Goal: Task Accomplishment & Management: Use online tool/utility

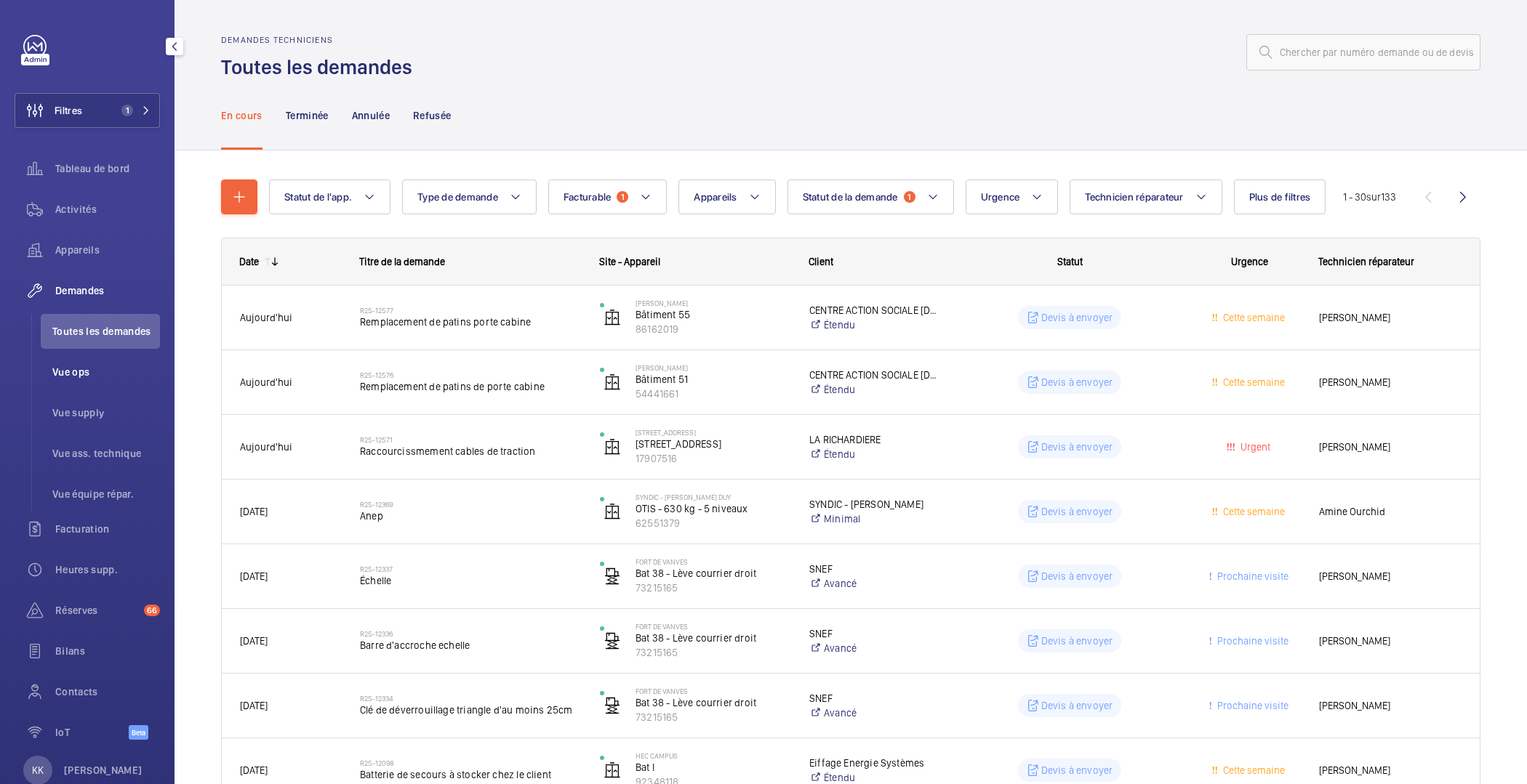
click at [76, 365] on span "Vue ops" at bounding box center [106, 372] width 108 height 14
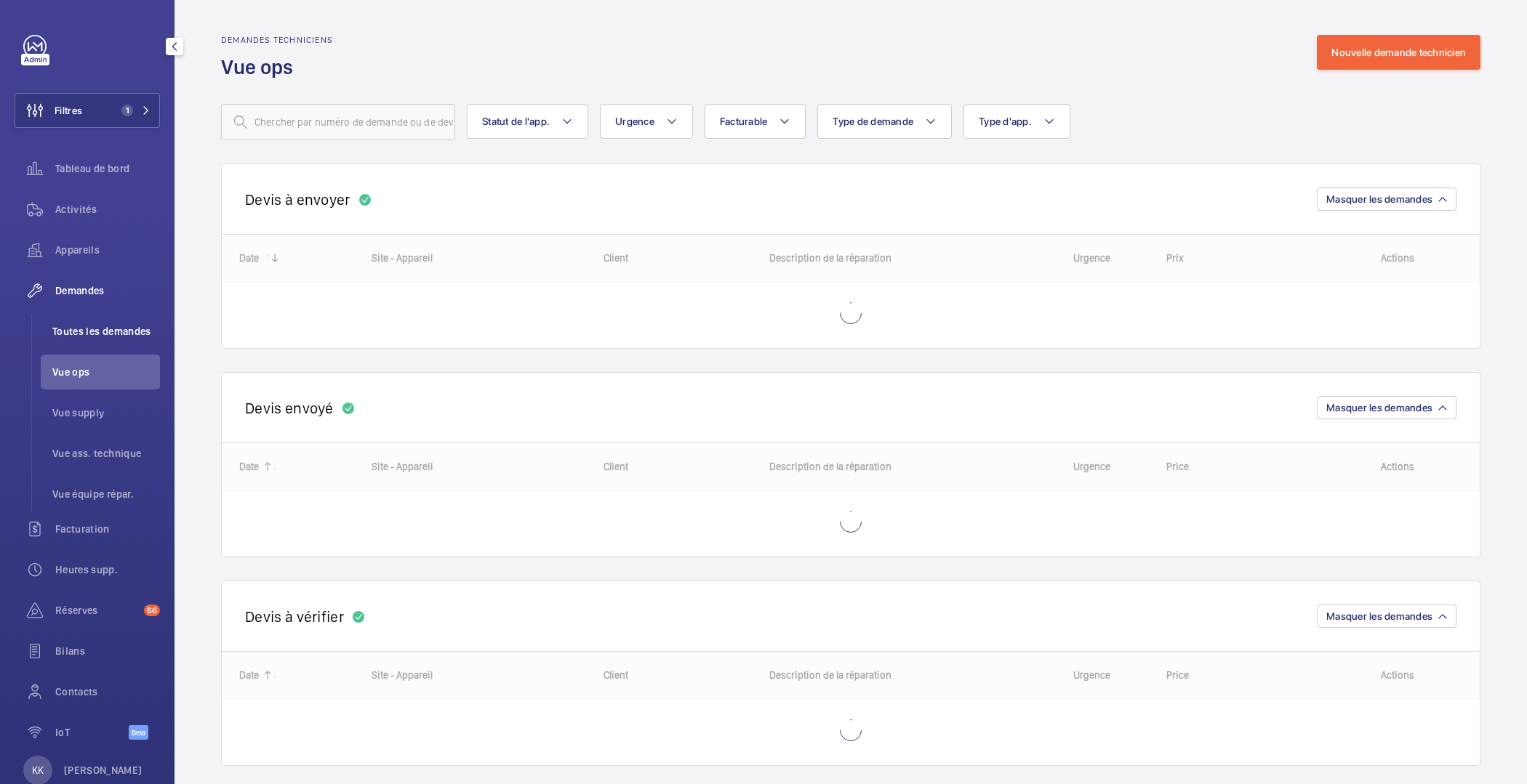
click at [79, 329] on span "Toutes les demandes" at bounding box center [106, 331] width 108 height 14
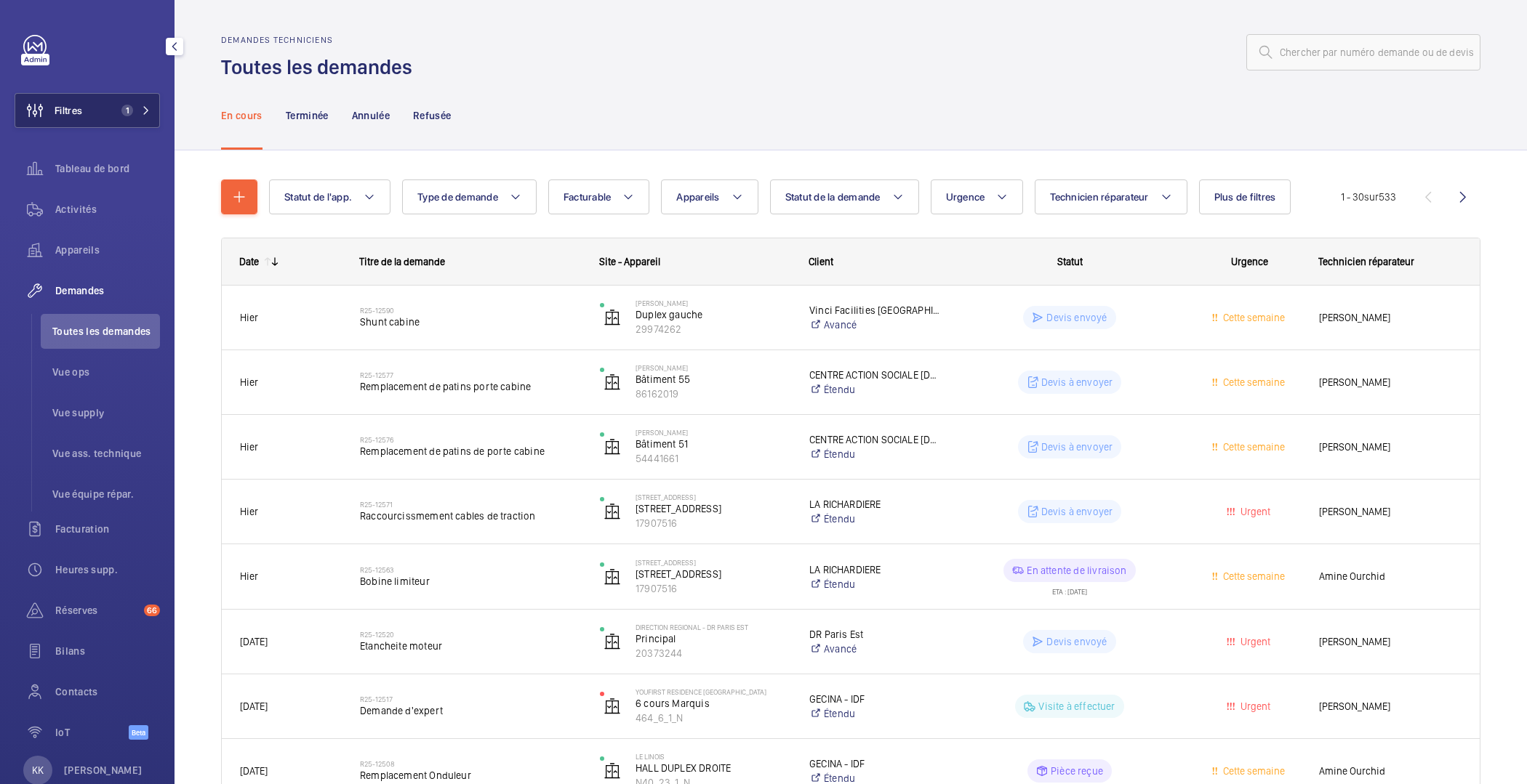
click at [91, 115] on button "Filtres 1" at bounding box center [87, 111] width 146 height 35
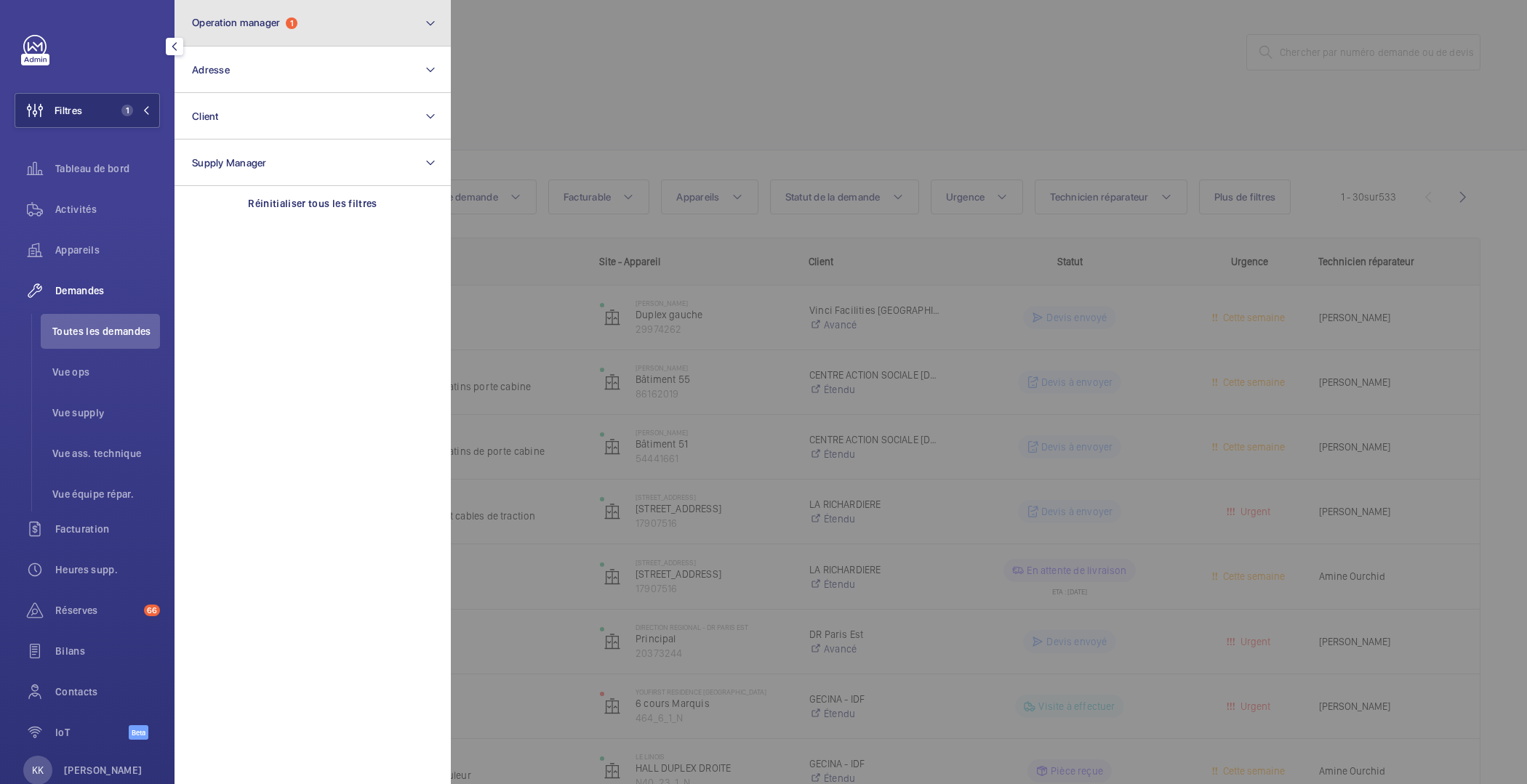
click at [296, 37] on button "Operation manager 1" at bounding box center [313, 23] width 276 height 47
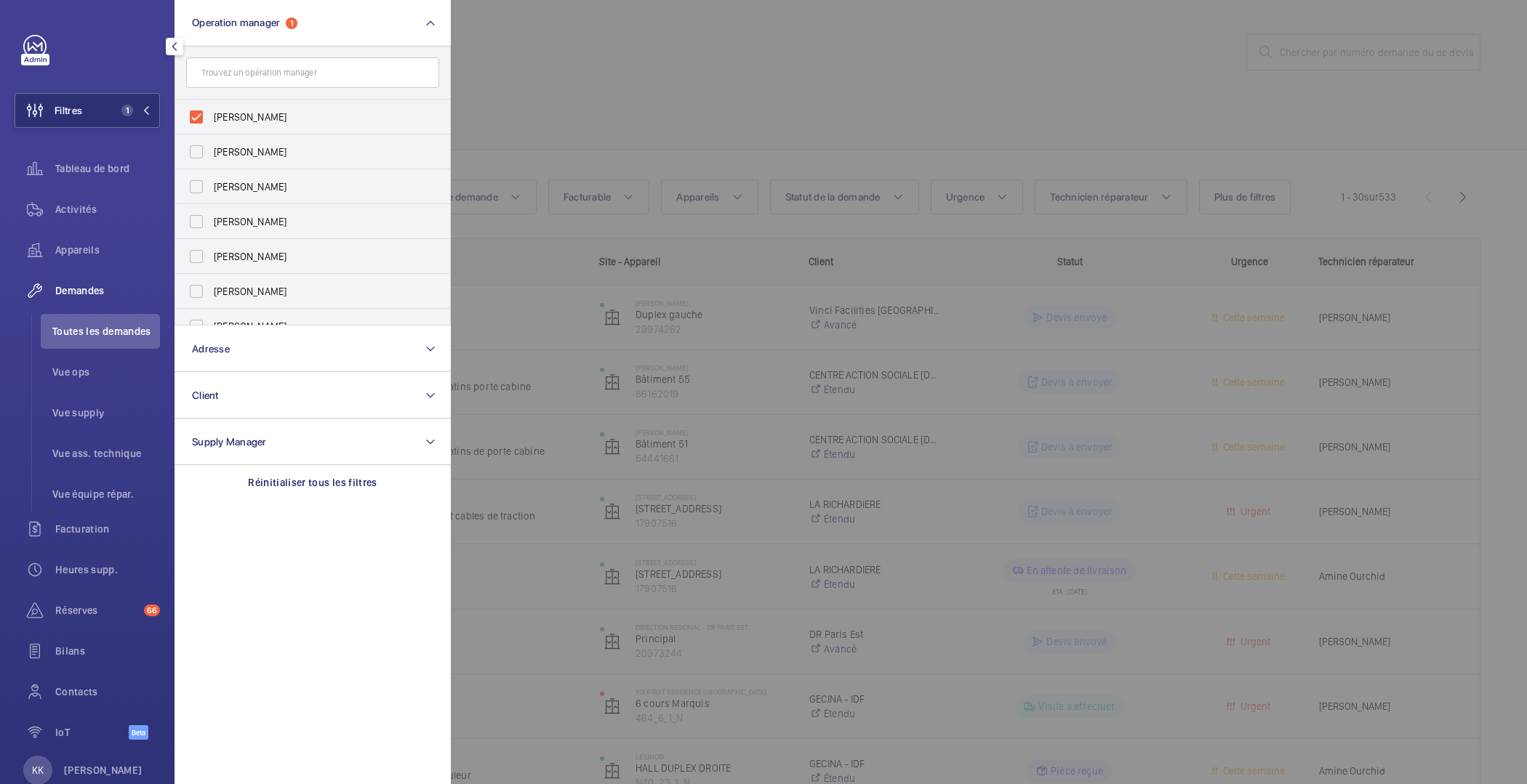
click at [594, 36] on div at bounding box center [1214, 392] width 1527 height 784
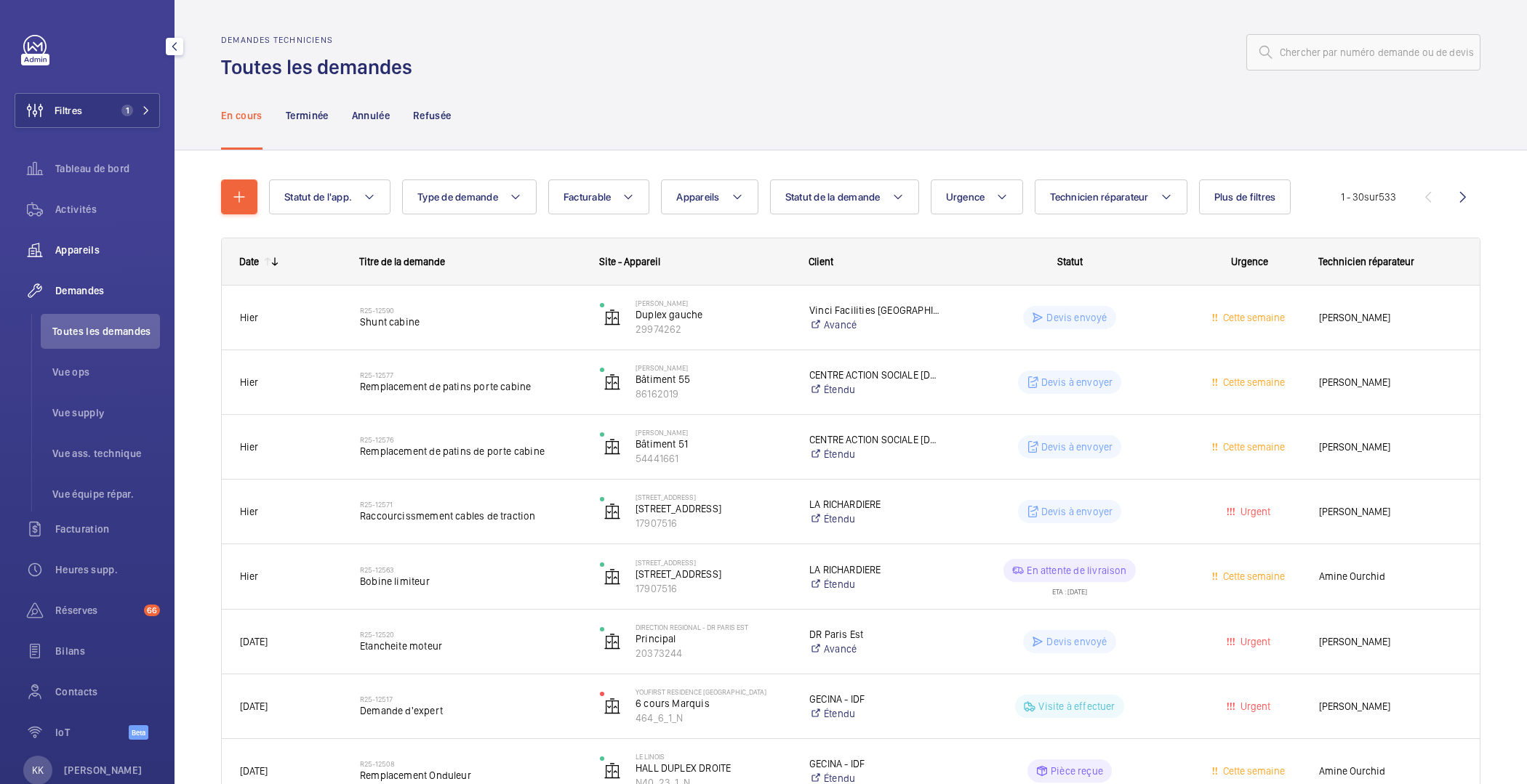
click at [64, 253] on span "Appareils" at bounding box center [108, 250] width 105 height 14
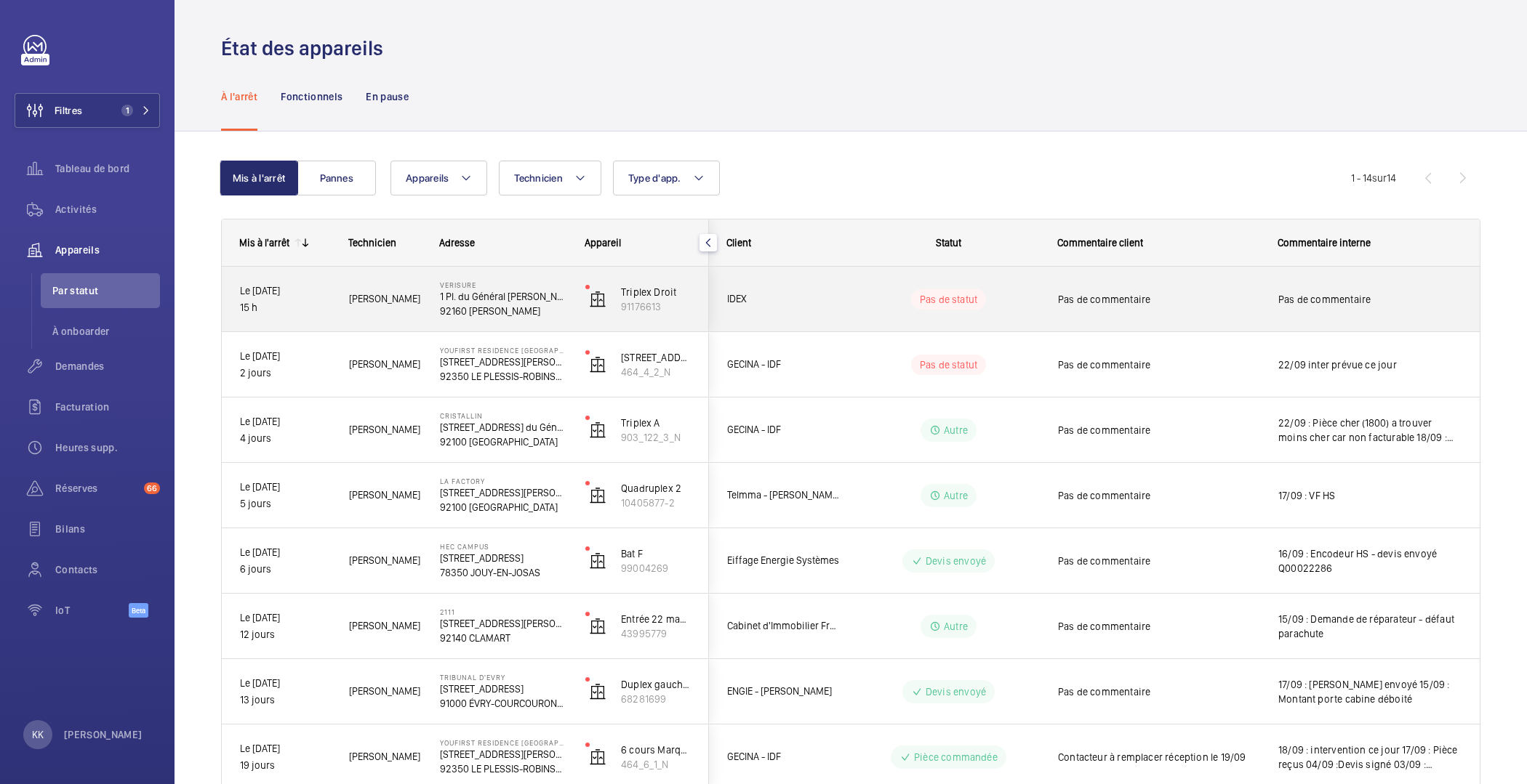
click at [471, 304] on p "92160 [PERSON_NAME]" at bounding box center [503, 311] width 127 height 14
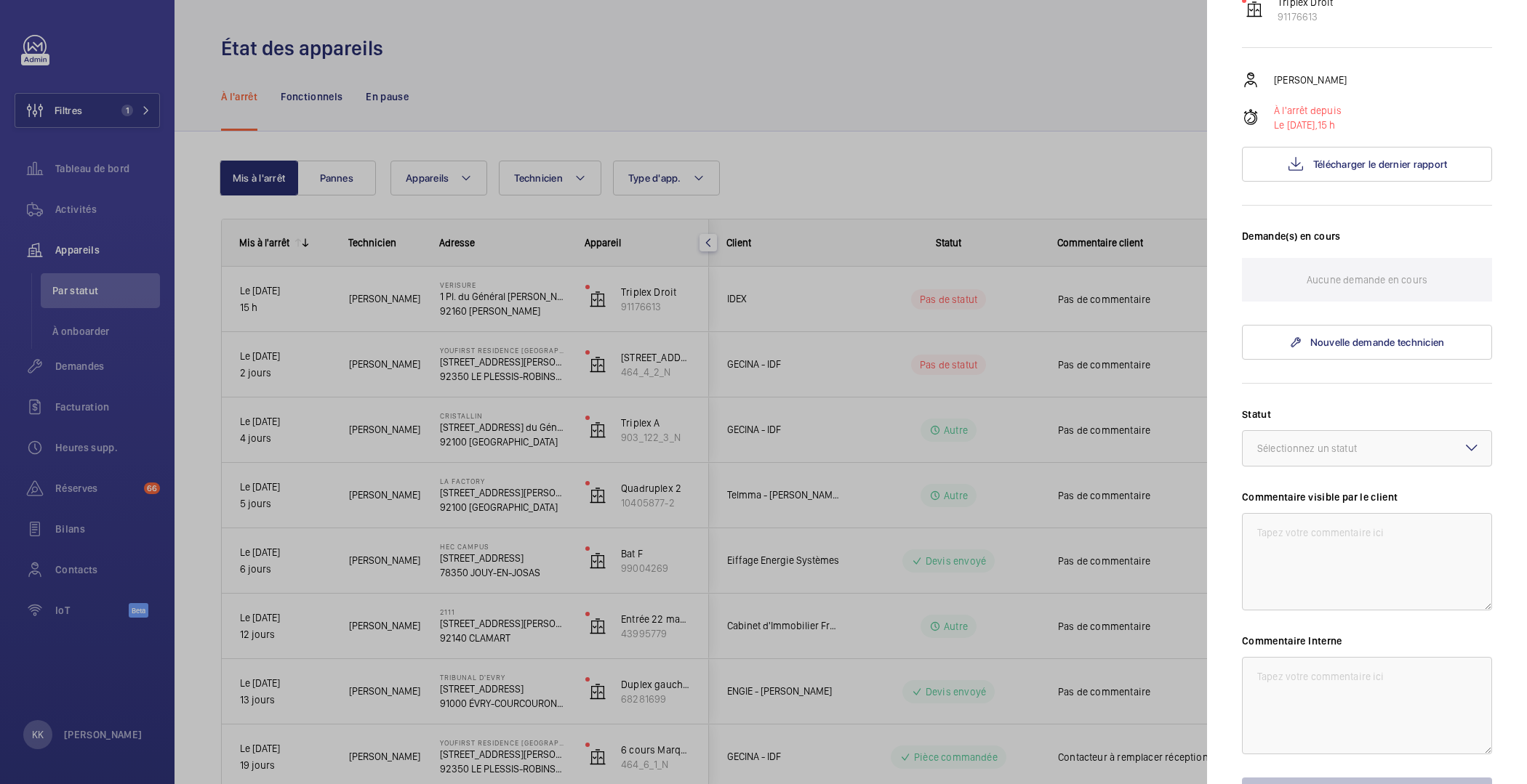
scroll to position [215, 0]
click at [1334, 160] on span "Télécharger le dernier rapport" at bounding box center [1380, 166] width 134 height 11
click at [1285, 443] on div "Sélectionnez un statut" at bounding box center [1325, 450] width 136 height 14
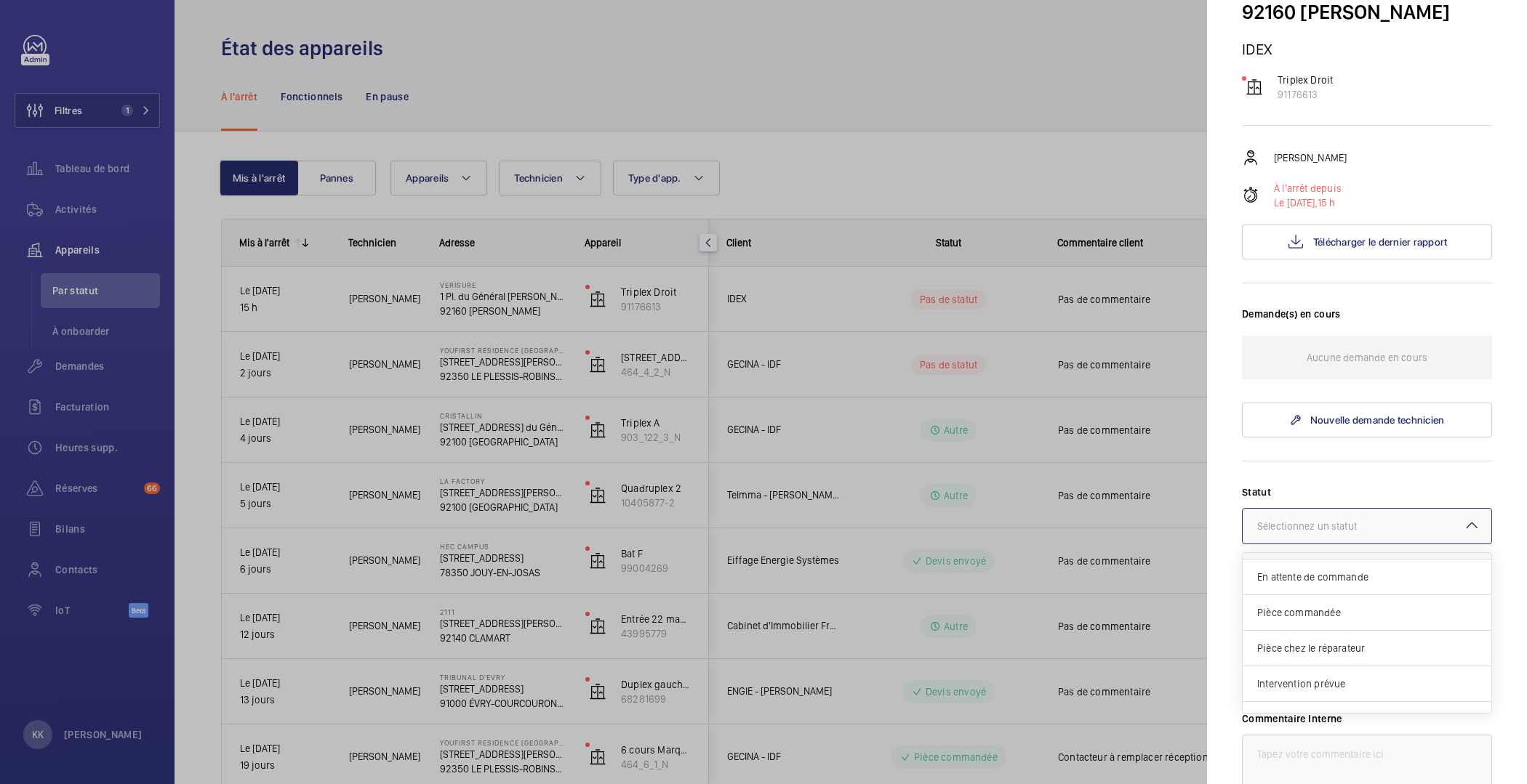
scroll to position [122, 0]
click at [1278, 654] on span "Intervention prévue" at bounding box center [1367, 661] width 219 height 14
click at [1297, 509] on div at bounding box center [1367, 526] width 249 height 35
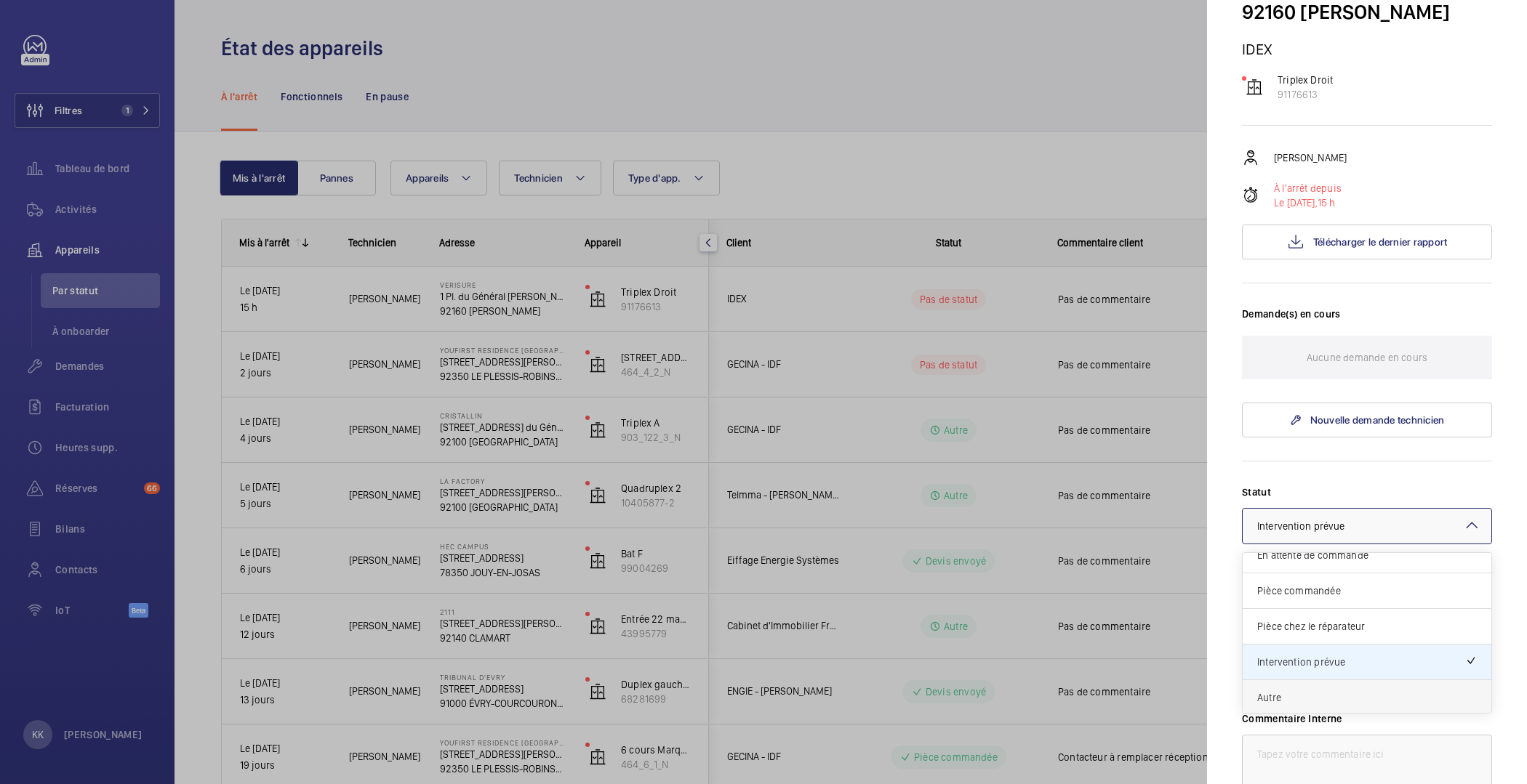
click at [1292, 691] on span "Autre" at bounding box center [1367, 697] width 219 height 14
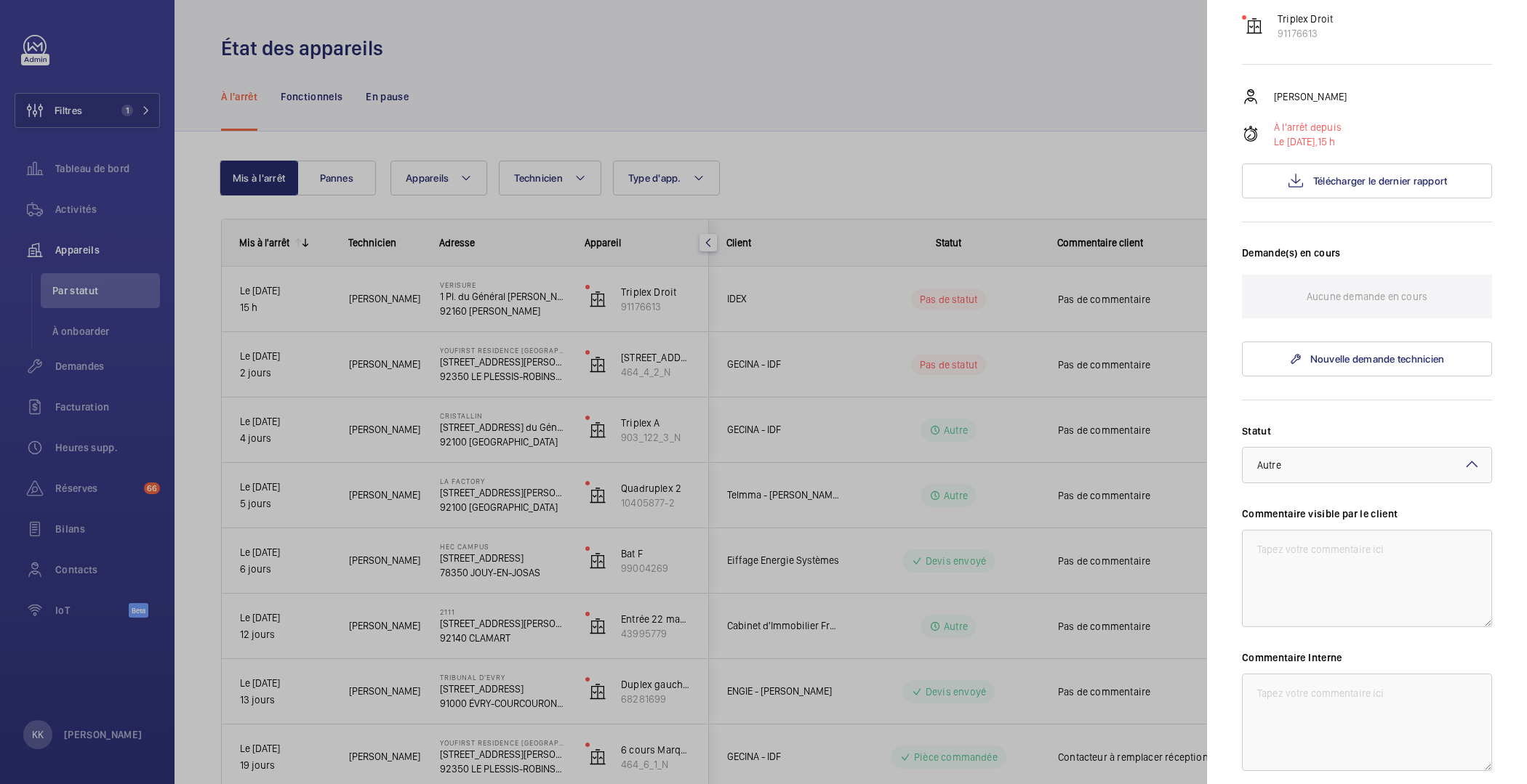
scroll to position [231, 0]
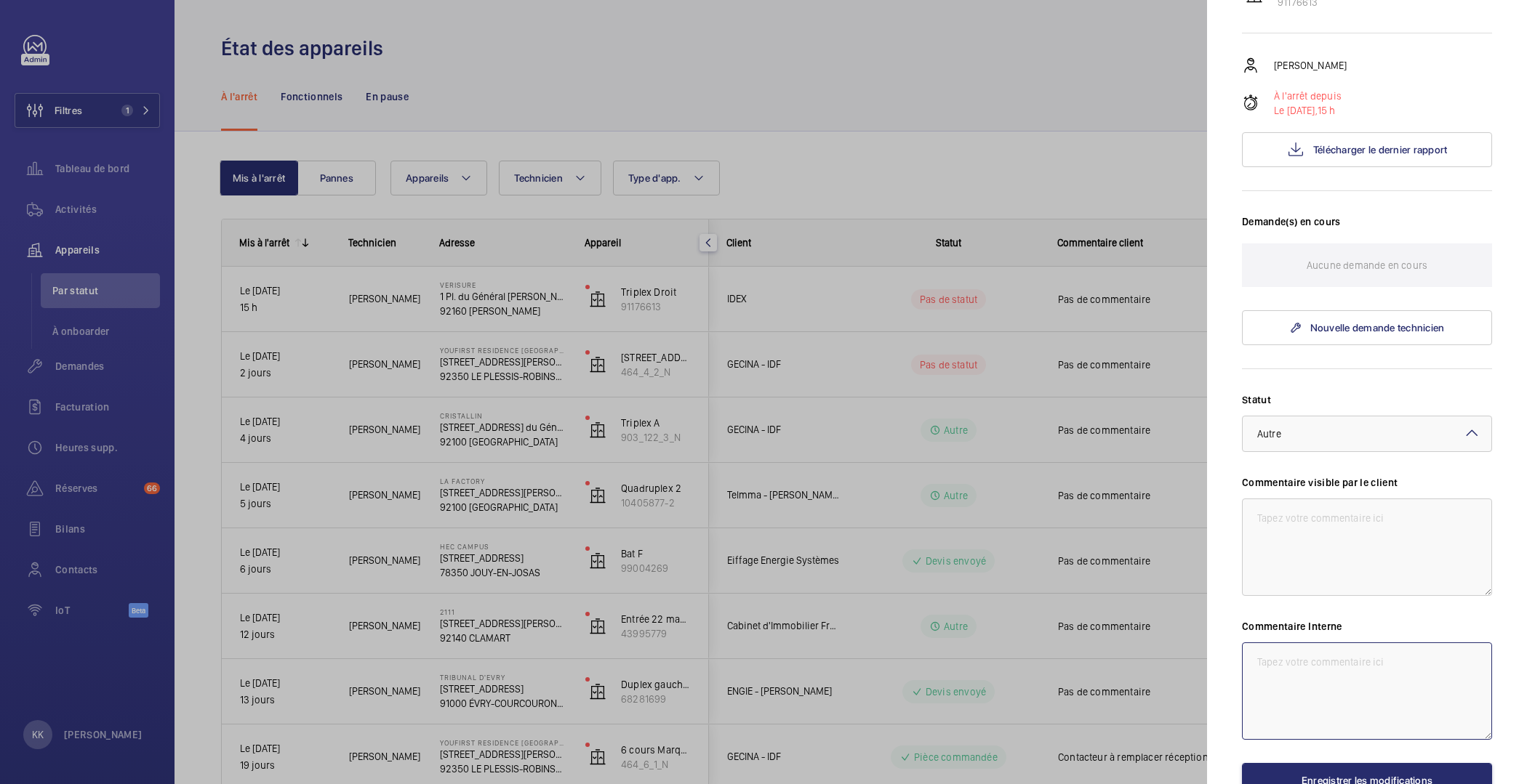
click at [1292, 667] on textarea at bounding box center [1367, 692] width 250 height 97
type textarea "22/09 : Mode eco créer des pannes intermittente"
click at [1306, 763] on button "Enregistrer les modifications" at bounding box center [1367, 780] width 250 height 35
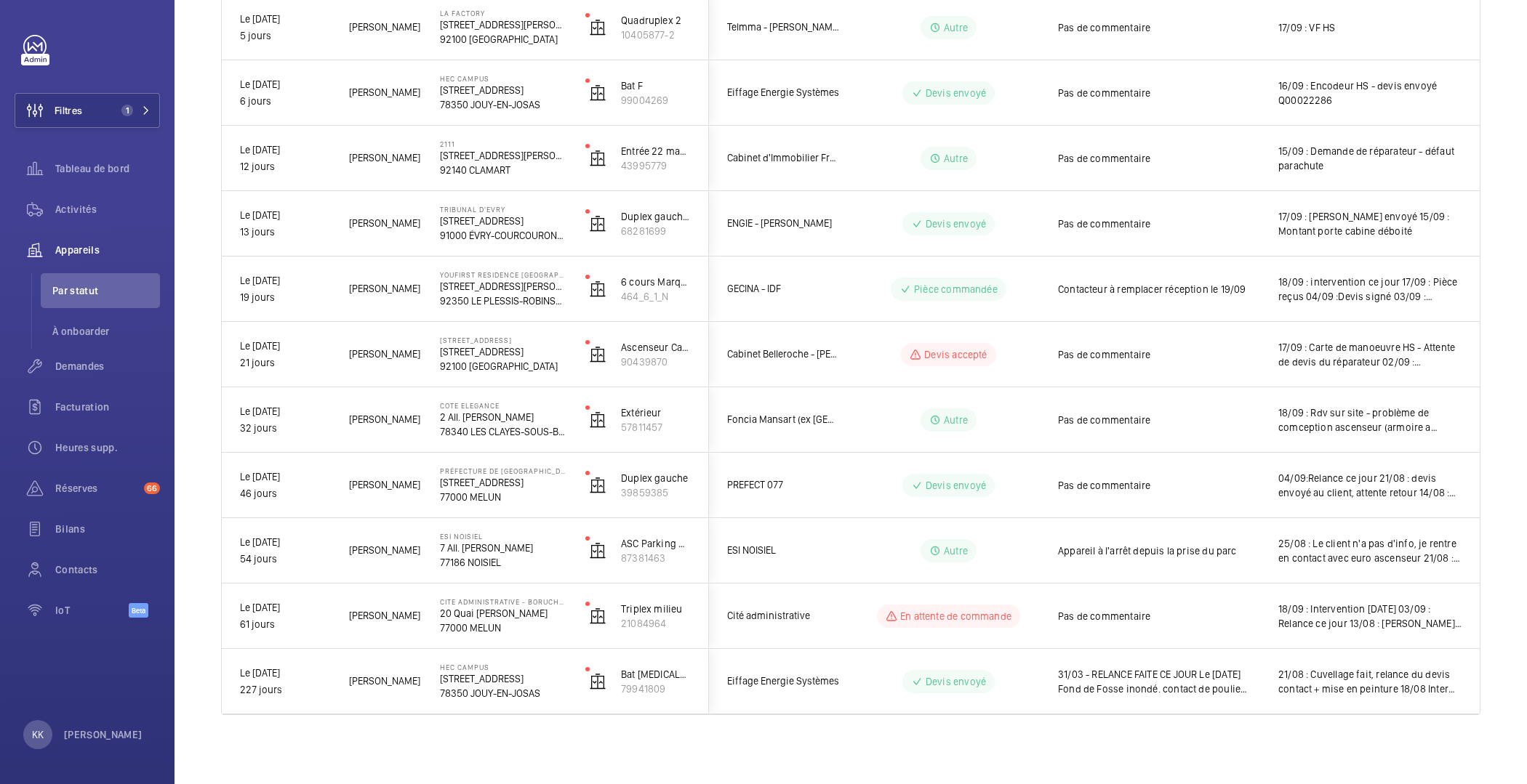
scroll to position [465, 0]
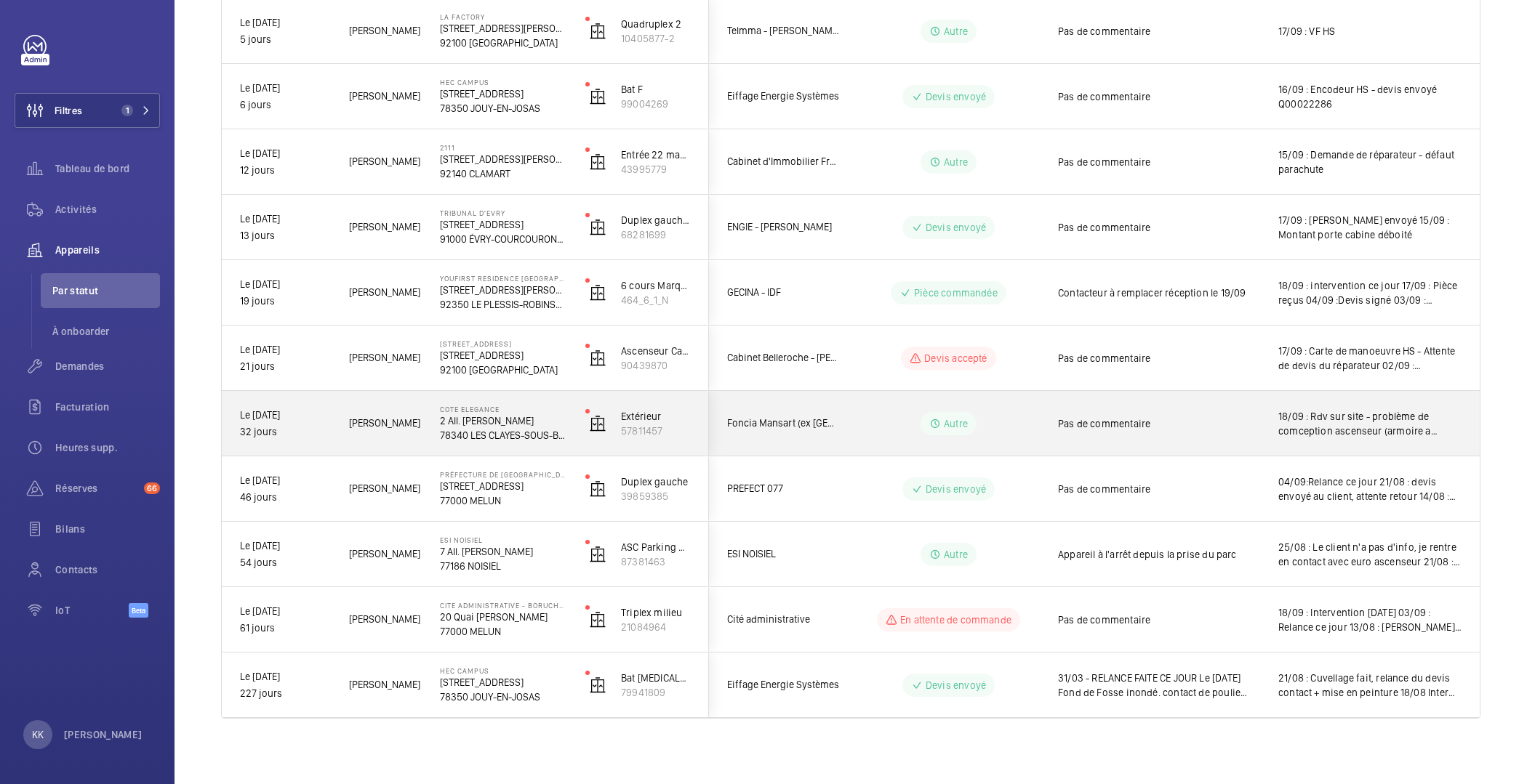
click at [869, 439] on div "Autre" at bounding box center [940, 423] width 198 height 52
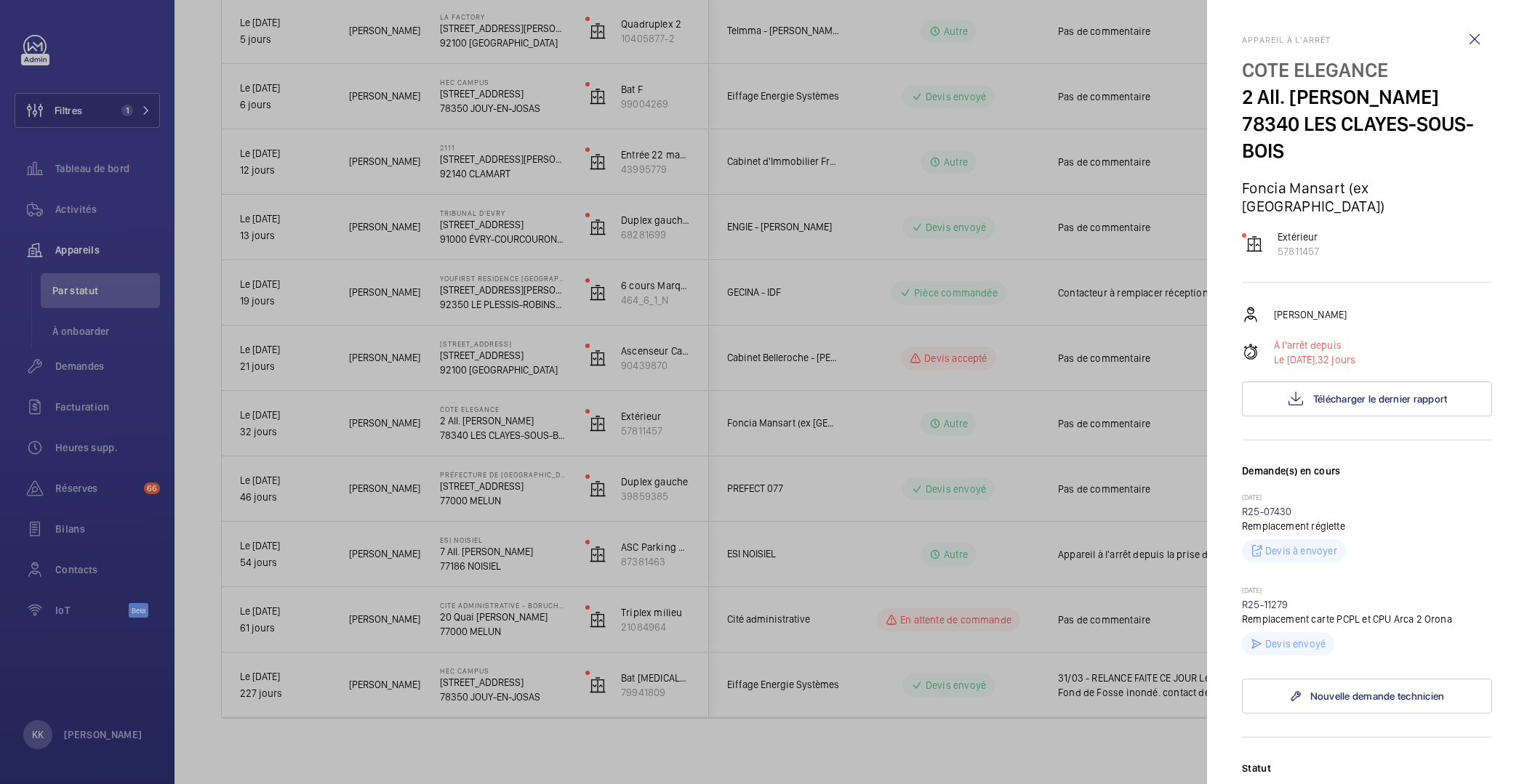
click at [435, 468] on div at bounding box center [764, 392] width 1527 height 784
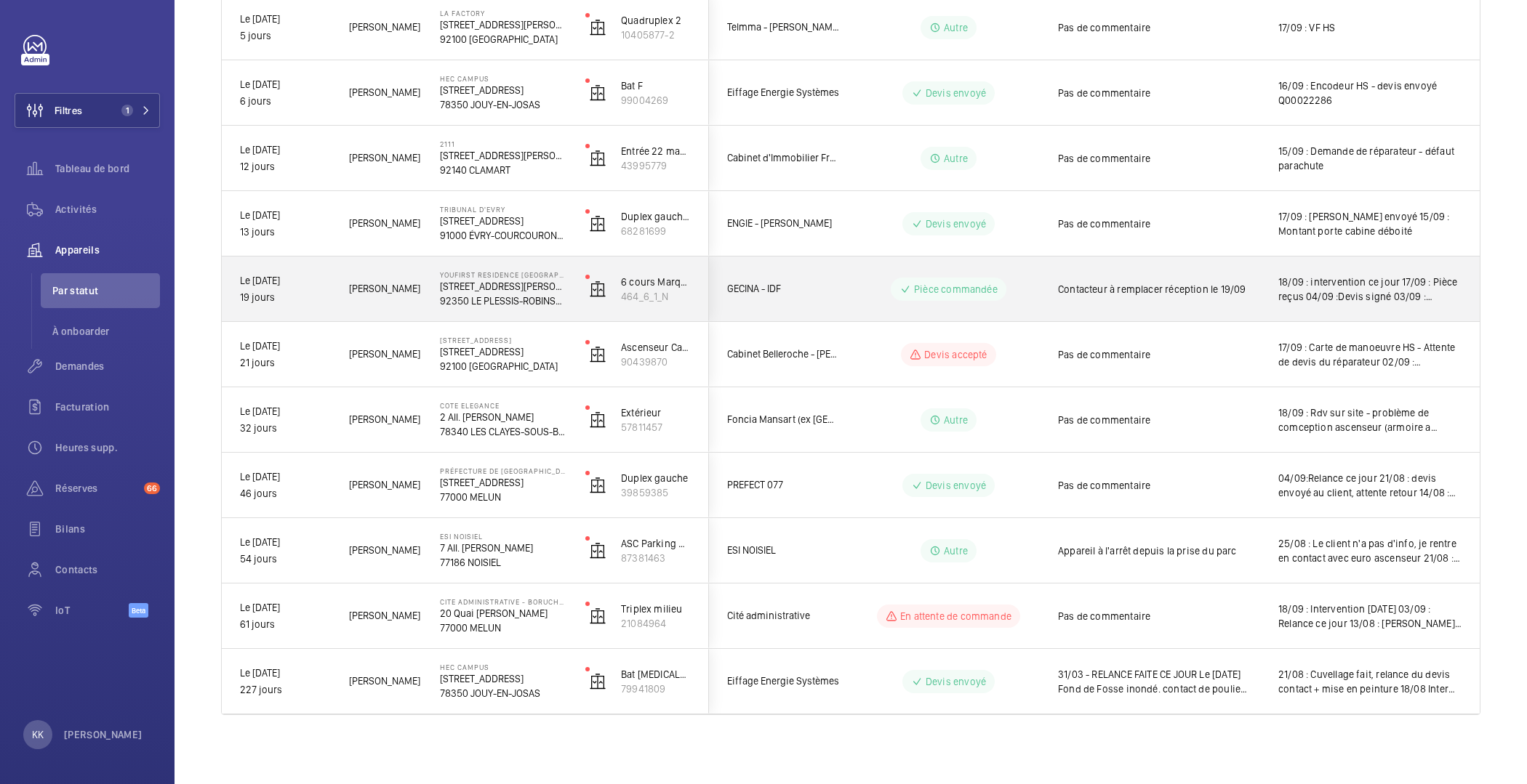
scroll to position [0, 0]
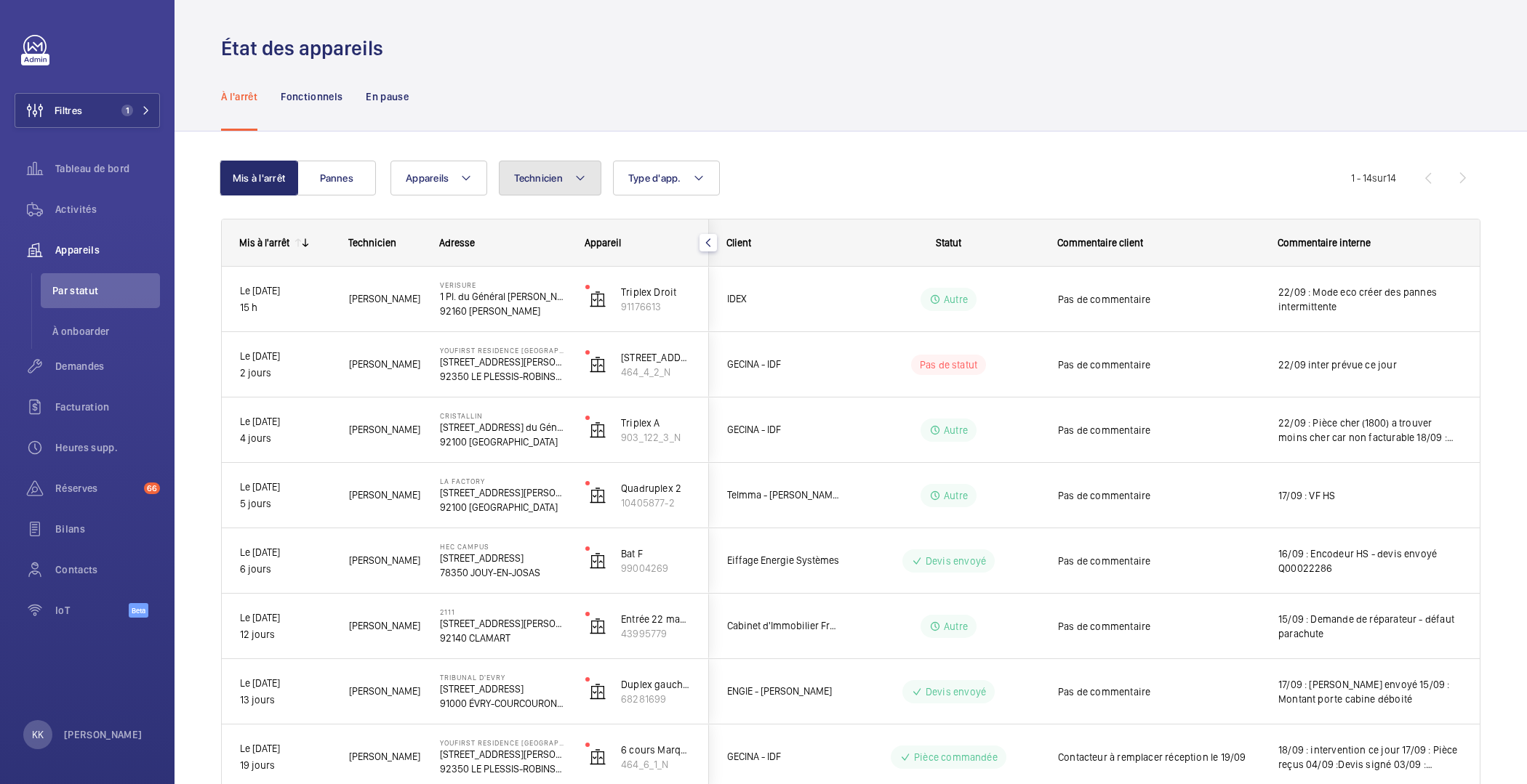
click at [564, 178] on button "Technicien" at bounding box center [550, 178] width 103 height 35
type input "jamal"
click at [519, 278] on input "Jamal Houdassine" at bounding box center [520, 275] width 30 height 30
checkbox input "true"
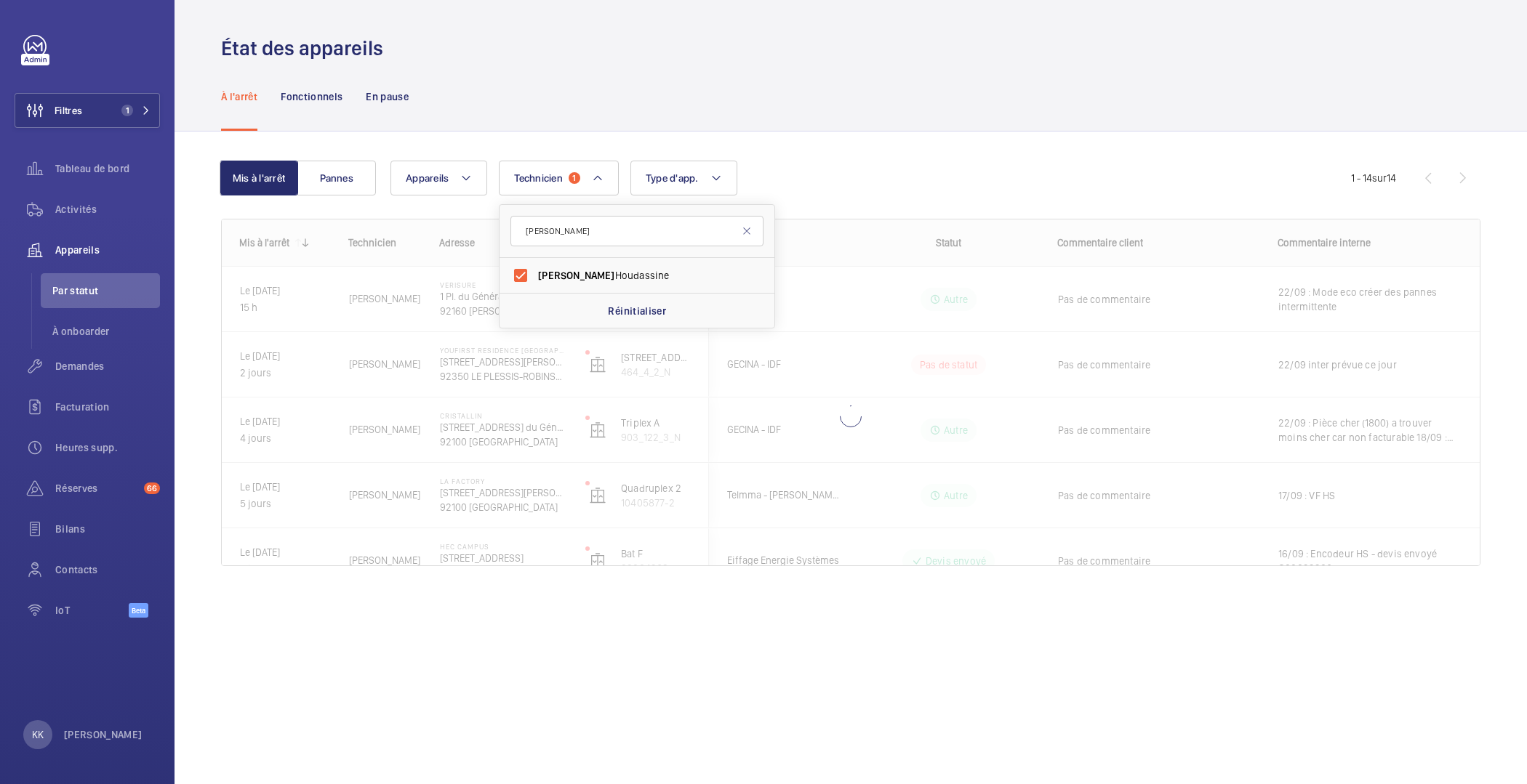
click at [439, 209] on wm-front-shared-table-view-engine "Mis à l'arrêt Pannes Appareils Technicien 1 jamal Jamal Houdassine Réinitialise…" at bounding box center [851, 381] width 1260 height 440
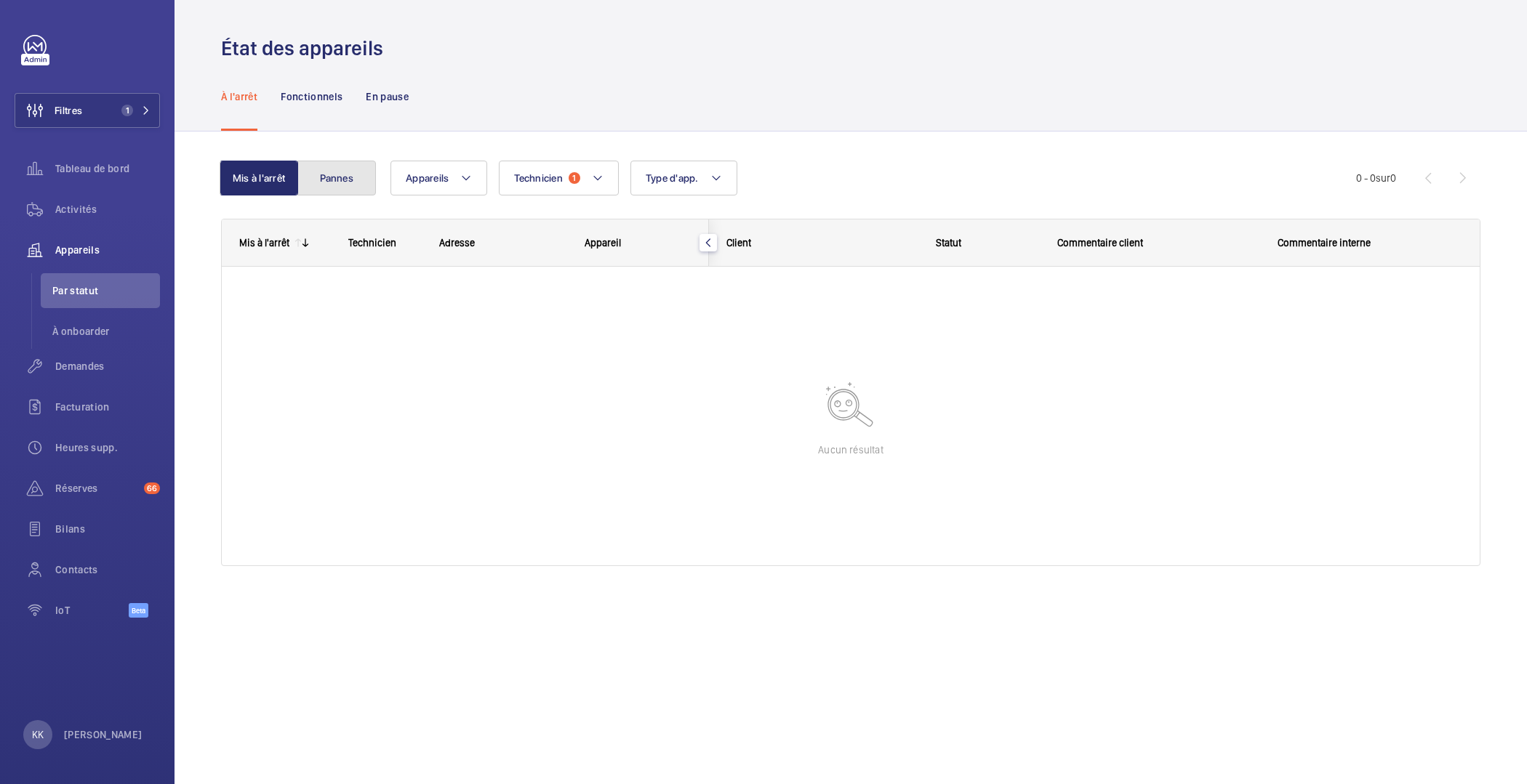
click at [327, 167] on button "Pannes" at bounding box center [336, 178] width 78 height 35
click at [292, 186] on button "Mis à l'arrêt" at bounding box center [260, 178] width 78 height 35
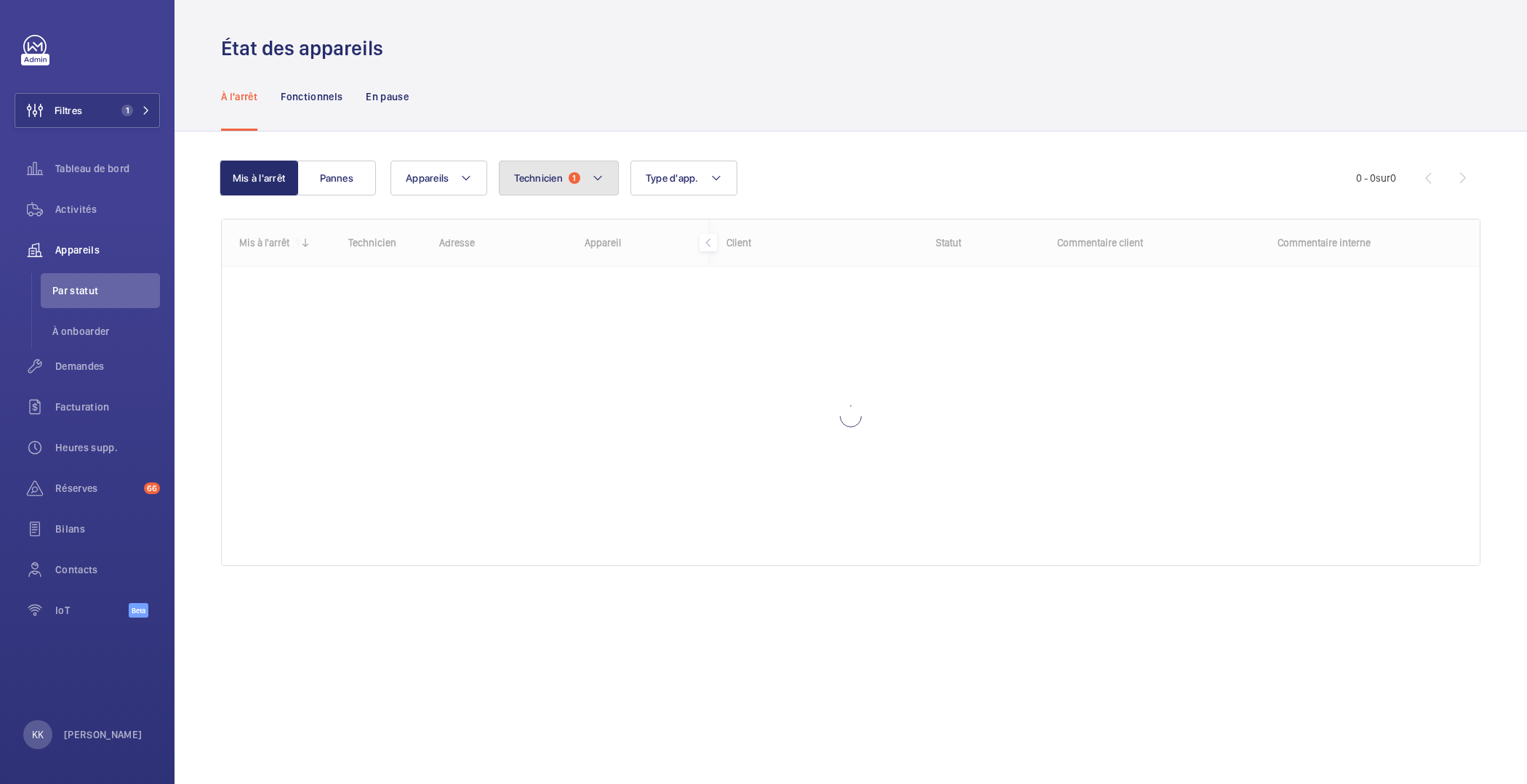
click at [597, 173] on mat-icon at bounding box center [598, 178] width 11 height 17
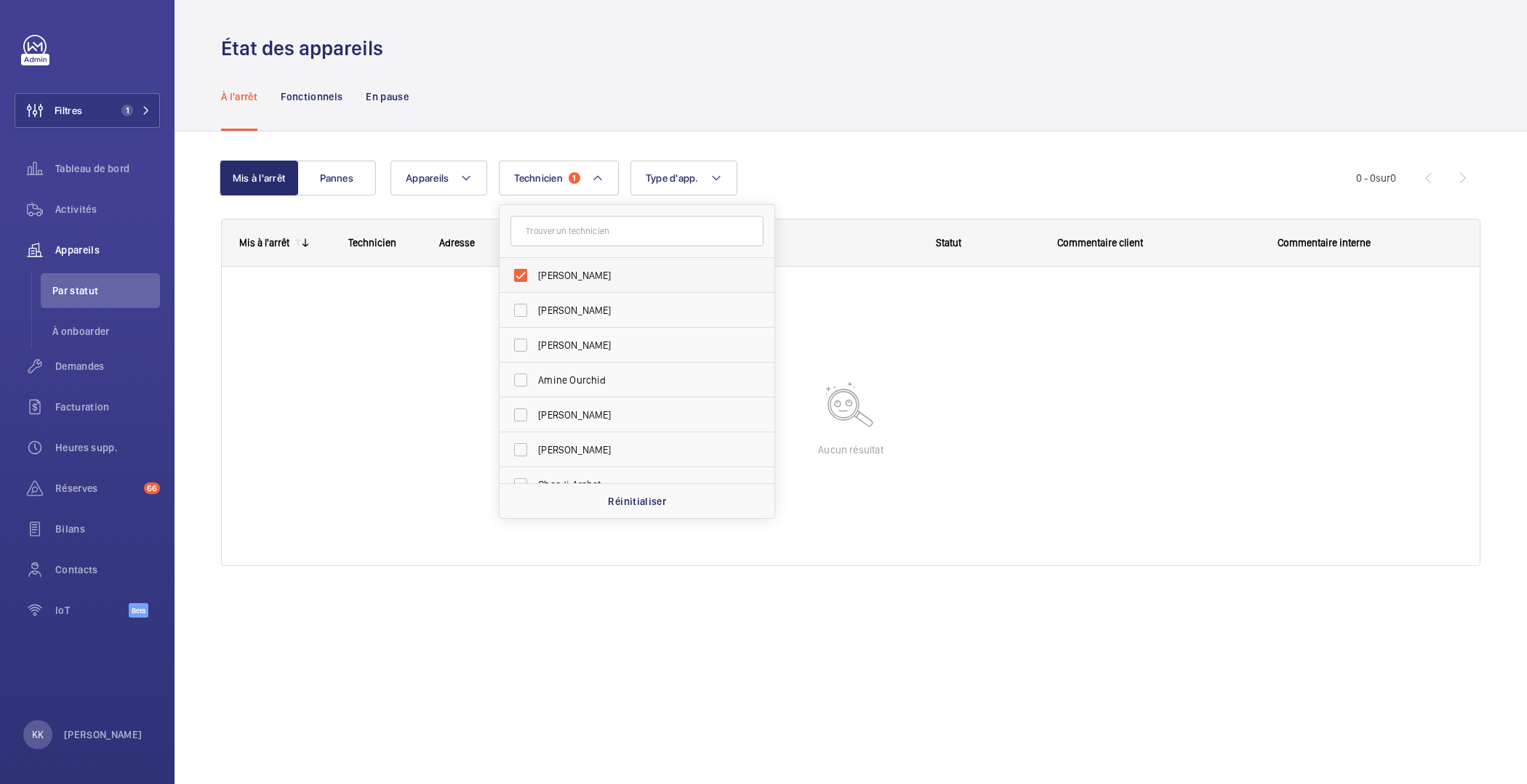
click at [551, 284] on label "[PERSON_NAME]" at bounding box center [626, 275] width 254 height 35
click at [536, 284] on input "[PERSON_NAME]" at bounding box center [520, 275] width 30 height 30
checkbox input "false"
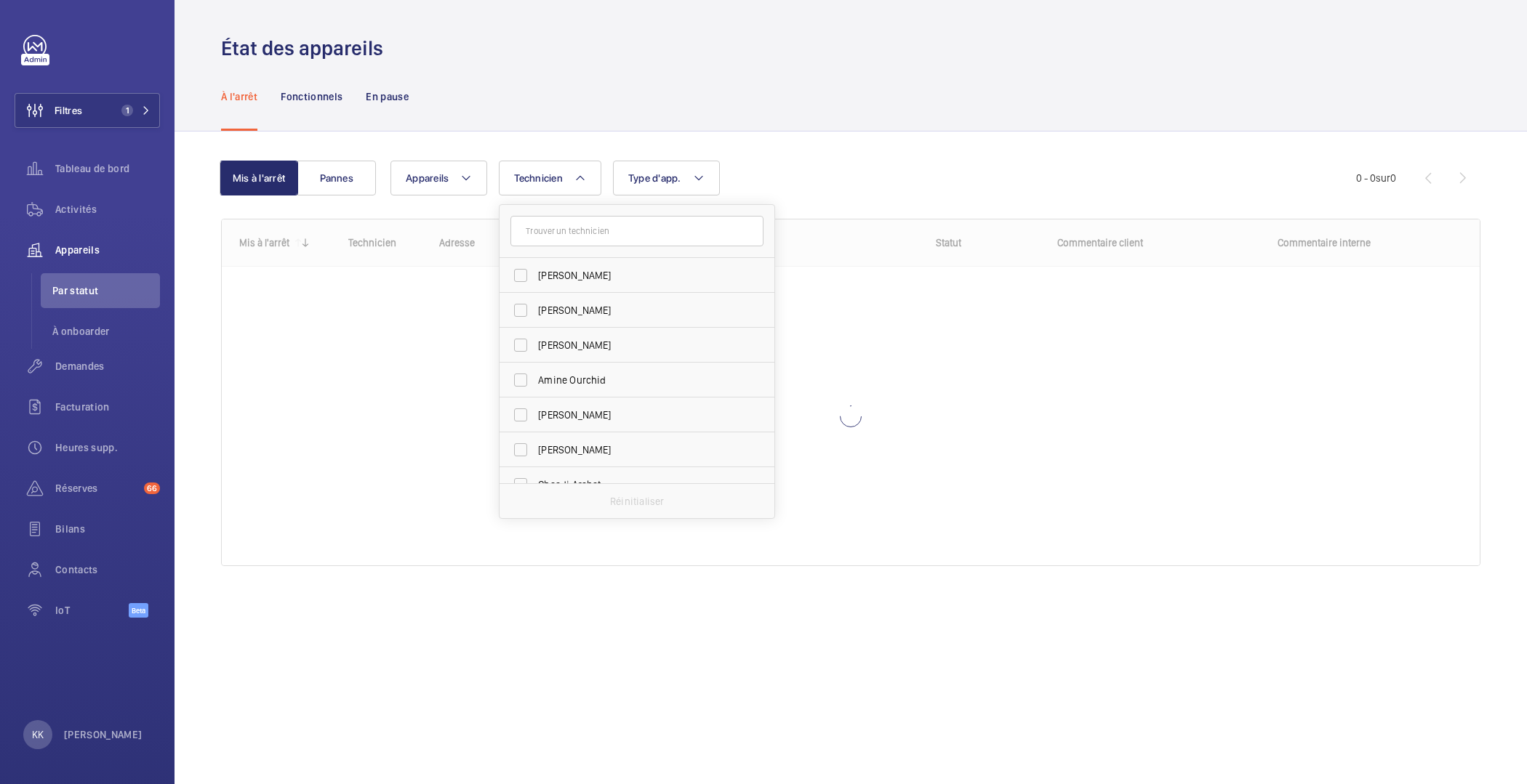
click at [682, 124] on div "À l'arrêt Fonctionnels En pause" at bounding box center [851, 96] width 1260 height 69
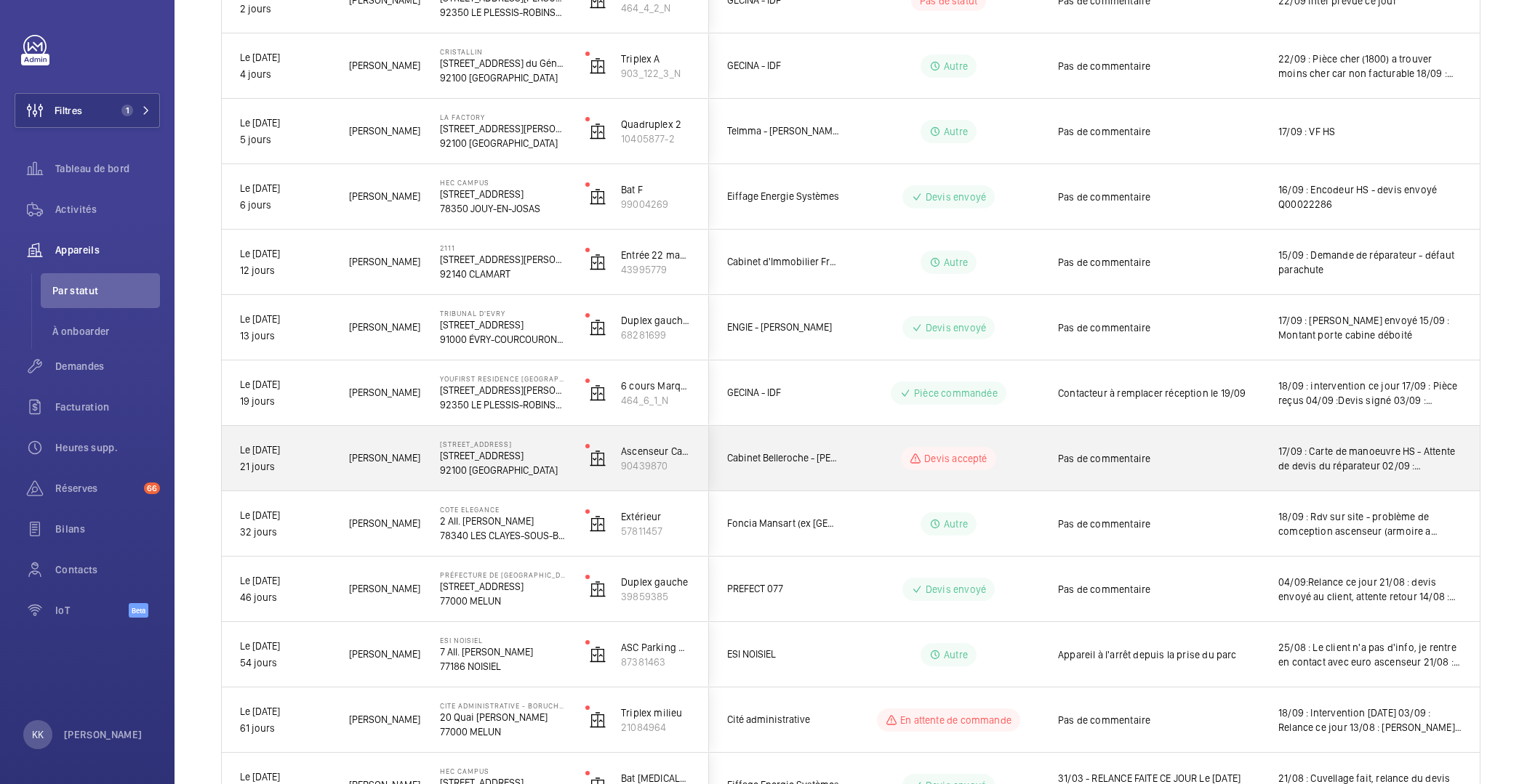
scroll to position [468, 0]
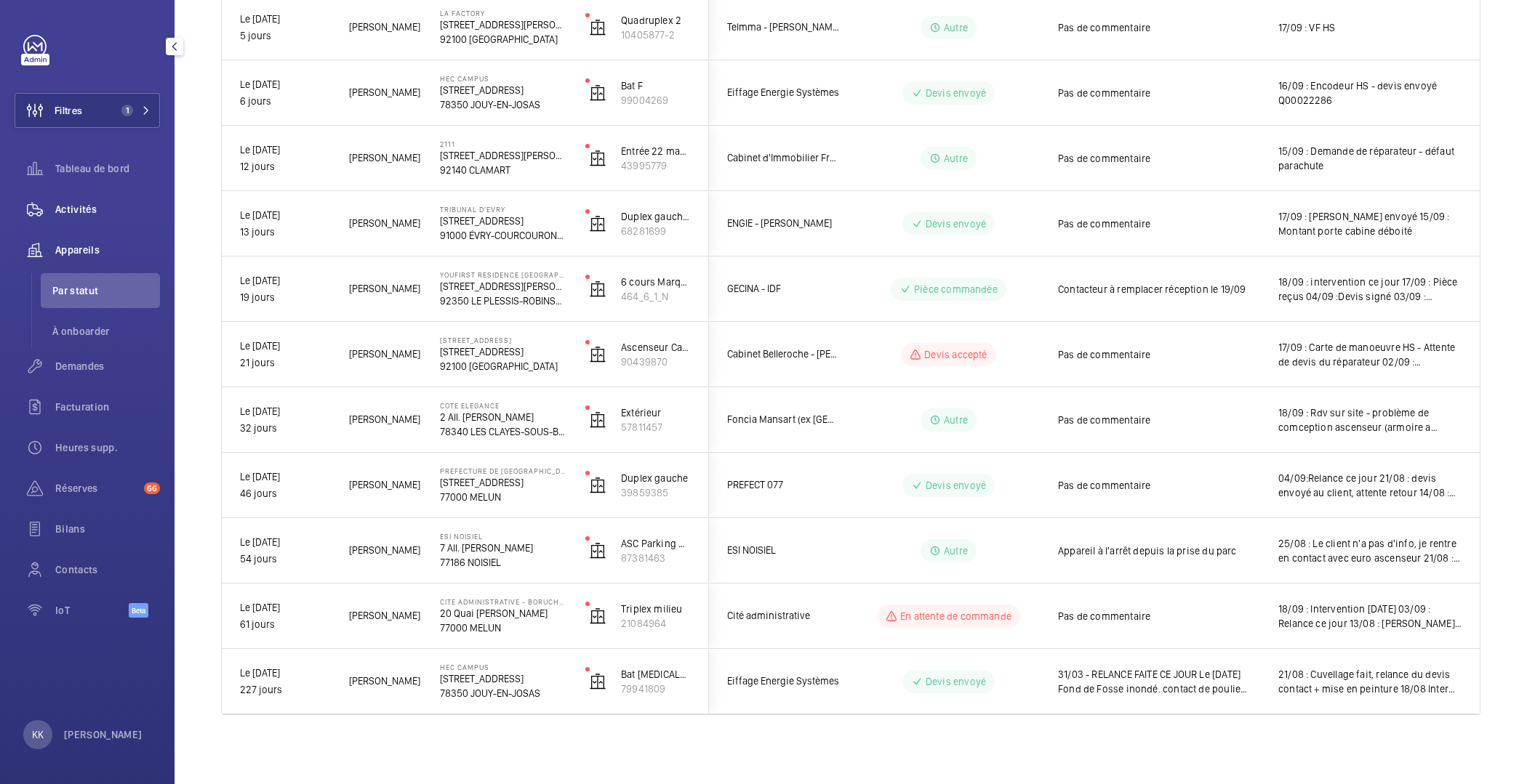
click at [72, 207] on span "Activités" at bounding box center [108, 209] width 105 height 14
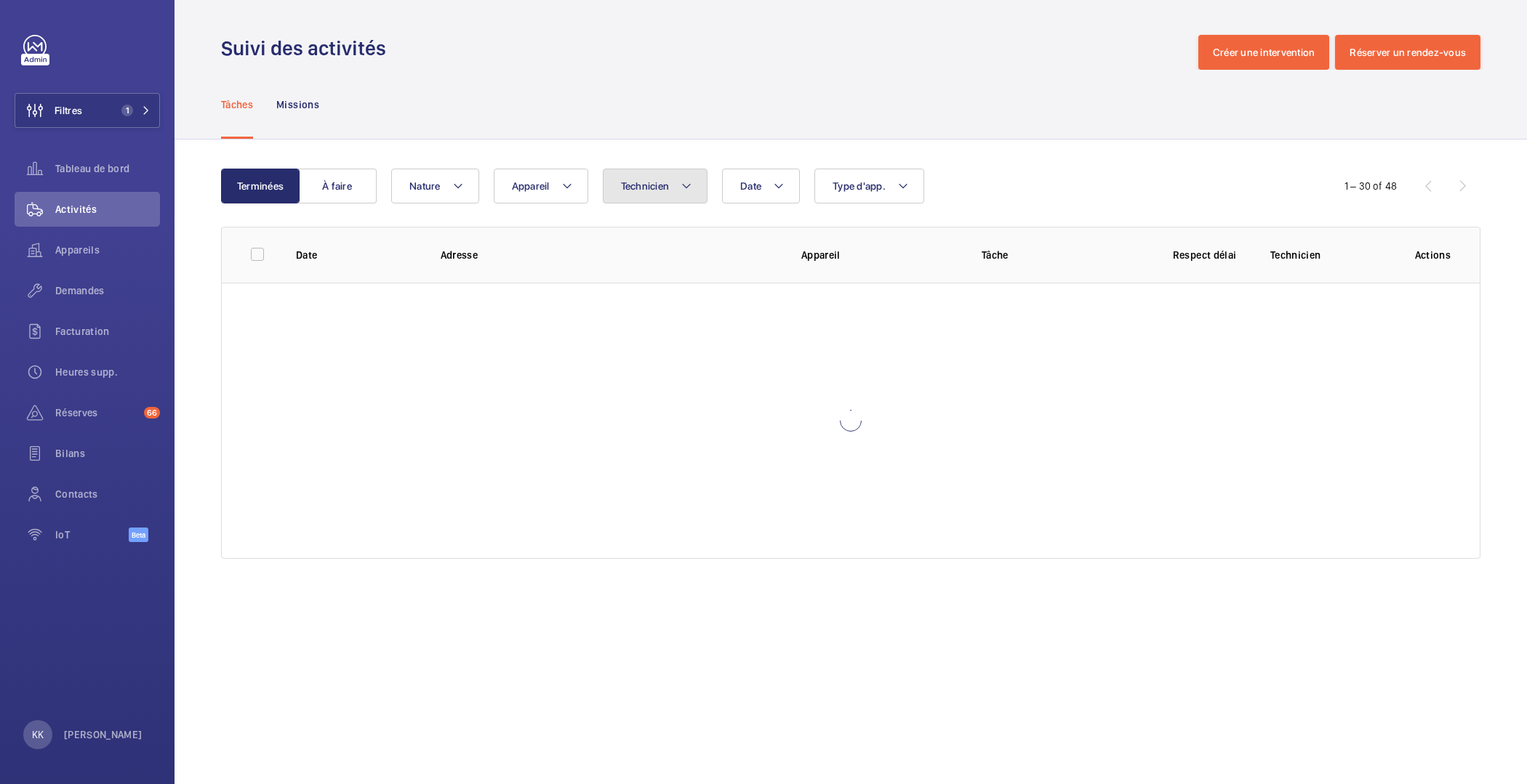
click at [690, 171] on button "Technicien" at bounding box center [656, 186] width 106 height 35
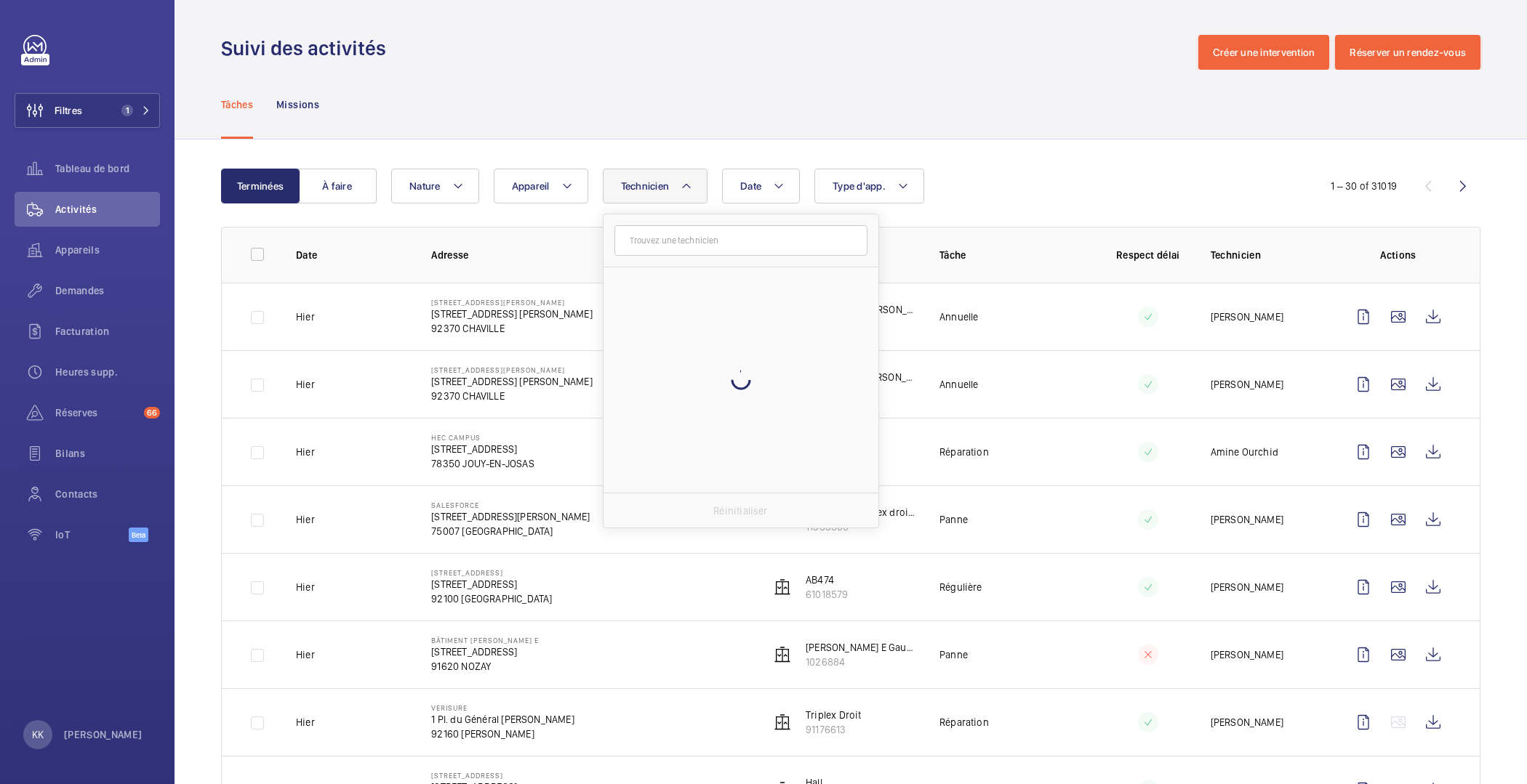
click at [658, 246] on input "text" at bounding box center [742, 241] width 254 height 30
type input "jama"
click at [660, 292] on label "Jama l Houdassine" at bounding box center [730, 285] width 254 height 35
click at [640, 292] on input "Jama l Houdassine" at bounding box center [624, 285] width 30 height 30
checkbox input "true"
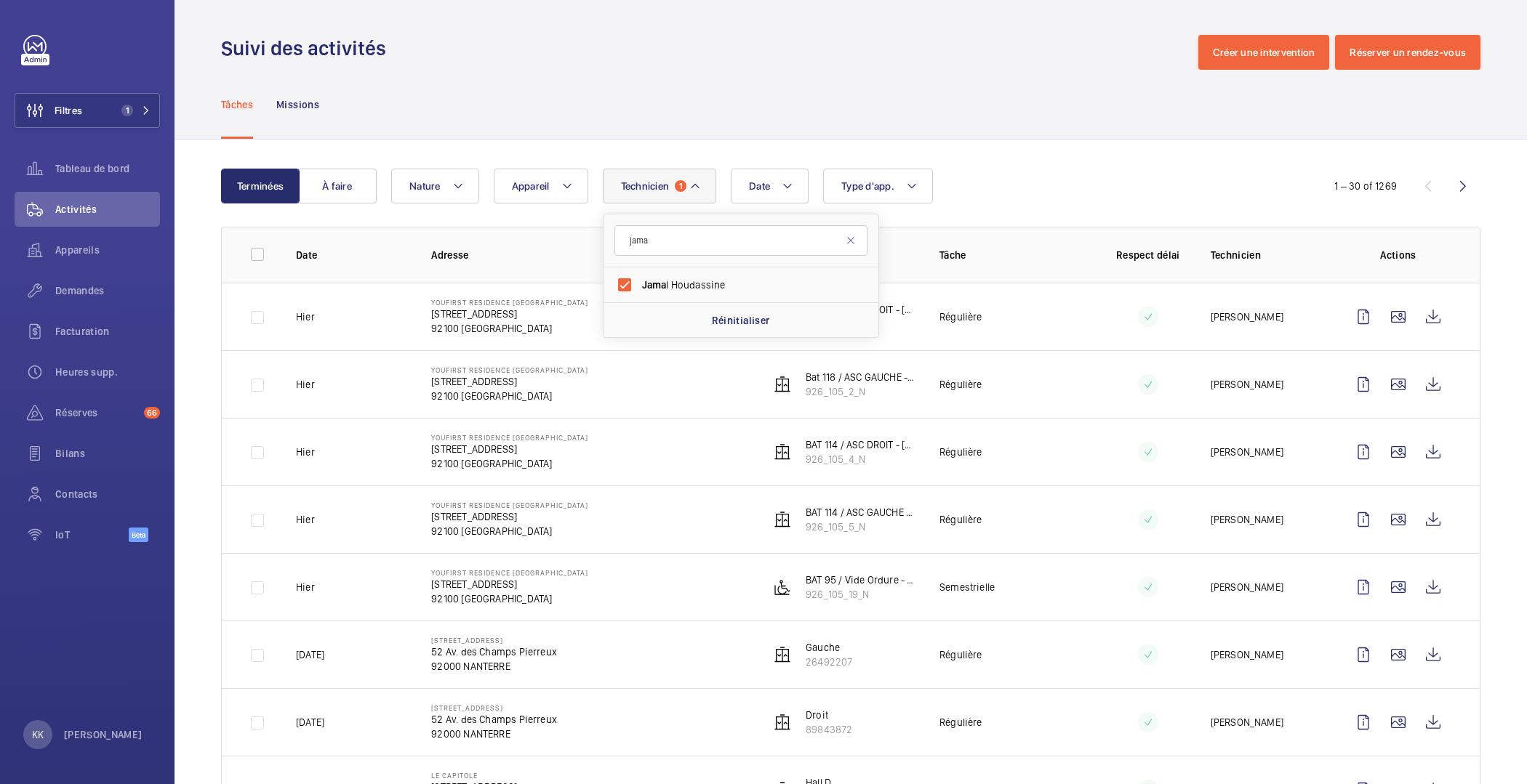
click at [341, 201] on button "À faire" at bounding box center [337, 186] width 78 height 35
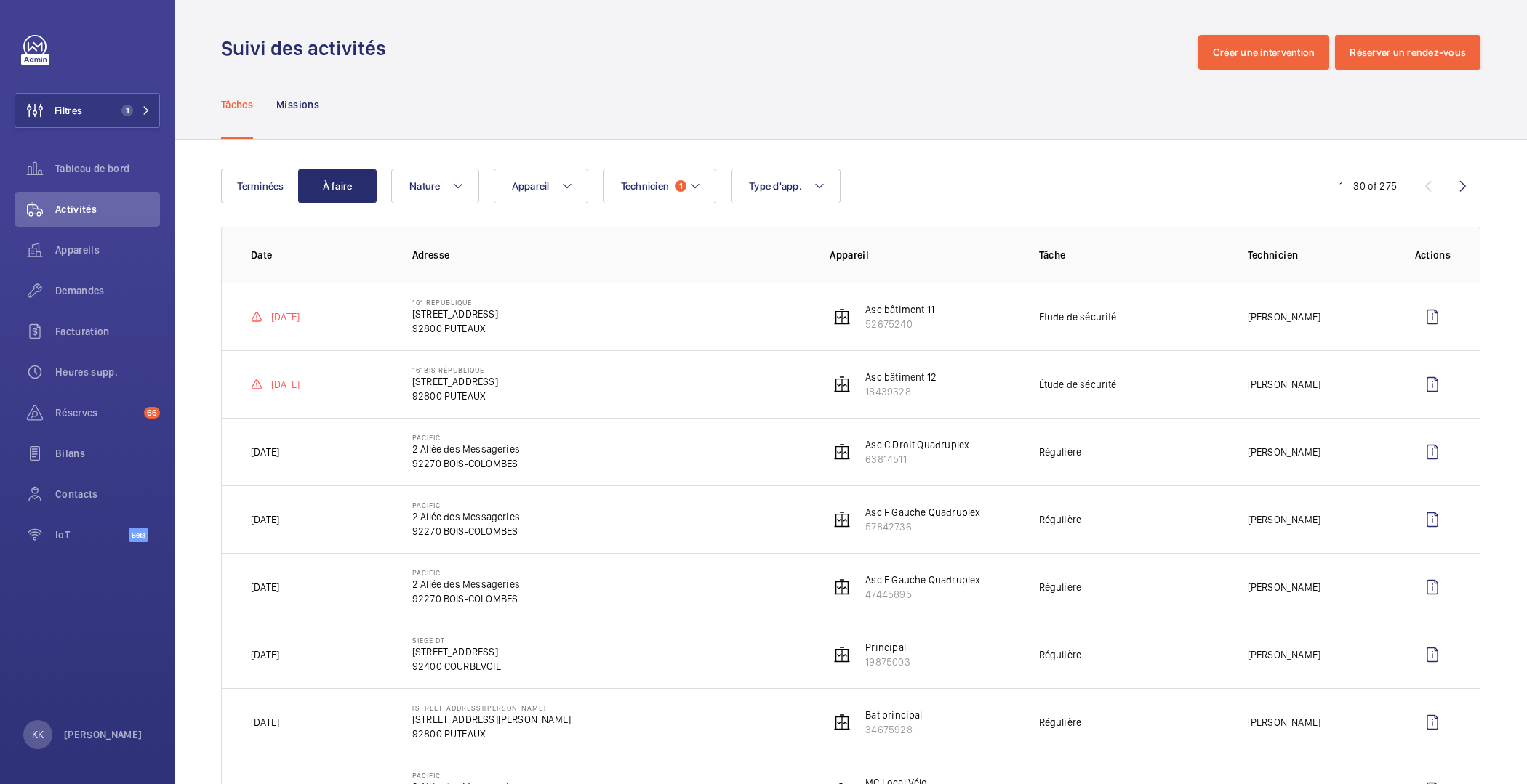
click at [480, 198] on div "Technicien 1 Appareil Type d'app. Nature" at bounding box center [849, 186] width 915 height 35
click at [255, 191] on button "Terminées" at bounding box center [260, 186] width 78 height 35
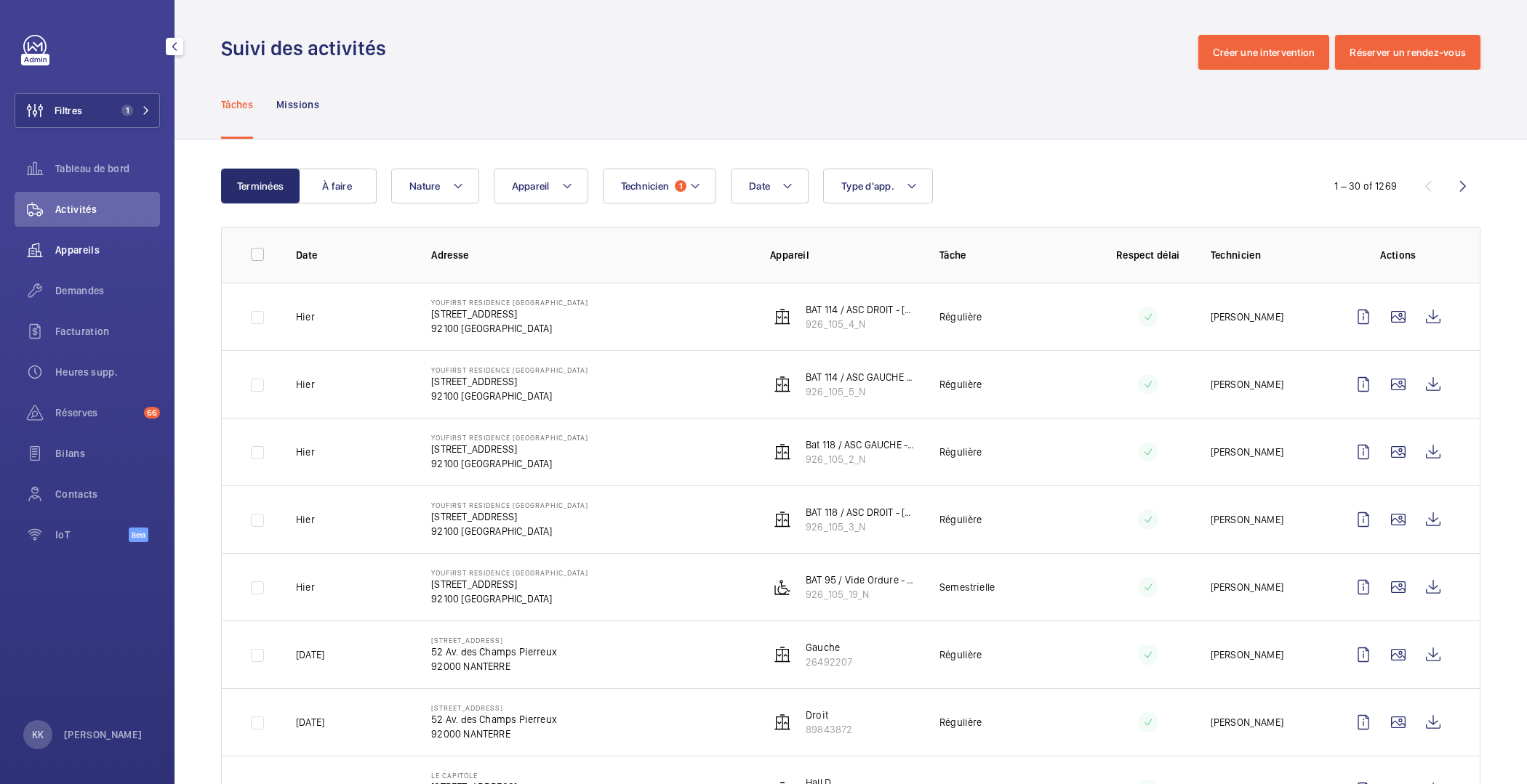
click at [86, 251] on span "Appareils" at bounding box center [108, 250] width 105 height 14
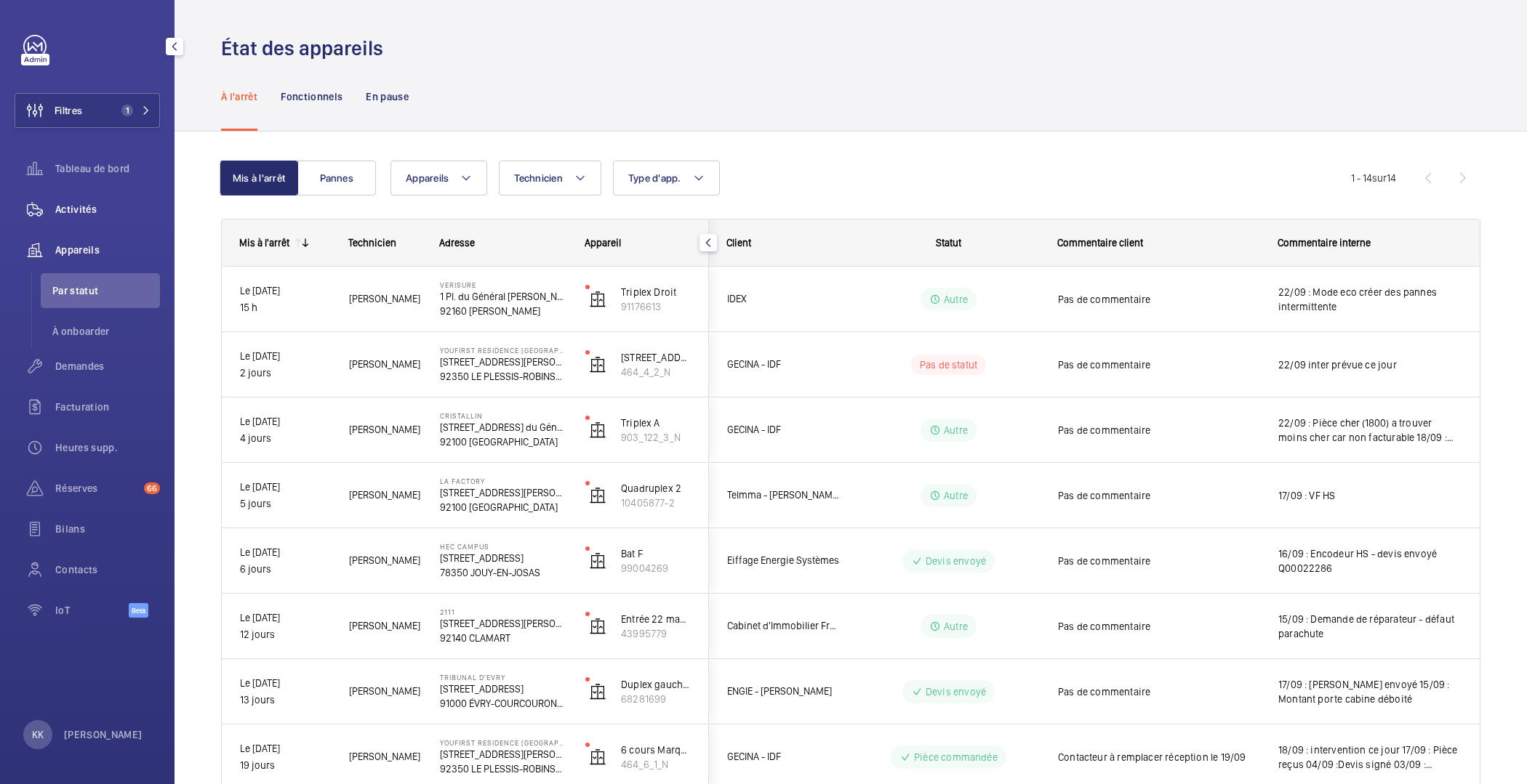
click at [87, 211] on span "Activités" at bounding box center [108, 209] width 105 height 14
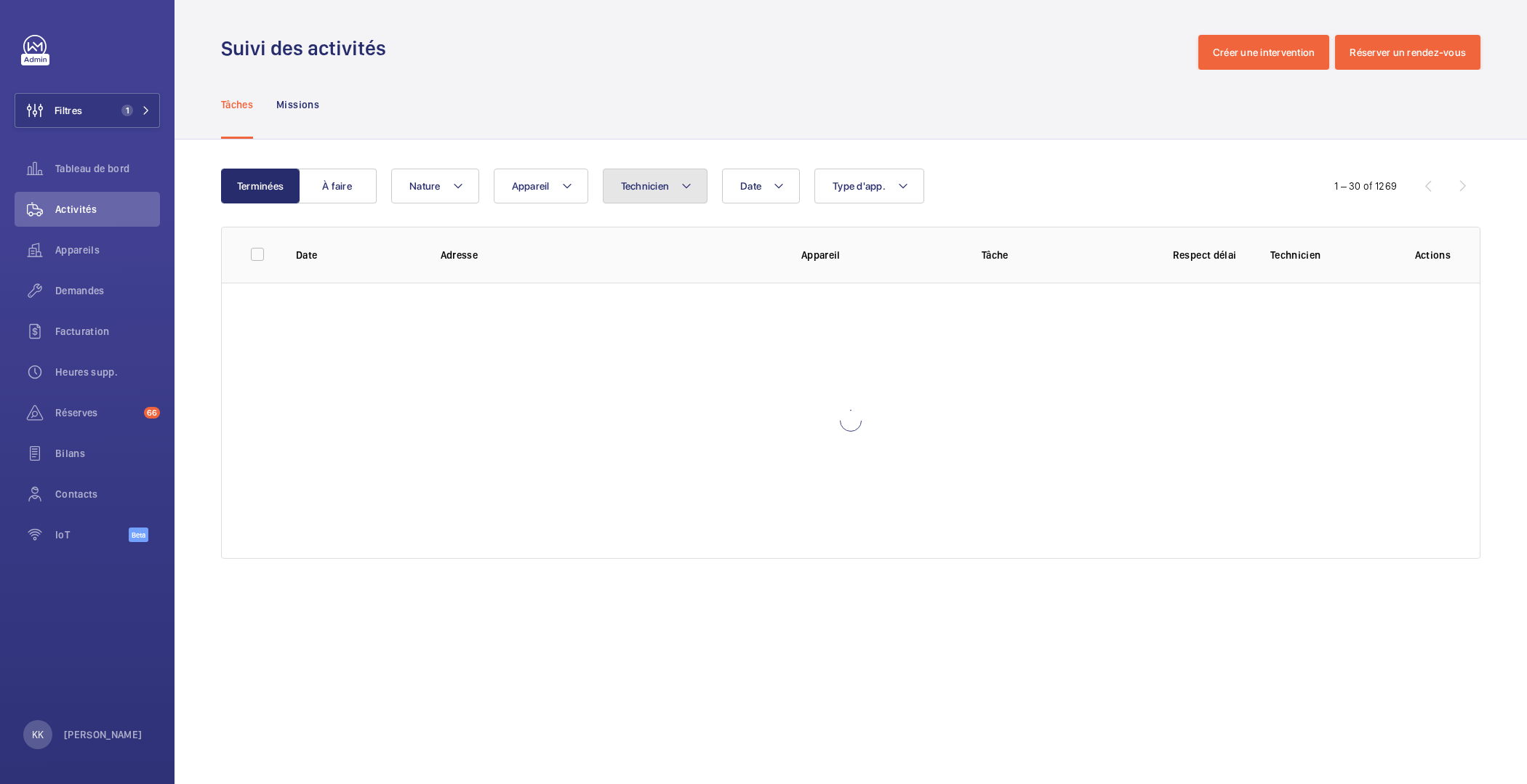
click at [704, 182] on button "Technicien" at bounding box center [656, 186] width 106 height 35
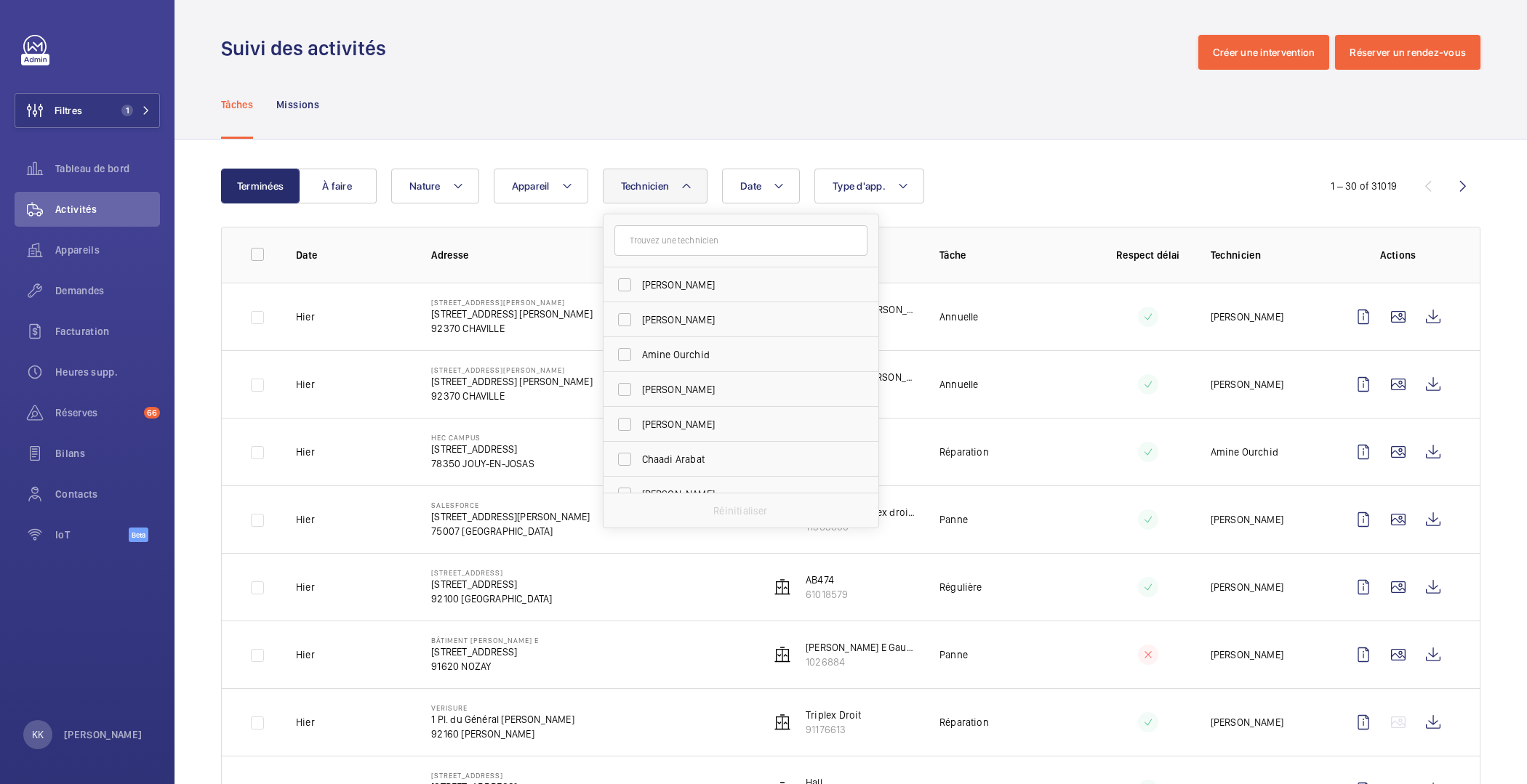
click at [642, 247] on input "text" at bounding box center [742, 241] width 254 height 30
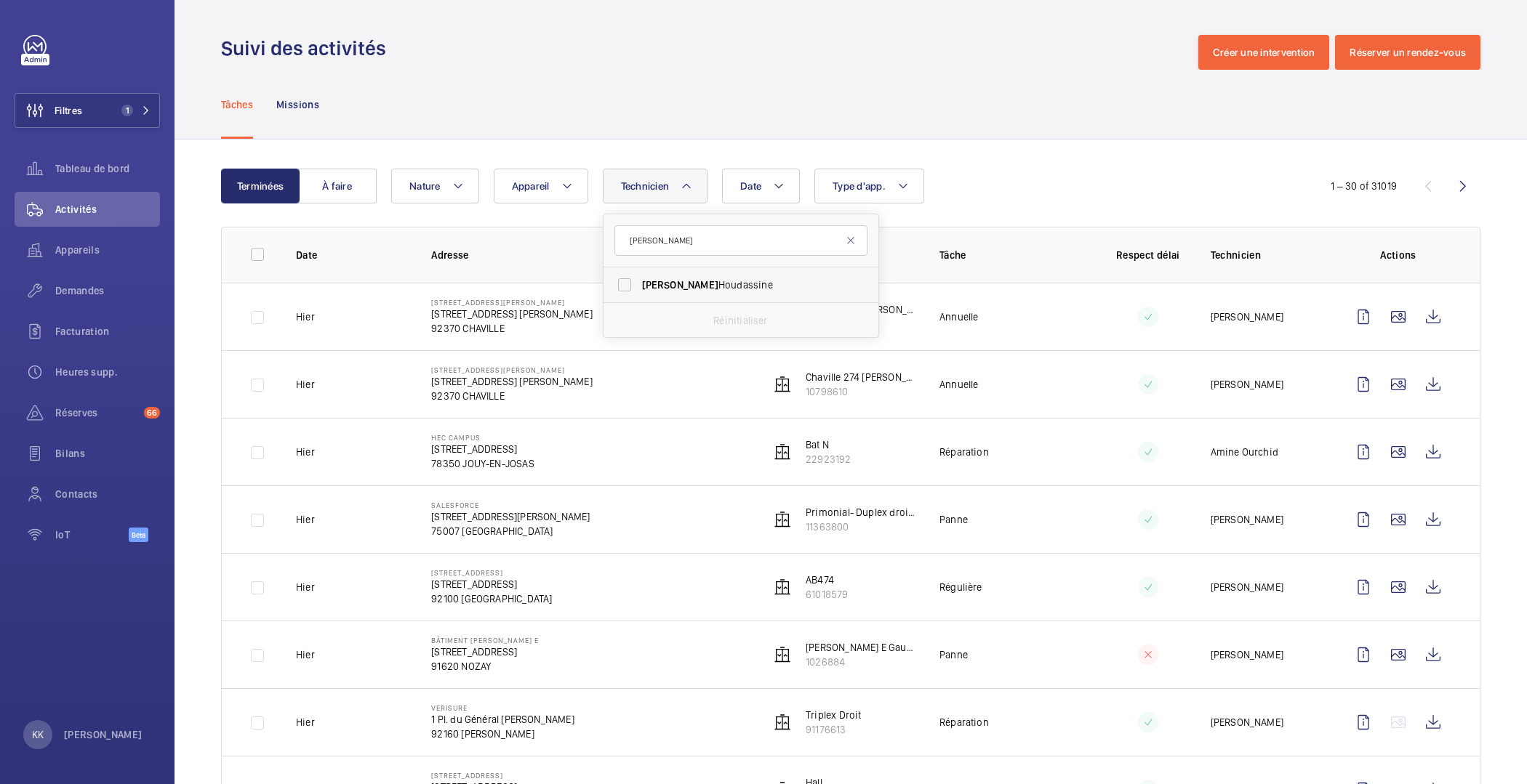
type input "jamal"
click at [643, 277] on span "Jamal Houdassine" at bounding box center [743, 284] width 200 height 14
click at [640, 277] on input "Jamal Houdassine" at bounding box center [624, 285] width 30 height 30
checkbox input "true"
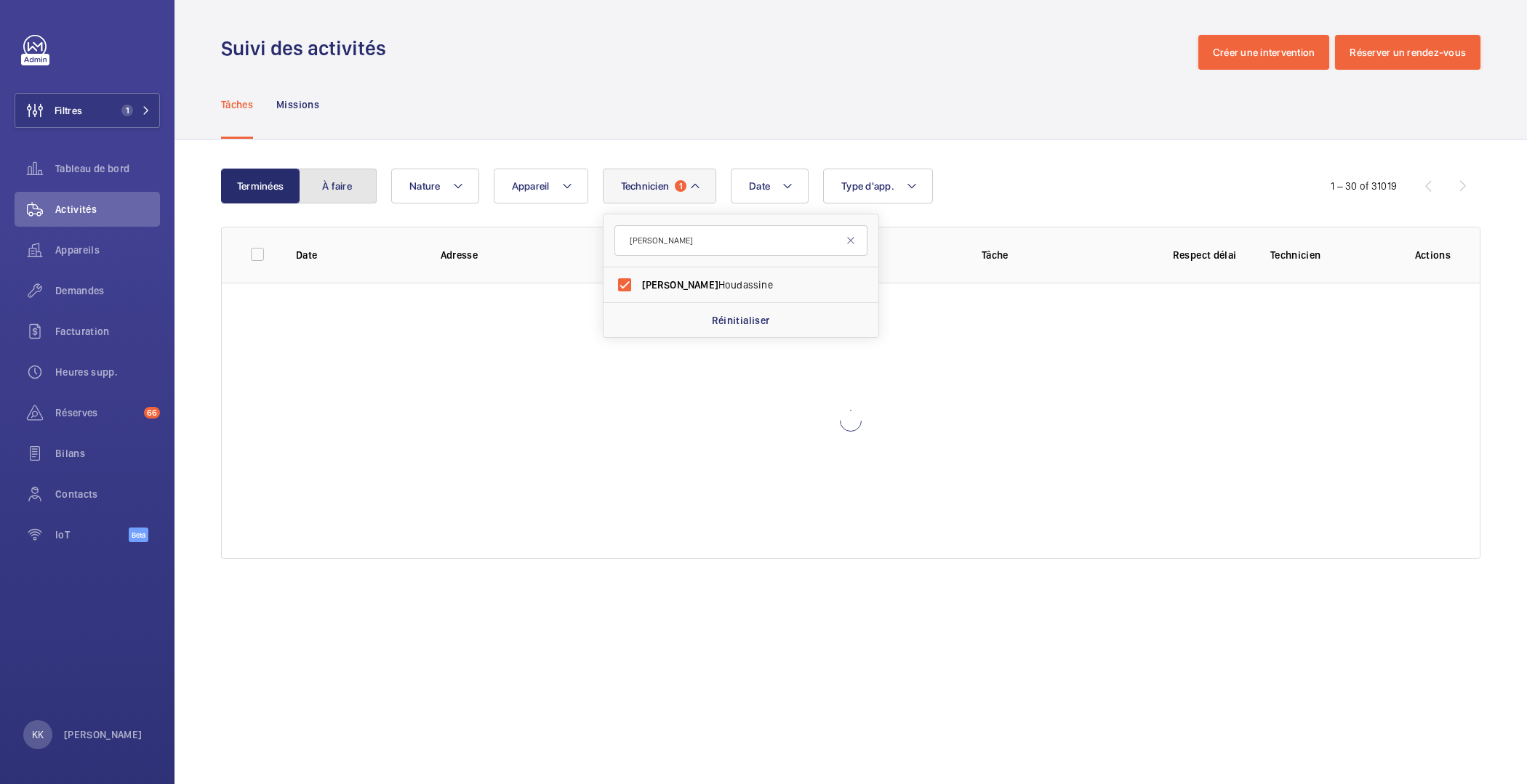
click at [333, 198] on button "À faire" at bounding box center [337, 186] width 78 height 35
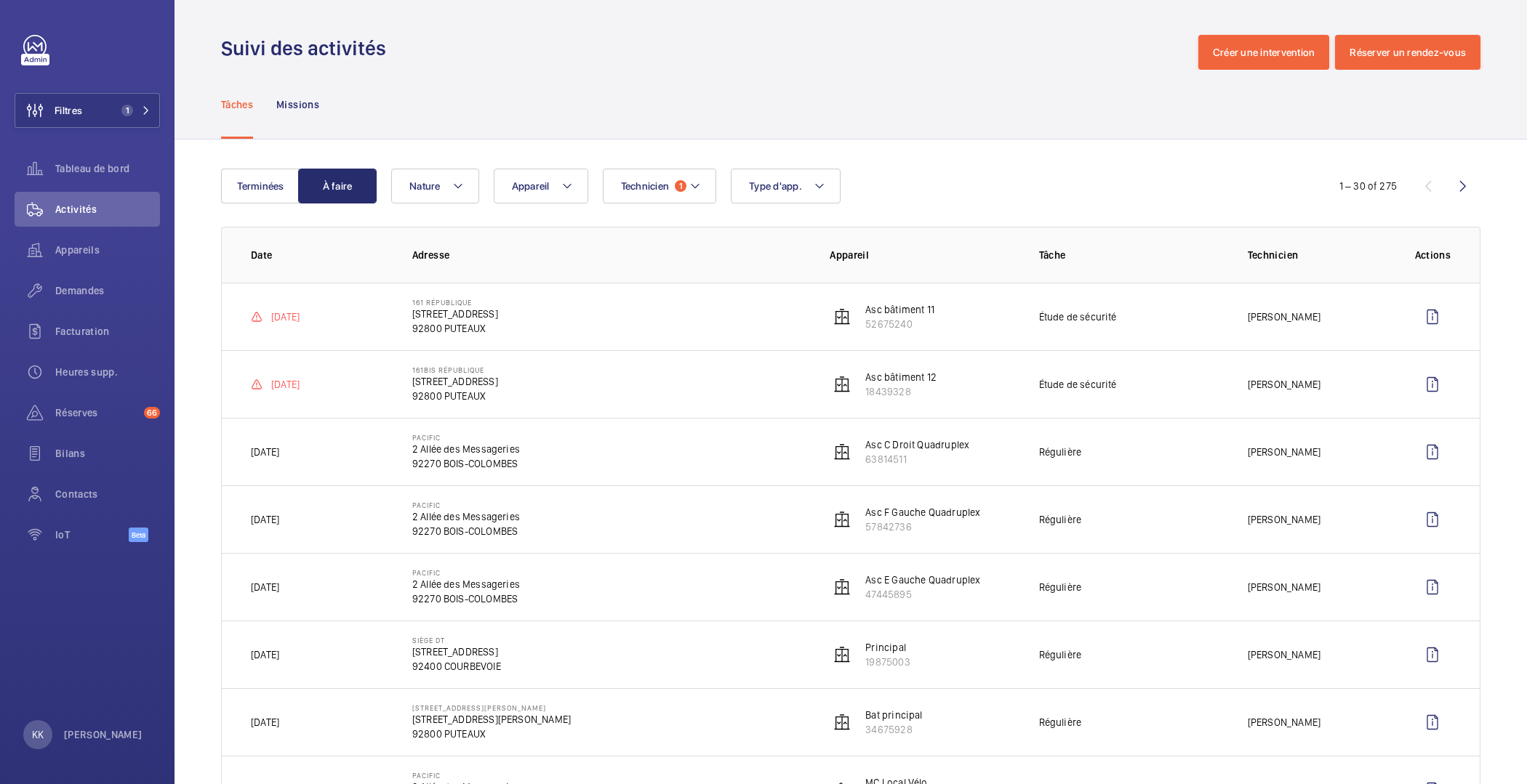
click at [451, 318] on p "161 Rue de la République, 92800 PUTEAUX" at bounding box center [456, 313] width 86 height 14
click at [1435, 310] on wm-front-icon-button at bounding box center [1433, 316] width 35 height 35
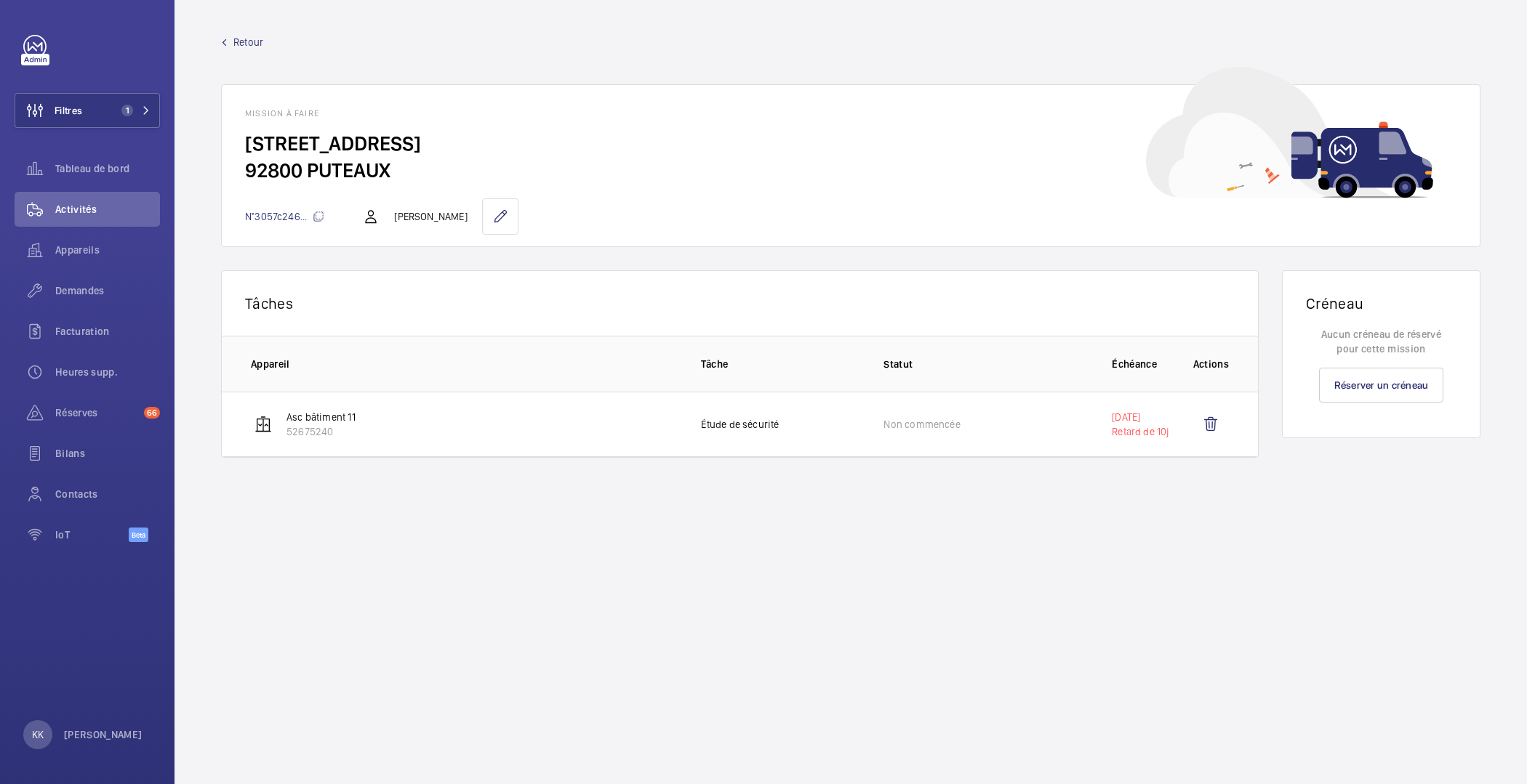
click at [234, 38] on span "Retour" at bounding box center [248, 42] width 30 height 14
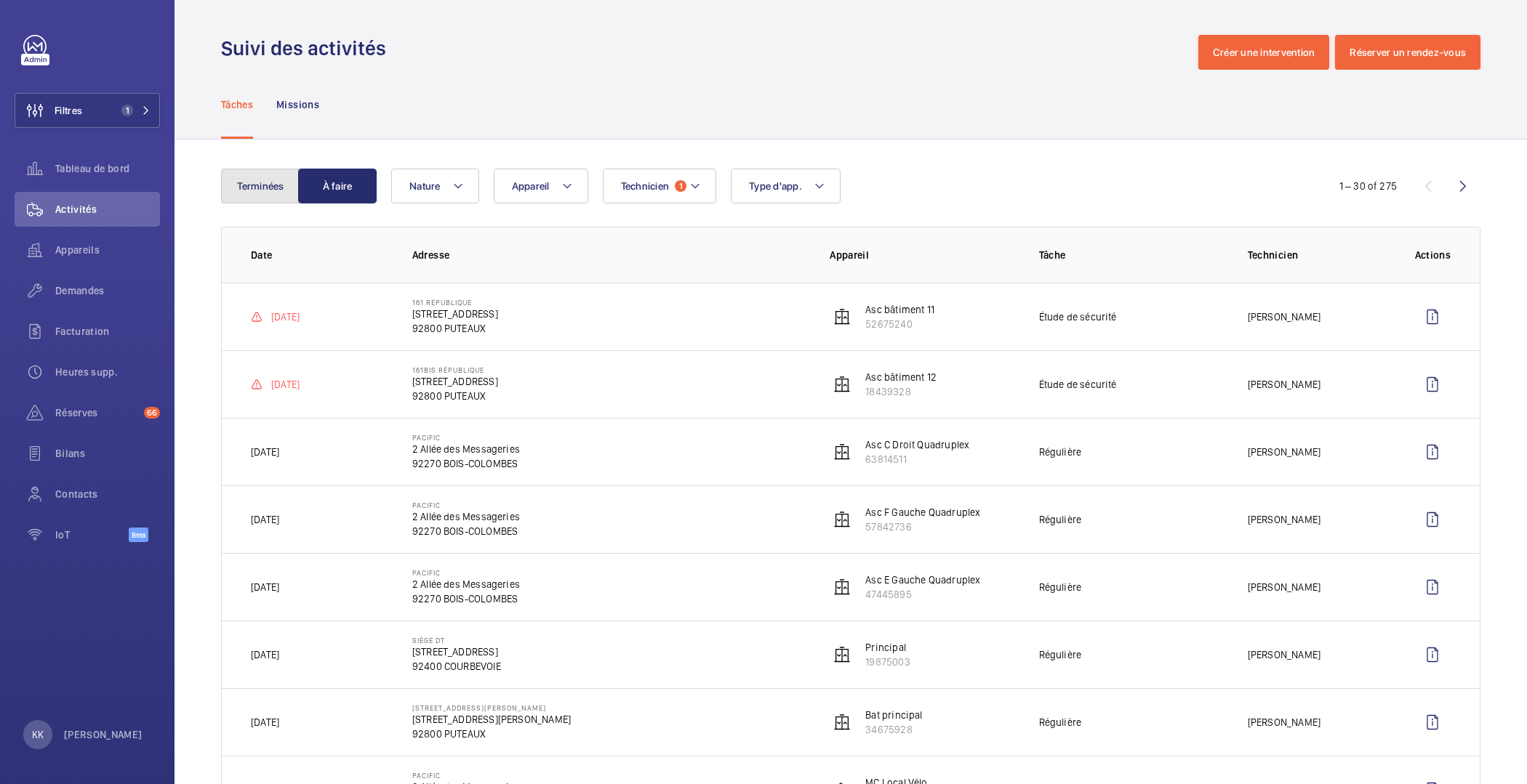
click at [258, 193] on button "Terminées" at bounding box center [260, 186] width 78 height 35
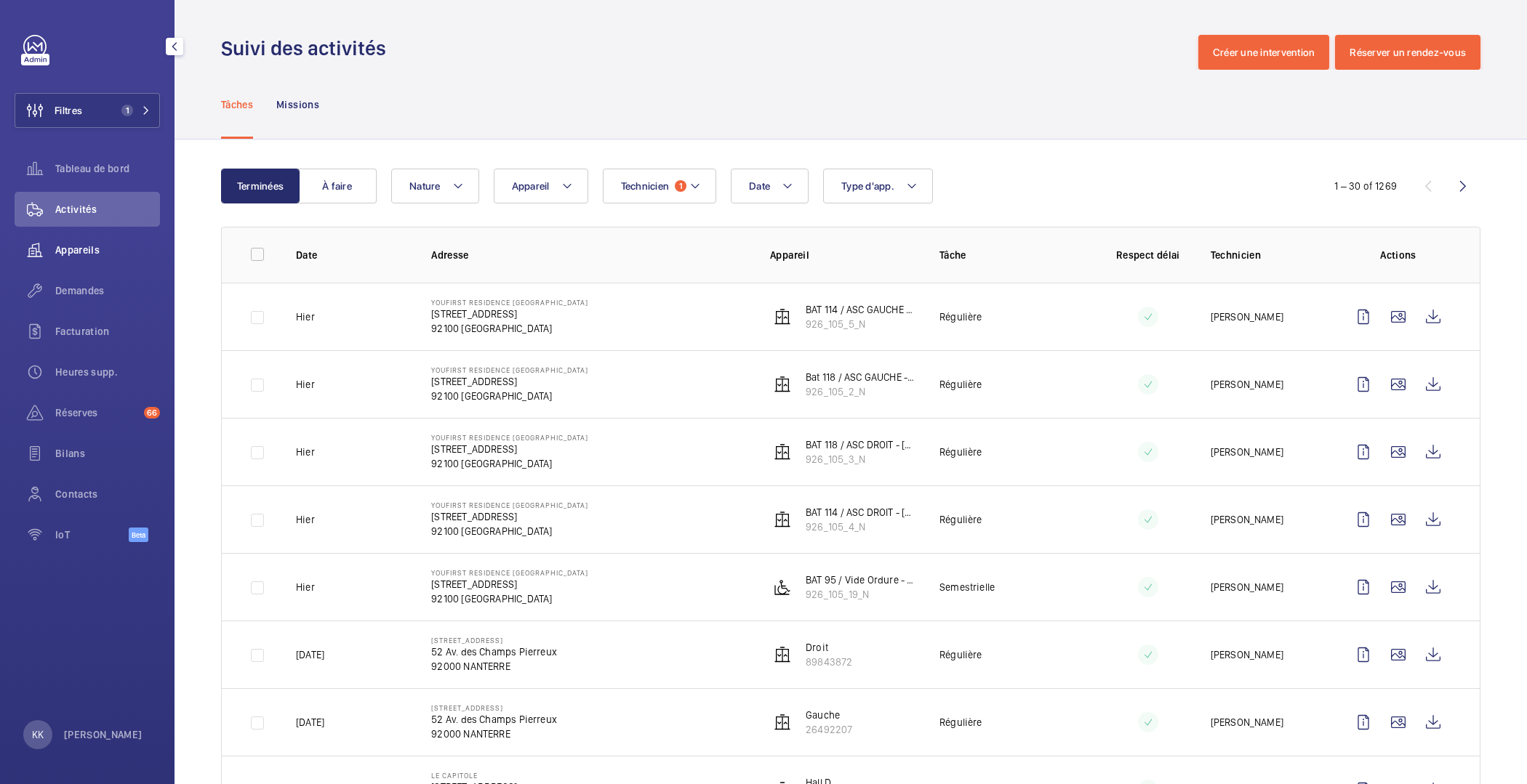
click at [92, 253] on span "Appareils" at bounding box center [108, 250] width 105 height 14
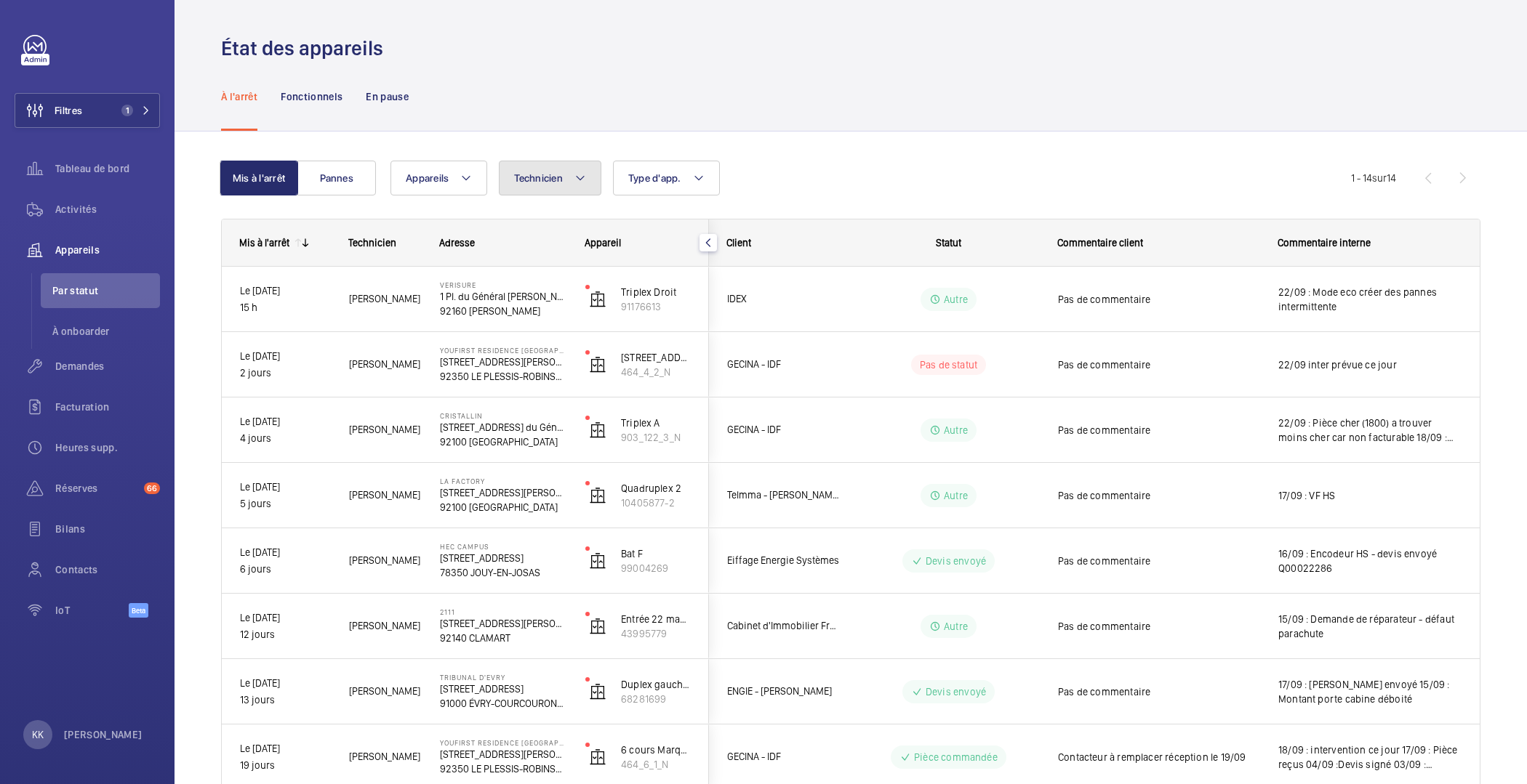
click at [569, 181] on button "Technicien" at bounding box center [550, 178] width 103 height 35
type input "ismail"
click at [531, 279] on input "Ismail Tokpinar" at bounding box center [520, 275] width 30 height 30
checkbox input "true"
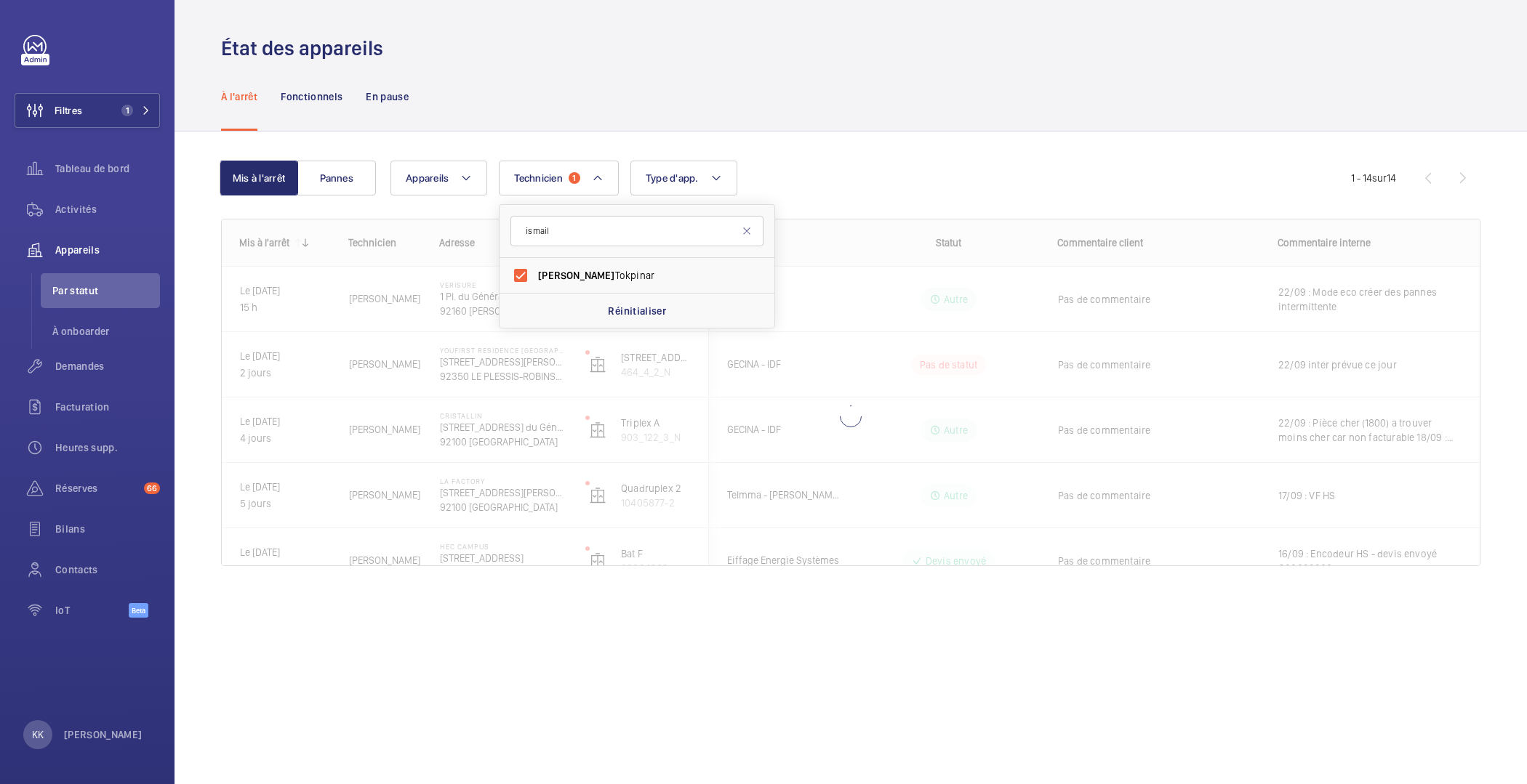
click at [428, 207] on wm-front-shared-table-view-engine "Mis à l'arrêt Pannes Appareils Technicien 1 ismail Ismail Tokpinar Réinitialise…" at bounding box center [851, 381] width 1260 height 440
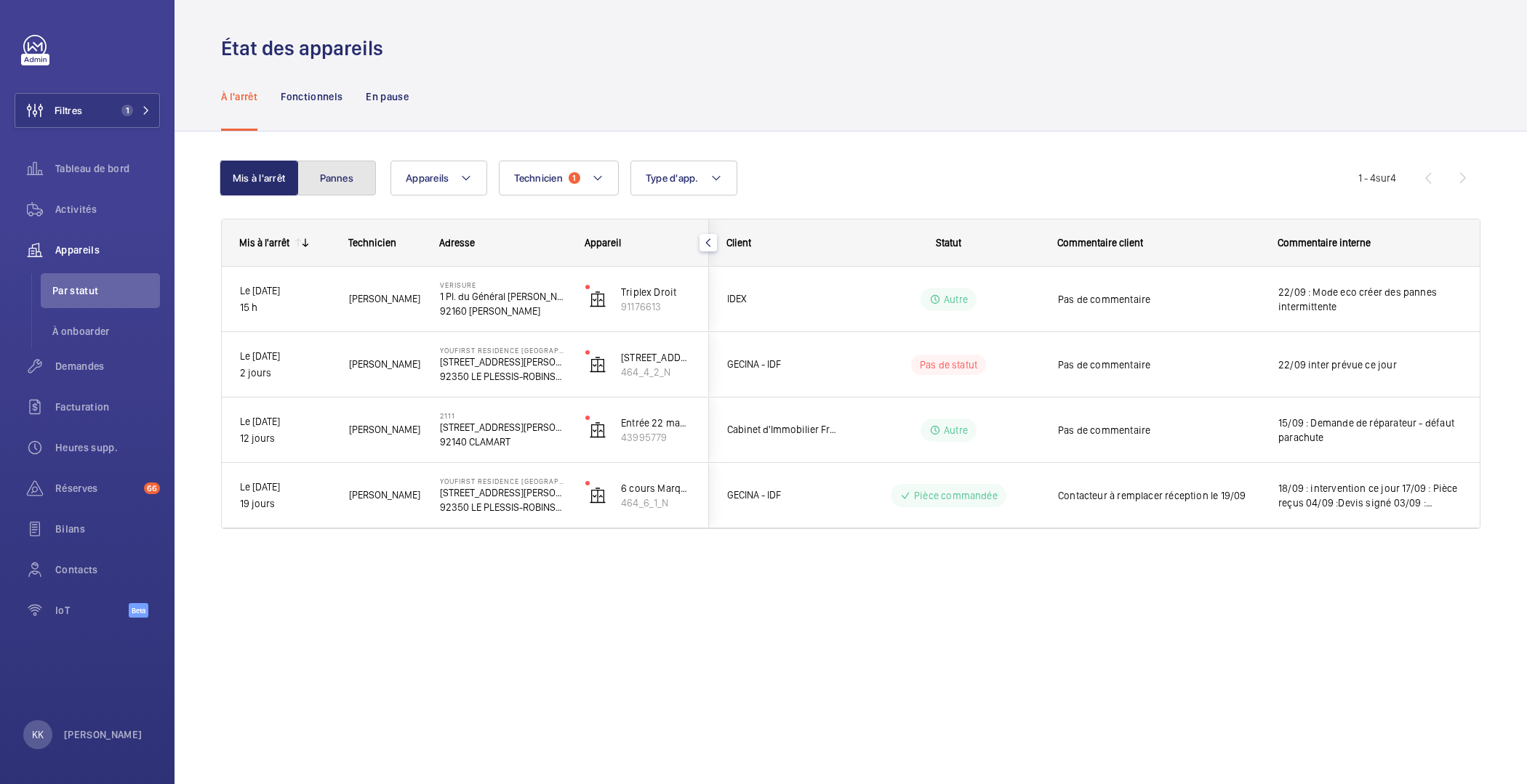
click at [321, 171] on button "Pannes" at bounding box center [336, 178] width 78 height 35
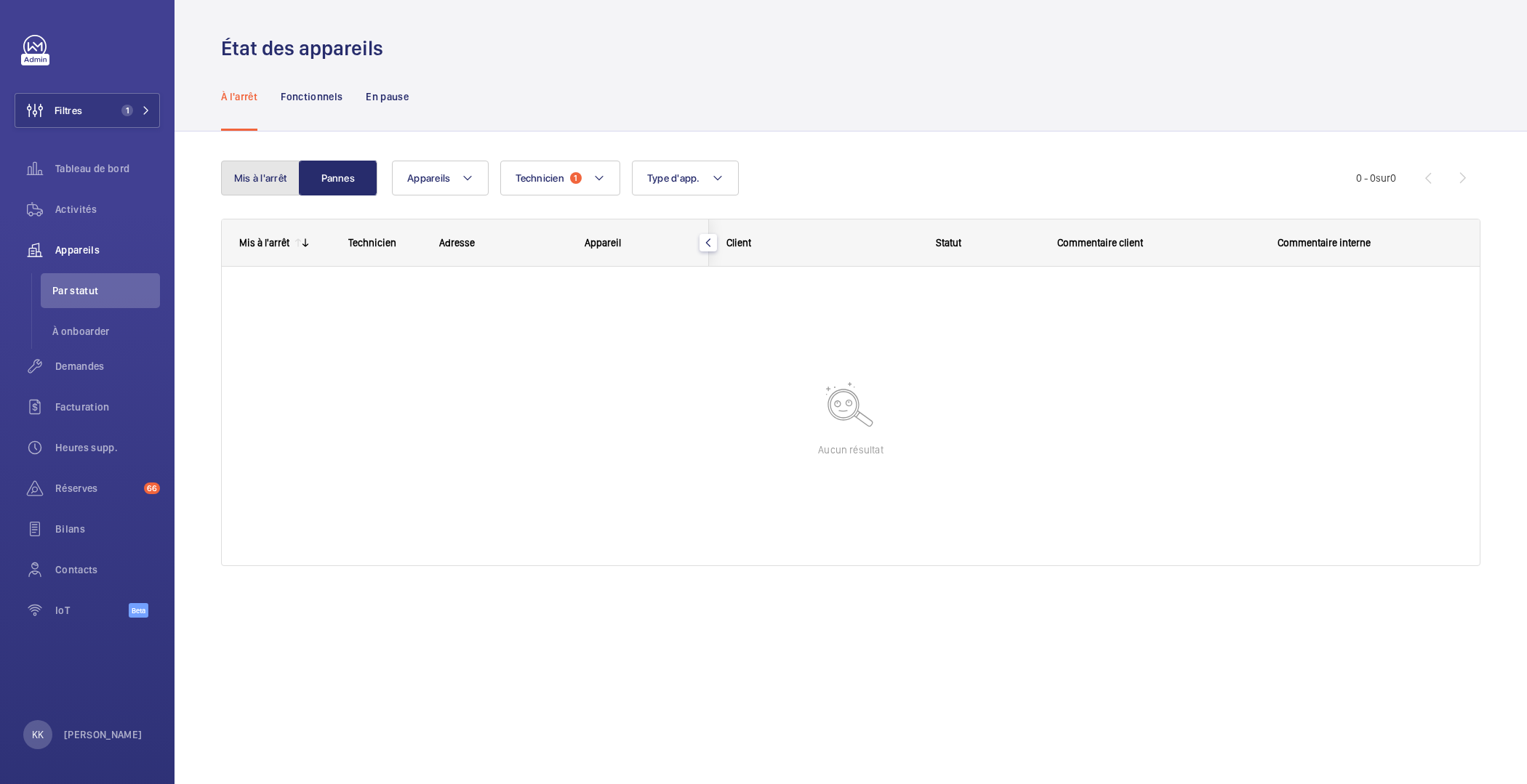
click at [244, 191] on button "Mis à l'arrêt" at bounding box center [260, 178] width 78 height 35
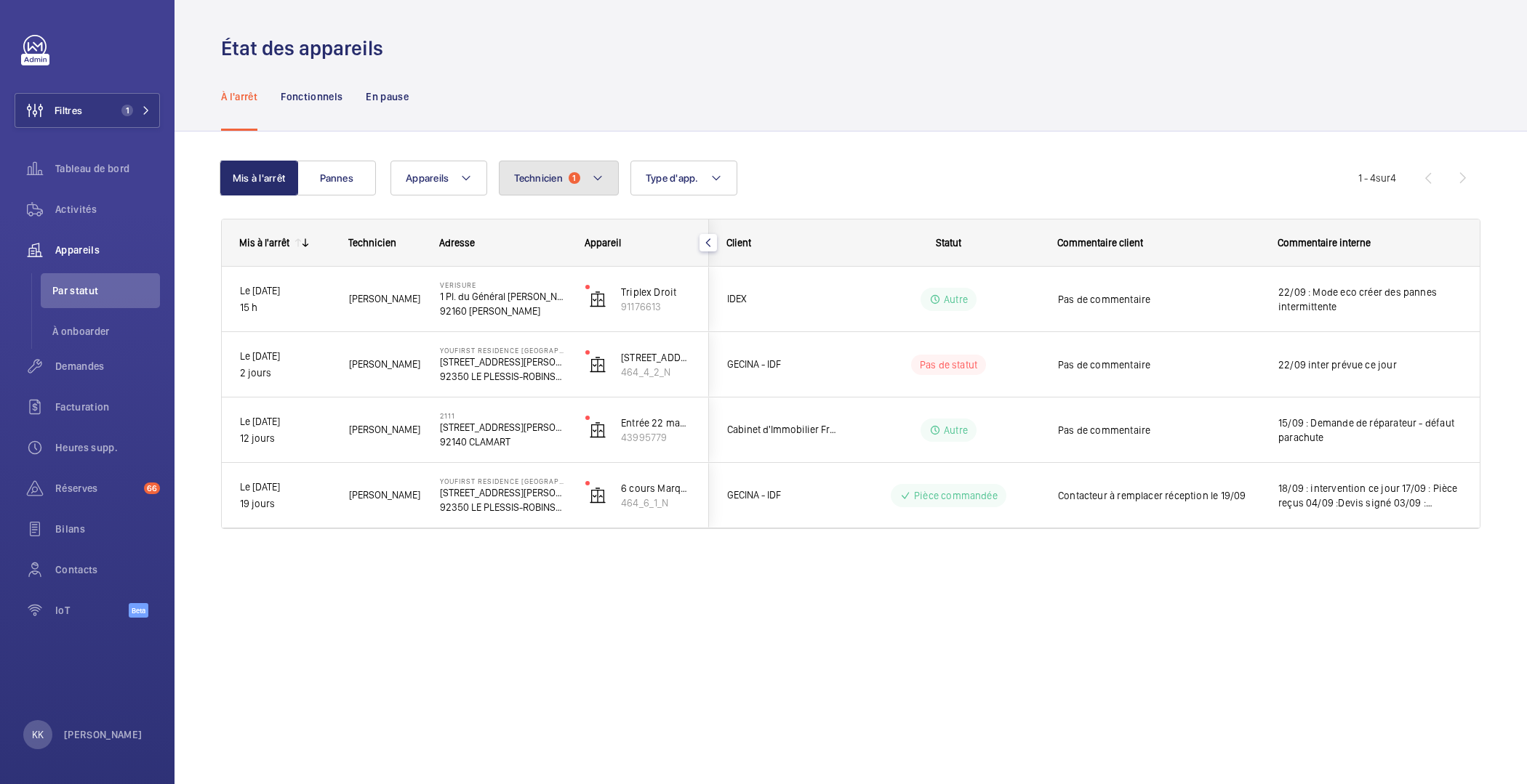
click at [568, 187] on button "Technicien 1" at bounding box center [559, 178] width 120 height 35
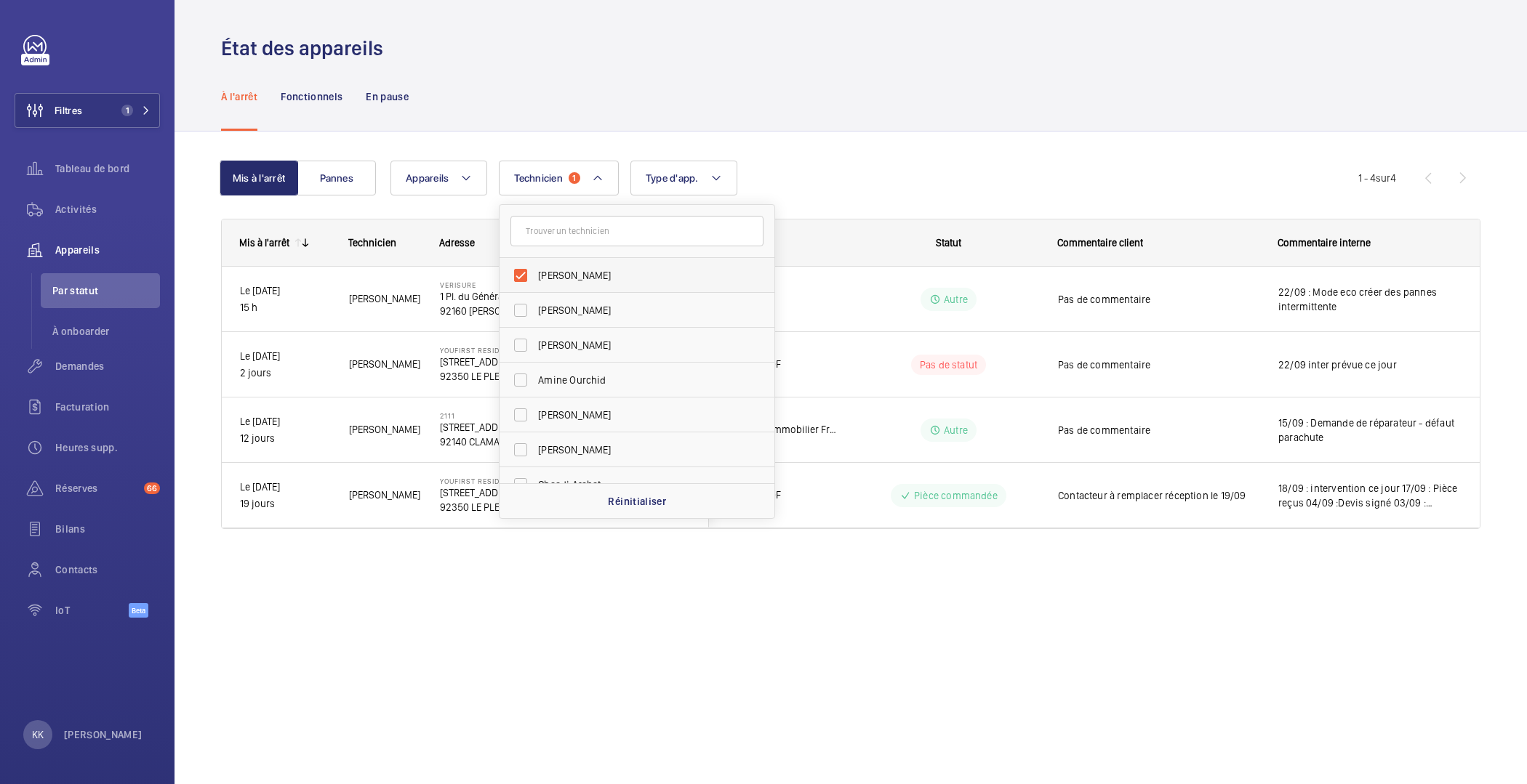
click at [559, 287] on label "[PERSON_NAME]" at bounding box center [626, 275] width 254 height 35
click at [536, 287] on input "[PERSON_NAME]" at bounding box center [520, 275] width 30 height 30
checkbox input "false"
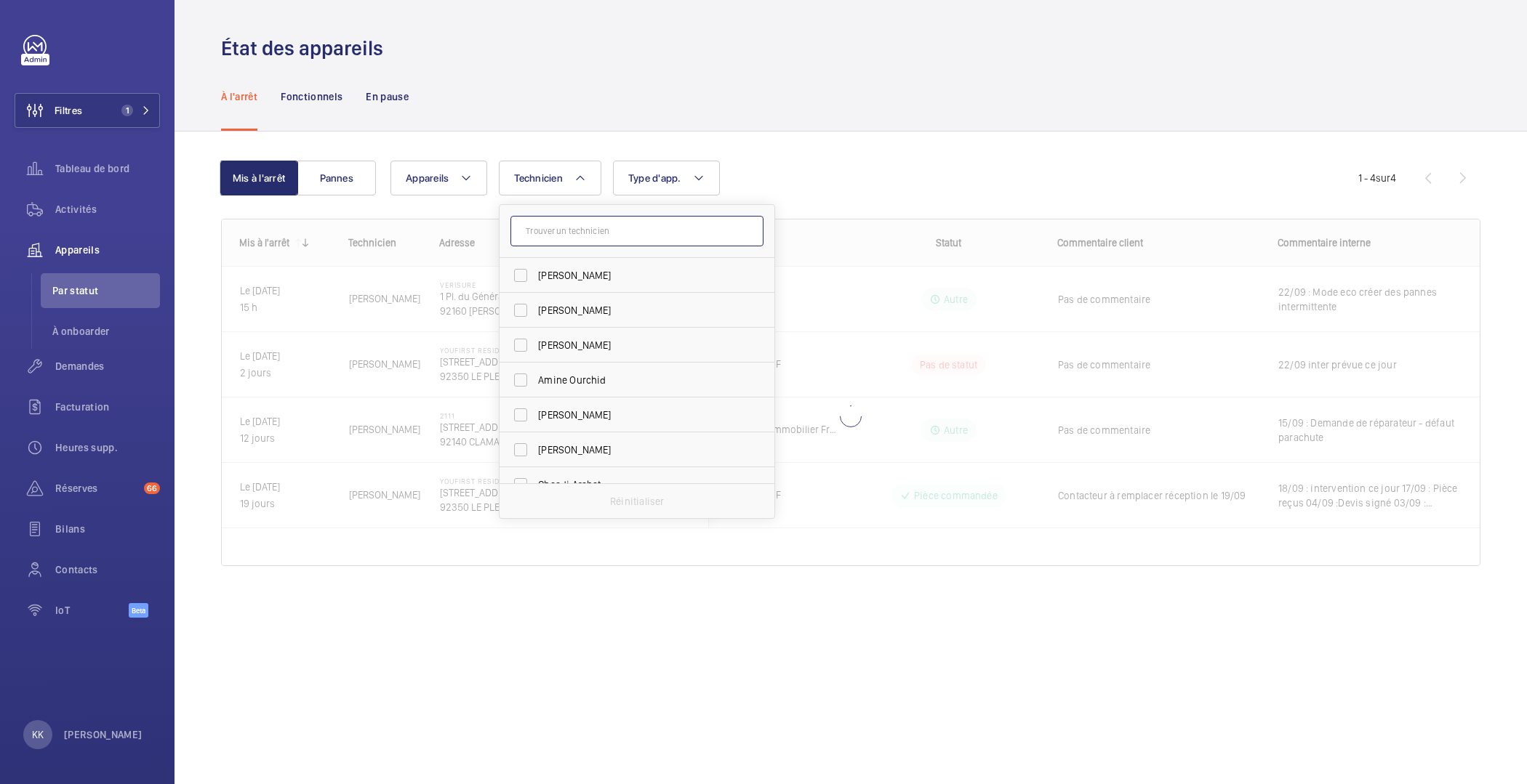
click at [574, 234] on input "text" at bounding box center [638, 231] width 254 height 30
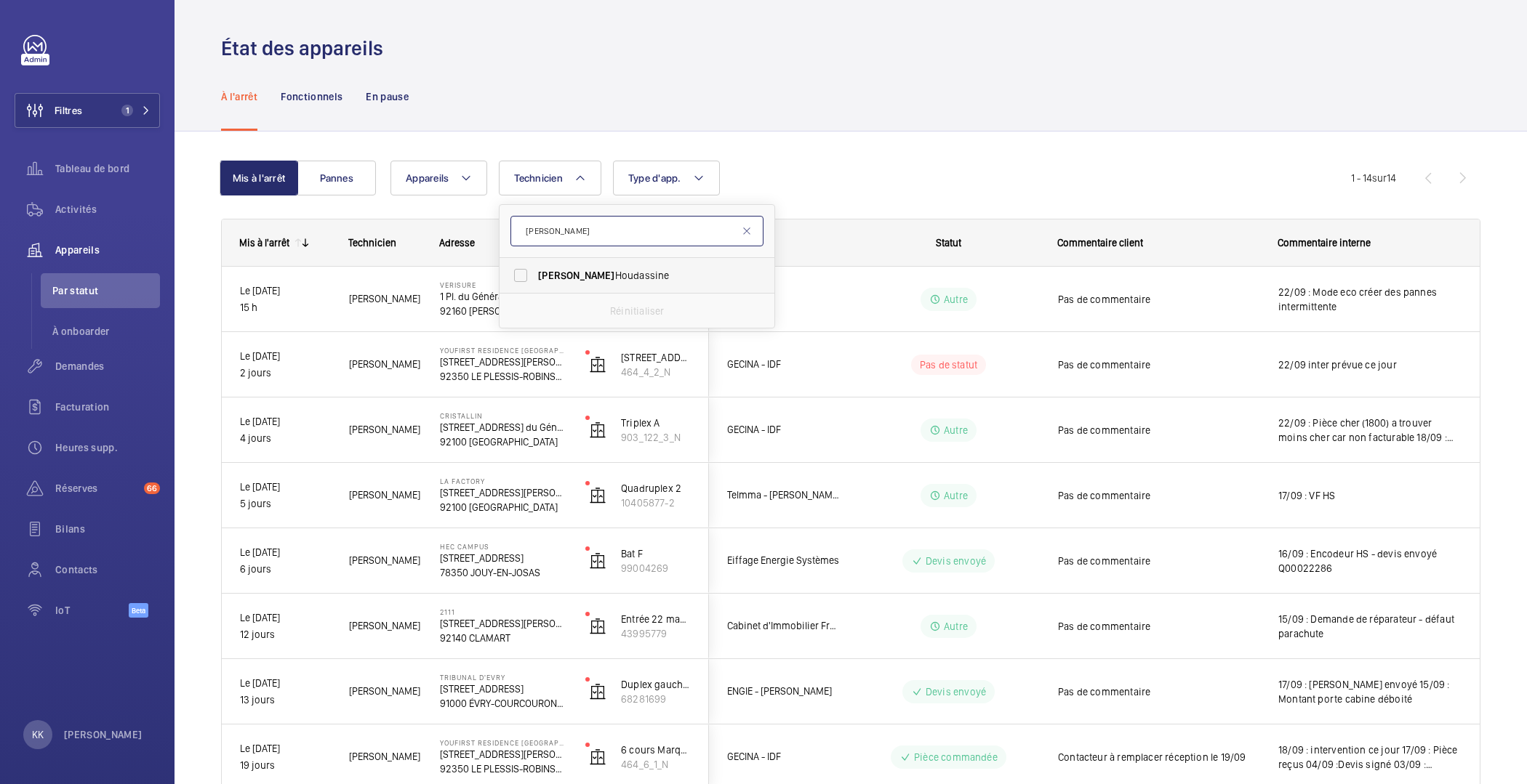
type input "jamal"
click at [566, 277] on span "Jamal Houdassine" at bounding box center [639, 275] width 200 height 14
click at [536, 277] on input "Jamal Houdassine" at bounding box center [520, 275] width 30 height 30
checkbox input "true"
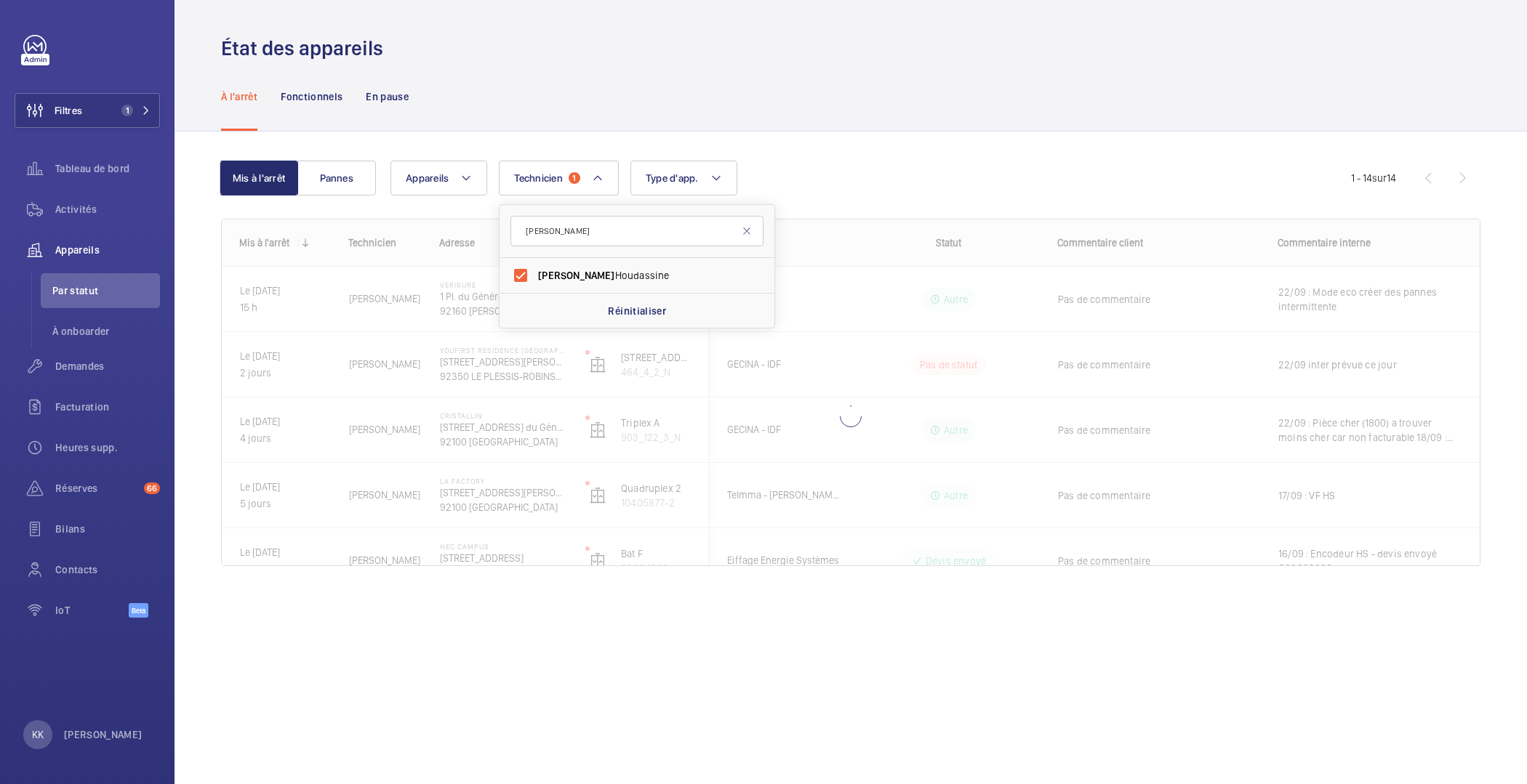
click at [479, 133] on div "Mis à l'arrêt Pannes Appareils Technicien 1 jamal Jamal Houdassine Réinitialise…" at bounding box center [850, 384] width 1353 height 505
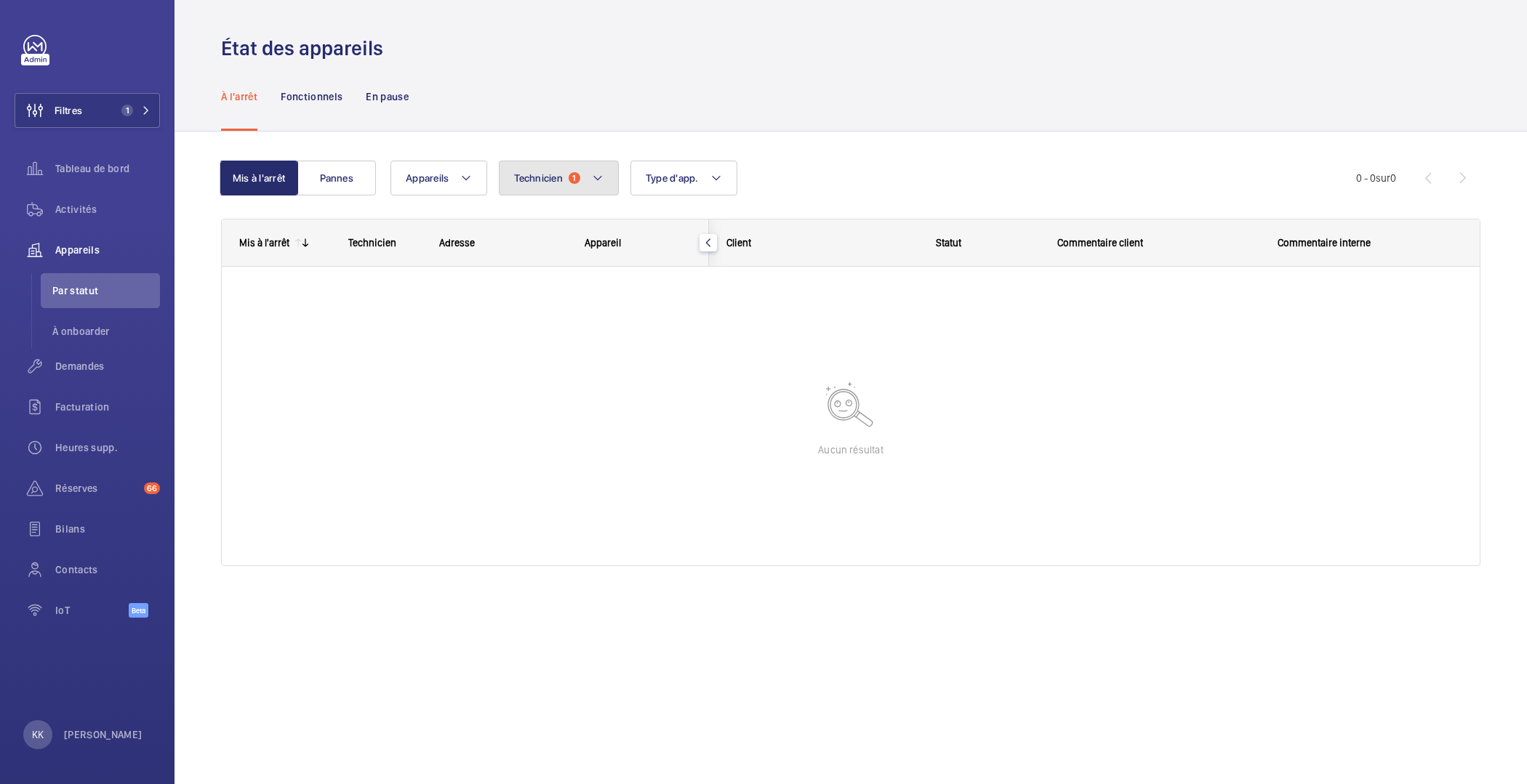
click at [569, 178] on span "1" at bounding box center [575, 178] width 11 height 11
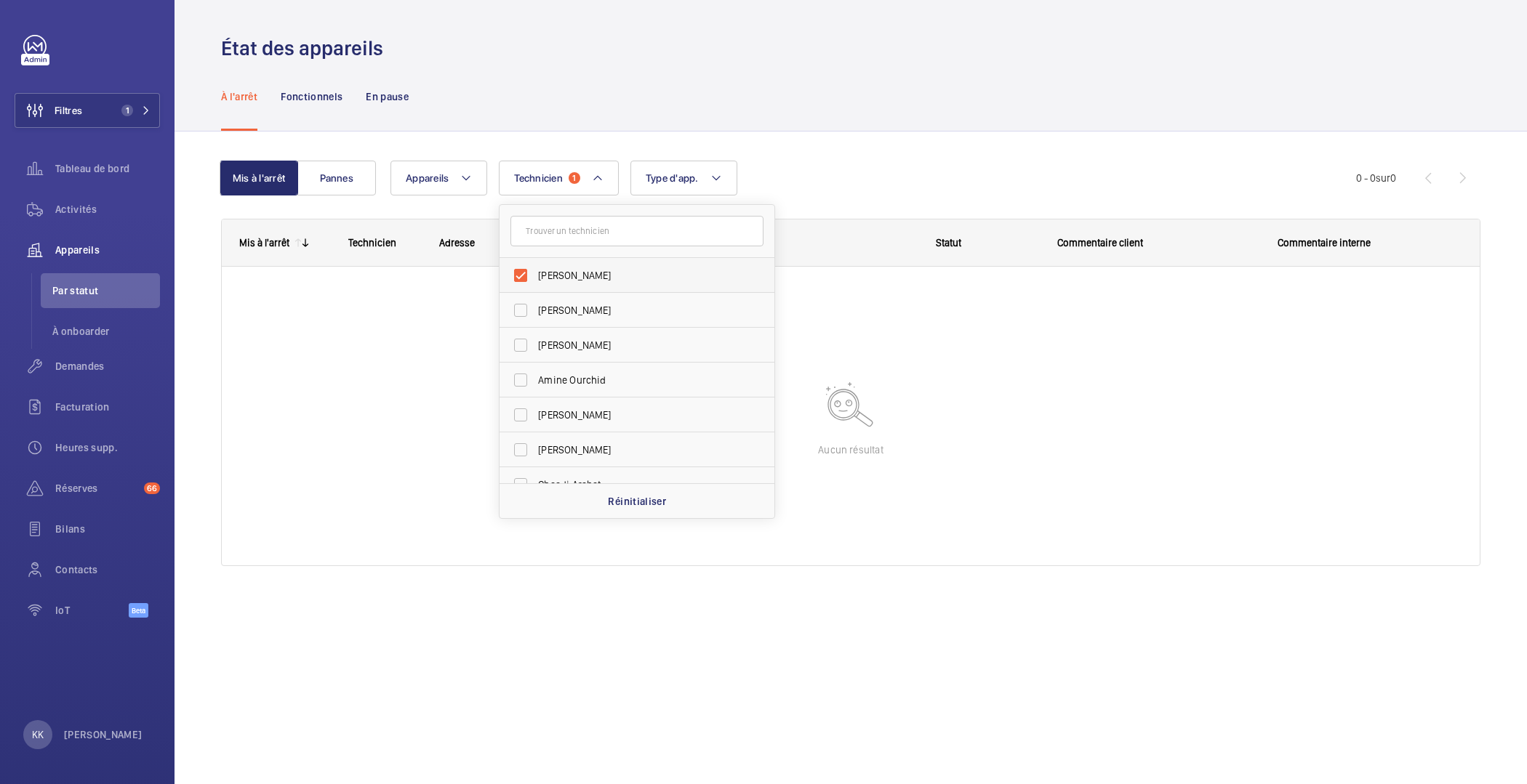
click at [513, 291] on label "[PERSON_NAME]" at bounding box center [626, 275] width 254 height 35
click at [513, 290] on input "[PERSON_NAME]" at bounding box center [520, 275] width 30 height 30
checkbox input "false"
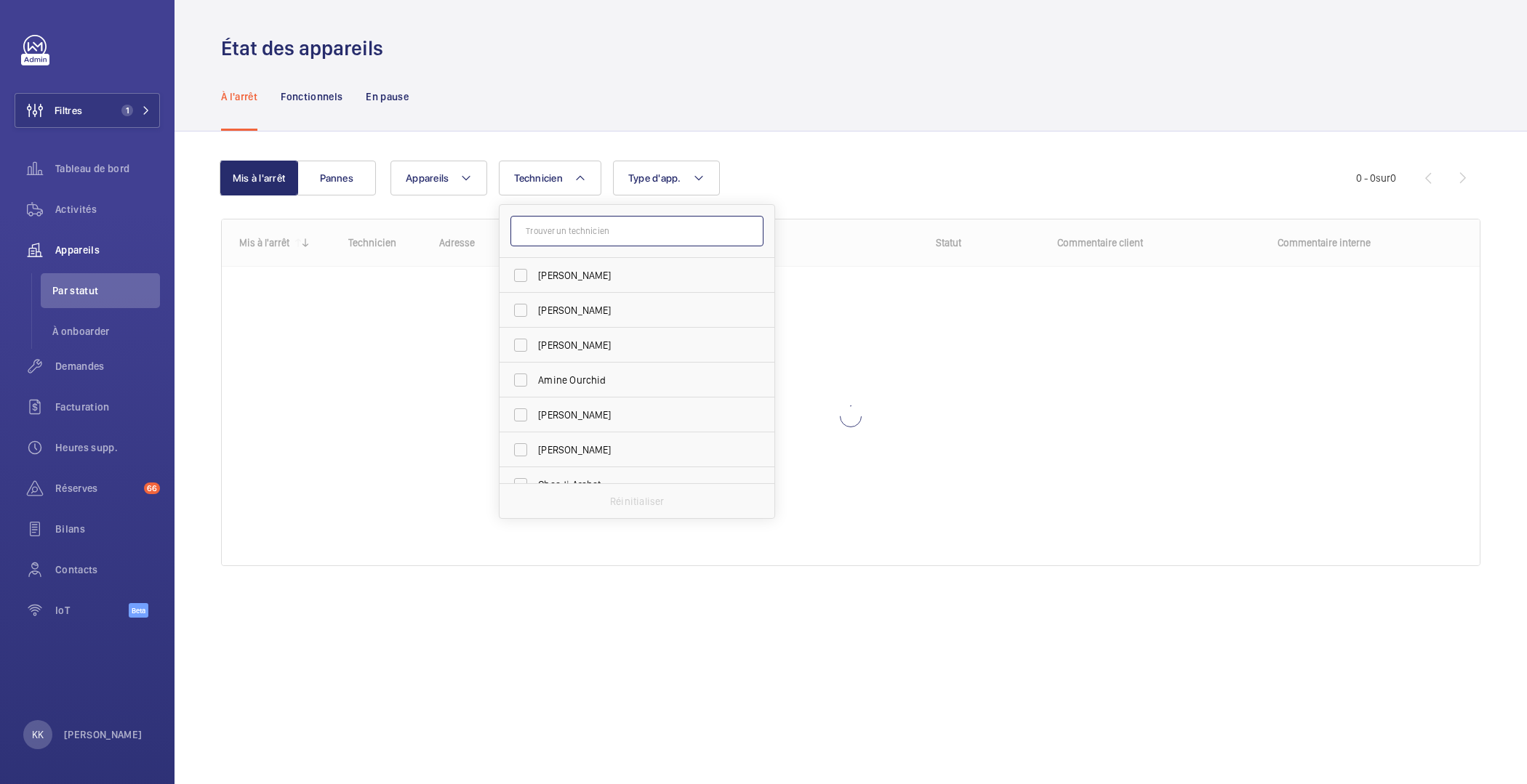
click at [538, 232] on input "text" at bounding box center [638, 231] width 254 height 30
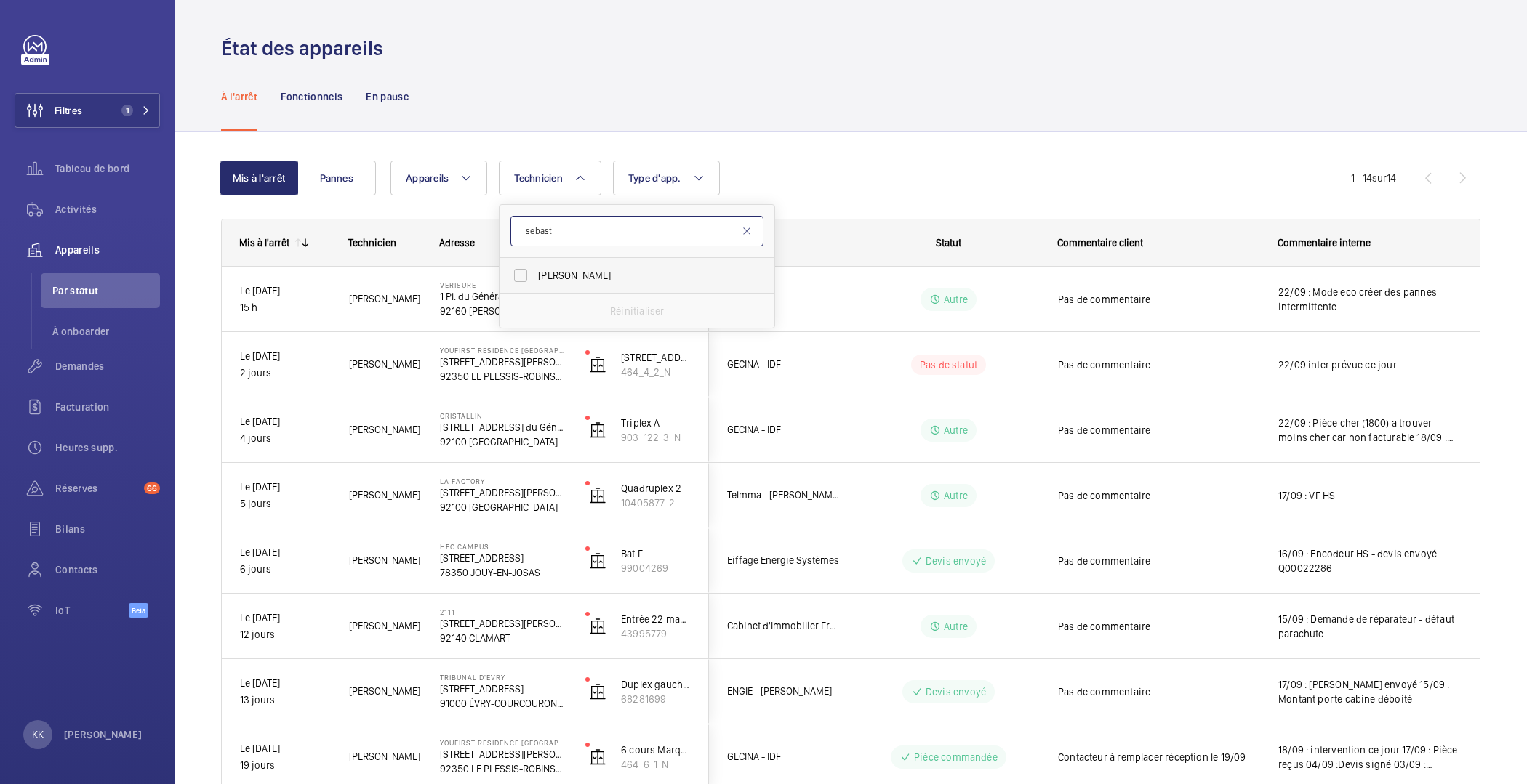
type input "sebast"
click at [545, 260] on label "[PERSON_NAME]" at bounding box center [626, 275] width 254 height 35
click at [536, 261] on input "[PERSON_NAME]" at bounding box center [520, 275] width 30 height 30
checkbox input "true"
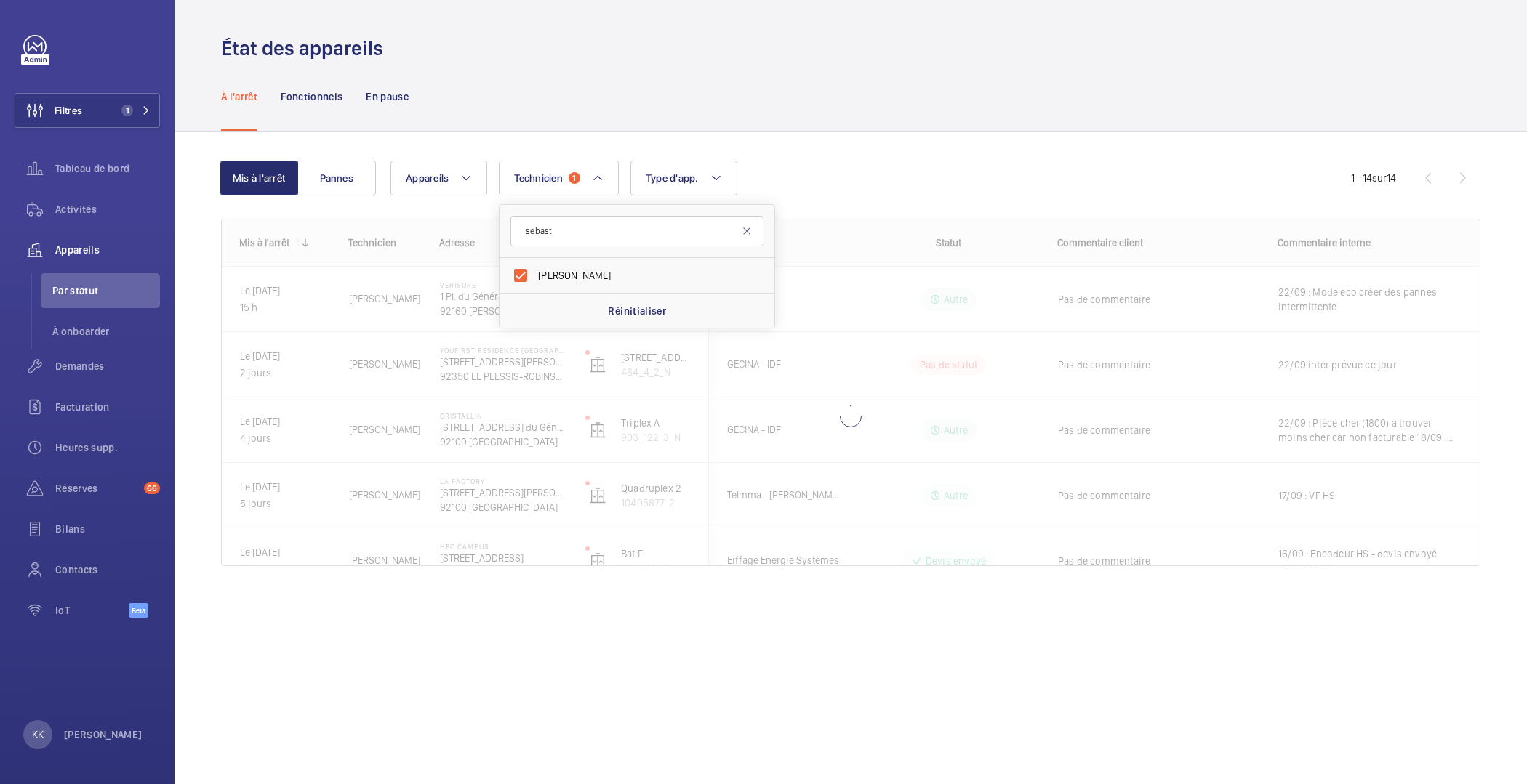
click at [565, 83] on div "À l'arrêt Fonctionnels En pause" at bounding box center [851, 96] width 1260 height 69
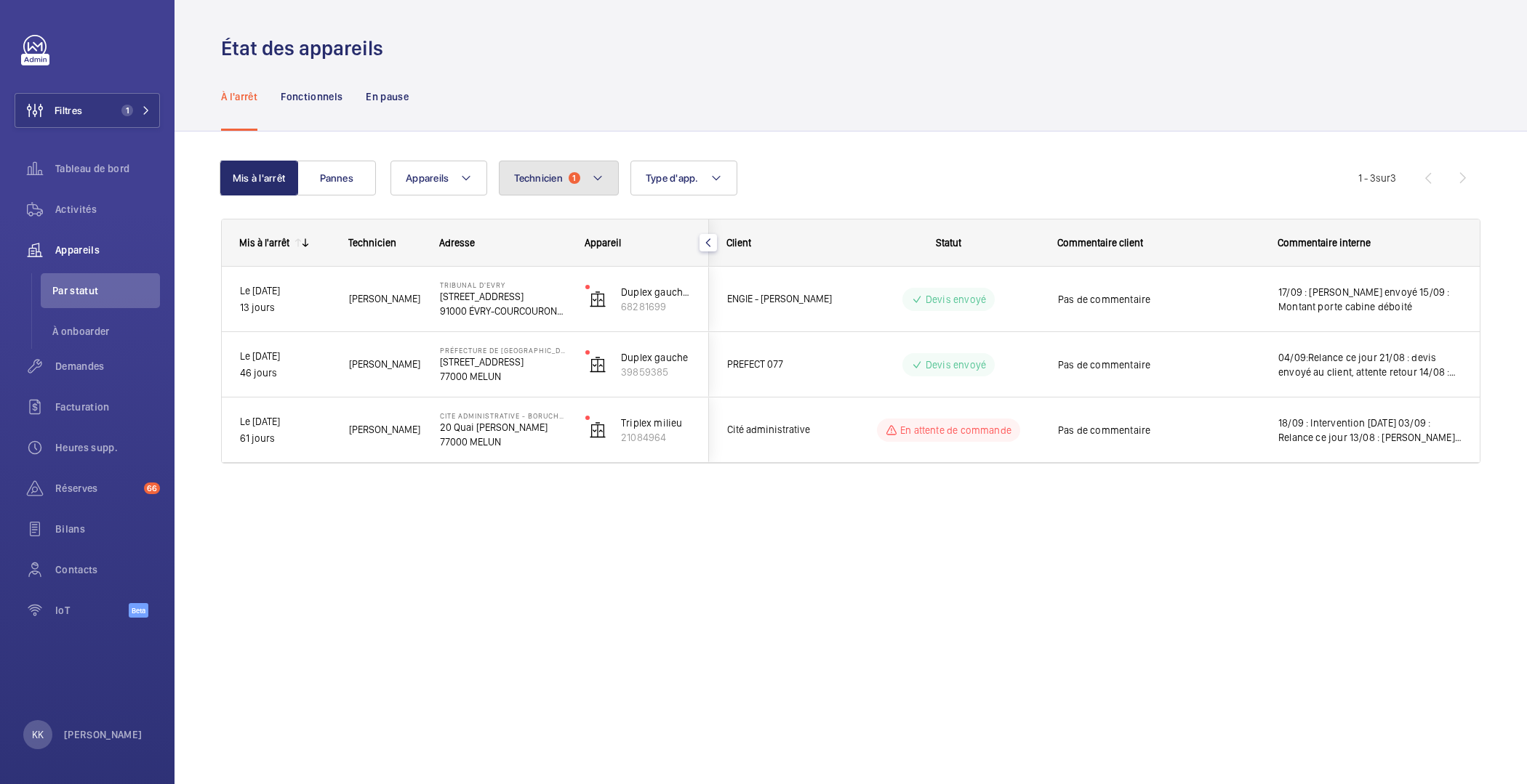
click at [597, 181] on mat-icon at bounding box center [598, 178] width 11 height 17
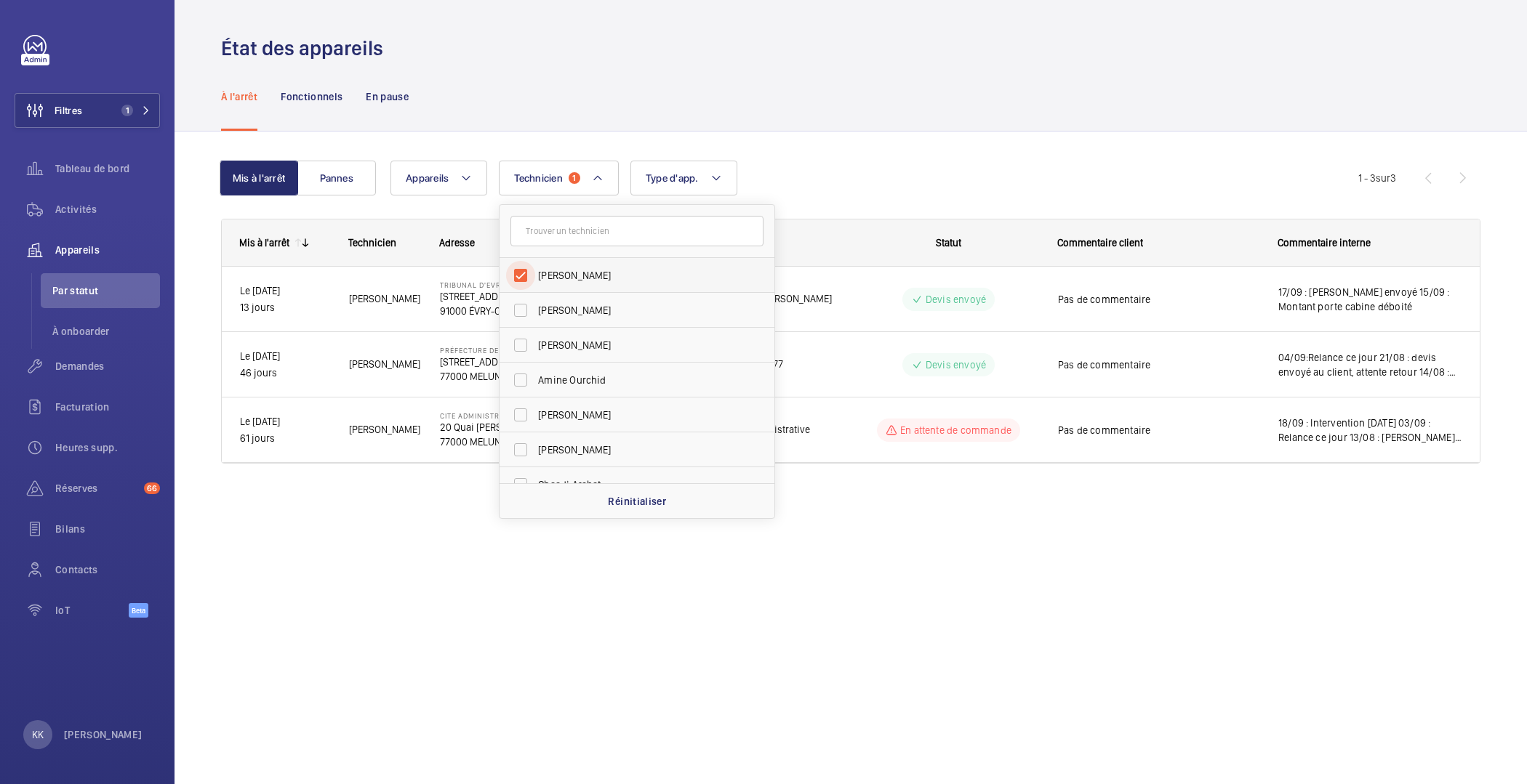
click at [532, 271] on input "[PERSON_NAME]" at bounding box center [520, 275] width 30 height 30
checkbox input "false"
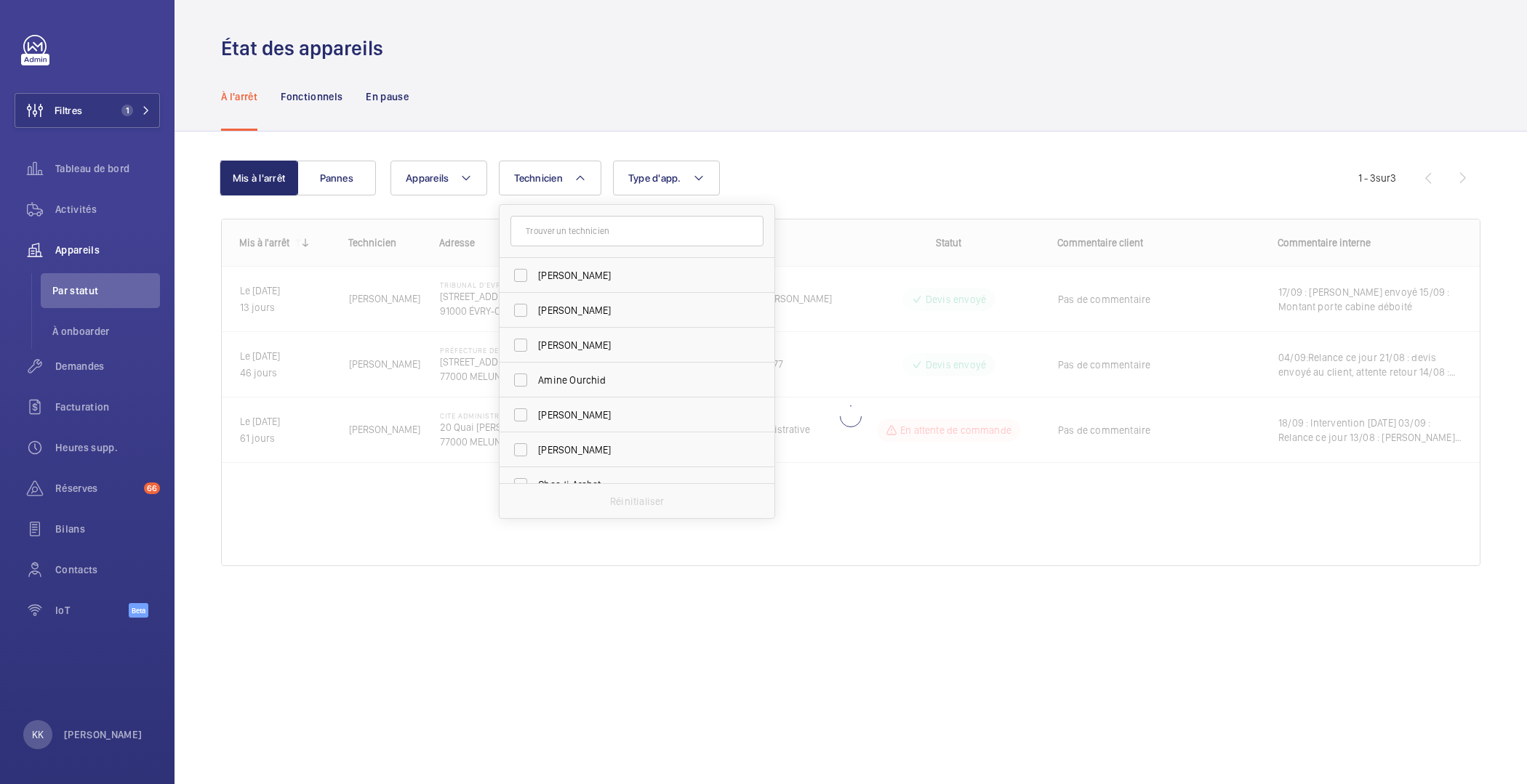
click at [545, 250] on form at bounding box center [637, 231] width 275 height 53
click at [548, 229] on input "text" at bounding box center [638, 231] width 254 height 30
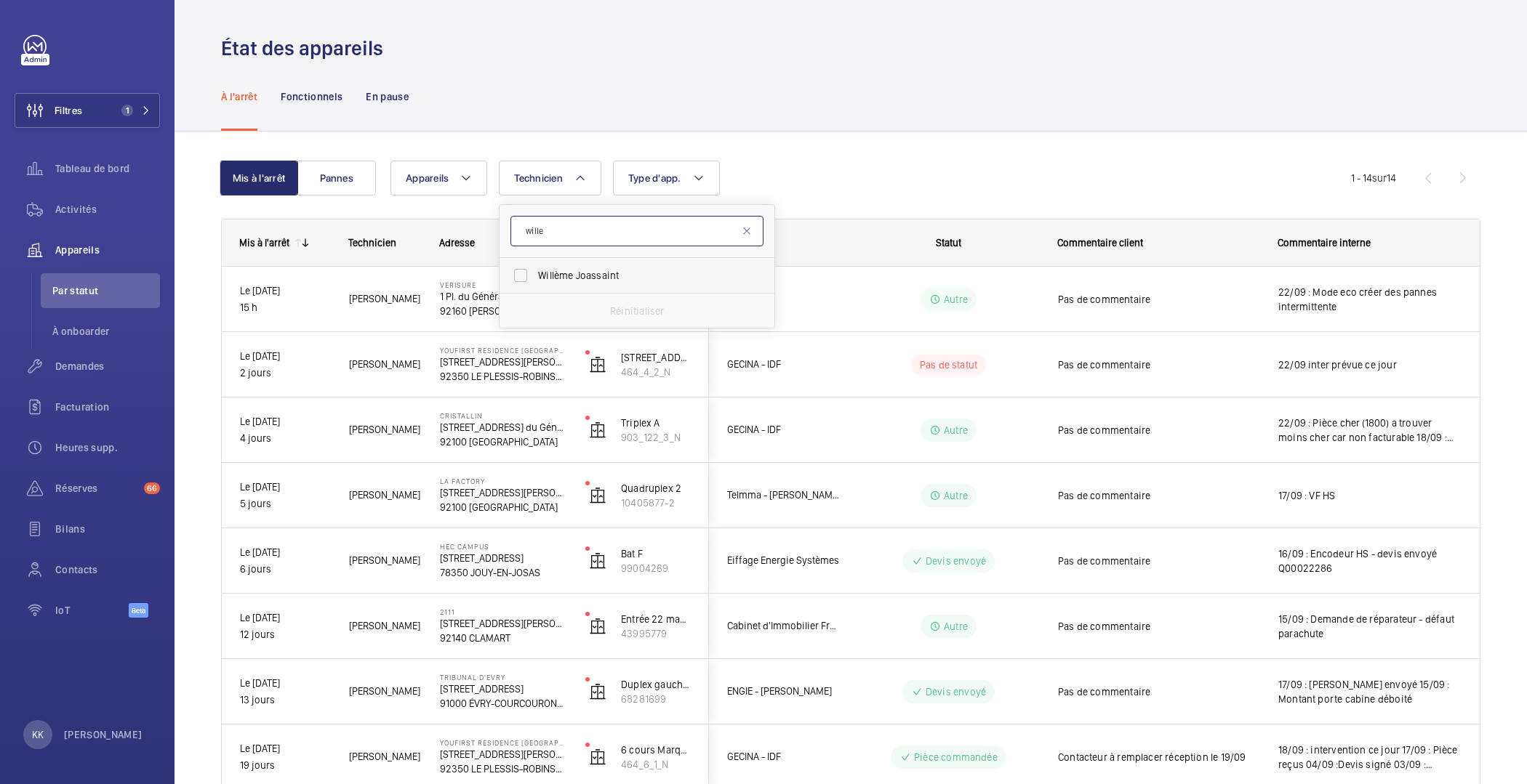
type input "wille"
click at [547, 270] on span "Willème Joassaint" at bounding box center [639, 275] width 200 height 14
click at [536, 270] on input "Willème Joassaint" at bounding box center [520, 275] width 30 height 30
checkbox input "true"
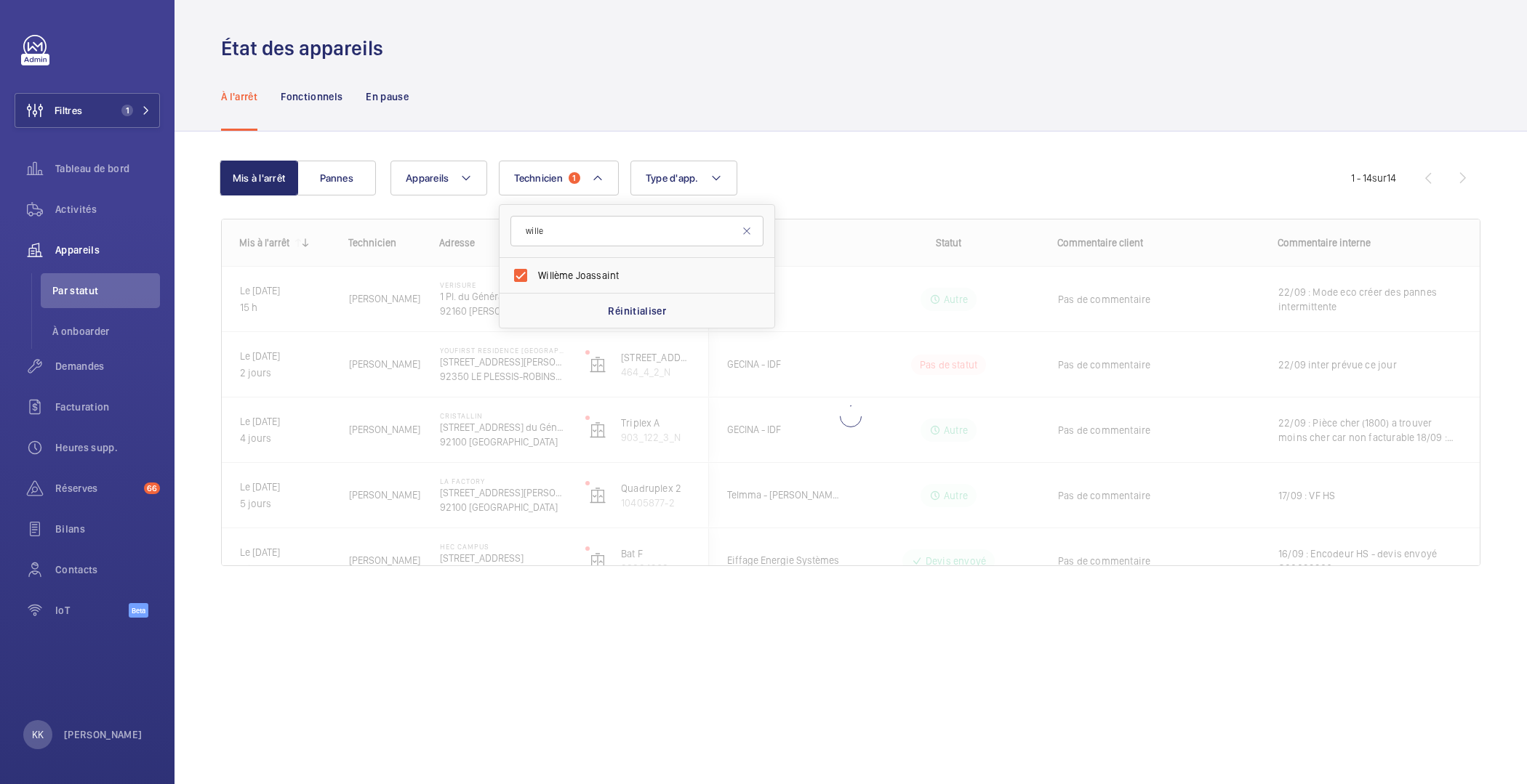
click at [797, 172] on div "Appareils Technicien 1 wille Willème Joassaint Réinitialiser Type d'app. Plus d…" at bounding box center [871, 178] width 961 height 35
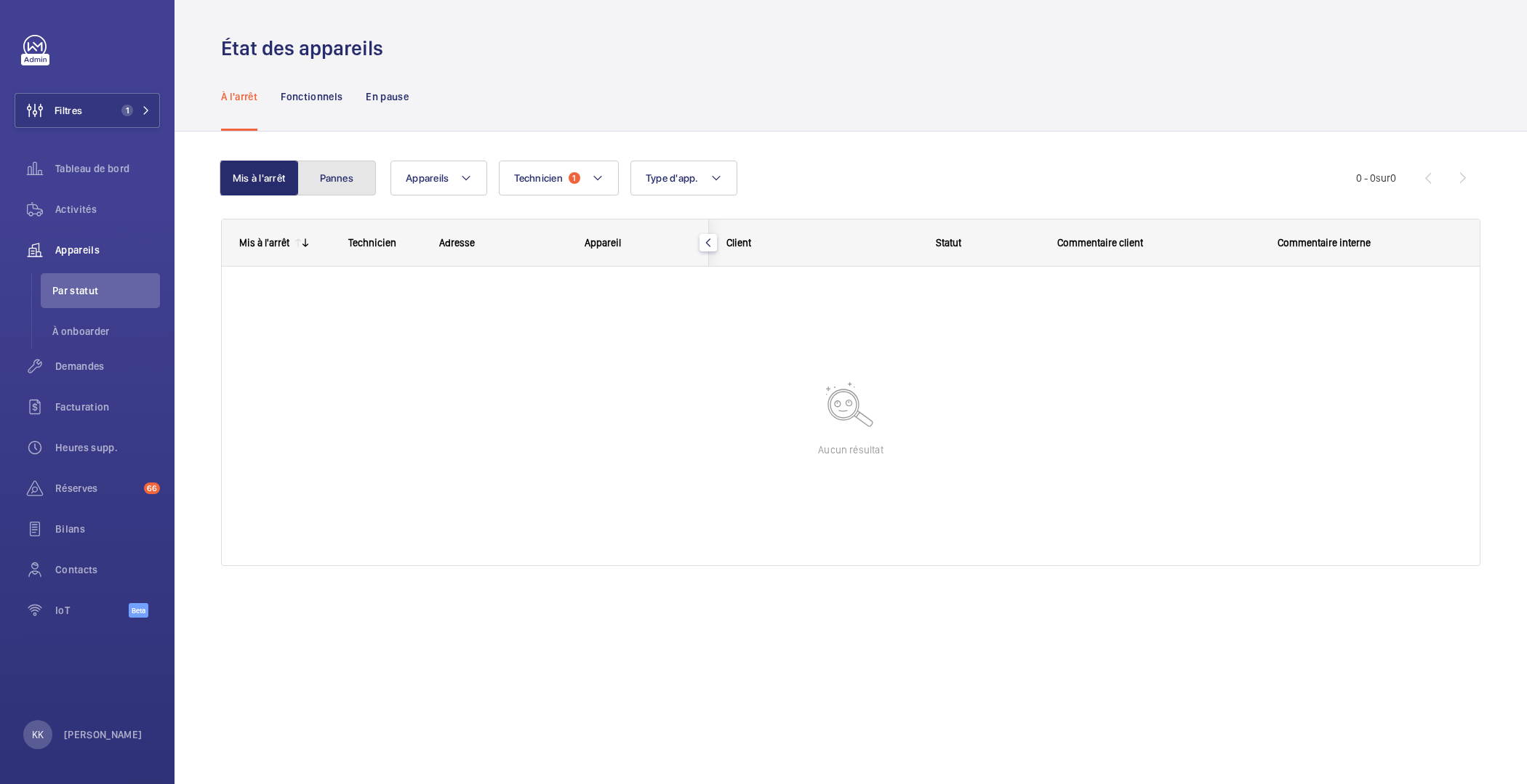
click at [357, 185] on button "Pannes" at bounding box center [336, 178] width 78 height 35
click at [256, 176] on button "Mis à l'arrêt" at bounding box center [260, 178] width 78 height 35
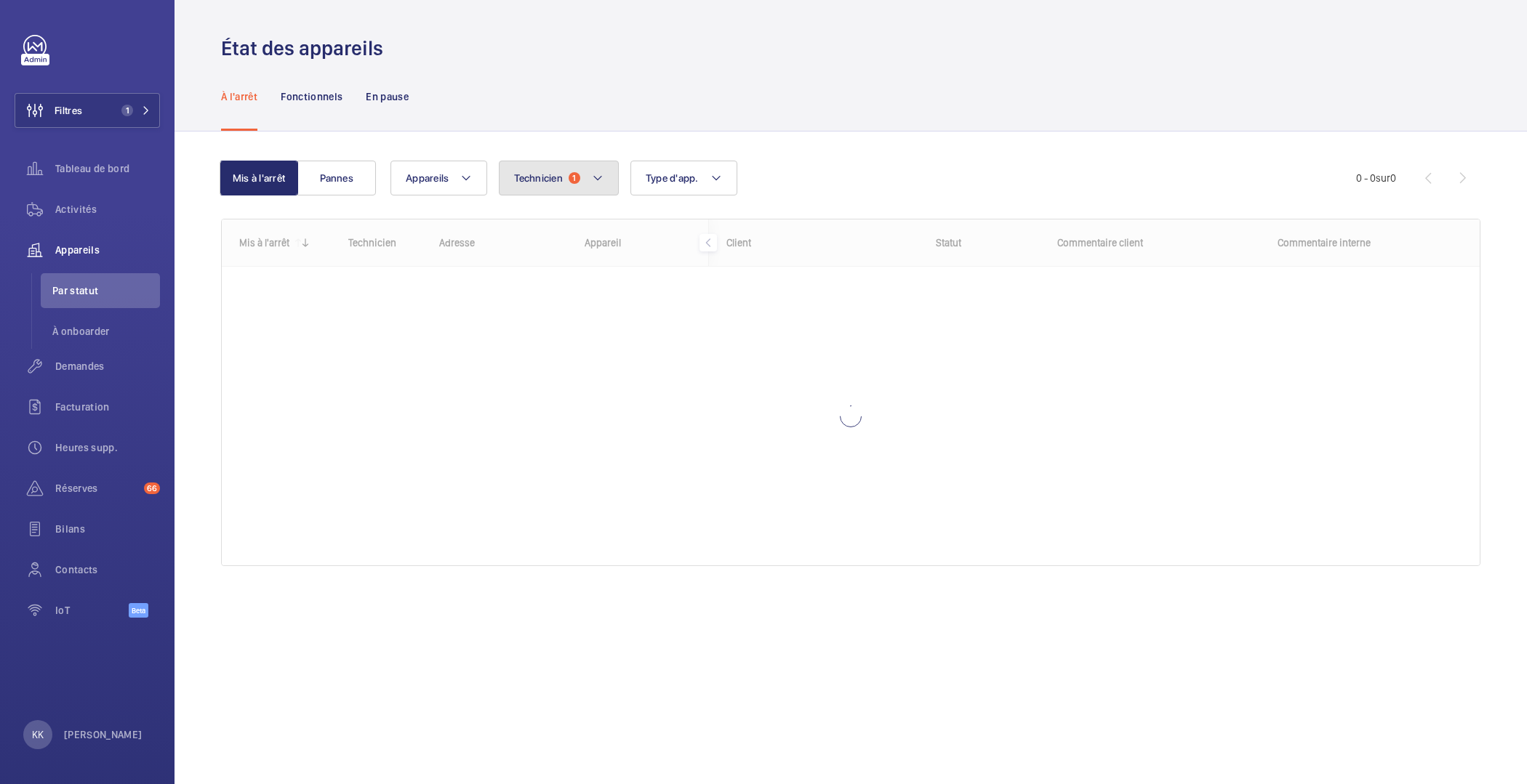
click at [513, 179] on button "Technicien 1" at bounding box center [559, 178] width 120 height 35
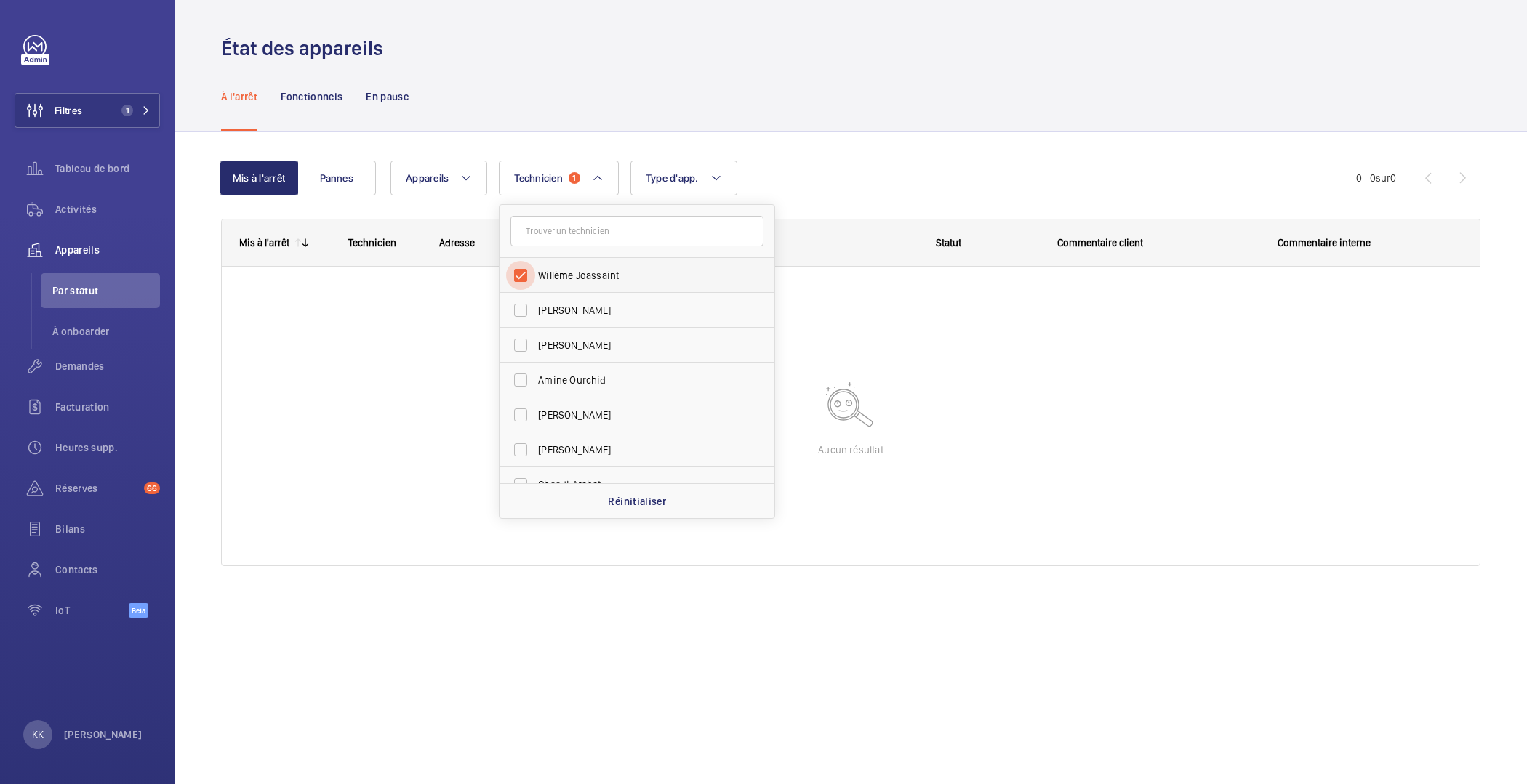
click at [520, 272] on input "Willème Joassaint" at bounding box center [520, 275] width 30 height 30
checkbox input "false"
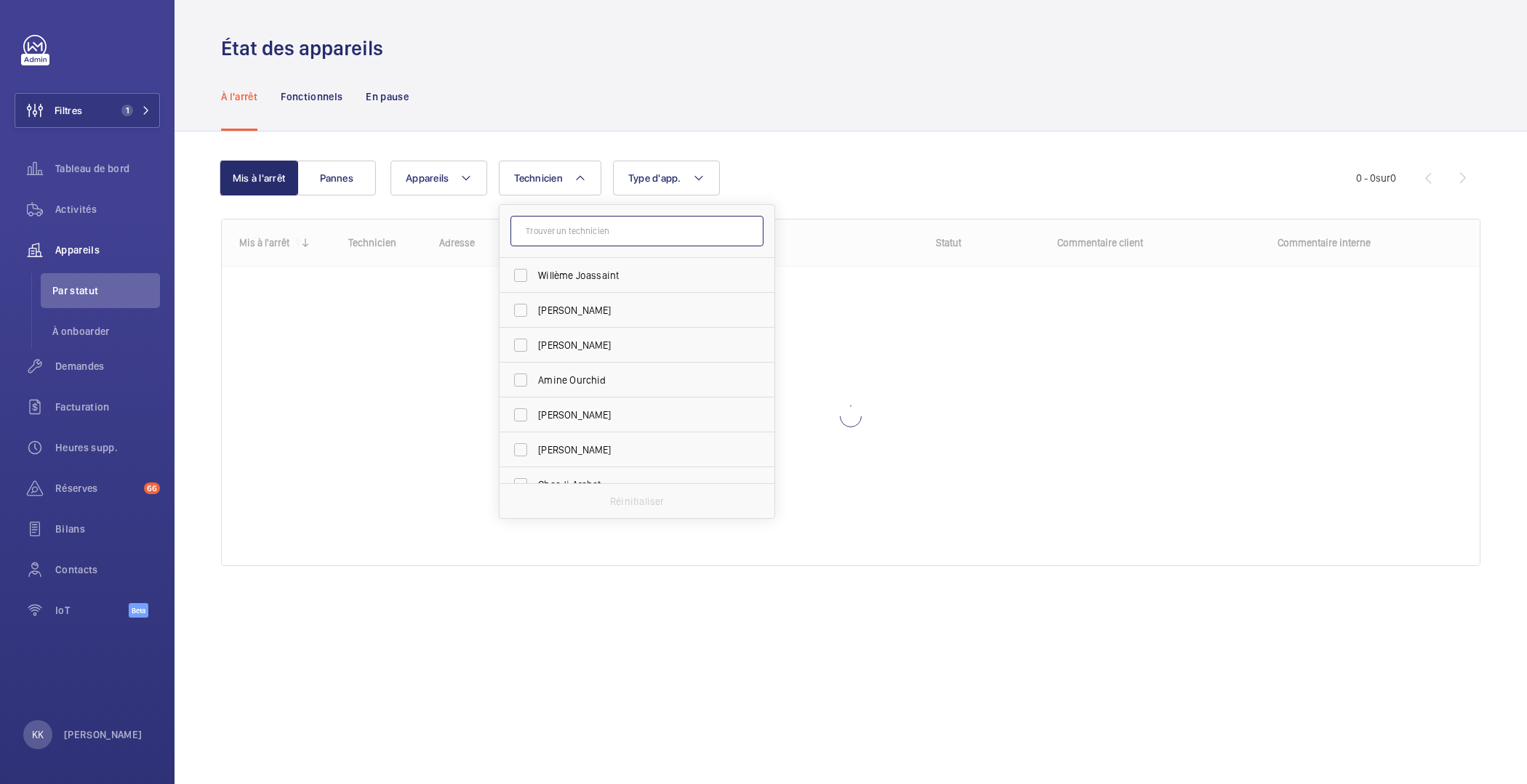
click at [598, 235] on input "text" at bounding box center [638, 231] width 254 height 30
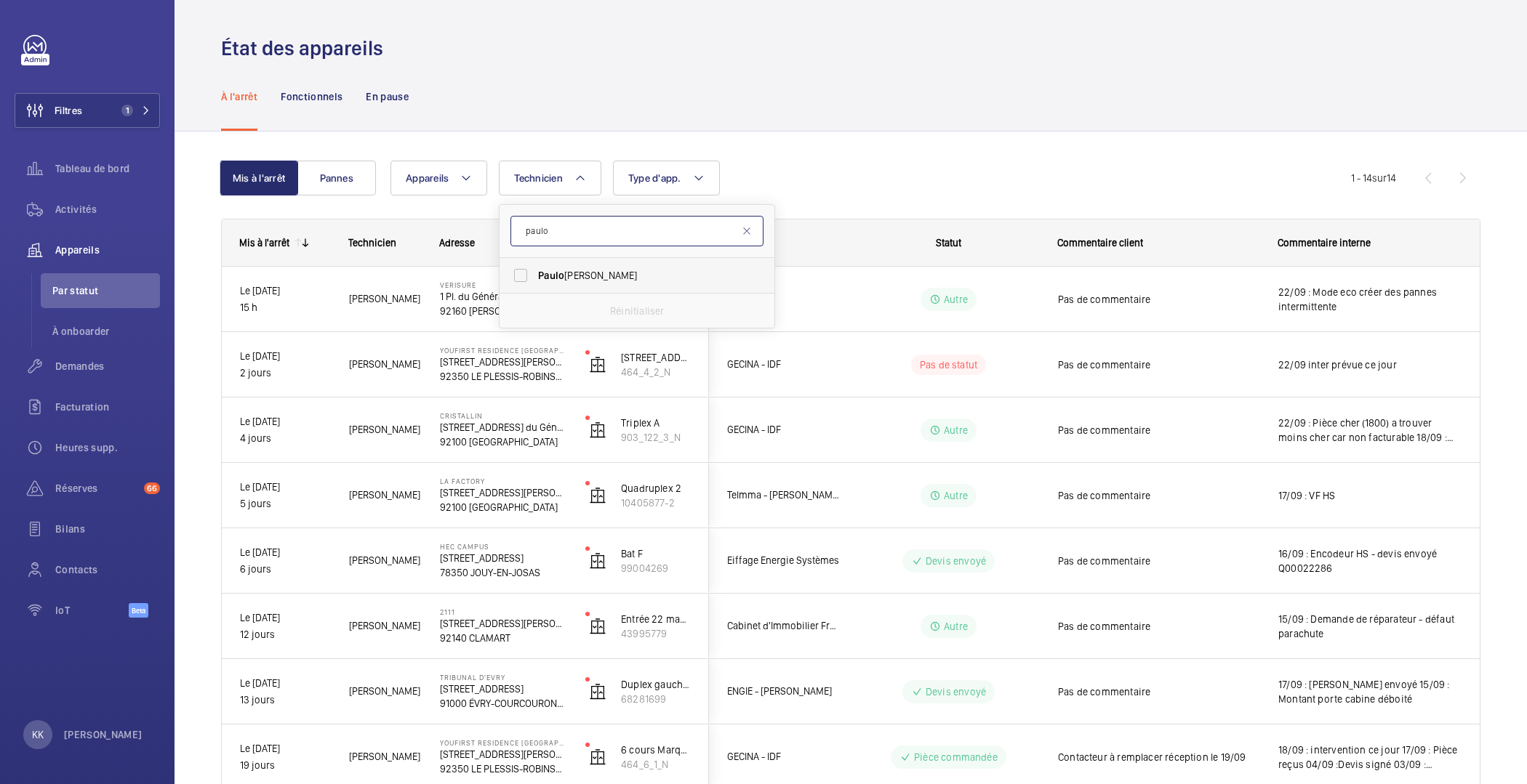
type input "paulo"
click at [624, 285] on label "Paulo Sergio" at bounding box center [626, 275] width 254 height 35
click at [536, 285] on input "Paulo Sergio" at bounding box center [520, 275] width 30 height 30
checkbox input "true"
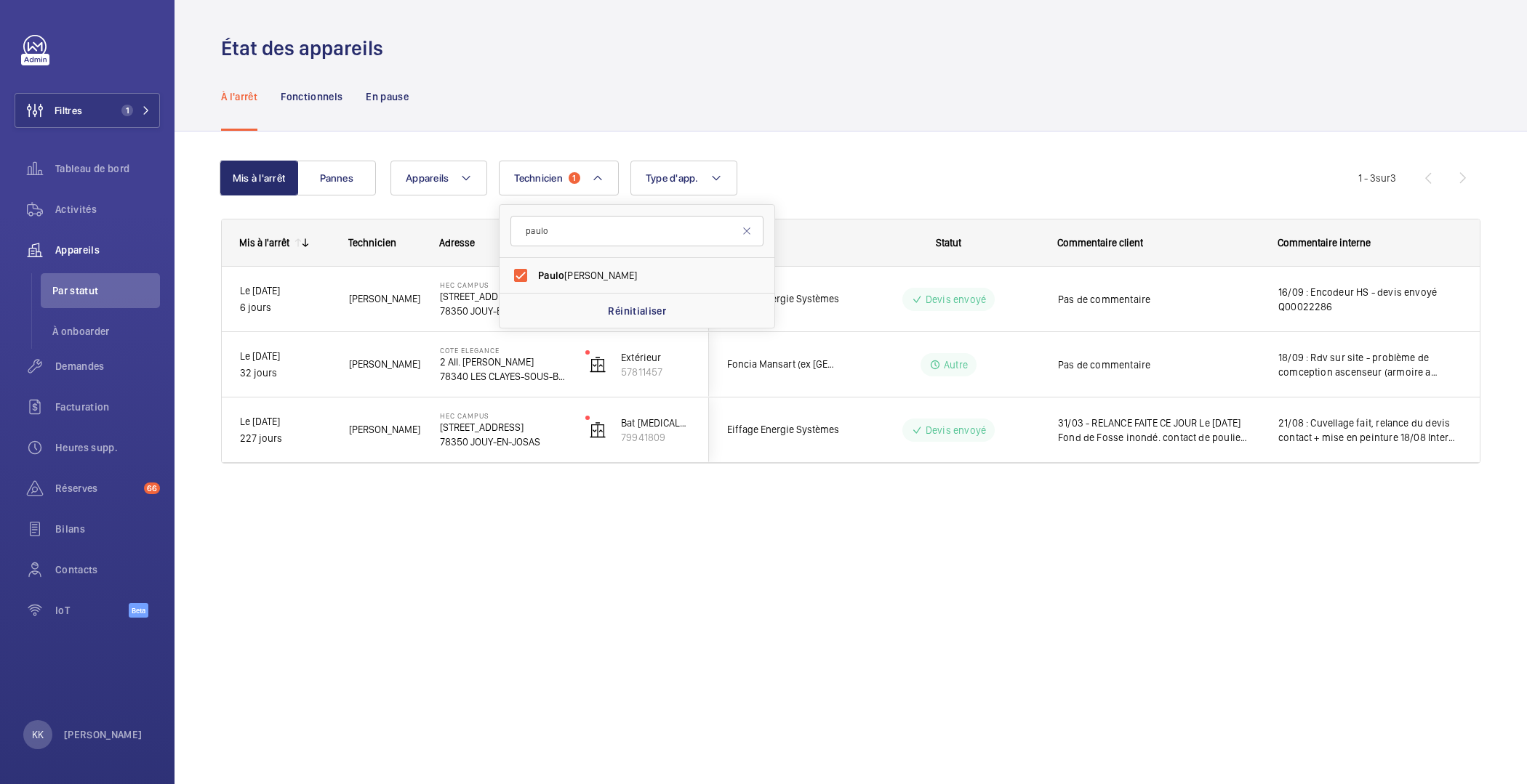
click at [653, 663] on div "État des appareils À l'arrêt Fonctionnels En pause Mis à l'arrêt Pannes Apparei…" at bounding box center [850, 392] width 1353 height 784
click at [560, 183] on span "Technicien" at bounding box center [538, 178] width 49 height 11
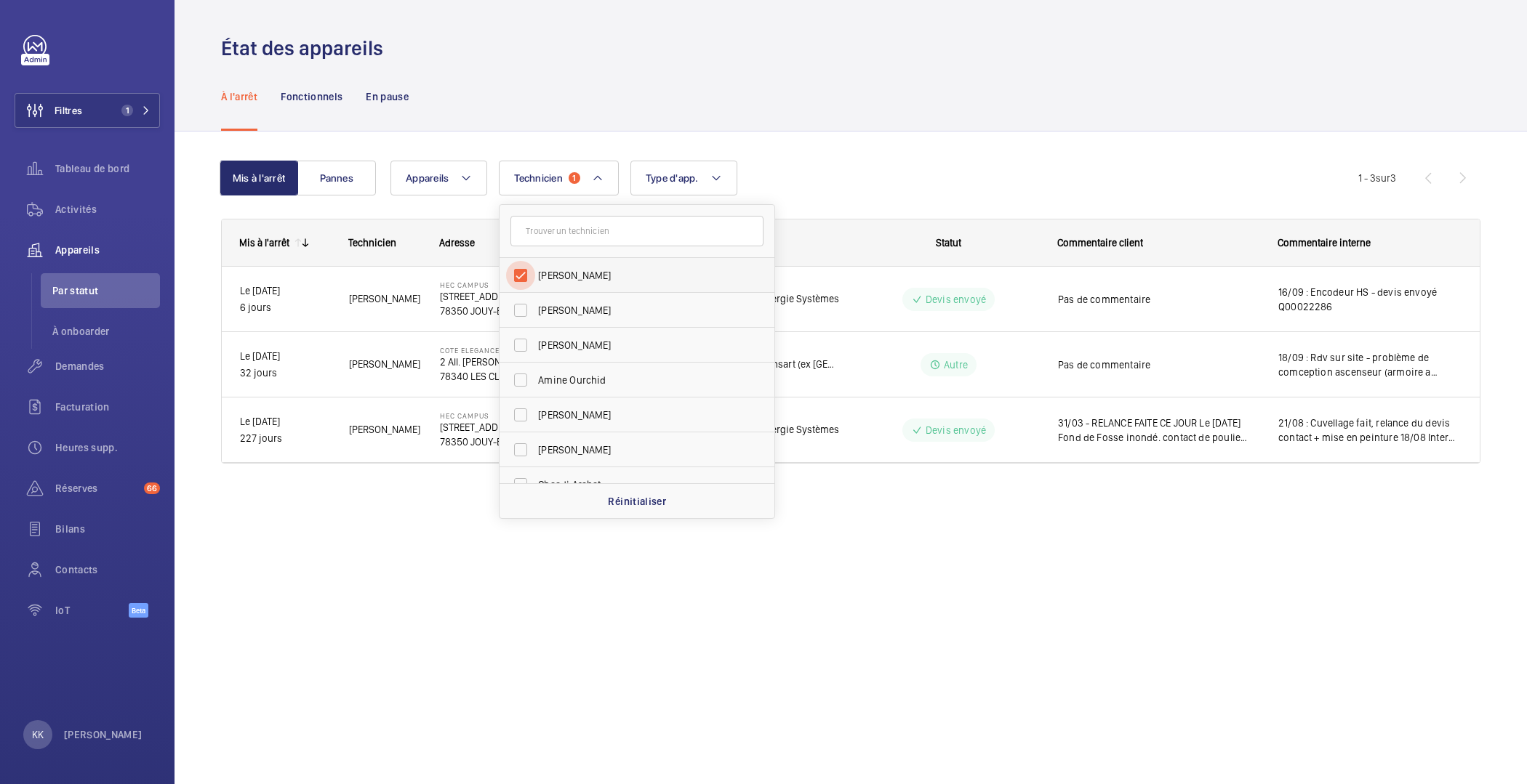
click at [533, 270] on input "Paulo Sergio" at bounding box center [520, 275] width 30 height 30
checkbox input "false"
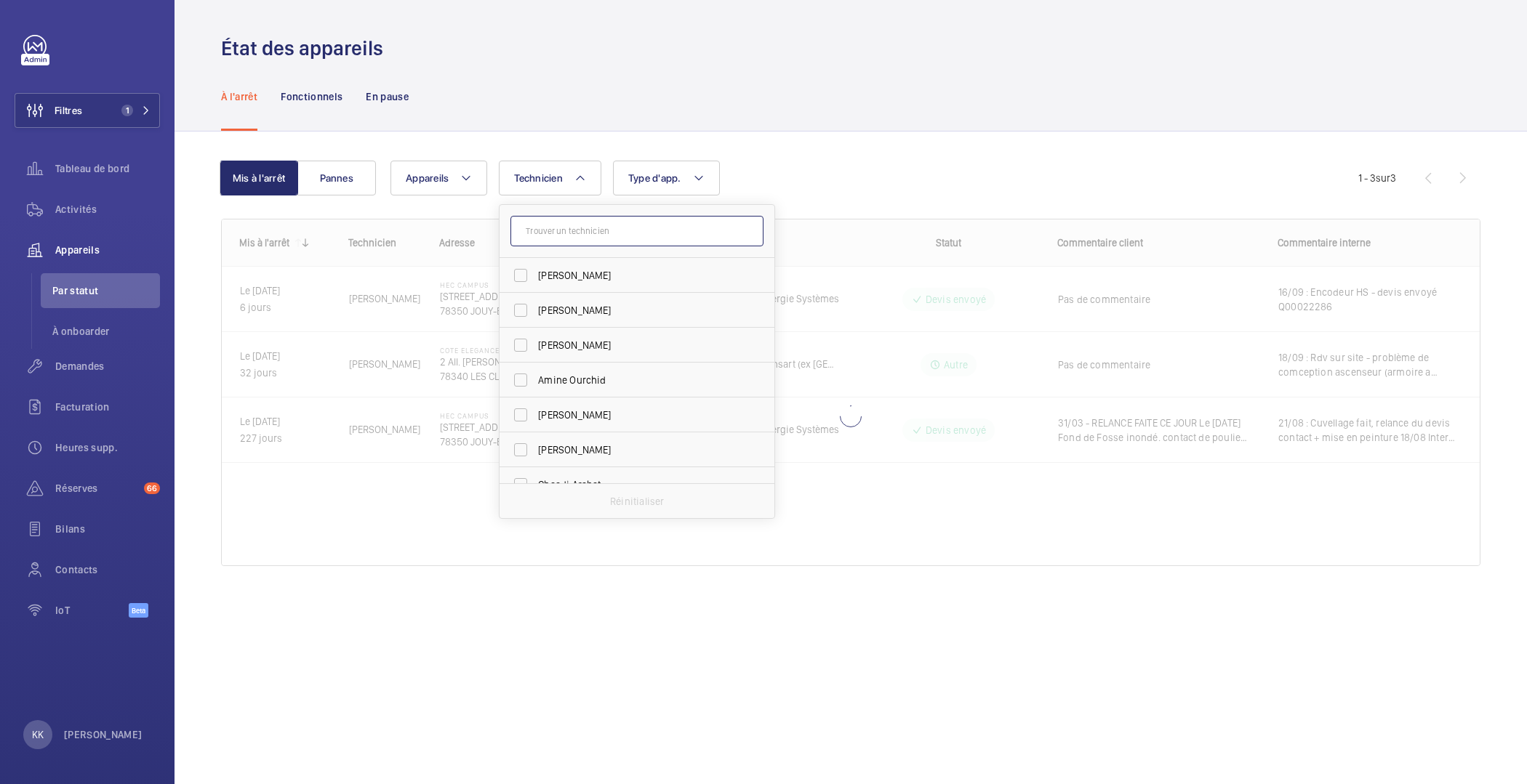
click at [543, 233] on input "text" at bounding box center [638, 231] width 254 height 30
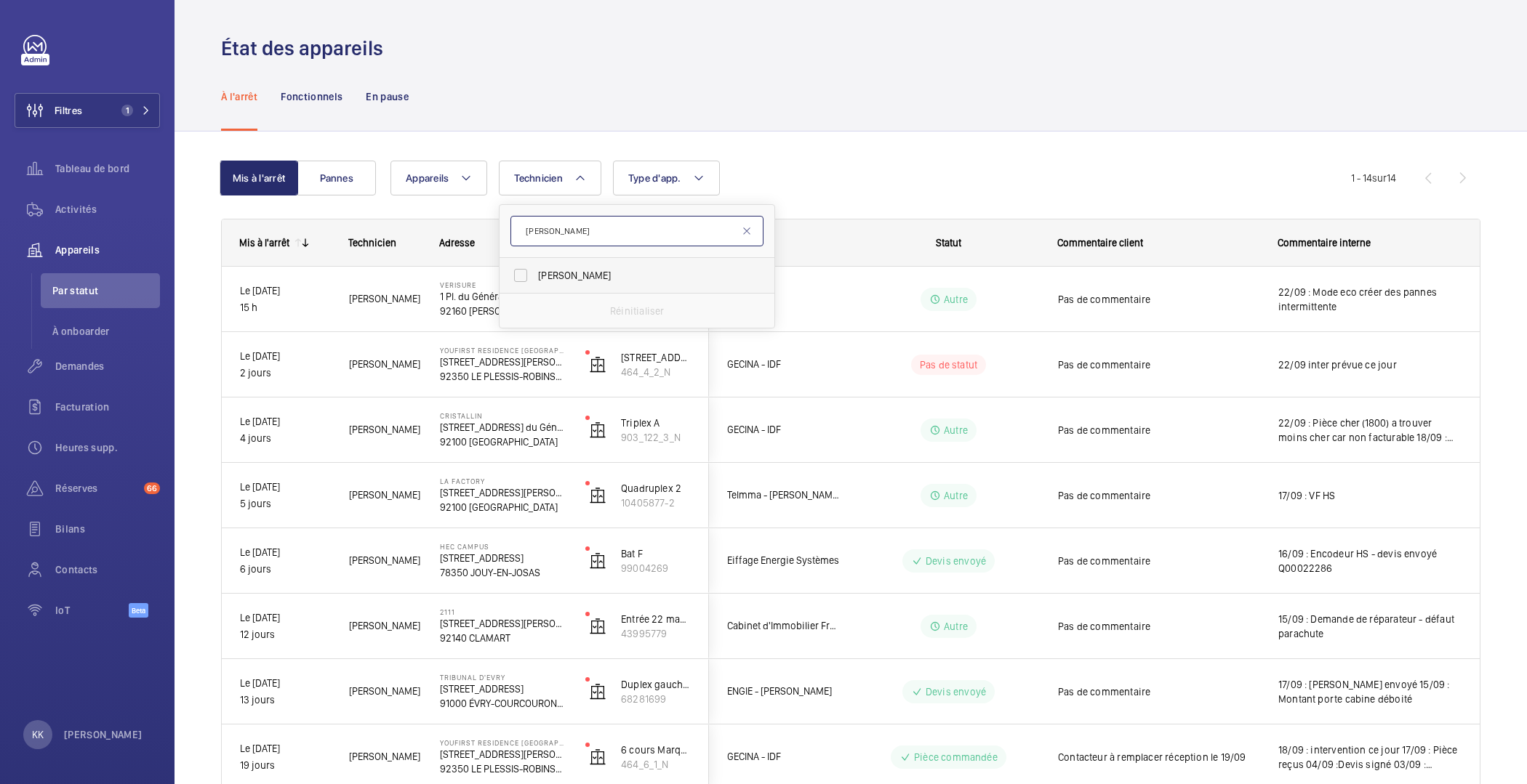
type input "greg"
click at [540, 280] on span "Grégory Roy" at bounding box center [639, 275] width 200 height 14
click at [536, 280] on input "Grégory Roy" at bounding box center [520, 275] width 30 height 30
checkbox input "true"
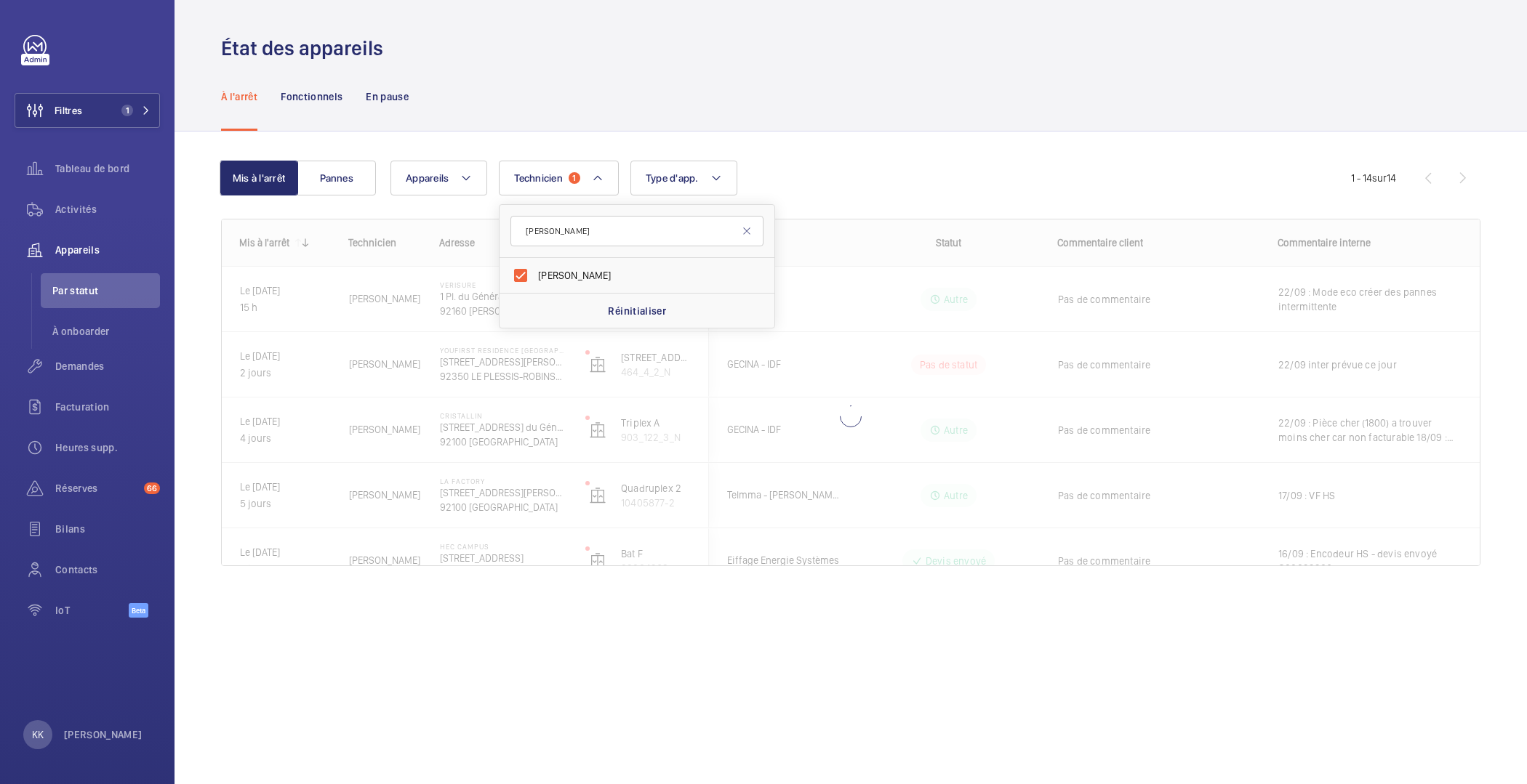
click at [844, 109] on div "À l'arrêt Fonctionnels En pause" at bounding box center [851, 96] width 1260 height 69
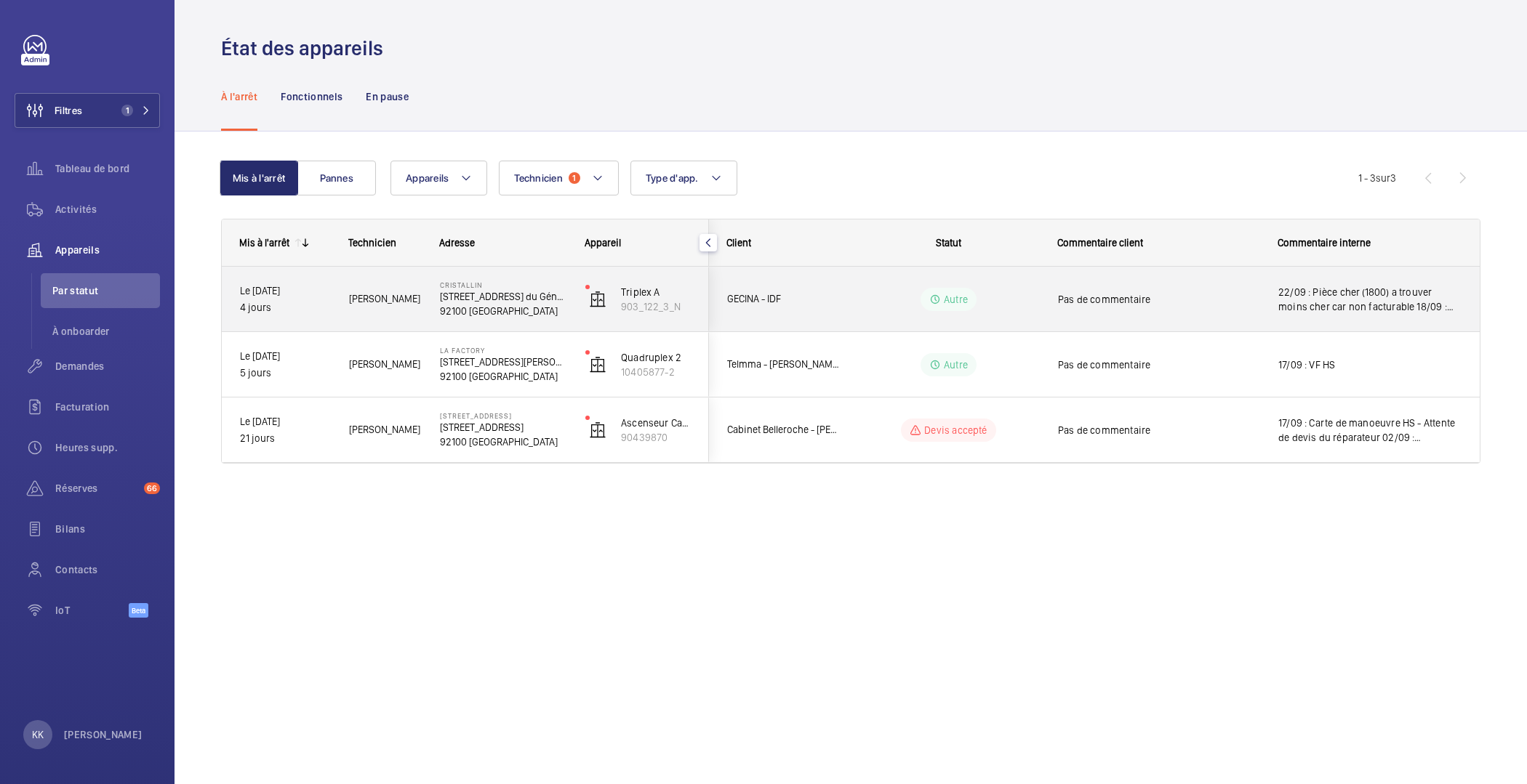
click at [1256, 302] on span "Pas de commentaire" at bounding box center [1158, 299] width 201 height 14
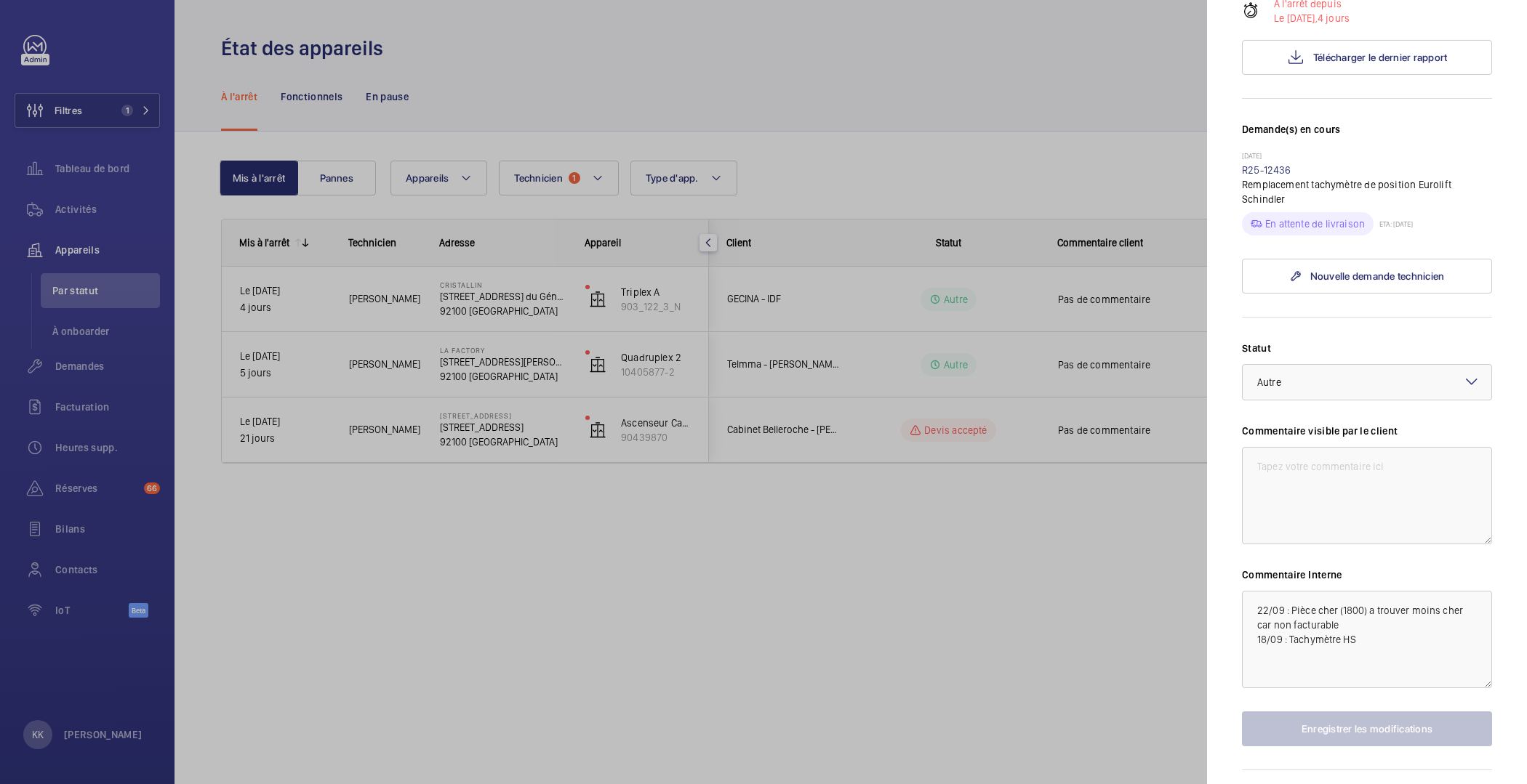
scroll to position [366, 0]
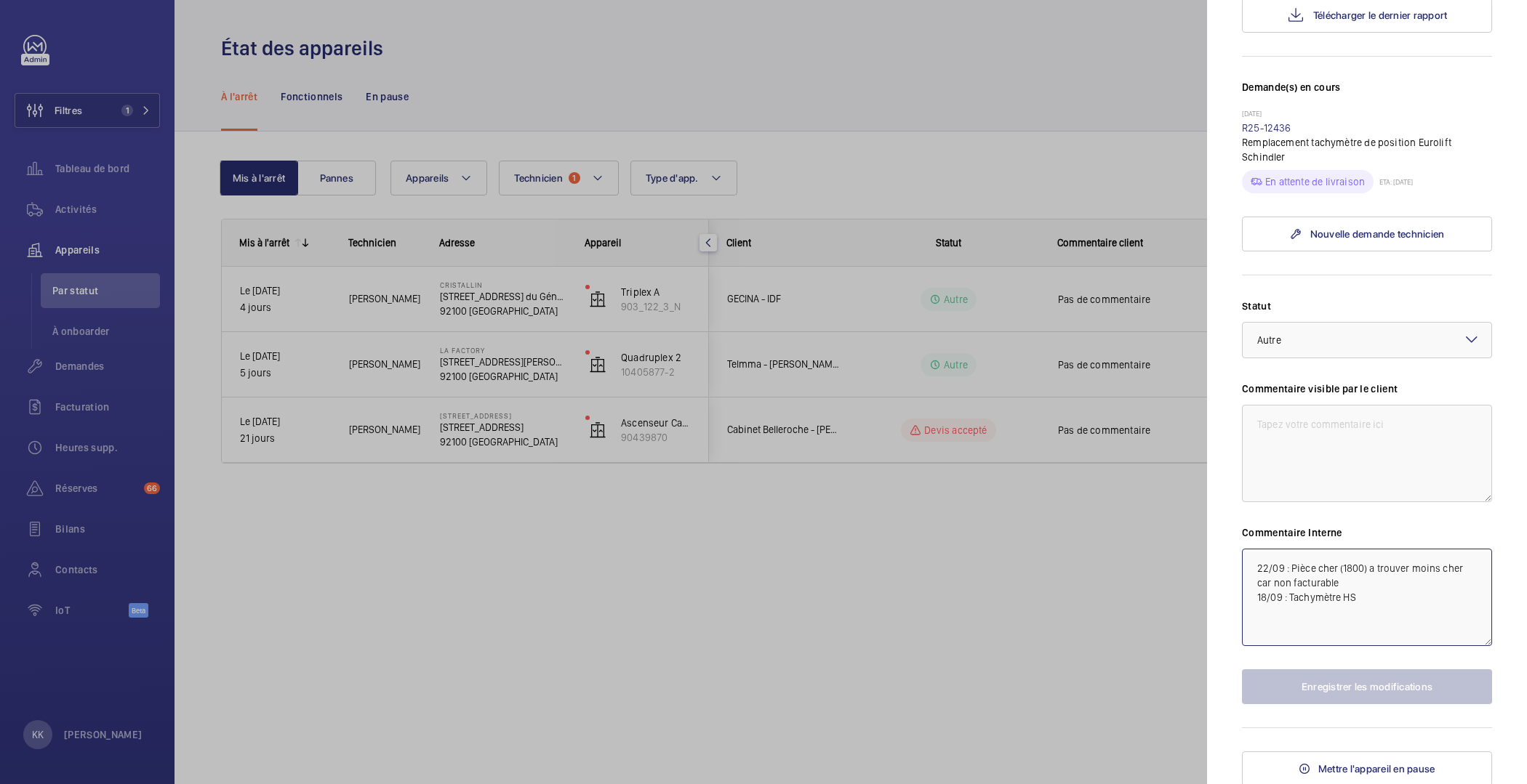
click at [1259, 565] on textarea "22/09 : Pièce cher (1800) a trouver moins cher car non facturable 18/09 : Tachy…" at bounding box center [1367, 597] width 250 height 97
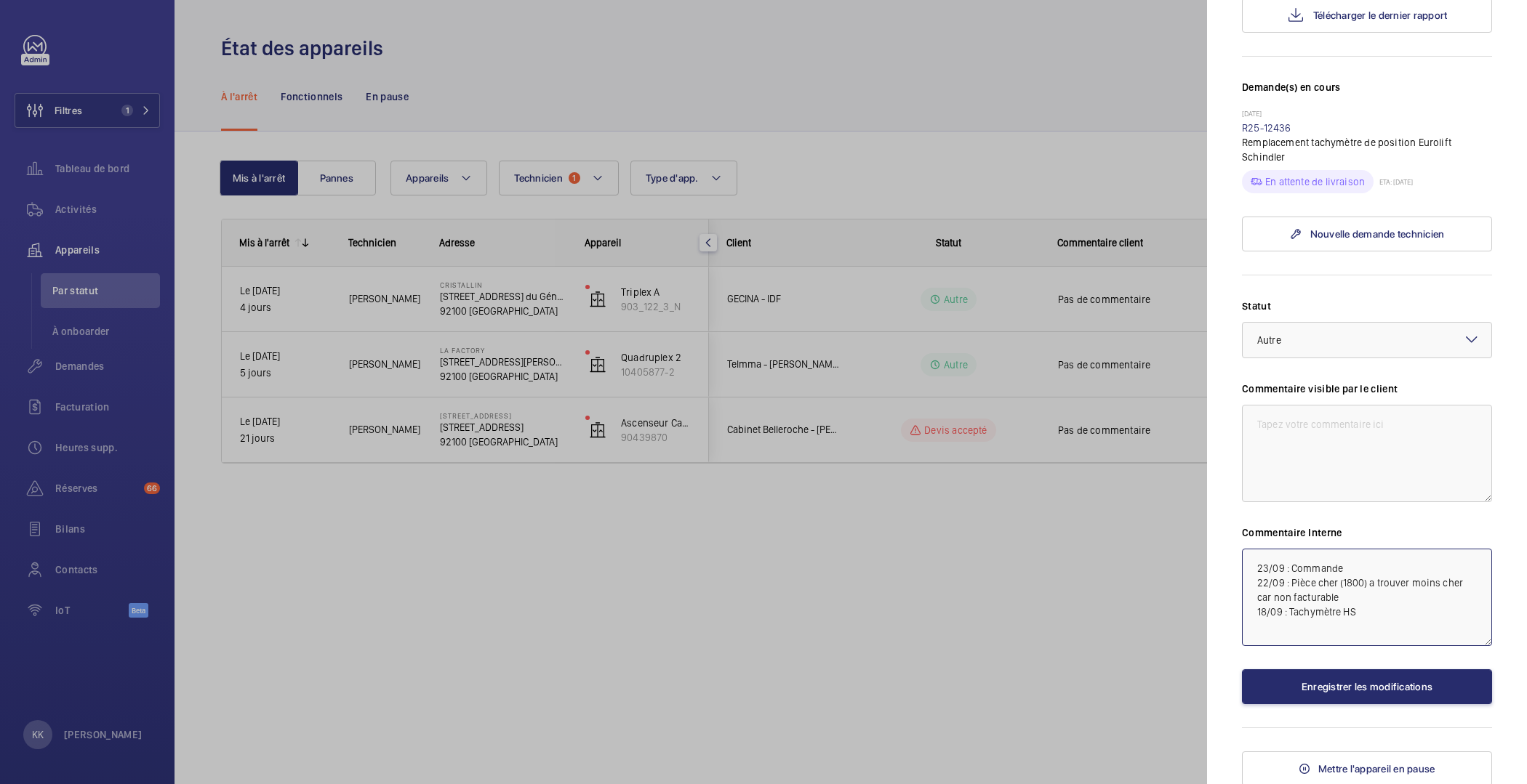
click at [1362, 560] on textarea "23/09 : Commande 22/09 : Pièce cher (1800) a trouver moins cher car non factura…" at bounding box center [1367, 597] width 250 height 97
type textarea "23/09 : Commande de la pièce ce jour en chine - 1 semaine de délais 22/09 : Piè…"
click at [1395, 687] on button "Enregistrer les modifications" at bounding box center [1367, 687] width 250 height 35
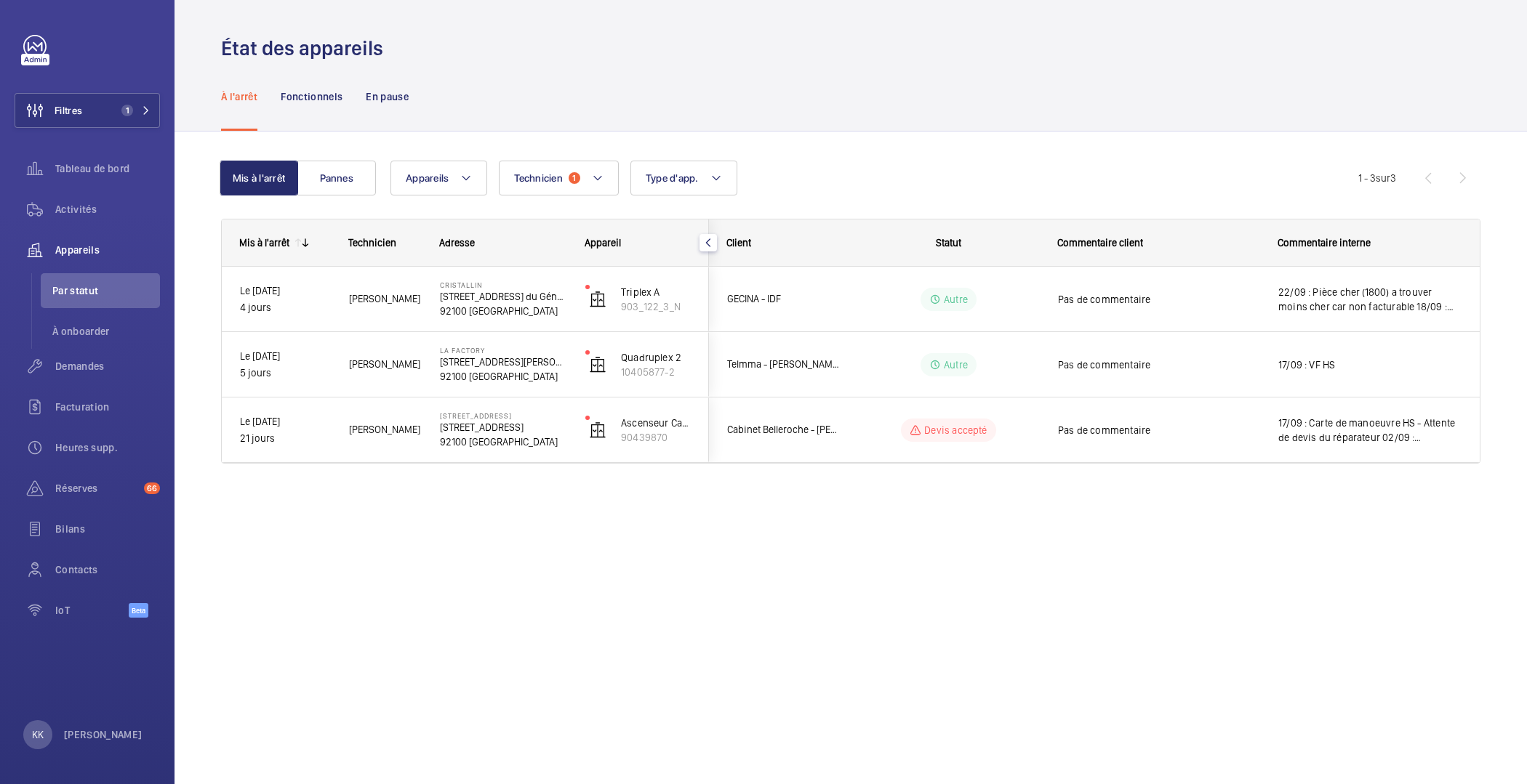
scroll to position [0, 0]
click at [564, 180] on button "Technicien 1" at bounding box center [559, 178] width 120 height 35
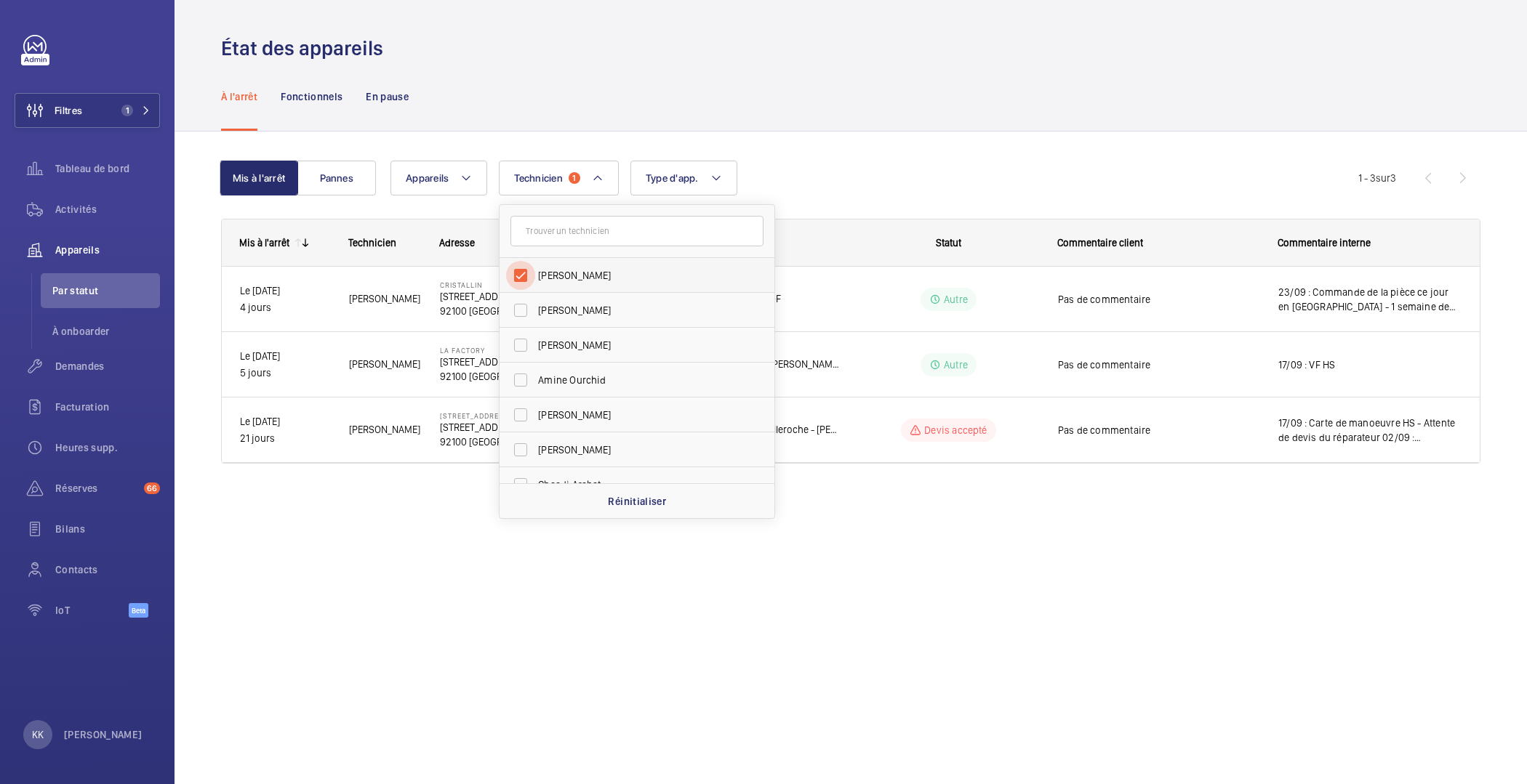
click at [528, 274] on input "Grégory Roy" at bounding box center [520, 275] width 30 height 30
checkbox input "false"
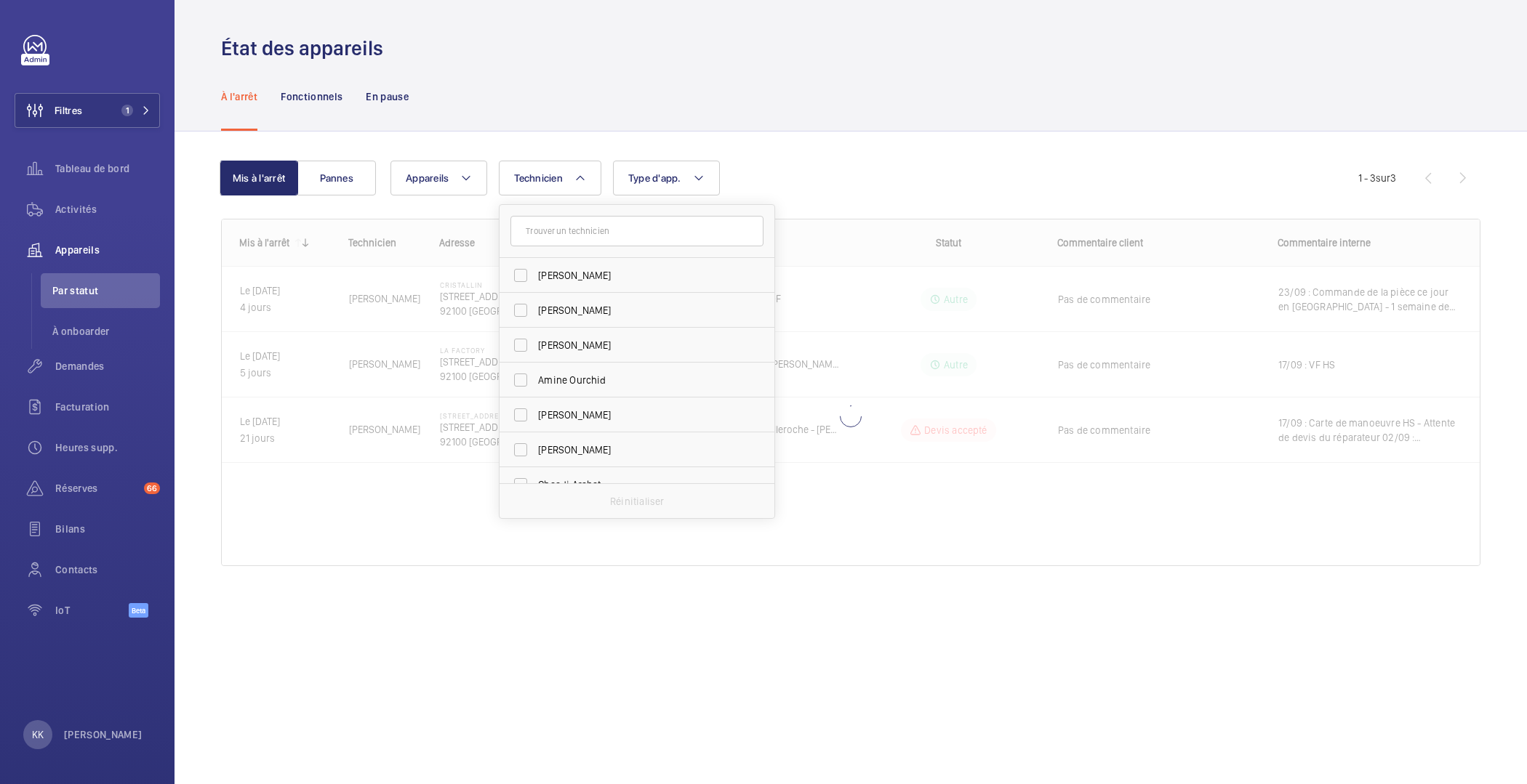
click at [460, 206] on wm-front-shared-table-view-engine "Mis à l'arrêt Pannes Appareils Technicien Grégory Roy Jerome Eniona Florian Caz…" at bounding box center [851, 381] width 1260 height 440
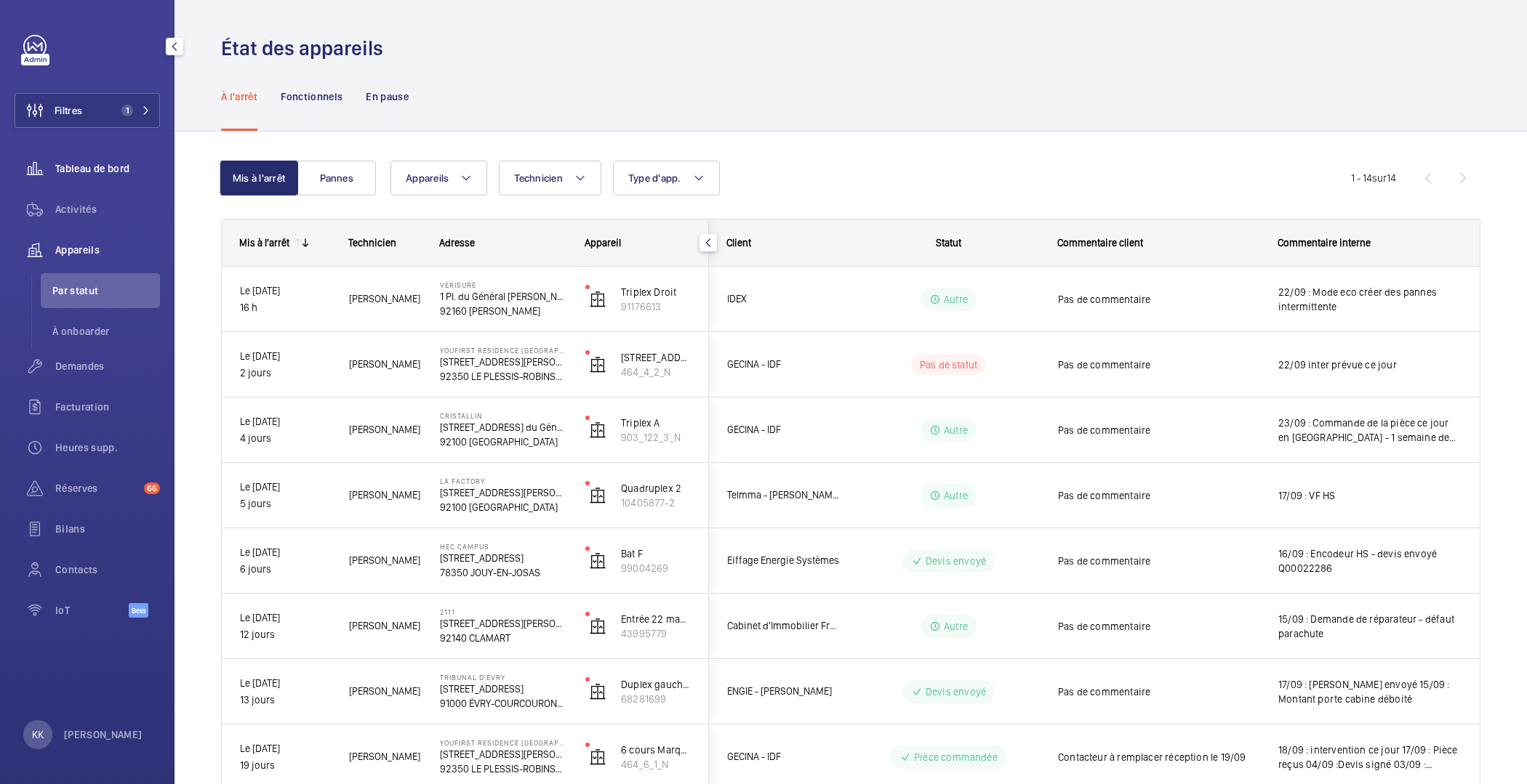
click at [112, 167] on span "Tableau de bord" at bounding box center [108, 168] width 105 height 14
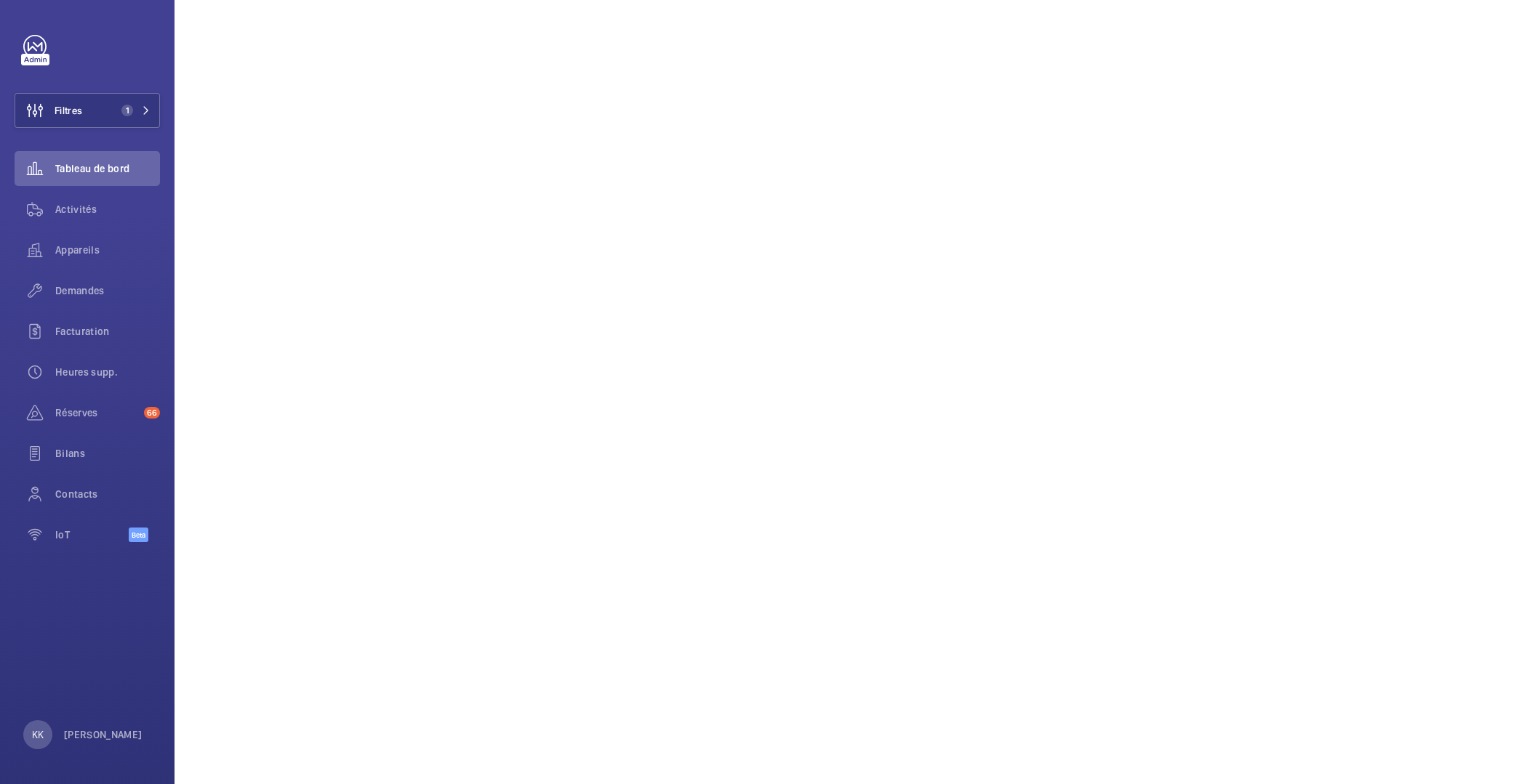
scroll to position [300, 0]
click at [72, 113] on span "Filtres" at bounding box center [68, 110] width 28 height 14
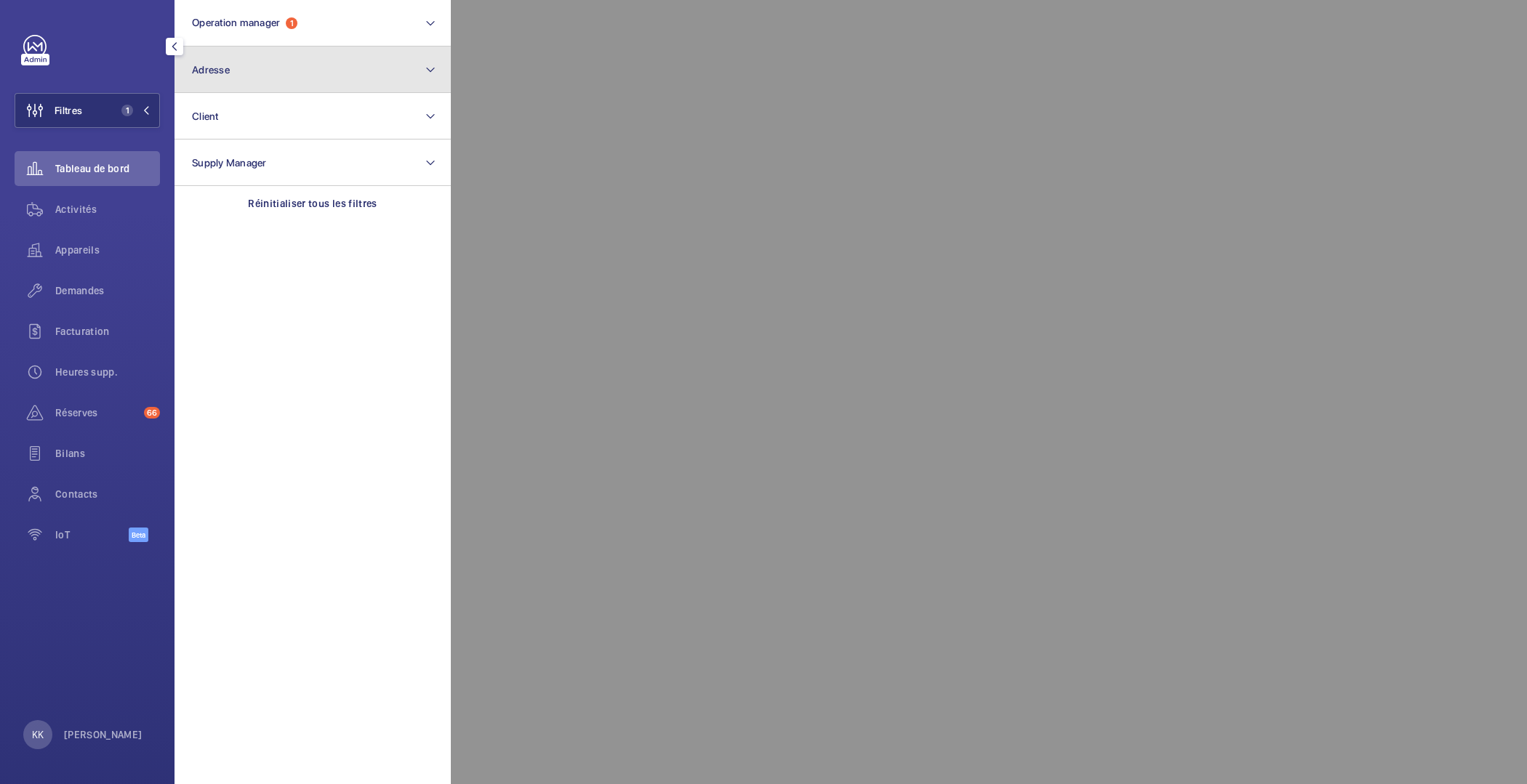
click at [287, 79] on button "Adresse" at bounding box center [313, 70] width 276 height 47
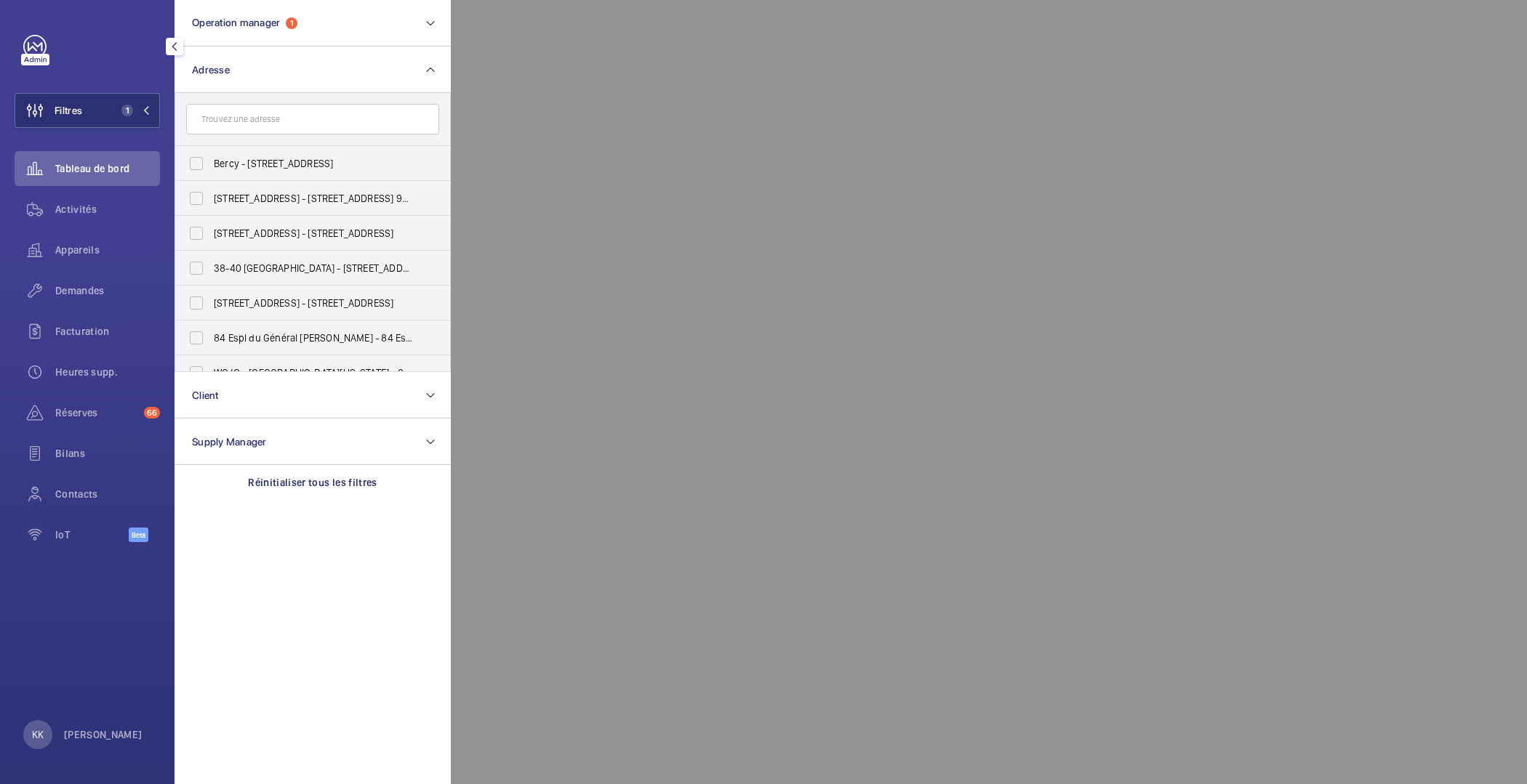
click at [269, 119] on input "text" at bounding box center [313, 119] width 254 height 30
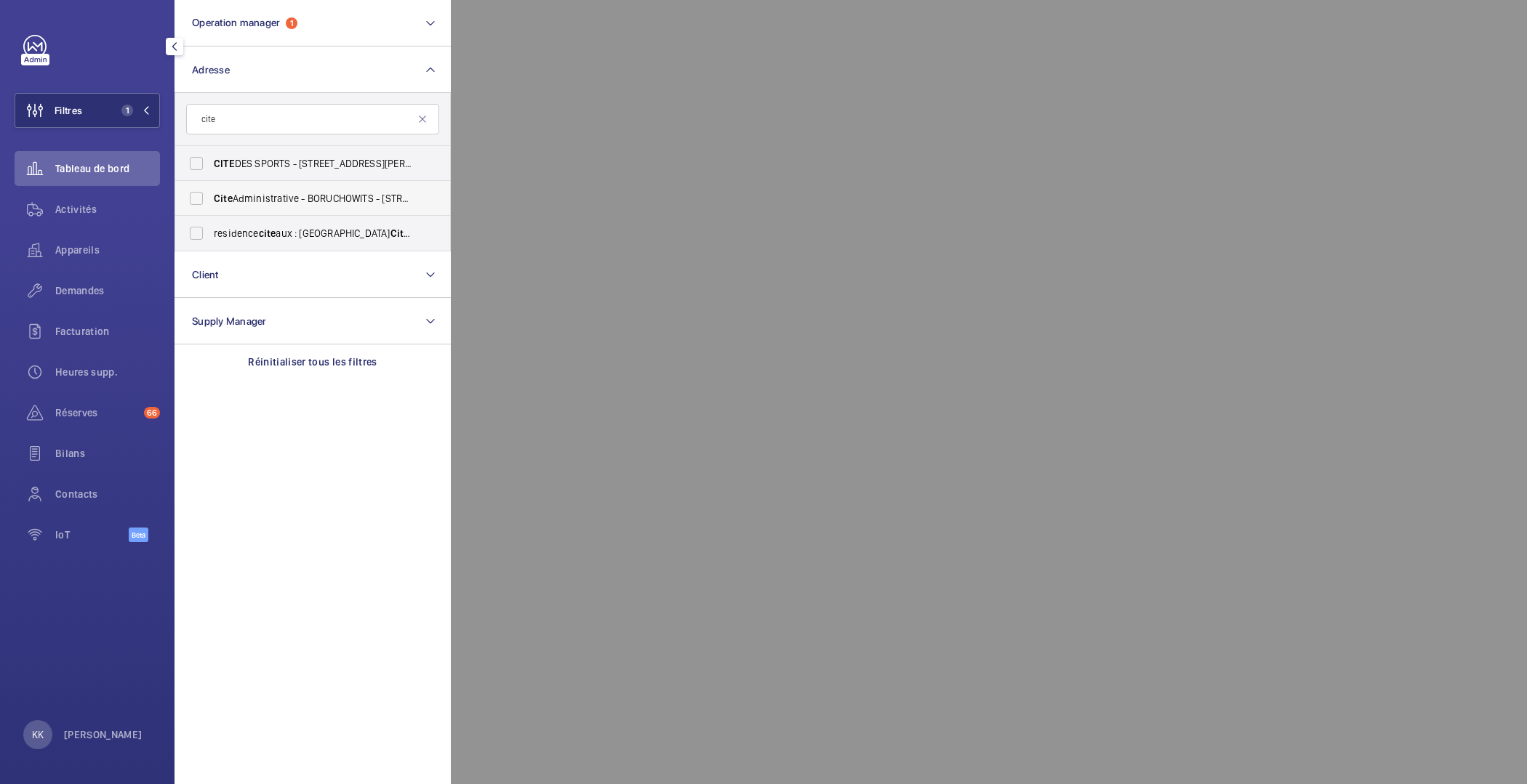
type input "cite"
click at [214, 190] on label "Cite Administrative - BORUCHOWITS - 20 Quai Hippolyte Rossignol, MELUN 77000" at bounding box center [302, 198] width 254 height 35
click at [211, 190] on input "Cite Administrative - BORUCHOWITS - 20 Quai Hippolyte Rossignol, MELUN 77000" at bounding box center [196, 198] width 30 height 30
checkbox input "true"
click at [74, 213] on span "Activités" at bounding box center [108, 209] width 105 height 14
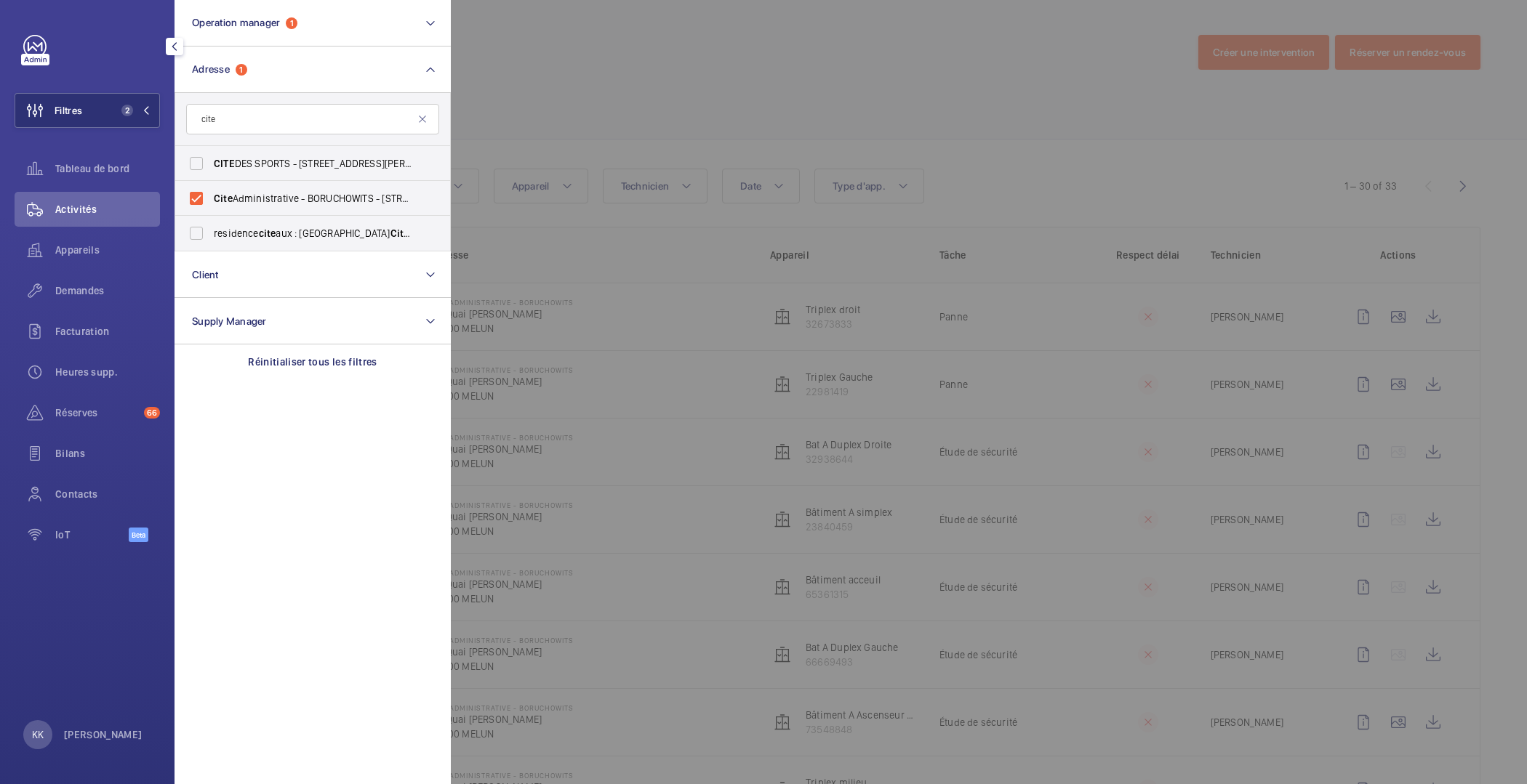
click at [560, 120] on div at bounding box center [1214, 392] width 1527 height 784
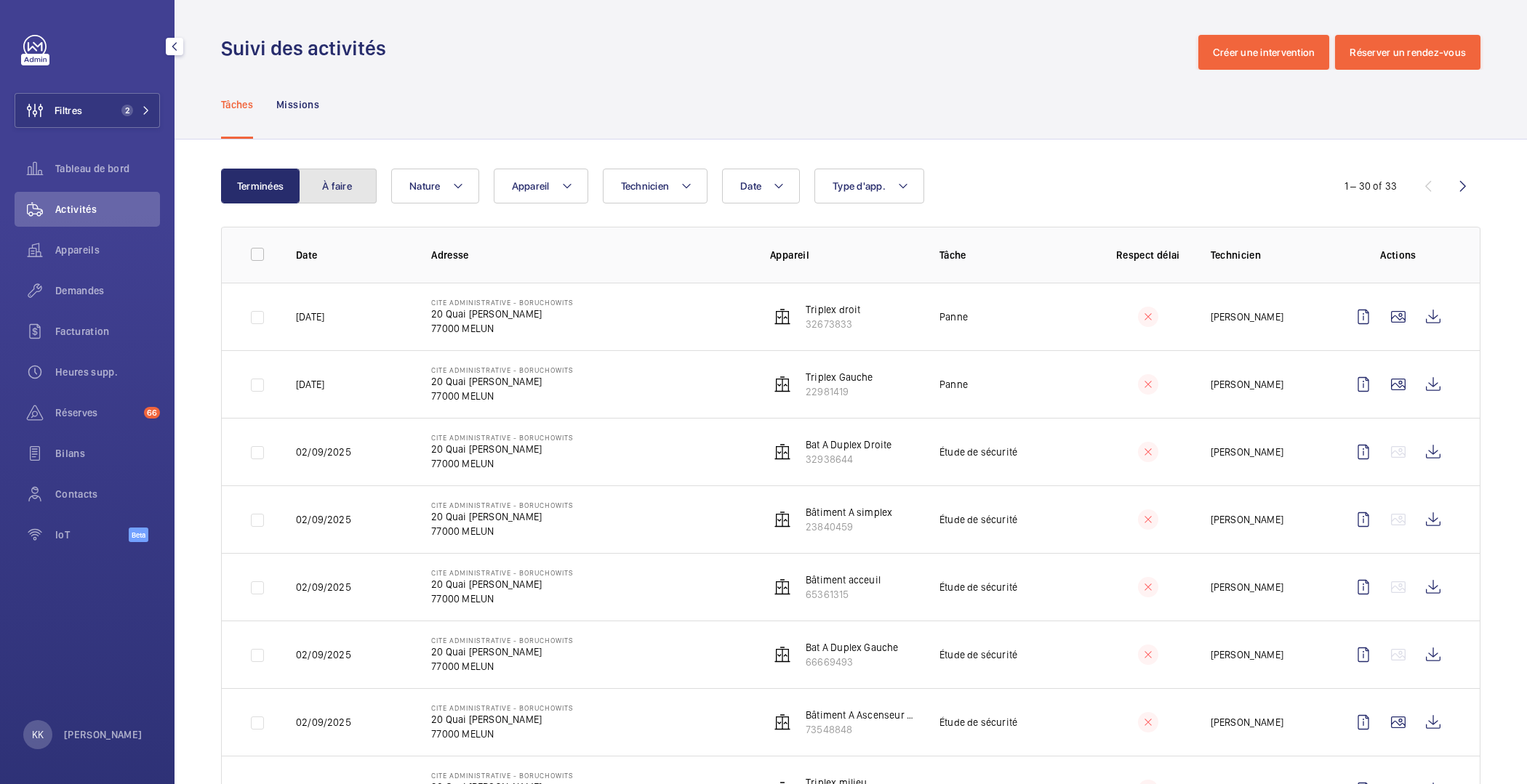
click at [314, 172] on button "À faire" at bounding box center [337, 186] width 78 height 35
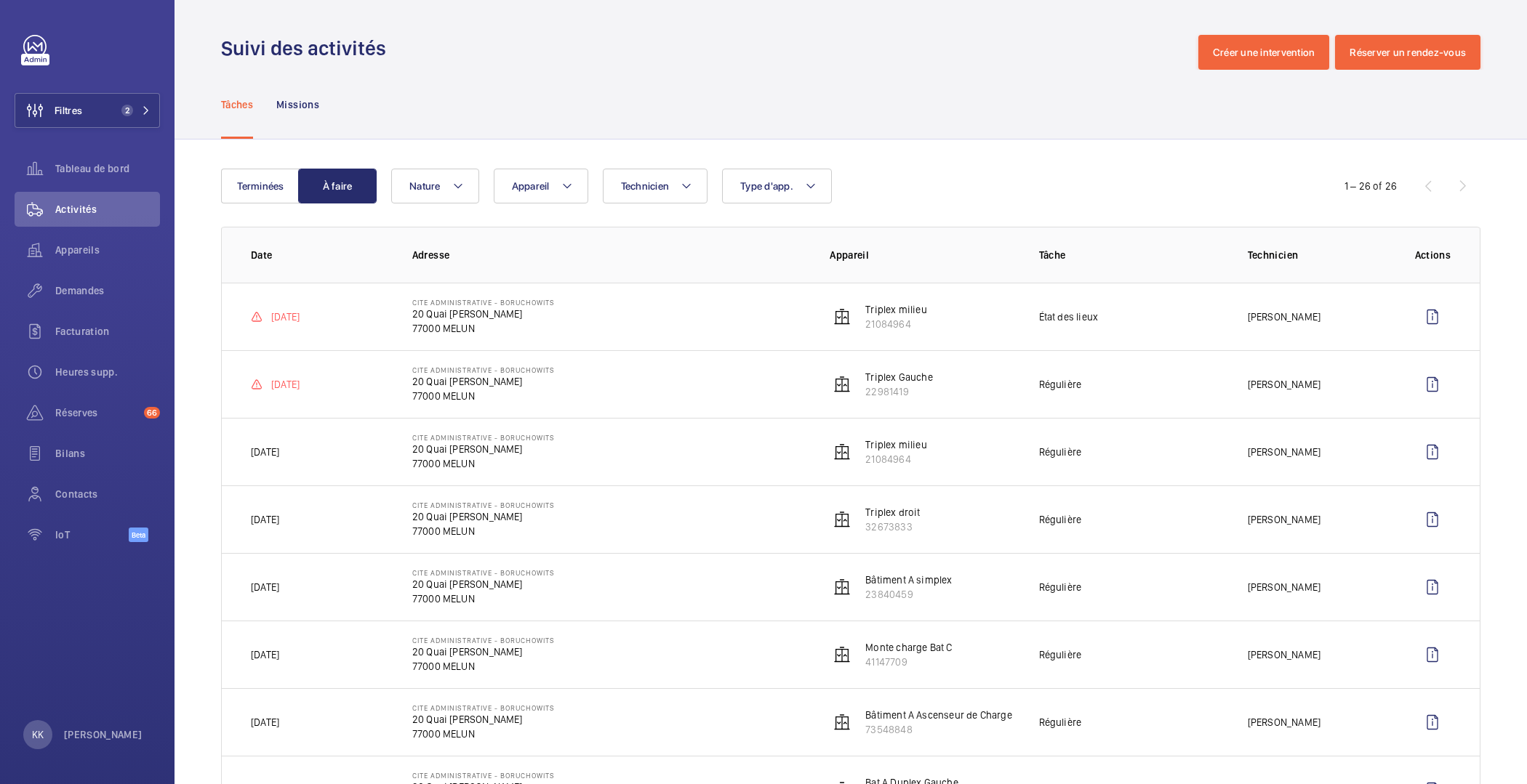
click at [306, 365] on td "17/08/2025" at bounding box center [305, 384] width 167 height 68
click at [97, 299] on div "Demandes" at bounding box center [87, 291] width 146 height 35
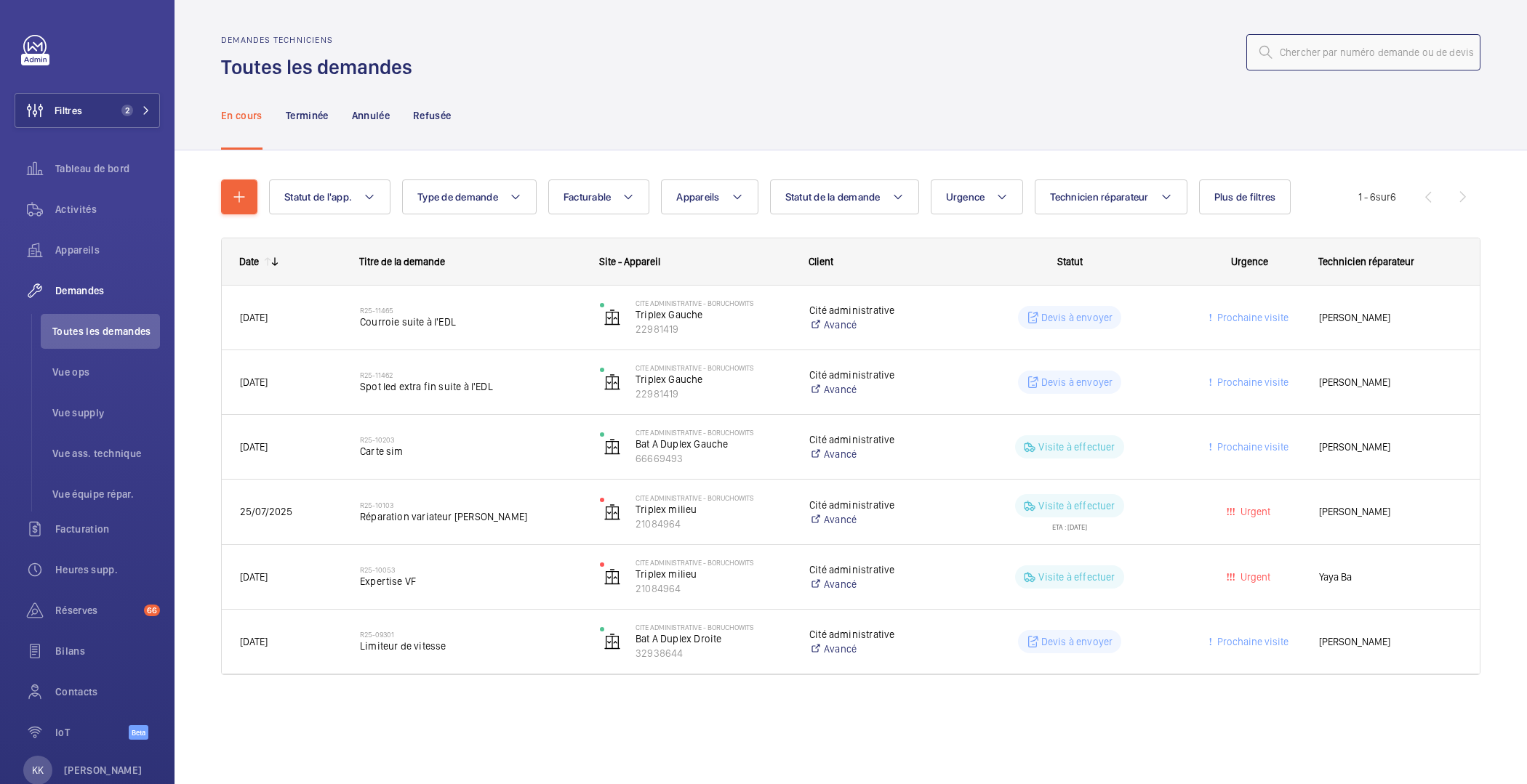
click at [1308, 53] on input "text" at bounding box center [1364, 52] width 234 height 36
type input "82776"
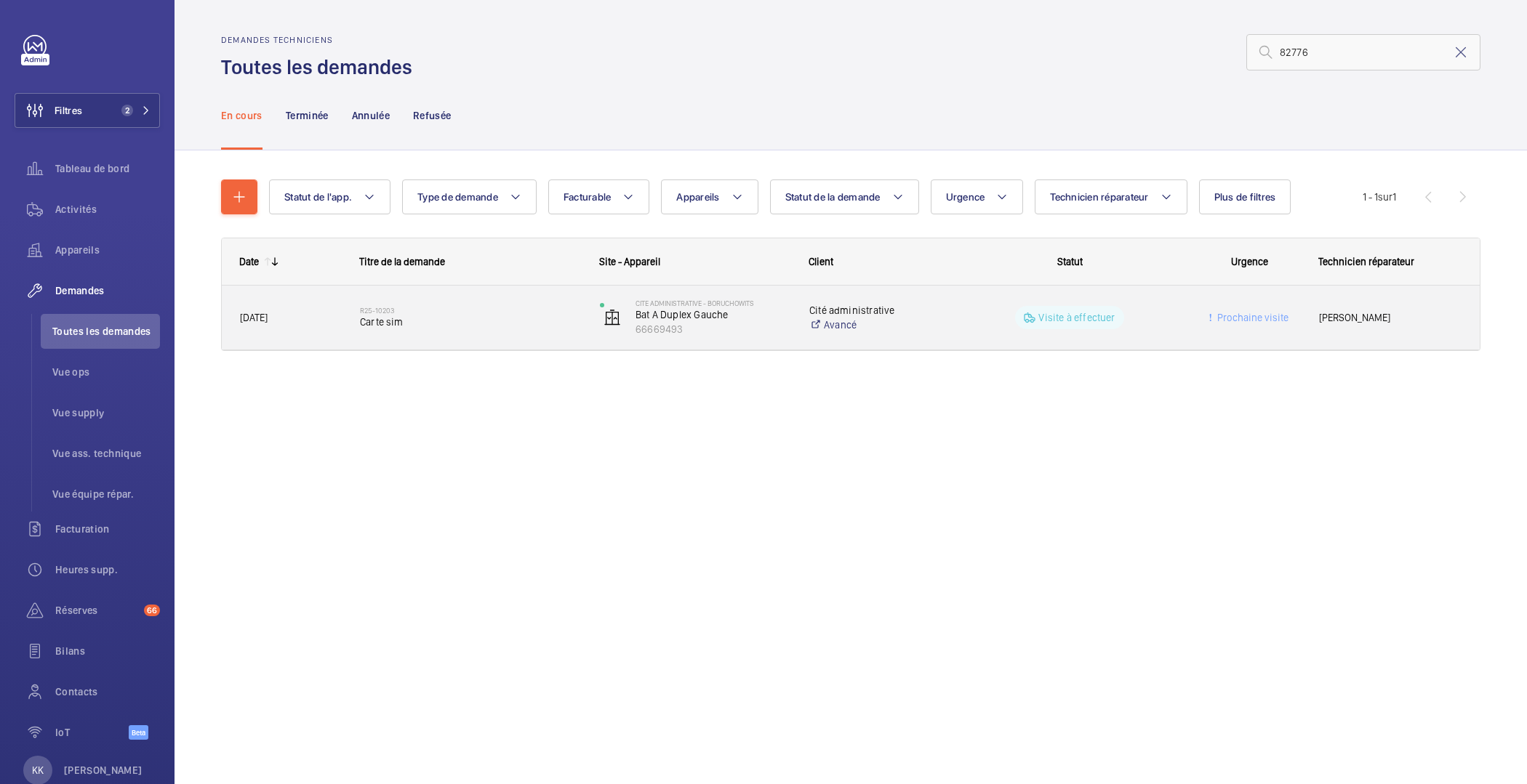
click at [435, 346] on div "R25-10203 Carte sim" at bounding box center [461, 317] width 238 height 66
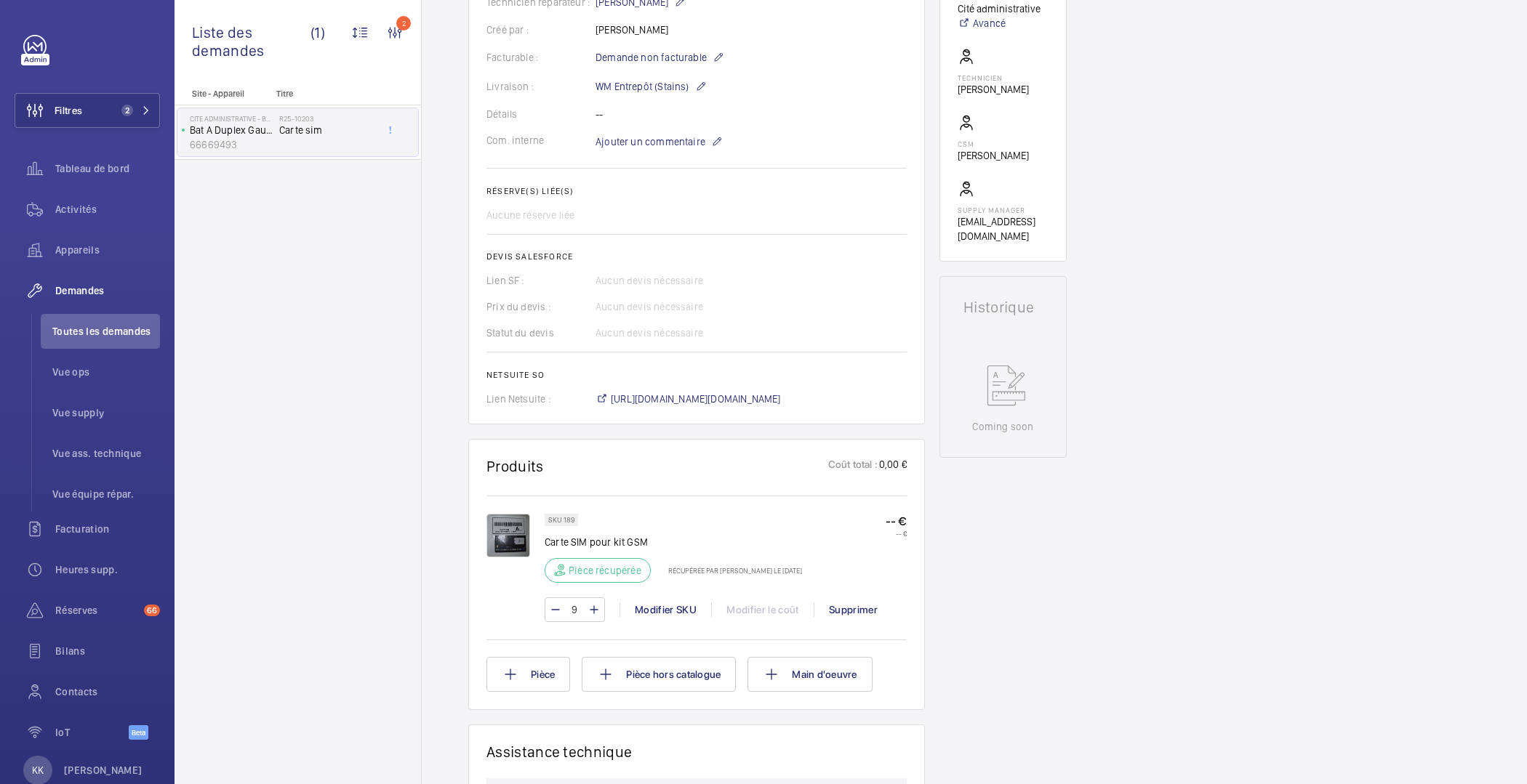
scroll to position [431, 0]
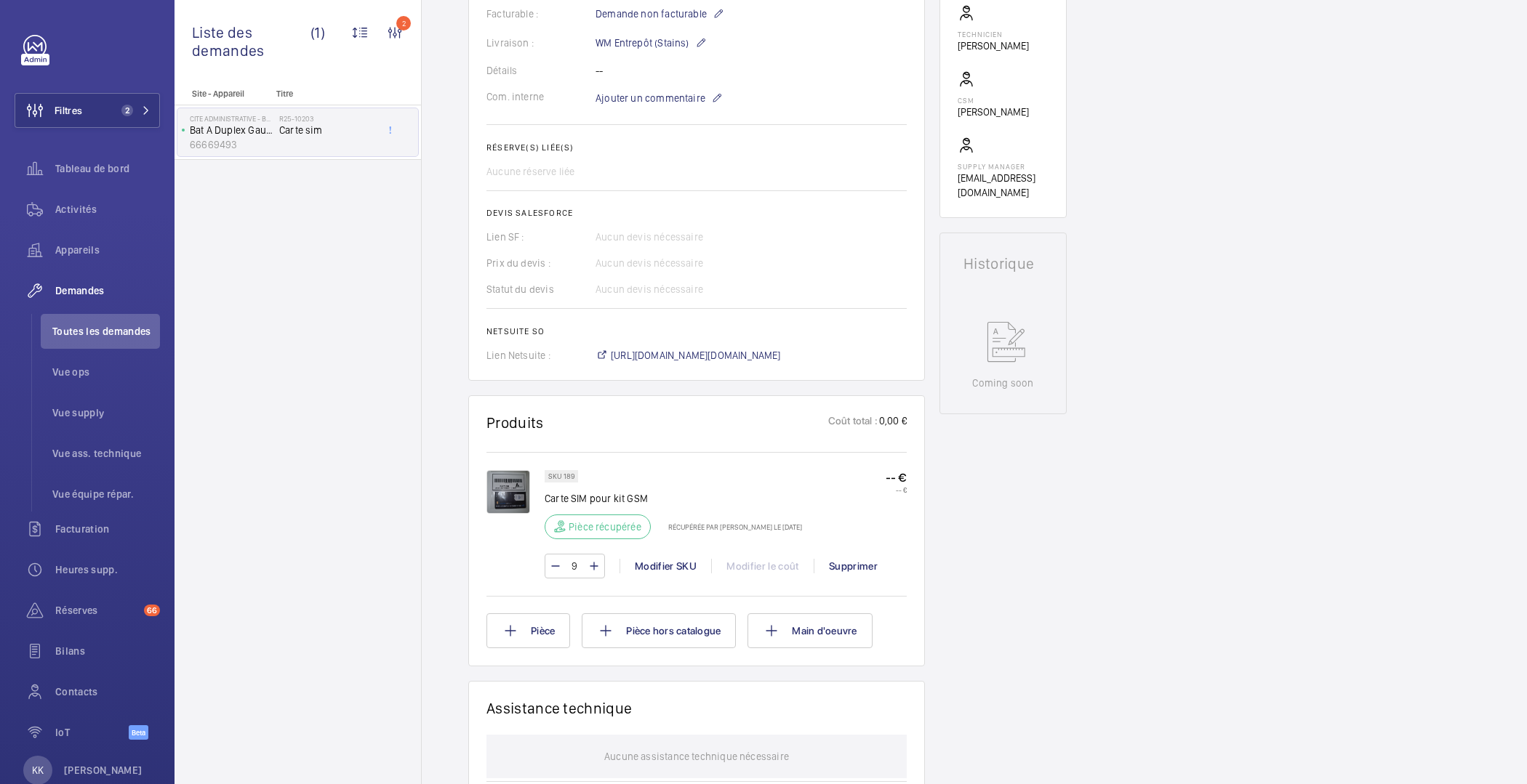
click at [573, 499] on p "Carte SIM pour kit GSM" at bounding box center [674, 498] width 257 height 14
copy div "Carte SIM pour kit GSM"
click at [73, 290] on span "Demandes" at bounding box center [108, 291] width 105 height 14
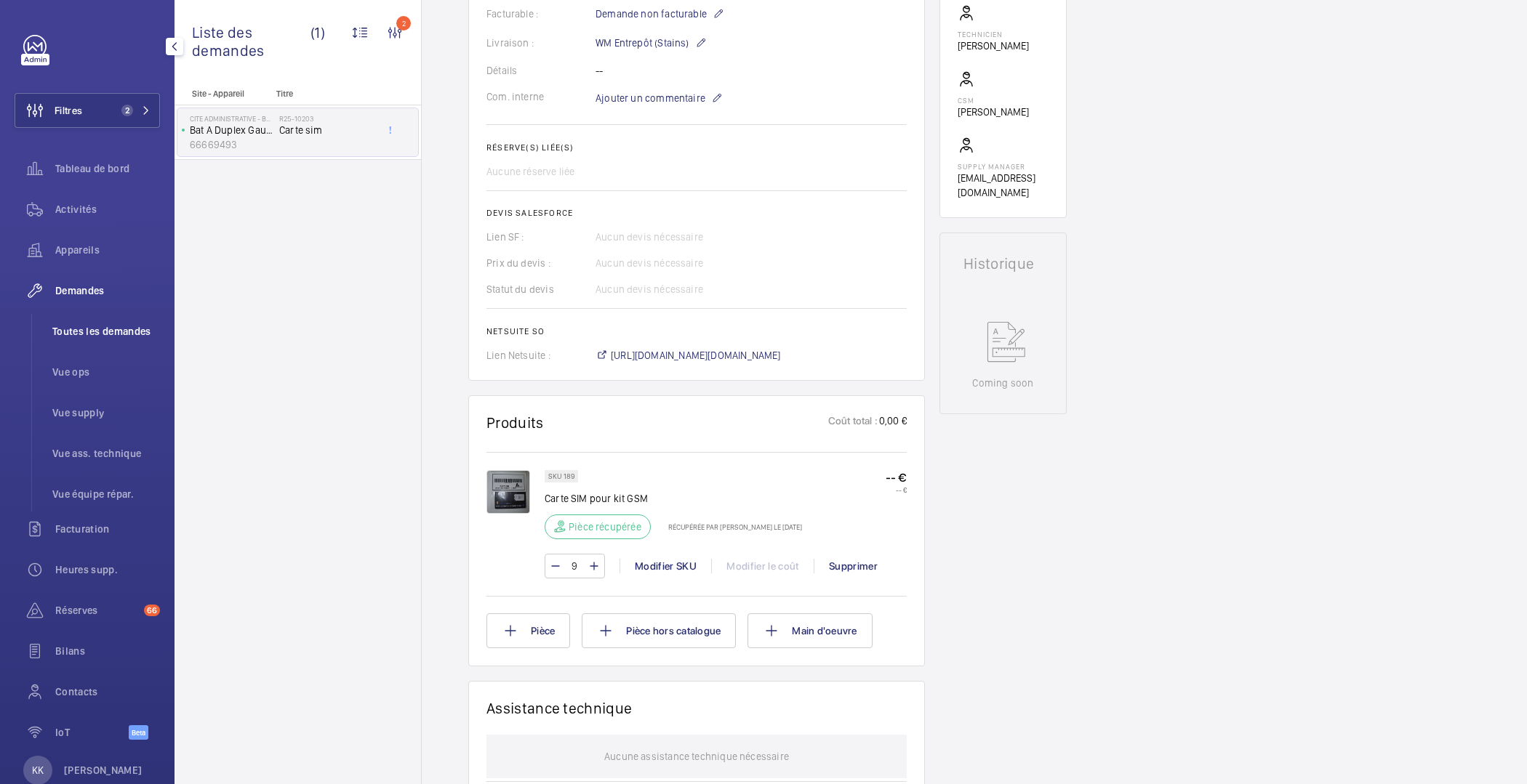
click at [85, 327] on span "Toutes les demandes" at bounding box center [106, 331] width 108 height 14
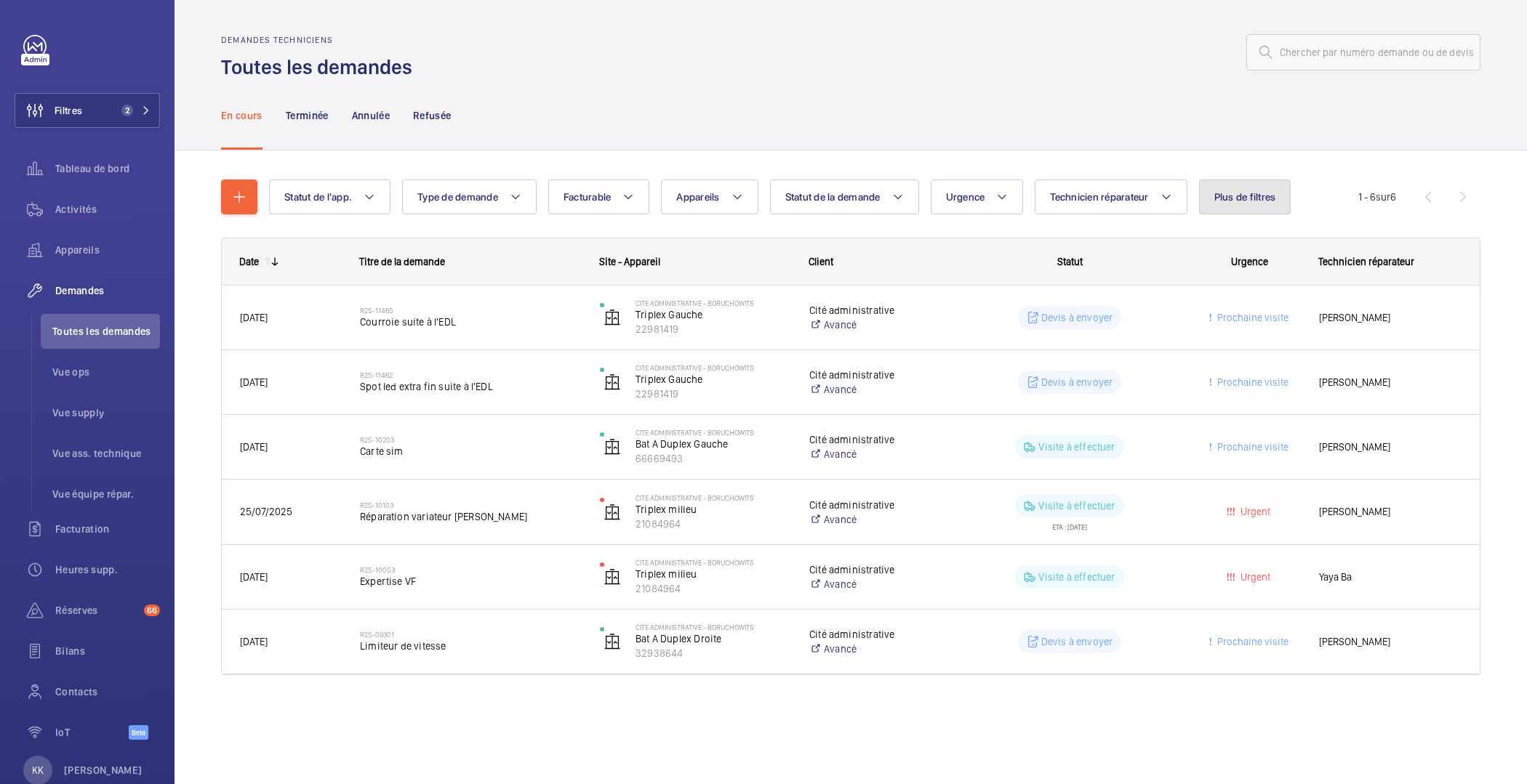
click at [1229, 201] on span "Plus de filtres" at bounding box center [1245, 197] width 62 height 11
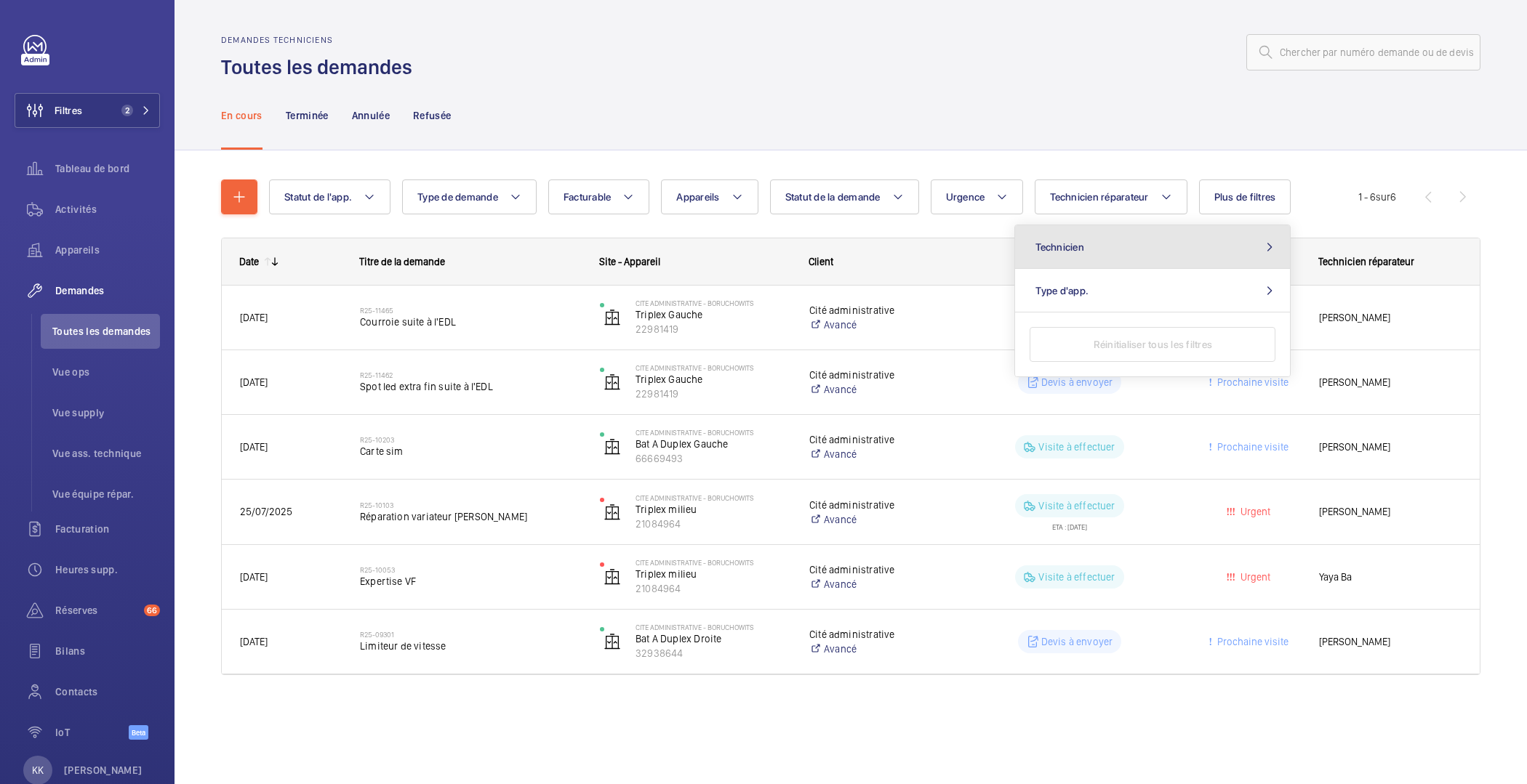
click at [1076, 257] on button "Technicien" at bounding box center [1152, 248] width 275 height 44
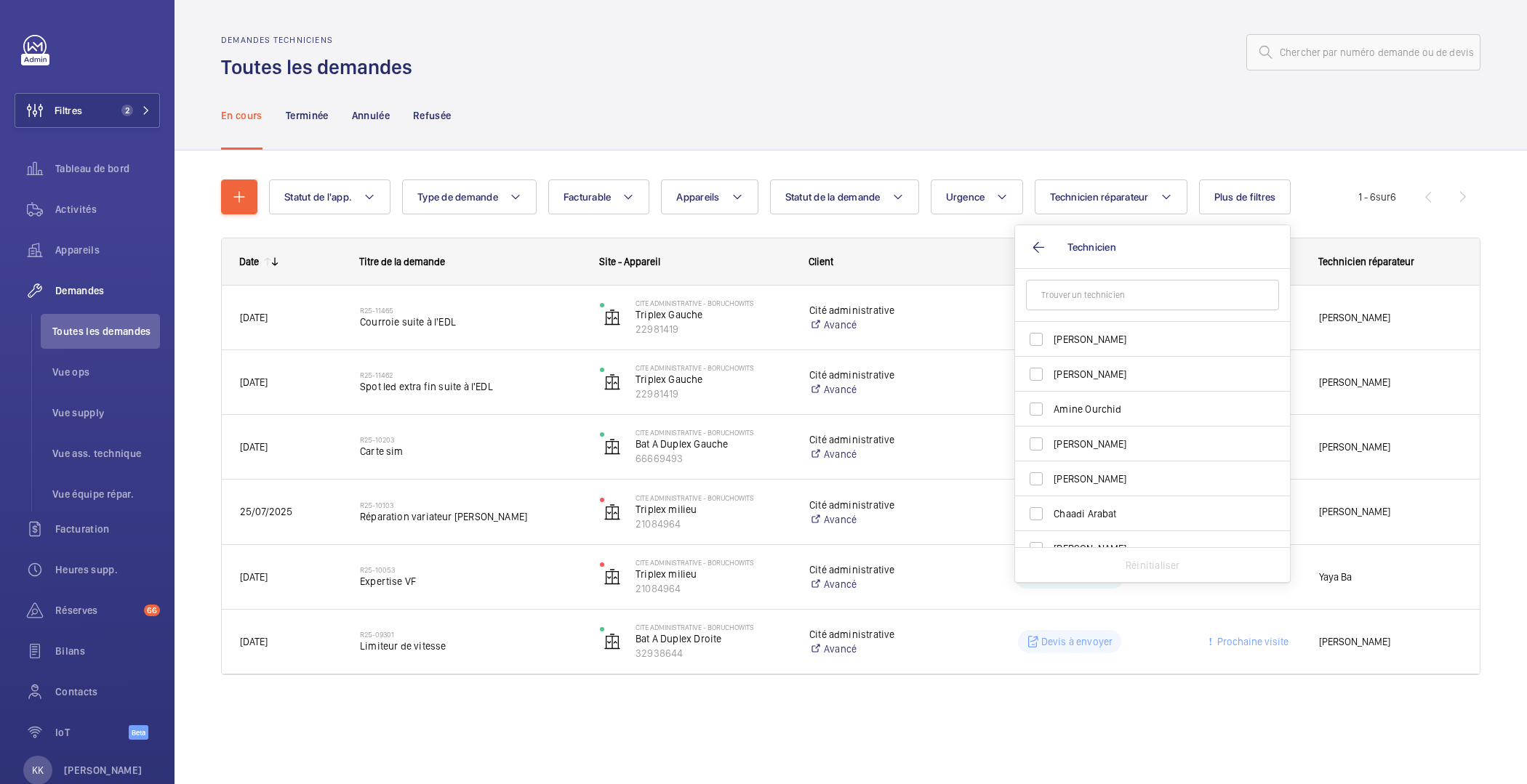
click at [1044, 295] on input "text" at bounding box center [1153, 295] width 254 height 30
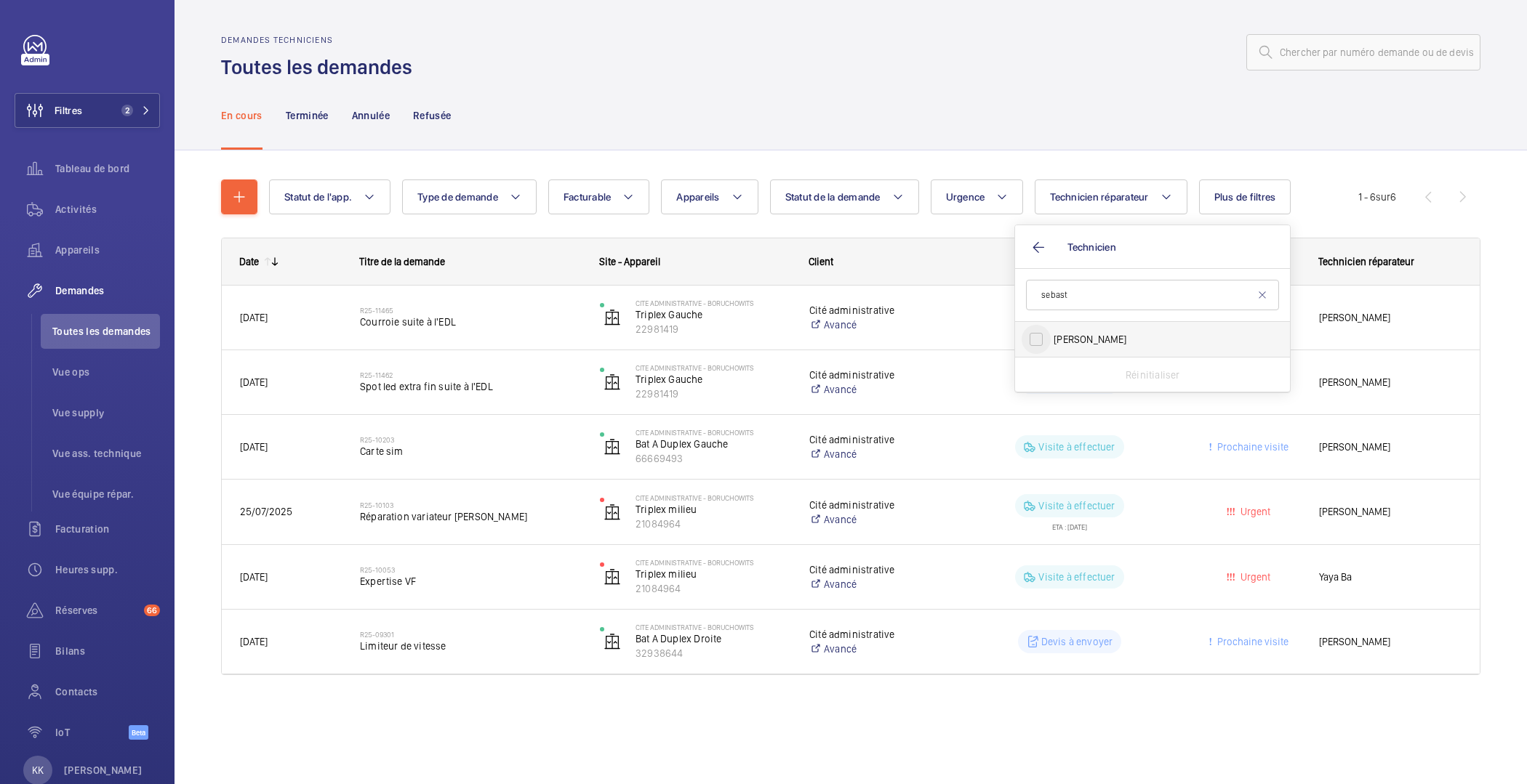
type input "sebast"
click at [1040, 337] on input "[PERSON_NAME]" at bounding box center [1036, 339] width 30 height 30
checkbox input "true"
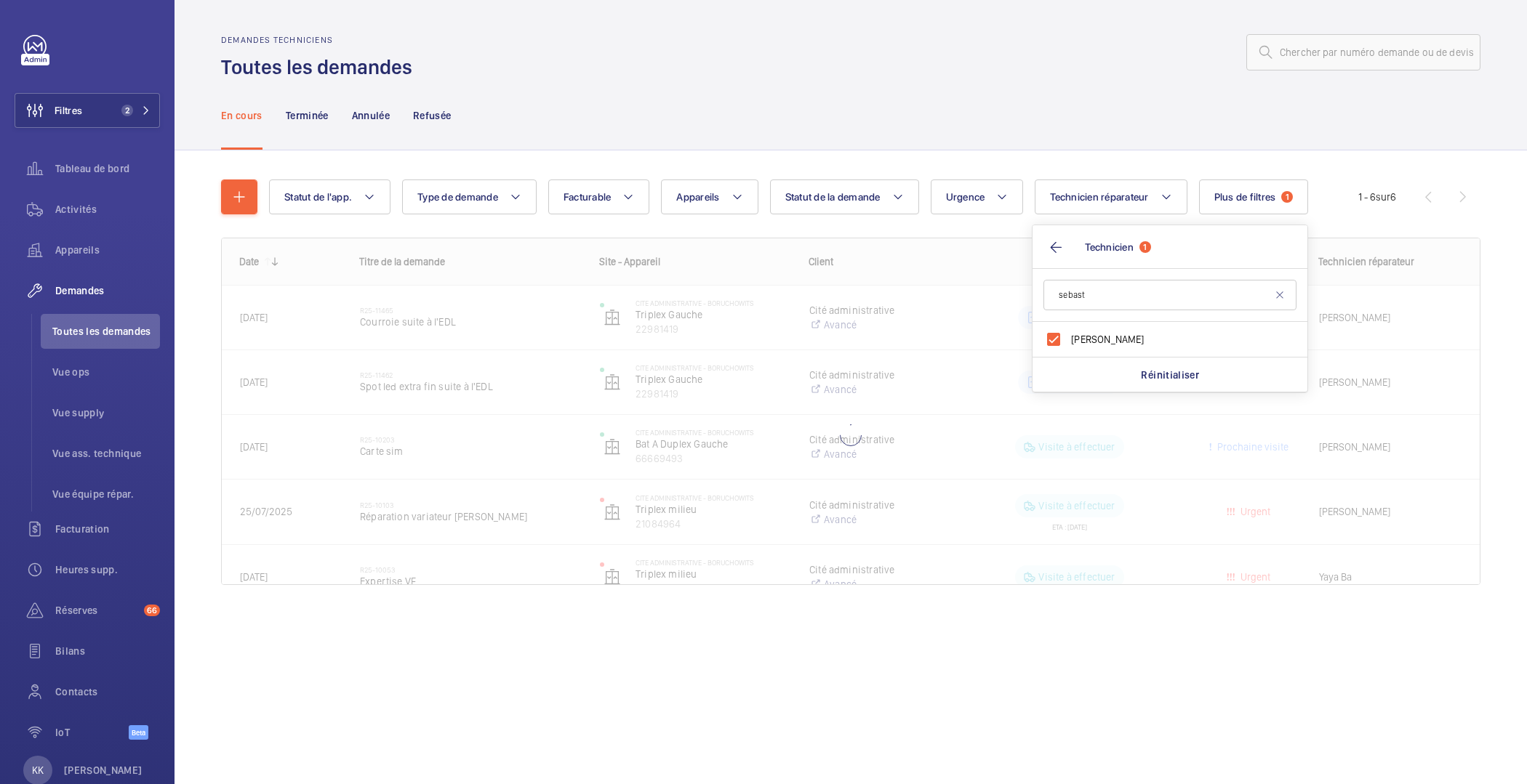
click at [901, 88] on div "En cours Terminée Annulée Refusée" at bounding box center [851, 115] width 1260 height 69
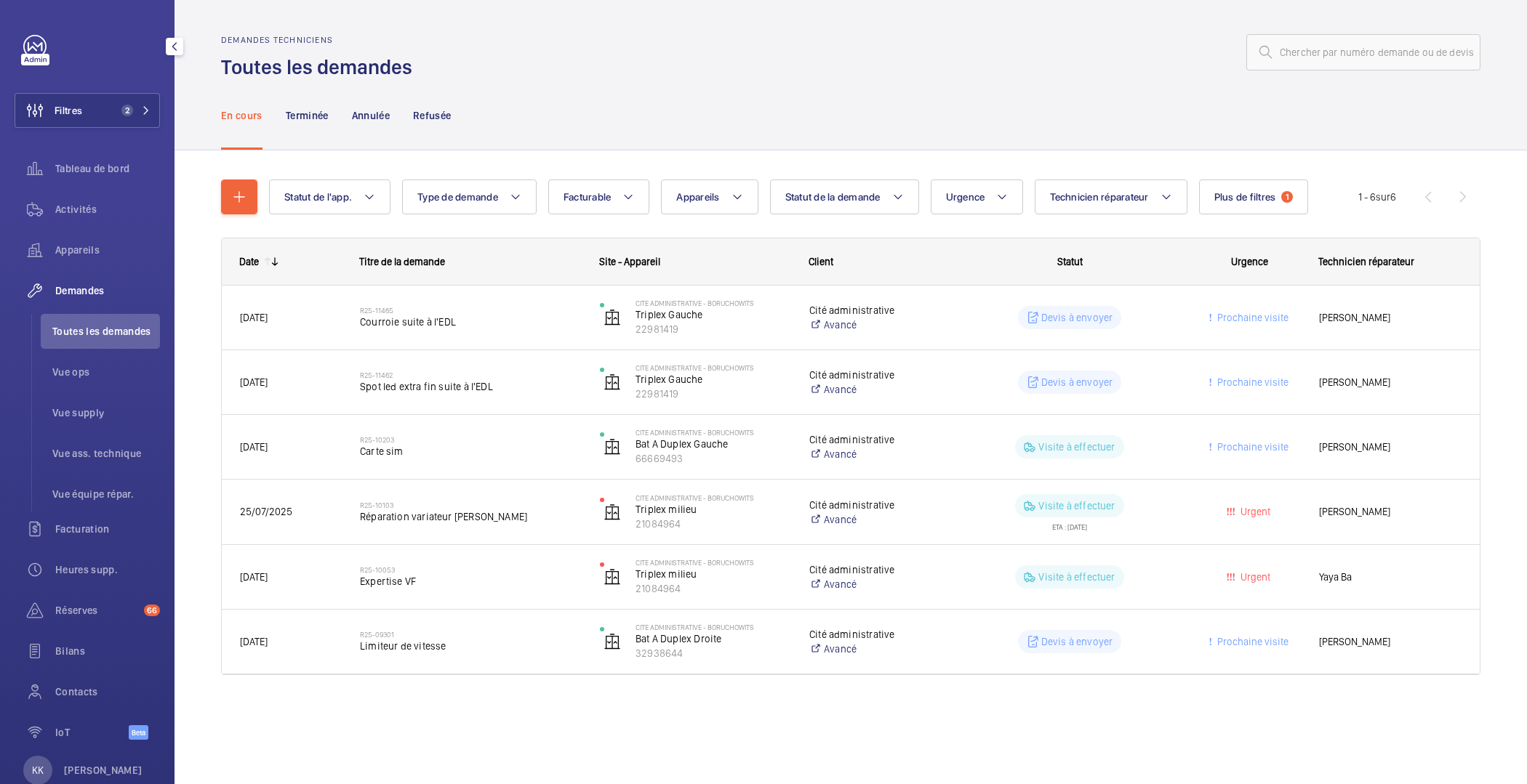
click at [65, 91] on div "Filtres 2 Tableau de bord Activités Appareils Demandes Toutes les demandes Vue …" at bounding box center [87, 395] width 146 height 721
click at [64, 99] on span "Filtres" at bounding box center [49, 111] width 67 height 35
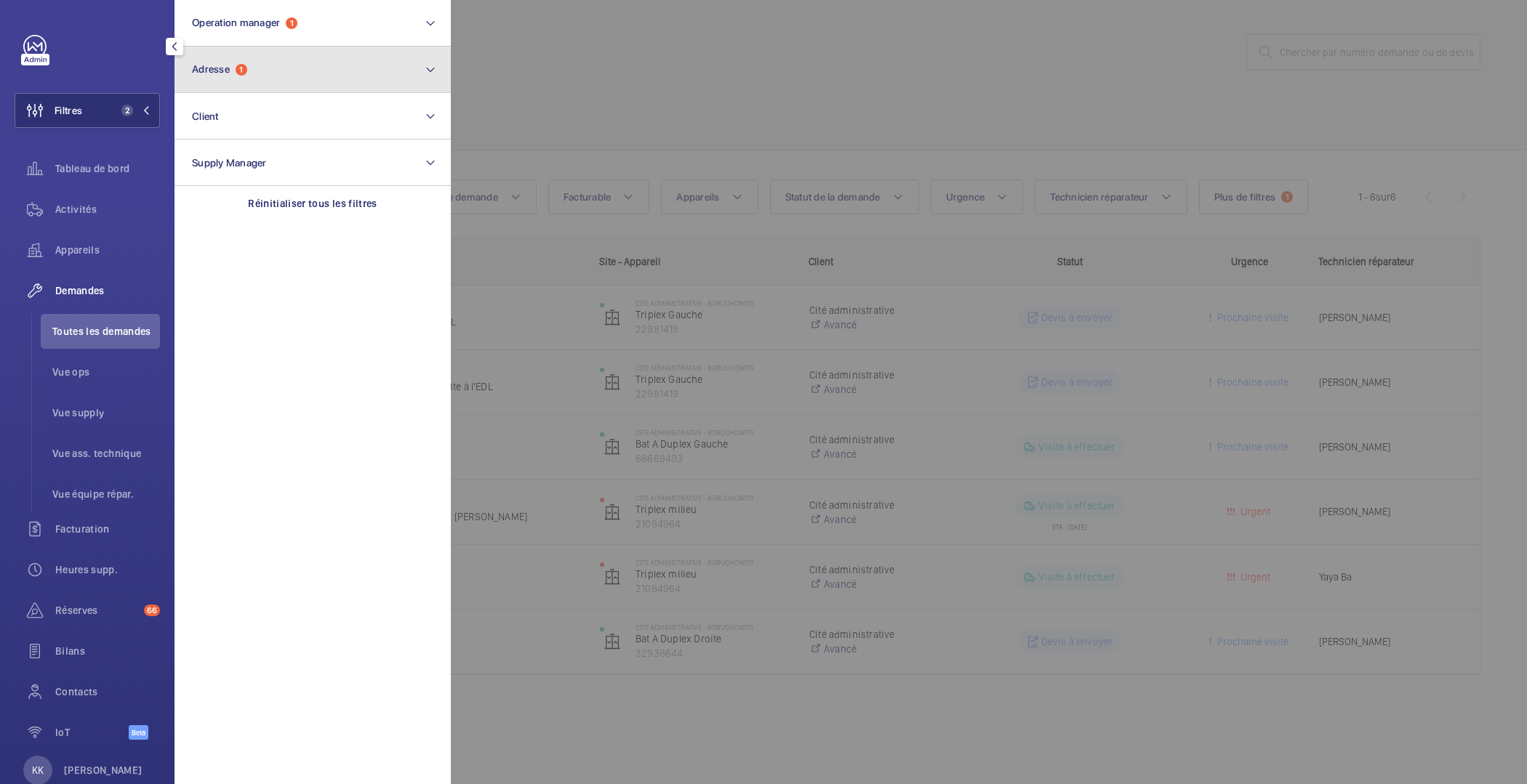
click at [225, 69] on span "Adresse" at bounding box center [211, 69] width 38 height 11
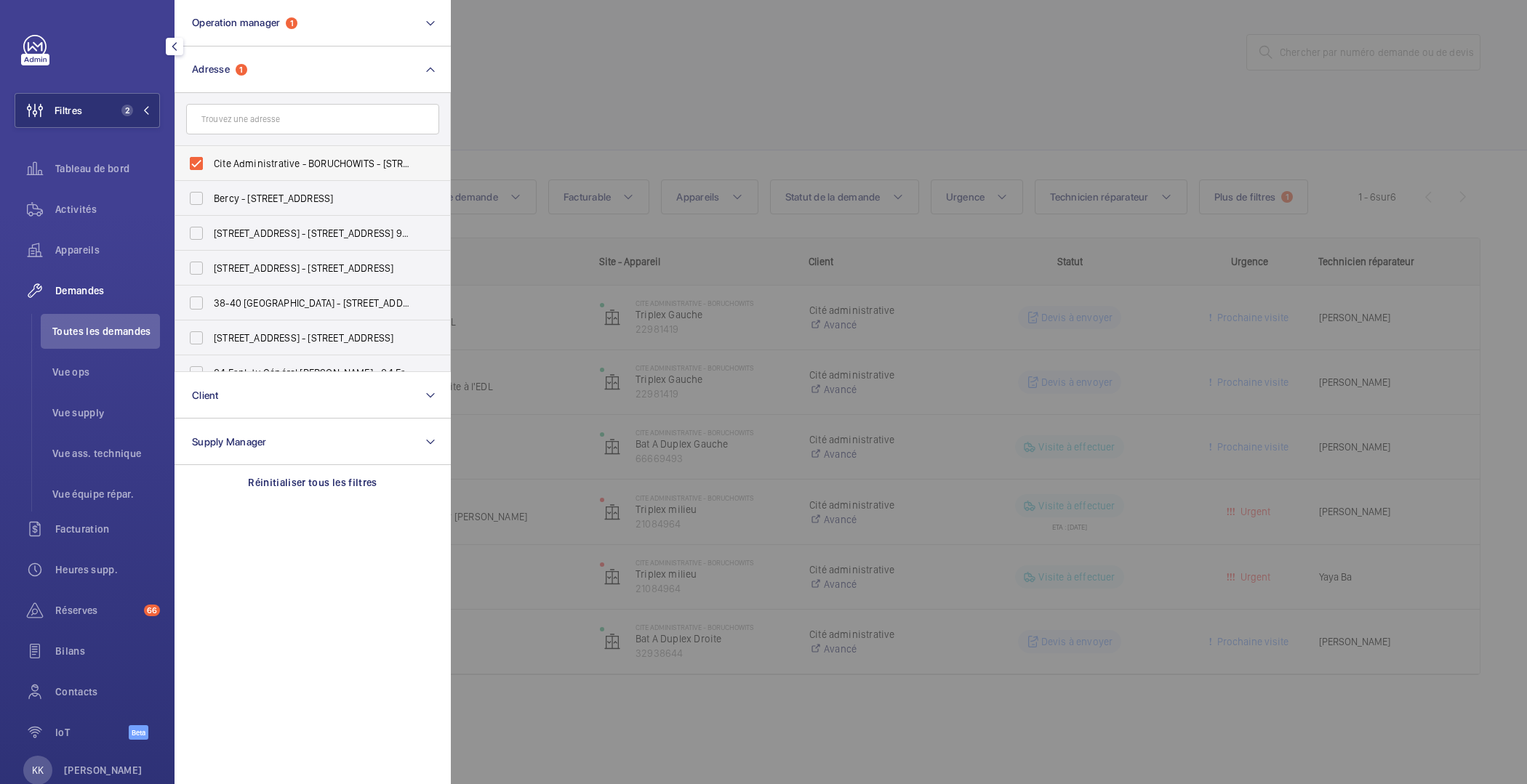
click at [211, 151] on label "Cite Administrative - BORUCHOWITS - 20 Quai Hippolyte Rossignol, MELUN 77000" at bounding box center [302, 163] width 254 height 35
click at [211, 151] on input "Cite Administrative - BORUCHOWITS - 20 Quai Hippolyte Rossignol, MELUN 77000" at bounding box center [196, 163] width 30 height 30
checkbox input "false"
click at [526, 93] on div at bounding box center [1214, 392] width 1527 height 784
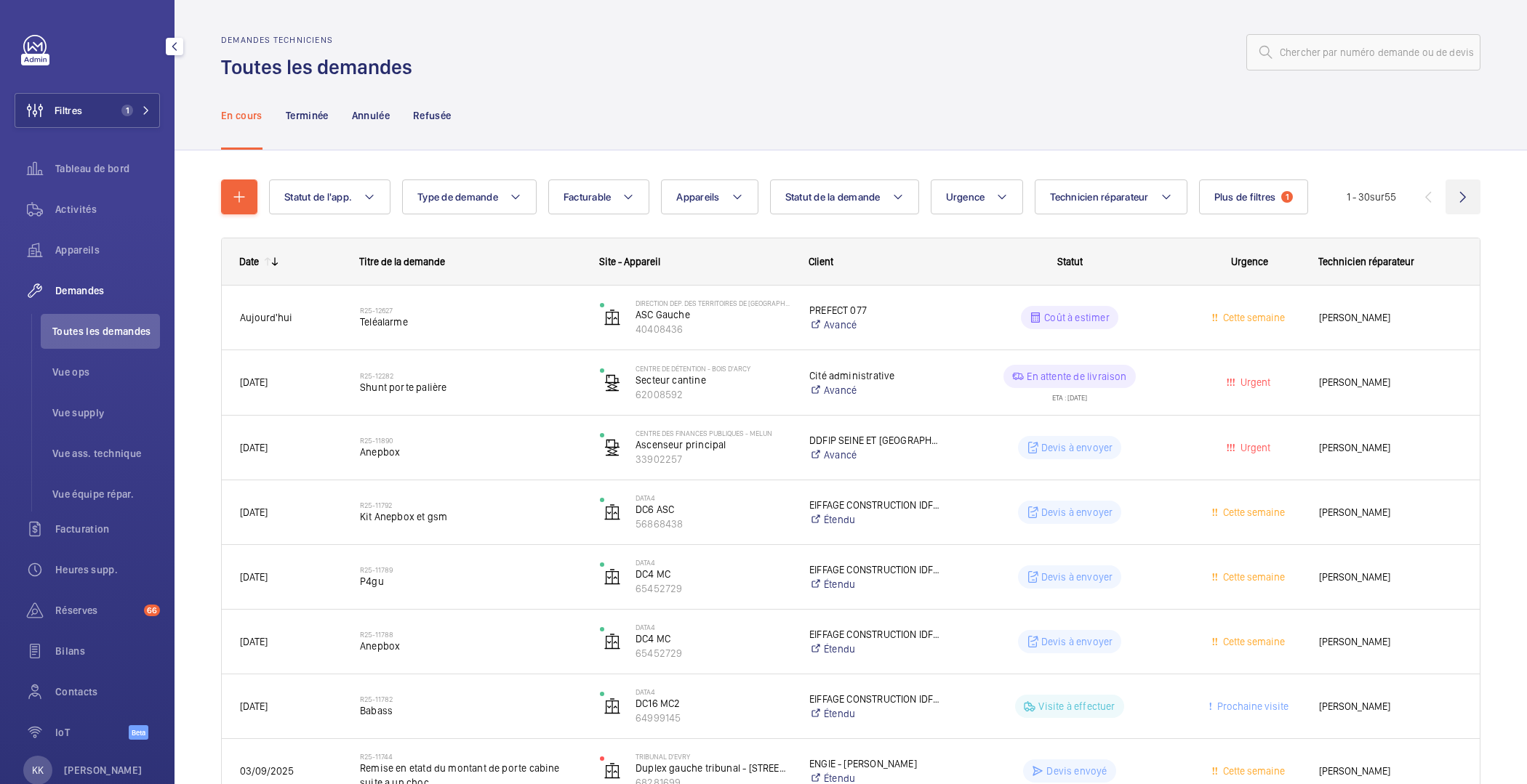
click at [1467, 191] on wm-front-icon-button at bounding box center [1463, 196] width 35 height 35
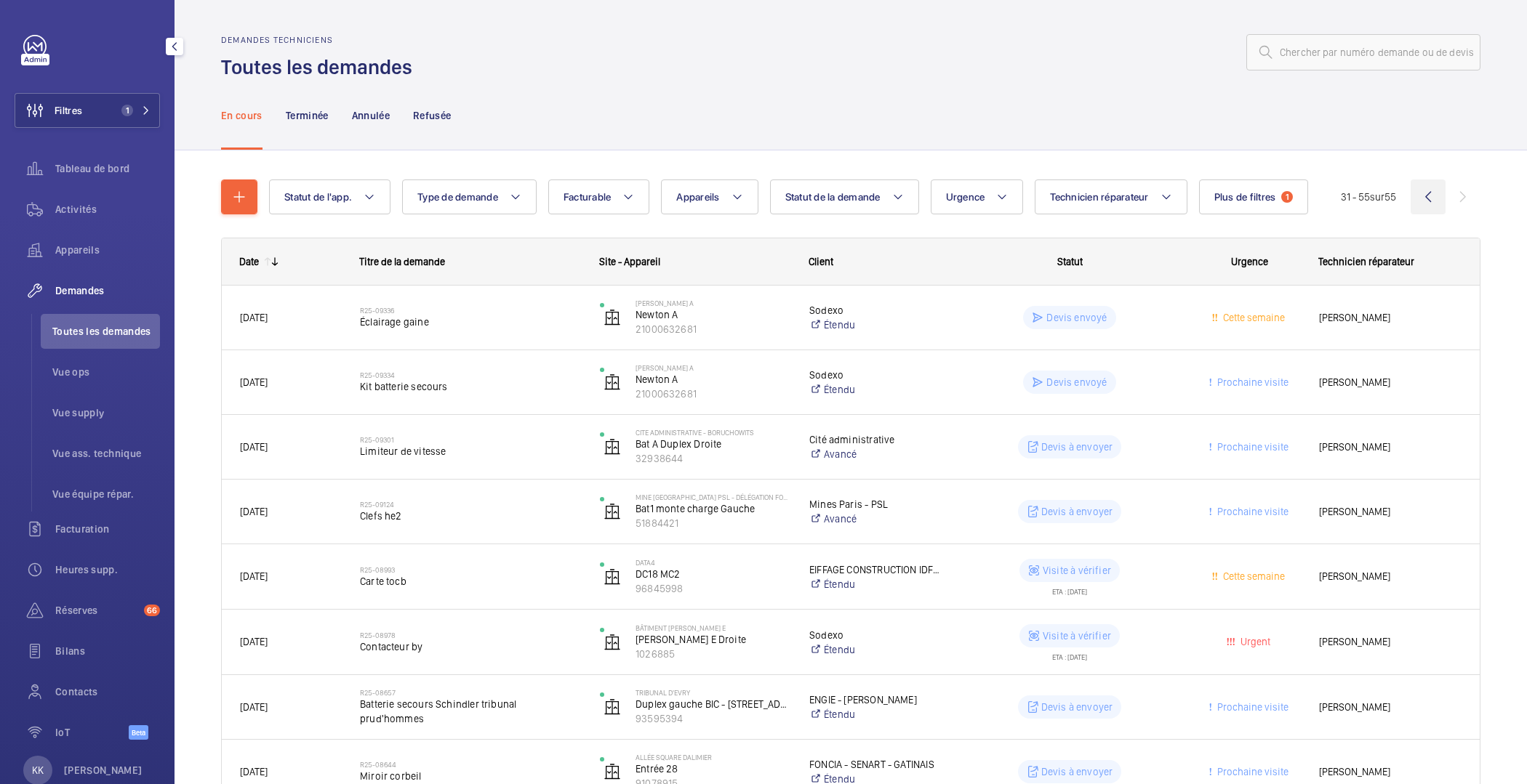
click at [1416, 194] on wm-front-icon-button at bounding box center [1428, 196] width 35 height 35
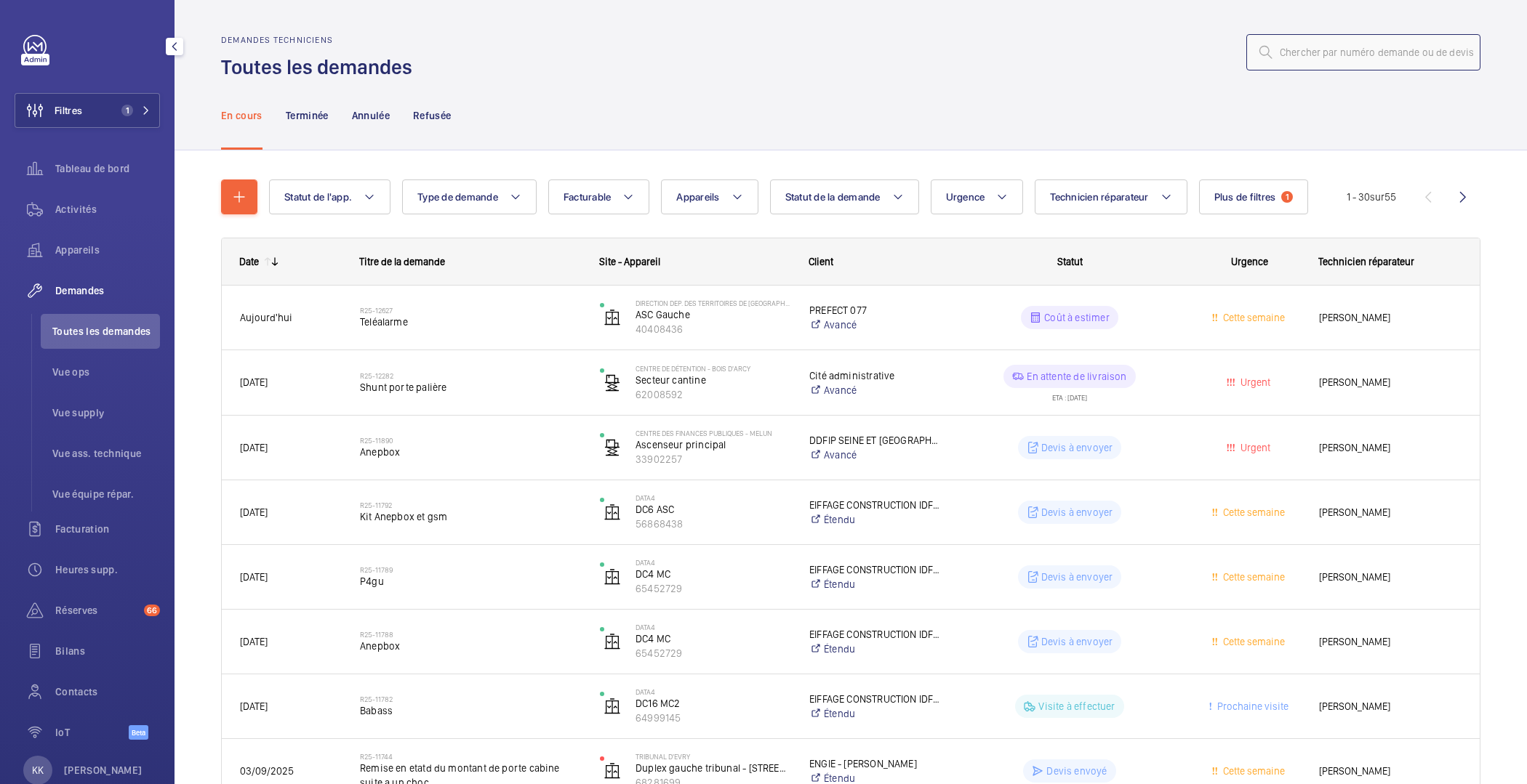
click at [1331, 61] on input "text" at bounding box center [1364, 52] width 234 height 36
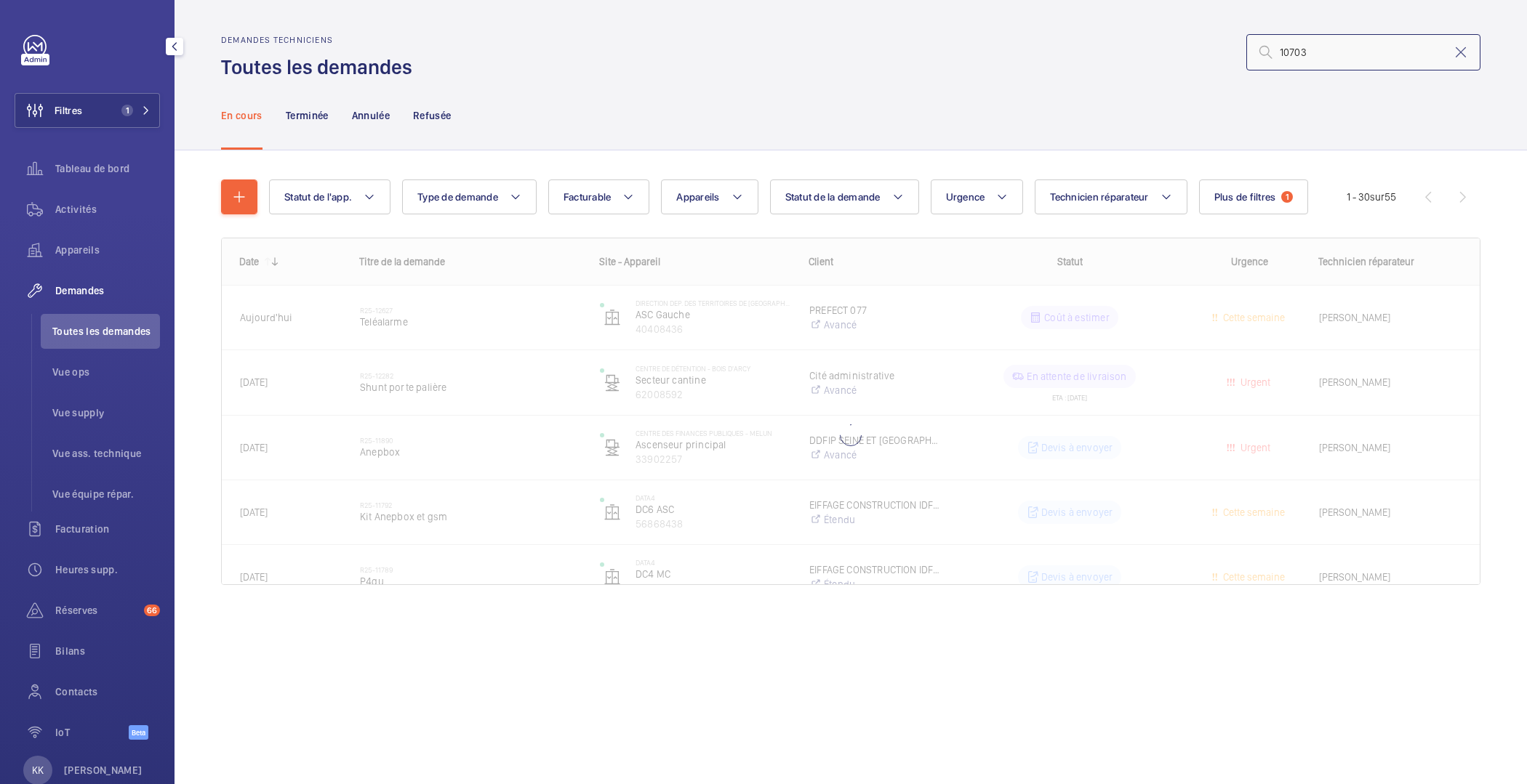
type input "10703"
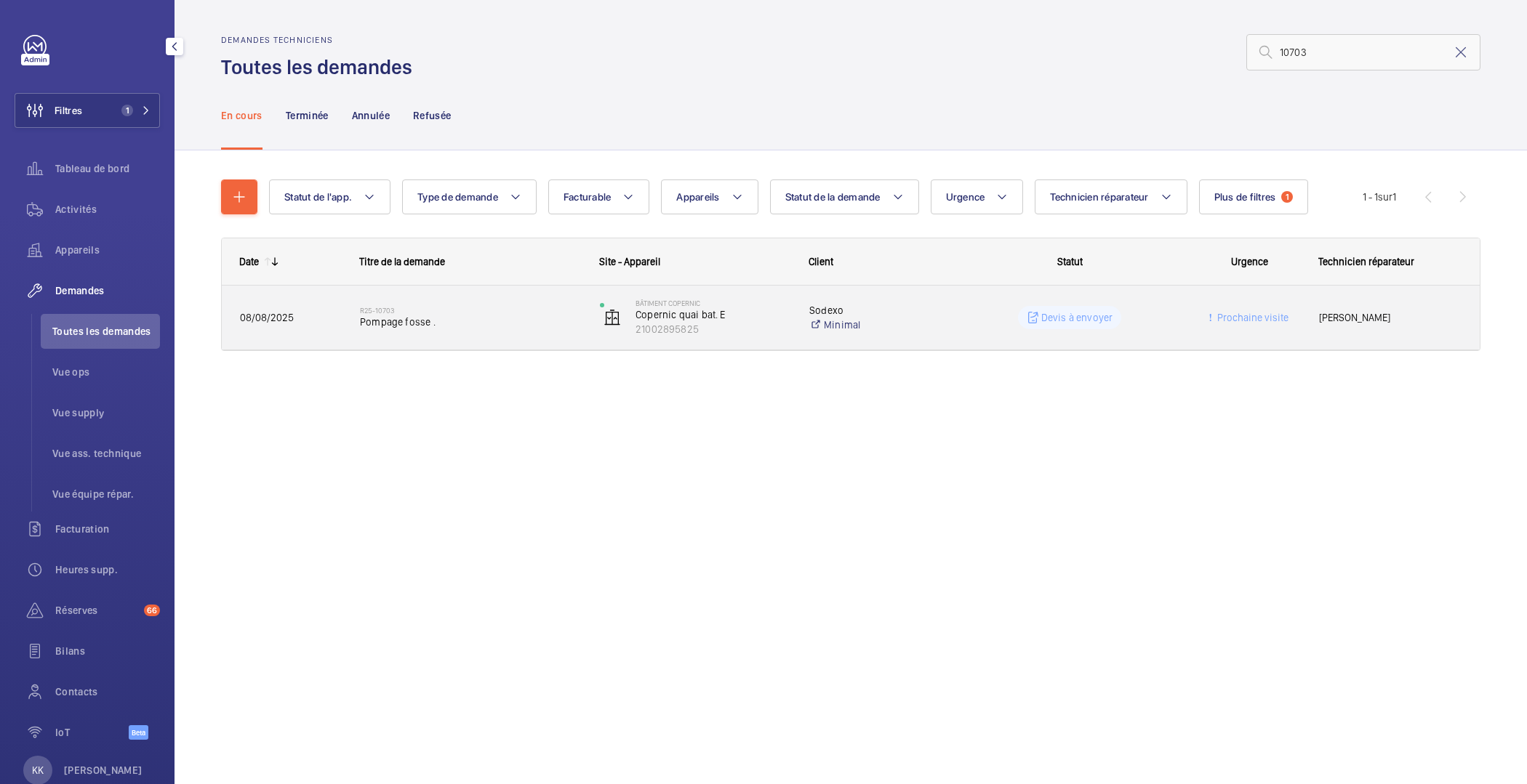
click at [490, 324] on span "Pompage fosse ." at bounding box center [471, 321] width 221 height 14
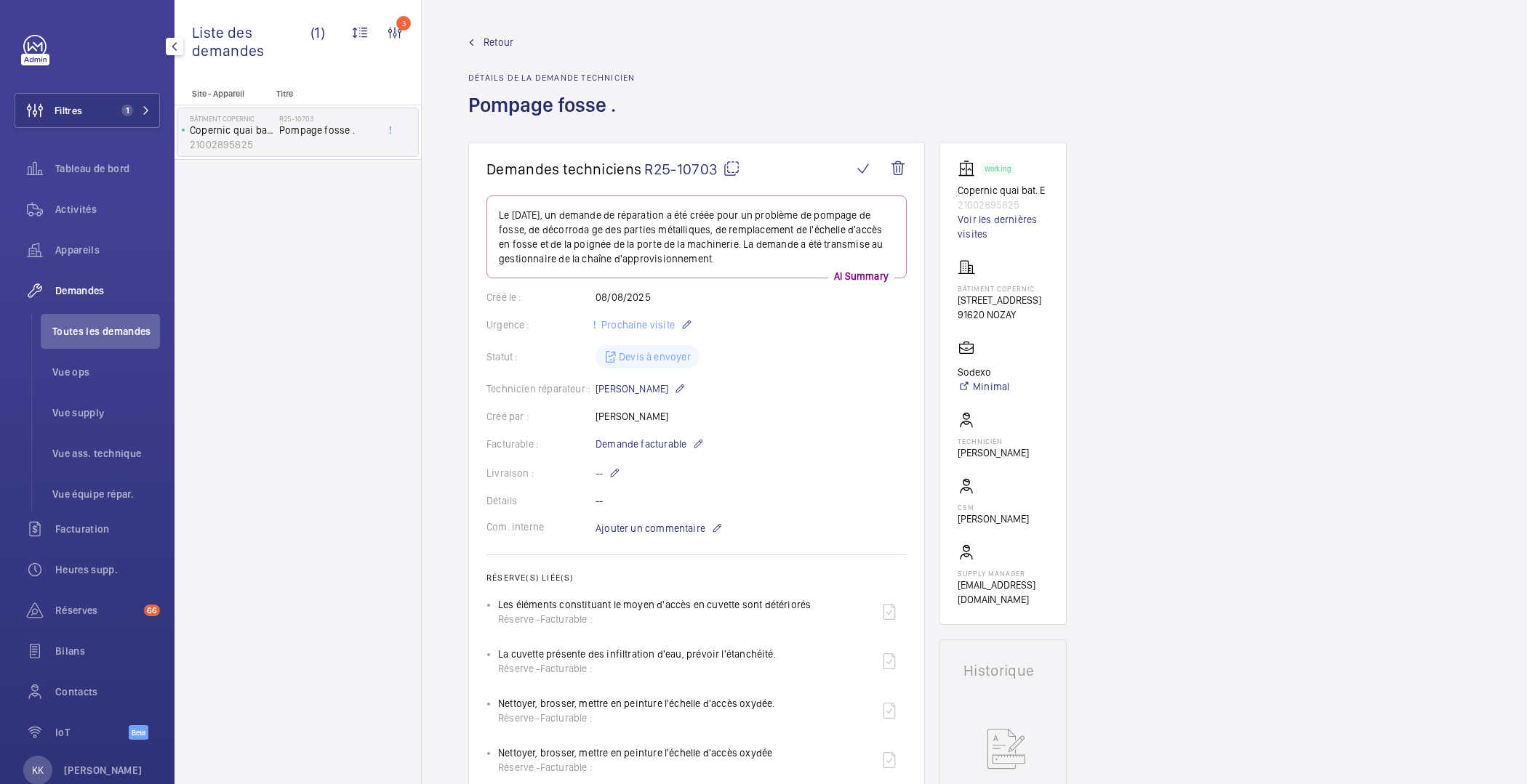
click at [496, 43] on span "Retour" at bounding box center [498, 42] width 30 height 14
click at [505, 40] on span "Retour" at bounding box center [498, 42] width 30 height 14
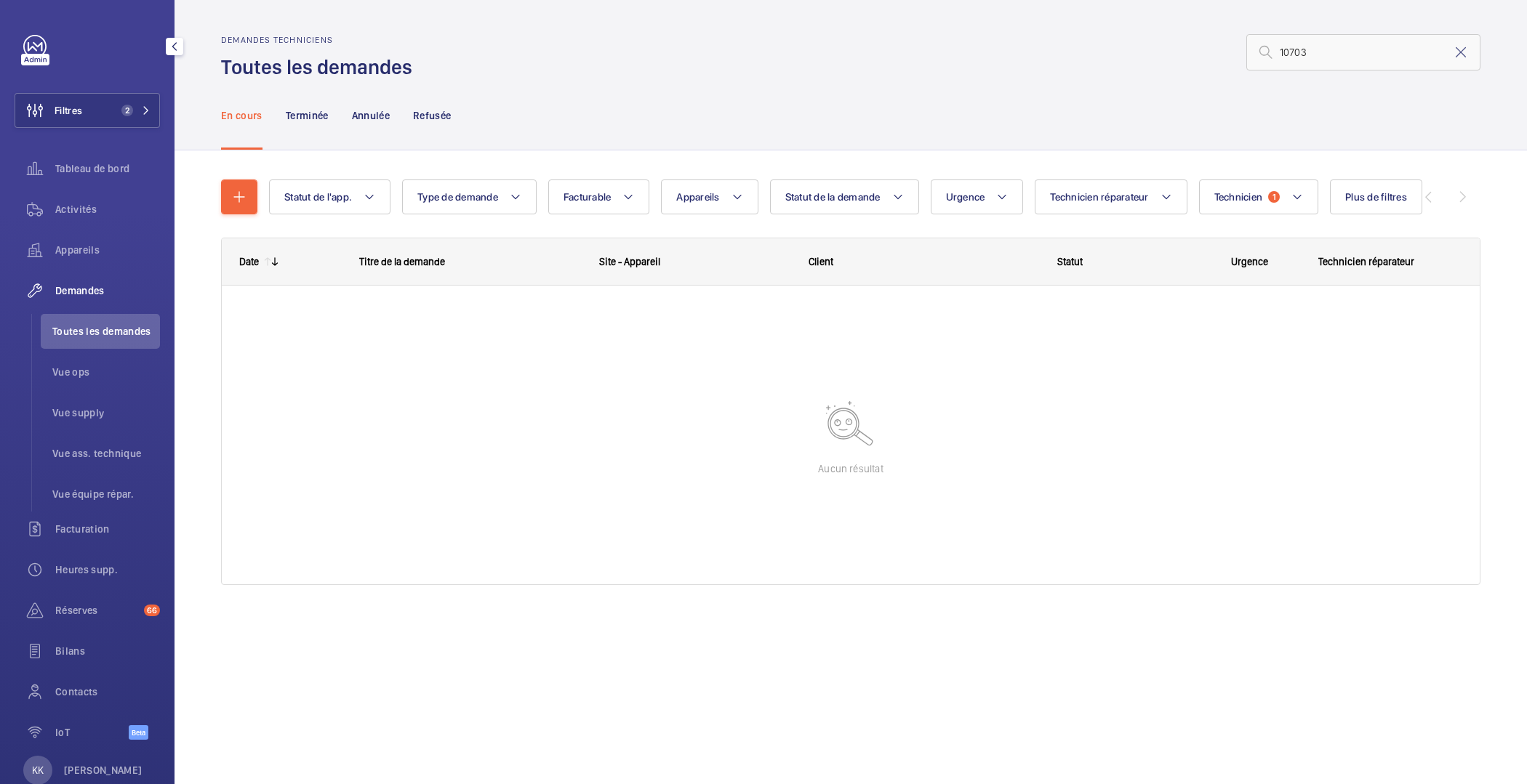
click at [91, 346] on li "Toutes les demandes" at bounding box center [100, 332] width 119 height 35
click at [109, 332] on span "Toutes les demandes" at bounding box center [106, 331] width 108 height 14
click at [236, 122] on p "En cours" at bounding box center [241, 115] width 41 height 14
click at [102, 119] on button "Filtres 2" at bounding box center [87, 111] width 146 height 35
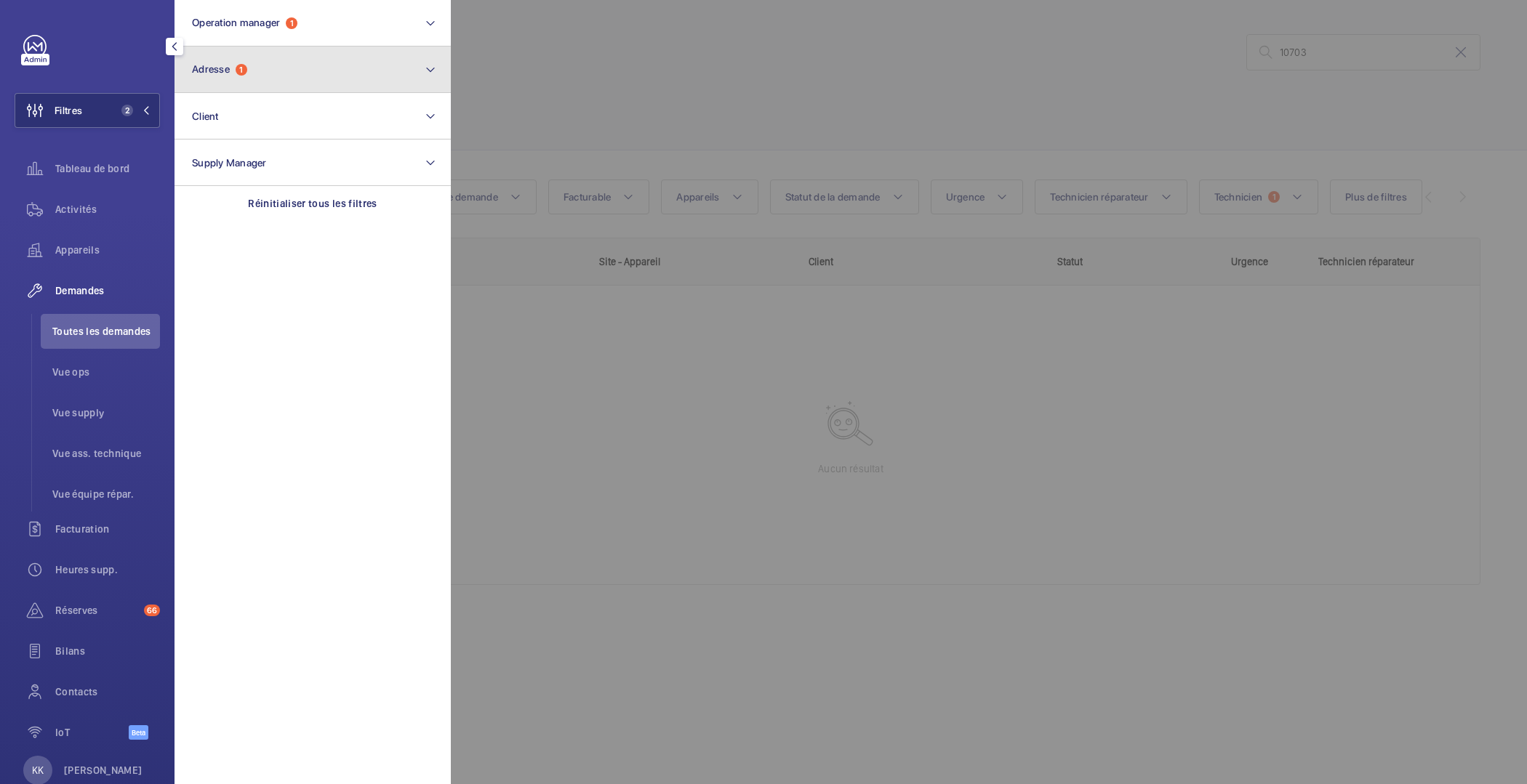
click at [232, 55] on button "Adresse 1" at bounding box center [313, 70] width 276 height 47
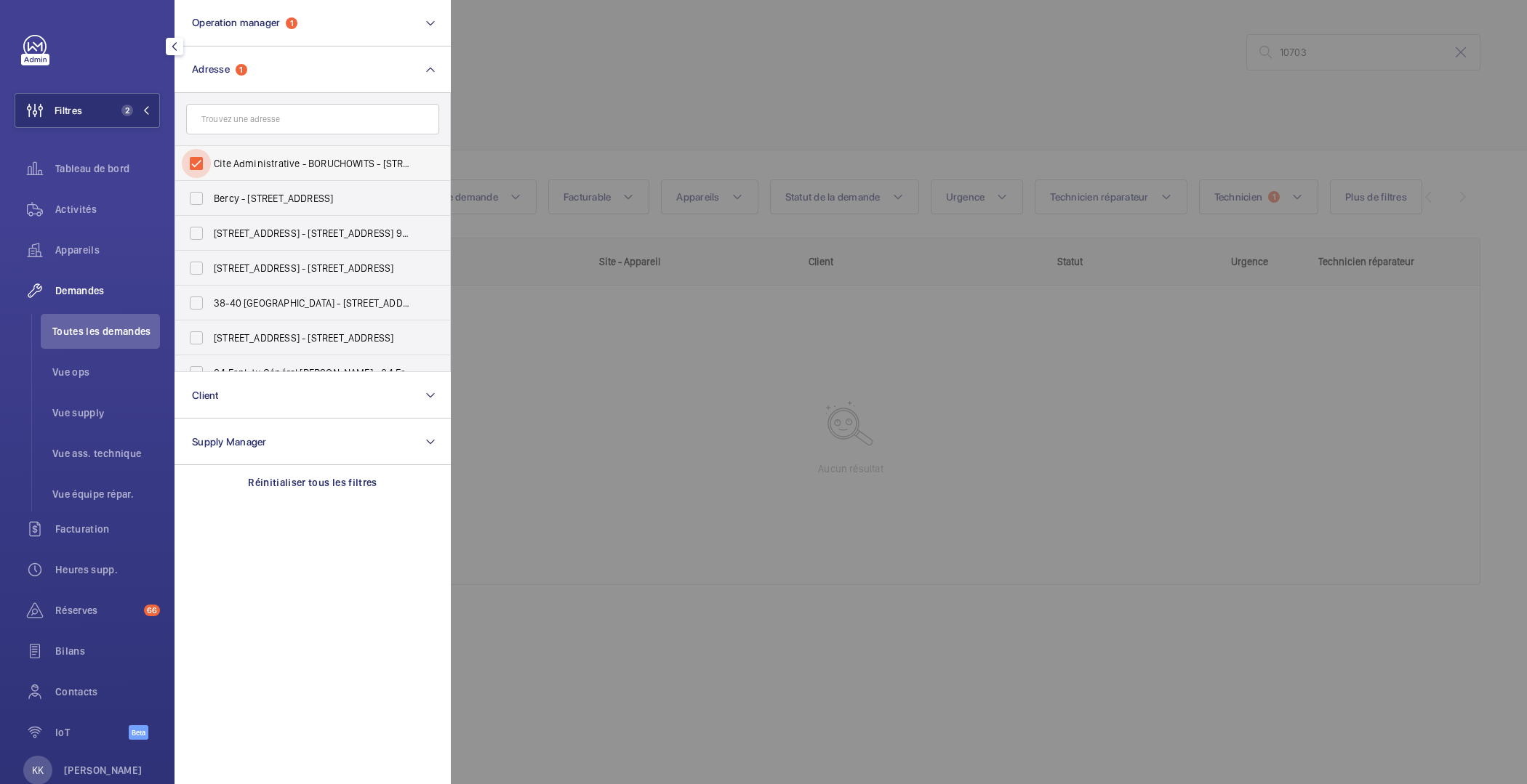
click at [189, 154] on input "Cite Administrative - BORUCHOWITS - 20 Quai Hippolyte Rossignol, MELUN 77000" at bounding box center [196, 163] width 30 height 30
checkbox input "false"
click at [548, 52] on div at bounding box center [1214, 392] width 1527 height 784
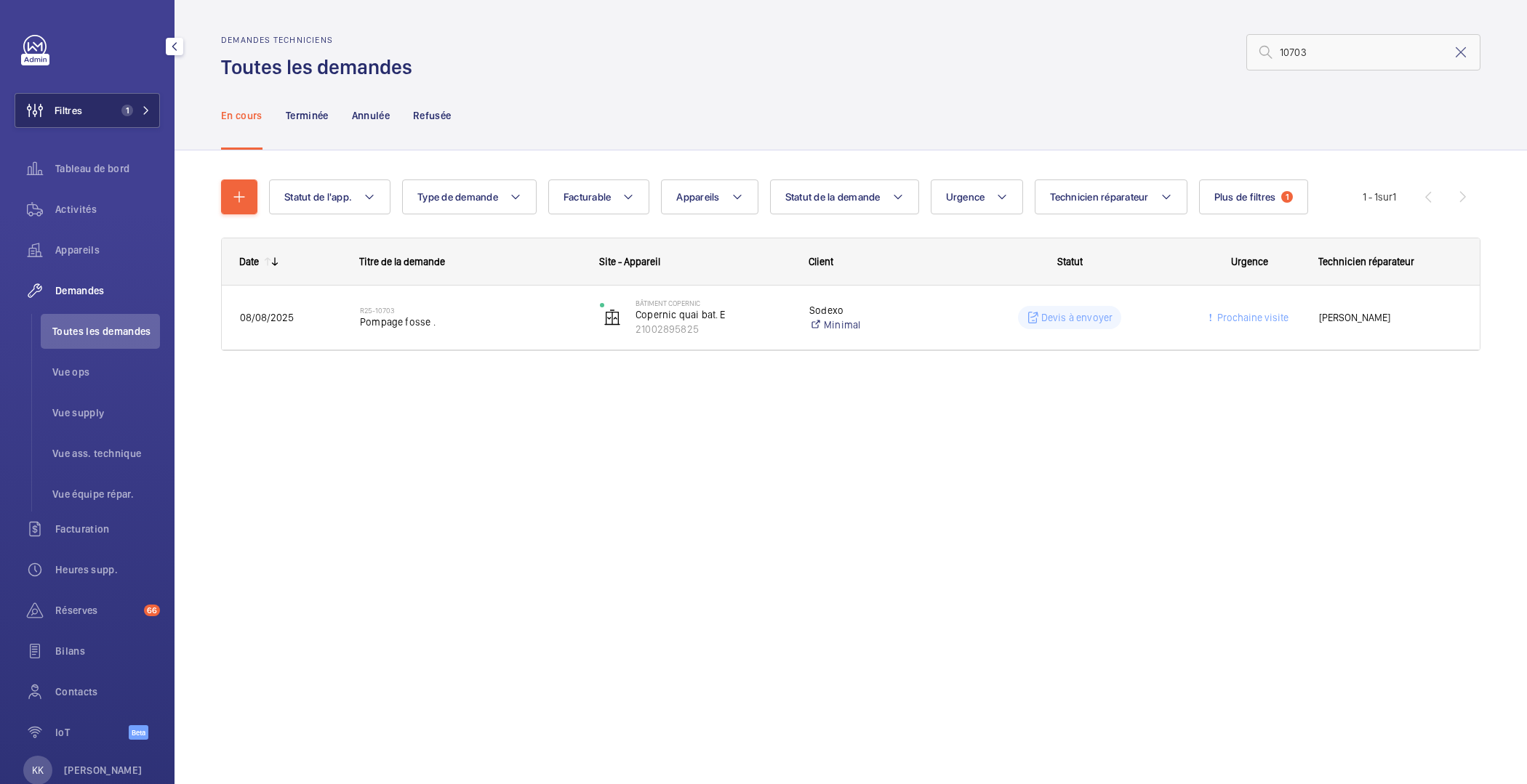
click at [84, 122] on button "Filtres 1" at bounding box center [87, 111] width 146 height 35
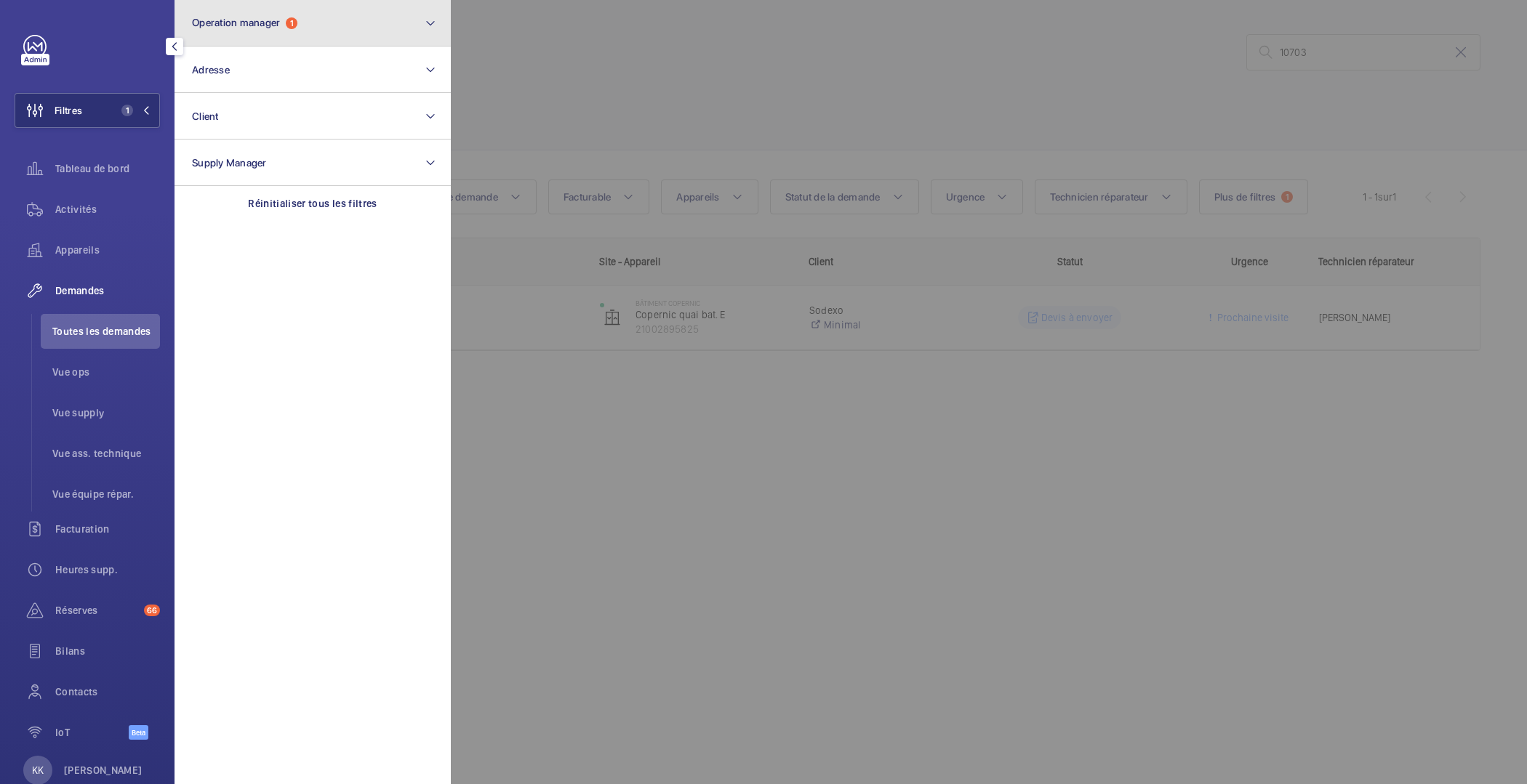
click at [251, 26] on span "Operation manager" at bounding box center [235, 23] width 88 height 11
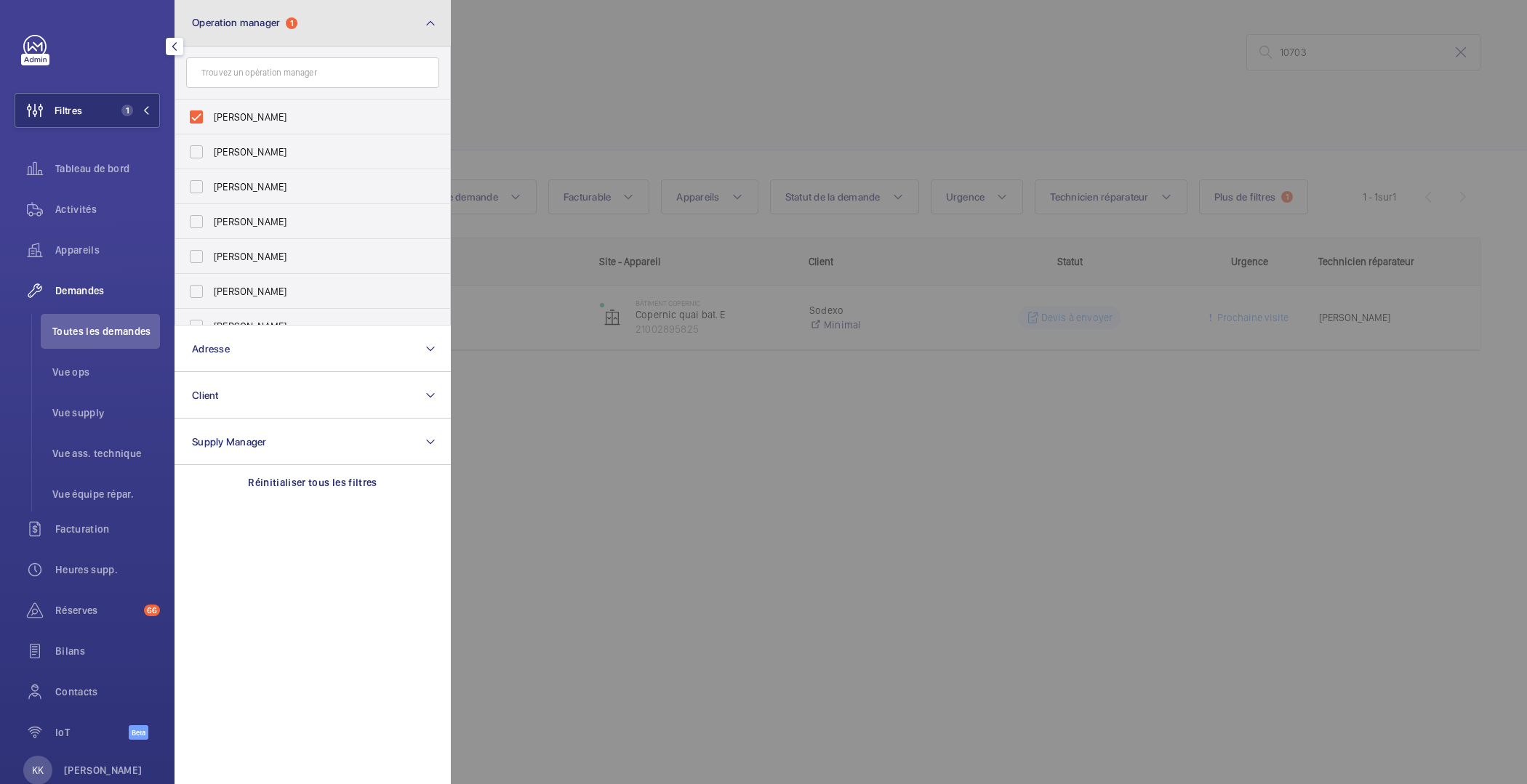
click at [251, 26] on span "Operation manager" at bounding box center [235, 23] width 88 height 11
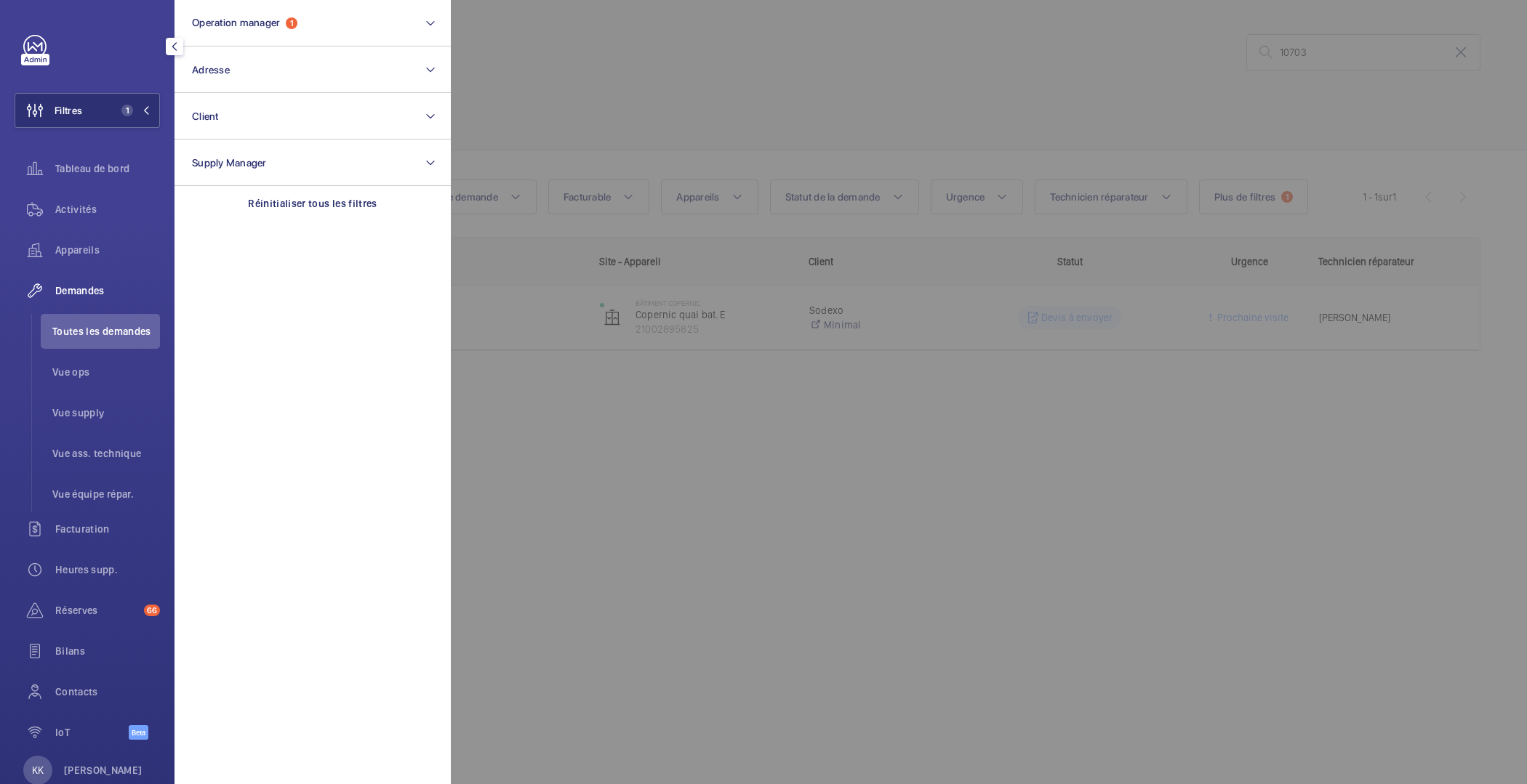
click at [713, 96] on div at bounding box center [1214, 392] width 1527 height 784
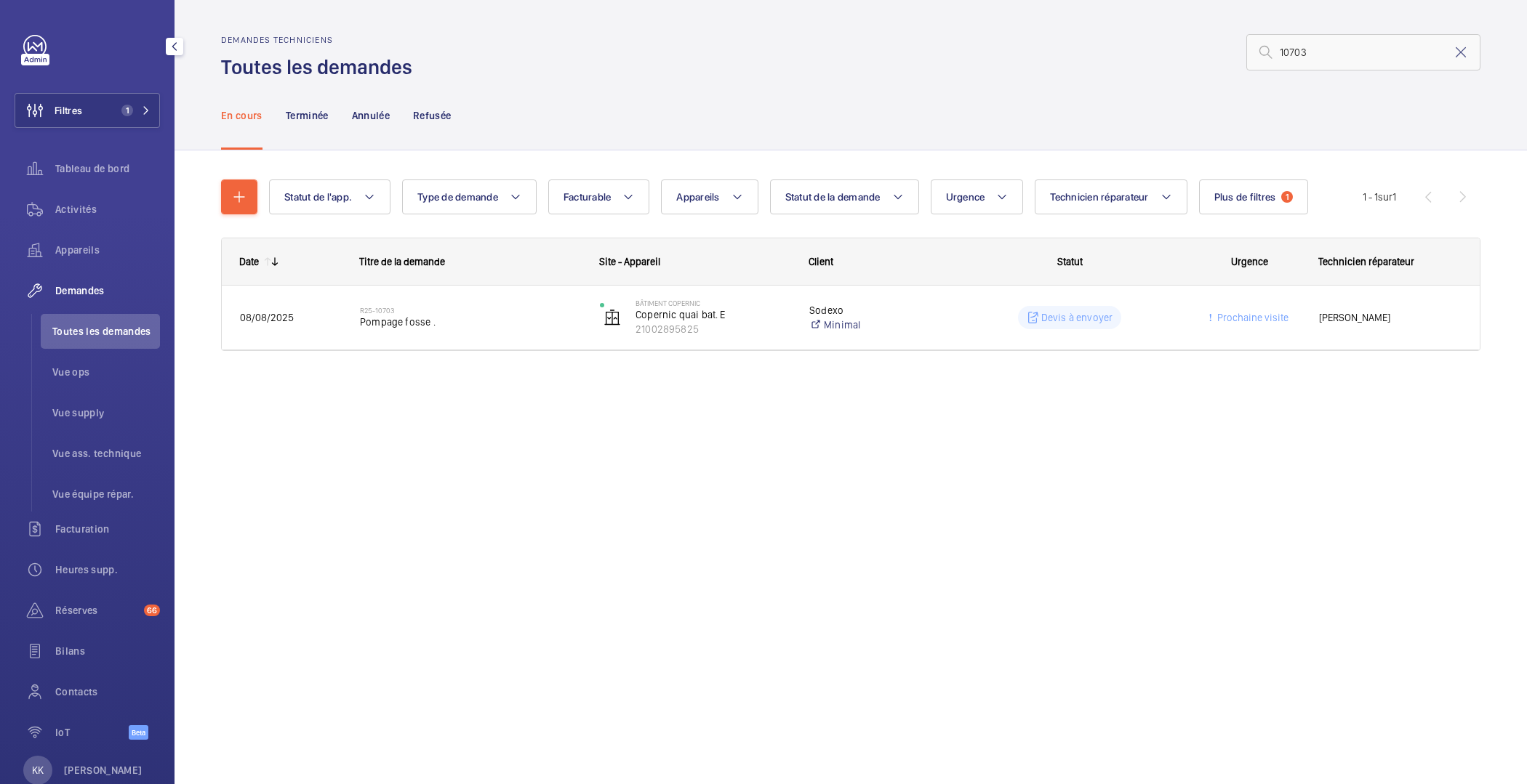
click at [106, 327] on span "Toutes les demandes" at bounding box center [106, 331] width 108 height 14
click at [1238, 217] on wm-front-shared-table-view-engine "Statut de l'app. Type de demande Facturable Appareils Statut de la demande Urge…" at bounding box center [851, 282] width 1260 height 207
click at [1236, 196] on span "Plus de filtres" at bounding box center [1245, 197] width 62 height 11
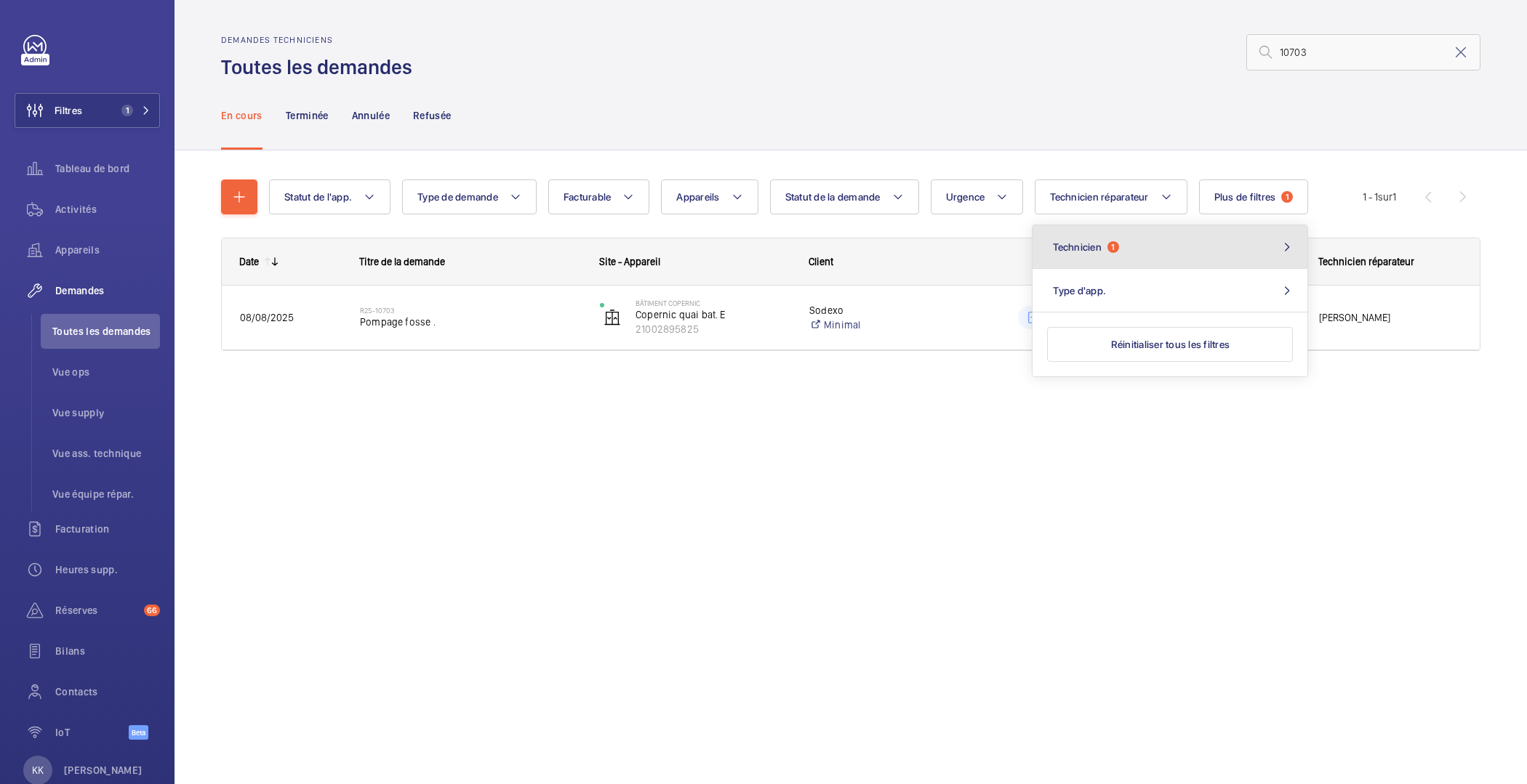
click at [1192, 260] on button "Technicien 1" at bounding box center [1171, 248] width 275 height 44
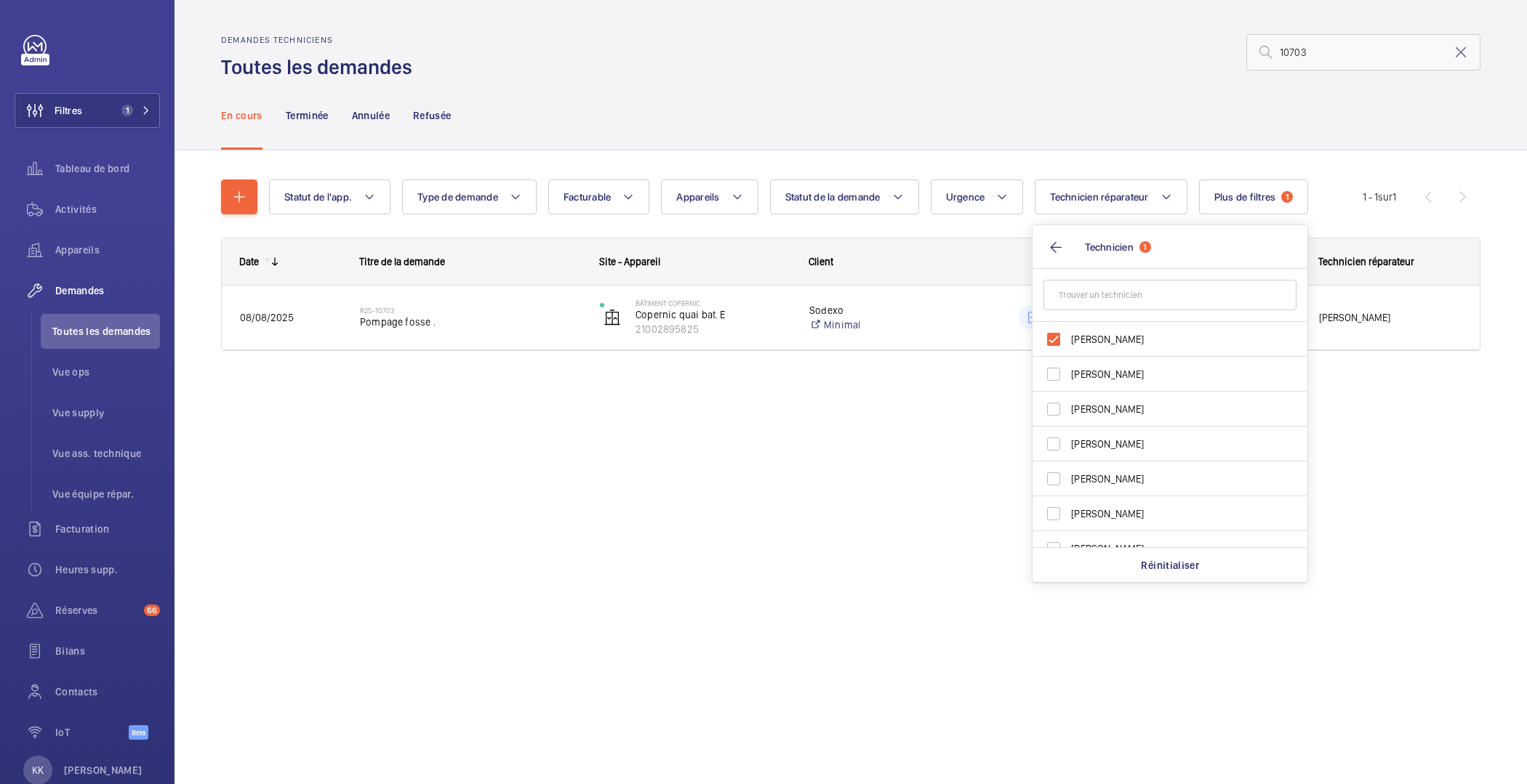
click at [916, 434] on div "Demandes techniciens Toutes les demandes 10703 En cours Terminée Annulée Refusé…" at bounding box center [850, 392] width 1353 height 784
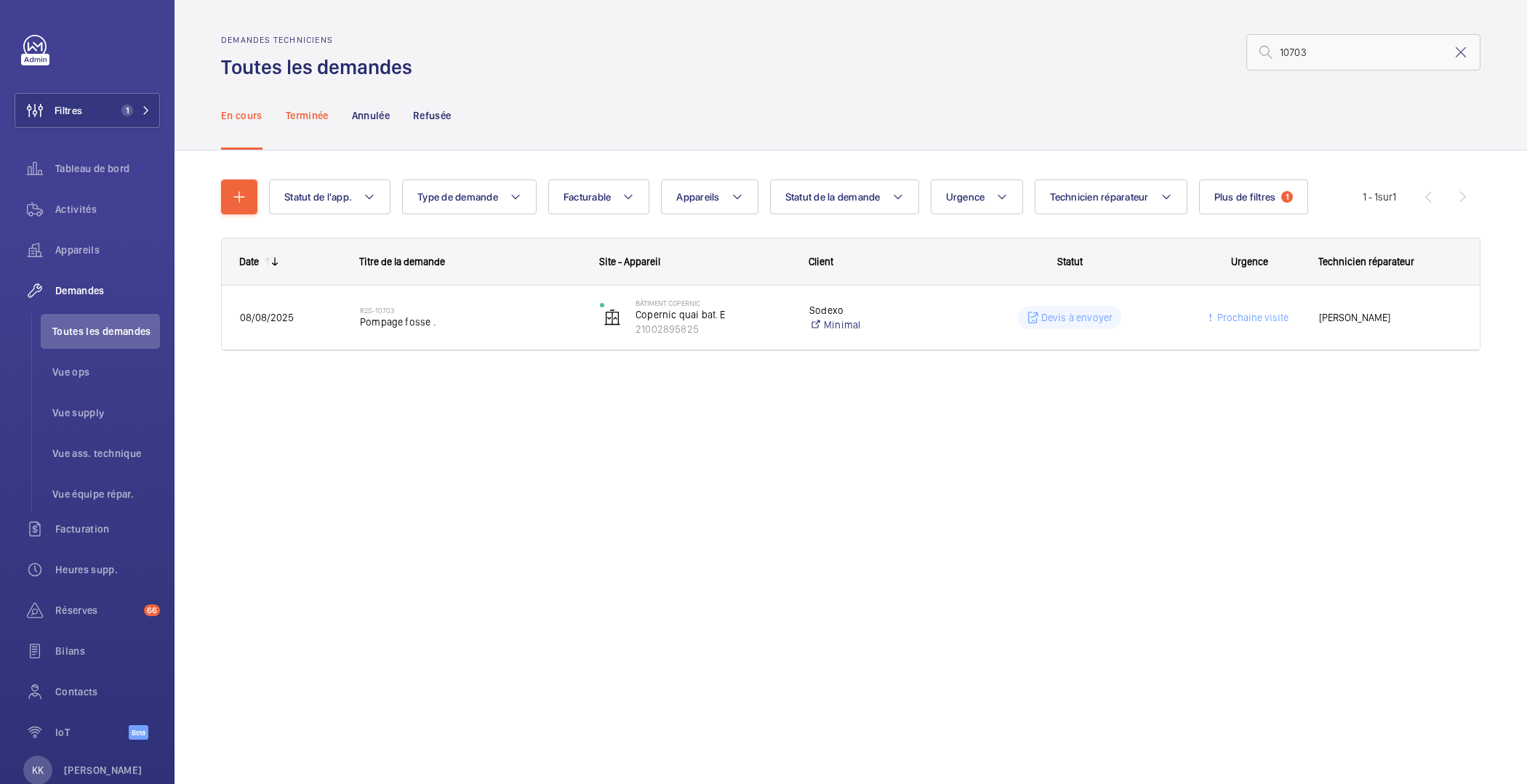
click at [307, 110] on p "Terminée" at bounding box center [307, 115] width 43 height 14
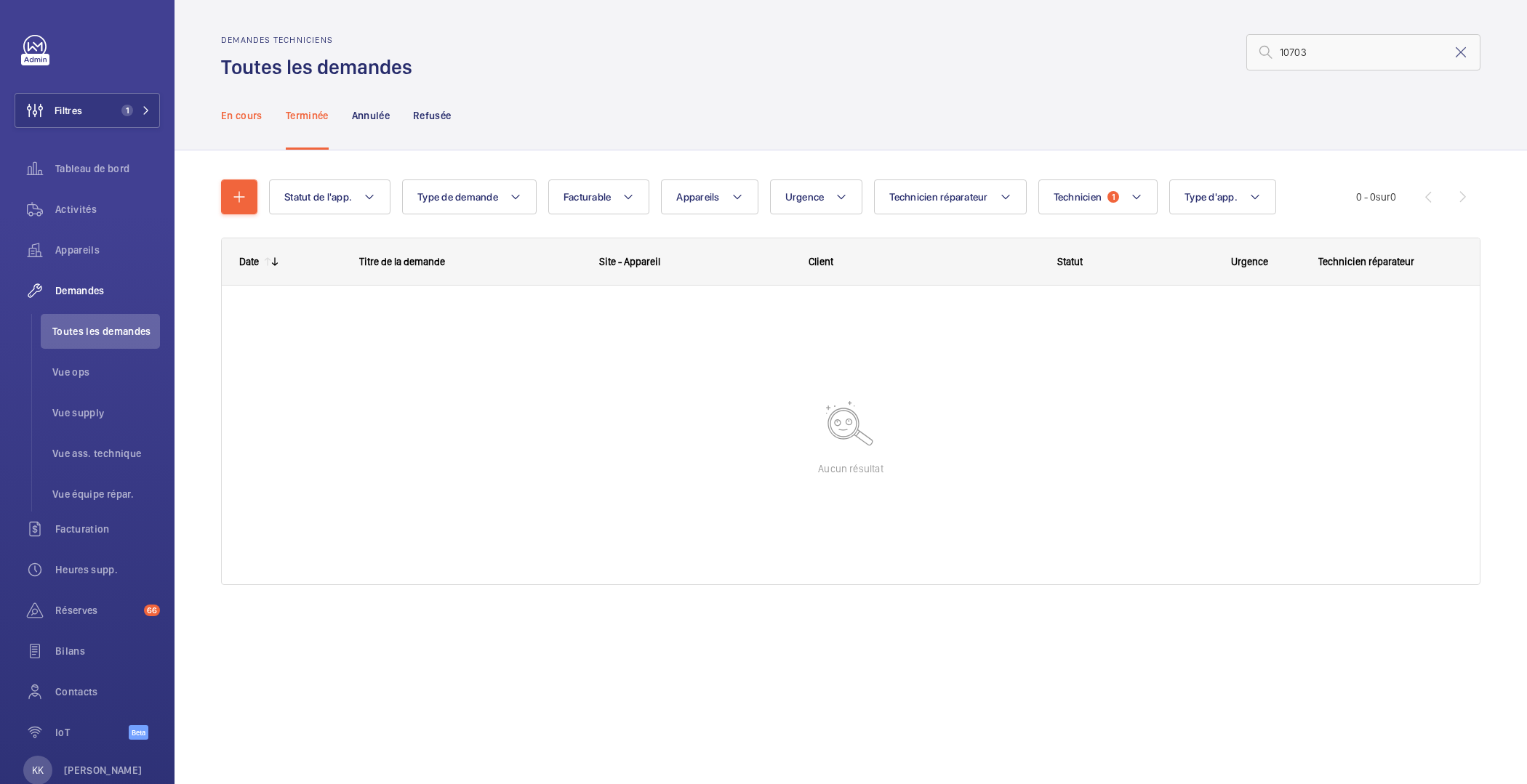
click at [241, 112] on p "En cours" at bounding box center [241, 115] width 41 height 14
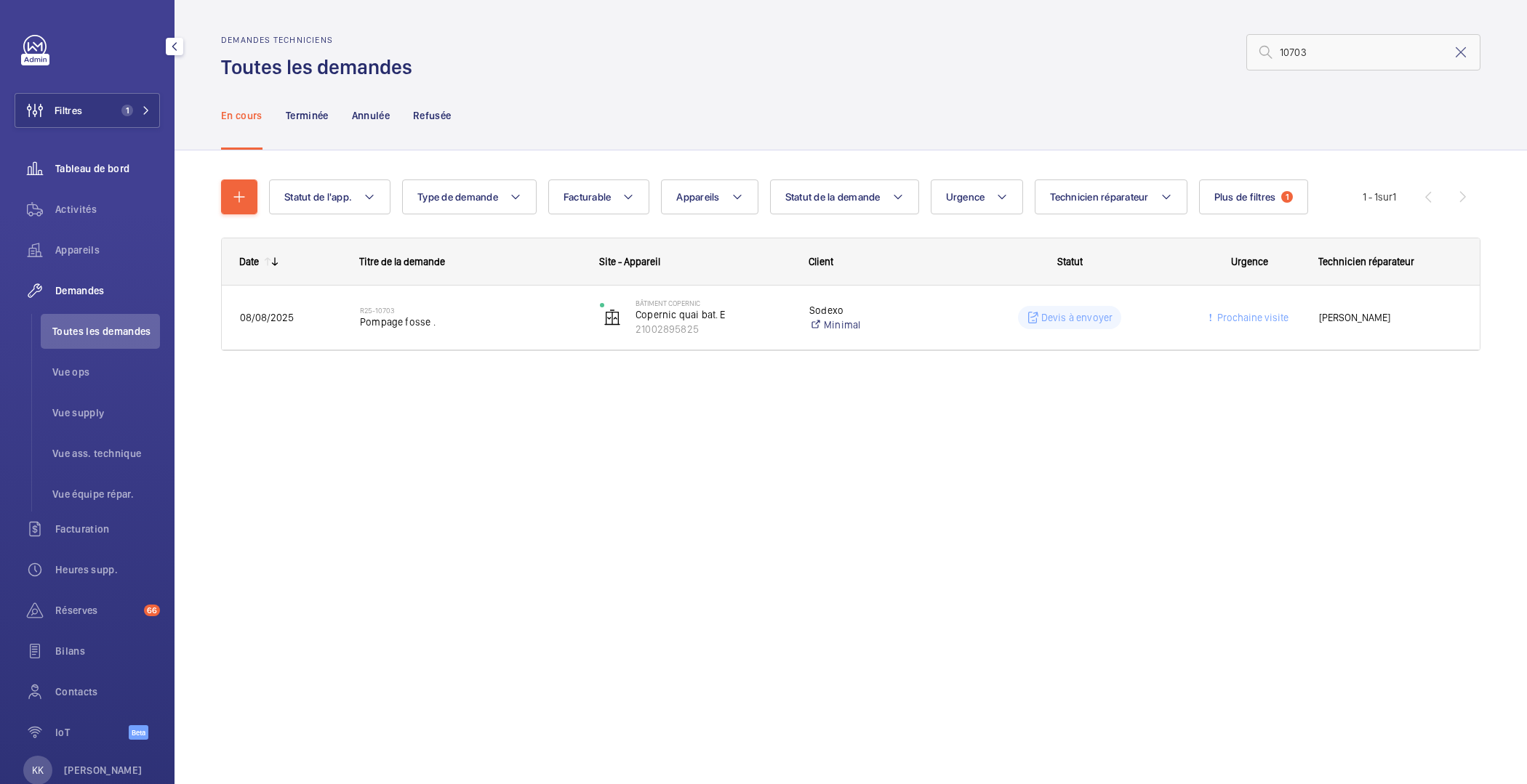
click at [80, 158] on div "Tableau de bord" at bounding box center [87, 169] width 146 height 35
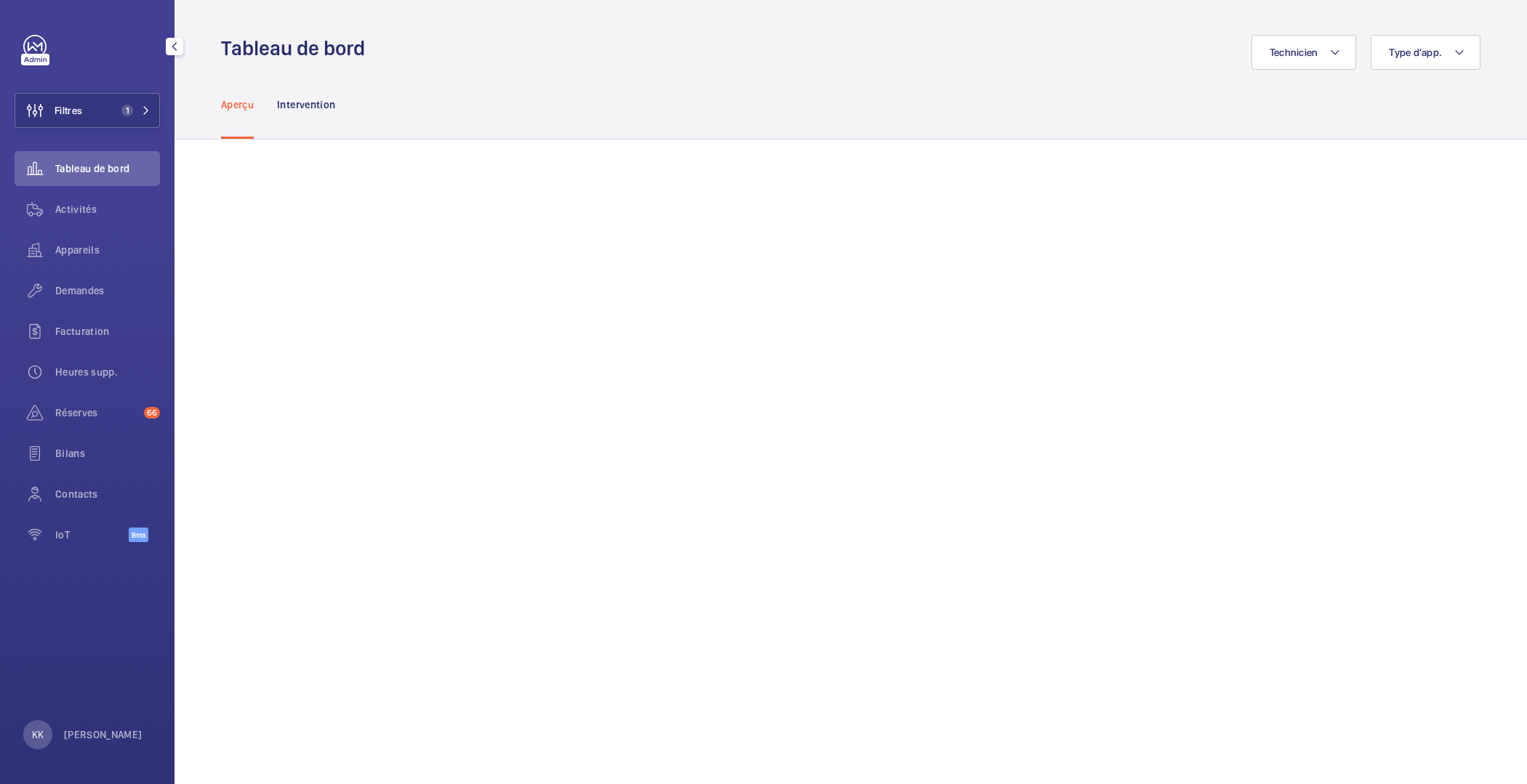
click at [80, 270] on div "Appareils" at bounding box center [87, 252] width 146 height 41
click at [86, 290] on span "Demandes" at bounding box center [108, 291] width 105 height 14
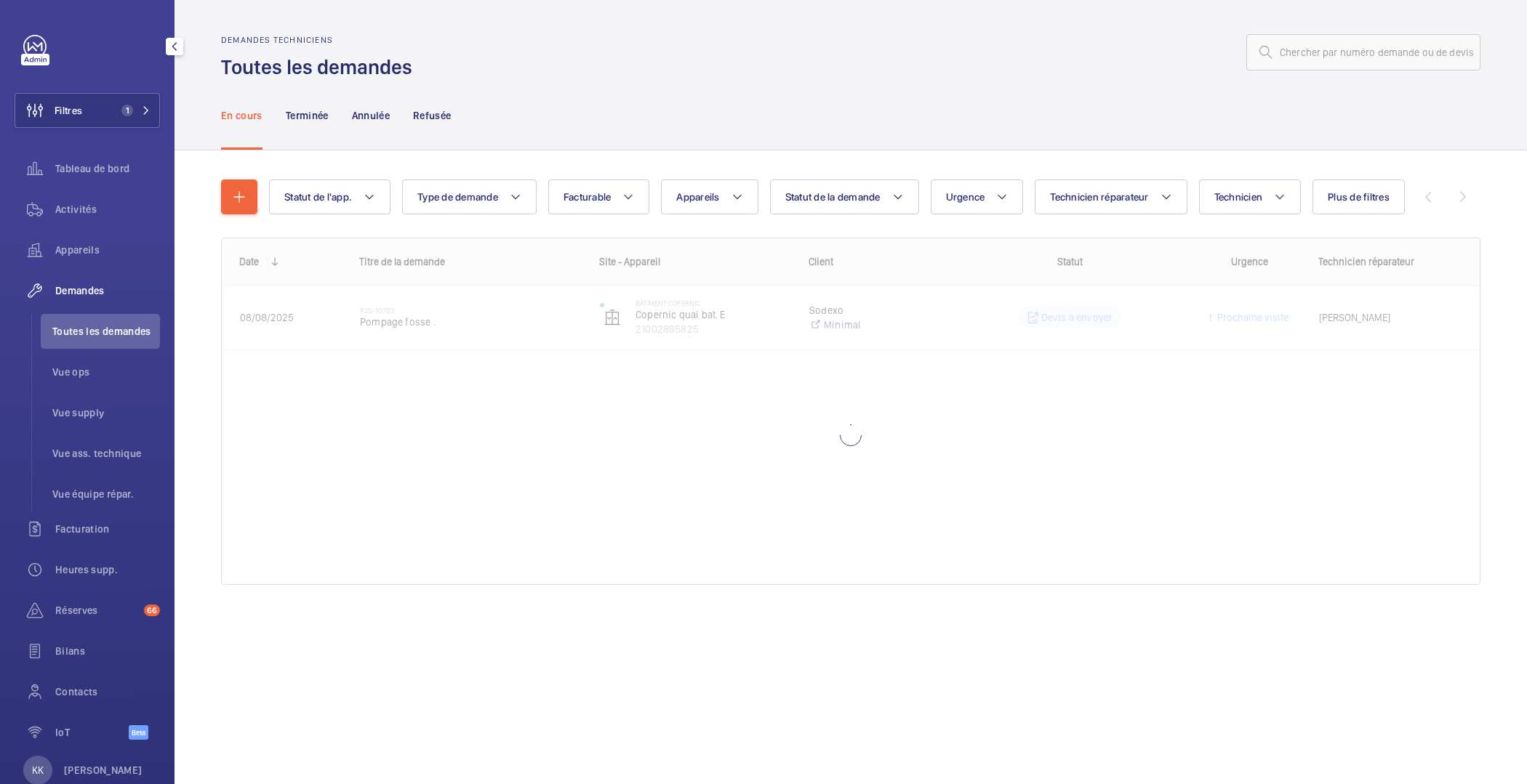
click at [120, 345] on li "Toutes les demandes" at bounding box center [100, 332] width 119 height 35
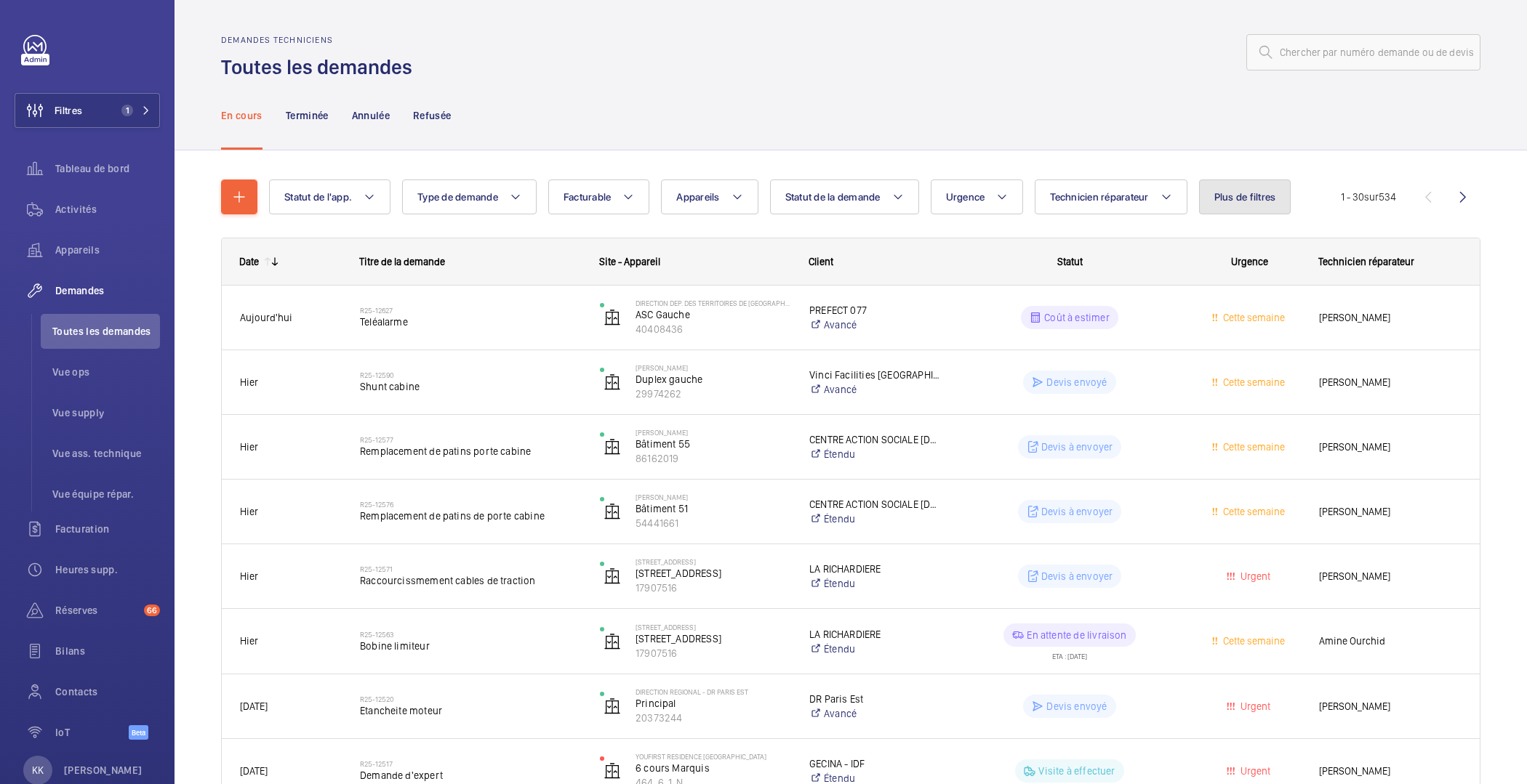
click at [1222, 198] on span "Plus de filtres" at bounding box center [1245, 197] width 62 height 11
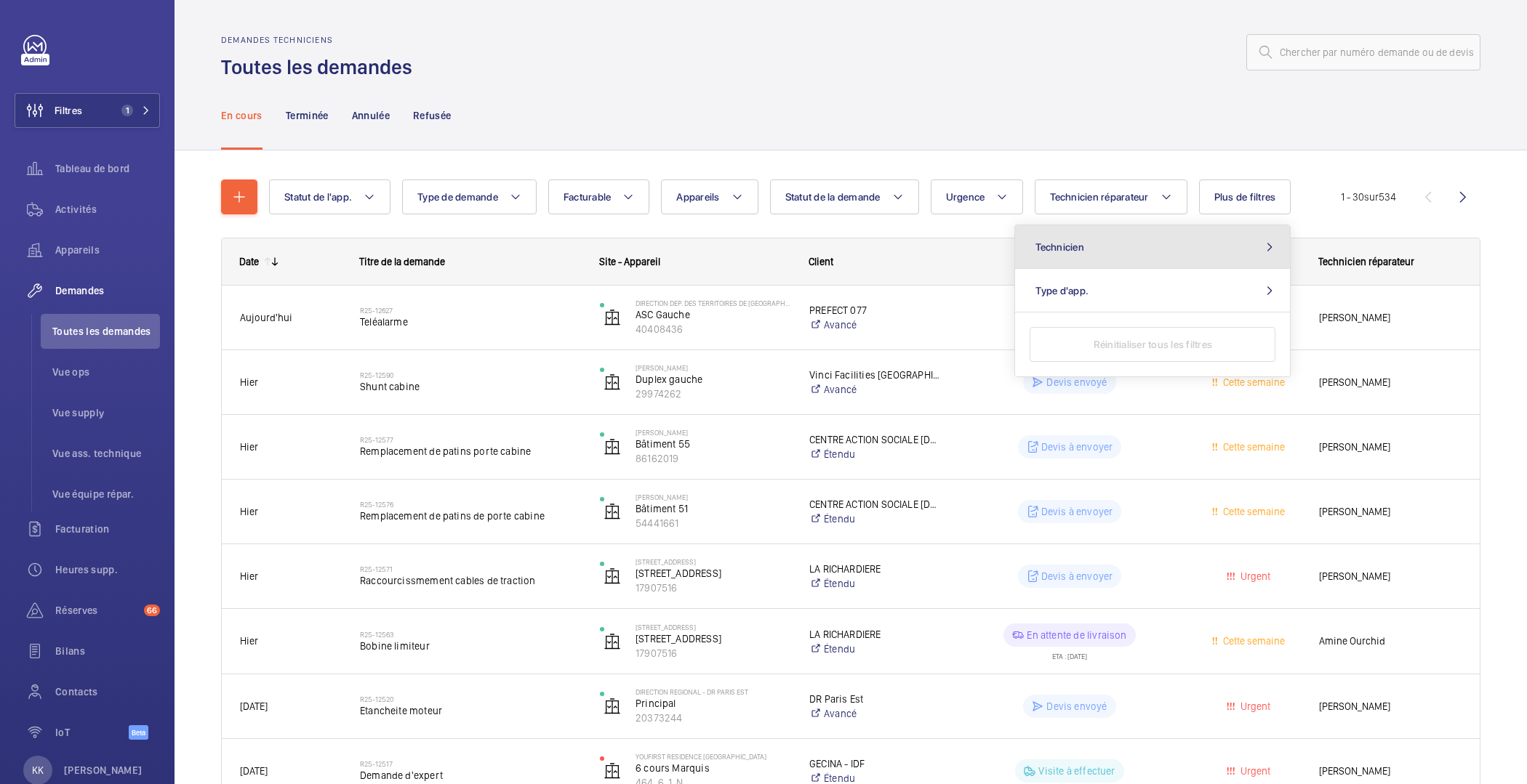
click at [1059, 247] on span "Technicien" at bounding box center [1060, 247] width 49 height 11
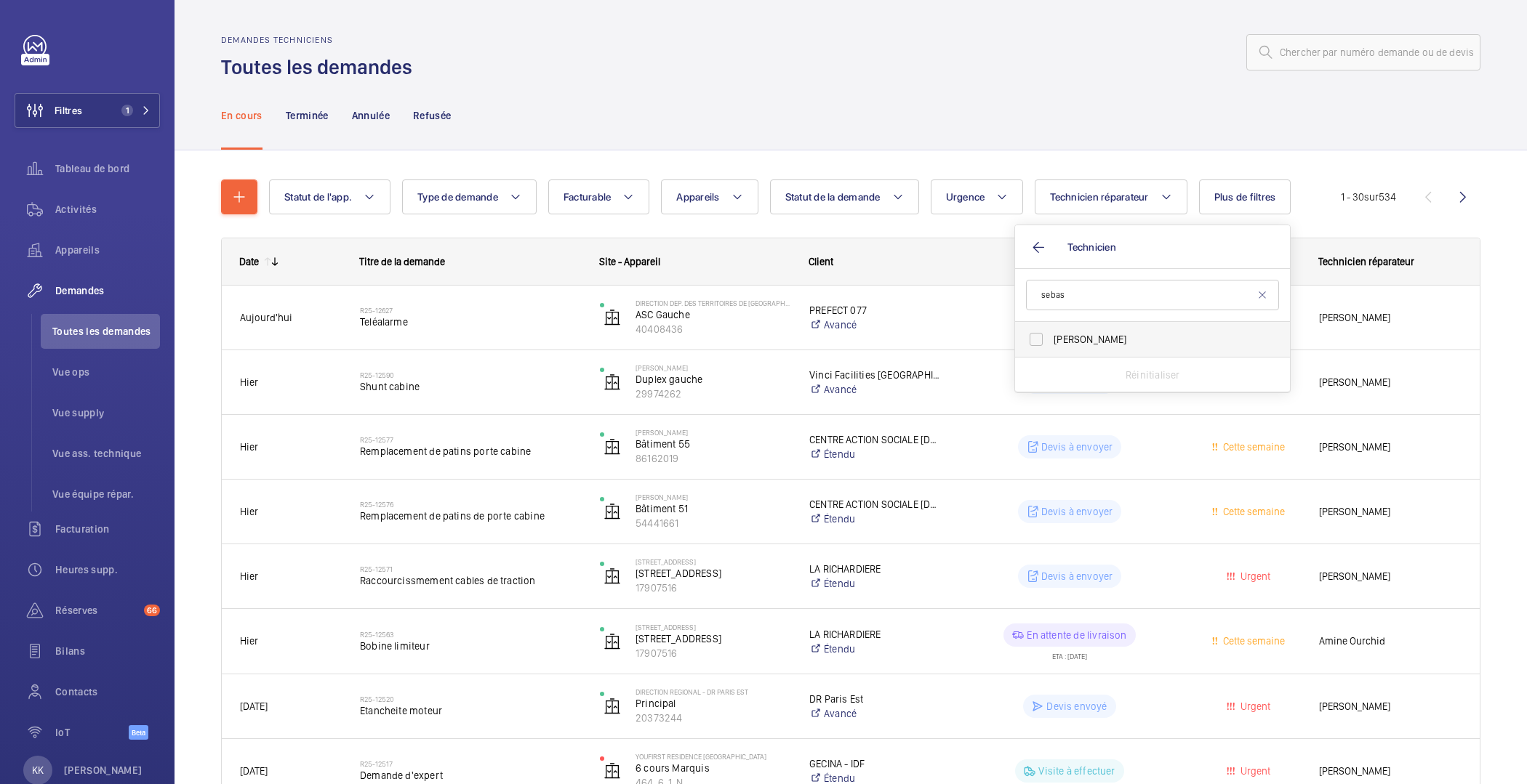
type input "sebas"
click at [1049, 355] on label "[PERSON_NAME]" at bounding box center [1142, 339] width 254 height 35
click at [1049, 354] on input "[PERSON_NAME]" at bounding box center [1036, 339] width 30 height 30
checkbox input "true"
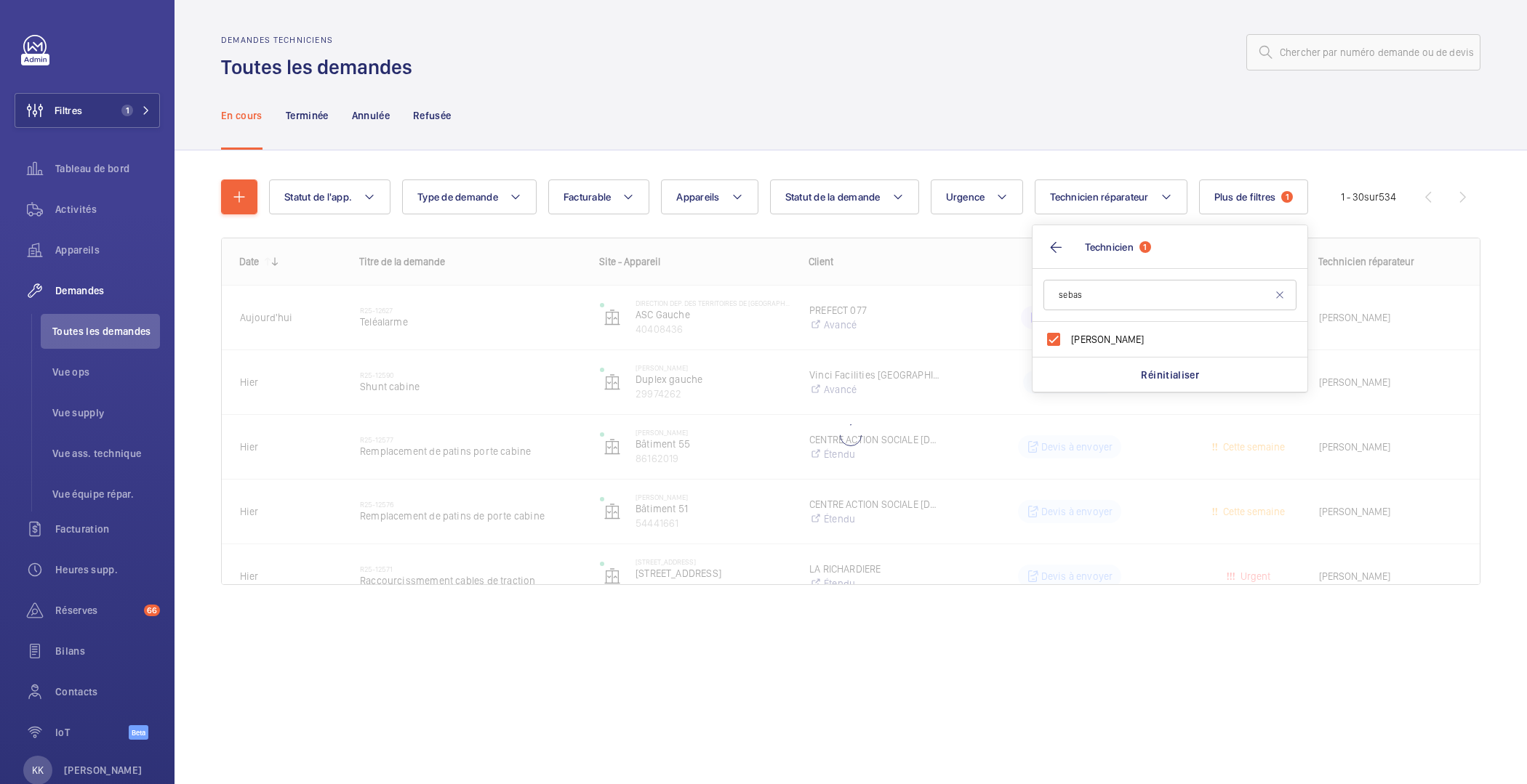
click at [864, 99] on div "En cours Terminée Annulée Refusée" at bounding box center [851, 115] width 1260 height 69
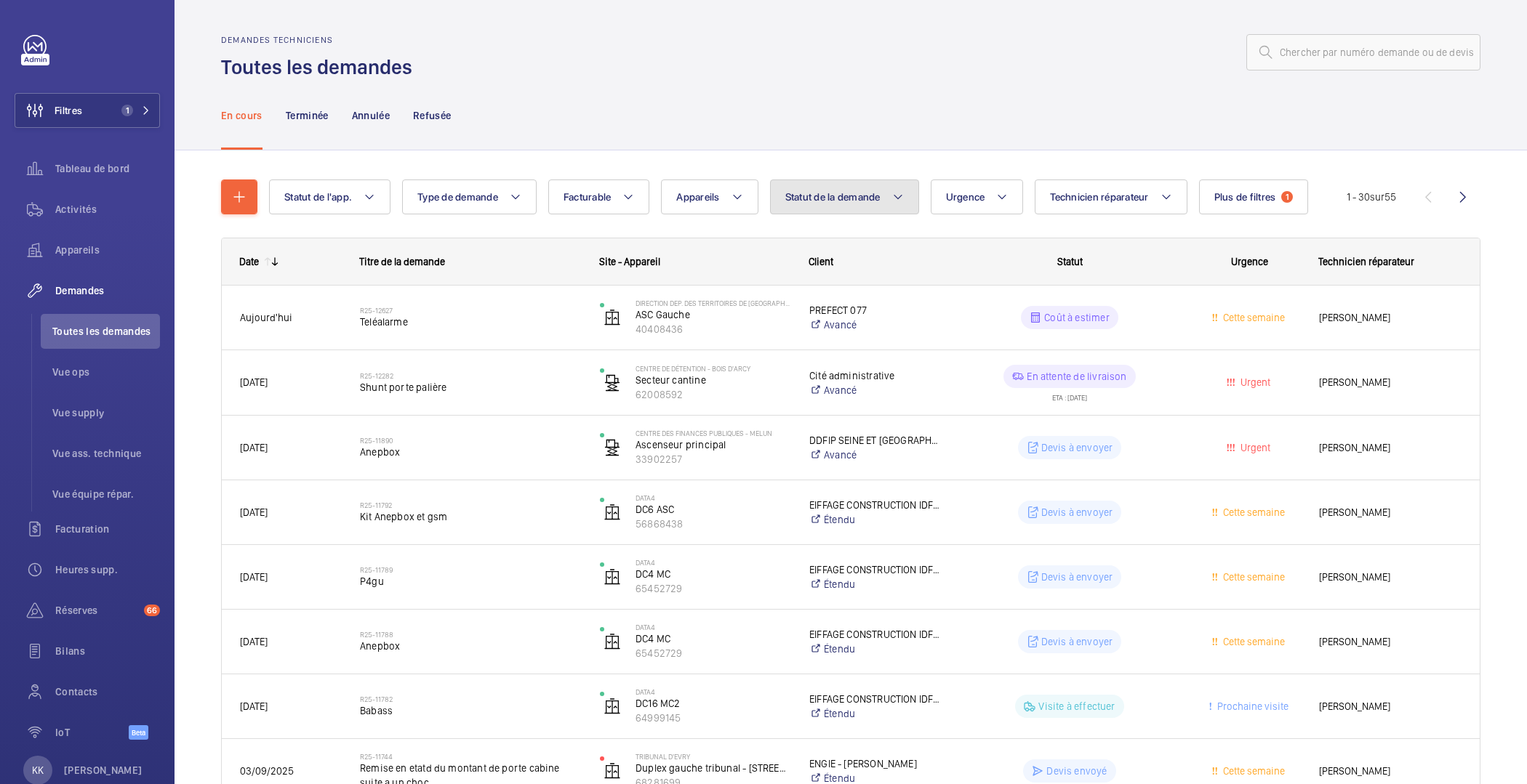
click at [825, 194] on span "Statut de la demande" at bounding box center [833, 197] width 95 height 11
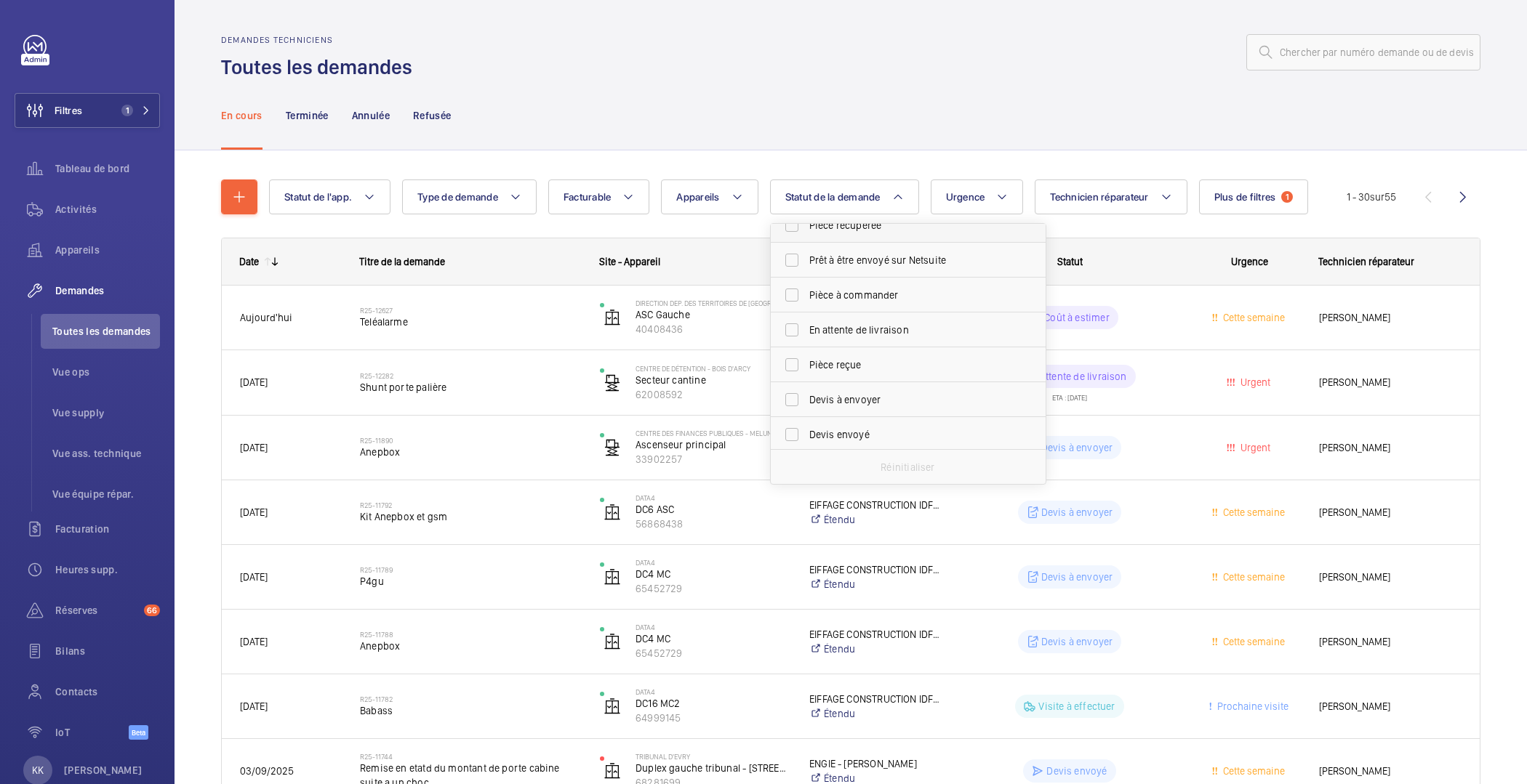
scroll to position [107, 0]
click at [825, 375] on span "Devis à envoyer" at bounding box center [909, 378] width 200 height 14
click at [806, 375] on input "Devis à envoyer" at bounding box center [792, 378] width 30 height 30
checkbox input "true"
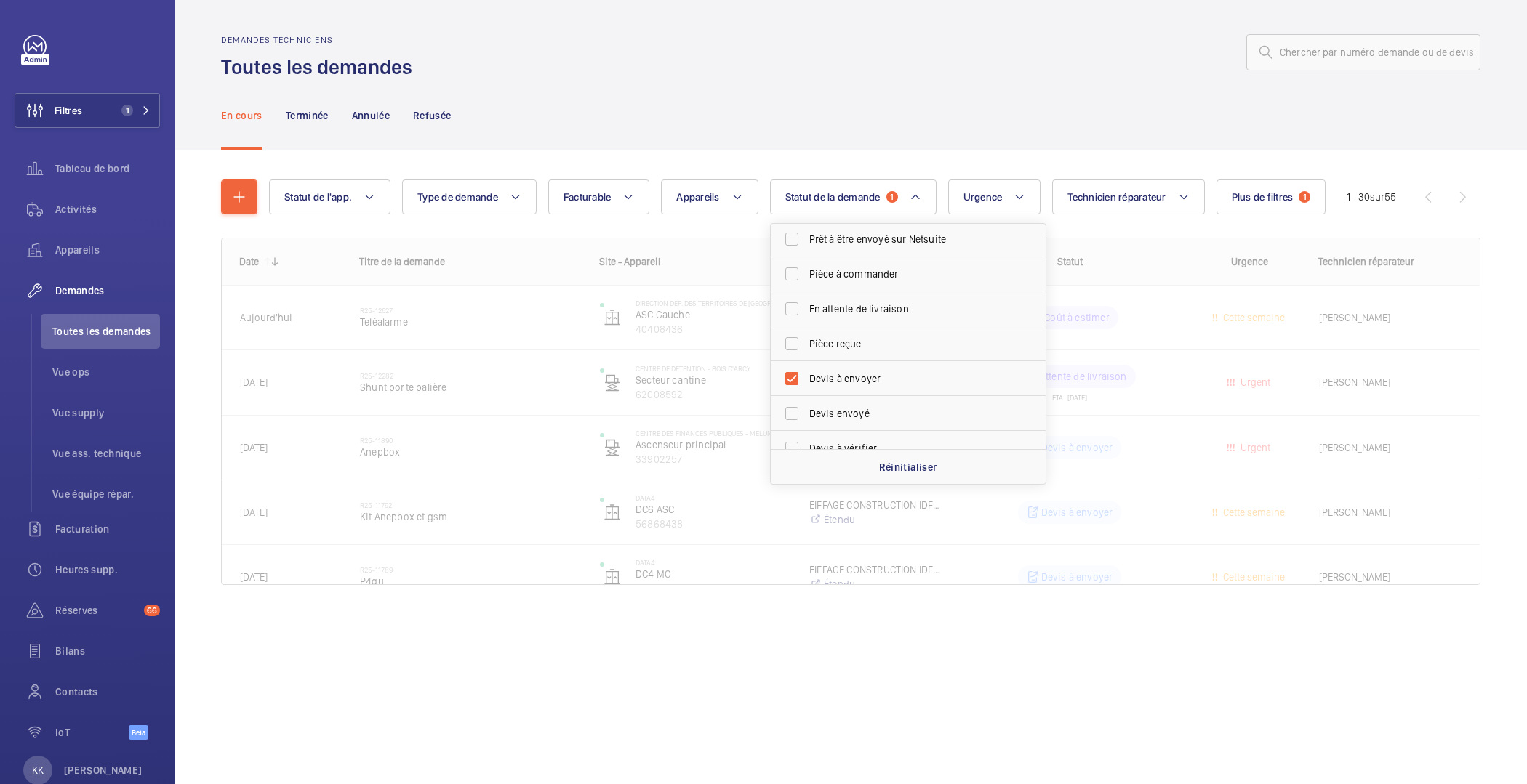
click at [770, 50] on div at bounding box center [951, 52] width 1060 height 35
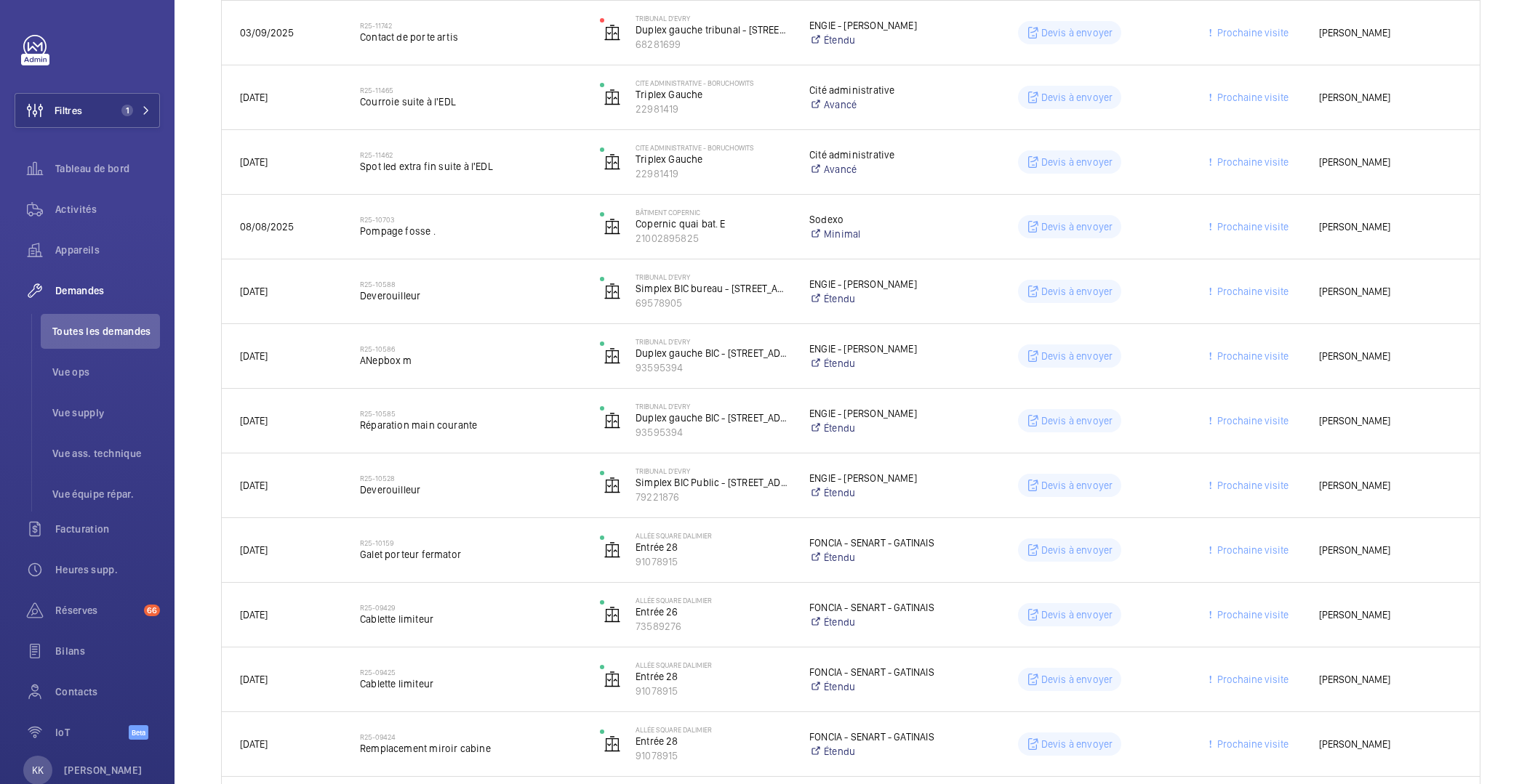
scroll to position [159, 0]
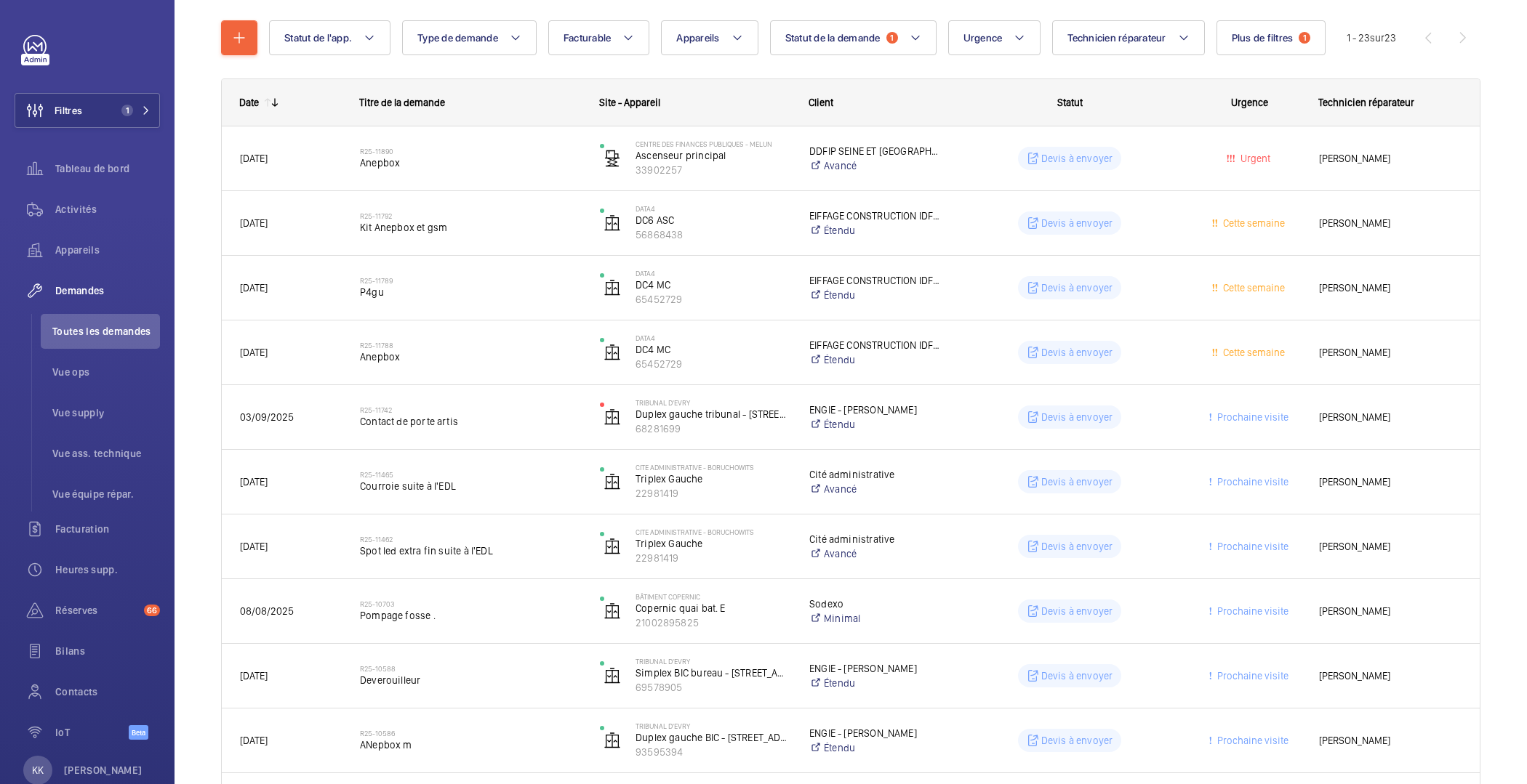
click at [1461, 44] on wm-front-pagination "1 - 23 sur 23" at bounding box center [1414, 37] width 133 height 35
click at [1461, 43] on wm-front-pagination "1 - 23 sur 23" at bounding box center [1414, 37] width 133 height 35
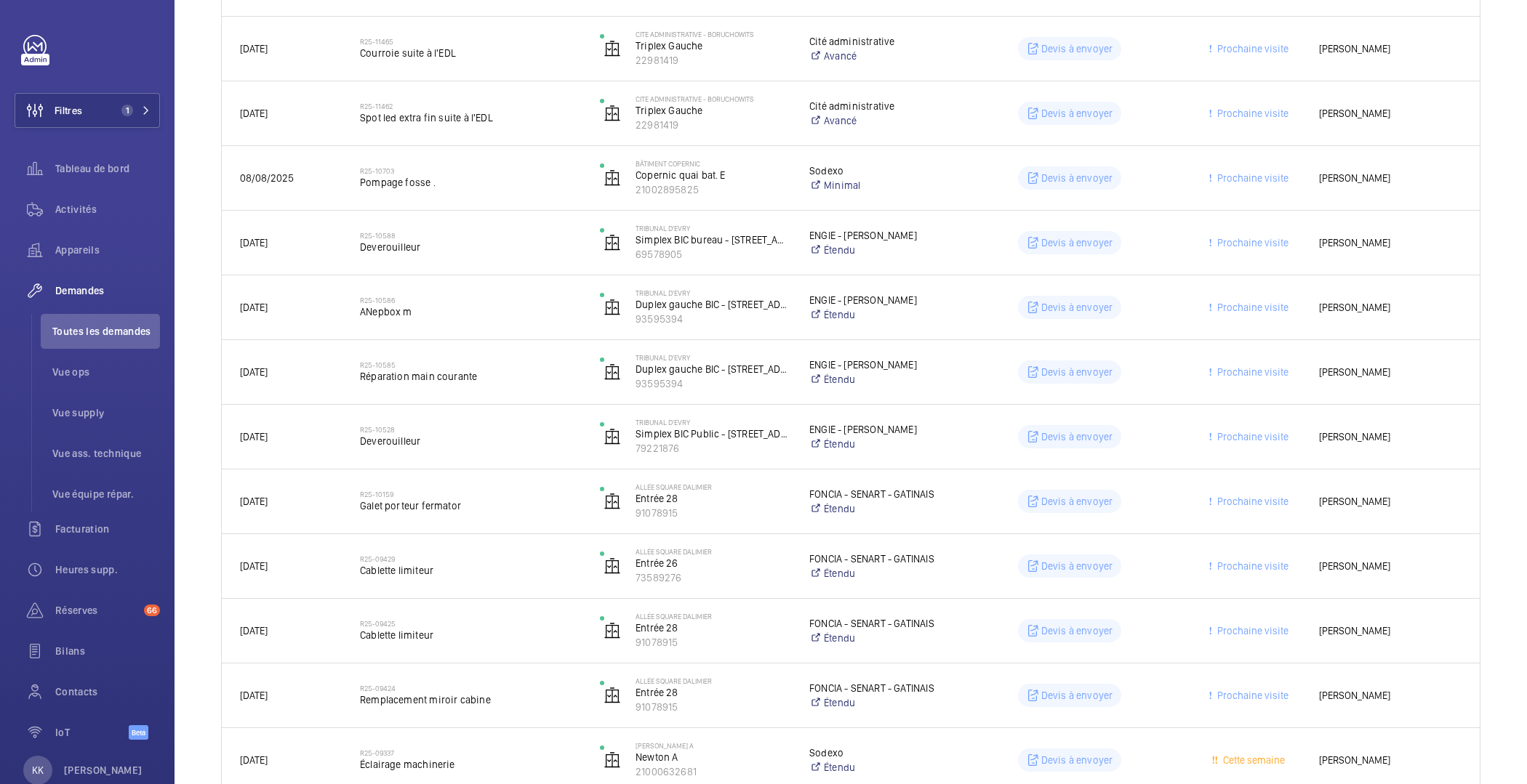
scroll to position [0, 0]
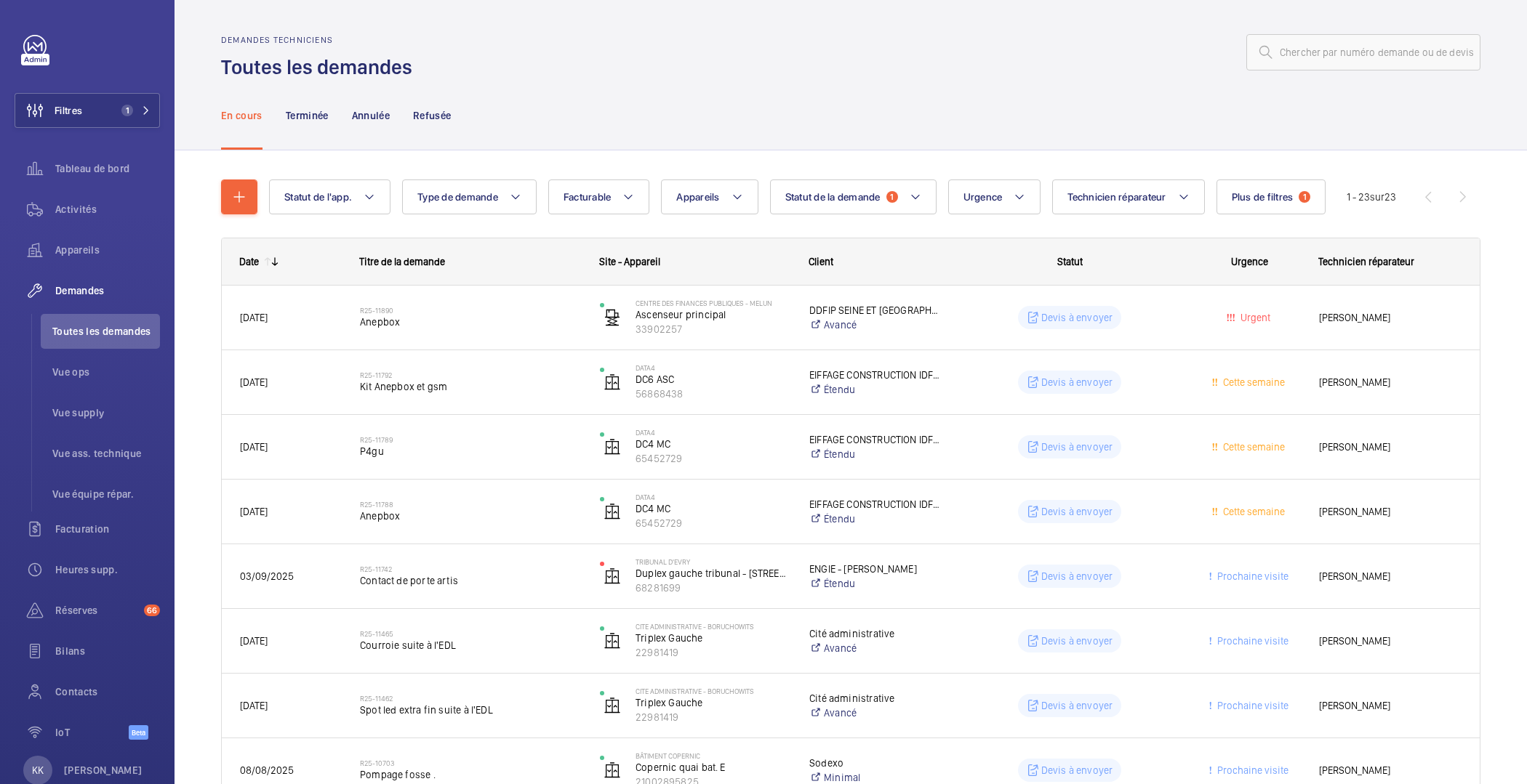
click at [641, 266] on span "Site - Appareil" at bounding box center [630, 262] width 61 height 11
click at [725, 269] on div "Site - Appareil" at bounding box center [686, 261] width 210 height 47
click at [790, 193] on span "Statut de la demande" at bounding box center [833, 197] width 95 height 11
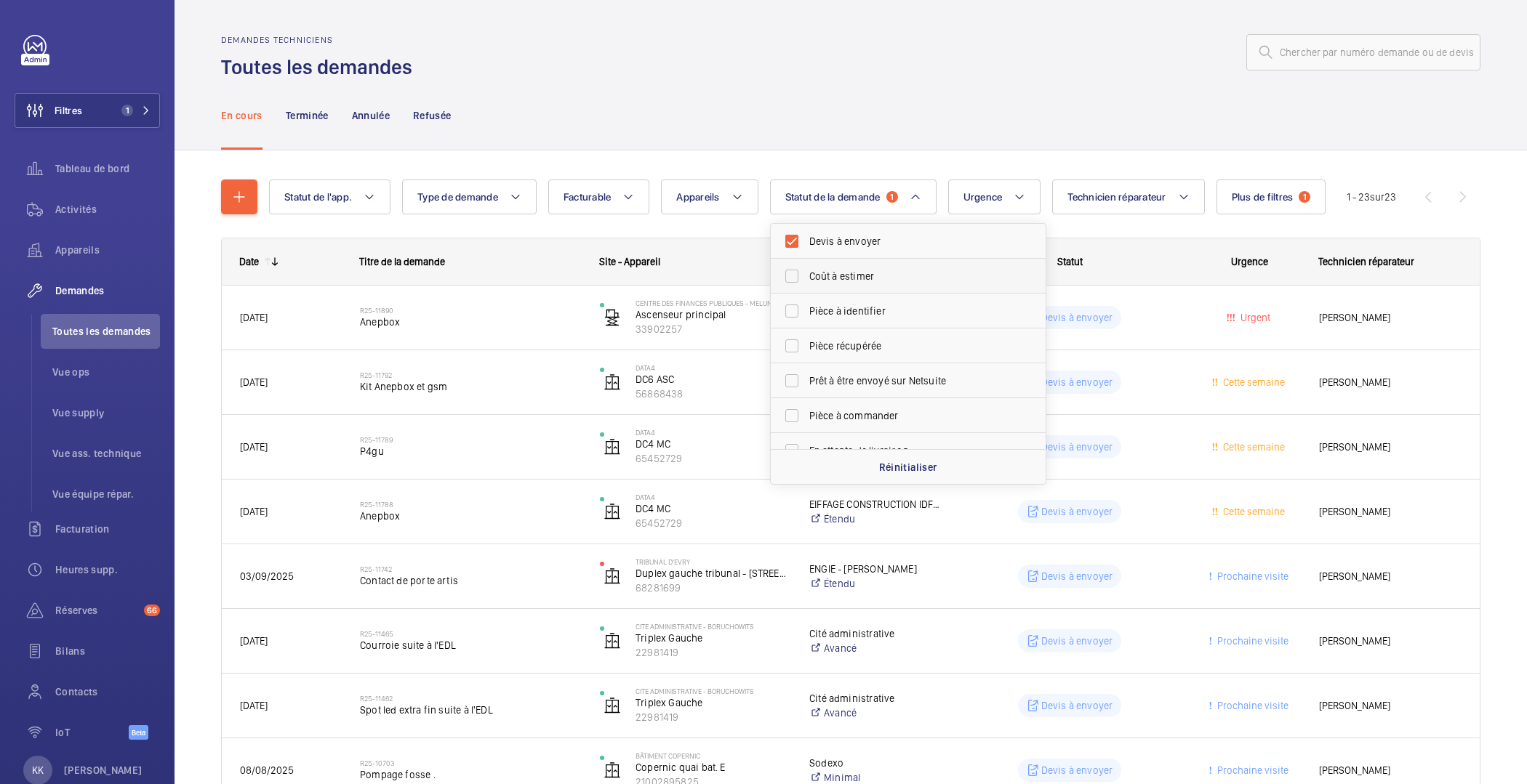
click at [860, 290] on label "Coût à estimer" at bounding box center [898, 276] width 254 height 35
click at [806, 290] on input "Coût à estimer" at bounding box center [792, 276] width 30 height 30
checkbox input "true"
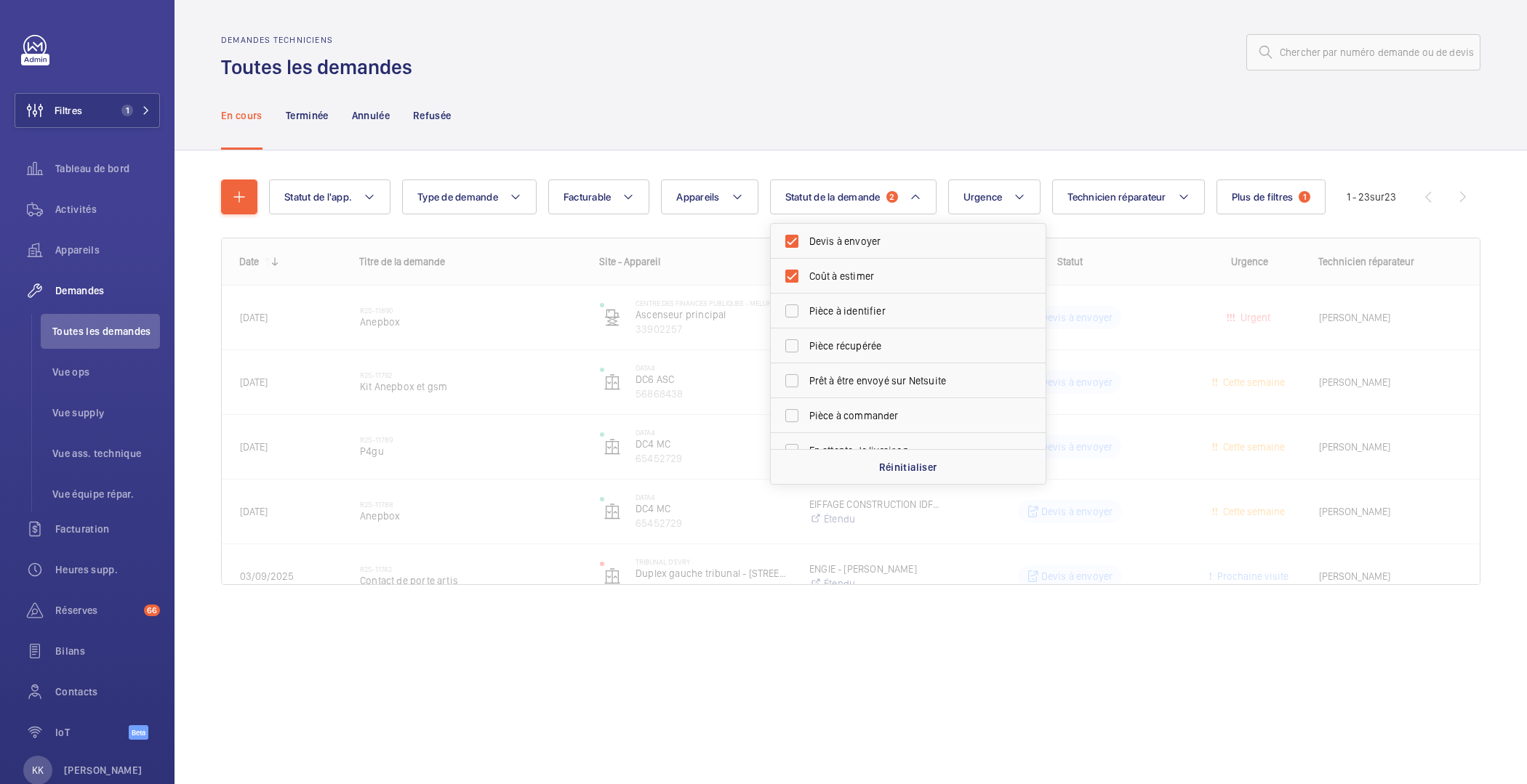
click at [814, 85] on div "En cours Terminée Annulée Refusée" at bounding box center [851, 115] width 1260 height 69
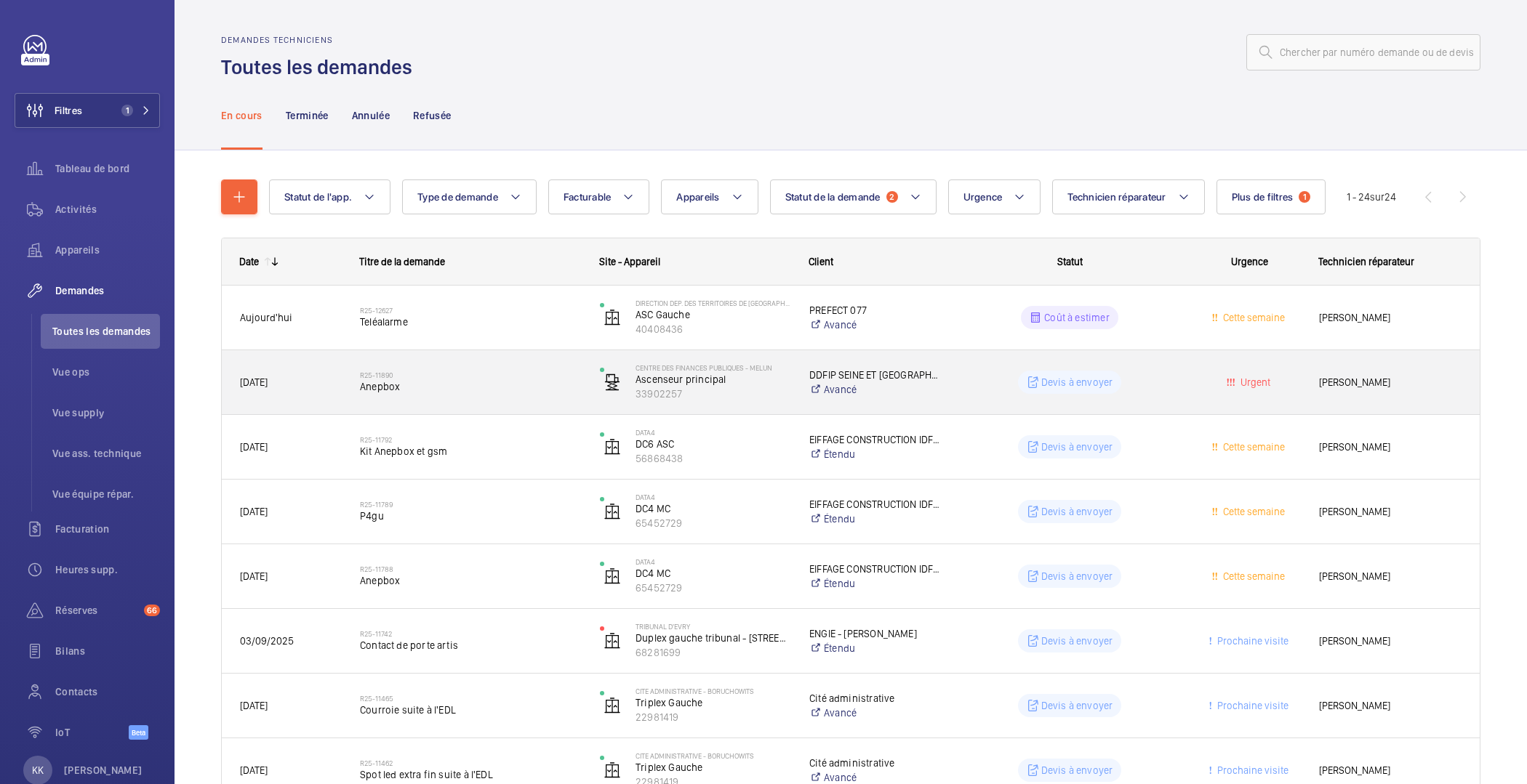
click at [508, 351] on div "R25-11890 Anepbox" at bounding box center [461, 382] width 238 height 66
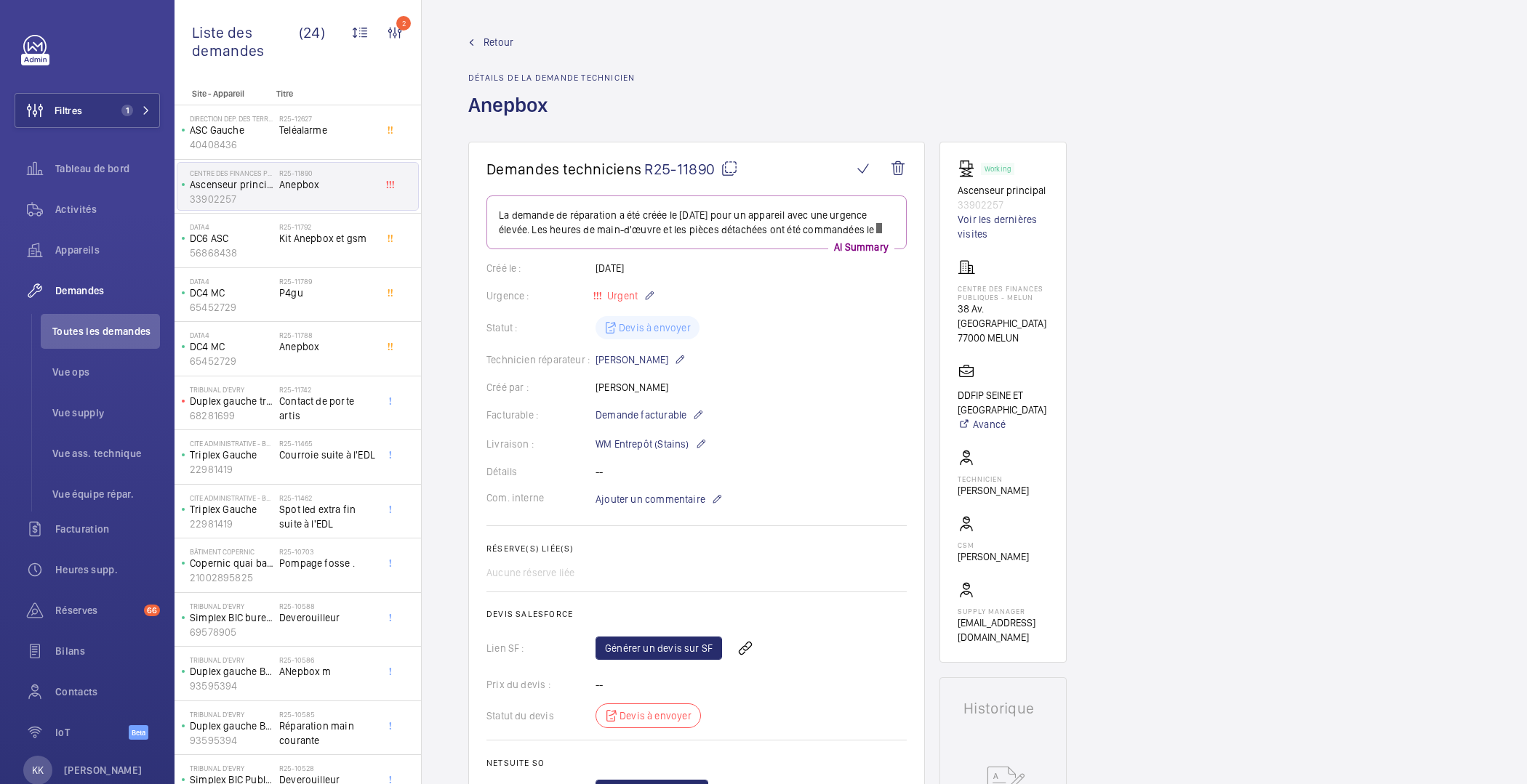
click at [490, 39] on span "Retour" at bounding box center [498, 42] width 30 height 14
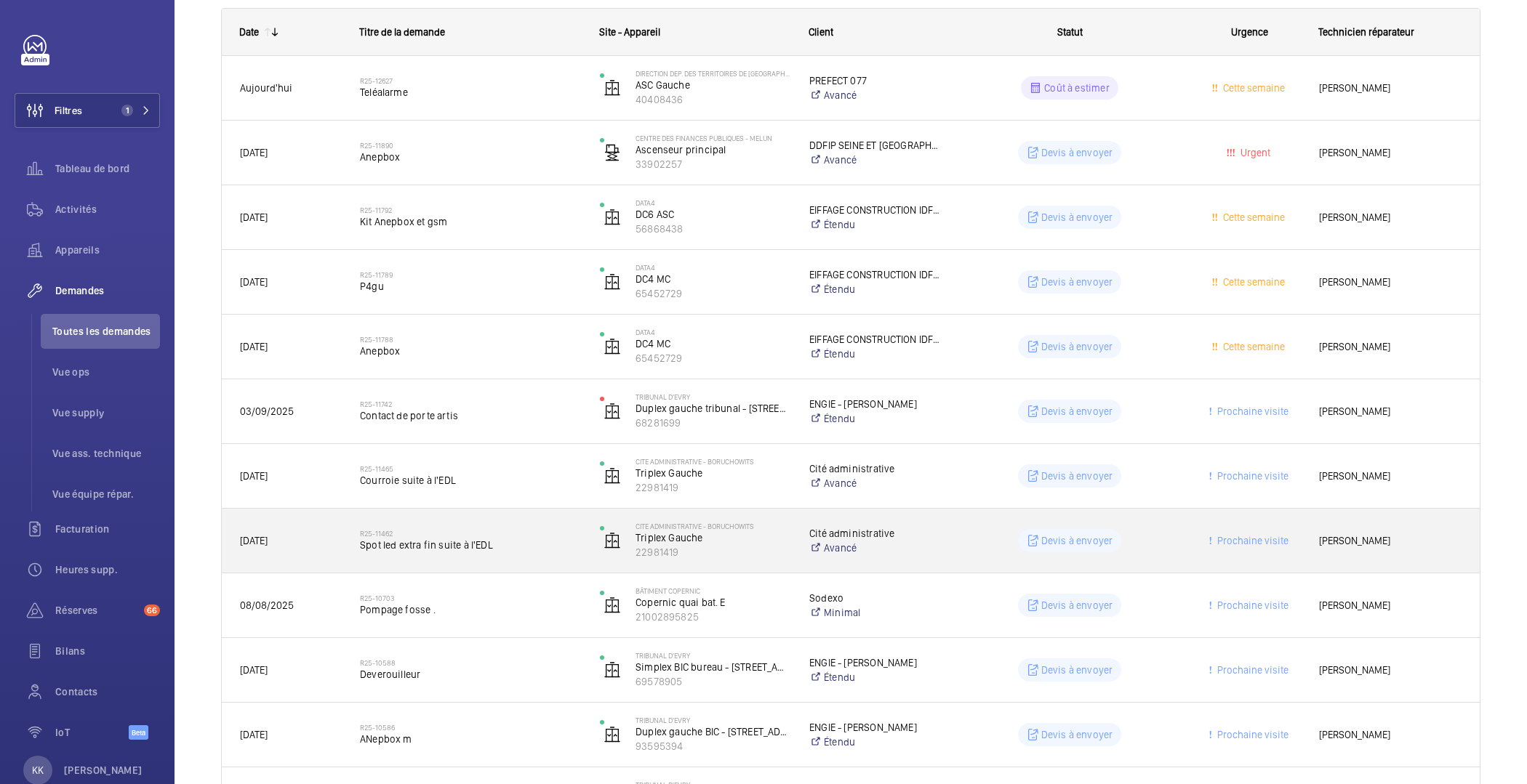
scroll to position [135, 0]
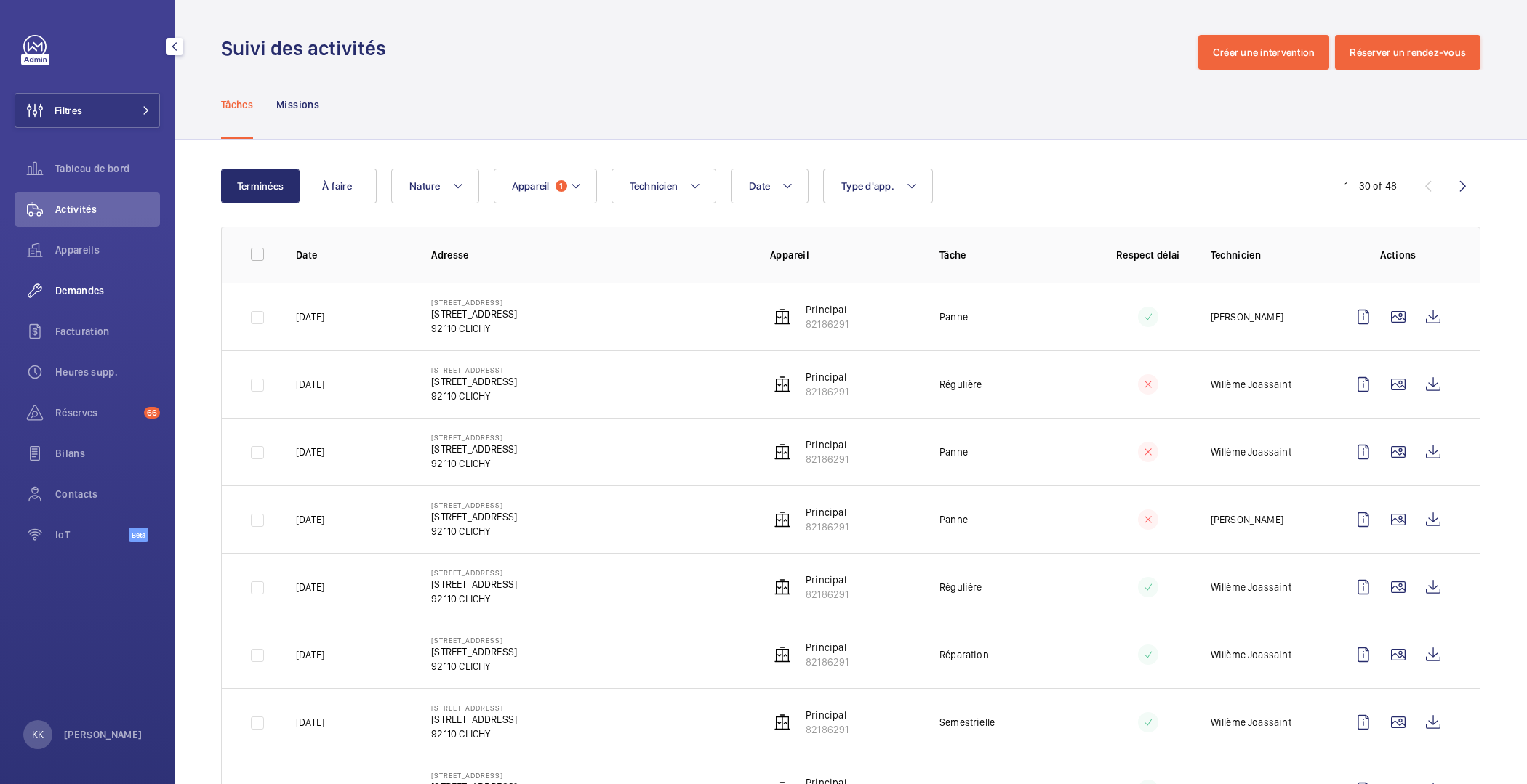
click at [88, 300] on div "Demandes" at bounding box center [87, 291] width 146 height 35
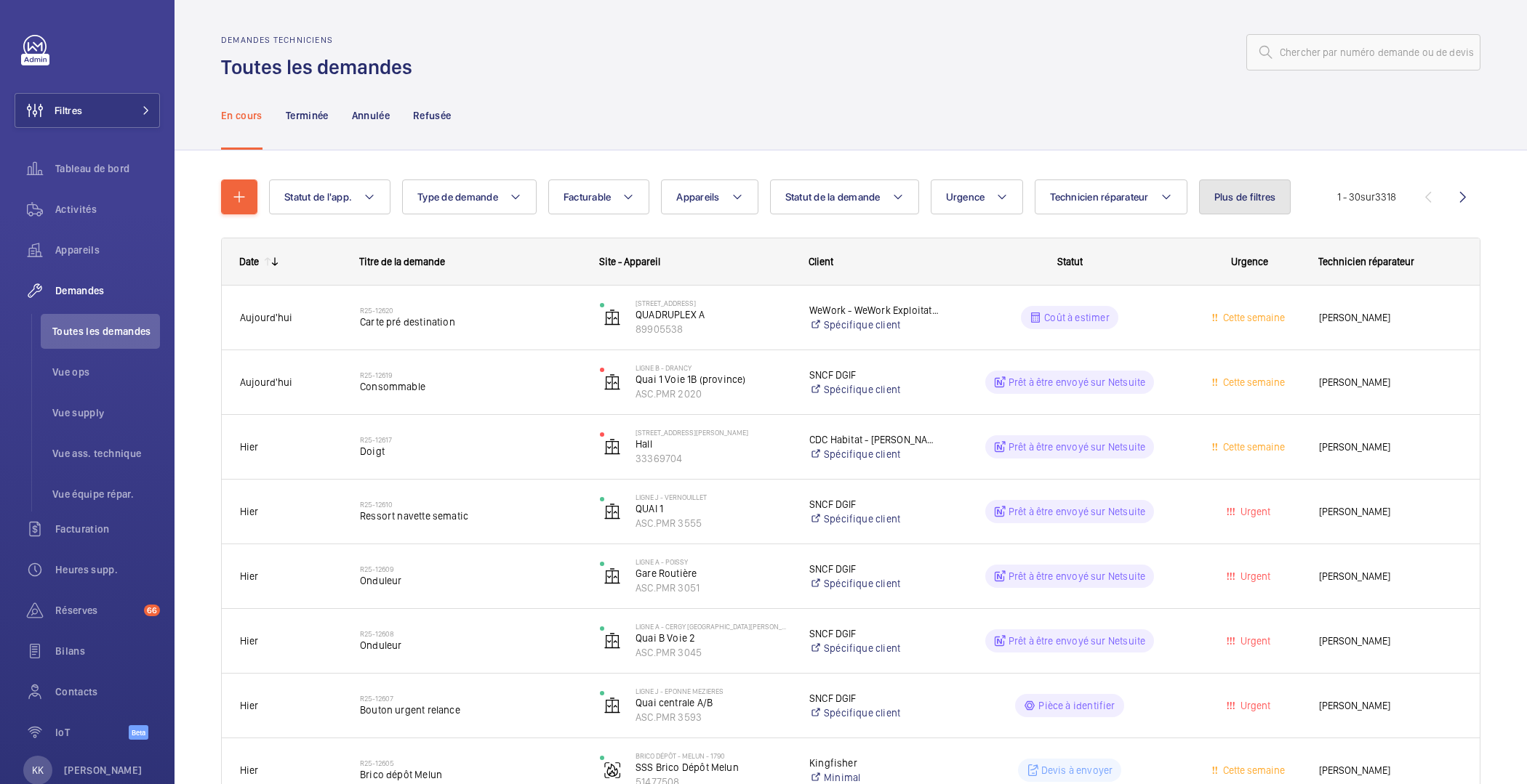
click at [1248, 211] on button "Plus de filtres" at bounding box center [1245, 196] width 92 height 35
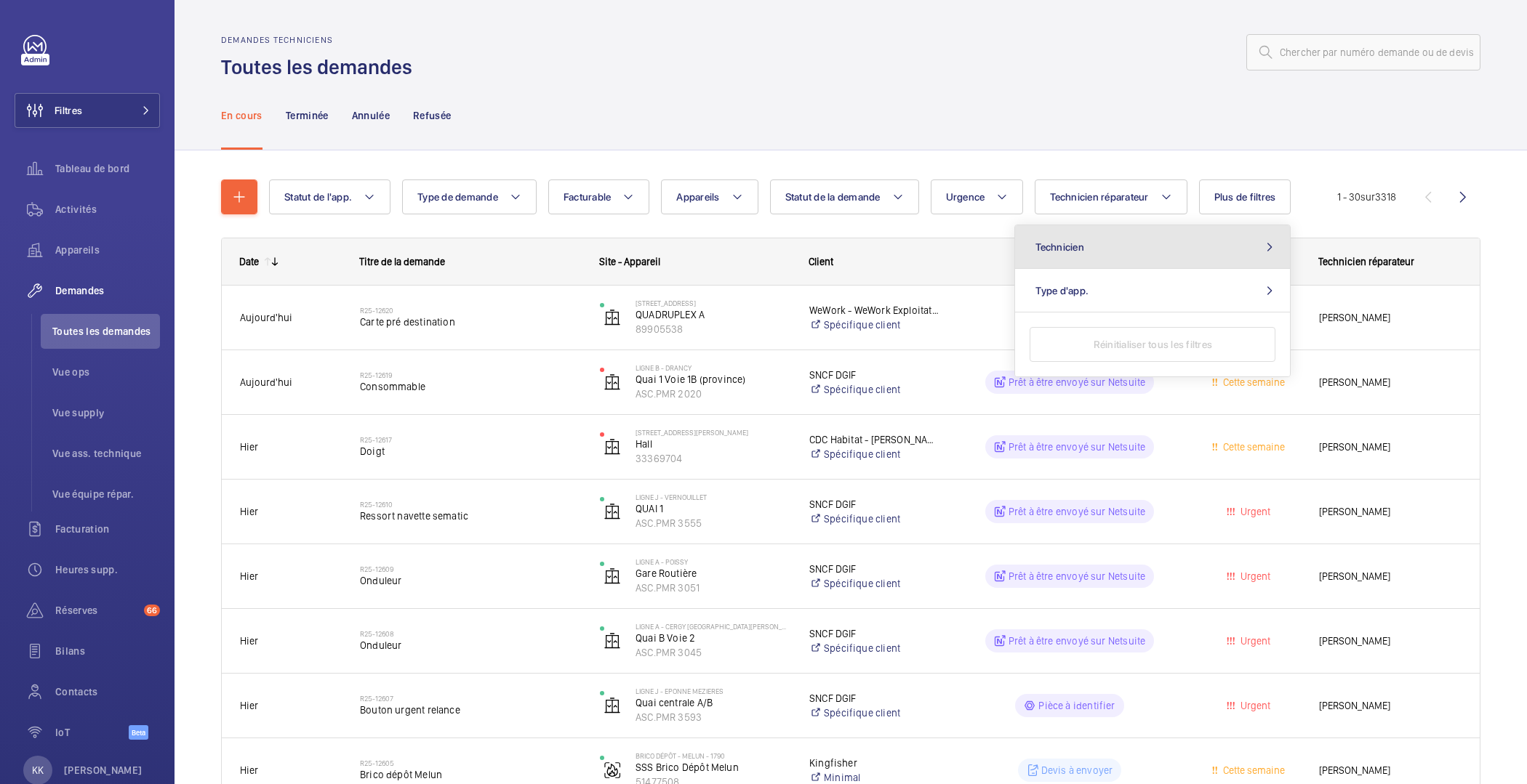
click at [1095, 256] on button "Technicien" at bounding box center [1152, 248] width 275 height 44
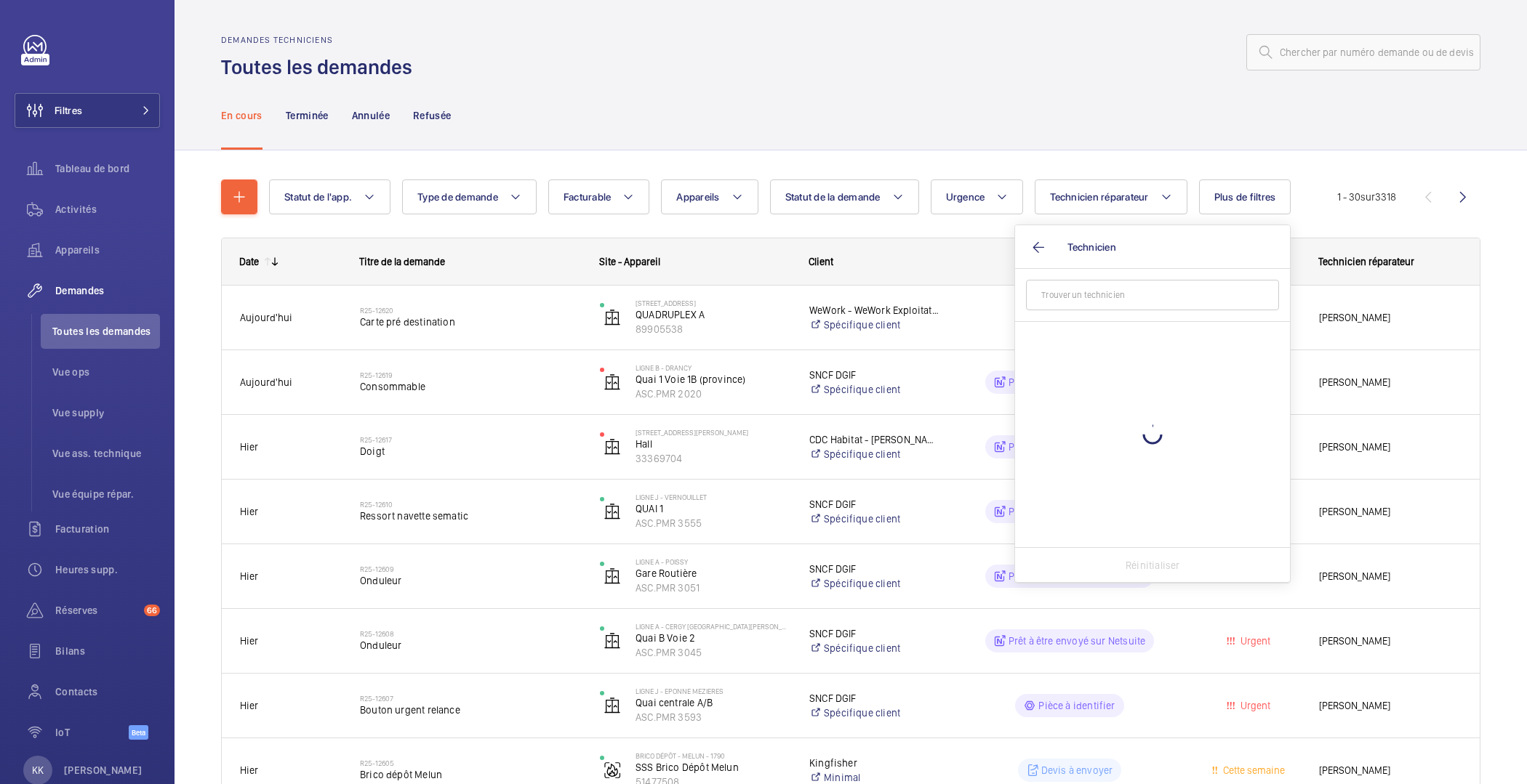
click at [1090, 279] on form at bounding box center [1152, 295] width 275 height 53
click at [1090, 308] on input "text" at bounding box center [1153, 295] width 254 height 30
click at [769, 133] on div "En cours Terminée Annulée Refusée" at bounding box center [851, 115] width 1260 height 69
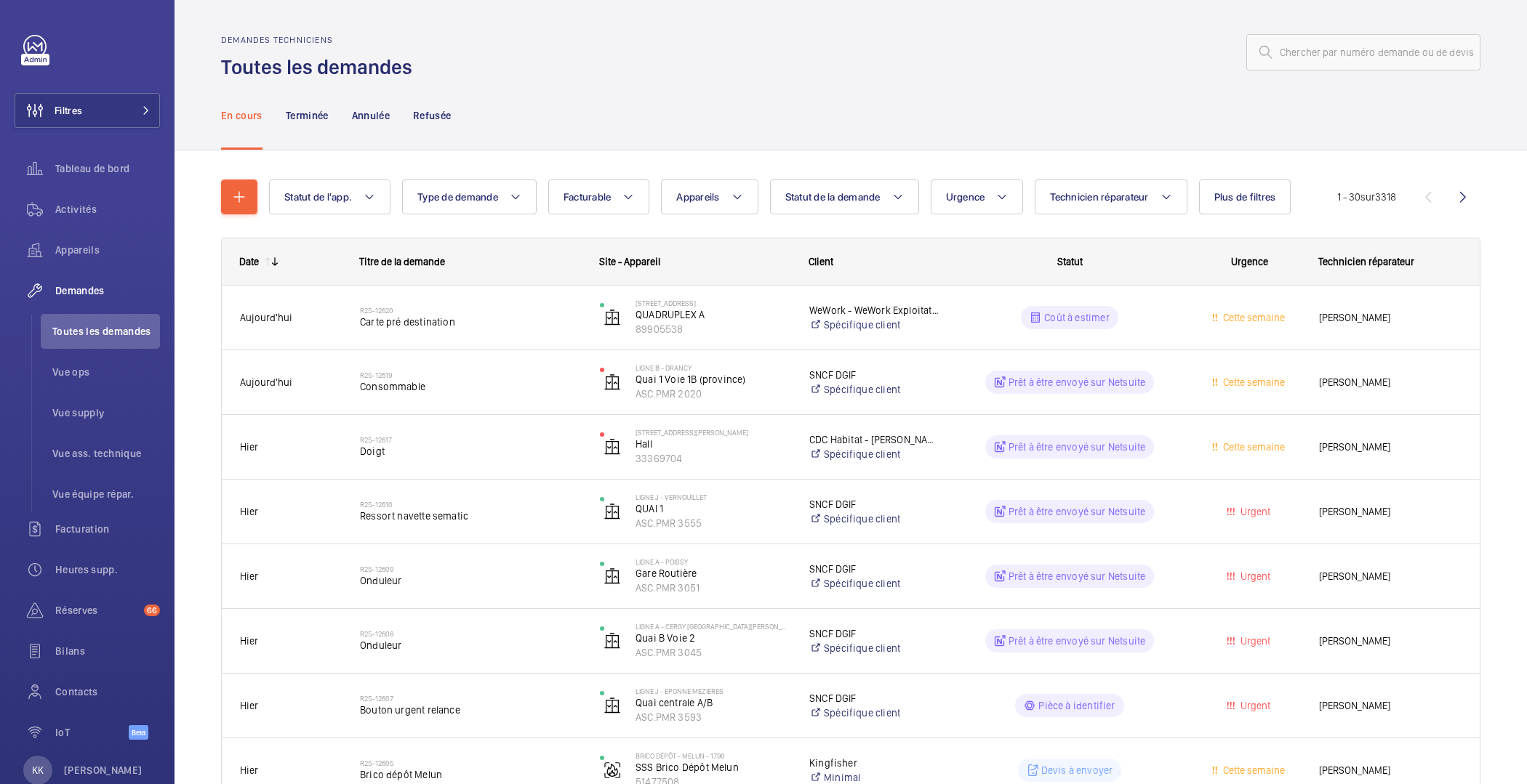
click at [241, 191] on mat-icon "button" at bounding box center [239, 197] width 17 height 17
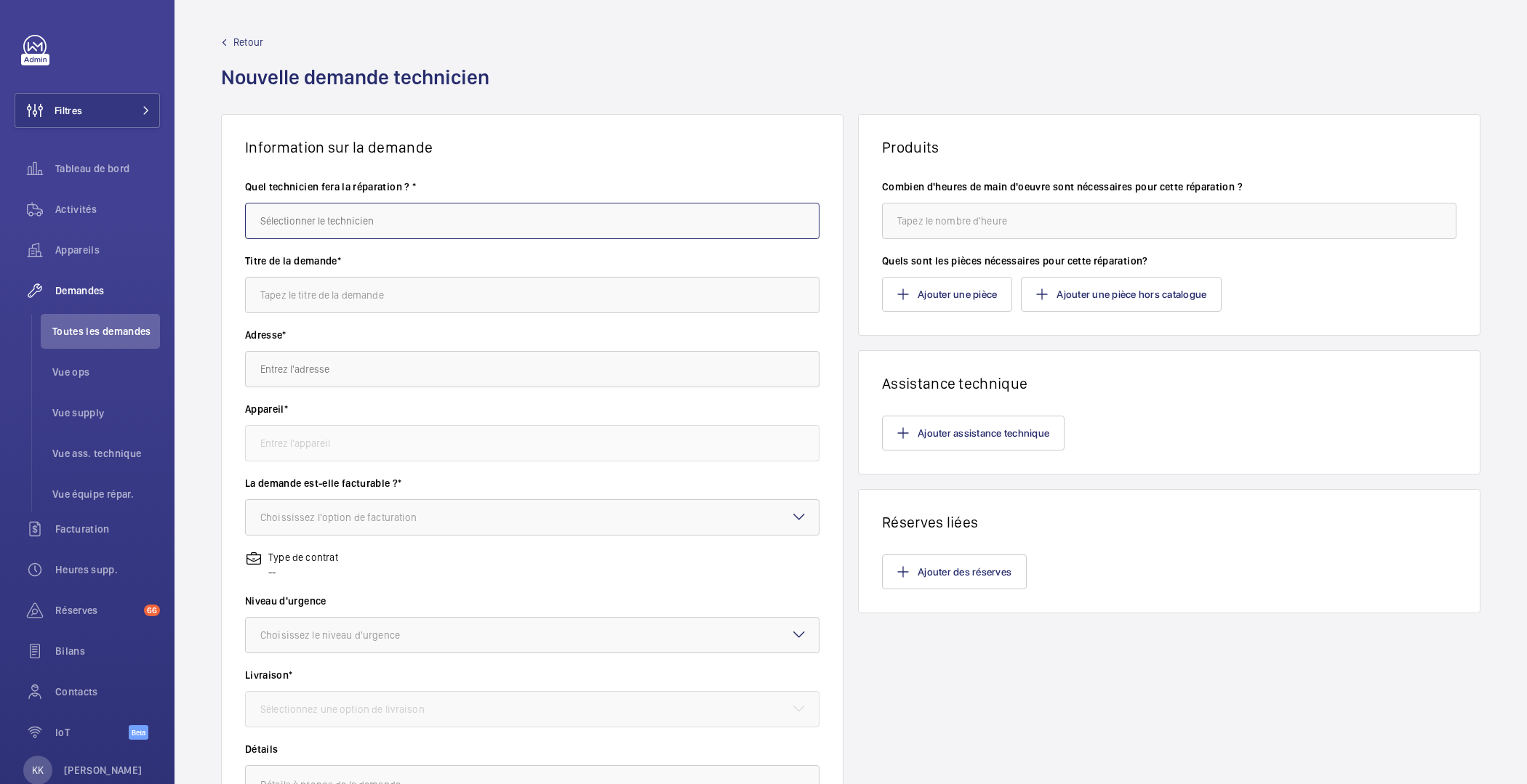
click at [310, 213] on input "text" at bounding box center [532, 221] width 575 height 36
click at [299, 268] on span "[PERSON_NAME]" at bounding box center [296, 264] width 72 height 14
type input "[PERSON_NAME]"
click at [300, 280] on input "text" at bounding box center [532, 295] width 575 height 36
type input "Teléalarme"
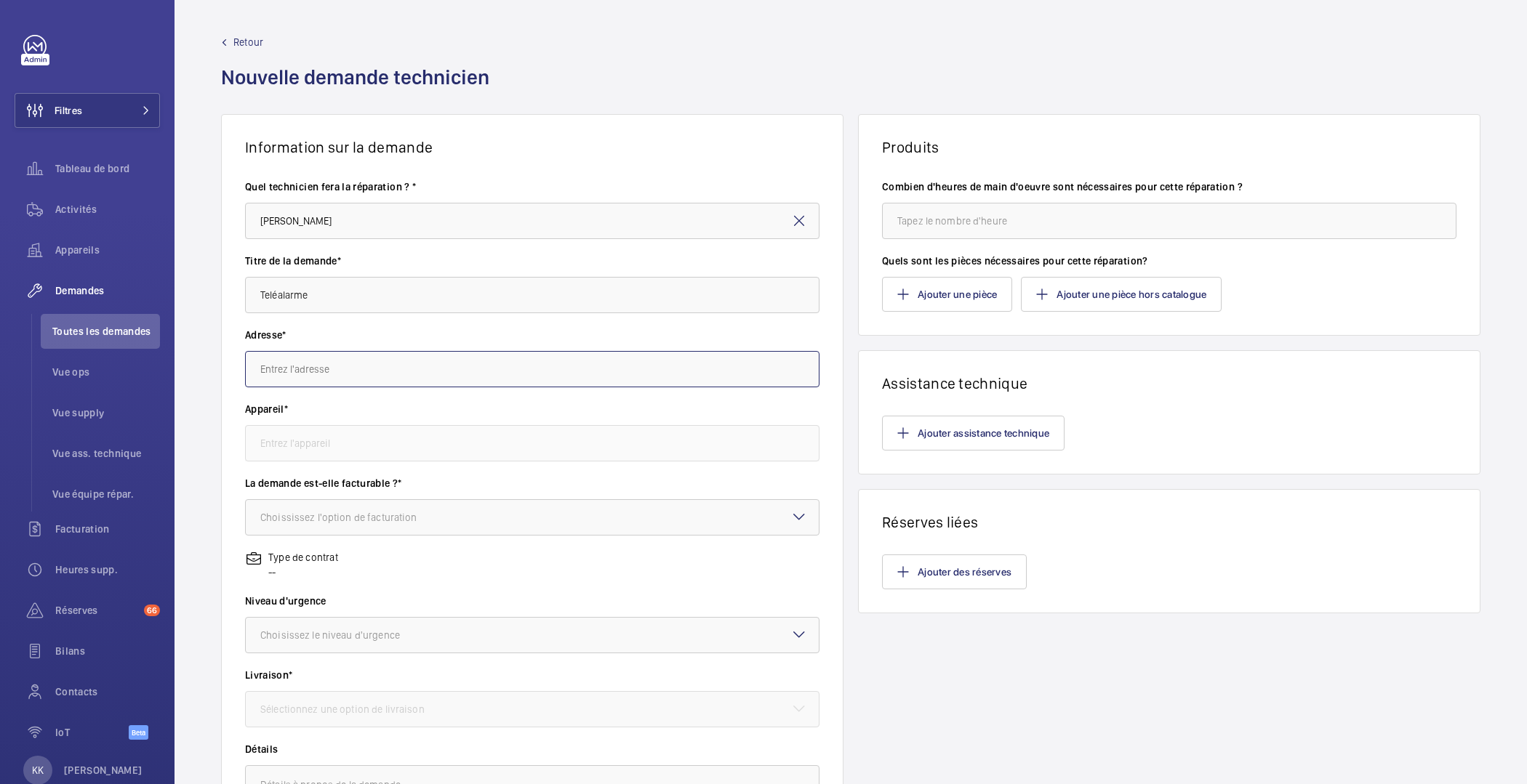
click at [272, 364] on input "text" at bounding box center [532, 370] width 575 height 36
paste input "288 avenue Georges Clémenceau"
click at [295, 372] on input "288 avenue Georges Clémenceau" at bounding box center [532, 370] width 575 height 36
click at [415, 367] on input "288 Georges Clémenceau" at bounding box center [532, 370] width 575 height 36
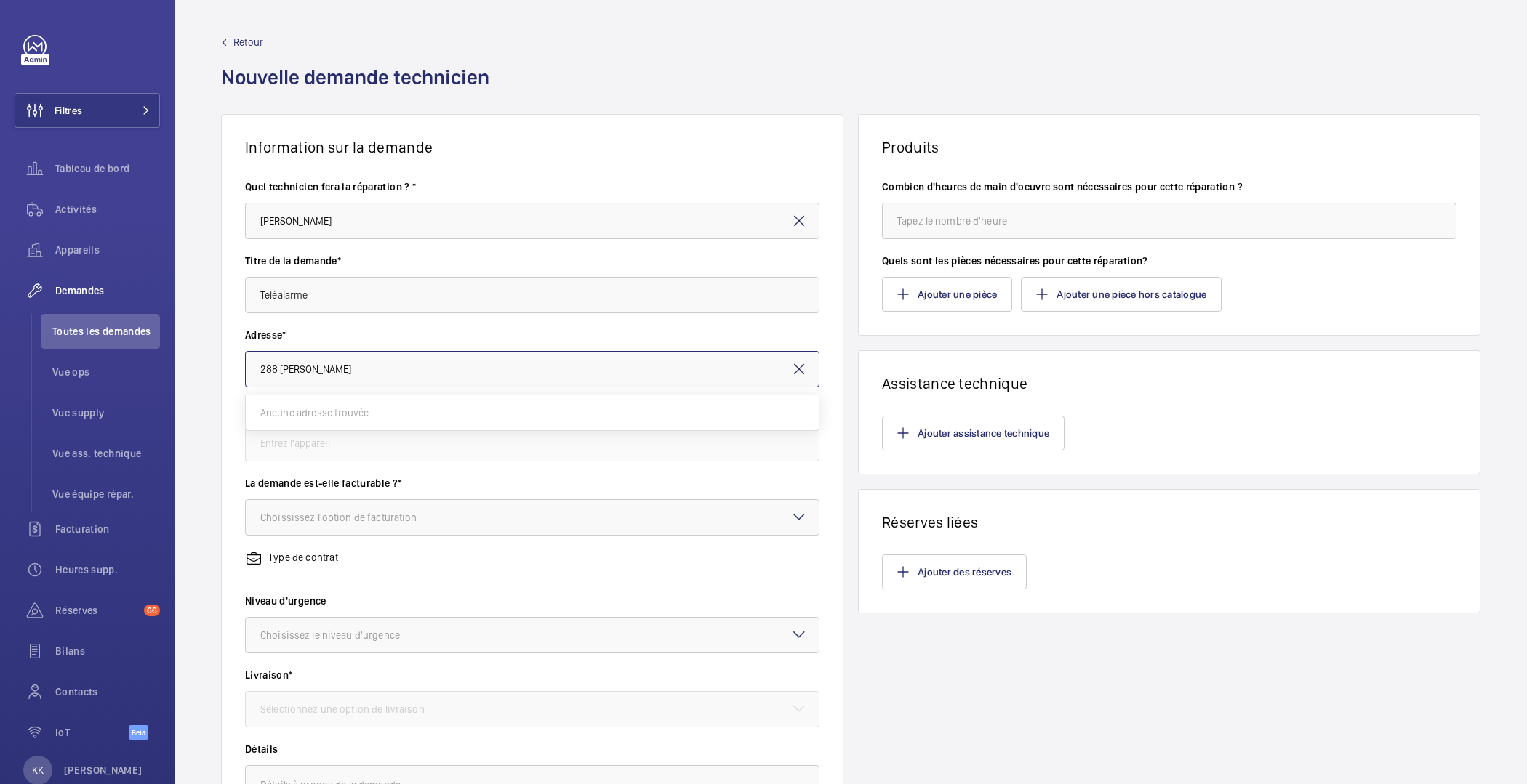
click at [284, 366] on input "288 Georges Clémenceau" at bounding box center [532, 370] width 575 height 36
click at [278, 366] on input "288 Georges Clémenceau" at bounding box center [532, 370] width 575 height 36
drag, startPoint x: 278, startPoint y: 366, endPoint x: 261, endPoint y: 366, distance: 17.0
click at [261, 366] on input "288 Georges Clémenceau" at bounding box center [532, 370] width 575 height 36
click at [269, 373] on input "288 Georges Clémenceau" at bounding box center [532, 370] width 575 height 36
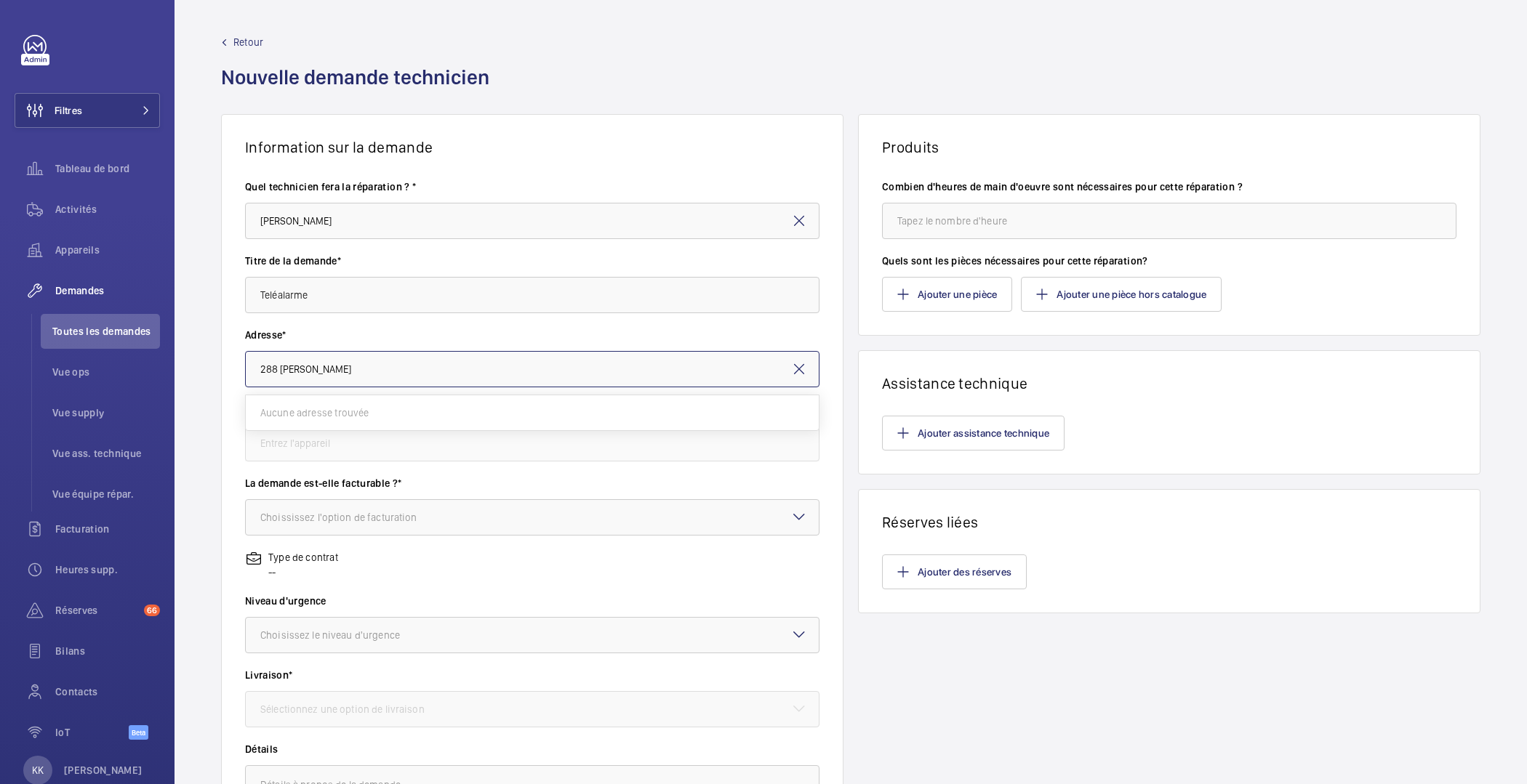
click at [269, 373] on input "288 Georges Clémenceau" at bounding box center [532, 370] width 575 height 36
type input "Georges Clémenceau"
click at [363, 374] on input "Georges Clémenceau" at bounding box center [532, 370] width 575 height 36
drag, startPoint x: 393, startPoint y: 379, endPoint x: 193, endPoint y: 372, distance: 200.1
click at [193, 372] on div "Information sur la demande Quel technicien fera la réparation ? * Sébastien Fri…" at bounding box center [850, 513] width 1353 height 796
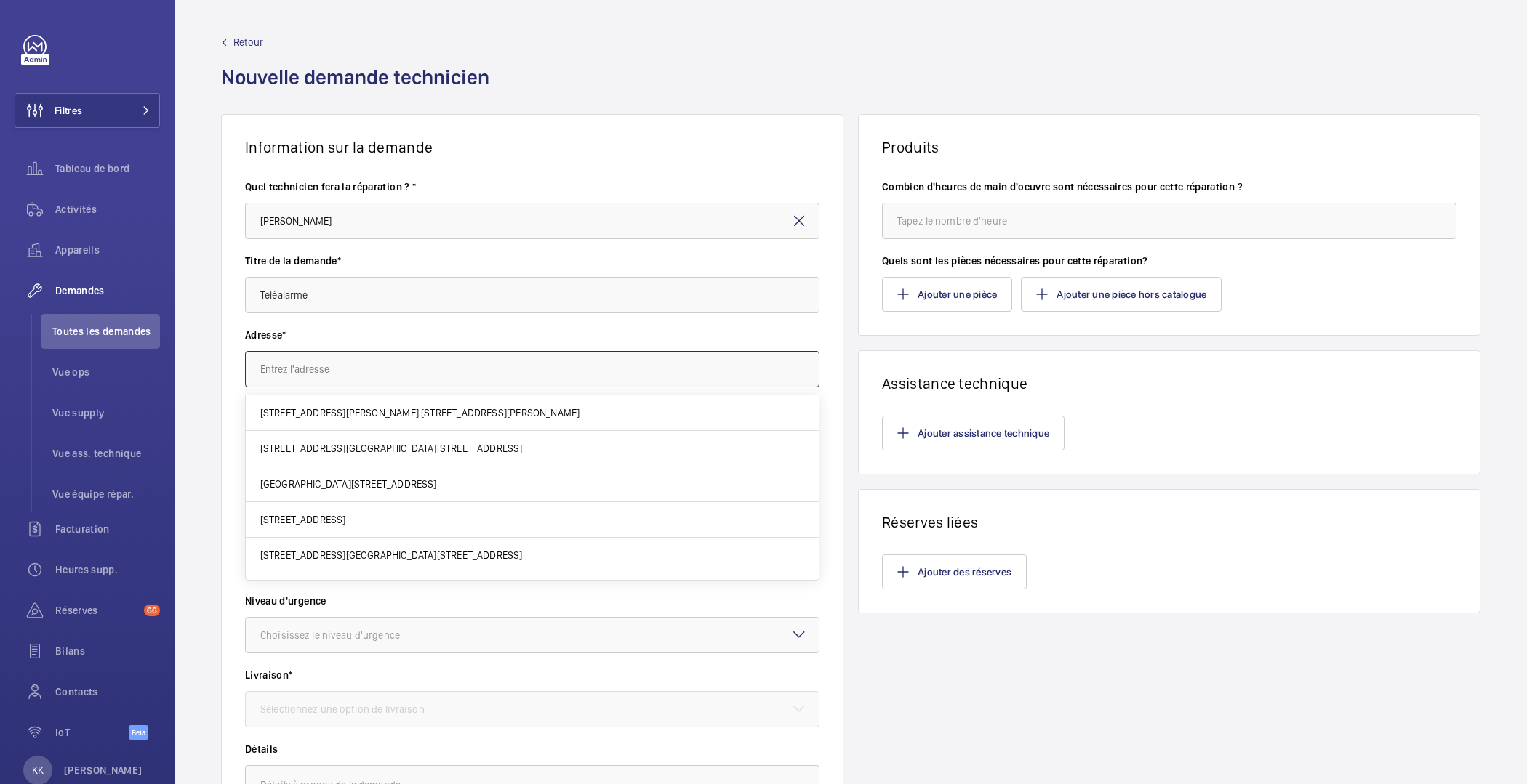
paste input "[STREET_ADDRESS] [PERSON_NAME]"
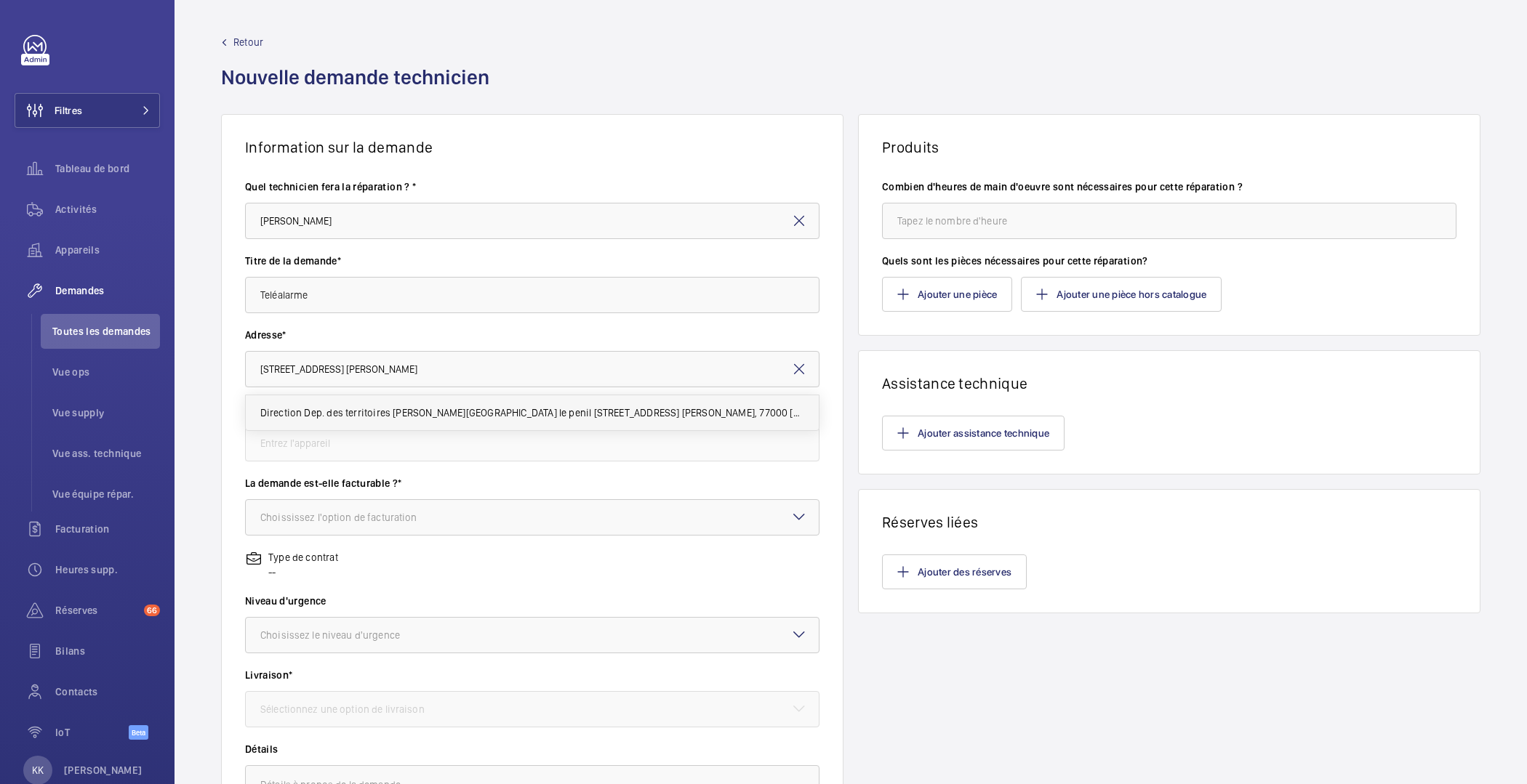
click at [353, 402] on mat-option "Direction Dep. des territoires de Vaux le penil 288 Av. Georges Clemenceau, 770…" at bounding box center [533, 412] width 574 height 35
type input "Direction Dep. des territoires de Vaux le penil 288 Av. Georges Clemenceau, 770…"
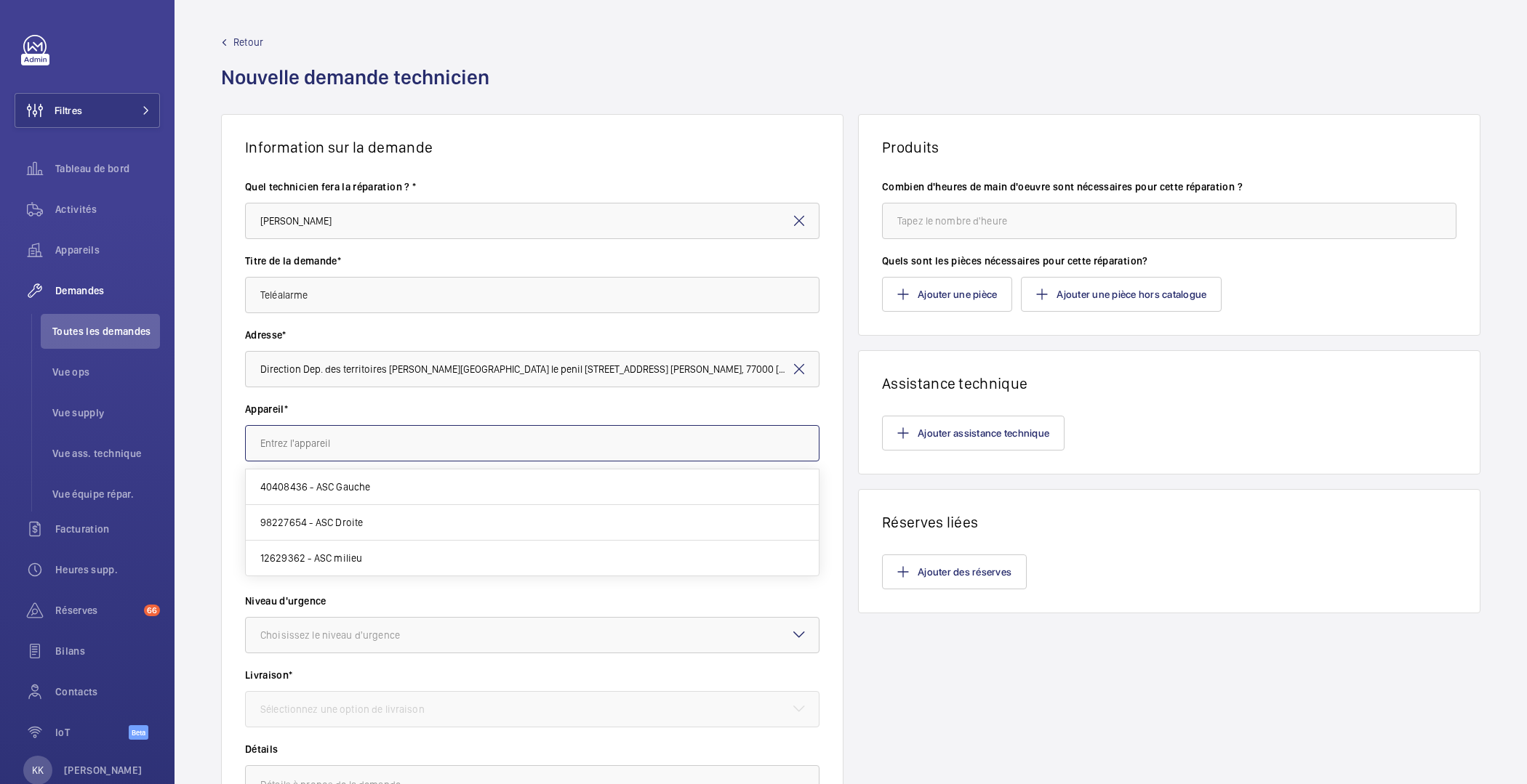
click at [312, 434] on input "text" at bounding box center [532, 443] width 575 height 36
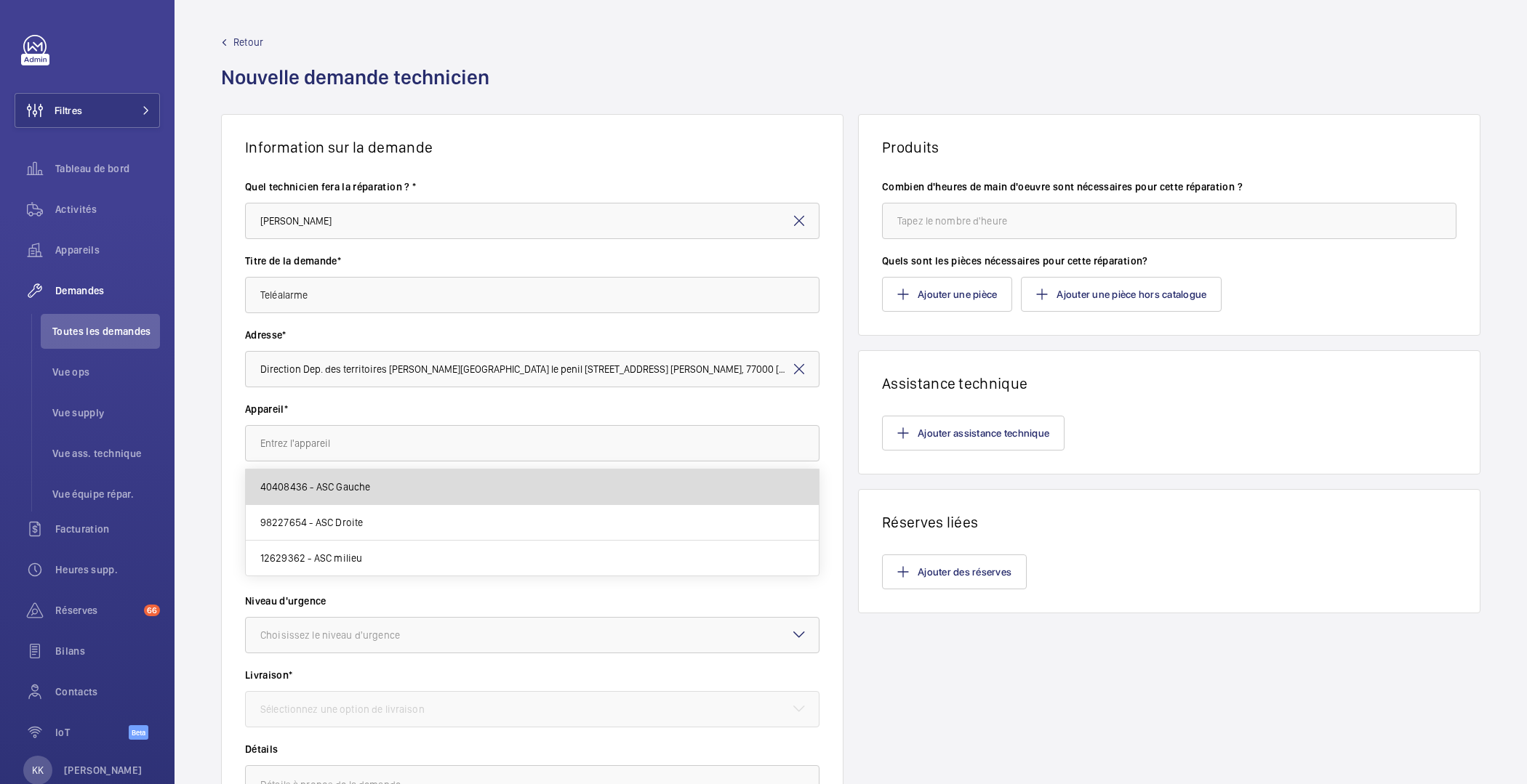
click at [356, 493] on mat-option "40408436 - ASC Gauche" at bounding box center [533, 487] width 574 height 35
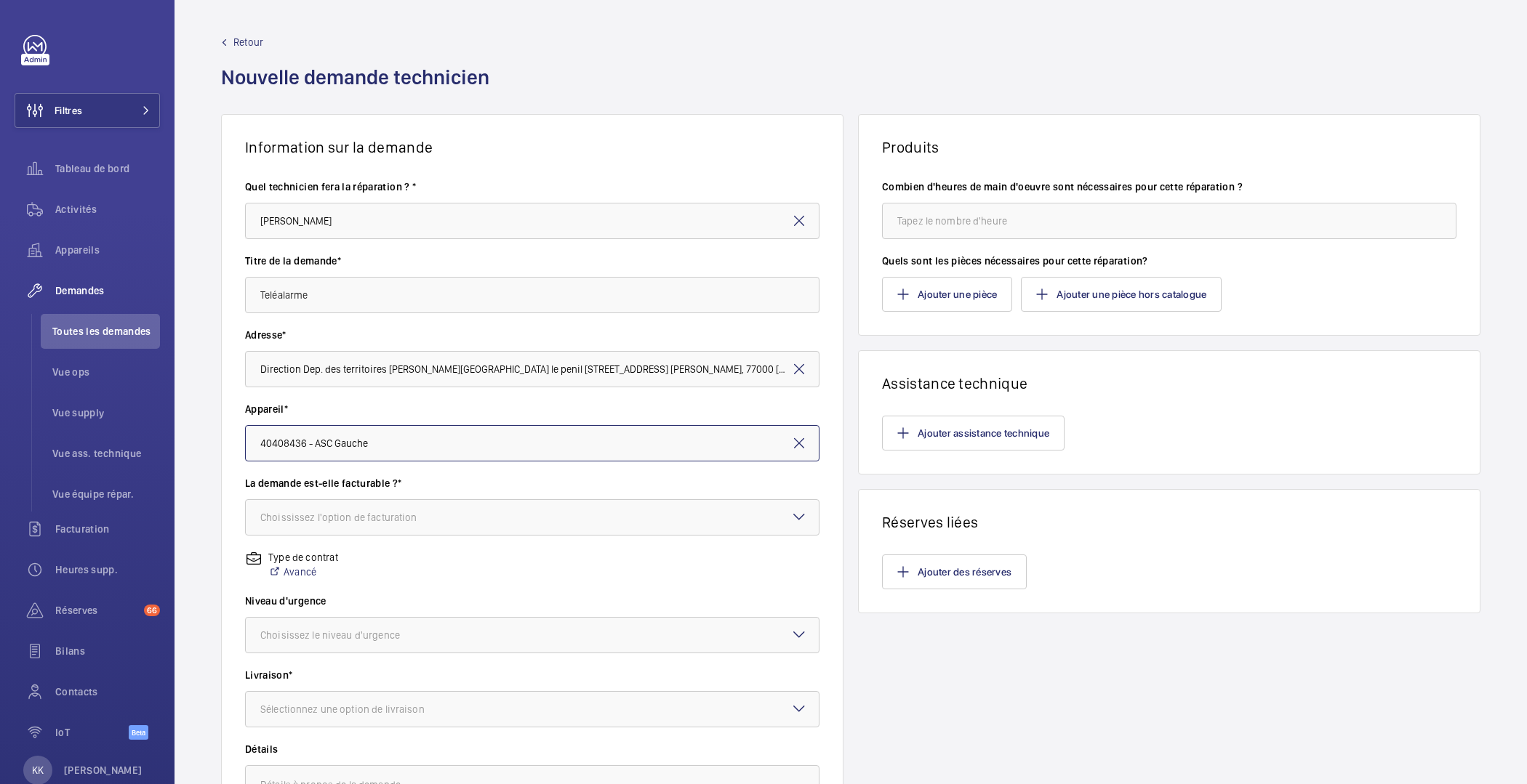
click at [438, 434] on input "40408436 - ASC Gauche" at bounding box center [532, 443] width 575 height 36
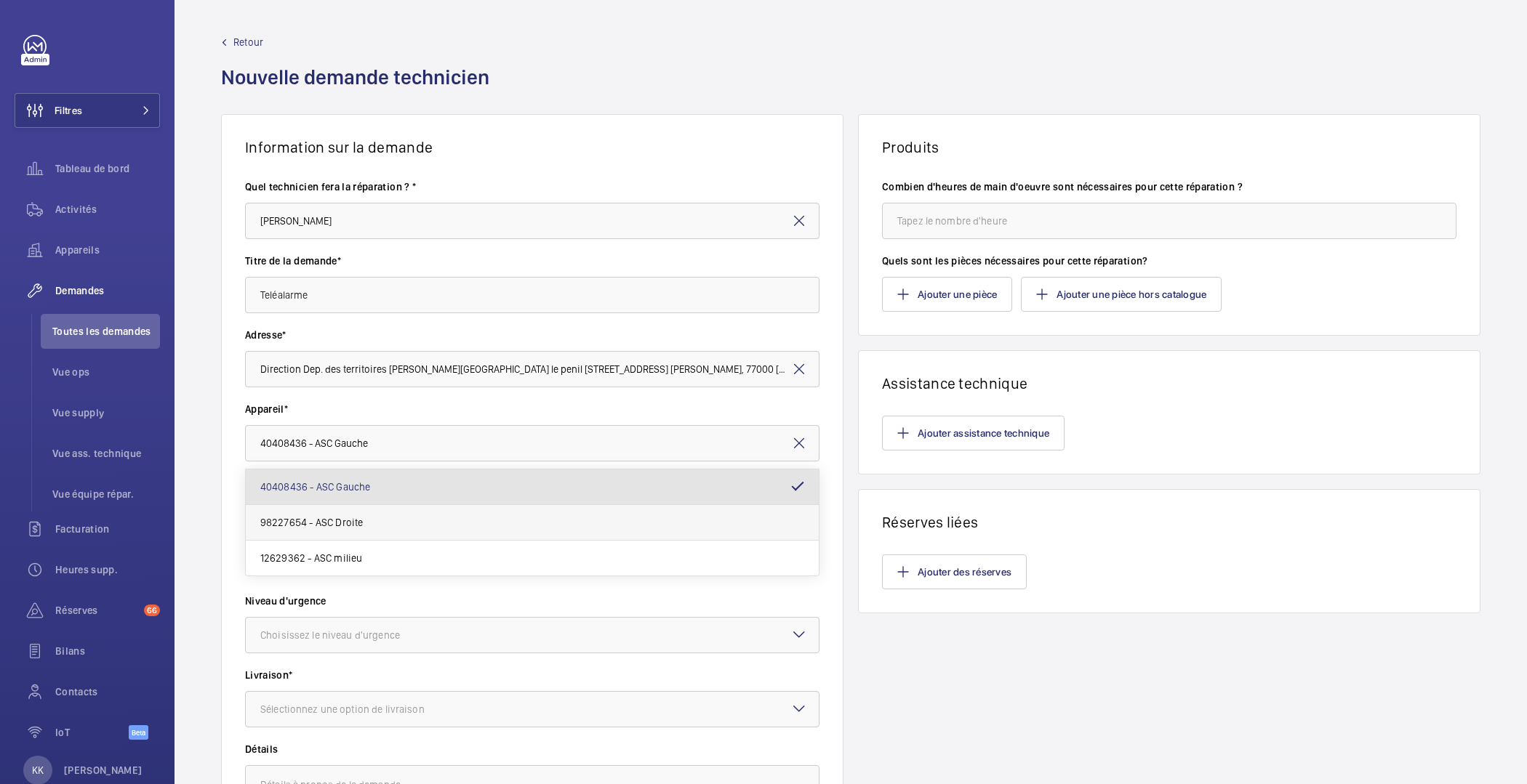
click at [382, 522] on mat-option "98227654 - ASC Droite" at bounding box center [533, 522] width 574 height 35
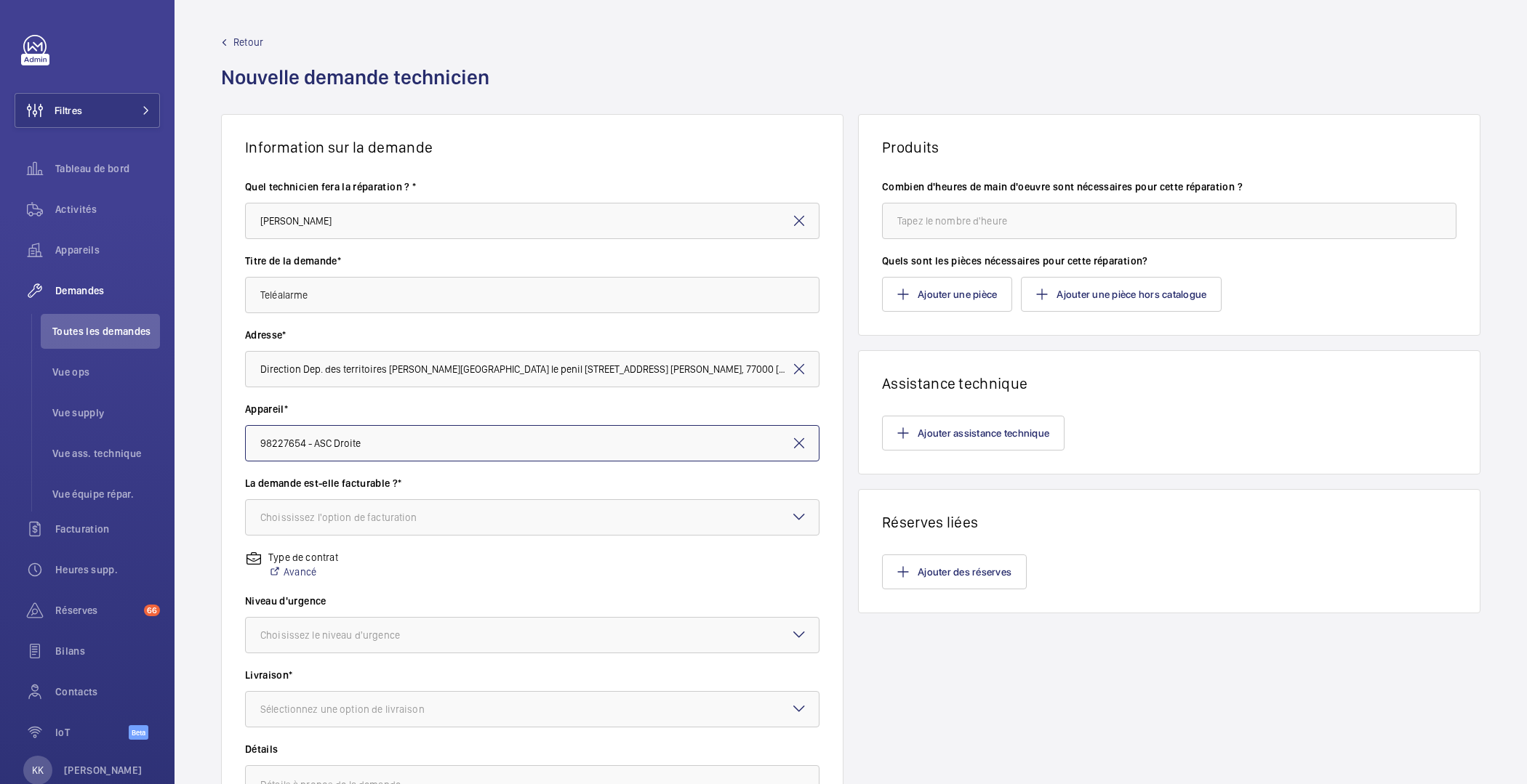
click at [395, 434] on input "98227654 - ASC Droite" at bounding box center [532, 443] width 575 height 36
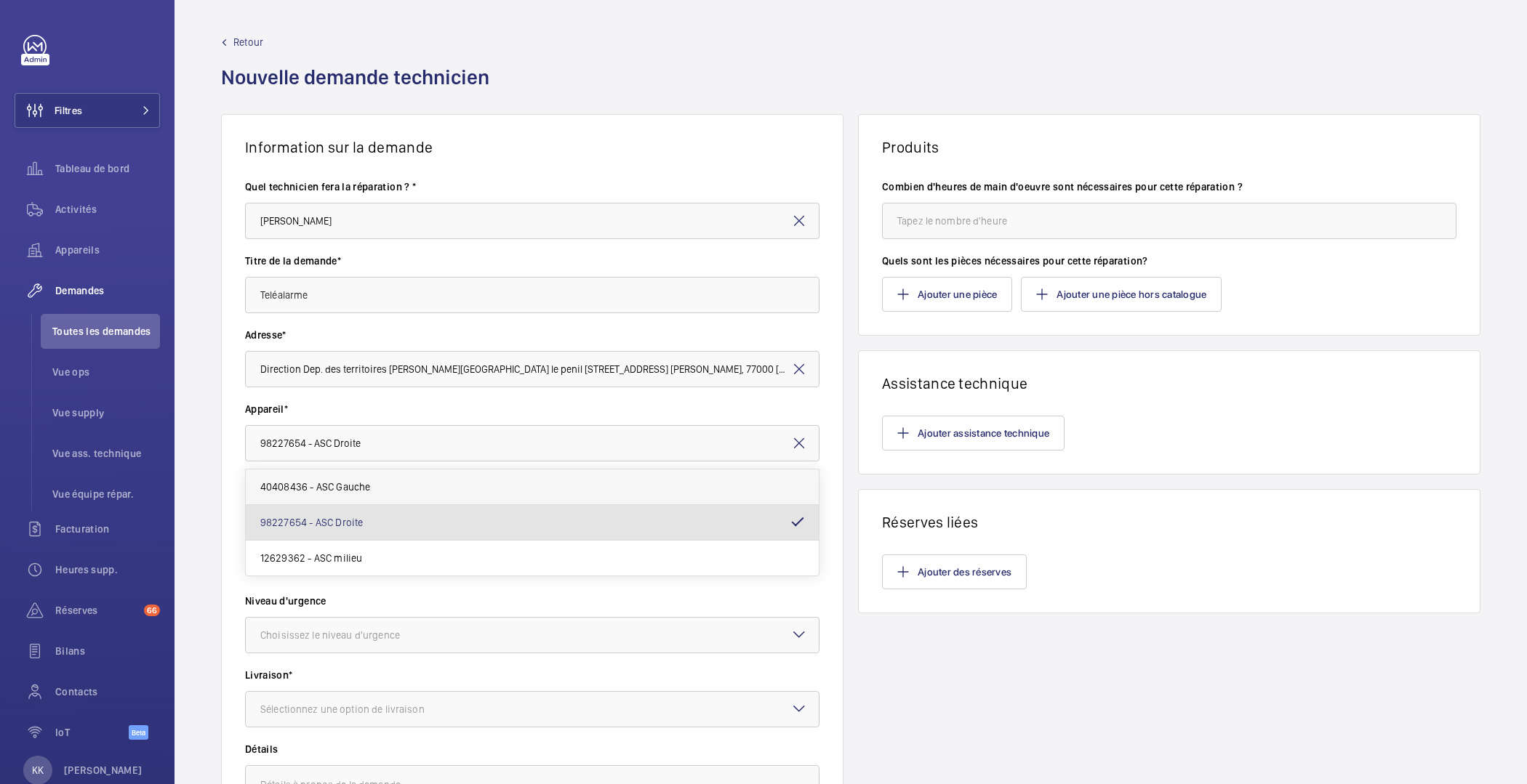
click at [363, 493] on span "40408436 - ASC Gauche" at bounding box center [316, 487] width 111 height 14
type input "40408436 - ASC Gauche"
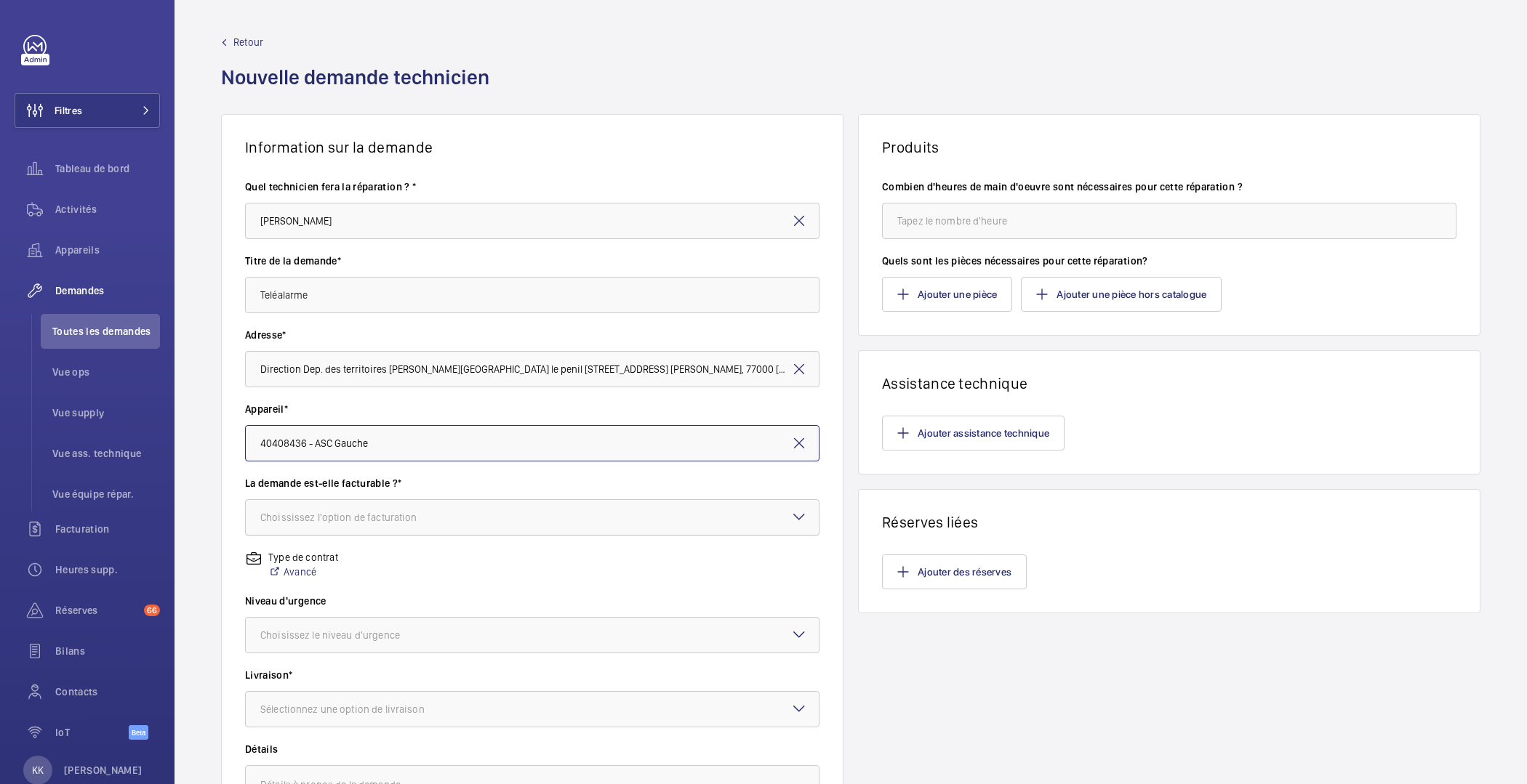
click at [380, 532] on div at bounding box center [532, 517] width 573 height 35
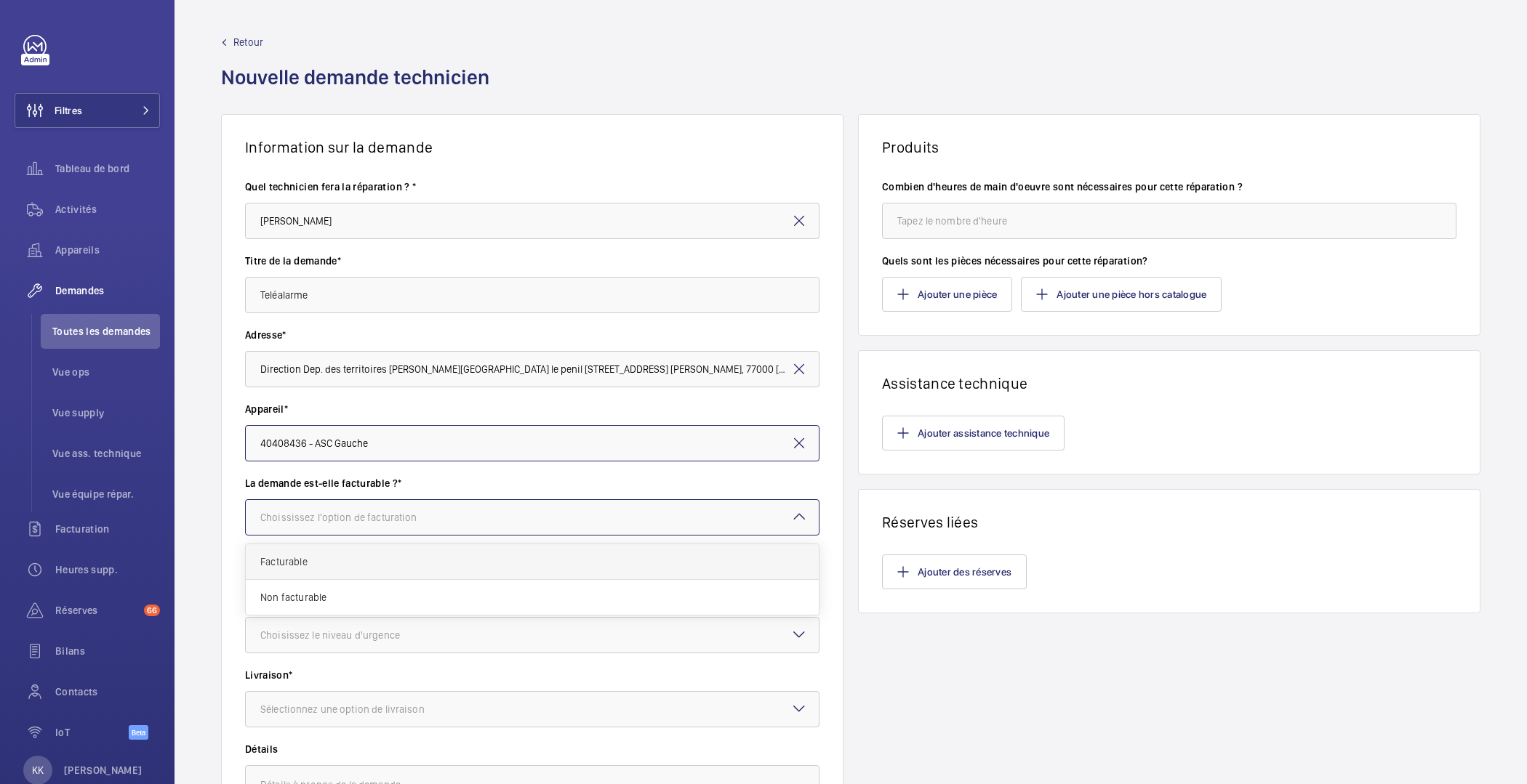
click at [349, 558] on span "Facturable" at bounding box center [532, 561] width 544 height 14
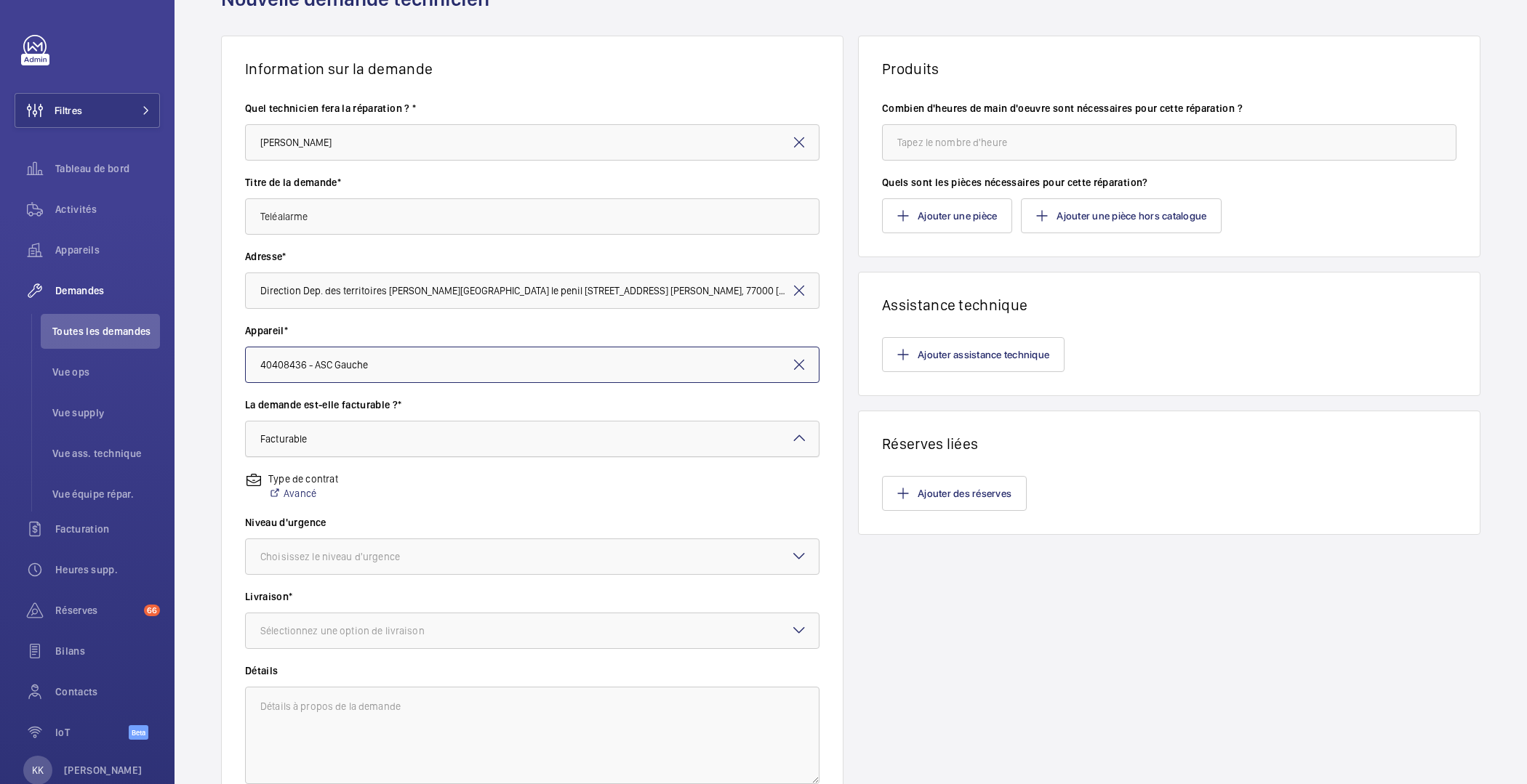
scroll to position [91, 0]
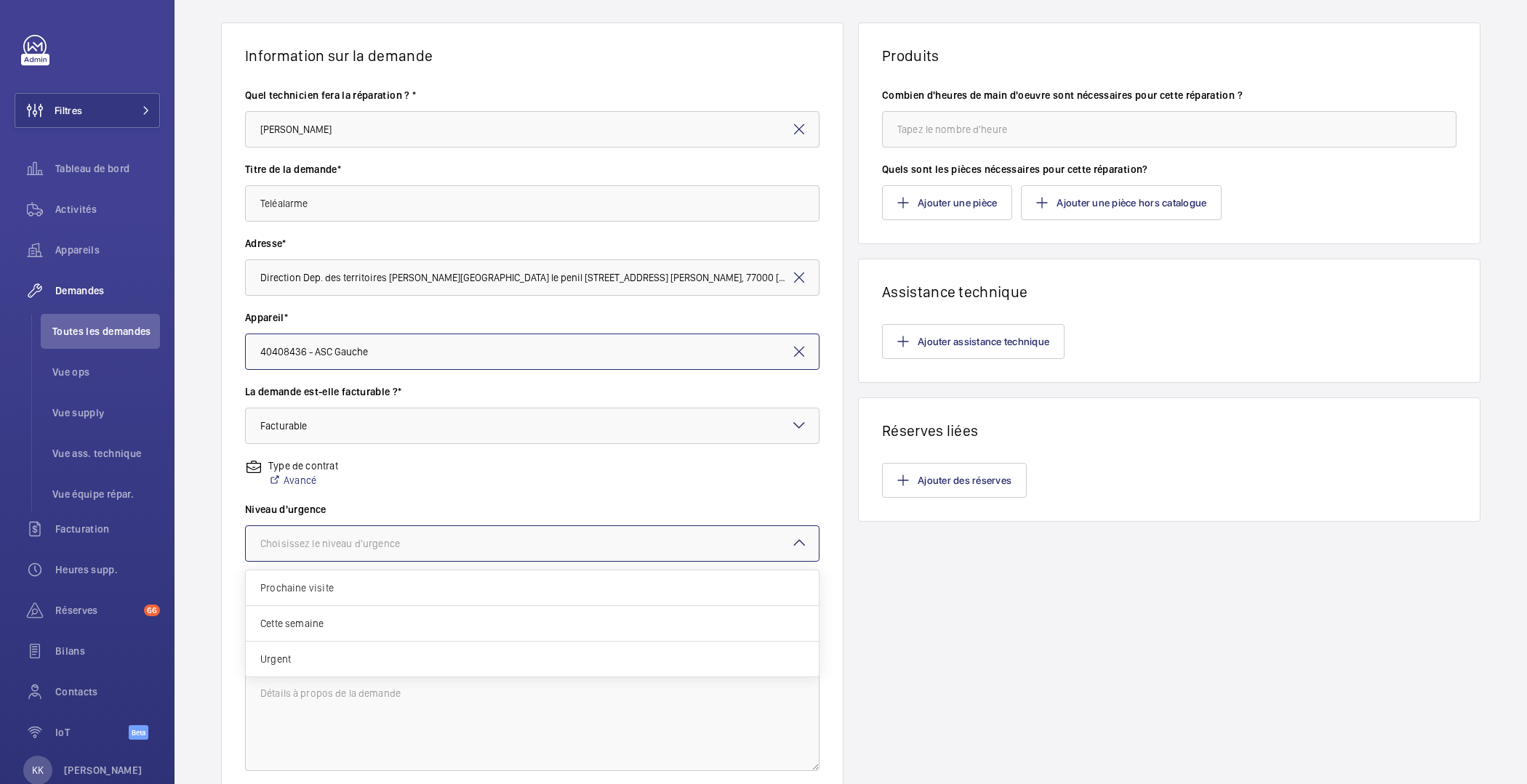
click at [336, 541] on div "Choisissez le niveau d'urgence" at bounding box center [348, 543] width 176 height 14
click at [358, 667] on div "Urgent" at bounding box center [532, 659] width 573 height 35
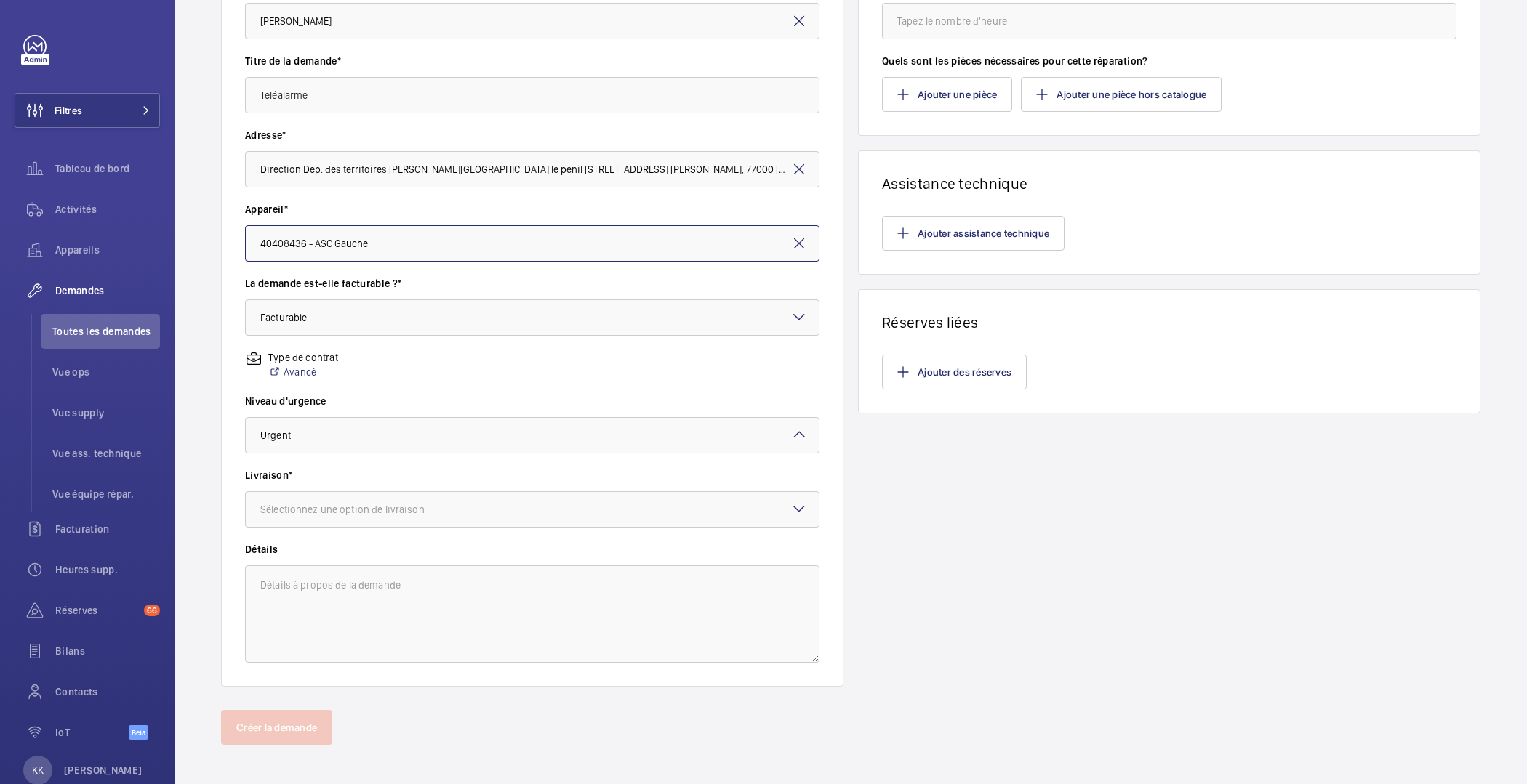
scroll to position [206, 0]
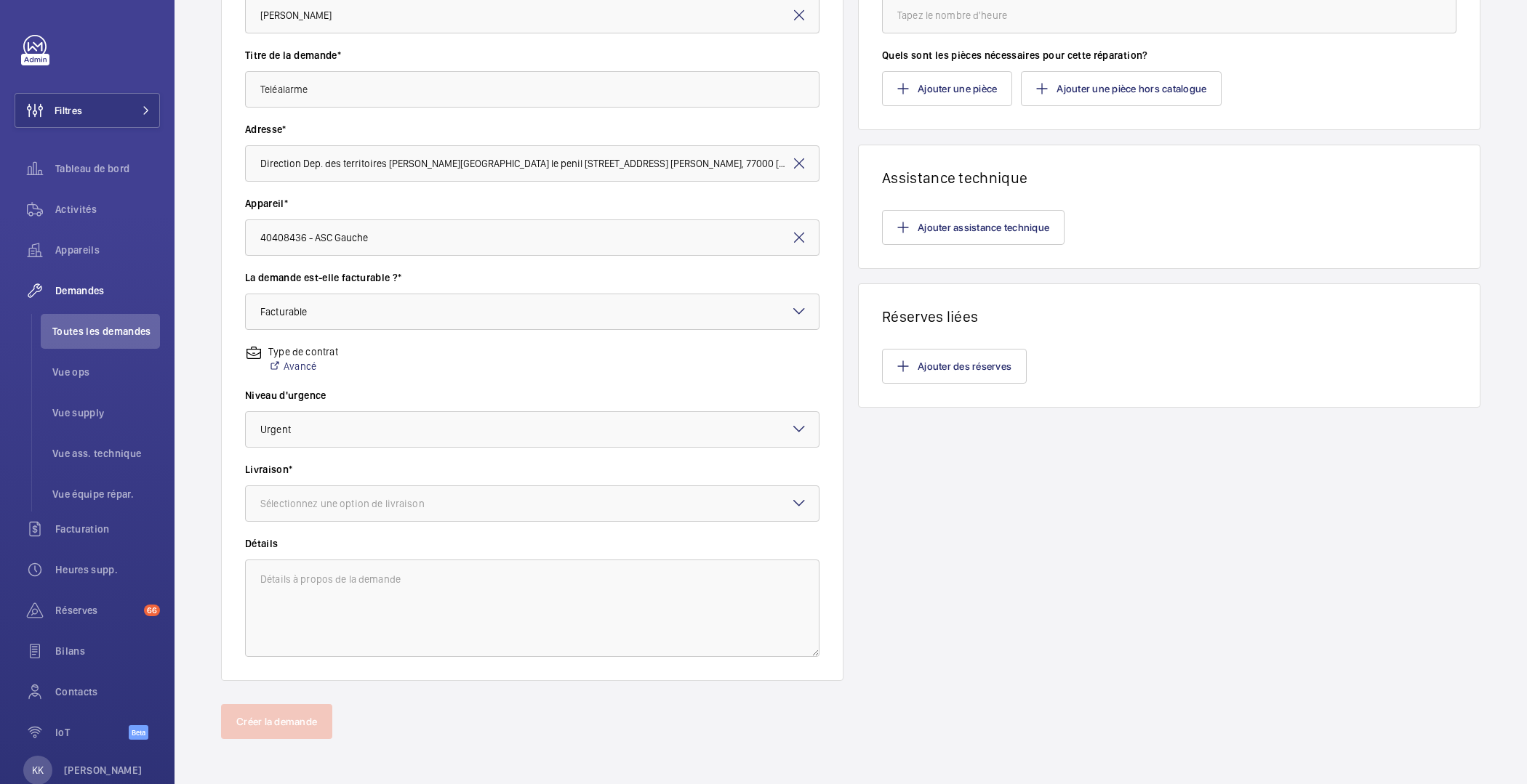
click at [290, 453] on div "Niveau d'urgence Choisissez le niveau d'urgence × Urgent ×" at bounding box center [532, 425] width 575 height 74
click at [289, 434] on div "× Urgent" at bounding box center [294, 429] width 67 height 14
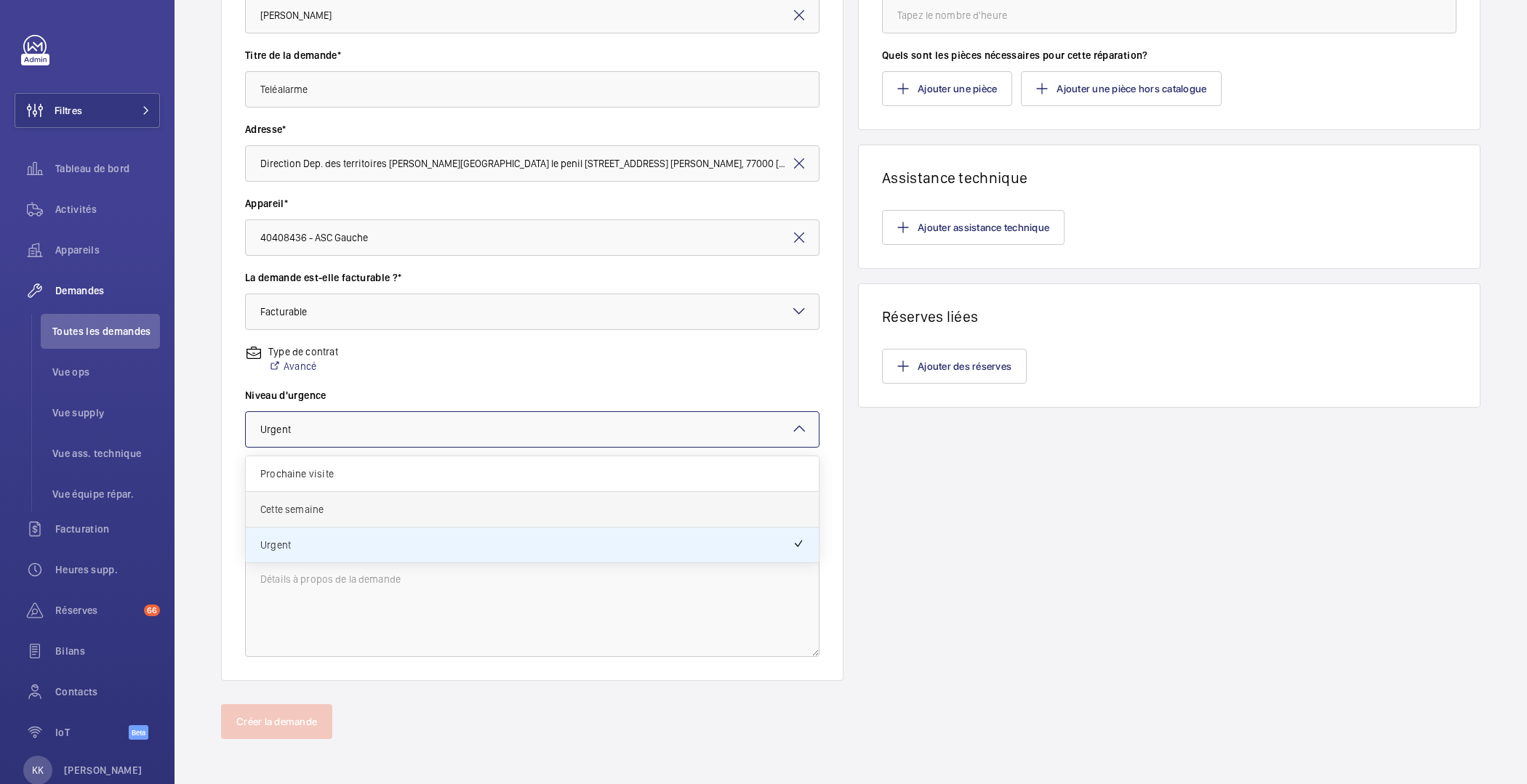
click at [291, 503] on span "Cette semaine" at bounding box center [532, 509] width 544 height 14
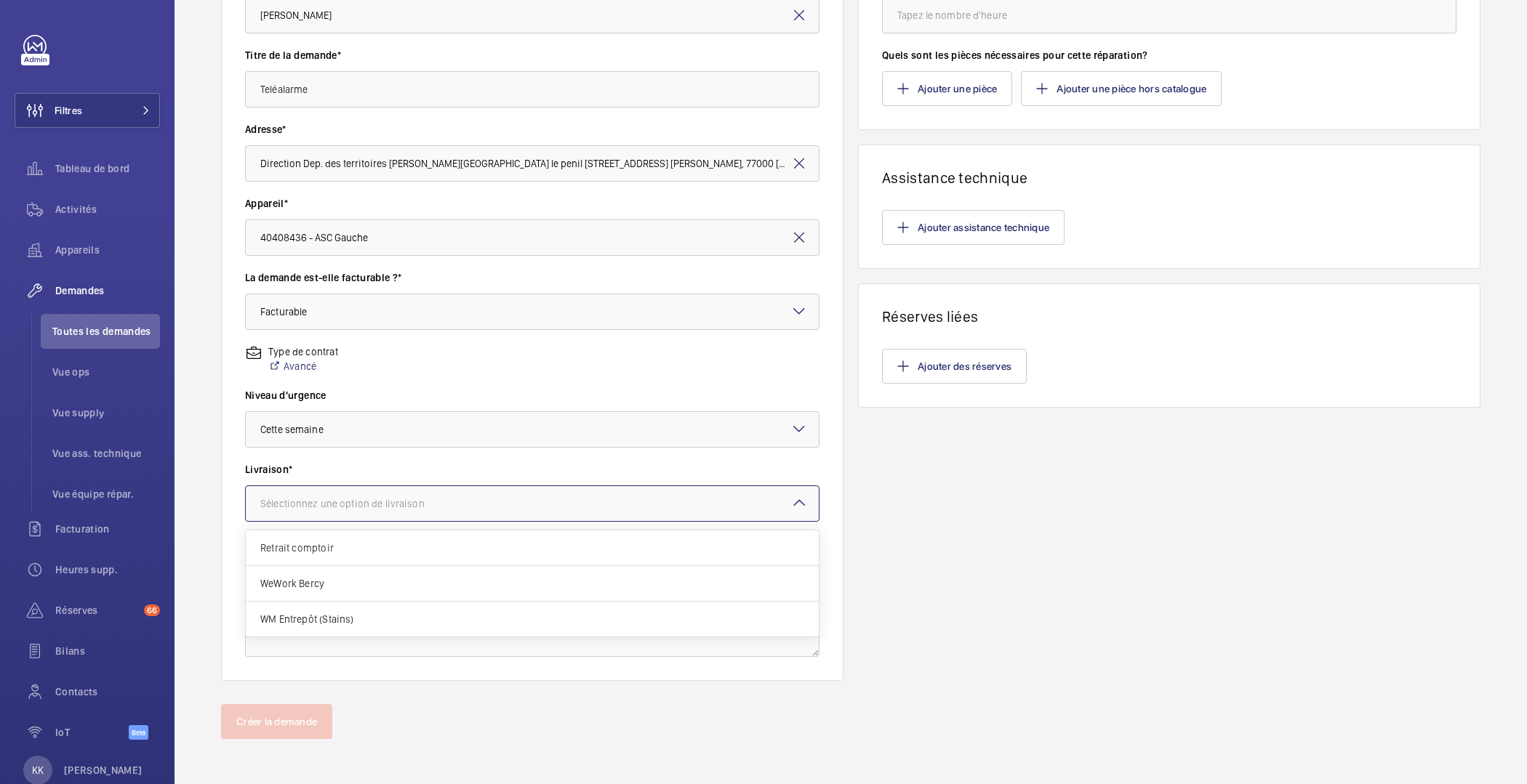
click at [291, 502] on div "Sélectionnez une option de livraison" at bounding box center [360, 503] width 201 height 14
click at [307, 552] on span "Retrait comptoir" at bounding box center [532, 548] width 544 height 14
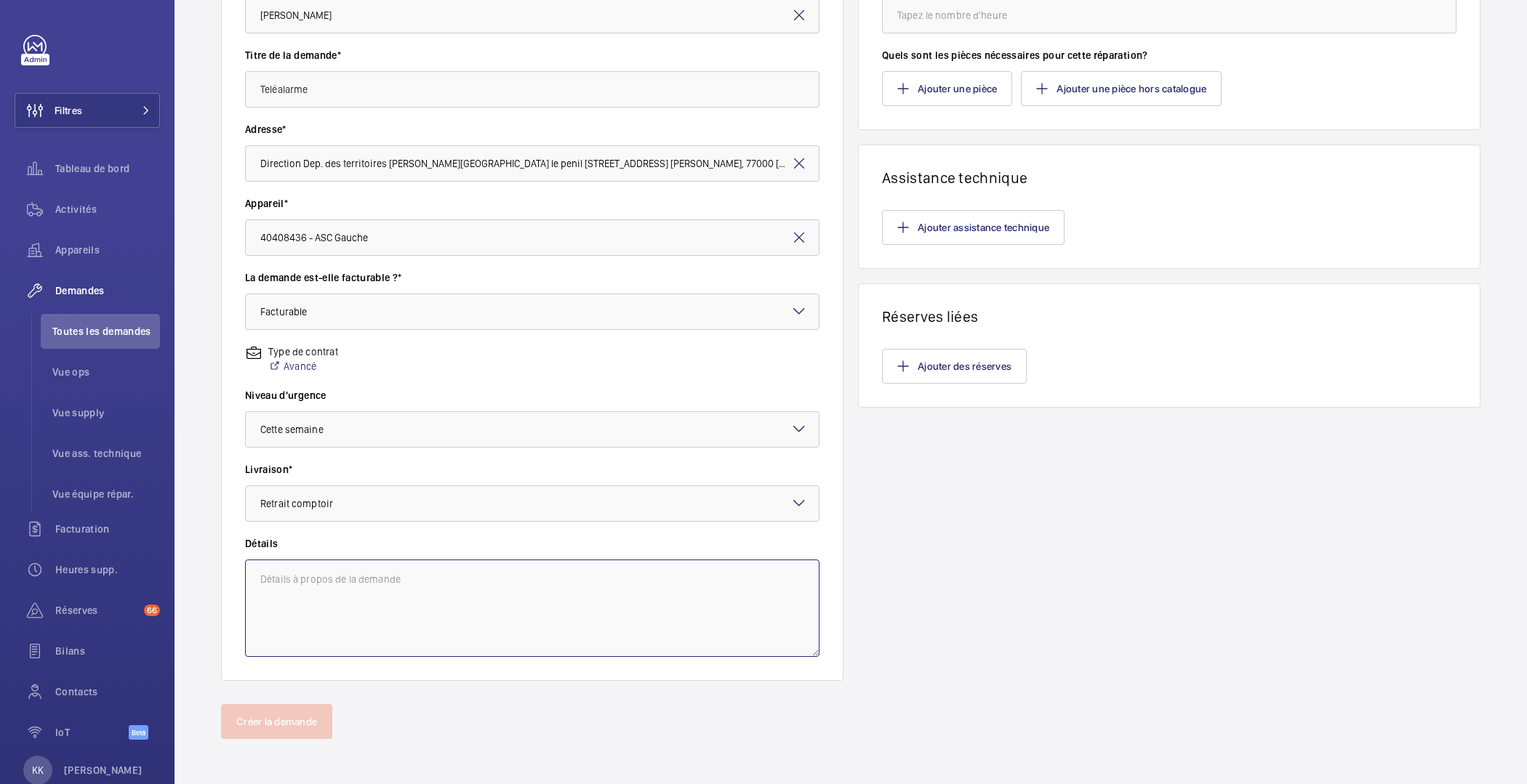
click at [309, 580] on textarea at bounding box center [532, 609] width 575 height 97
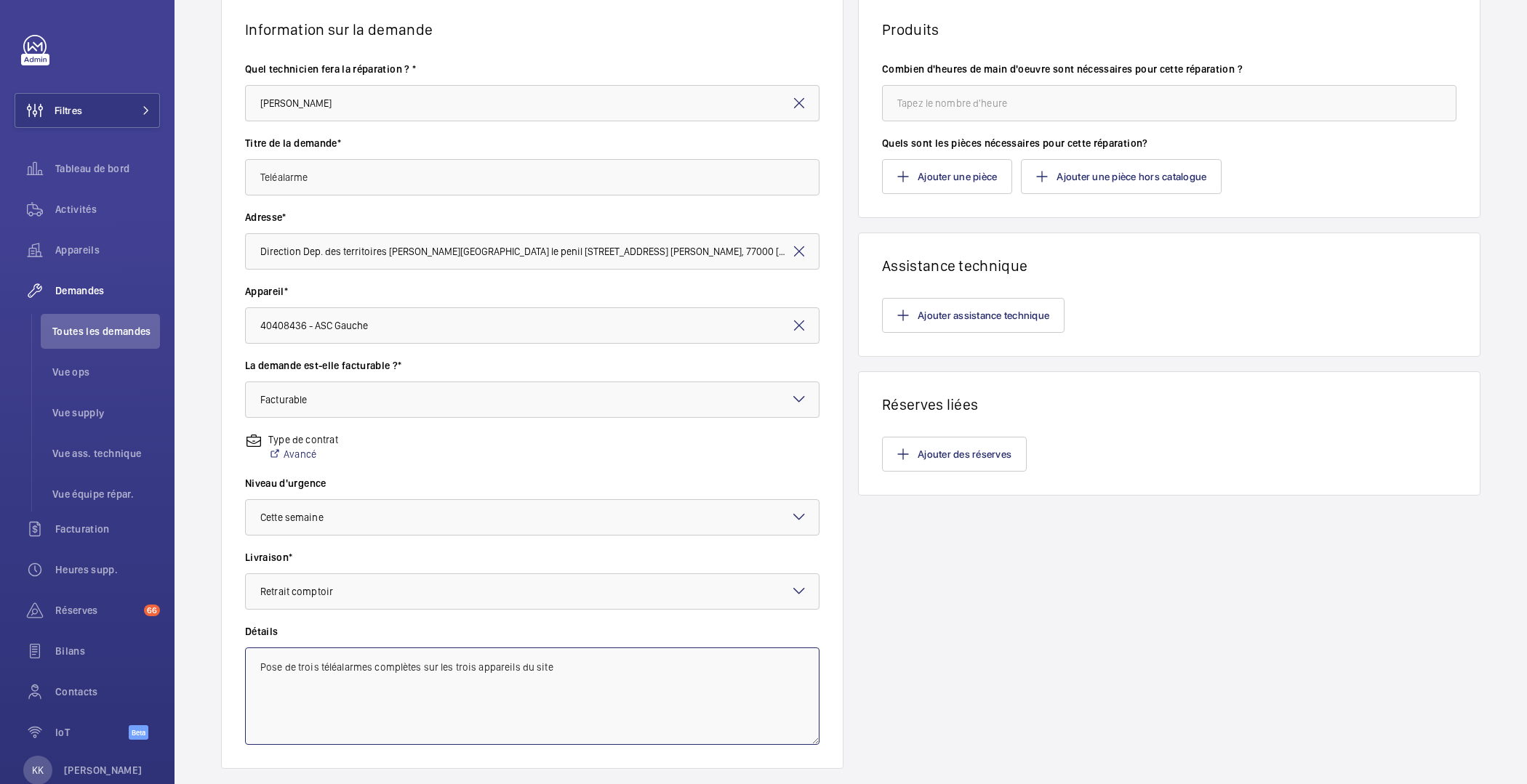
scroll to position [0, 0]
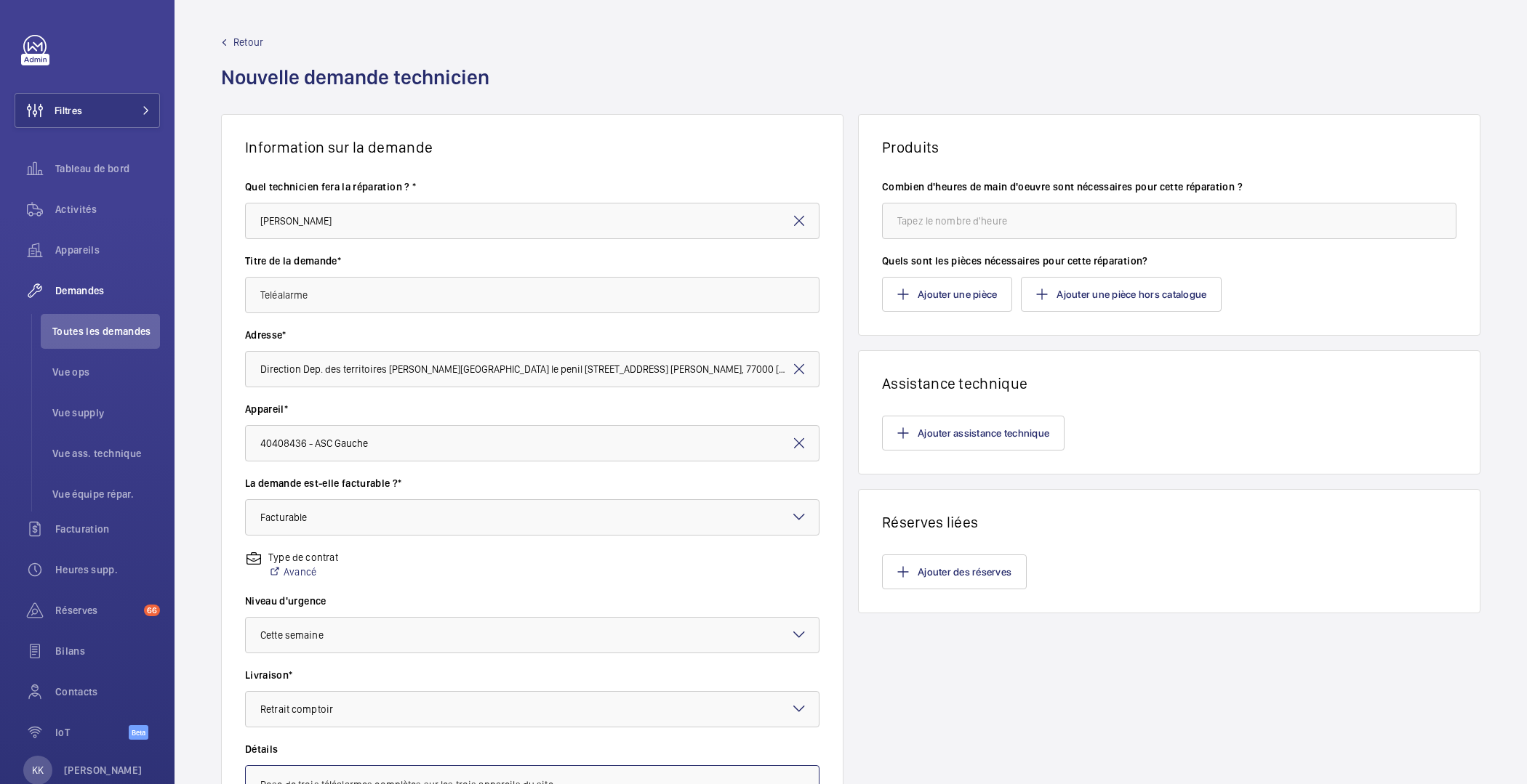
type textarea "Pose de trois téléalarmes complètes sur les trois appareils du site"
click at [1134, 211] on input "number" at bounding box center [1170, 221] width 575 height 36
click at [913, 223] on input "number" at bounding box center [1170, 221] width 575 height 36
click at [864, 332] on wm-front-card-body "Combien d'heures de main d'oeuvre sont nécessaires pour cette réparation ? 24 Q…" at bounding box center [1170, 246] width 621 height 179
click at [970, 296] on button "Ajouter une pièce" at bounding box center [947, 294] width 131 height 35
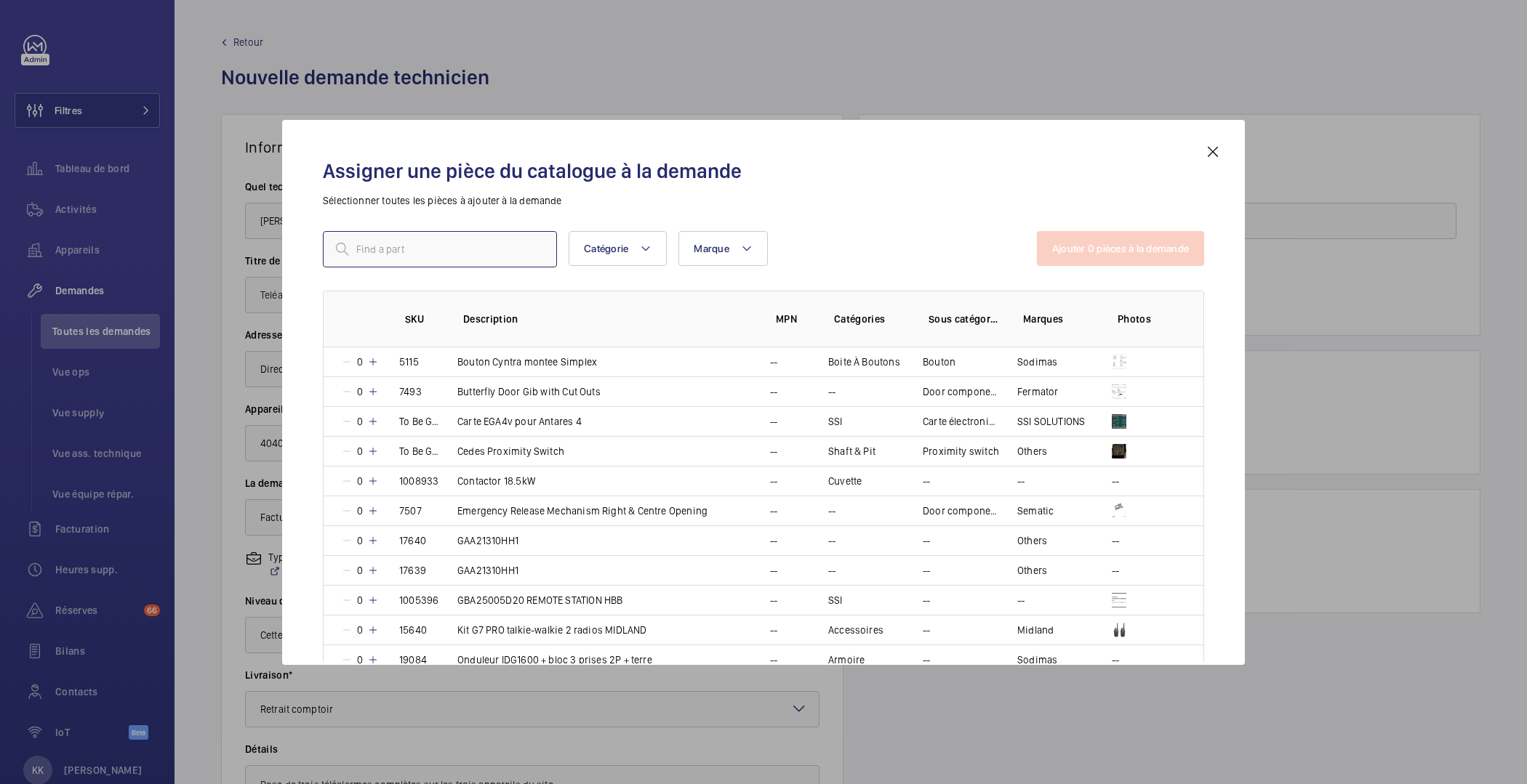
click at [419, 244] on input "text" at bounding box center [440, 250] width 234 height 36
click at [1211, 156] on mat-icon at bounding box center [1213, 151] width 17 height 17
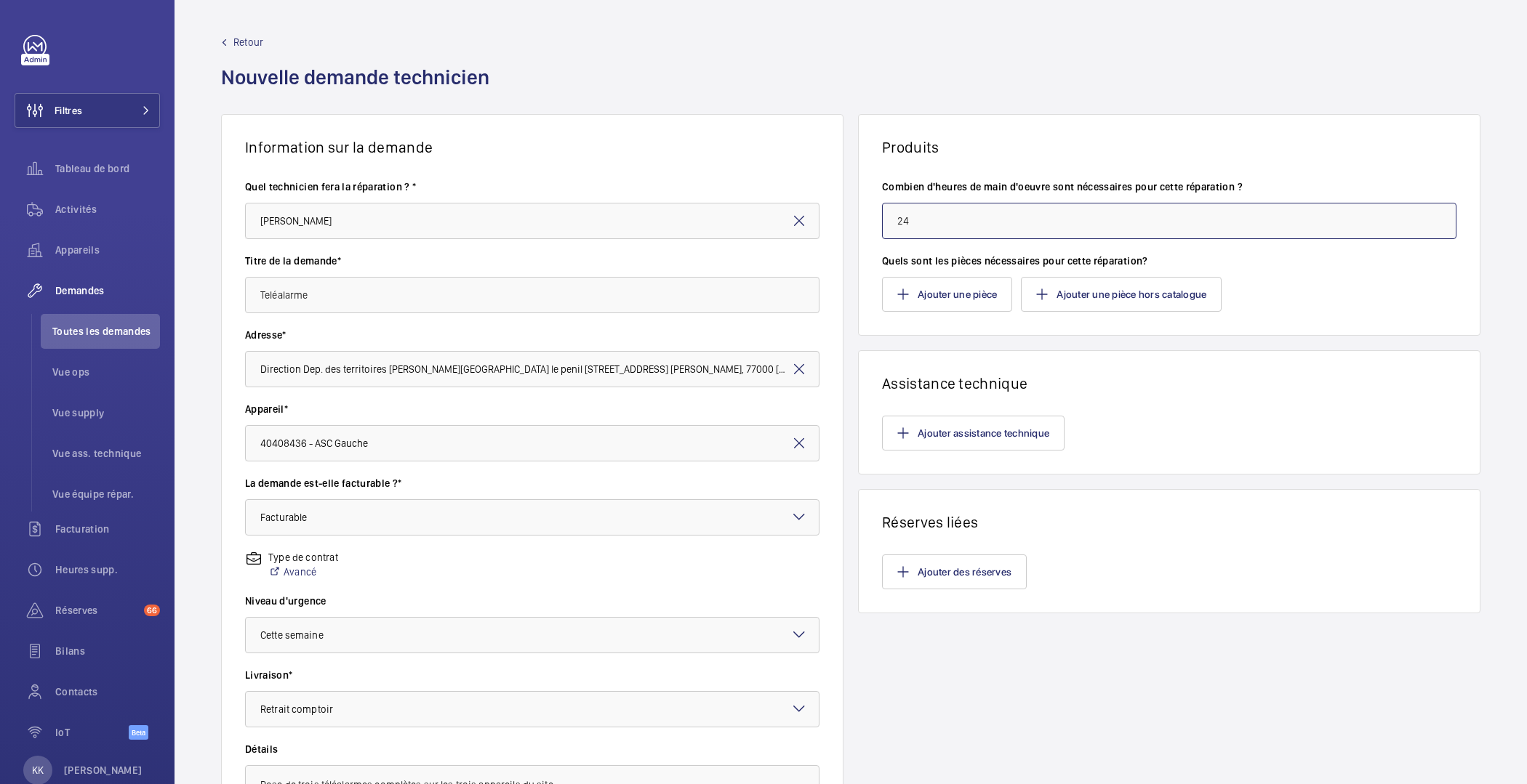
click at [897, 213] on input "24" at bounding box center [1170, 221] width 575 height 36
type input "15"
click at [924, 312] on wm-front-card-body "Combien d'heures de main d'oeuvre sont nécessaires pour cette réparation ? 15 Q…" at bounding box center [1170, 246] width 621 height 179
click at [913, 293] on button "Ajouter une pièce" at bounding box center [947, 294] width 131 height 35
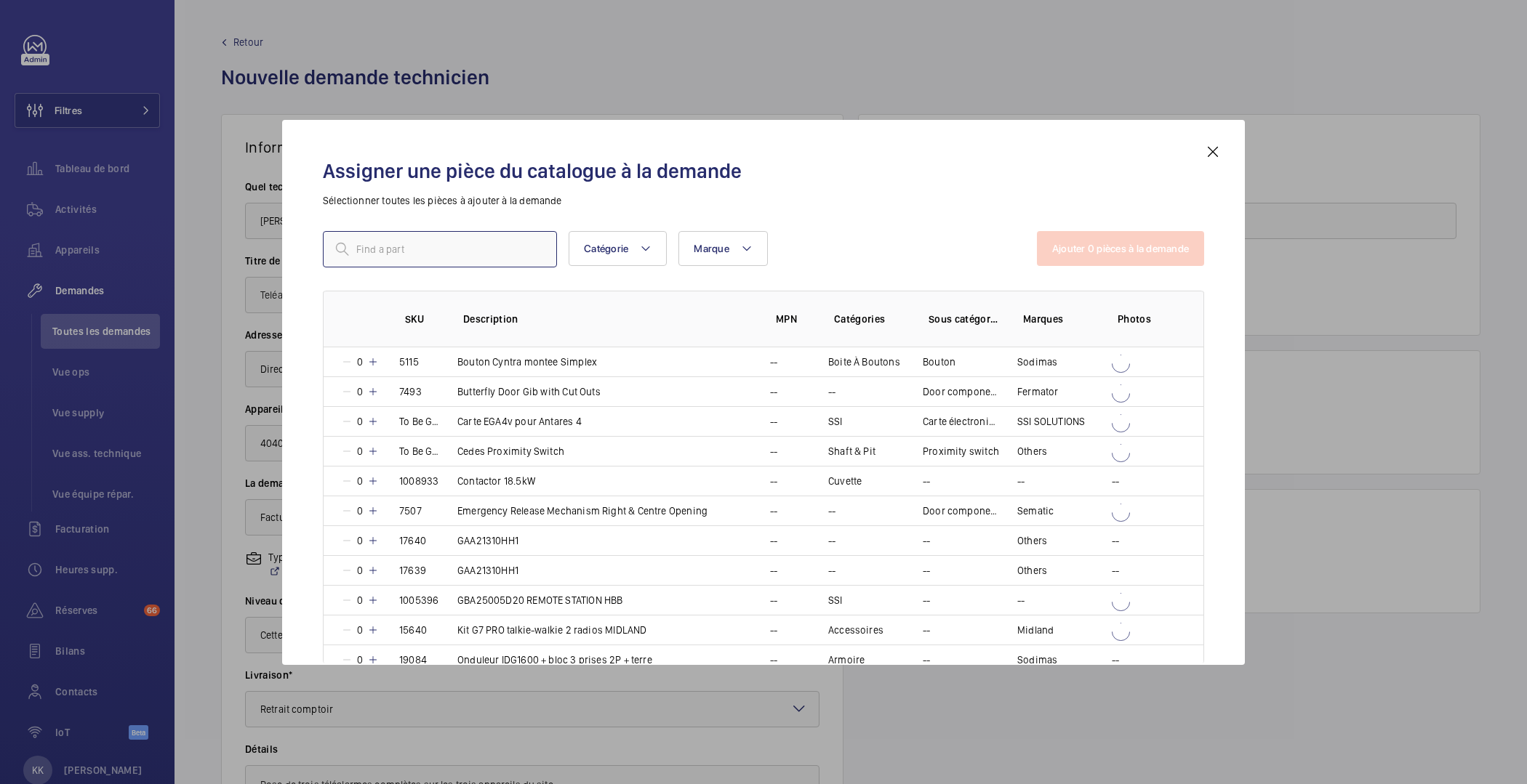
click at [403, 266] on input "text" at bounding box center [440, 250] width 234 height 36
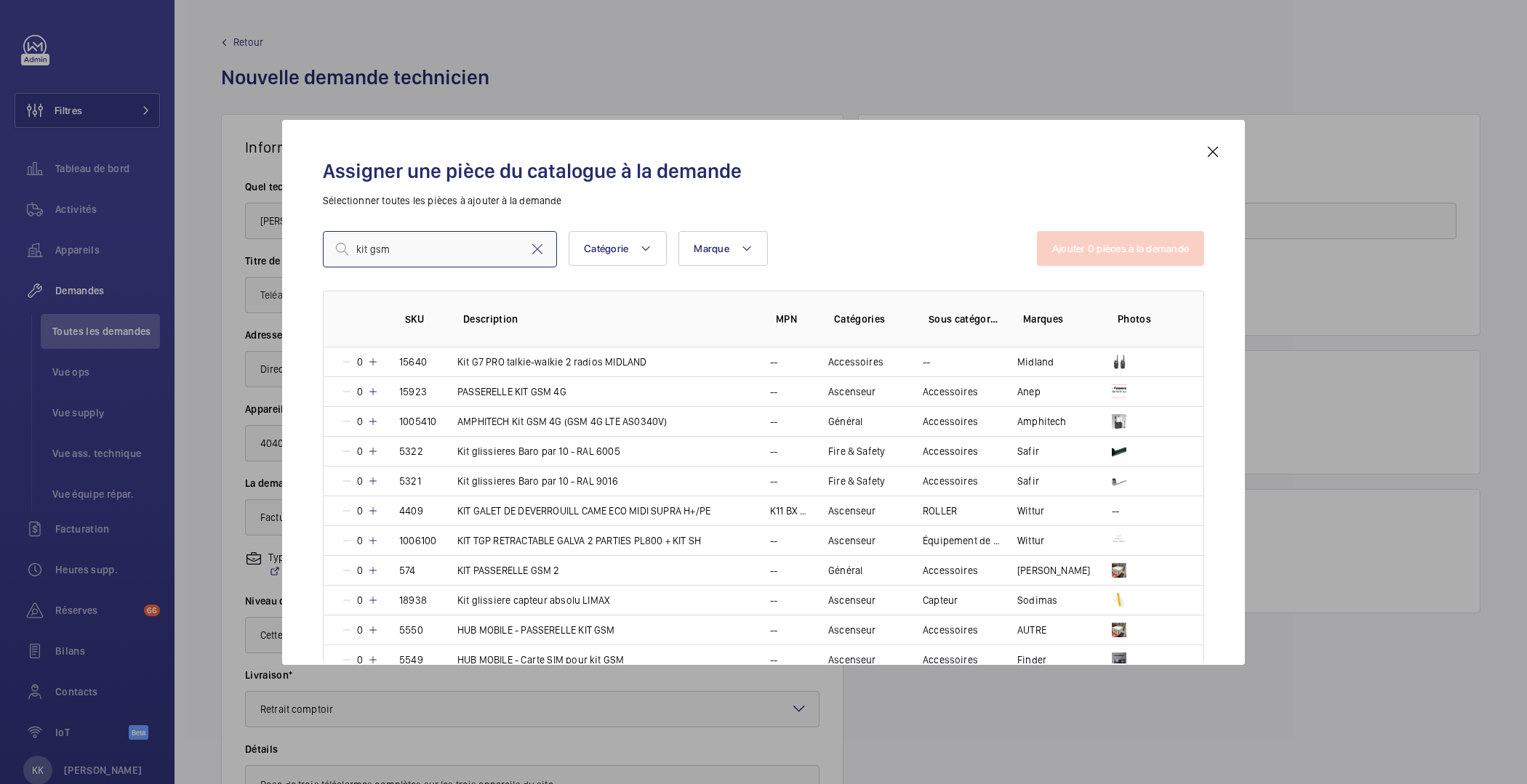
drag, startPoint x: 433, startPoint y: 259, endPoint x: 334, endPoint y: 262, distance: 99.0
click at [334, 262] on input "kit gsm" at bounding box center [440, 250] width 234 height 36
drag, startPoint x: 401, startPoint y: 253, endPoint x: 310, endPoint y: 244, distance: 91.4
click at [310, 244] on div "Assigner une pièce du catalogue à la demande Sélectionner toutes les pièces à a…" at bounding box center [763, 404] width 916 height 522
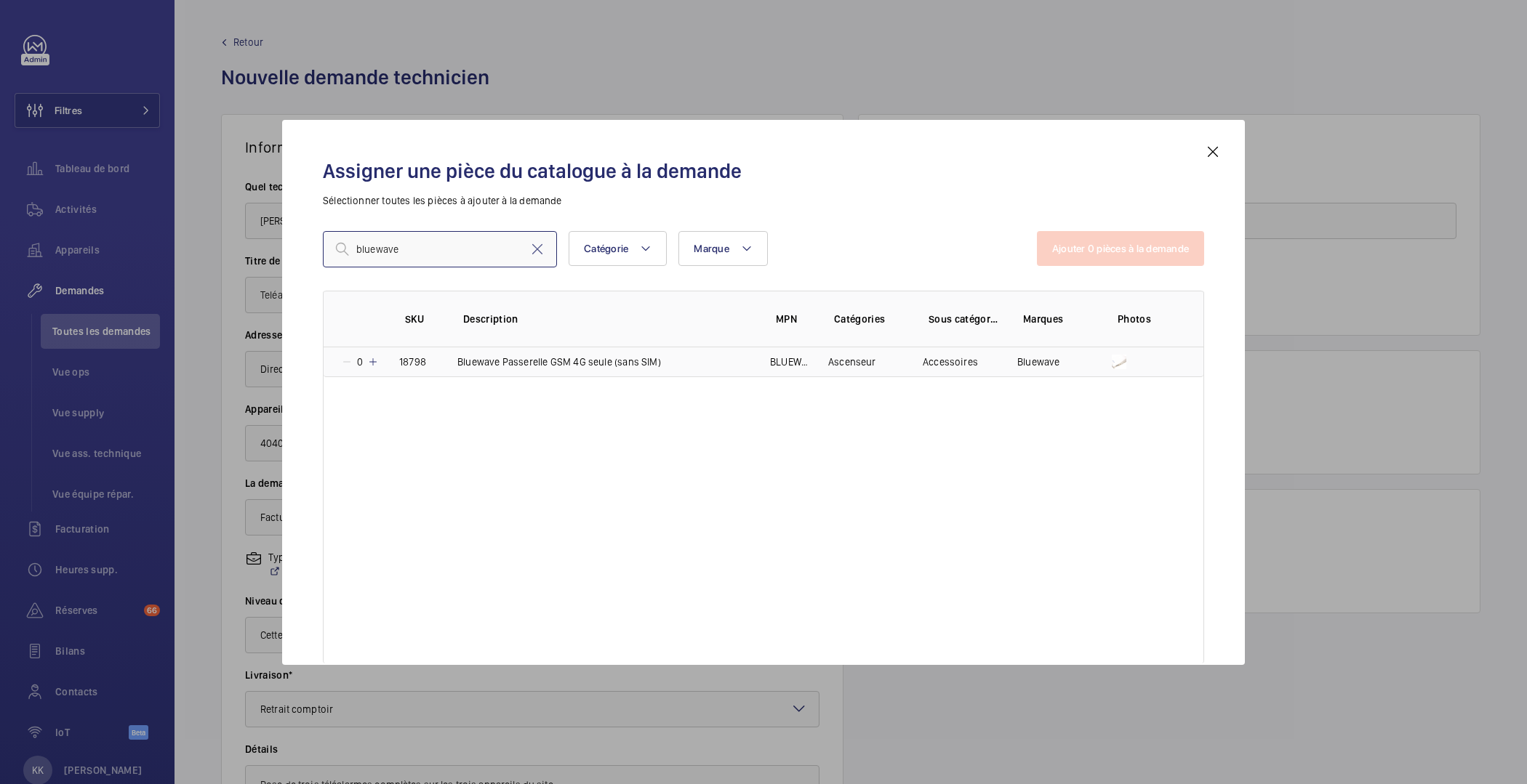
type input "bluewave"
click at [373, 364] on mat-icon at bounding box center [373, 362] width 11 height 11
click at [373, 364] on mat-icon at bounding box center [371, 362] width 11 height 11
click at [373, 364] on mat-icon at bounding box center [373, 362] width 11 height 11
click at [1055, 251] on button "Ajouter 1 pièces à la demande" at bounding box center [1121, 249] width 165 height 35
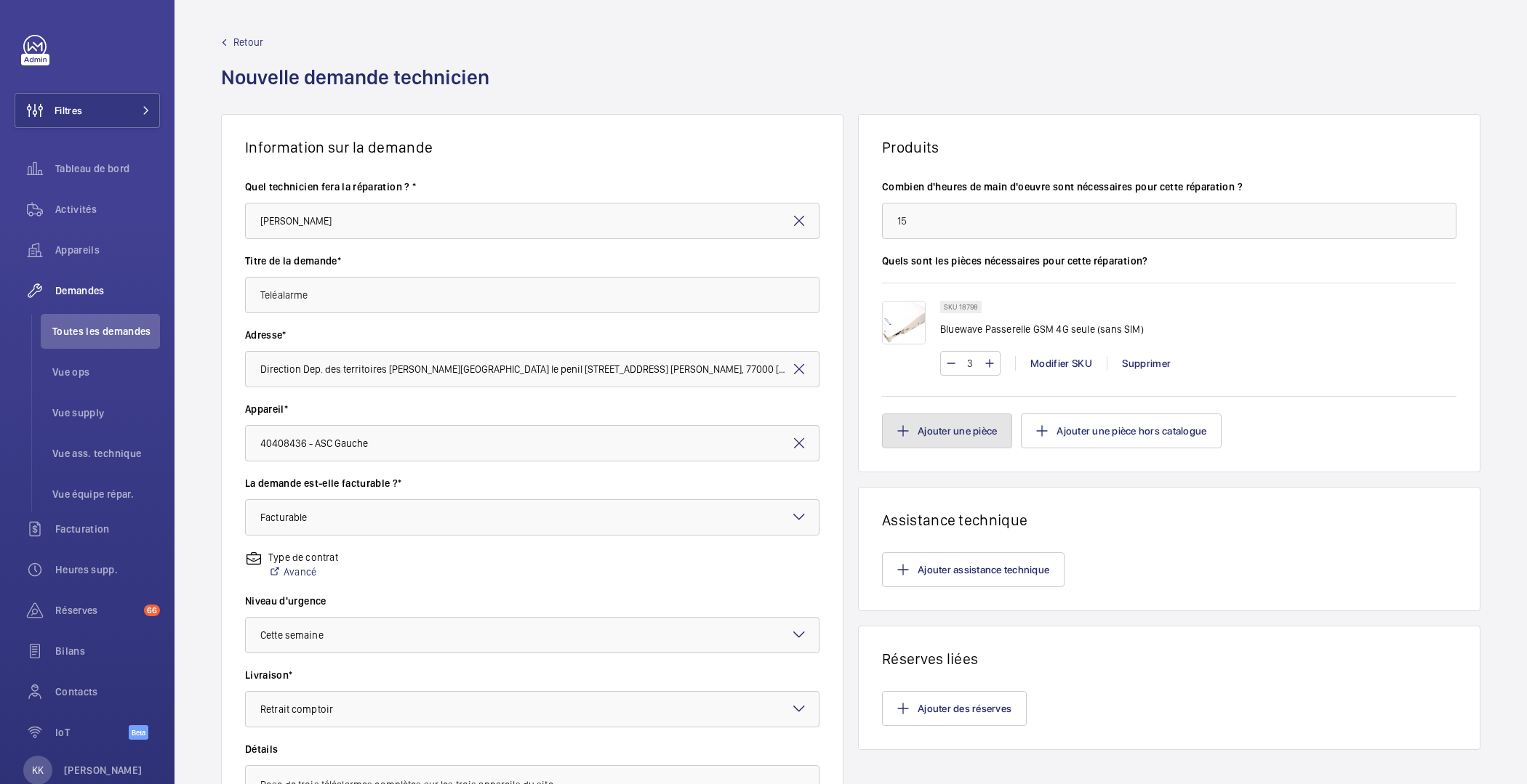
click at [981, 423] on button "Ajouter une pièce" at bounding box center [947, 431] width 131 height 35
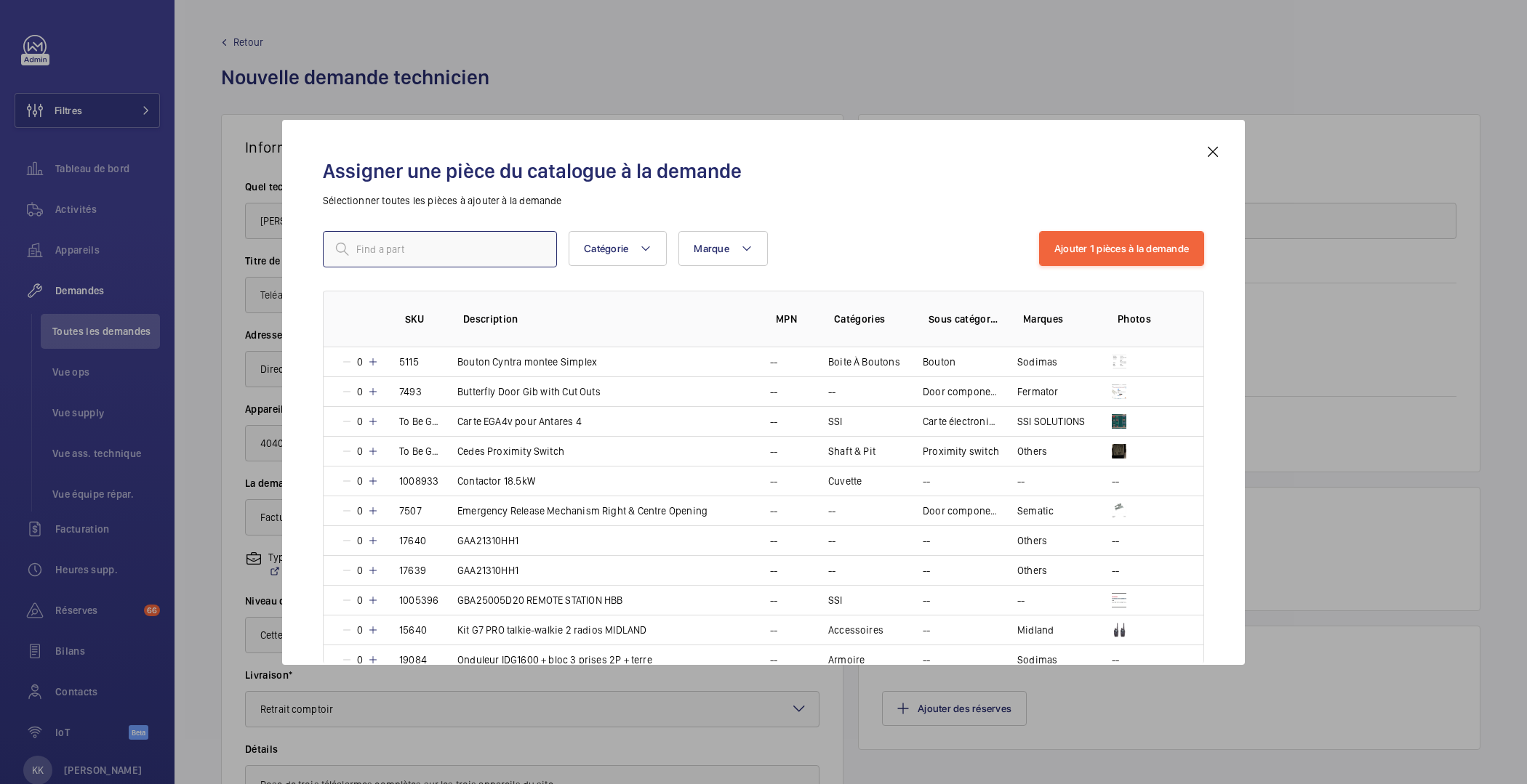
click at [491, 251] on input "text" at bounding box center [440, 250] width 234 height 36
type input "téléphone"
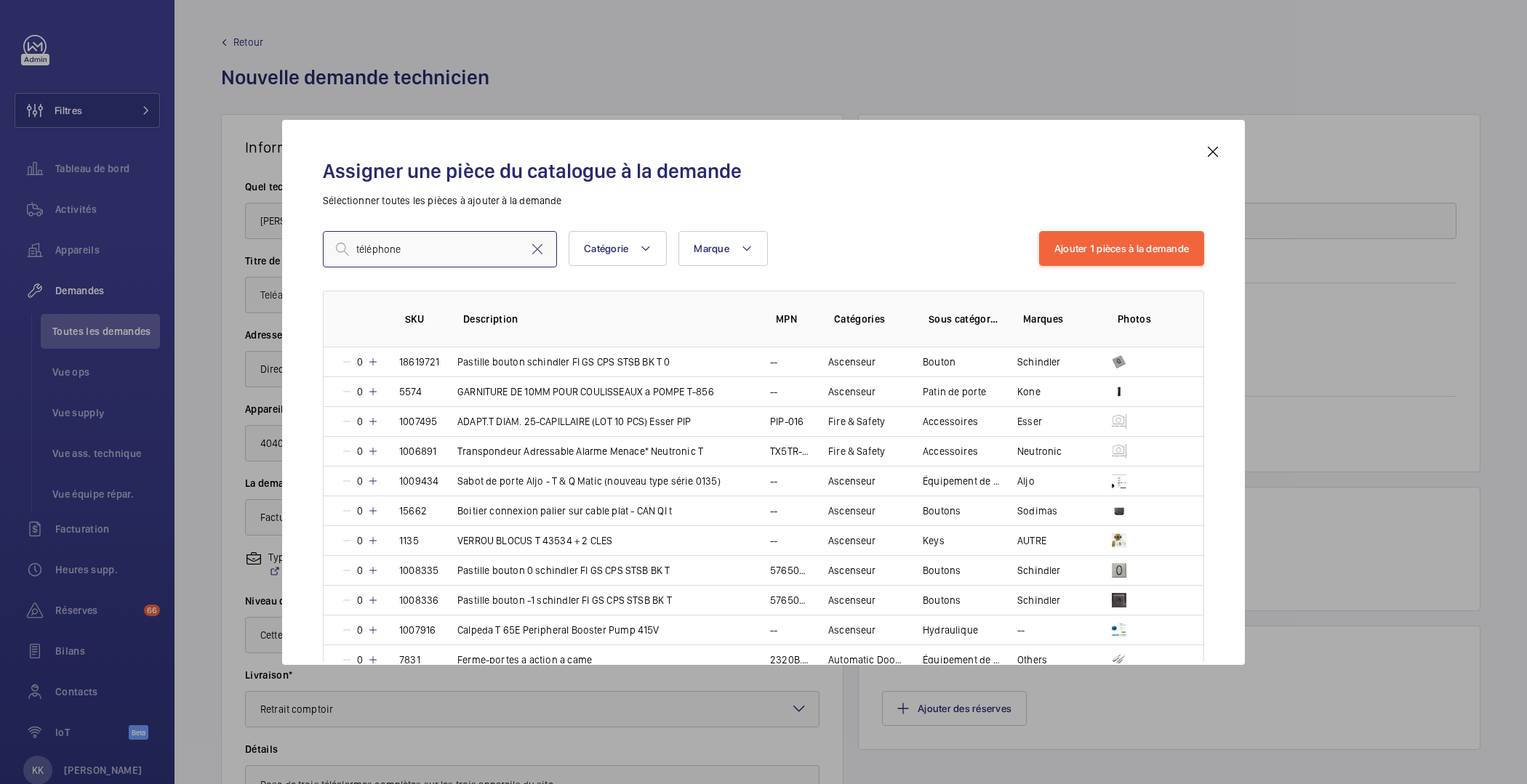
drag, startPoint x: 478, startPoint y: 247, endPoint x: 330, endPoint y: 247, distance: 148.0
click at [330, 247] on input "téléphone" at bounding box center [440, 250] width 234 height 36
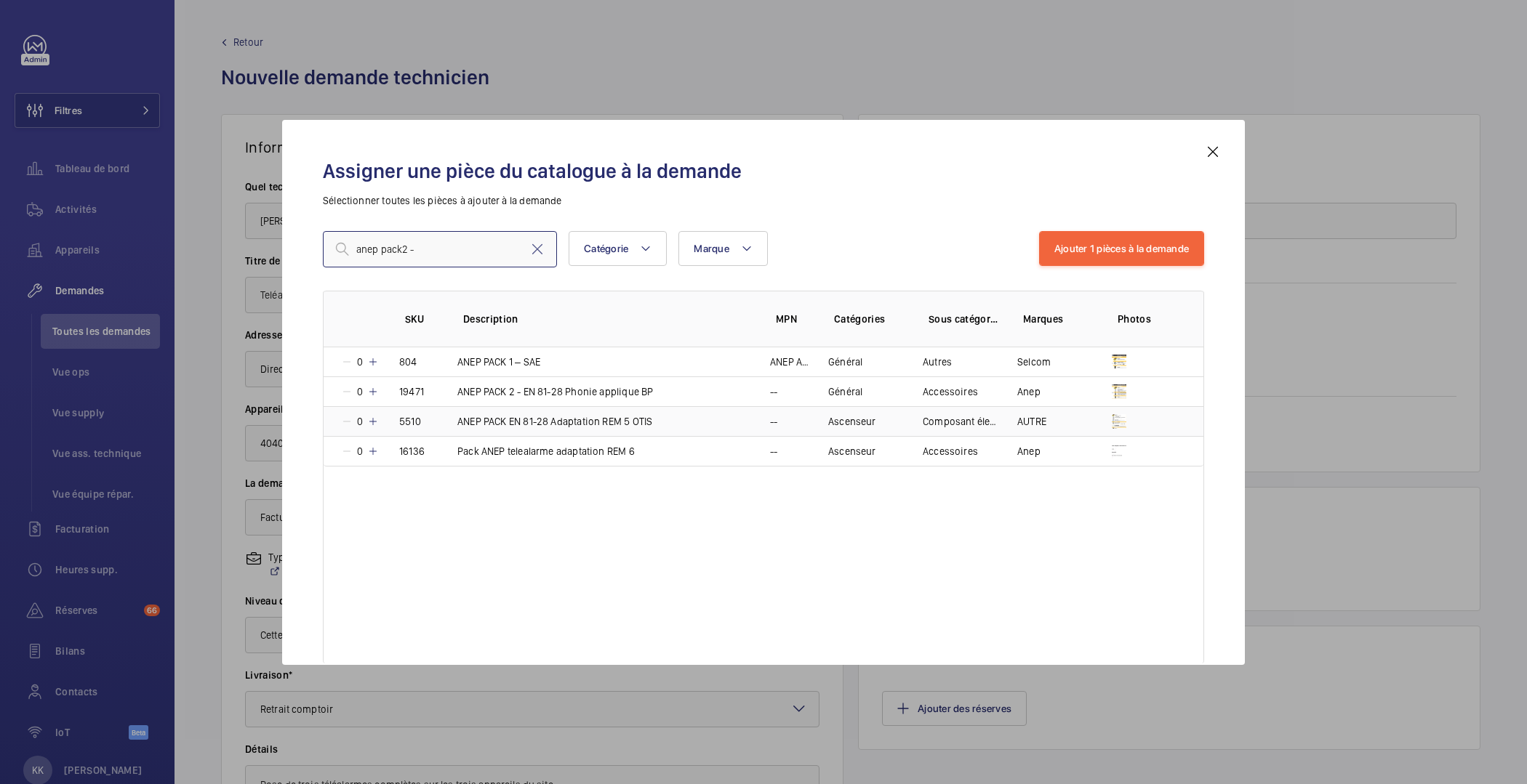
type input "anep pack2 -"
click at [649, 422] on p "ANEP PACK EN 81-28 Adaptation REM 5 OTIS" at bounding box center [555, 421] width 194 height 14
drag, startPoint x: 652, startPoint y: 422, endPoint x: 744, endPoint y: 563, distance: 168.4
click at [745, 563] on div "SKU Description MPN Catégories Sous catégories Marques Photos 0 804 ANEP PACK 1…" at bounding box center [764, 476] width 882 height 372
click at [766, 536] on div "SKU Description MPN Catégories Sous catégories Marques Photos 0 804 ANEP PACK 1…" at bounding box center [764, 476] width 882 height 372
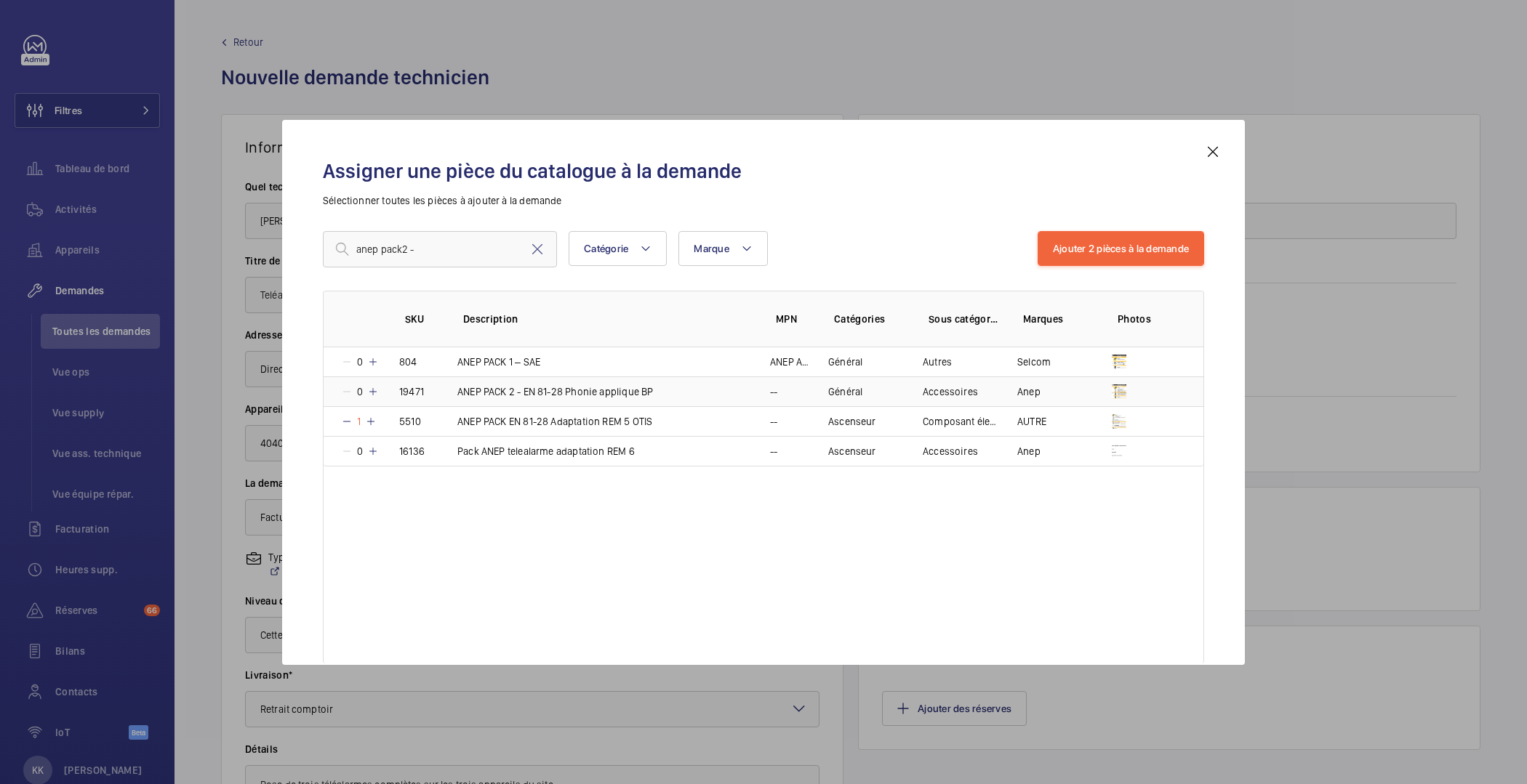
click at [1087, 397] on td "Anep" at bounding box center [1047, 391] width 94 height 30
click at [343, 422] on mat-icon at bounding box center [347, 421] width 11 height 11
click at [370, 392] on mat-icon at bounding box center [371, 392] width 11 height 11
click at [370, 392] on mat-icon at bounding box center [373, 392] width 11 height 11
click at [1079, 251] on button "Ajouter 2 pièces à la demande" at bounding box center [1121, 249] width 167 height 35
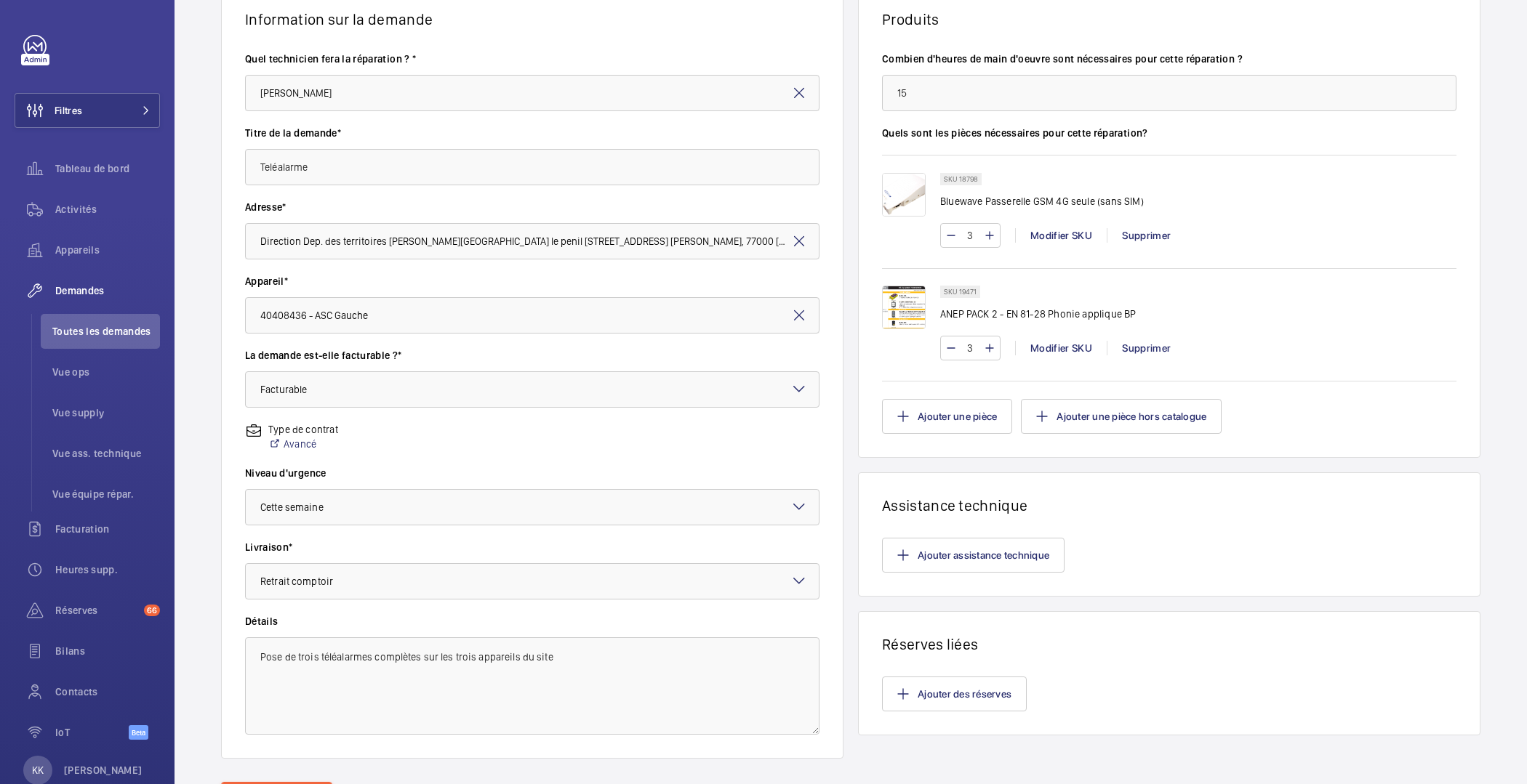
scroll to position [132, 0]
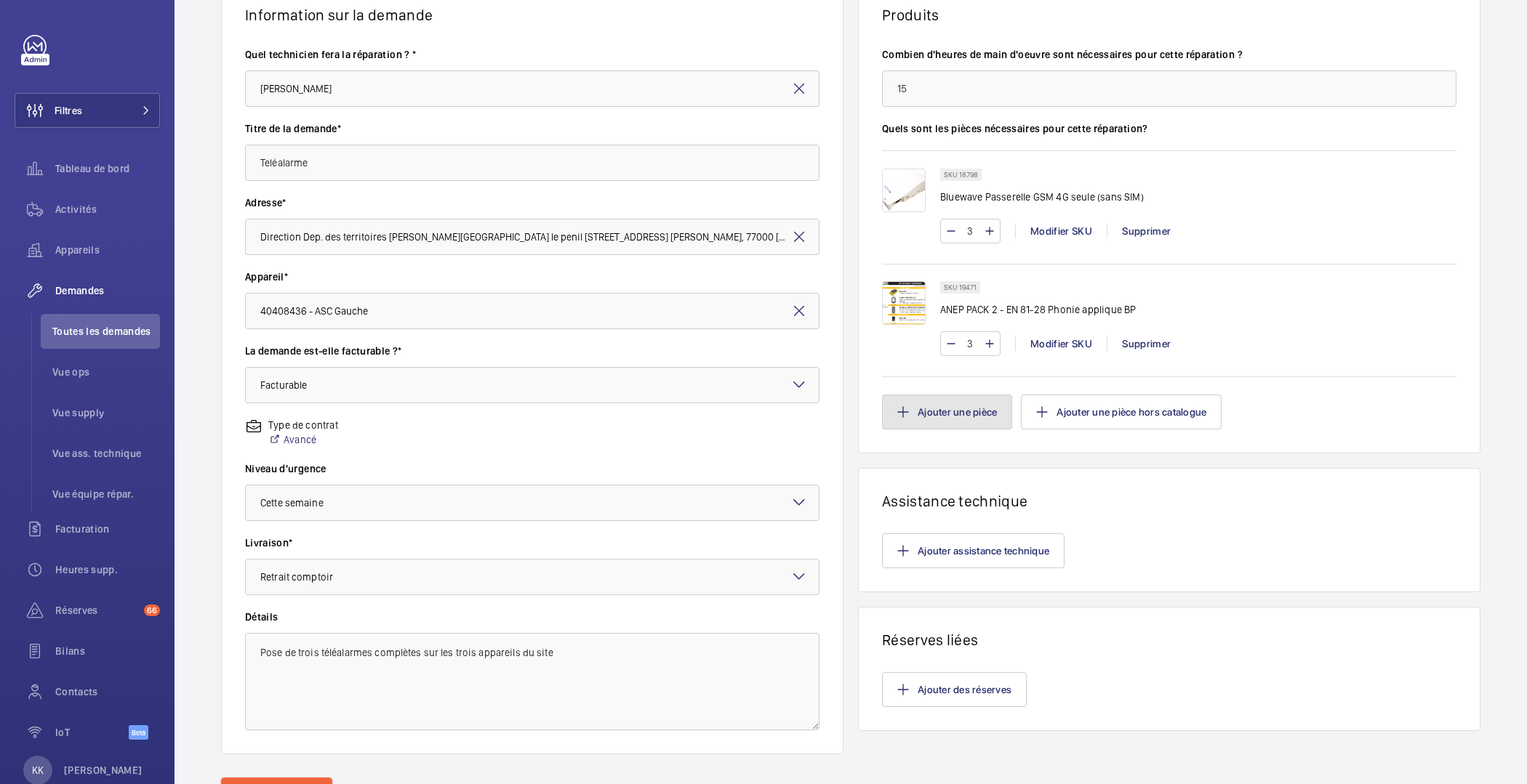
click at [926, 411] on button "Ajouter une pièce" at bounding box center [947, 412] width 131 height 35
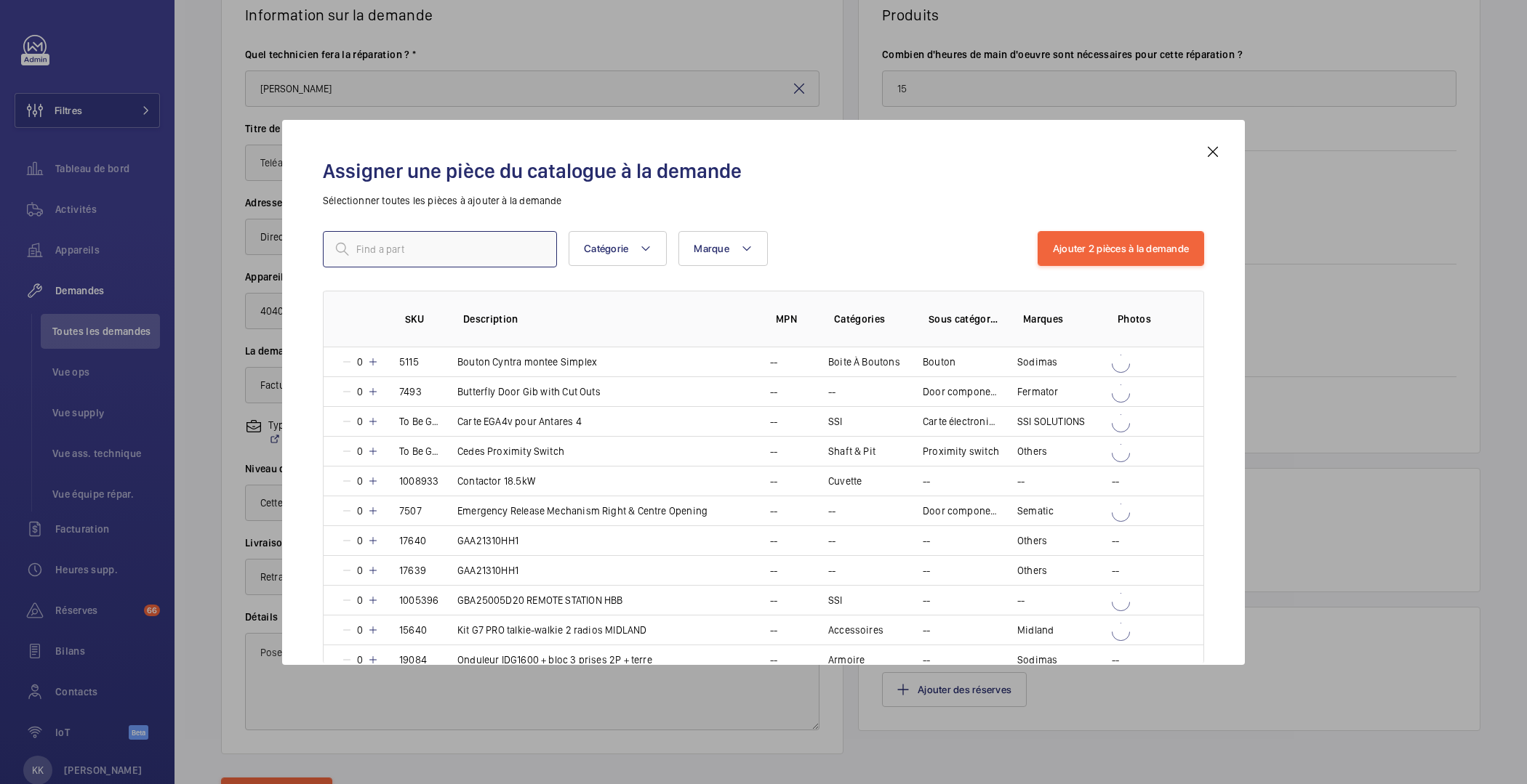
click at [496, 247] on input "text" at bounding box center [440, 250] width 234 height 36
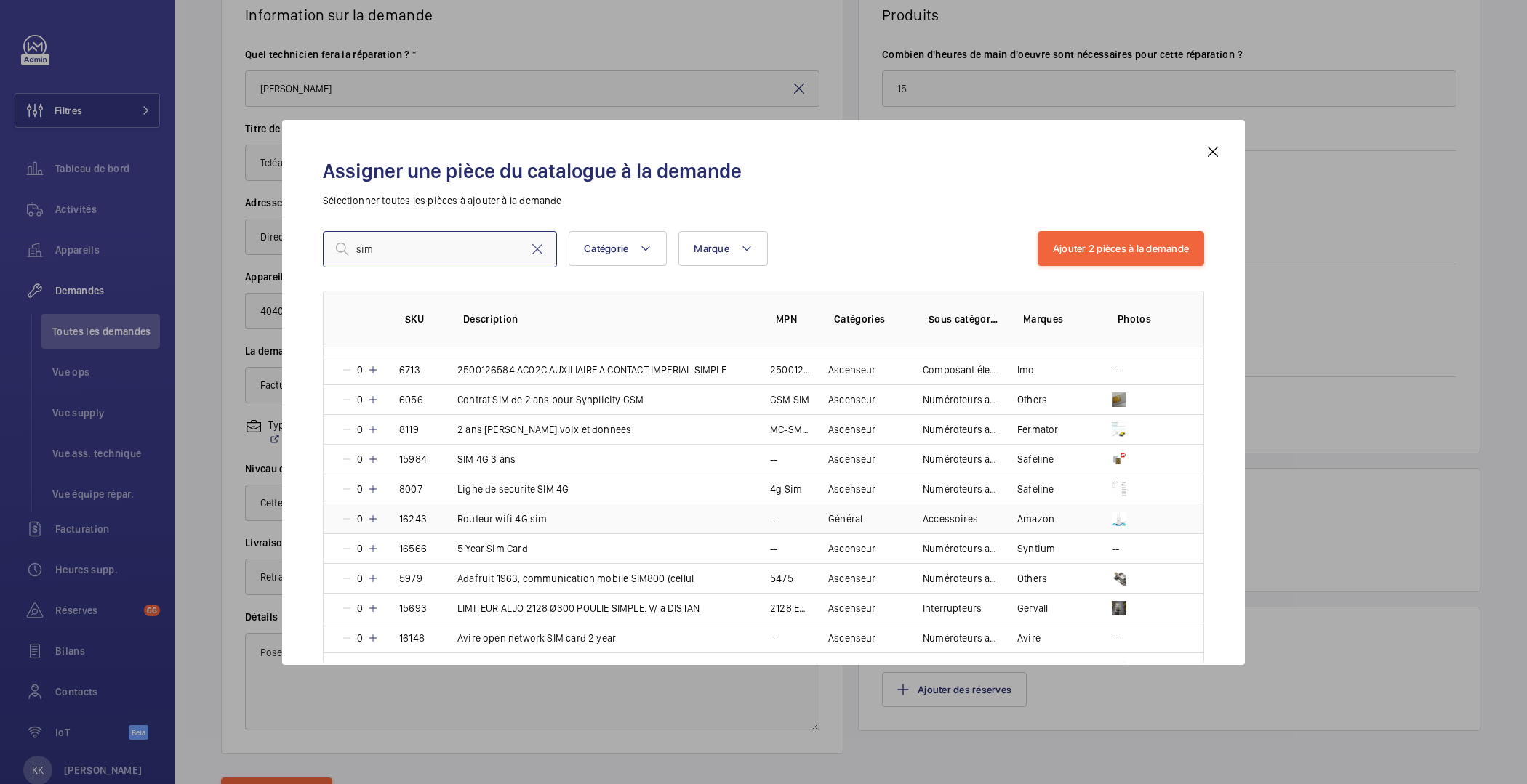
scroll to position [0, 0]
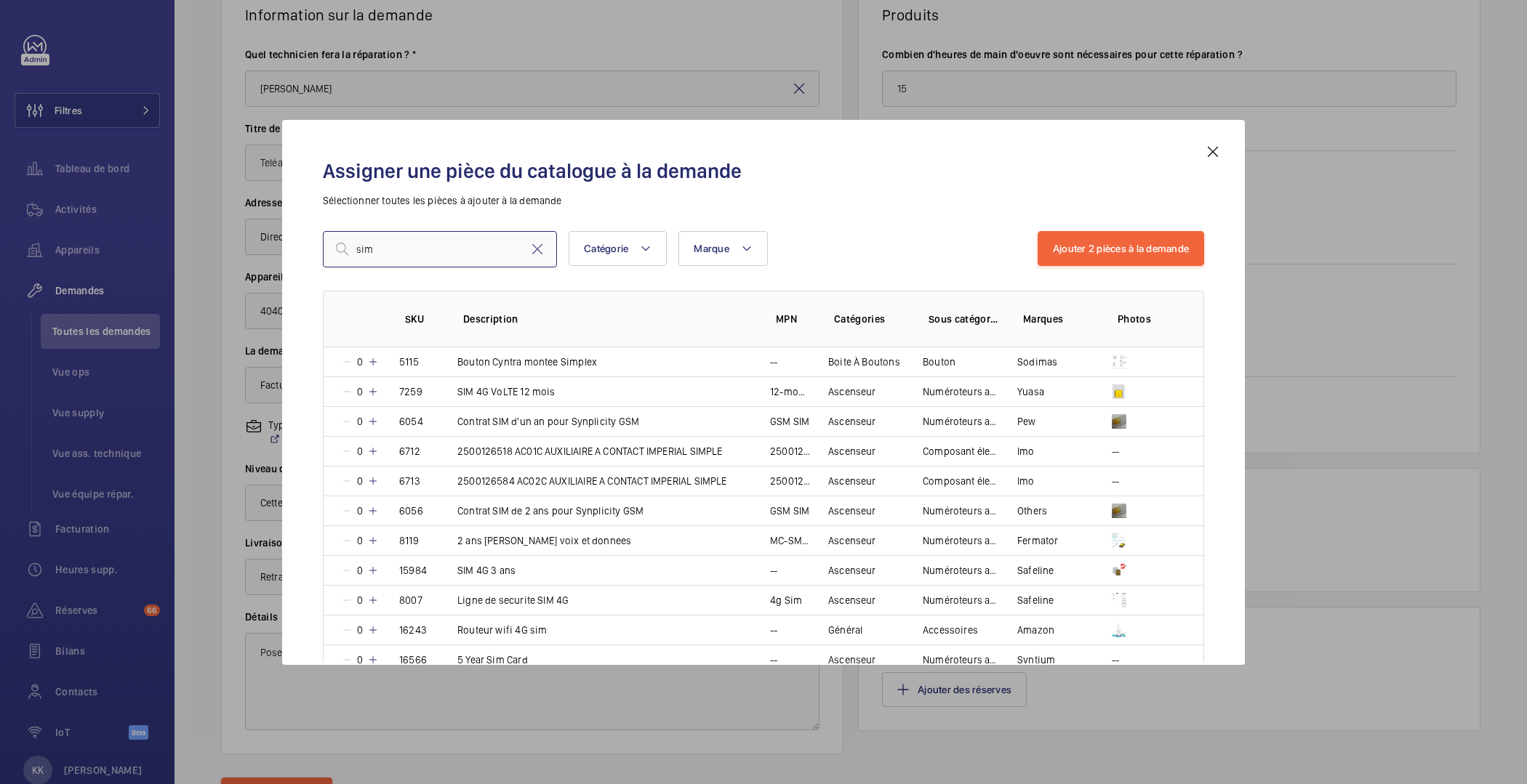
drag, startPoint x: 370, startPoint y: 262, endPoint x: 293, endPoint y: 256, distance: 77.2
click at [293, 256] on div "Assigner une pièce du catalogue à la demande Sélectionner toutes les pièces à a…" at bounding box center [764, 392] width 963 height 545
drag, startPoint x: 390, startPoint y: 247, endPoint x: 277, endPoint y: 247, distance: 113.0
click at [277, 247] on div "Assigner une pièce du catalogue à la demande Sélectionner toutes les pièces à a…" at bounding box center [764, 392] width 1527 height 784
click at [416, 212] on div "Assigner une pièce du catalogue à la demande Sélectionner toutes les pièces à a…" at bounding box center [763, 404] width 916 height 522
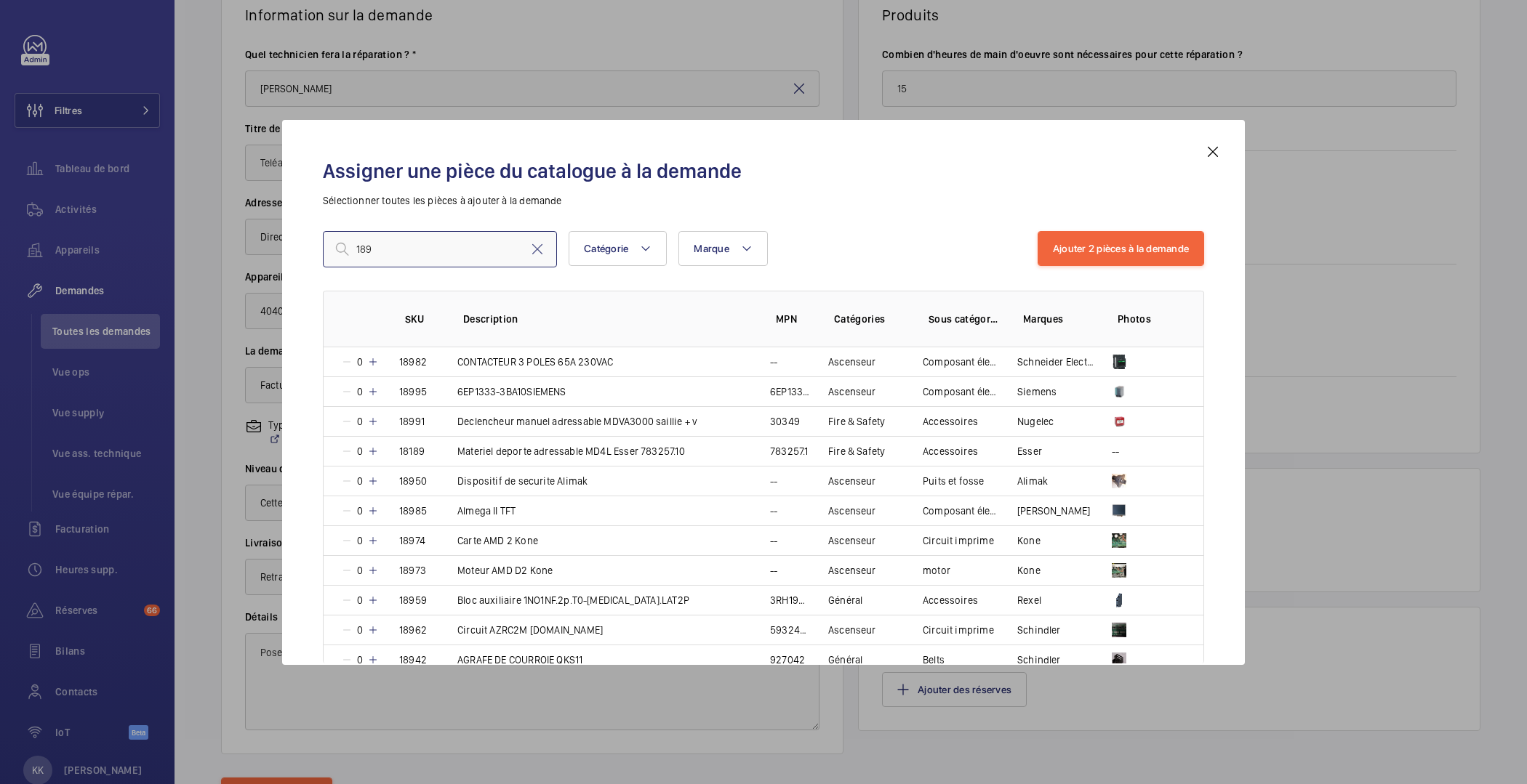
click at [388, 251] on input "189" at bounding box center [440, 250] width 234 height 36
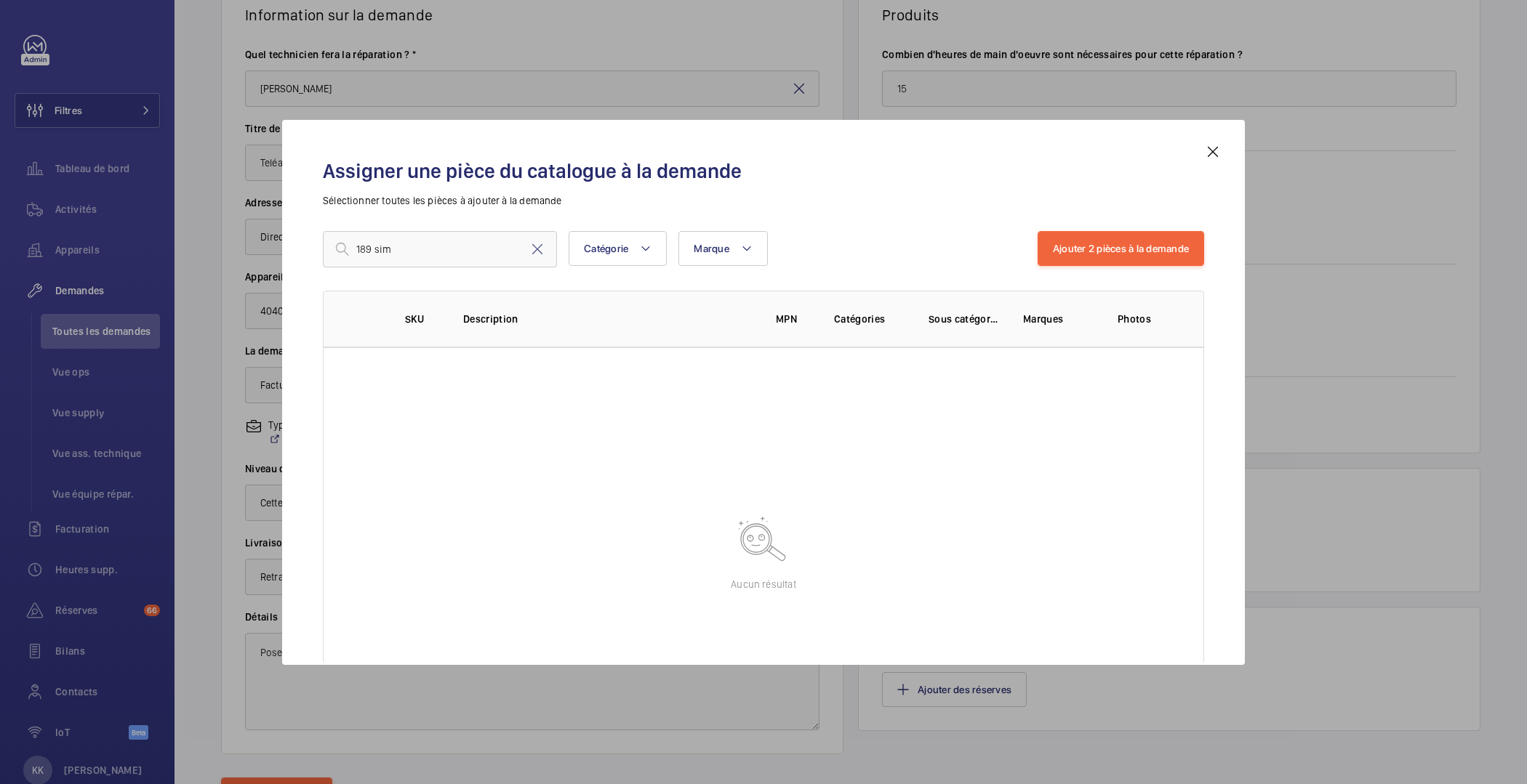
click at [737, 268] on div "189 sim Catégorie Marque Plus de filtres Réinitialiser tous les filtres Ajouter…" at bounding box center [764, 413] width 882 height 364
click at [415, 238] on input "189 sim" at bounding box center [440, 250] width 234 height 36
drag, startPoint x: 374, startPoint y: 245, endPoint x: 328, endPoint y: 244, distance: 46.0
click at [327, 244] on input "189 sim" at bounding box center [440, 250] width 234 height 36
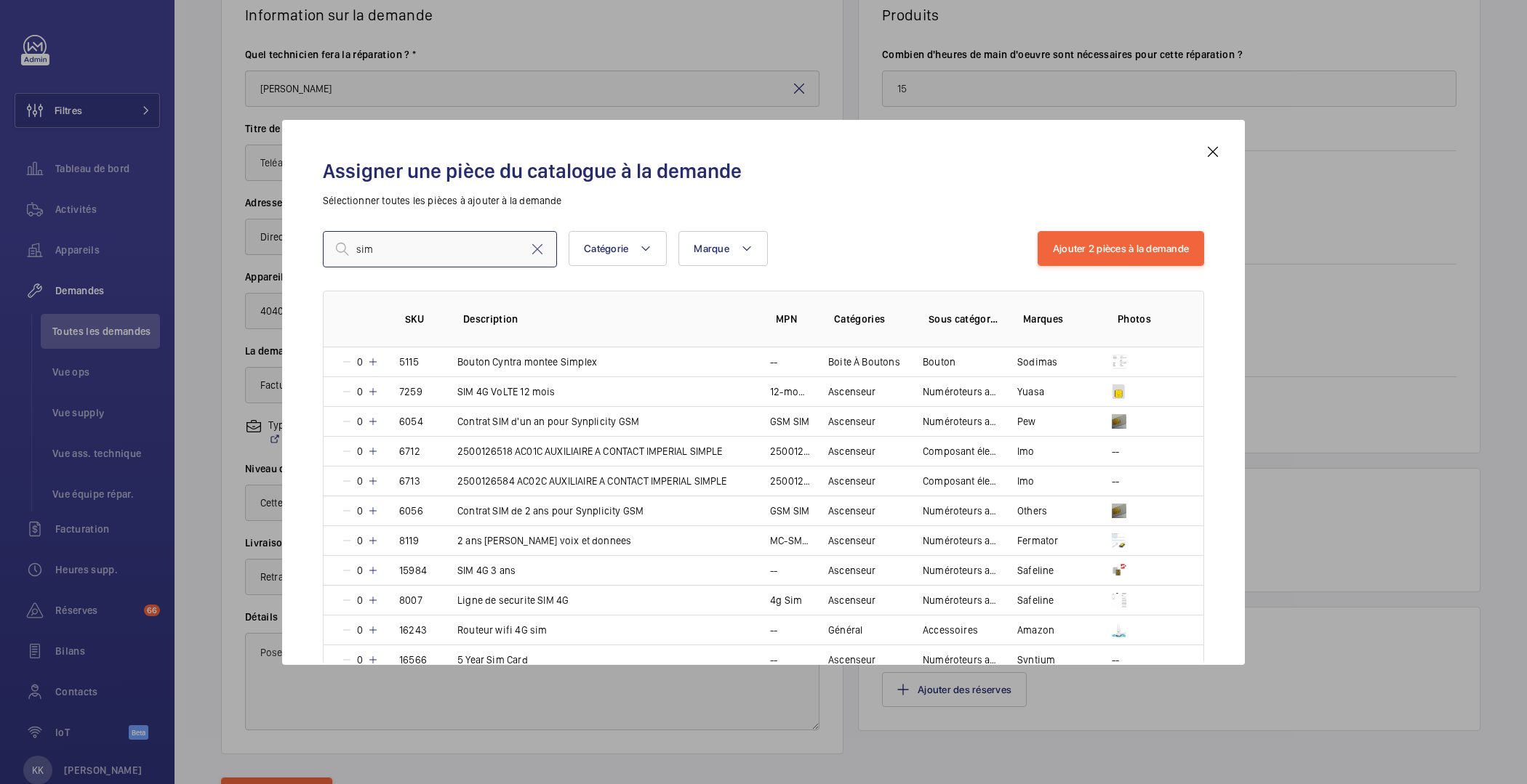
drag, startPoint x: 400, startPoint y: 256, endPoint x: 352, endPoint y: 256, distance: 48.0
click at [352, 256] on input "sim" at bounding box center [440, 250] width 234 height 36
drag, startPoint x: 416, startPoint y: 247, endPoint x: 316, endPoint y: 243, distance: 100.1
click at [316, 243] on div "Assigner une pièce du catalogue à la demande Sélectionner toutes les pièces à a…" at bounding box center [763, 404] width 916 height 522
paste input "Carte SIM pour kit GSM"
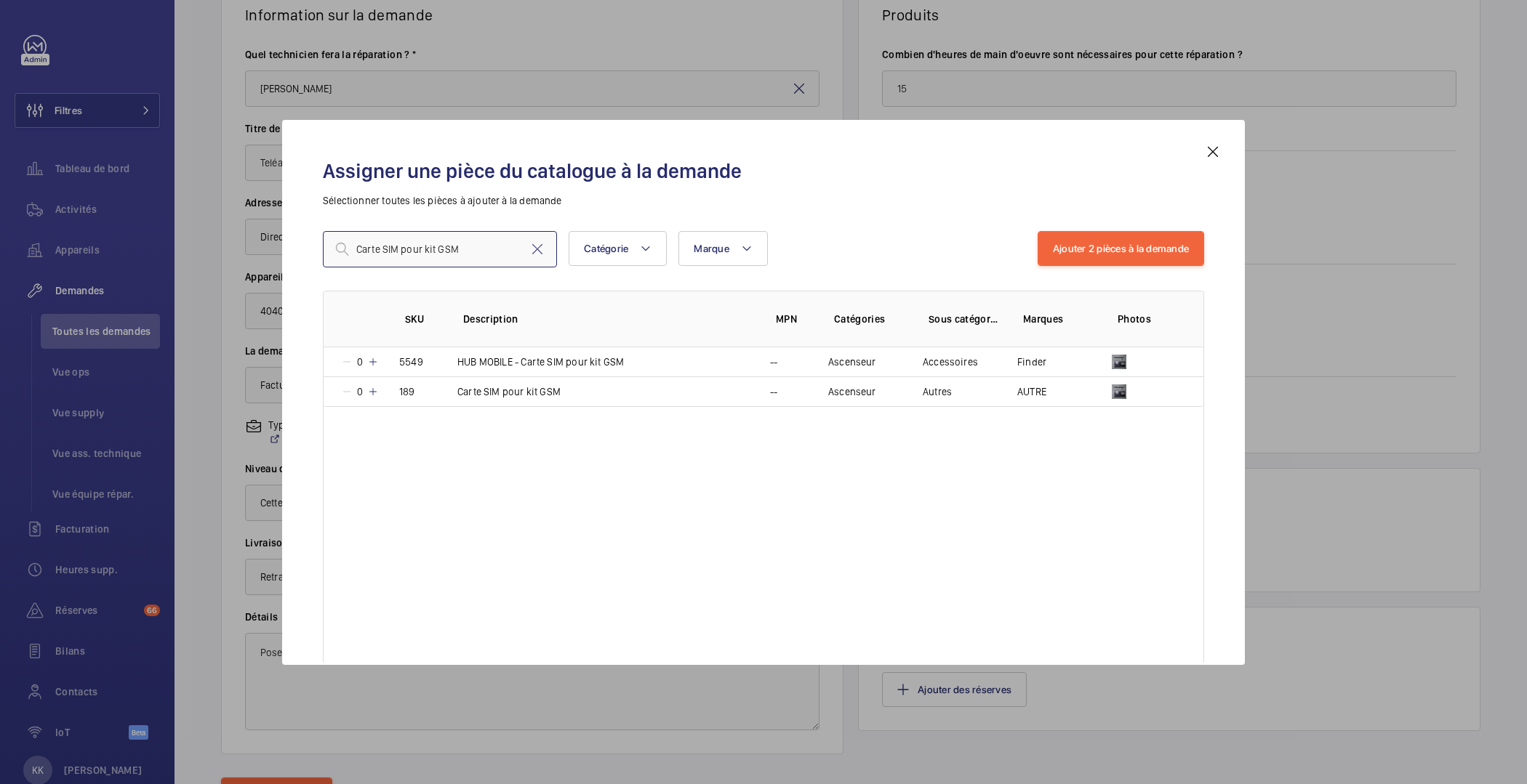
type input "Carte SIM pour kit GSM"
click at [558, 464] on div "SKU Description MPN Catégories Sous catégories Marques Photos 0 5549 HUB MOBILE…" at bounding box center [764, 476] width 882 height 372
click at [375, 389] on mat-icon at bounding box center [373, 392] width 11 height 11
click at [375, 389] on mat-icon at bounding box center [371, 392] width 11 height 11
click at [375, 389] on mat-icon at bounding box center [373, 392] width 11 height 11
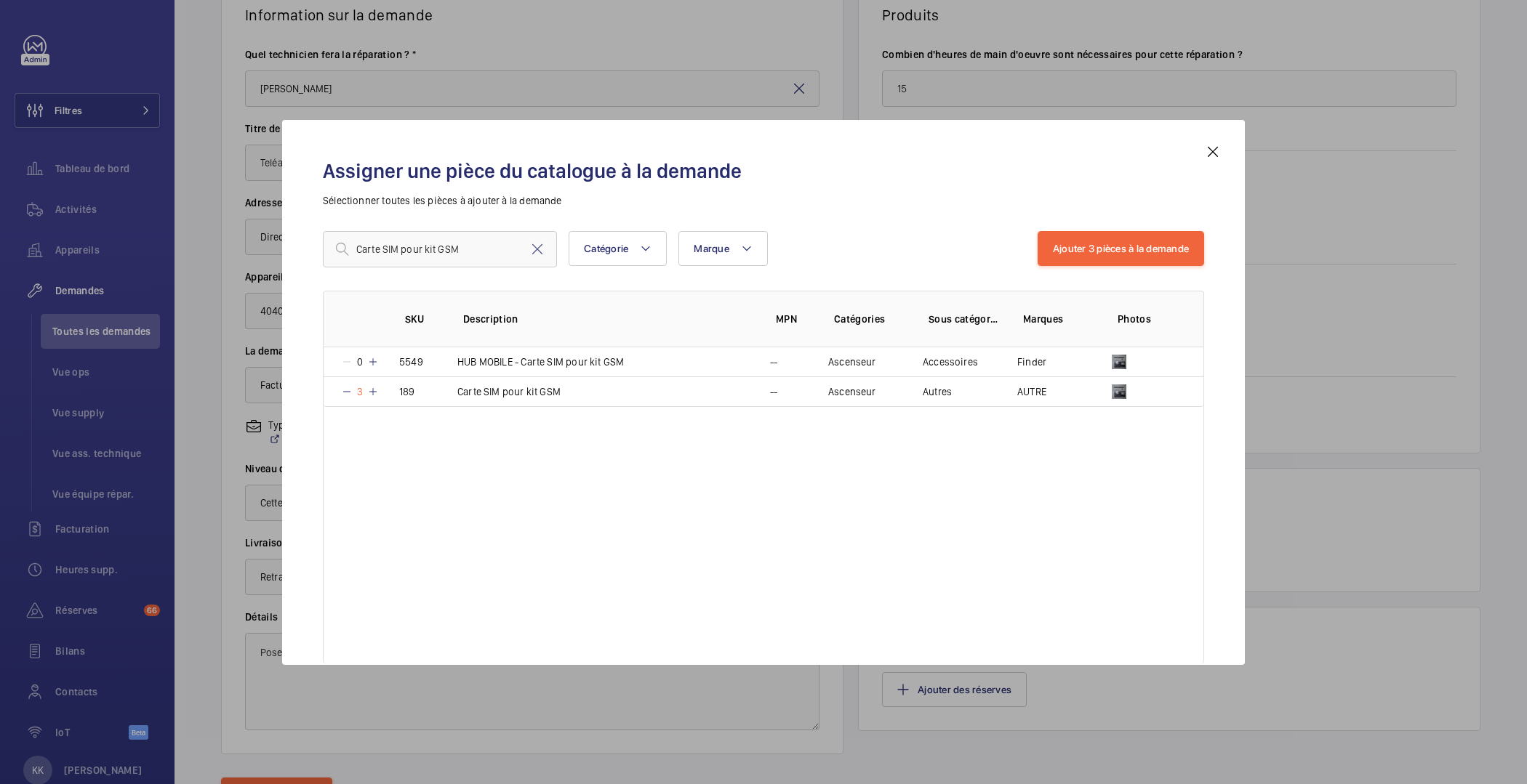
click at [500, 452] on div "SKU Description MPN Catégories Sous catégories Marques Photos 0 5549 HUB MOBILE…" at bounding box center [764, 476] width 882 height 372
click at [1069, 249] on button "Ajouter 3 pièces à la demande" at bounding box center [1121, 249] width 167 height 35
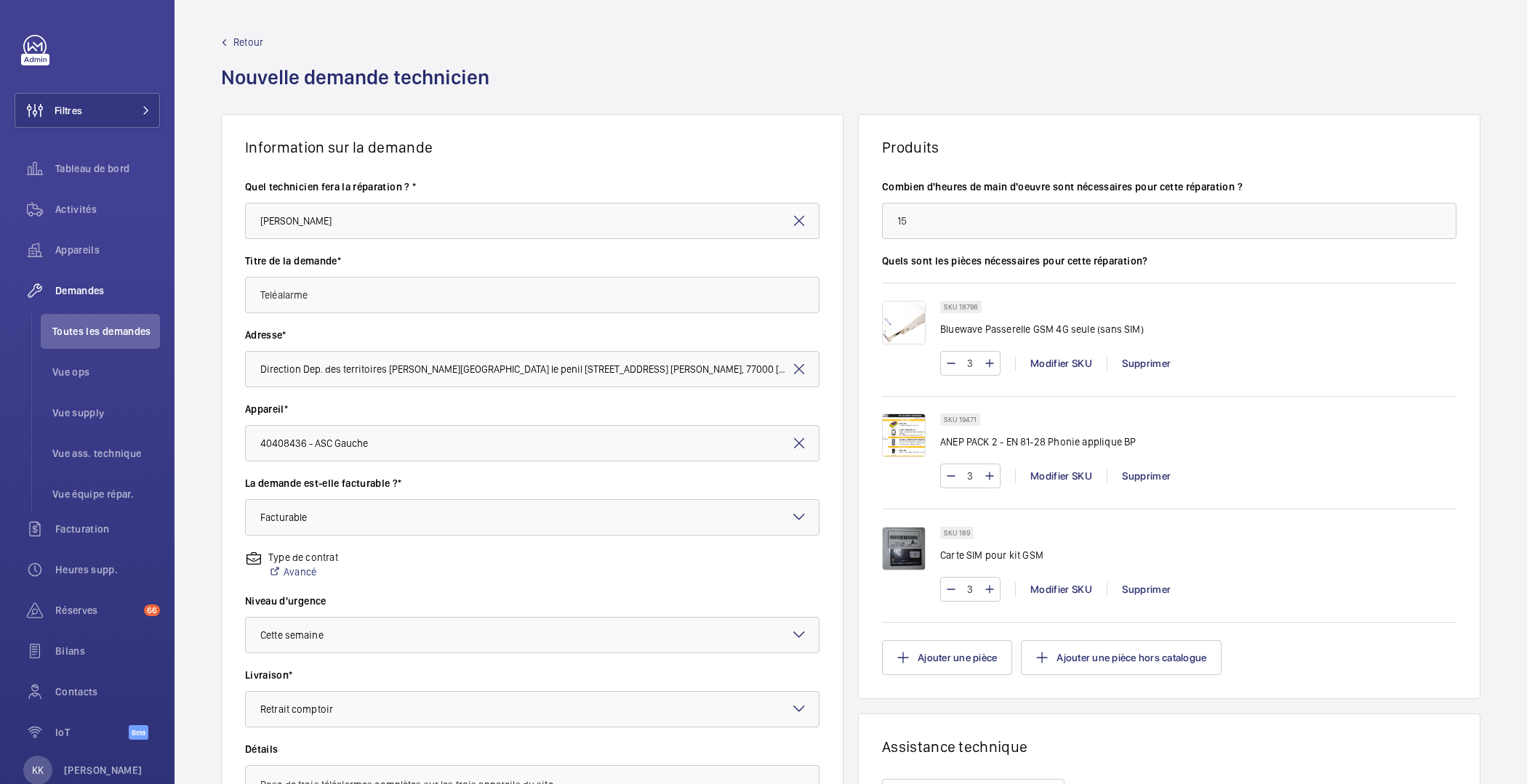
scroll to position [293, 0]
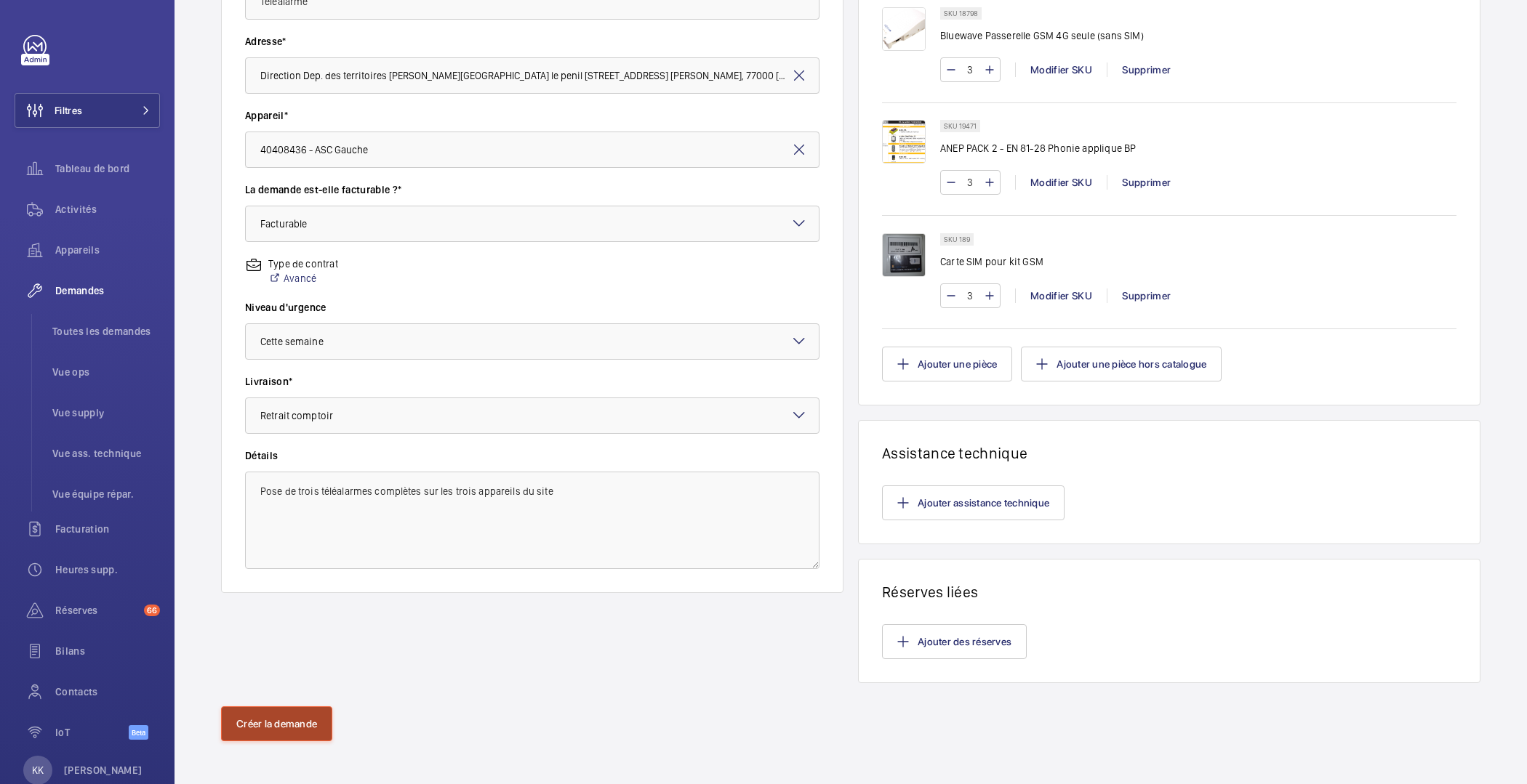
click at [313, 732] on button "Créer la demande" at bounding box center [276, 724] width 112 height 35
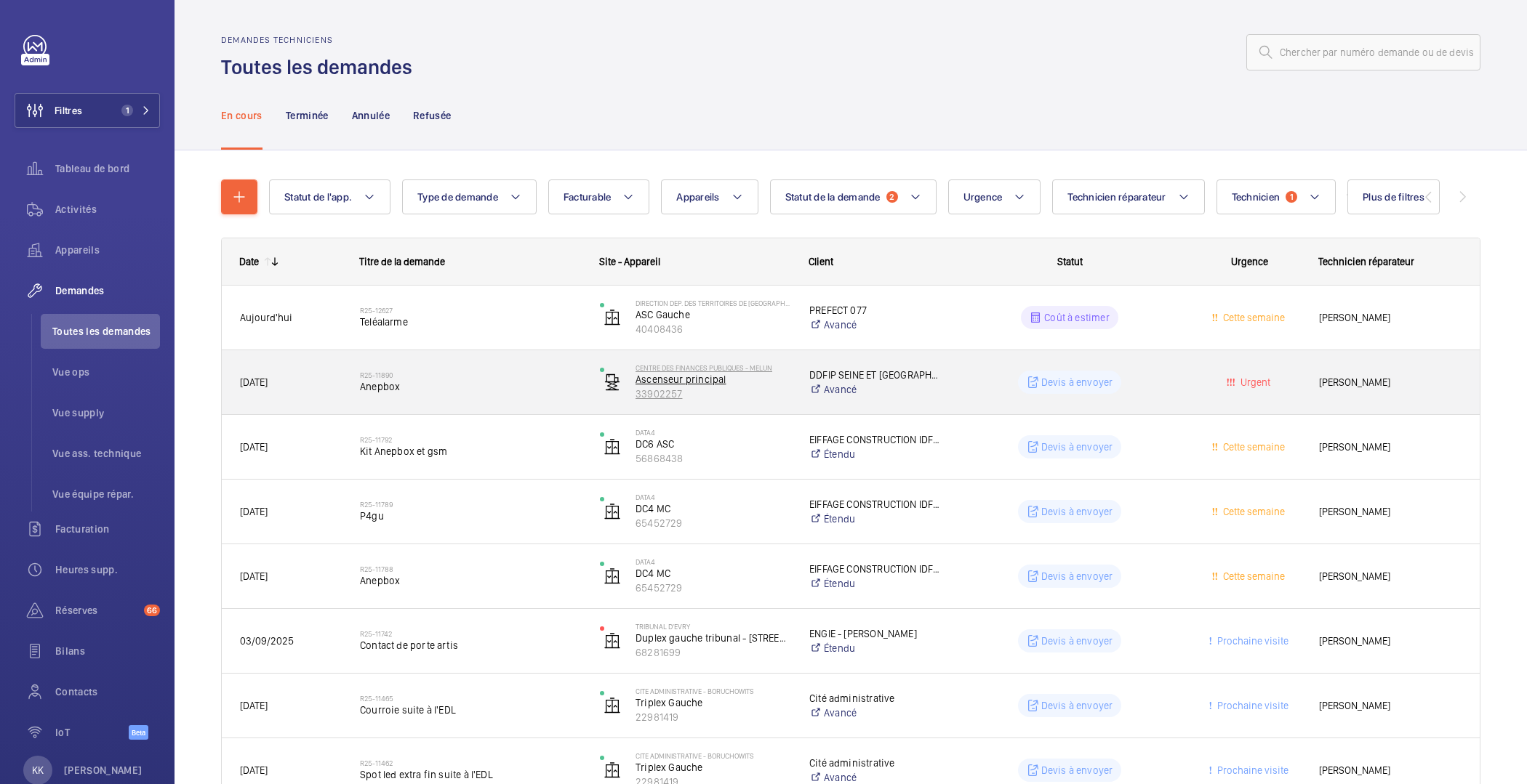
scroll to position [135, 0]
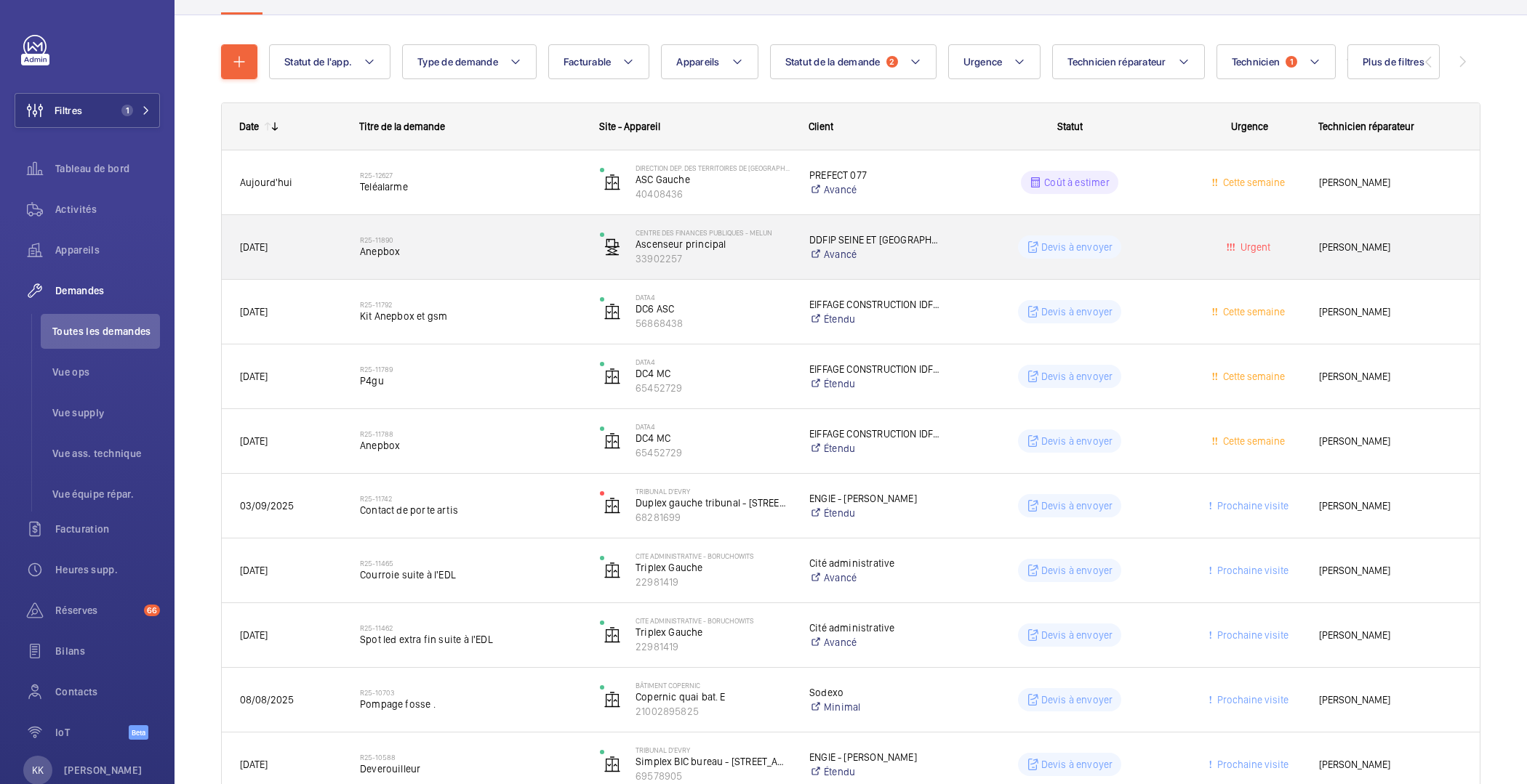
click at [388, 266] on div "R25-11890 Anepbox" at bounding box center [471, 247] width 221 height 42
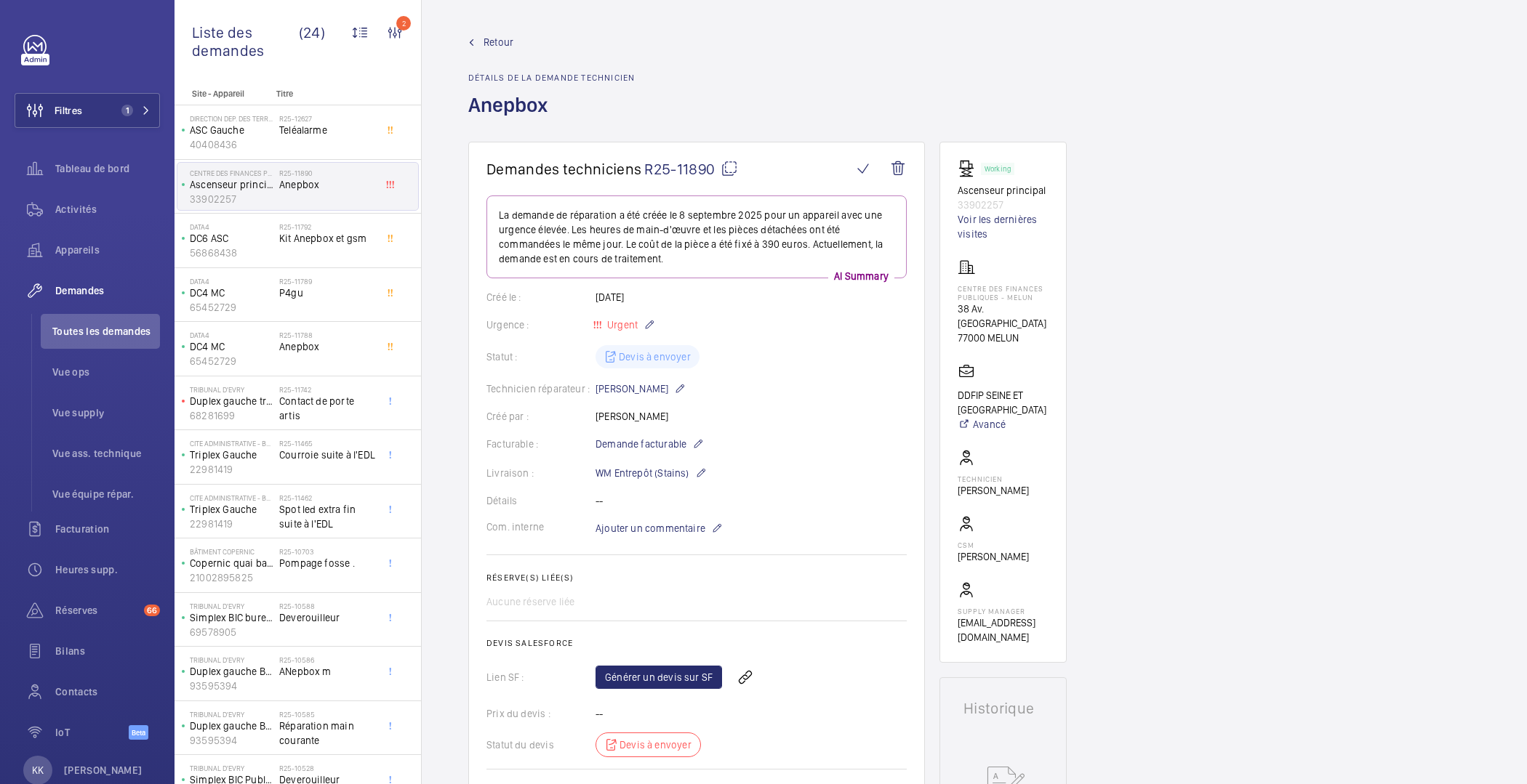
click at [499, 40] on span "Retour" at bounding box center [498, 42] width 30 height 14
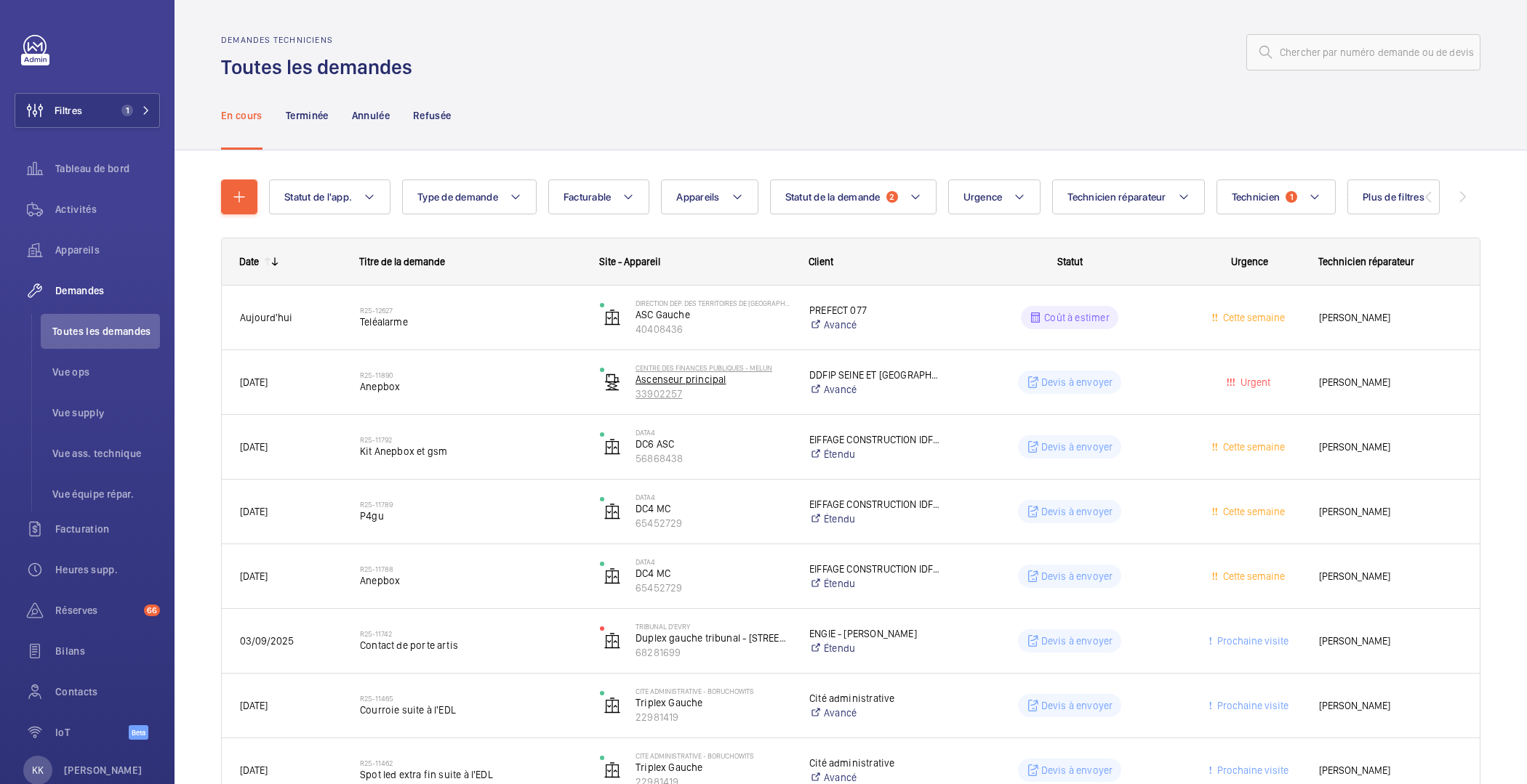
drag, startPoint x: 681, startPoint y: 319, endPoint x: 681, endPoint y: 392, distance: 73.0
click at [79, 249] on span "Appareils" at bounding box center [108, 250] width 105 height 14
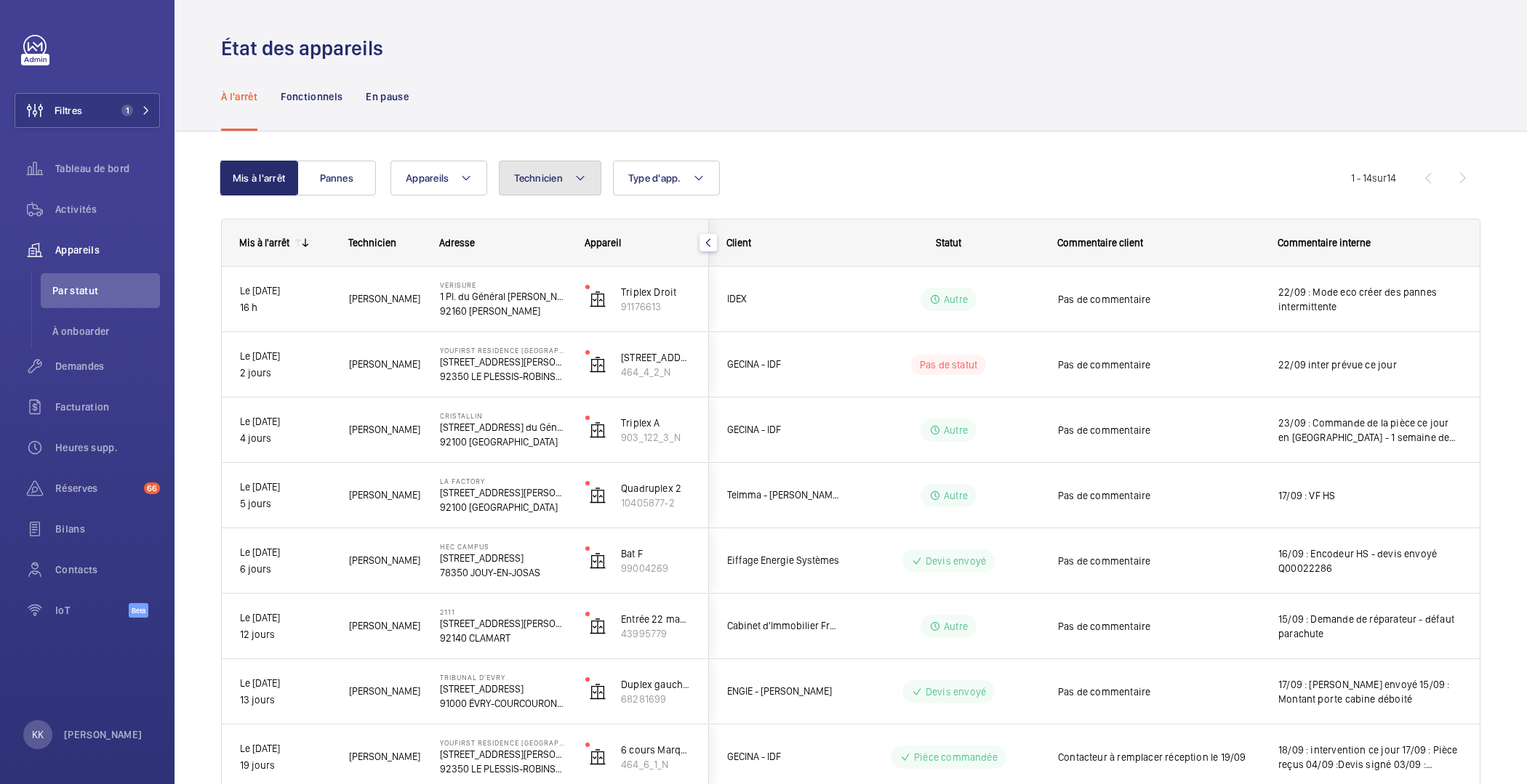
click at [560, 183] on span "Technicien" at bounding box center [538, 178] width 49 height 11
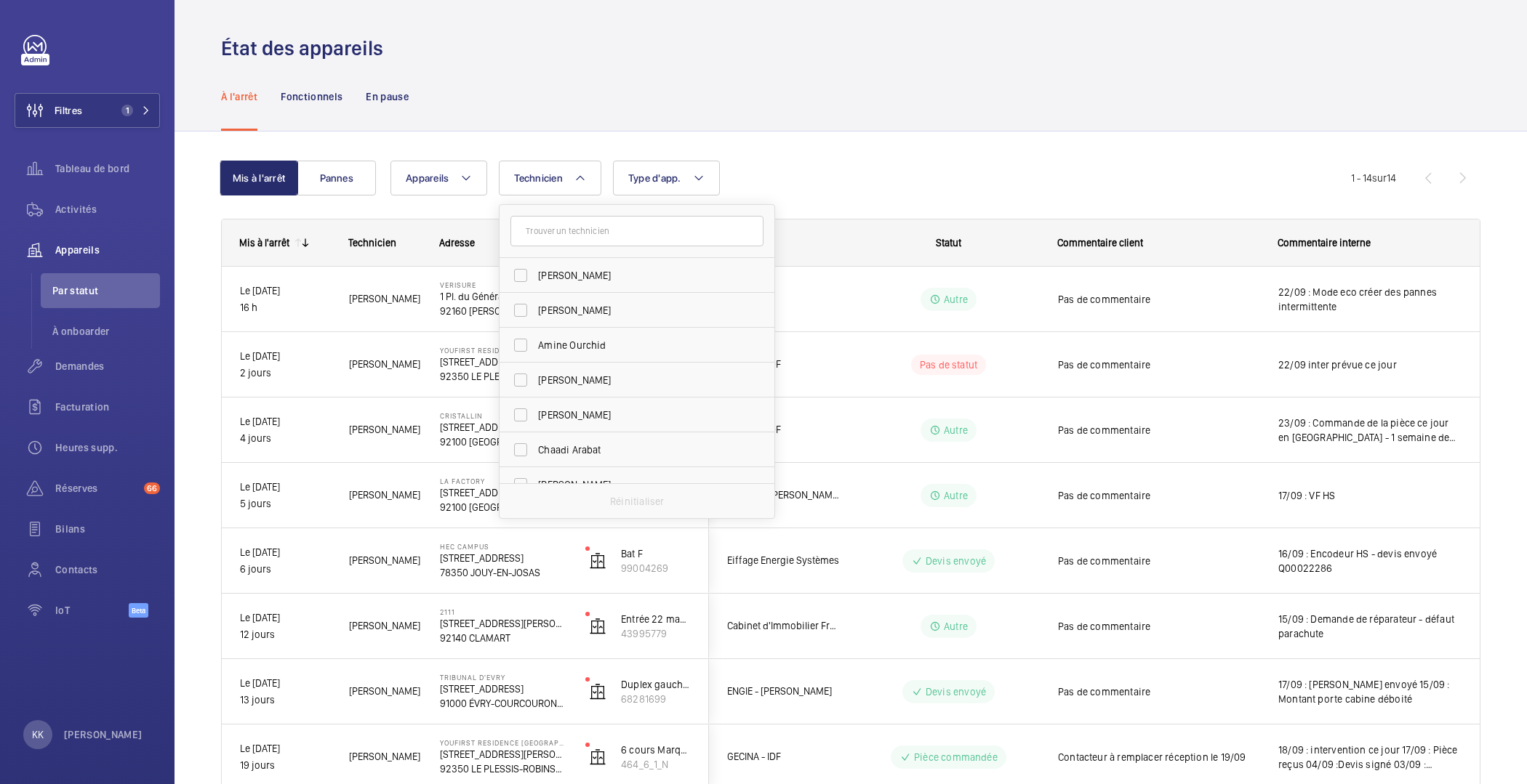
click at [558, 238] on input "text" at bounding box center [638, 231] width 254 height 30
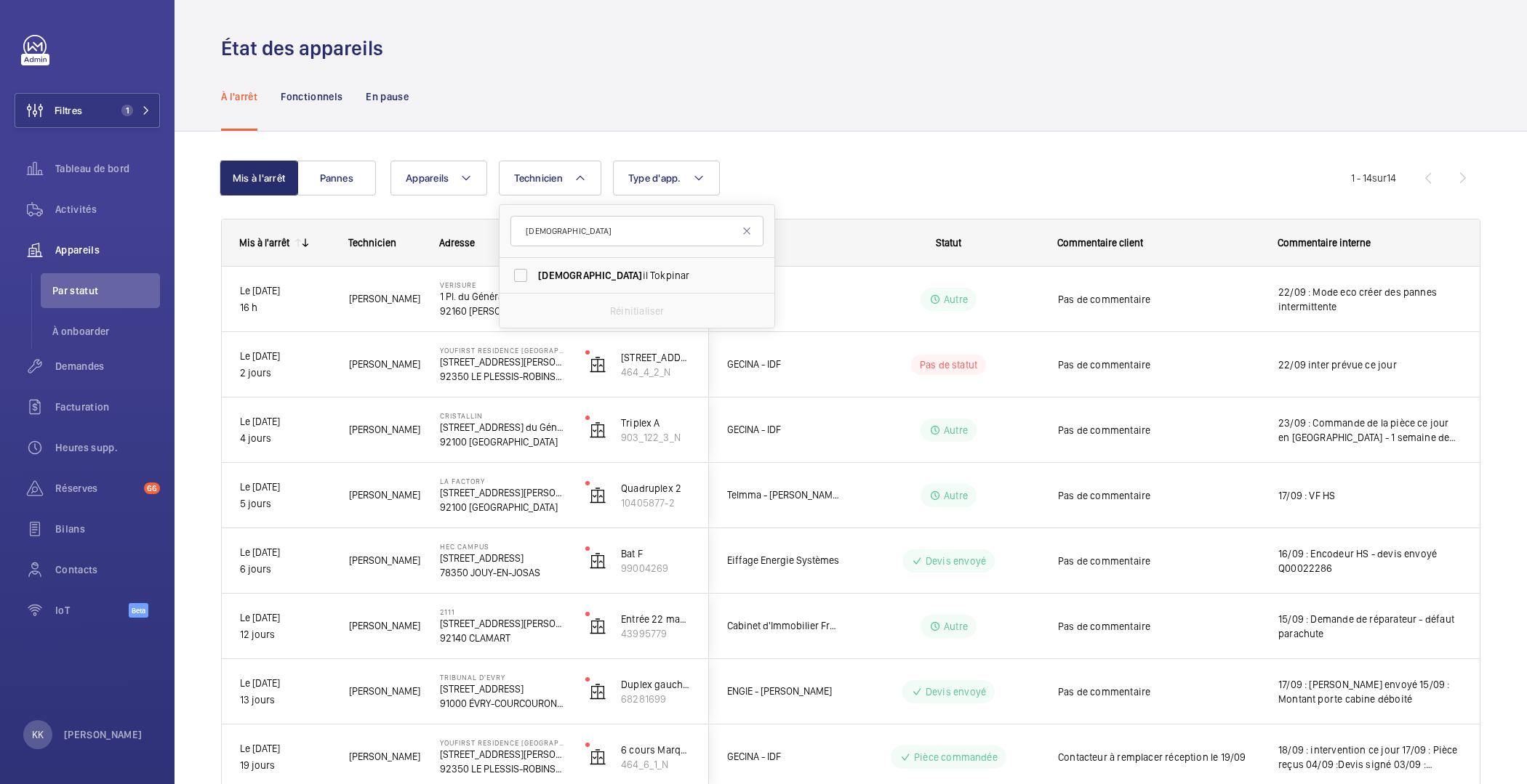
type input "isma"
click at [564, 293] on div "Réinitialiser" at bounding box center [637, 311] width 275 height 35
click at [564, 281] on span "Isma il Tokpinar" at bounding box center [639, 275] width 200 height 14
click at [536, 281] on input "Isma il Tokpinar" at bounding box center [520, 275] width 30 height 30
checkbox input "true"
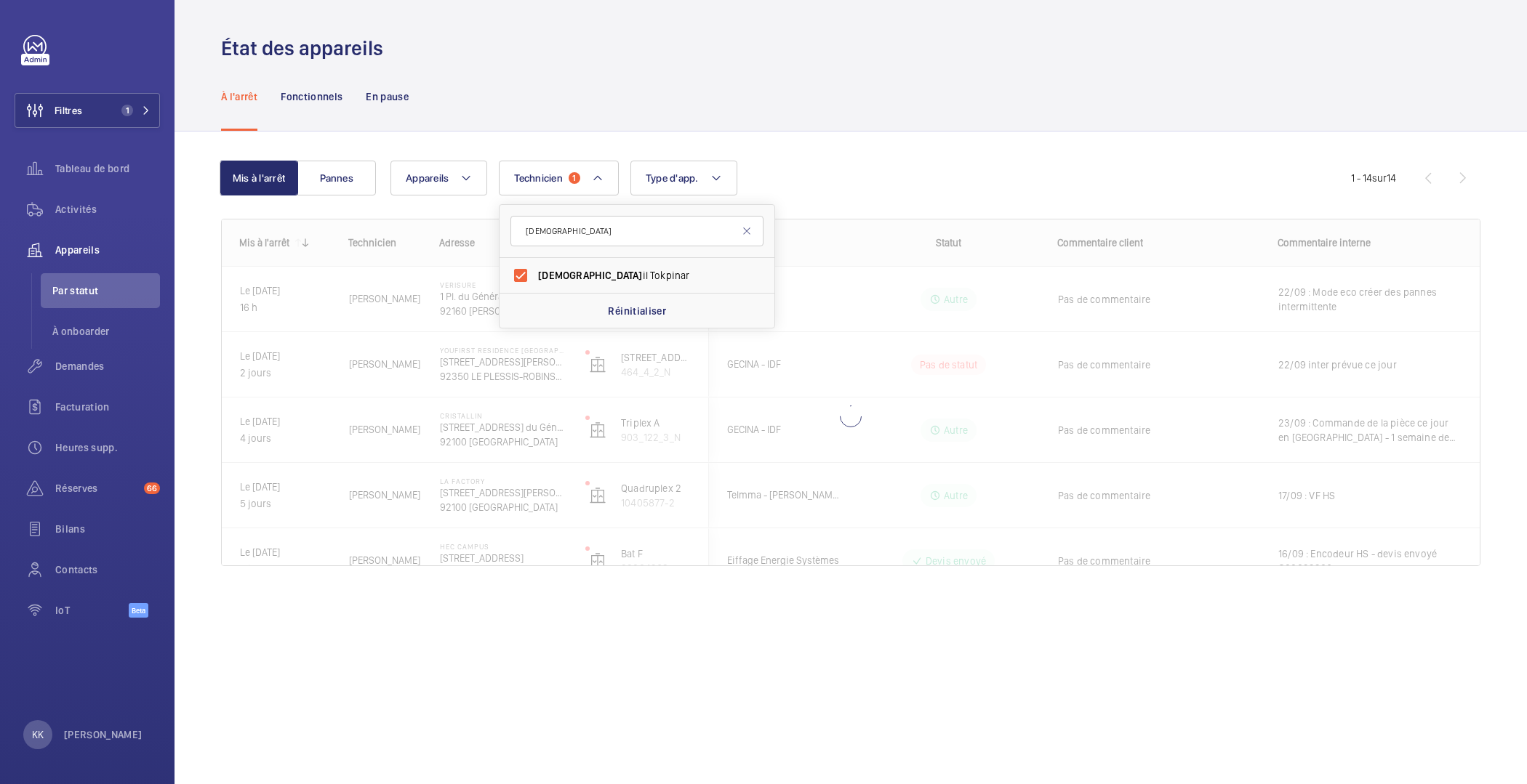
click at [866, 102] on div "À l'arrêt Fonctionnels En pause" at bounding box center [851, 96] width 1260 height 69
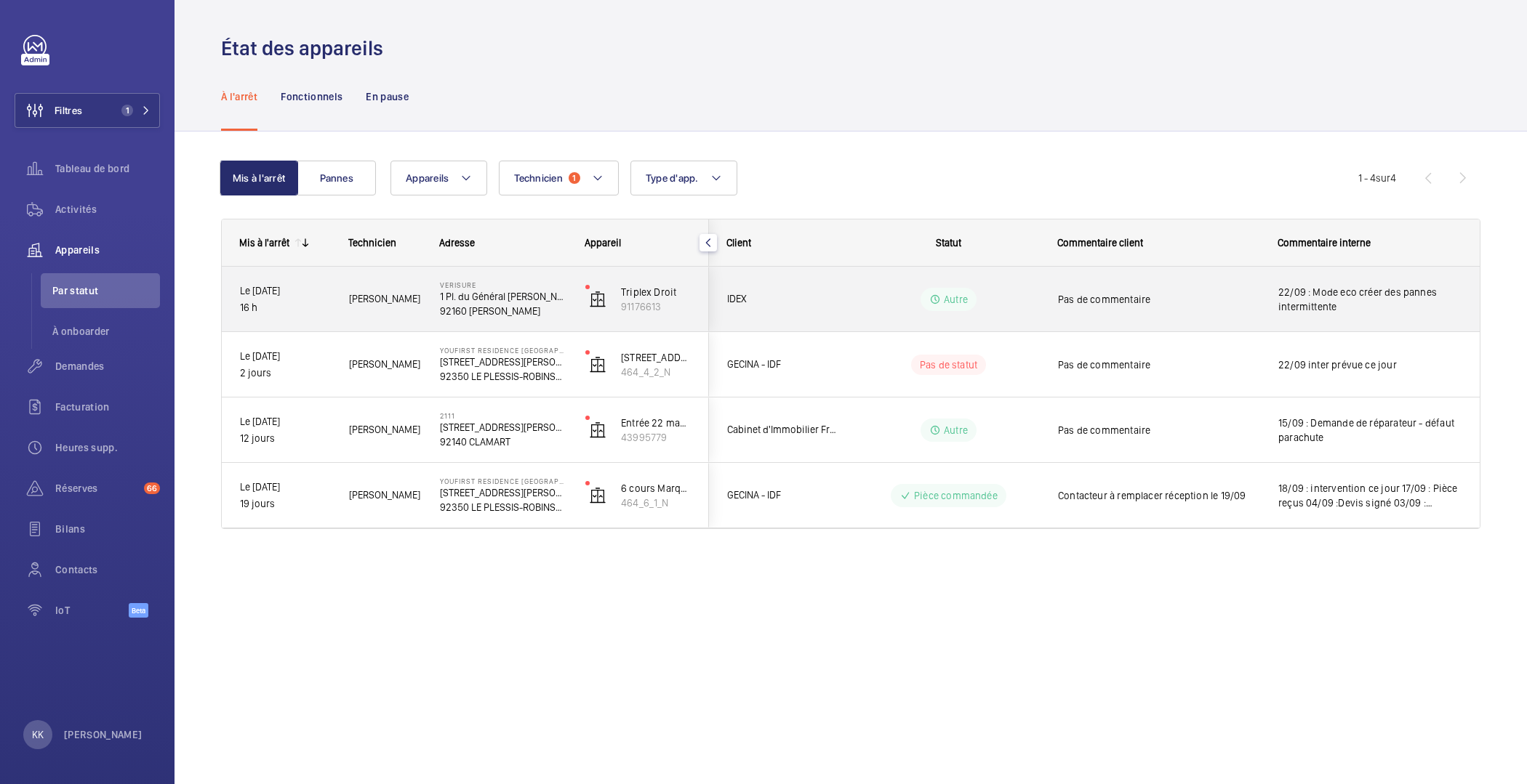
click at [1162, 306] on div "Pas de commentaire" at bounding box center [1158, 299] width 201 height 33
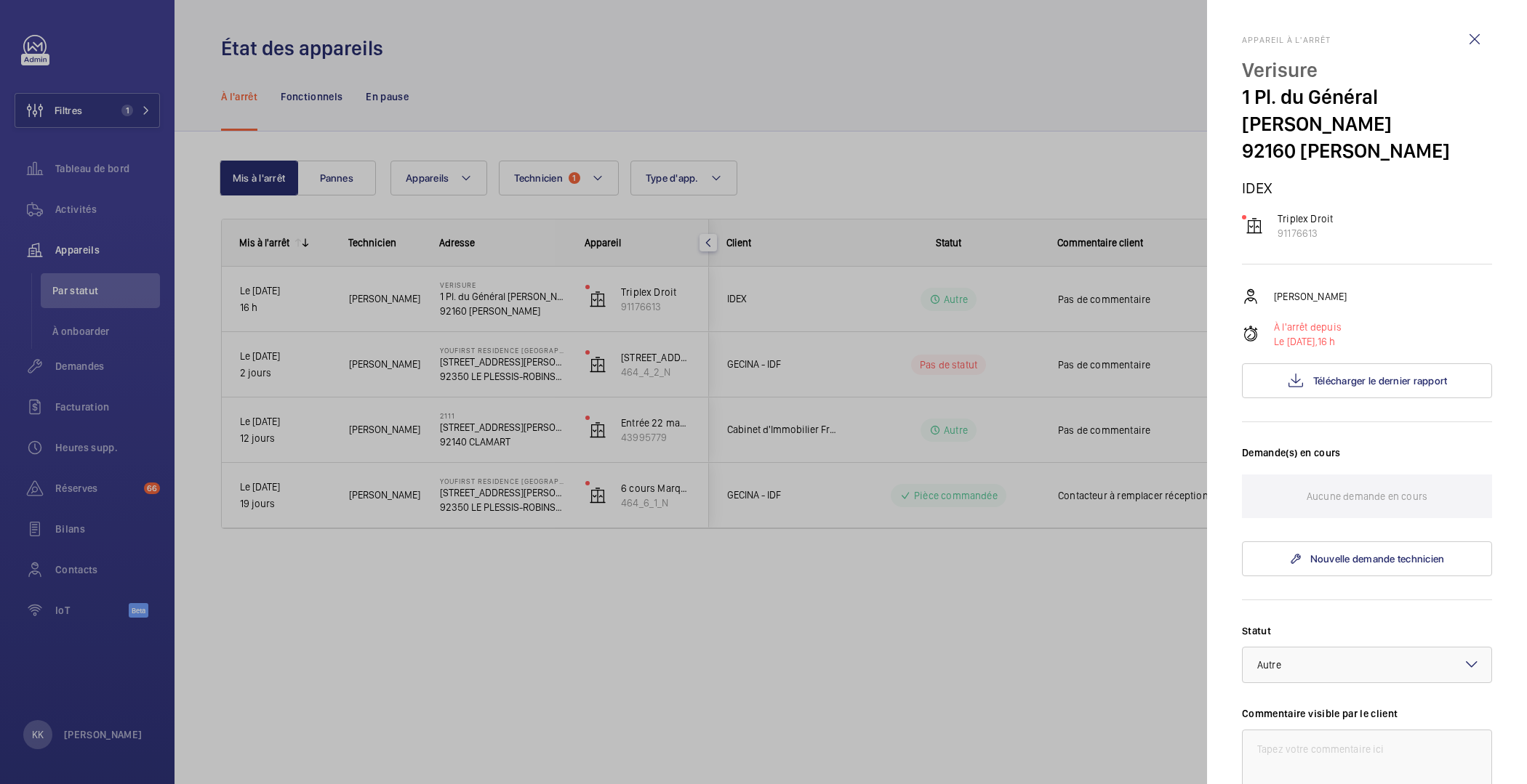
click at [1221, 199] on mat-sidenav "Appareil à l'arrêt Verisure 1 Pl. du Général de Gaulle 92160 ANTONY IDEX Triple…" at bounding box center [1368, 392] width 320 height 784
click at [1106, 178] on div at bounding box center [764, 392] width 1527 height 784
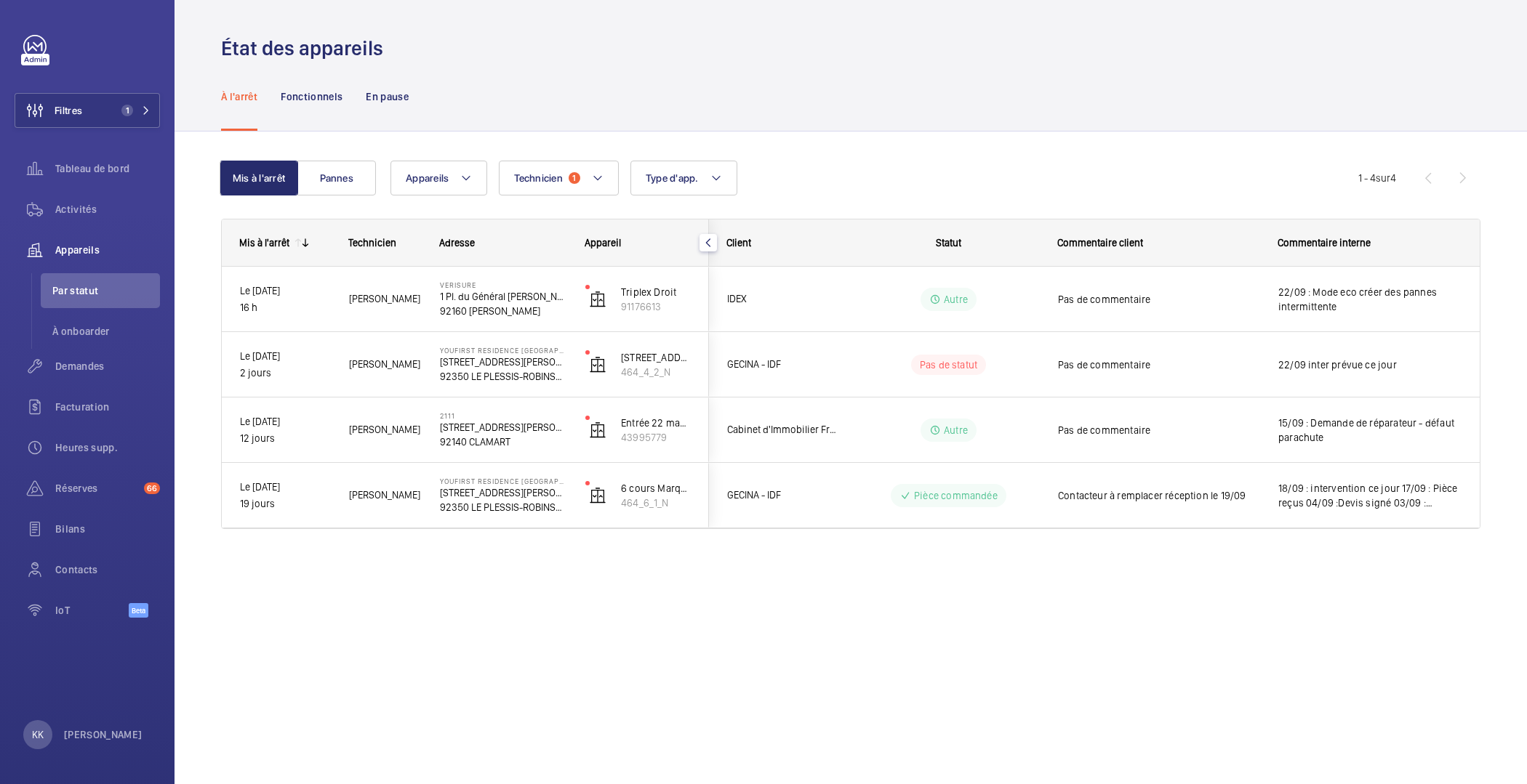
click at [979, 51] on div "État des appareils" at bounding box center [851, 49] width 1260 height 27
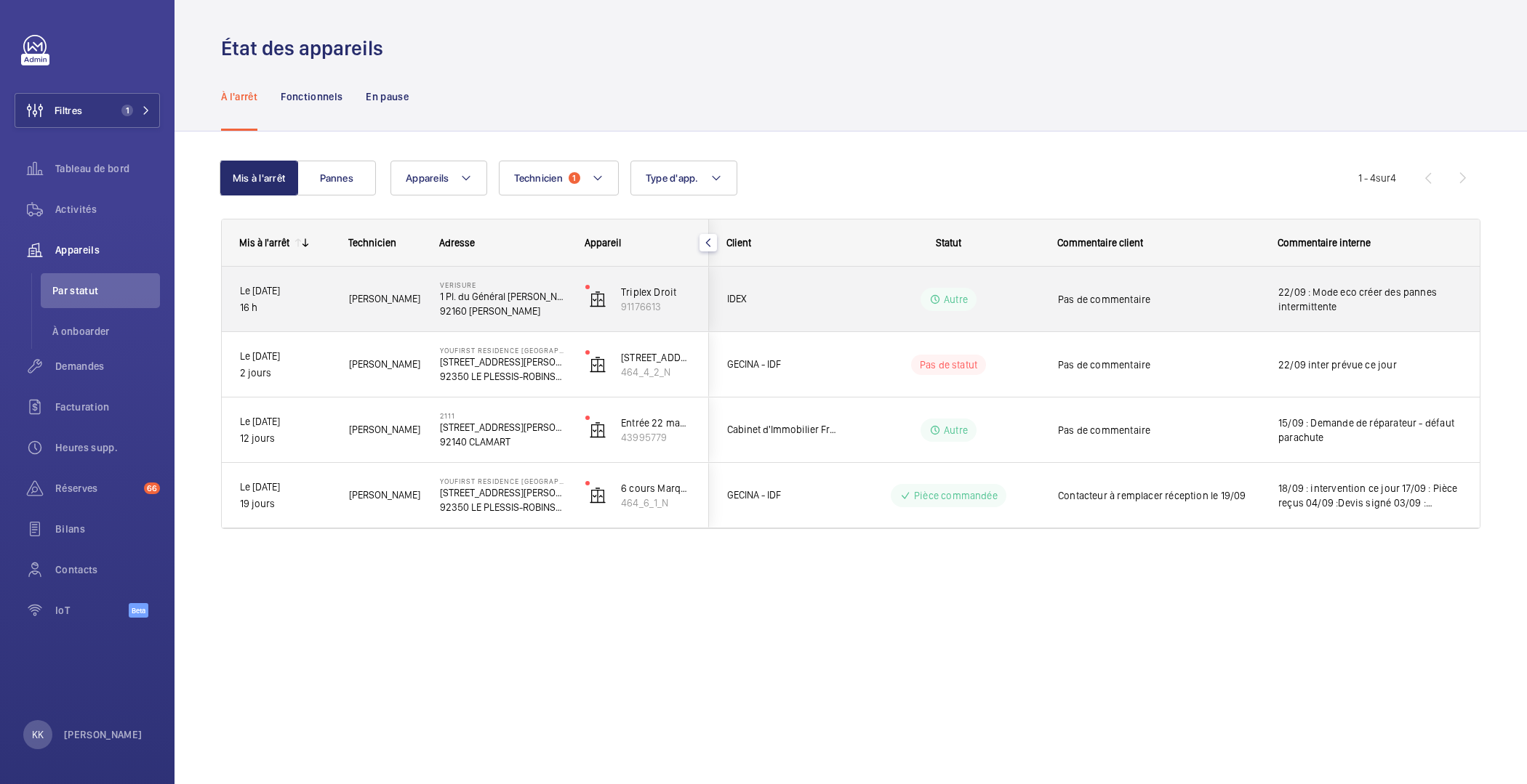
click at [503, 301] on p "1 Pl. du Général [PERSON_NAME]" at bounding box center [503, 296] width 127 height 14
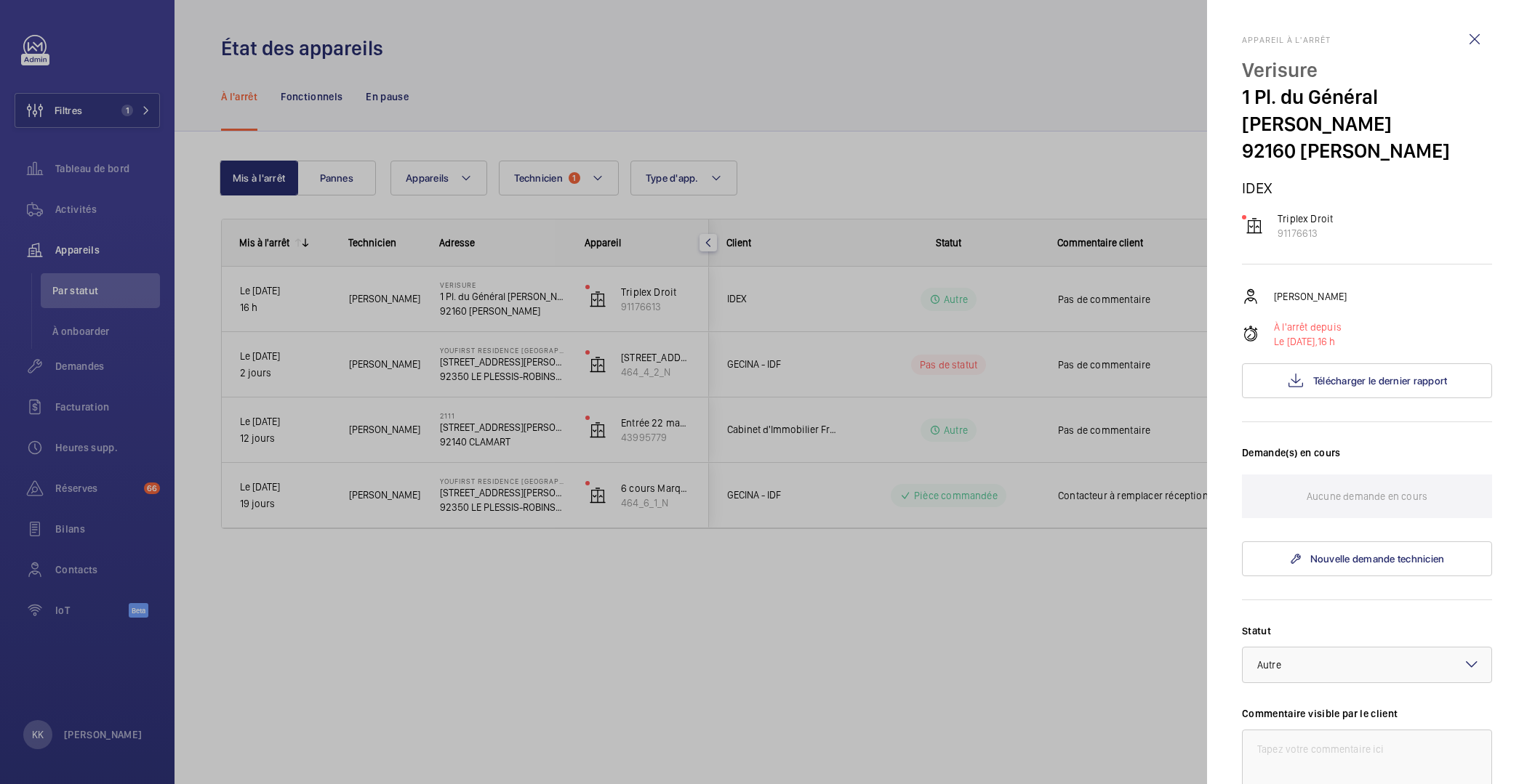
click at [765, 684] on div at bounding box center [764, 392] width 1527 height 784
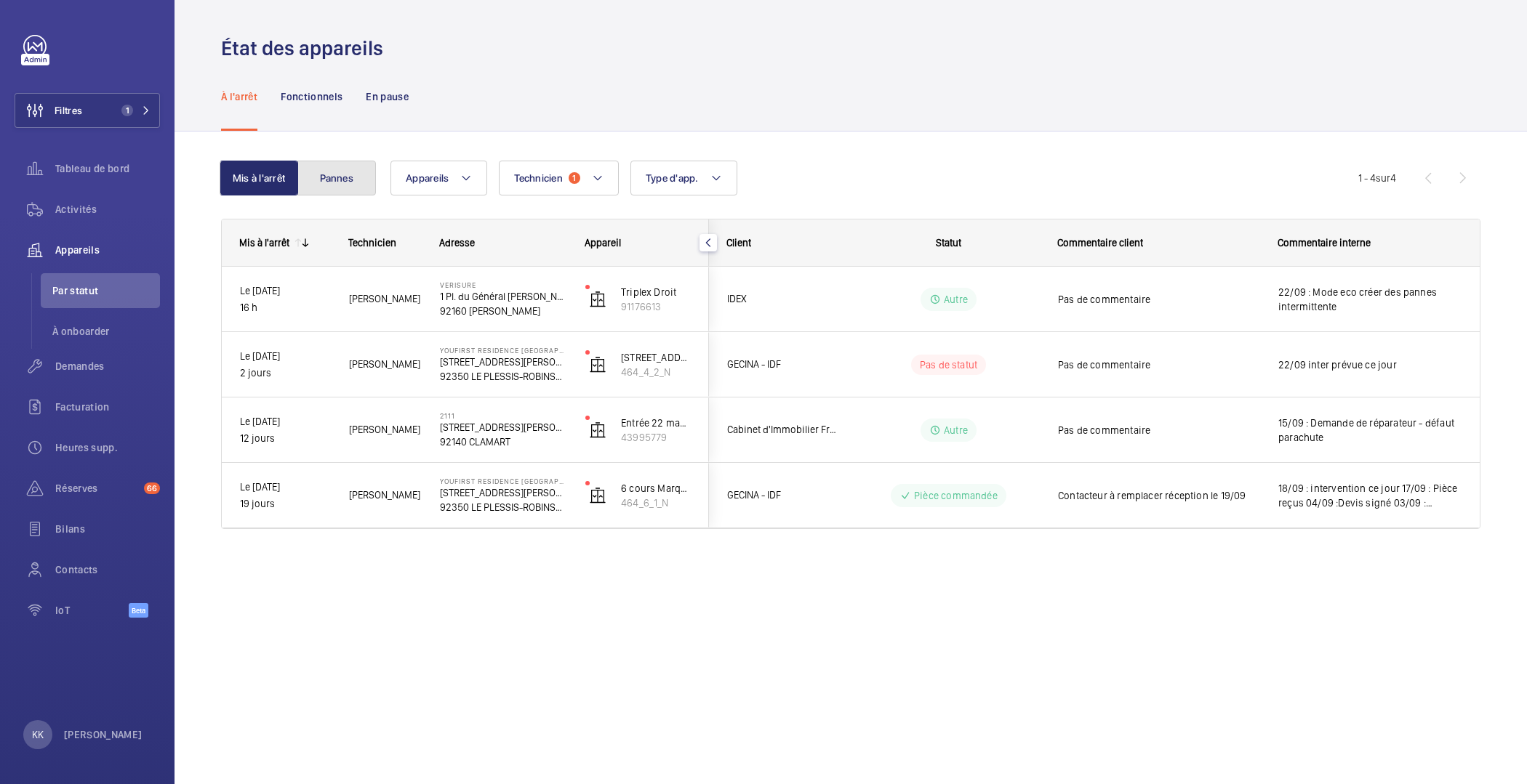
click at [346, 173] on button "Pannes" at bounding box center [336, 178] width 78 height 35
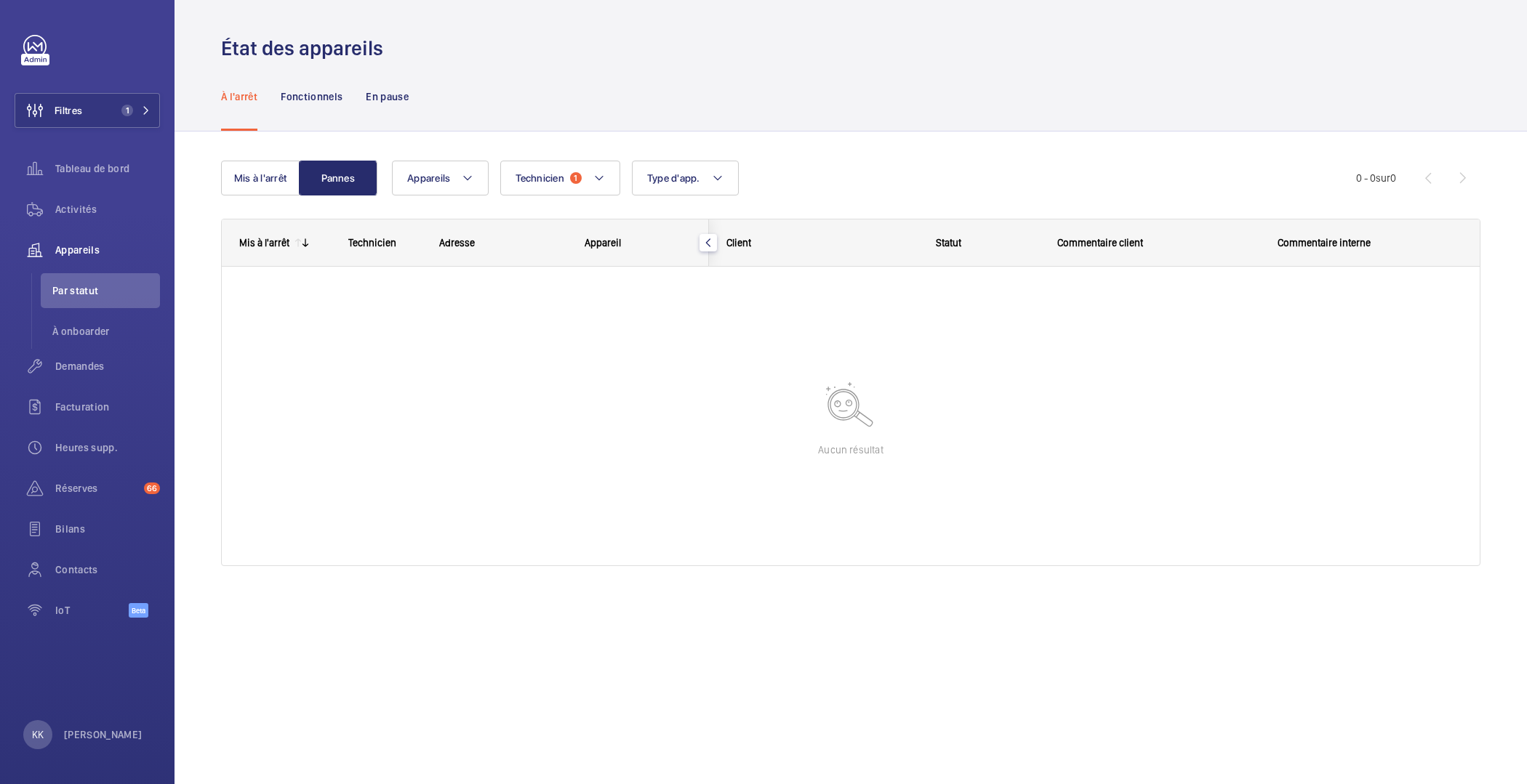
click at [216, 179] on div "Mis à l'arrêt Pannes Appareils Technicien 1 Type d'app. Plus de filtres Réiniti…" at bounding box center [850, 384] width 1353 height 505
click at [258, 178] on button "Mis à l'arrêt" at bounding box center [260, 178] width 78 height 35
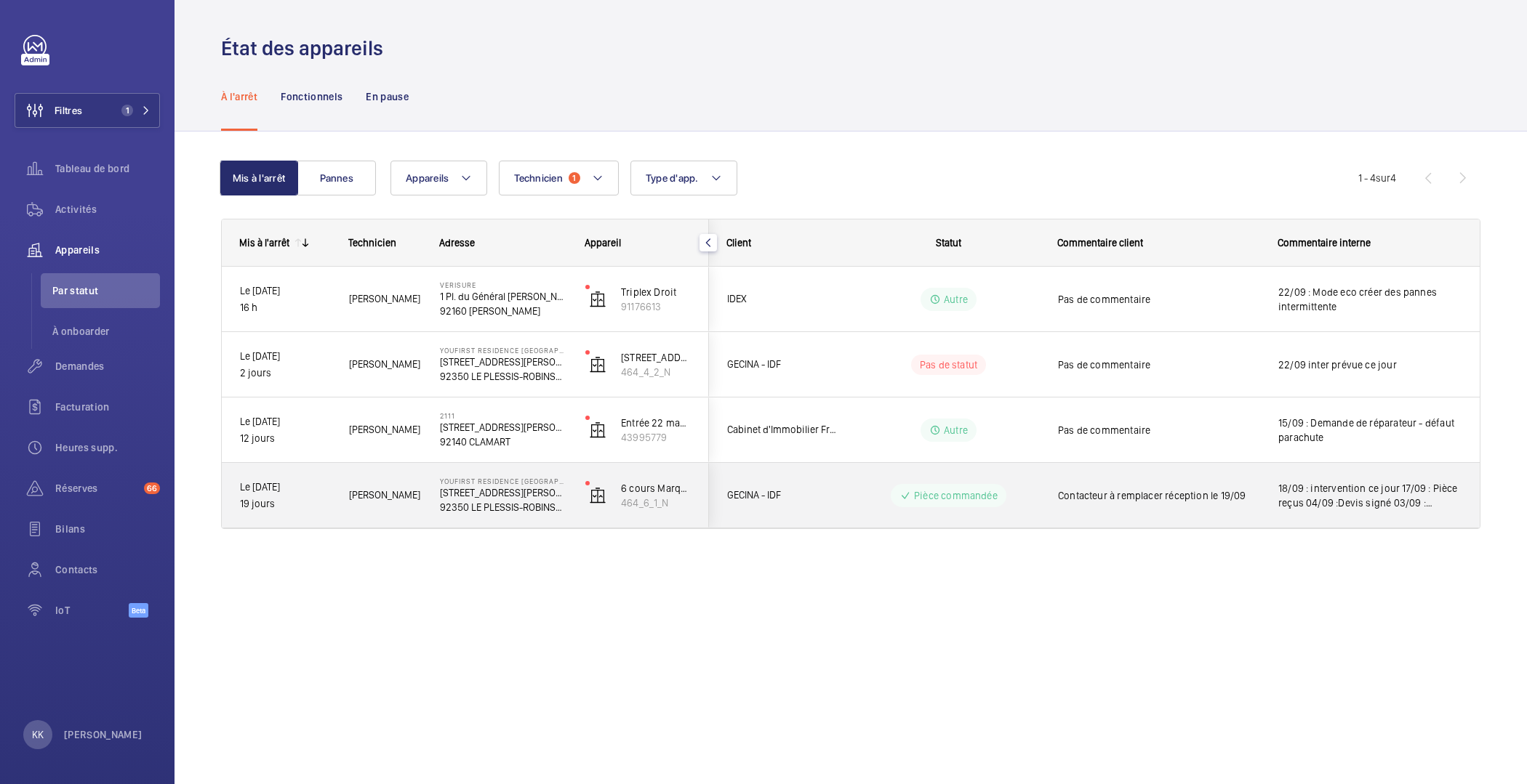
click at [460, 513] on div "YouFirst Residence Le Plessis-Robinson 23 Rue Paul Rivet 92350 LE PLESSIS-ROBIN…" at bounding box center [494, 495] width 144 height 66
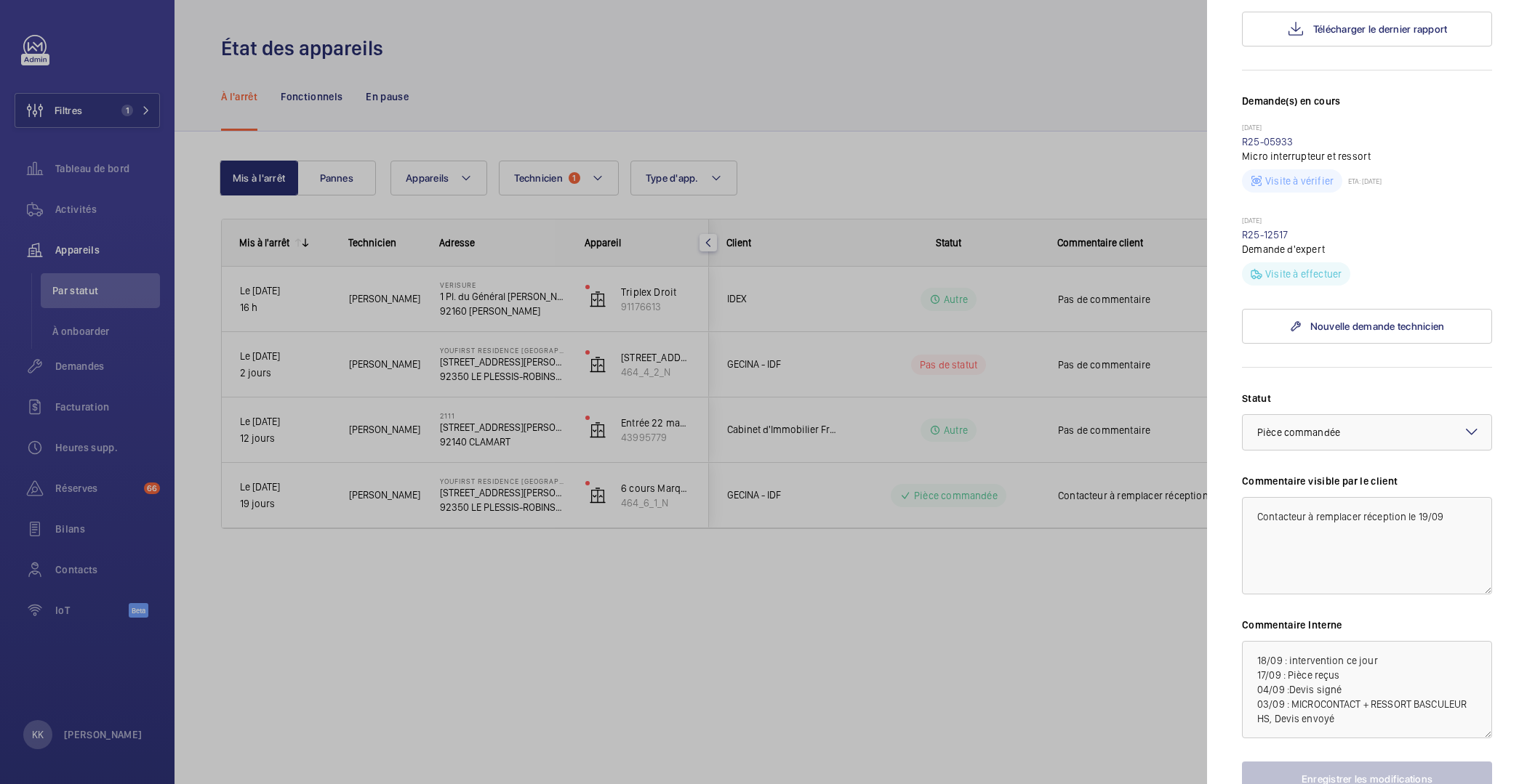
scroll to position [471, 0]
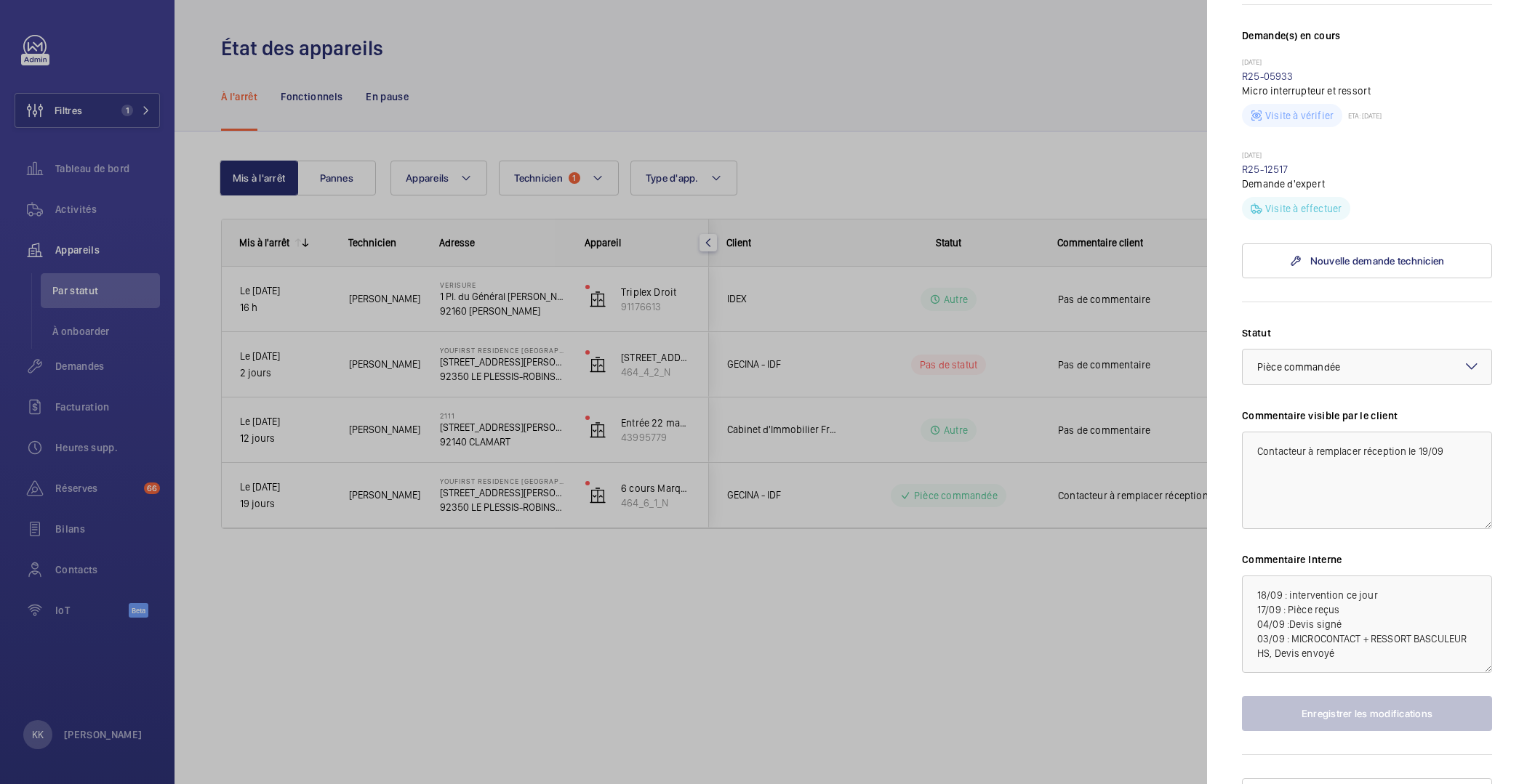
click at [1011, 623] on div at bounding box center [764, 392] width 1527 height 784
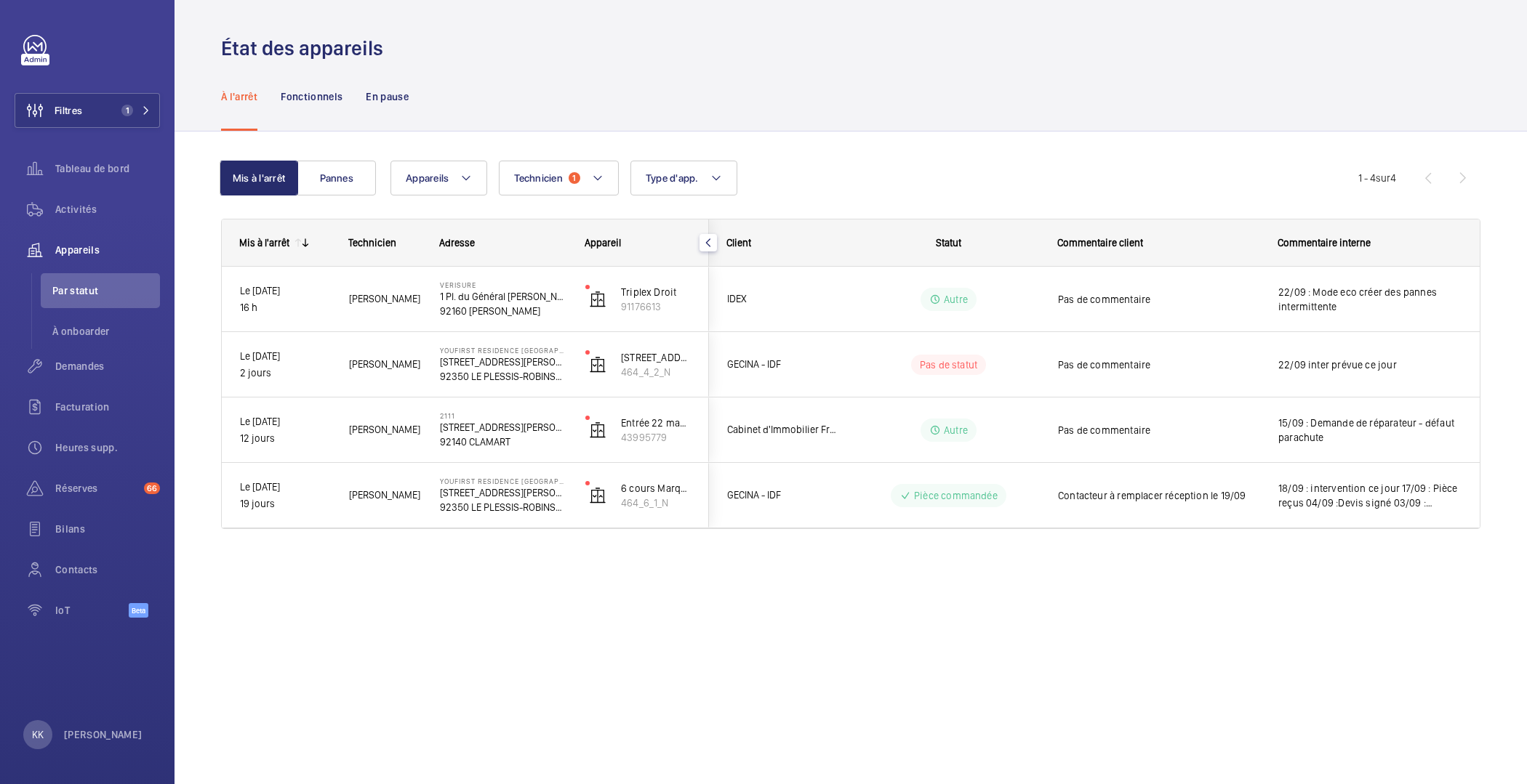
scroll to position [0, 0]
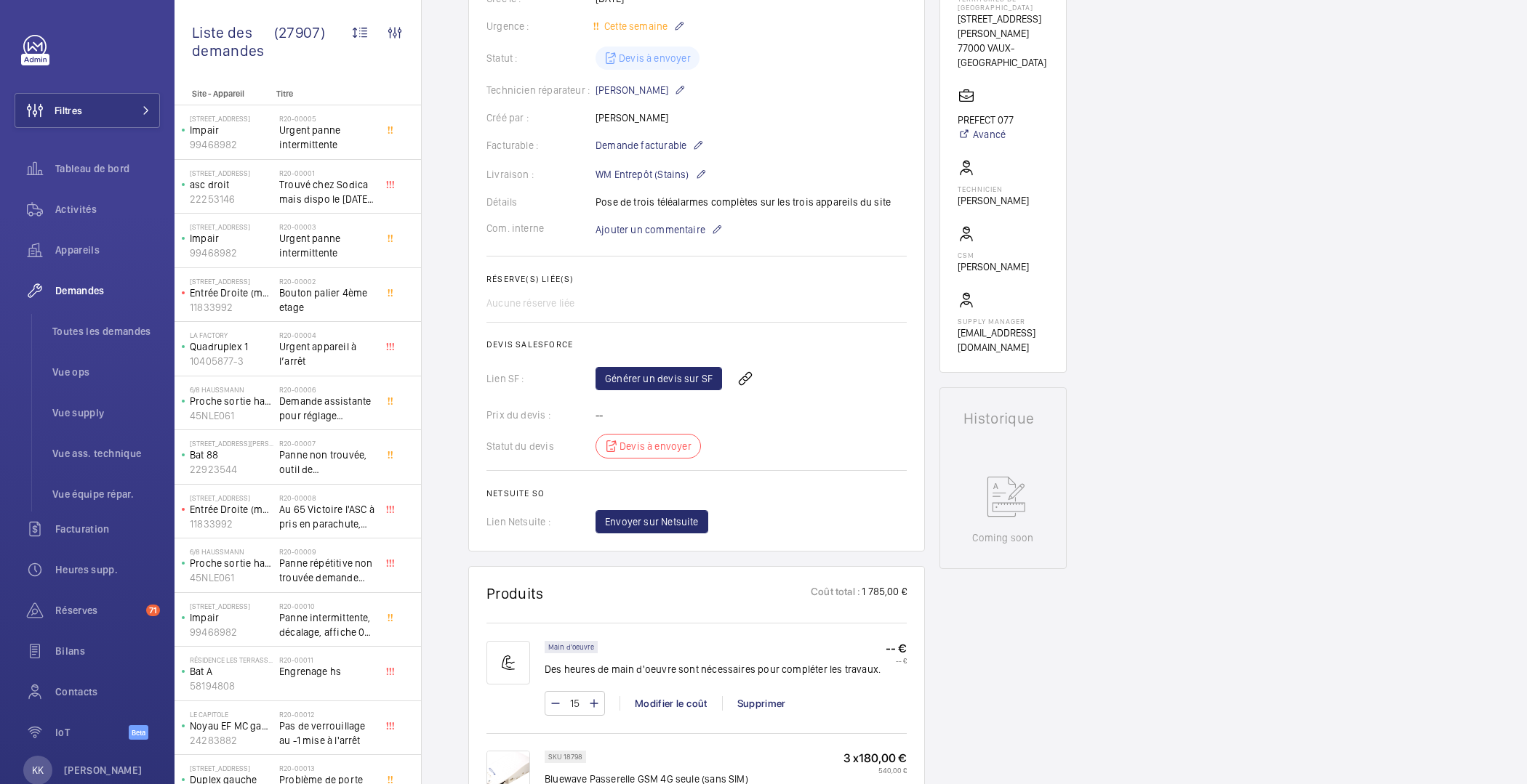
scroll to position [270, 0]
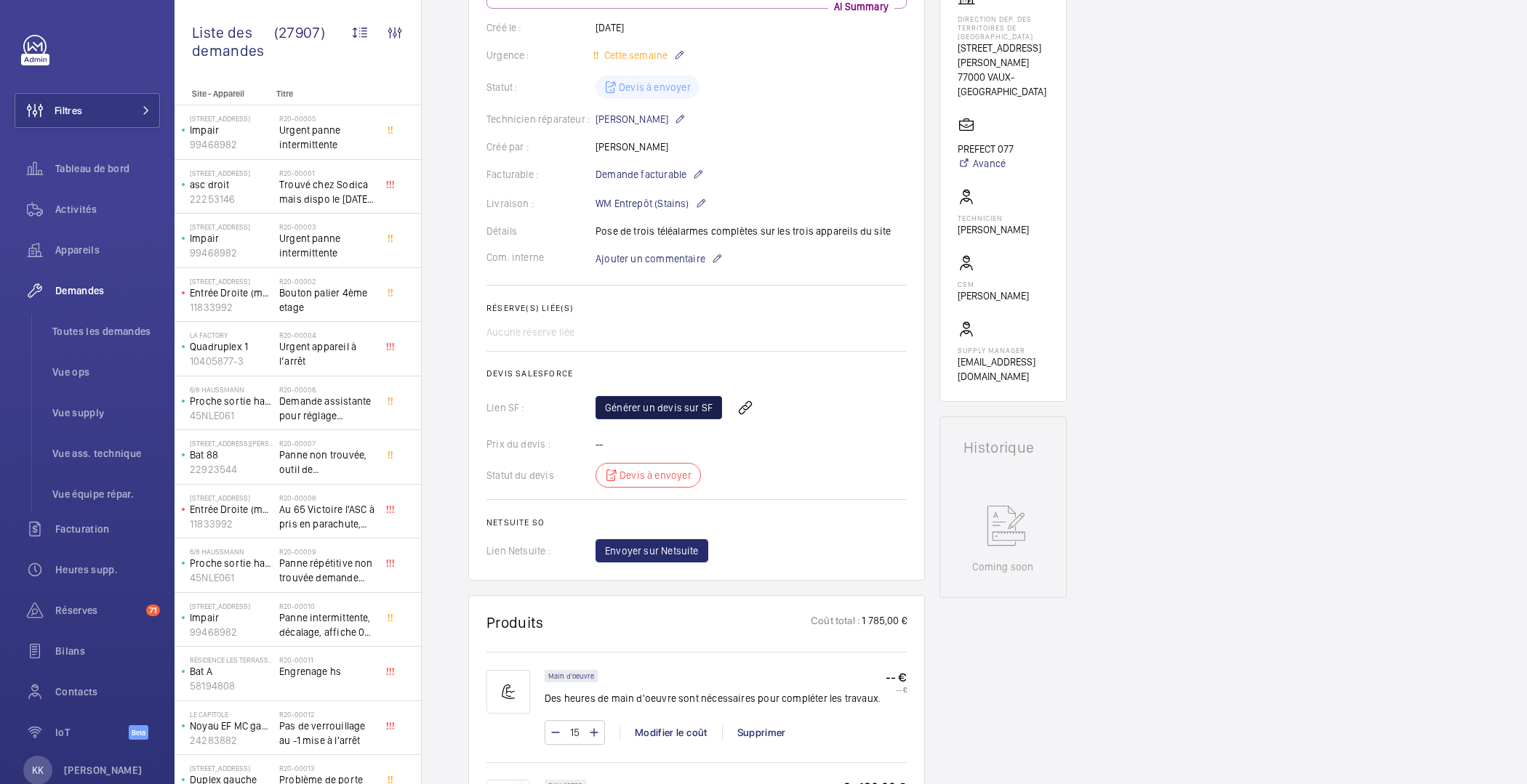
click at [637, 403] on link "Générer un devis sur SF" at bounding box center [659, 408] width 127 height 23
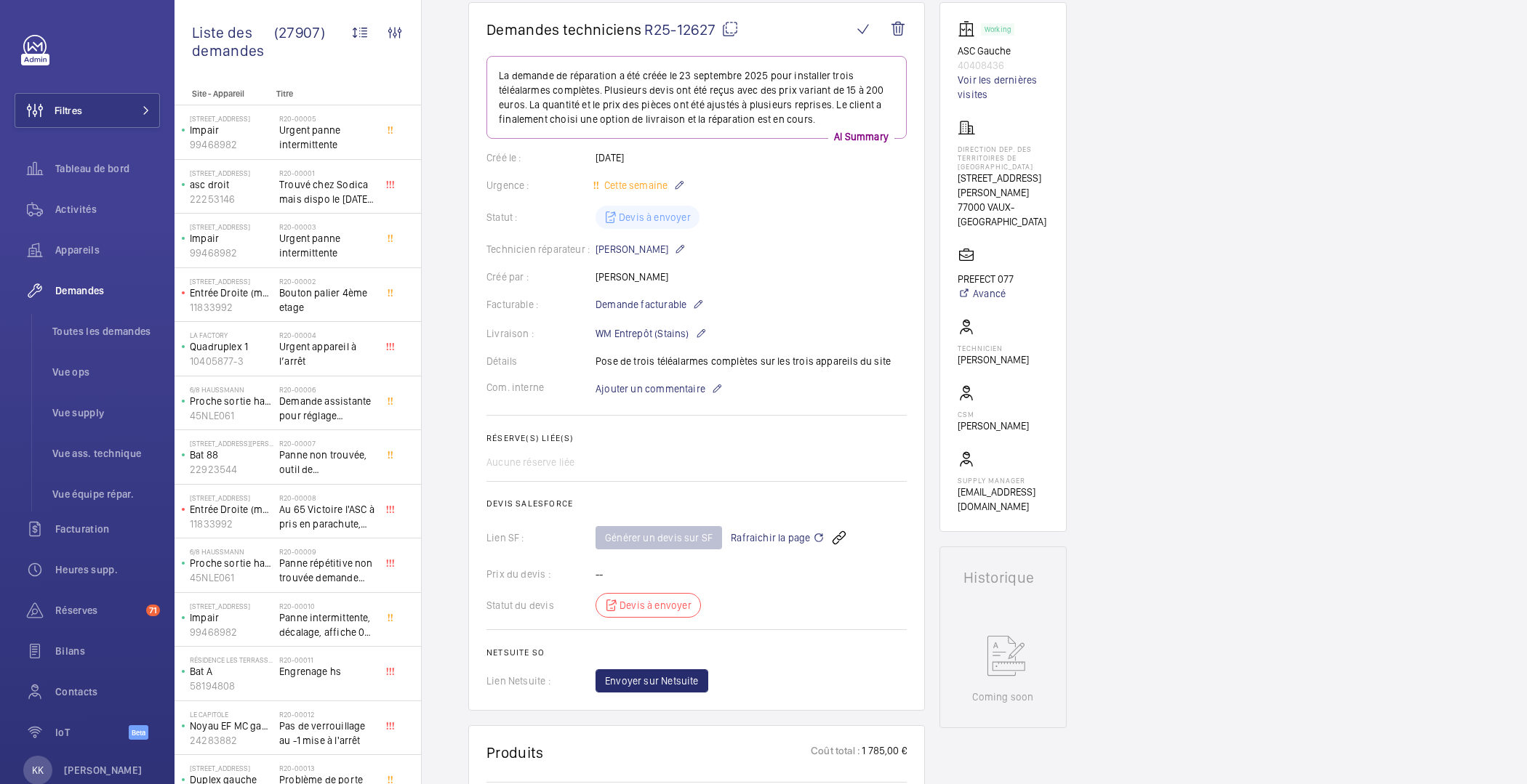
scroll to position [0, 0]
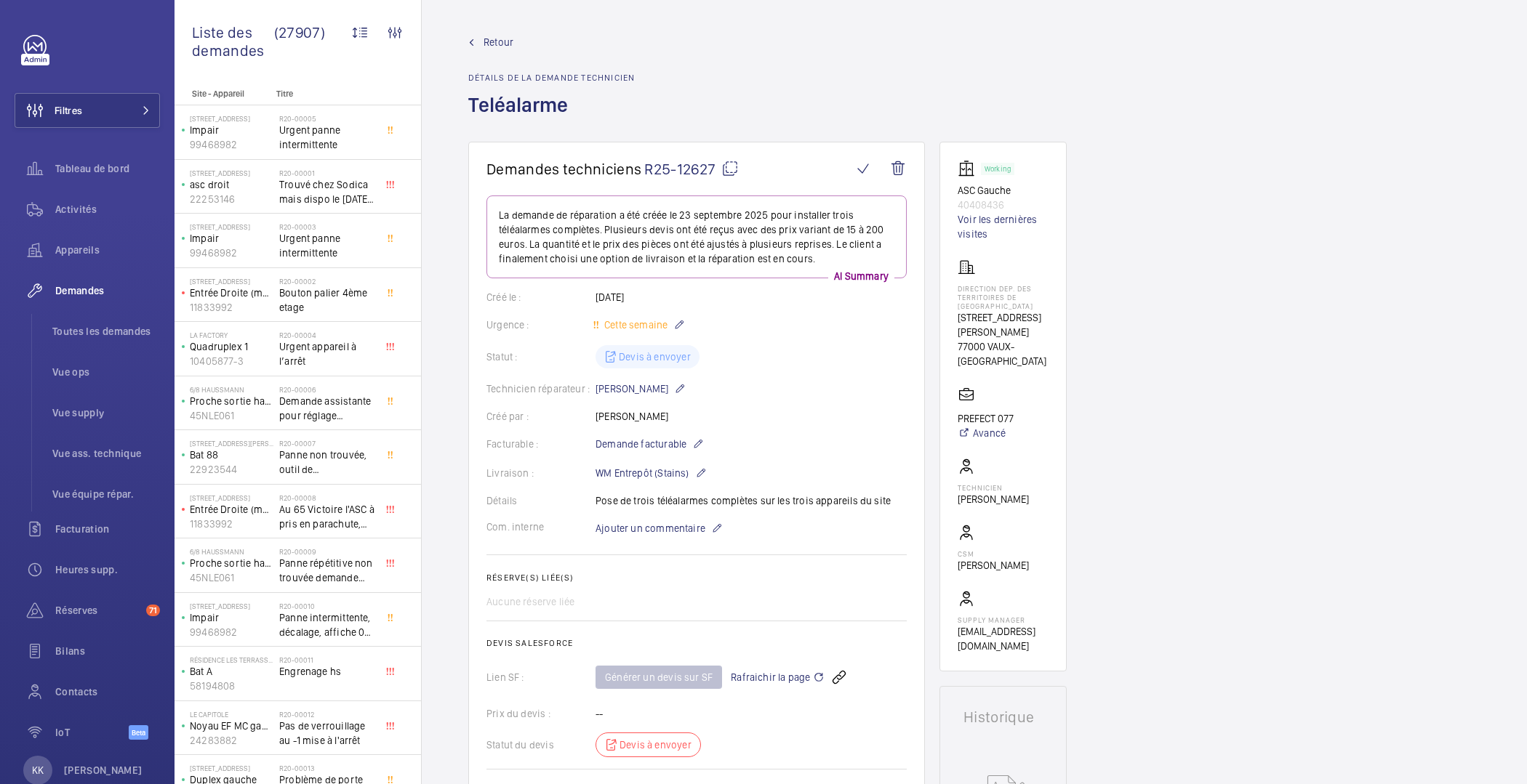
click at [496, 35] on span "Retour" at bounding box center [498, 42] width 30 height 14
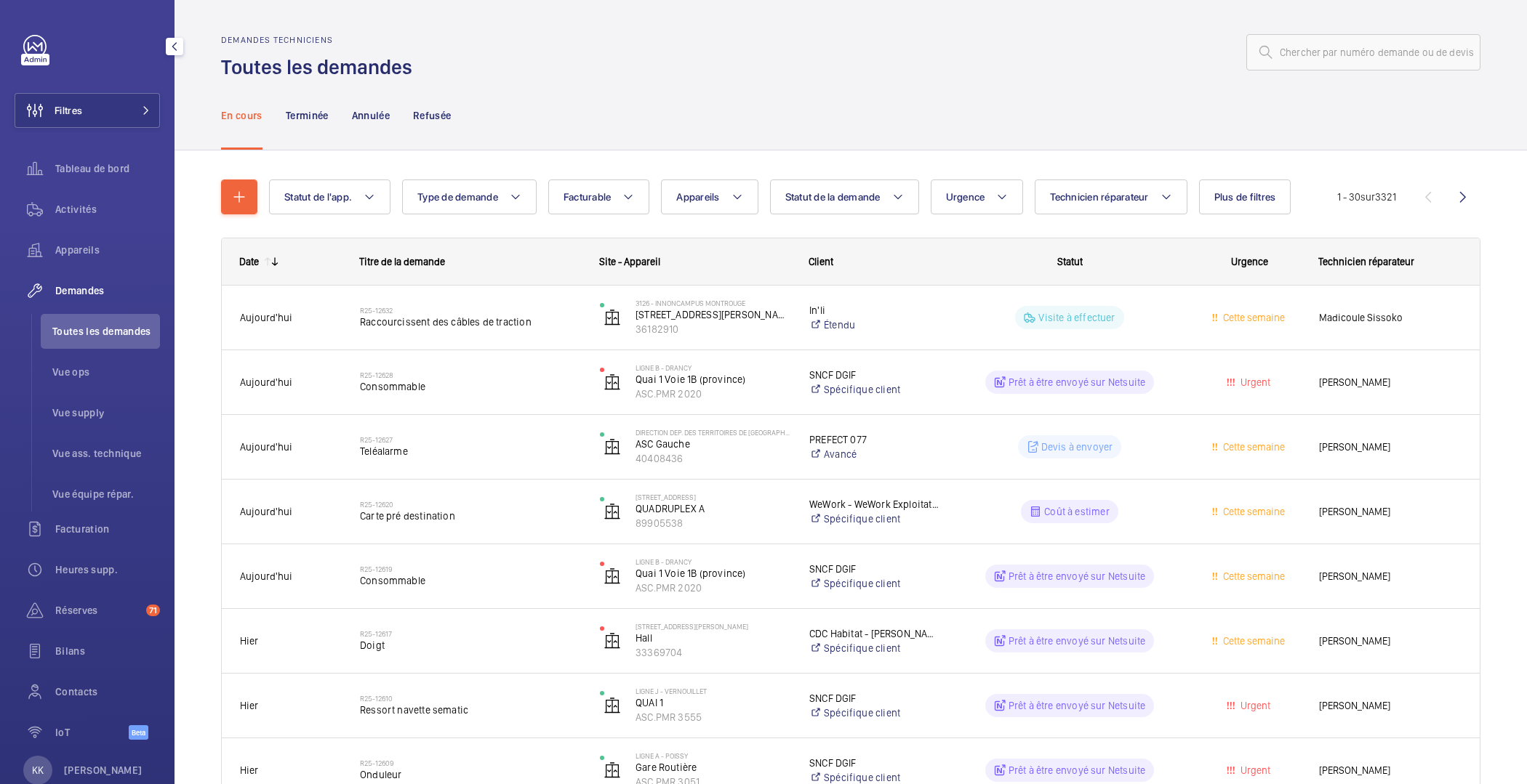
click at [100, 330] on span "Toutes les demandes" at bounding box center [106, 331] width 108 height 14
click at [1247, 204] on button "Plus de filtres" at bounding box center [1245, 196] width 92 height 35
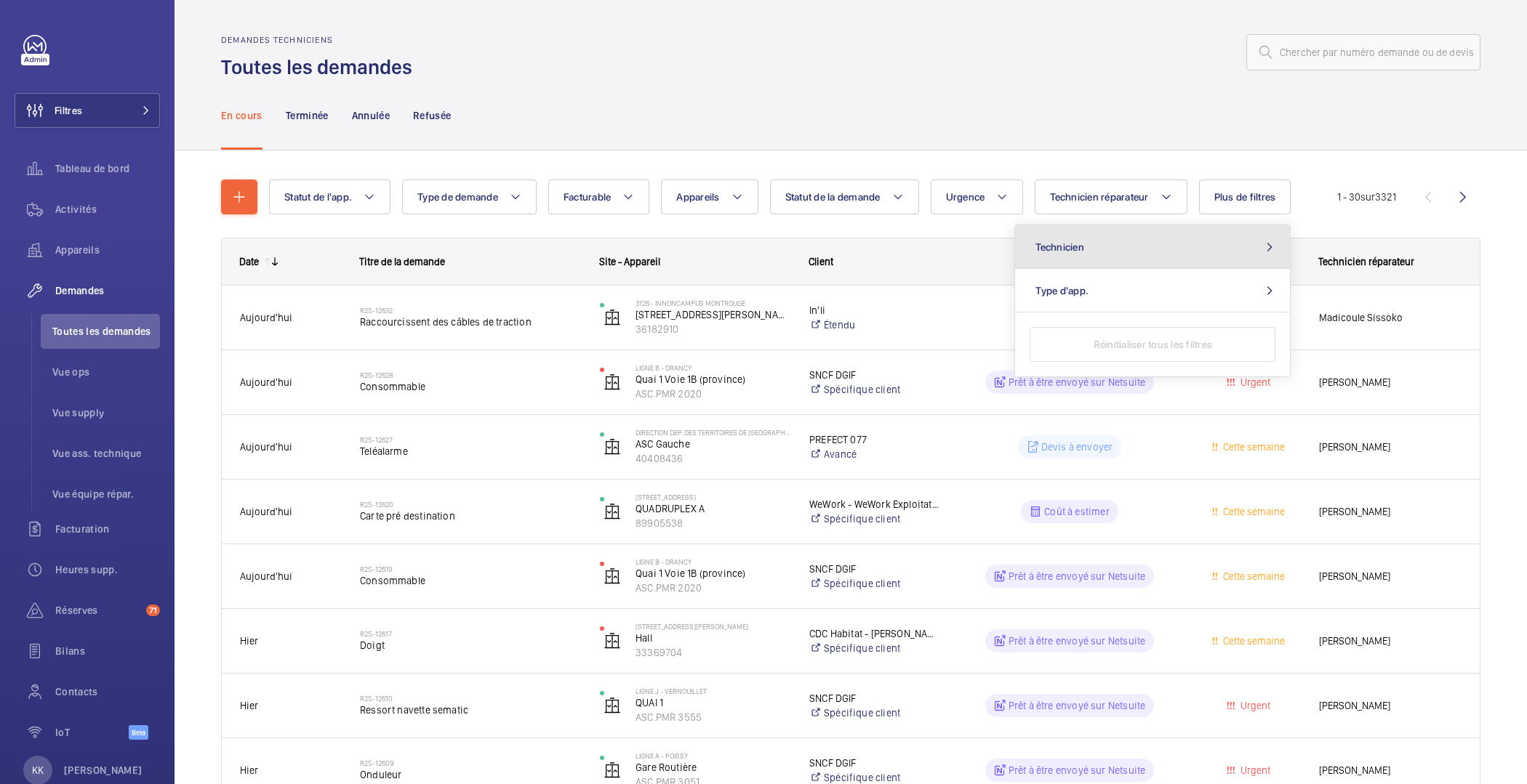
click at [1057, 254] on button "Technicien" at bounding box center [1152, 248] width 275 height 44
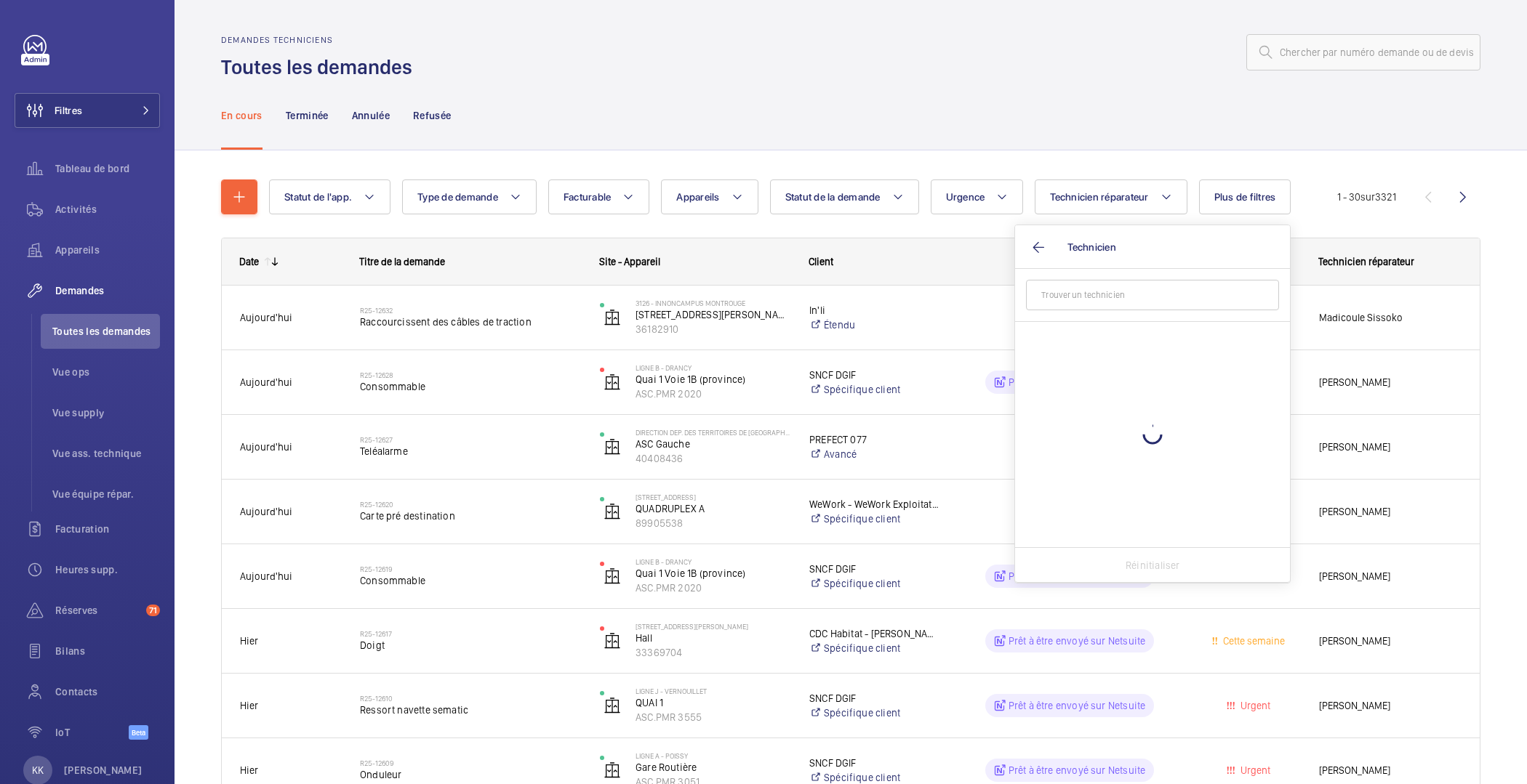
click at [1057, 301] on input "text" at bounding box center [1153, 295] width 254 height 30
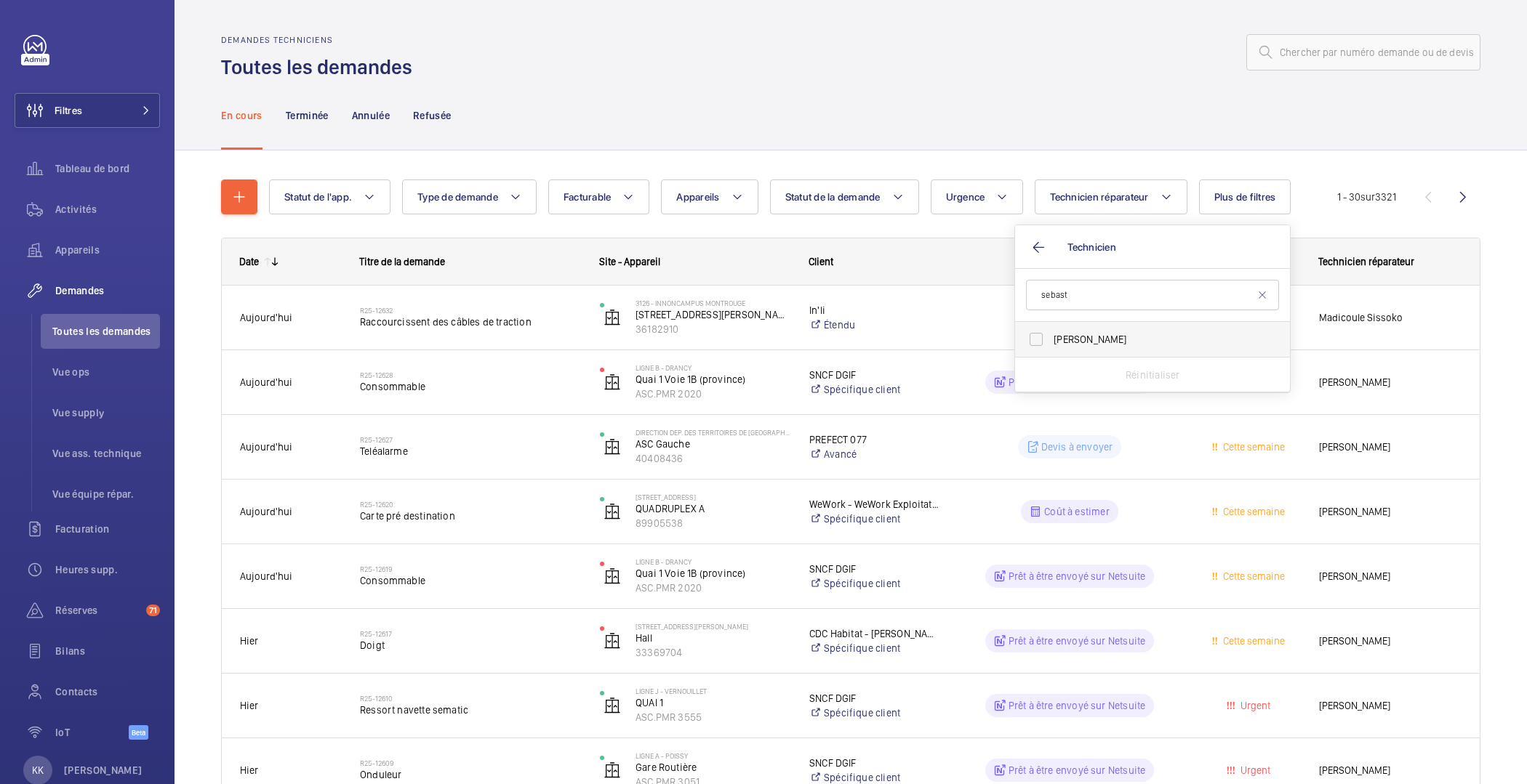
type input "sebast"
click at [1057, 344] on span "[PERSON_NAME]" at bounding box center [1154, 339] width 200 height 14
click at [1051, 344] on input "[PERSON_NAME]" at bounding box center [1036, 339] width 30 height 30
checkbox input "true"
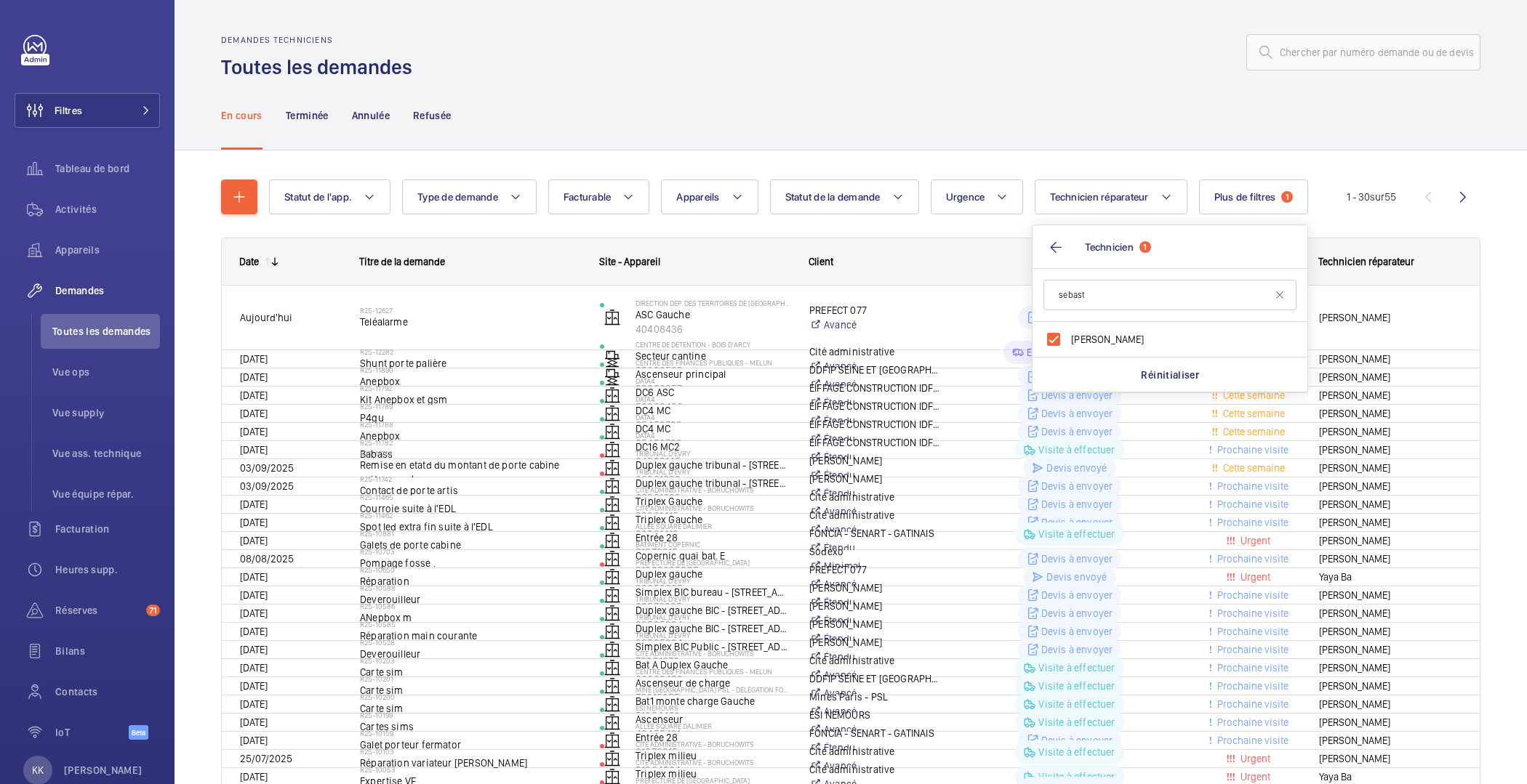
click at [957, 66] on div at bounding box center [951, 52] width 1060 height 35
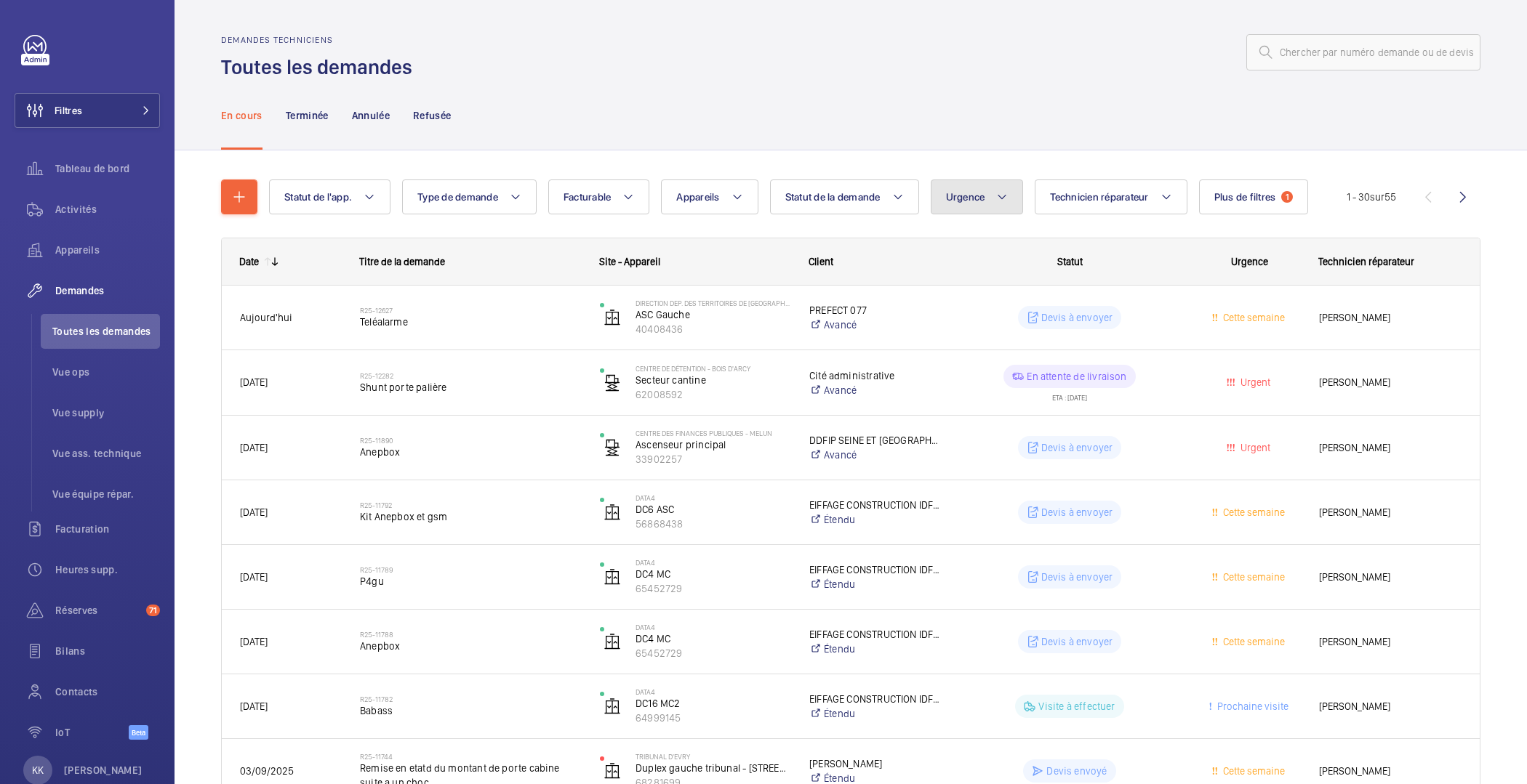
click at [984, 199] on button "Urgence" at bounding box center [978, 196] width 93 height 35
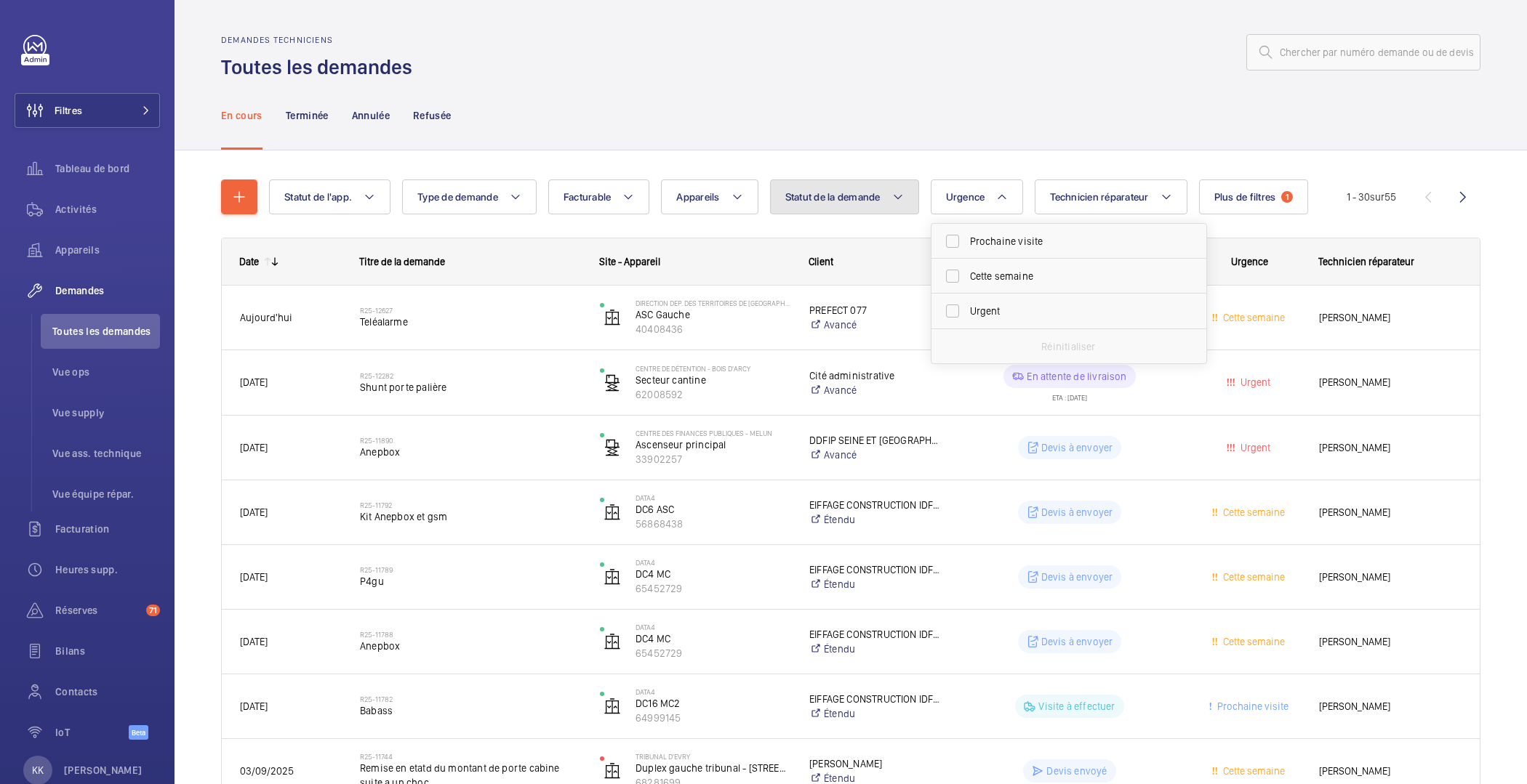
click at [806, 203] on button "Statut de la demande" at bounding box center [845, 196] width 149 height 35
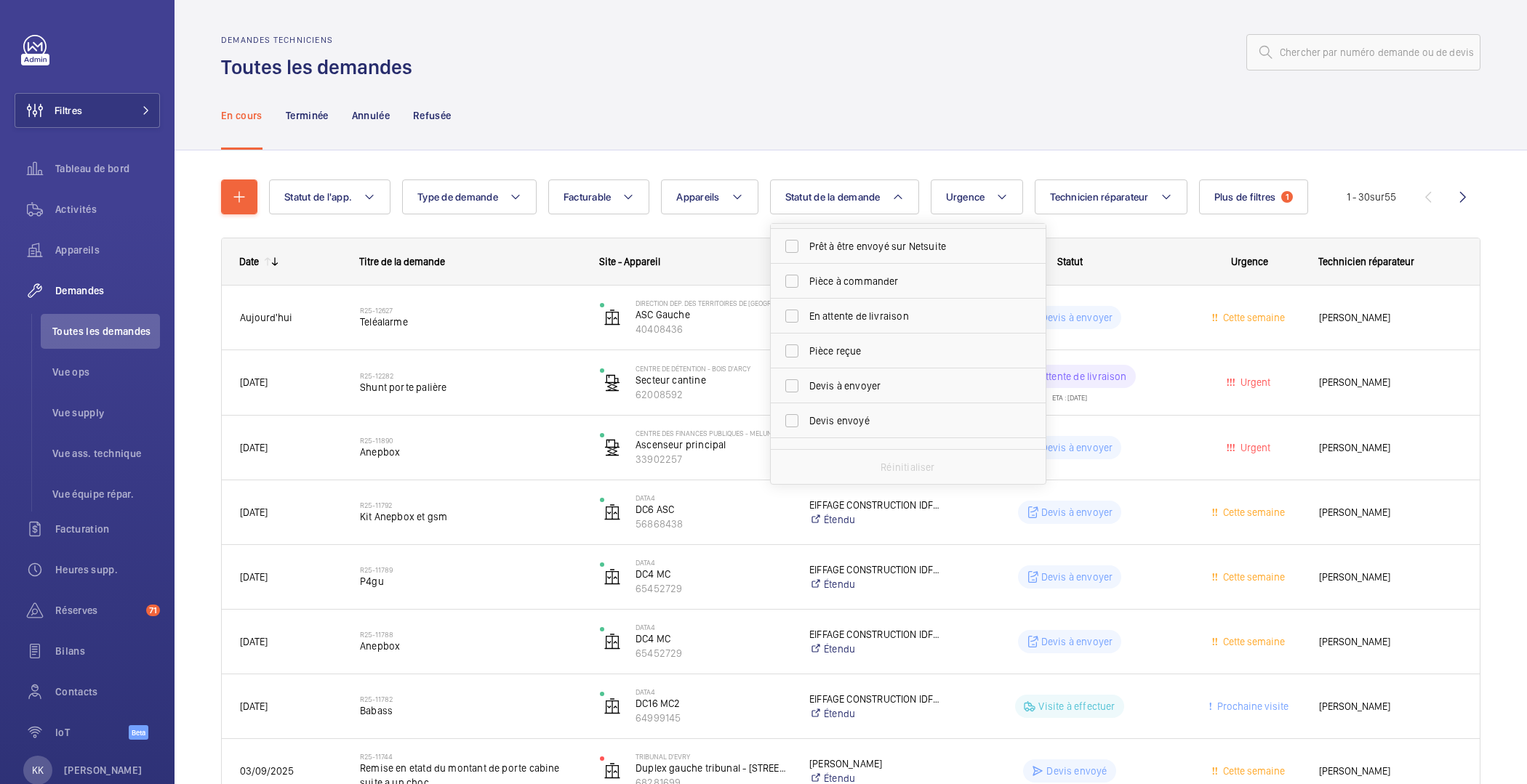
scroll to position [132, 0]
click at [793, 354] on input "Devis à envoyer" at bounding box center [792, 353] width 30 height 30
checkbox input "true"
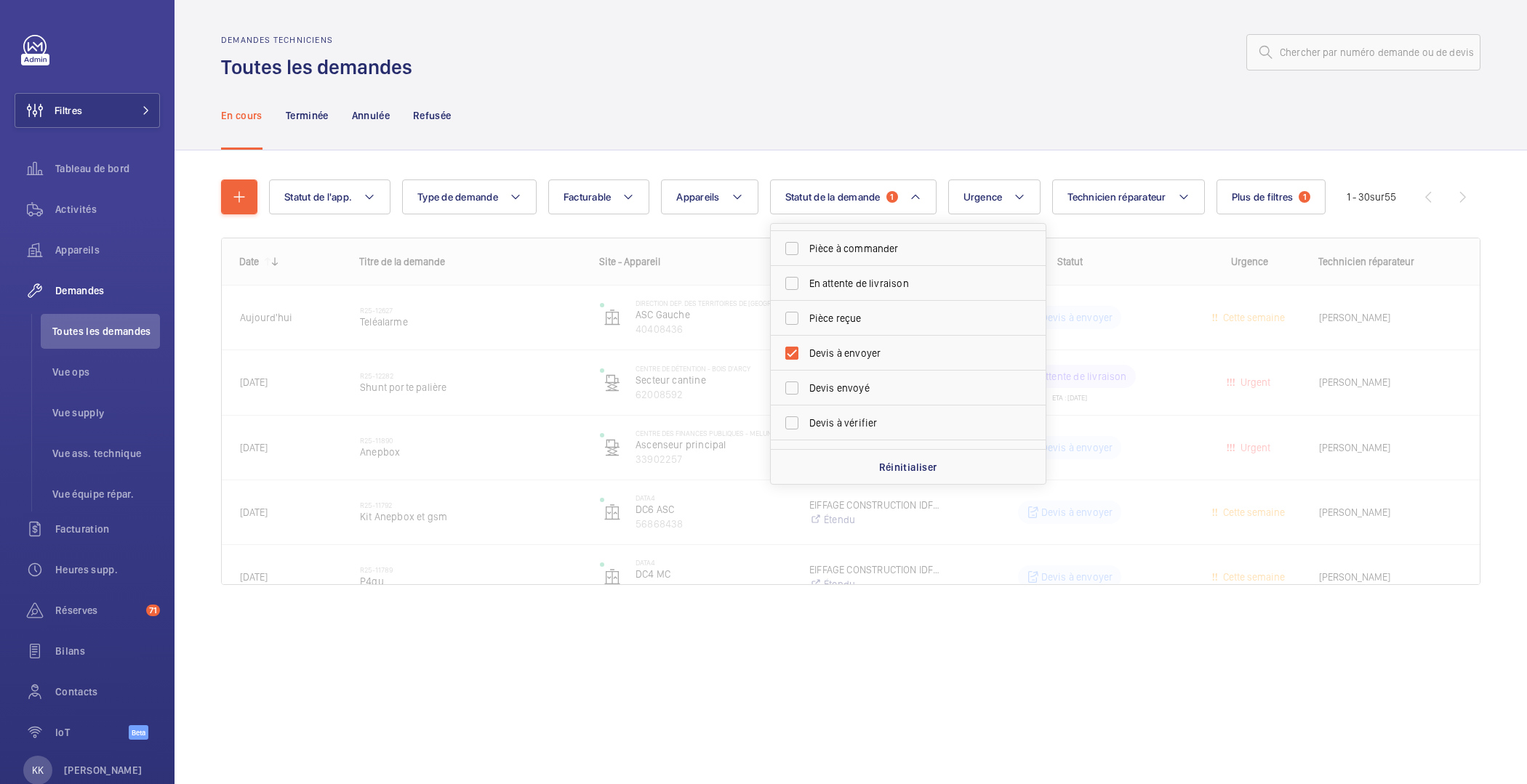
click at [772, 146] on div "En cours Terminée Annulée Refusée" at bounding box center [851, 115] width 1260 height 69
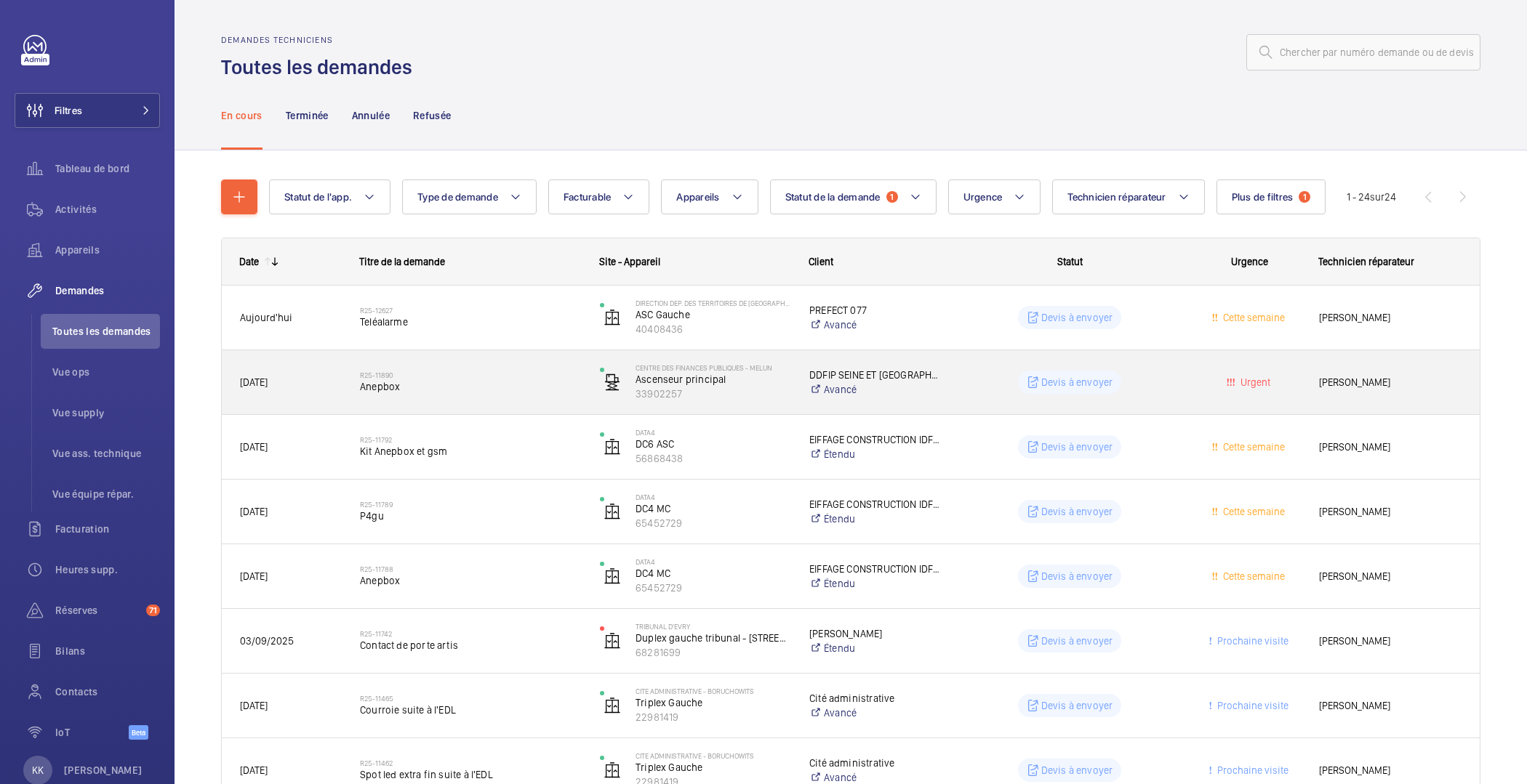
click at [460, 382] on span "Anepbox" at bounding box center [471, 386] width 221 height 14
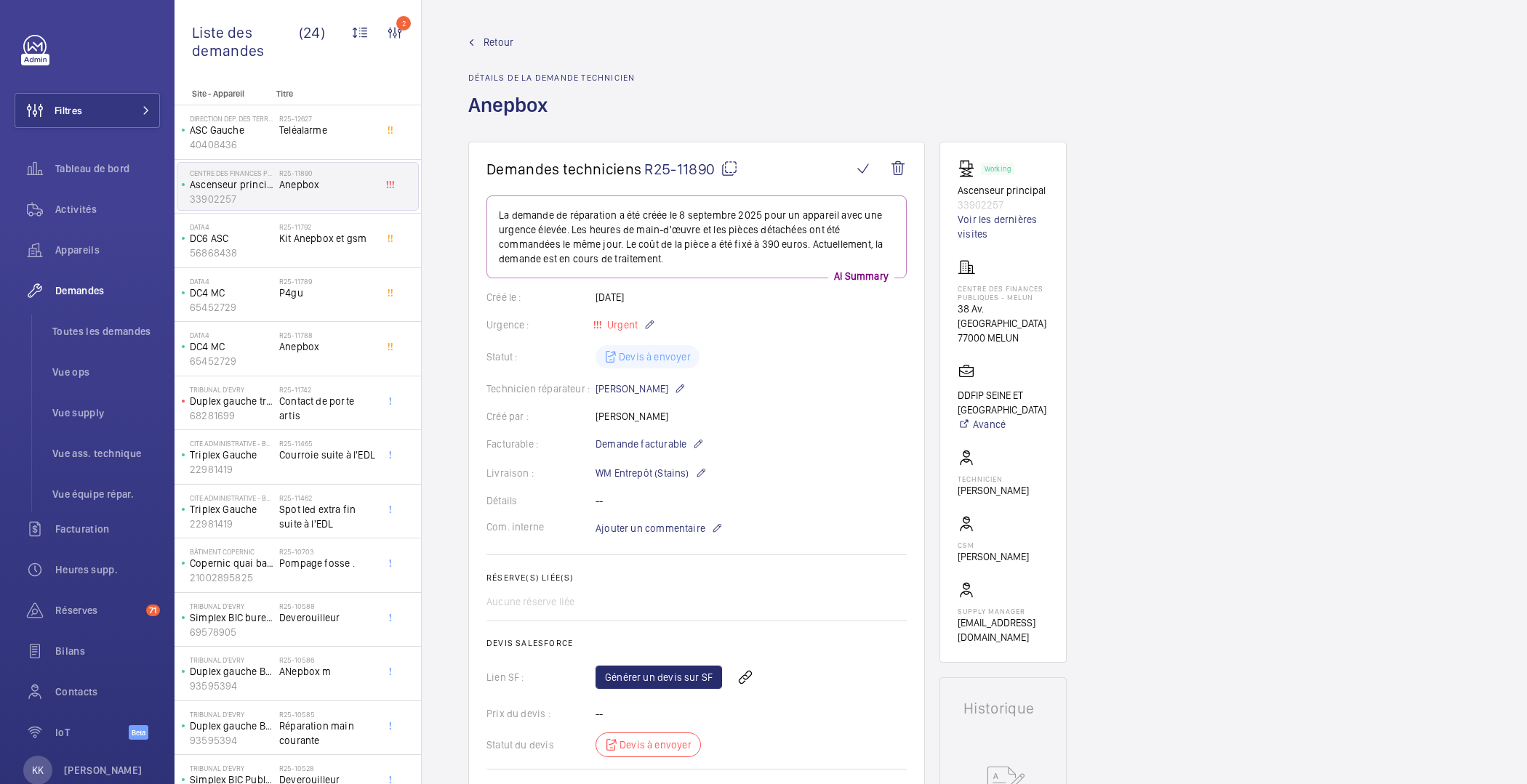
click at [480, 41] on link "Retour" at bounding box center [551, 42] width 167 height 14
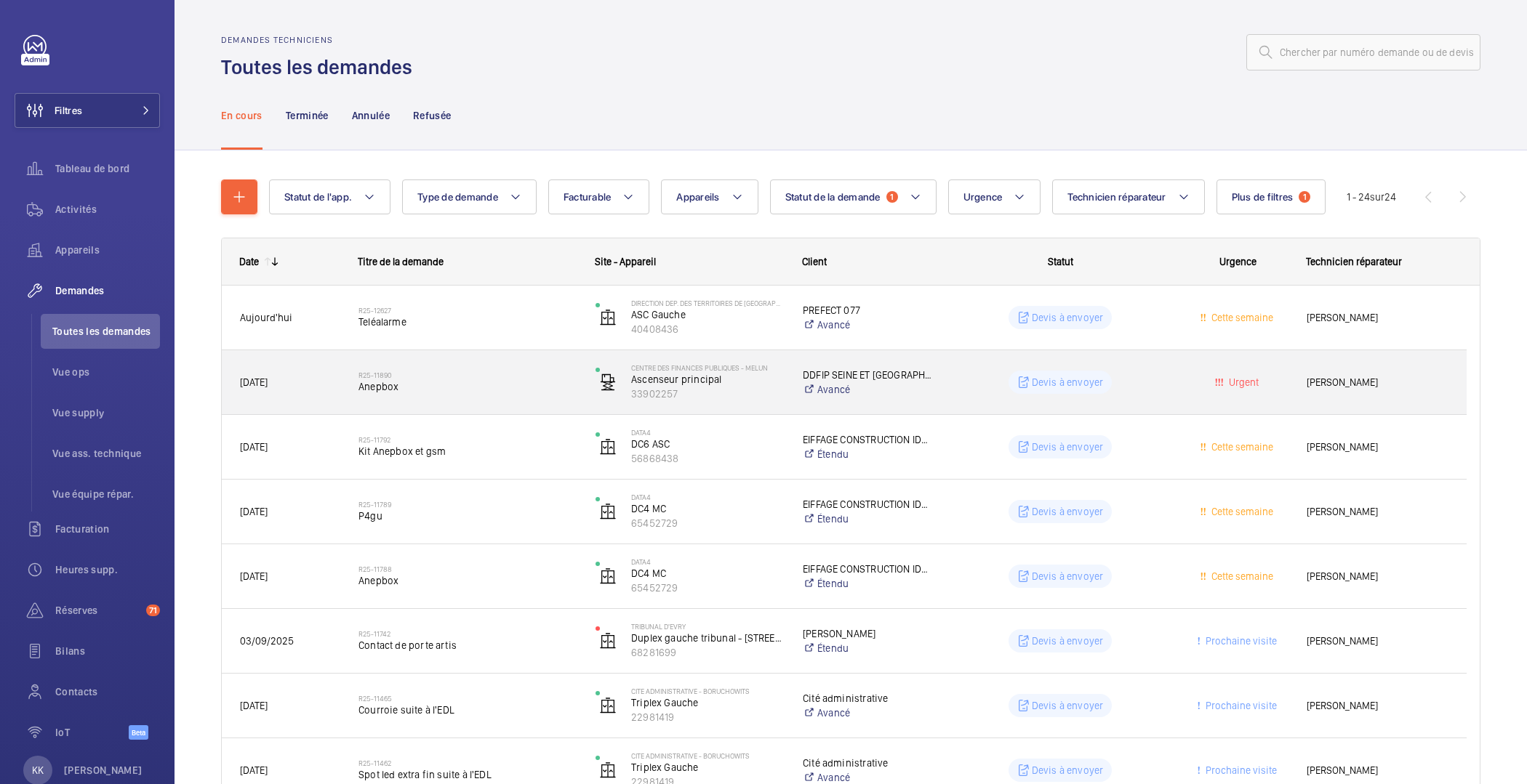
click at [468, 383] on span "Anepbox" at bounding box center [467, 386] width 218 height 14
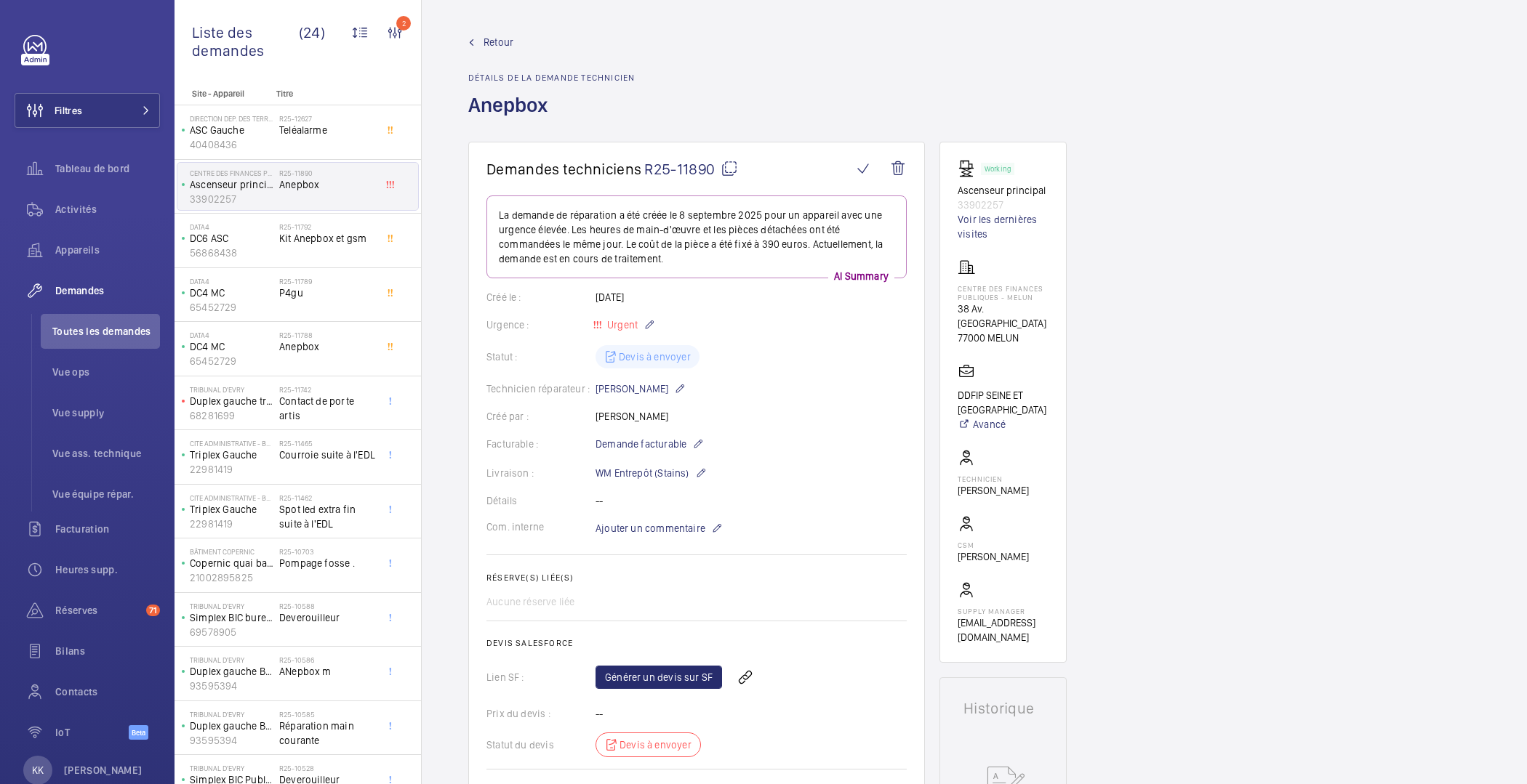
click at [646, 691] on div "Générer un devis sur SF" at bounding box center [751, 677] width 312 height 35
click at [649, 678] on link "Générer un devis sur SF" at bounding box center [659, 677] width 127 height 23
click at [493, 32] on wm-front-admin-header "Retour Détails de la demande technicien Anepbox" at bounding box center [975, 70] width 1106 height 142
click at [490, 37] on span "Retour" at bounding box center [498, 42] width 30 height 14
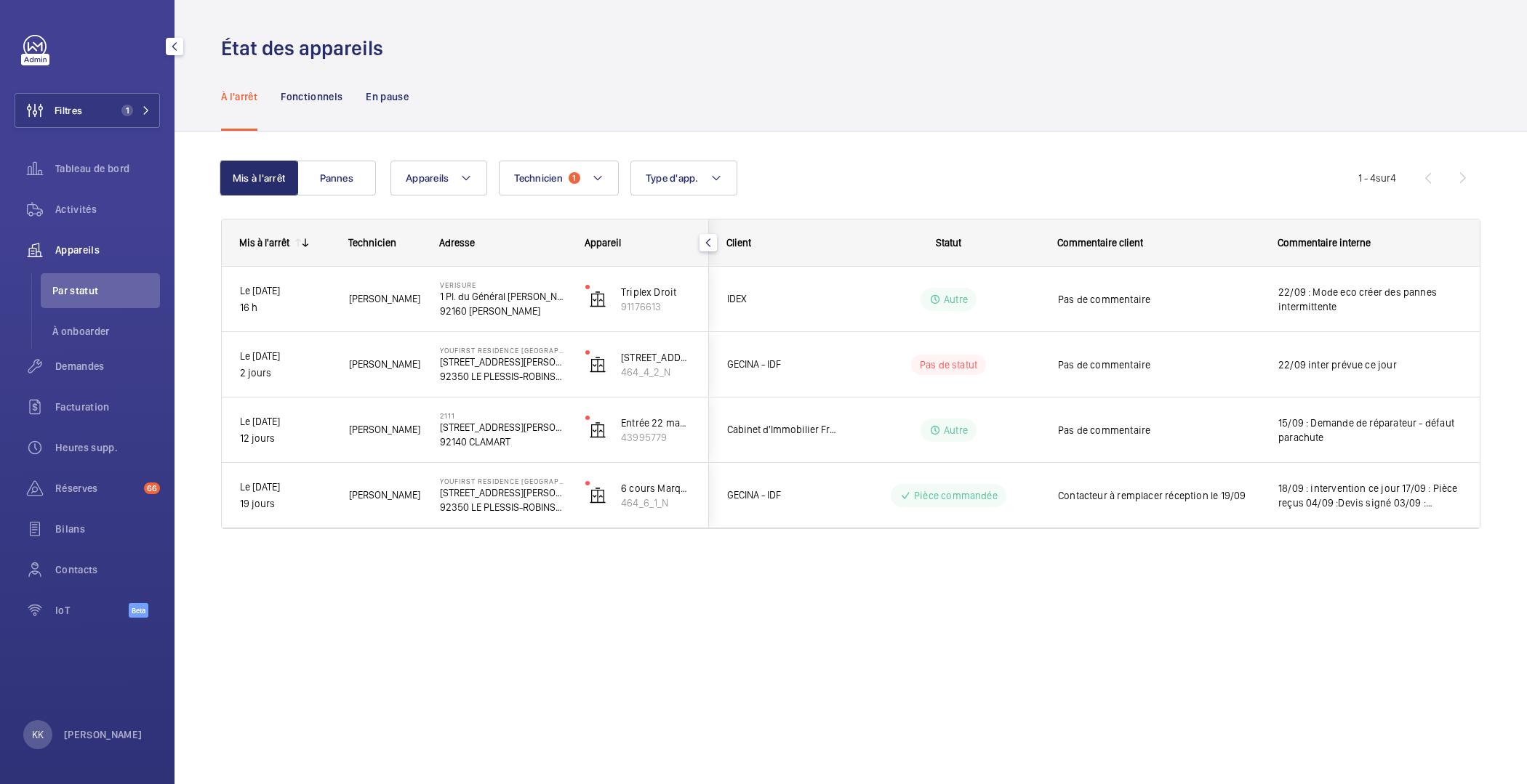
click at [85, 289] on span "Par statut" at bounding box center [106, 291] width 108 height 14
click at [92, 372] on span "Demandes" at bounding box center [108, 366] width 105 height 14
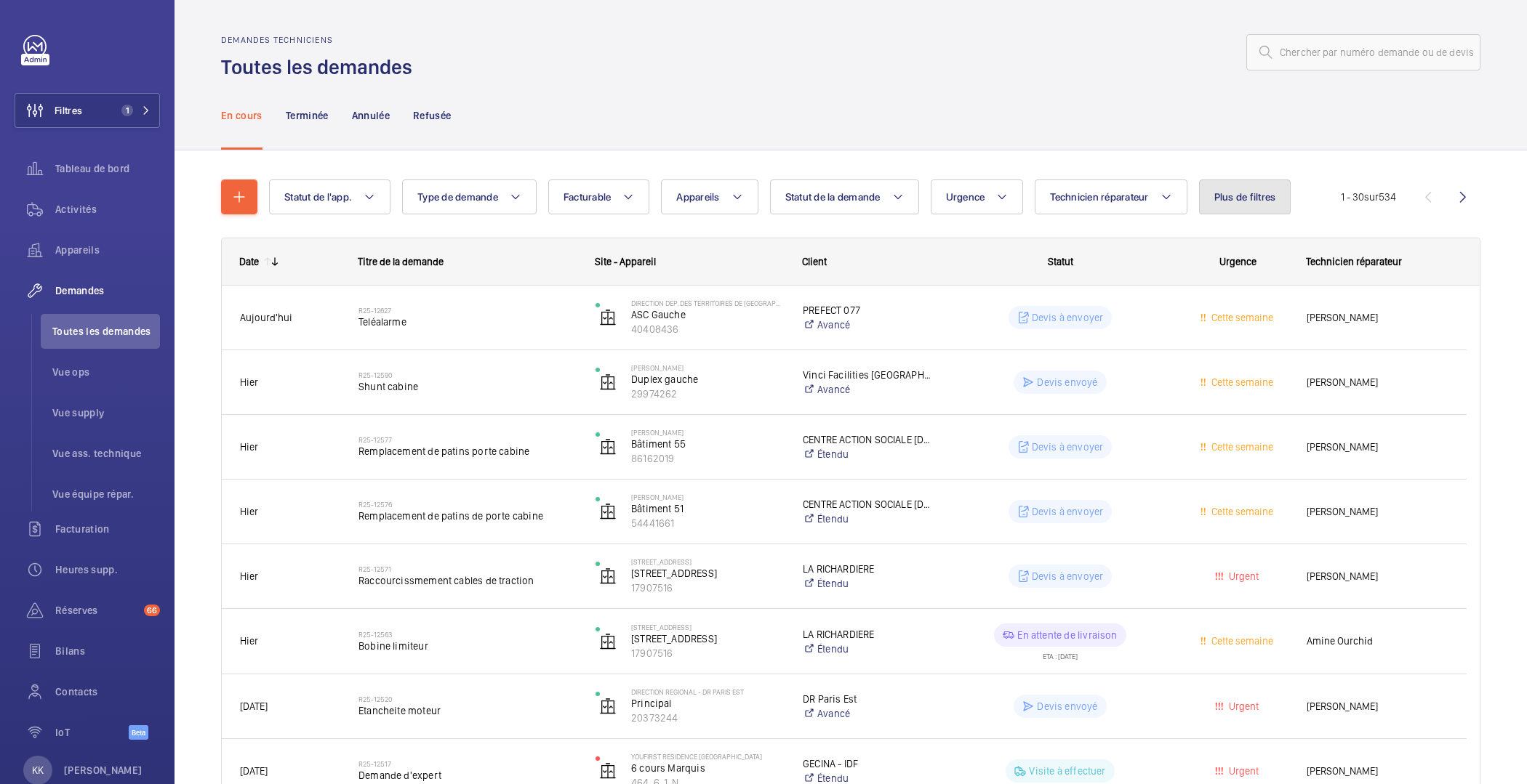
click at [1237, 202] on button "Plus de filtres" at bounding box center [1245, 196] width 92 height 35
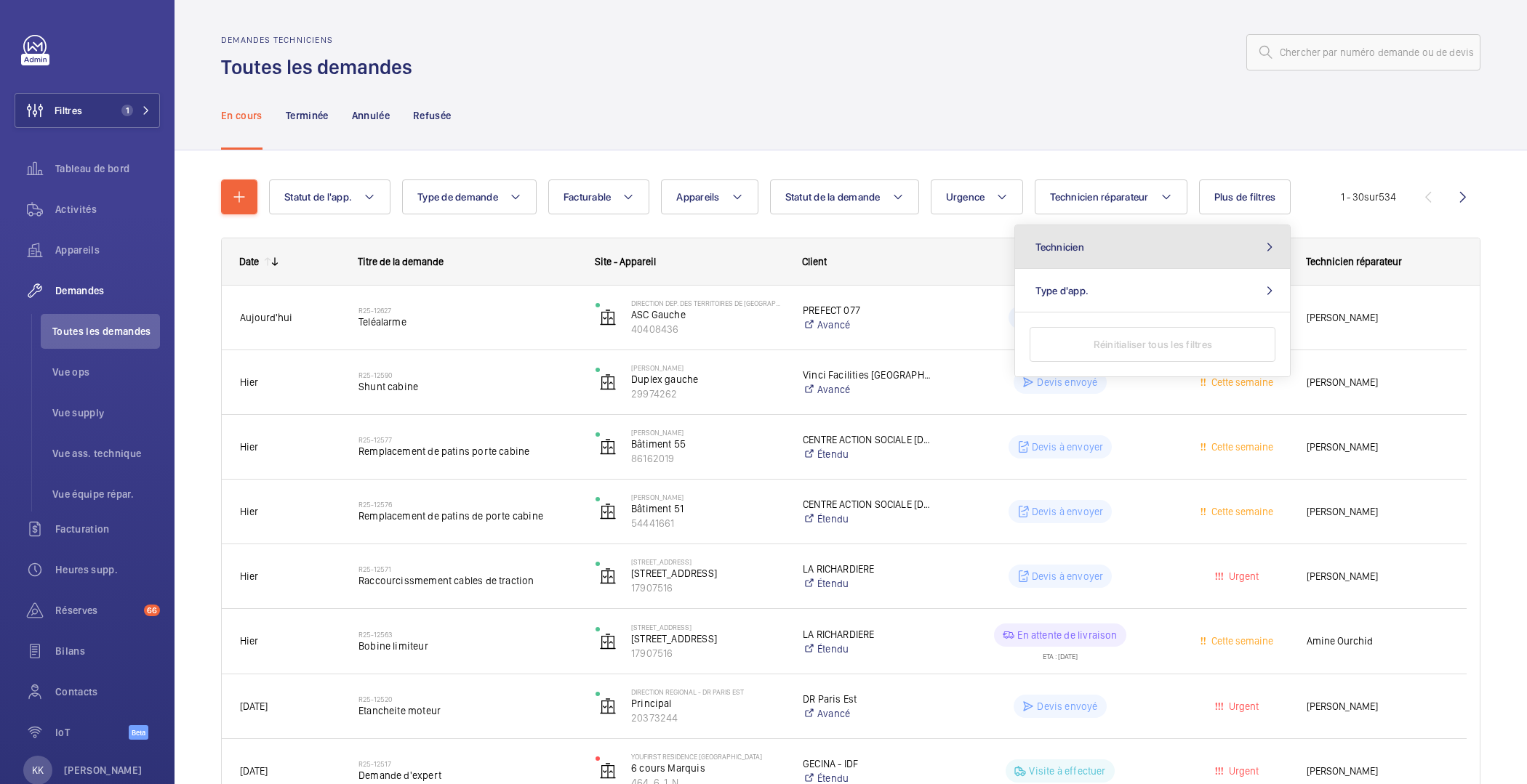
click at [1114, 260] on button "Technicien" at bounding box center [1152, 248] width 275 height 44
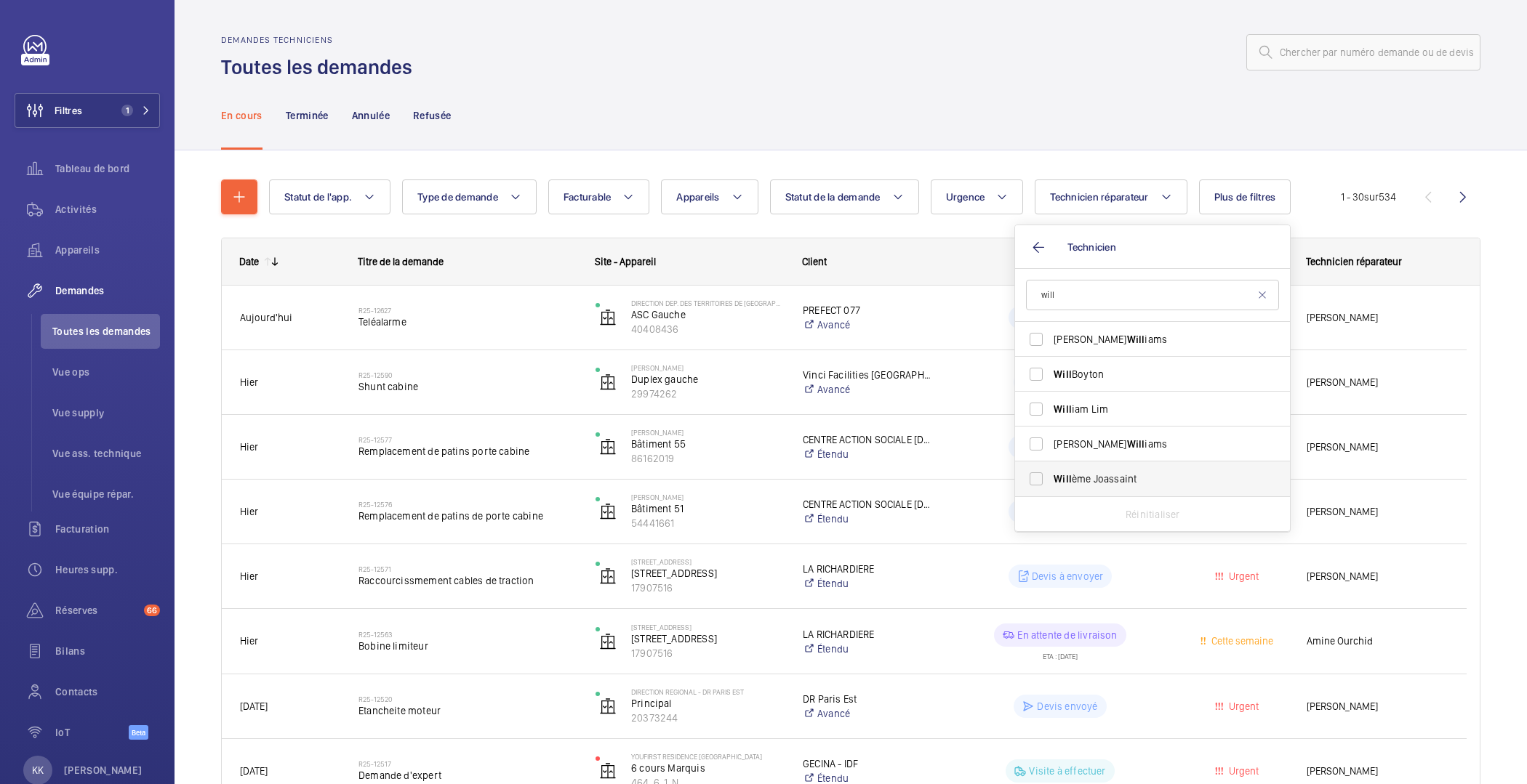
type input "will"
click at [1102, 486] on span "Will ème [PERSON_NAME]" at bounding box center [1154, 478] width 200 height 14
click at [1051, 486] on input "Will ème [PERSON_NAME]" at bounding box center [1036, 479] width 30 height 30
checkbox input "true"
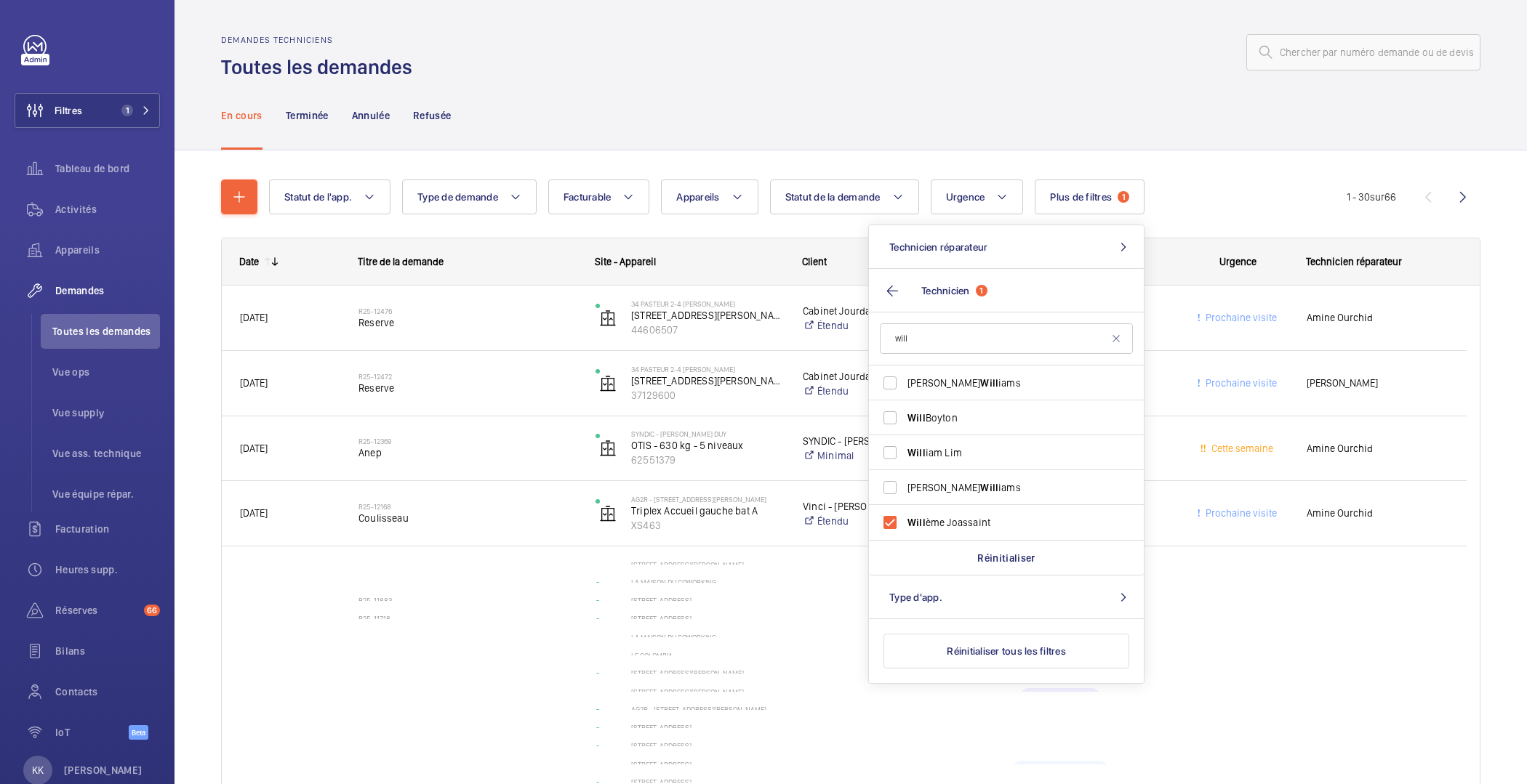
click at [1015, 149] on div "En cours Terminée Annulée Refusée" at bounding box center [851, 115] width 1260 height 69
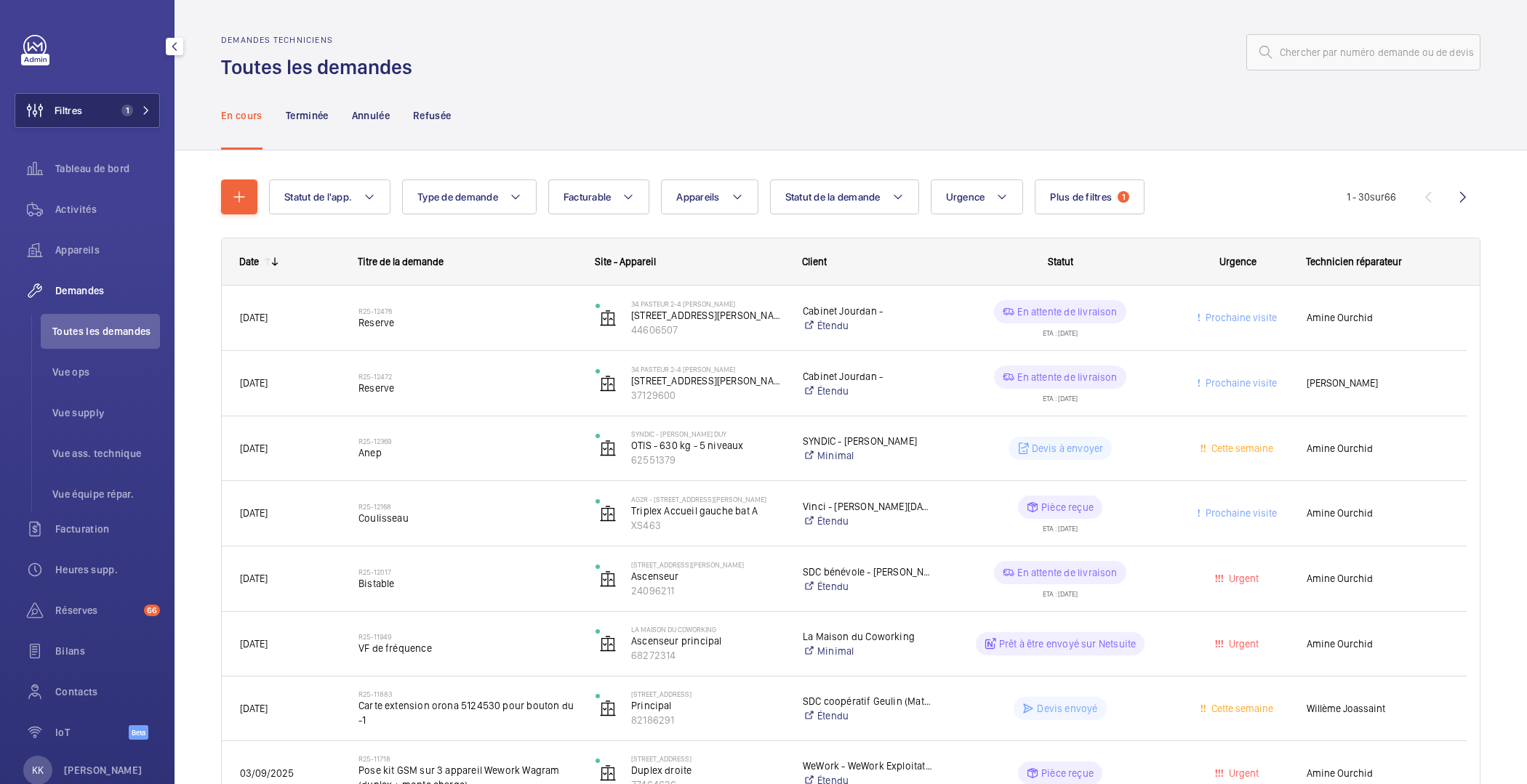
click at [78, 115] on span "Filtres" at bounding box center [68, 110] width 28 height 14
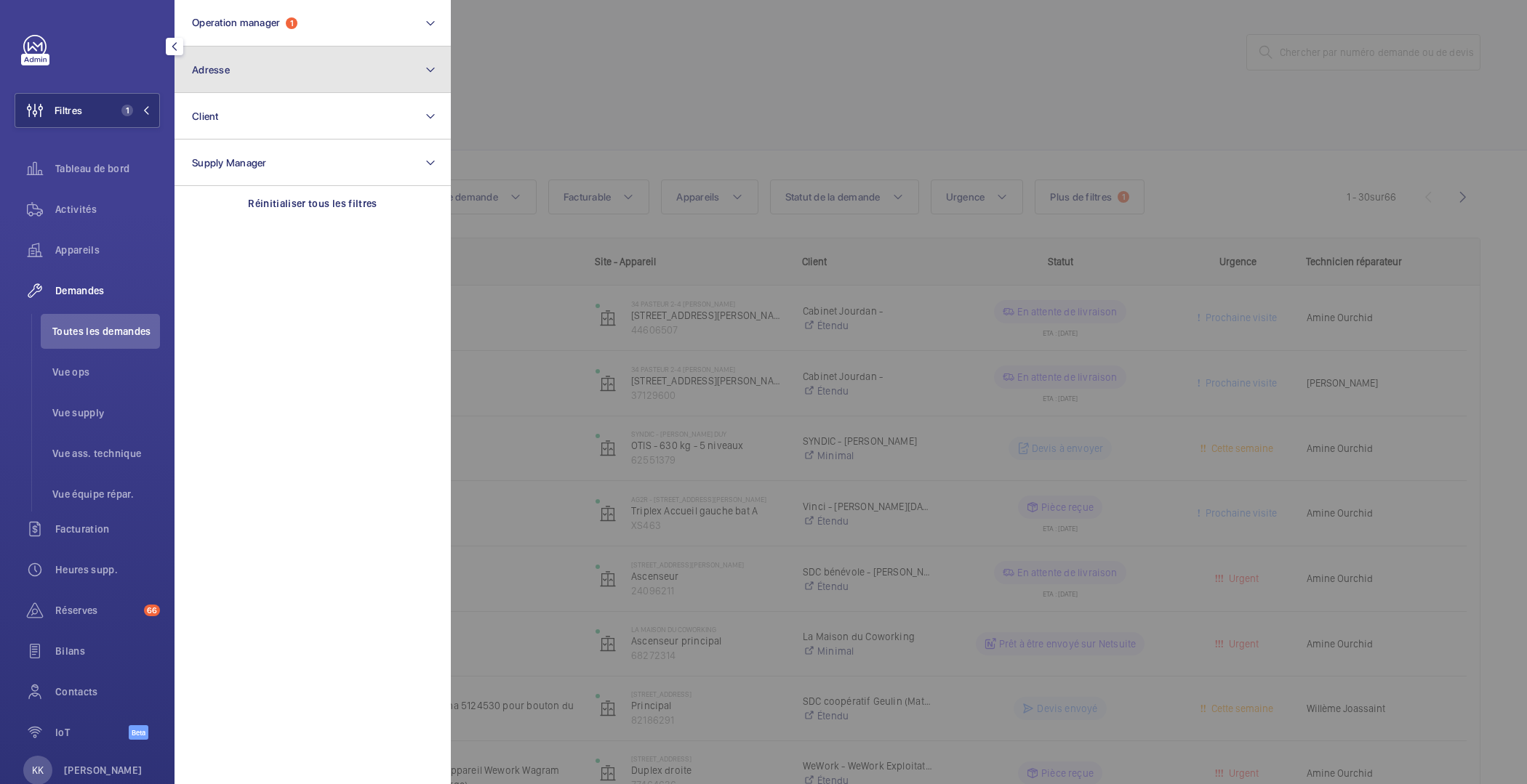
click at [240, 83] on button "Adresse" at bounding box center [313, 70] width 276 height 47
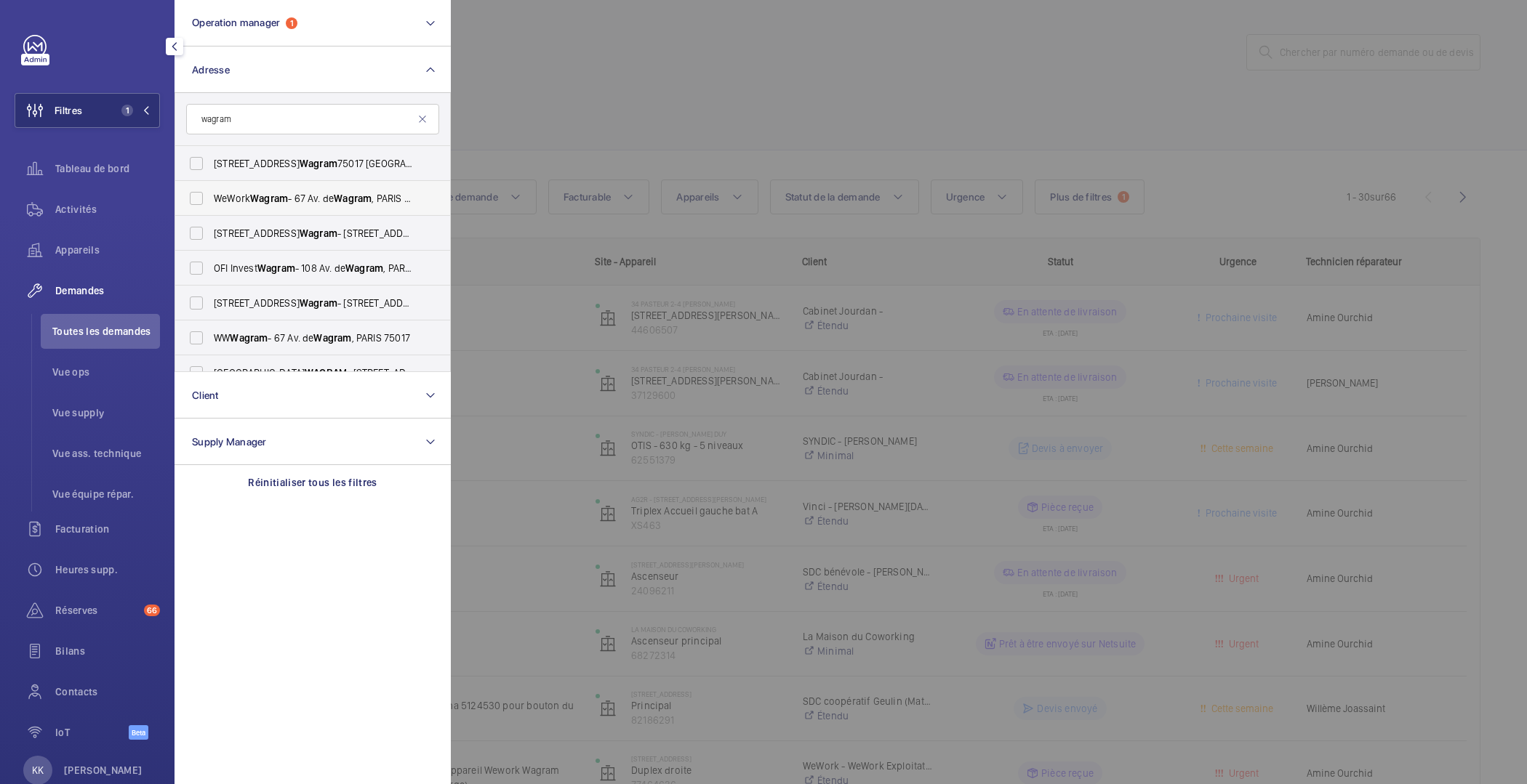
type input "wagram"
click at [234, 201] on span "WeWork Wagram - 67 Av. de [GEOGRAPHIC_DATA] , [GEOGRAPHIC_DATA] 75017" at bounding box center [314, 198] width 200 height 14
click at [211, 201] on input "WeWork Wagram - 67 Av. de [GEOGRAPHIC_DATA] , [GEOGRAPHIC_DATA] 75017" at bounding box center [196, 198] width 30 height 30
checkbox input "true"
click at [234, 223] on label "[STREET_ADDRESS][GEOGRAPHIC_DATA][STREET_ADDRESS]" at bounding box center [302, 233] width 254 height 35
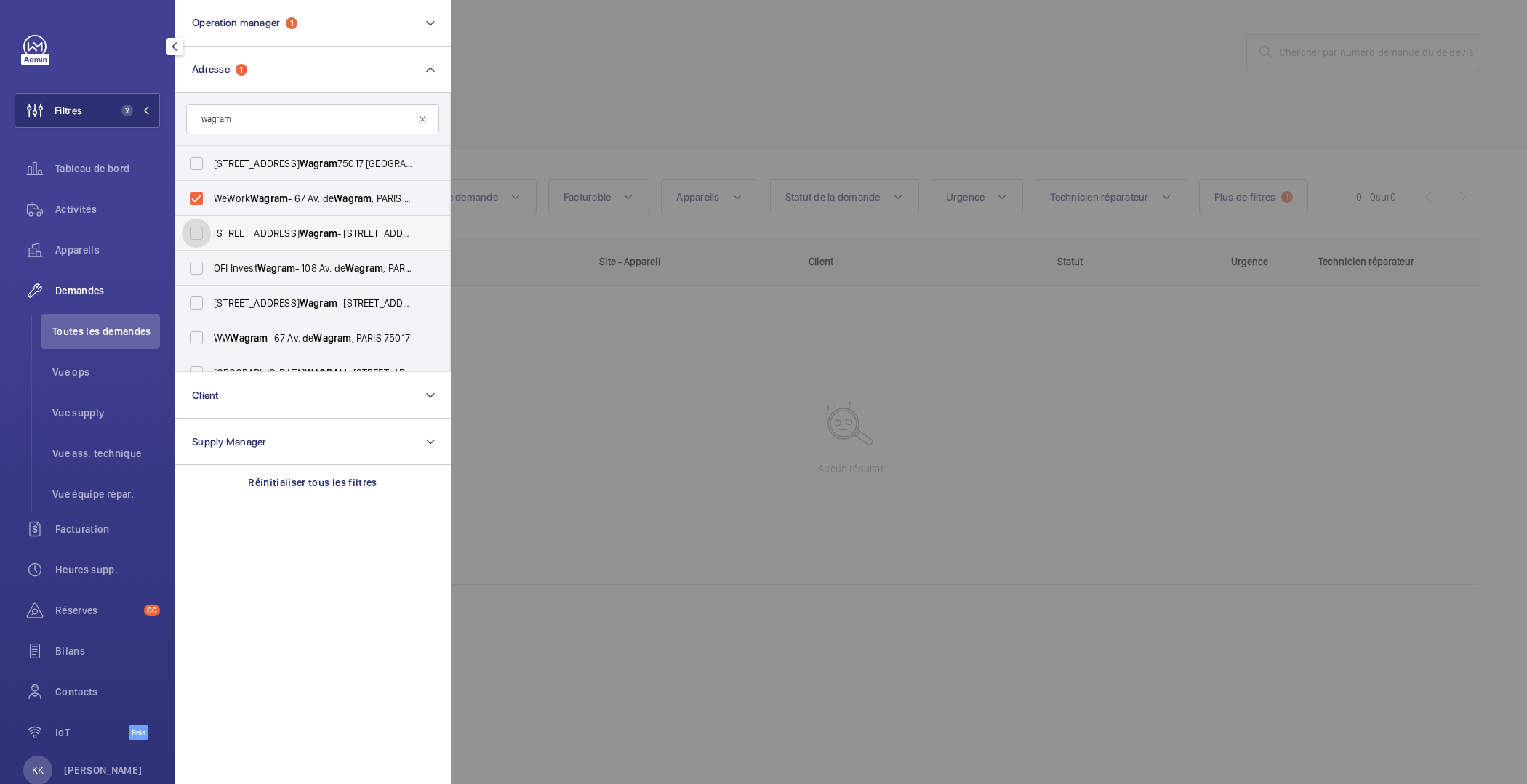
click at [211, 223] on input "[STREET_ADDRESS][GEOGRAPHIC_DATA][STREET_ADDRESS]" at bounding box center [196, 233] width 30 height 30
checkbox input "true"
click at [651, 636] on div at bounding box center [1214, 392] width 1527 height 784
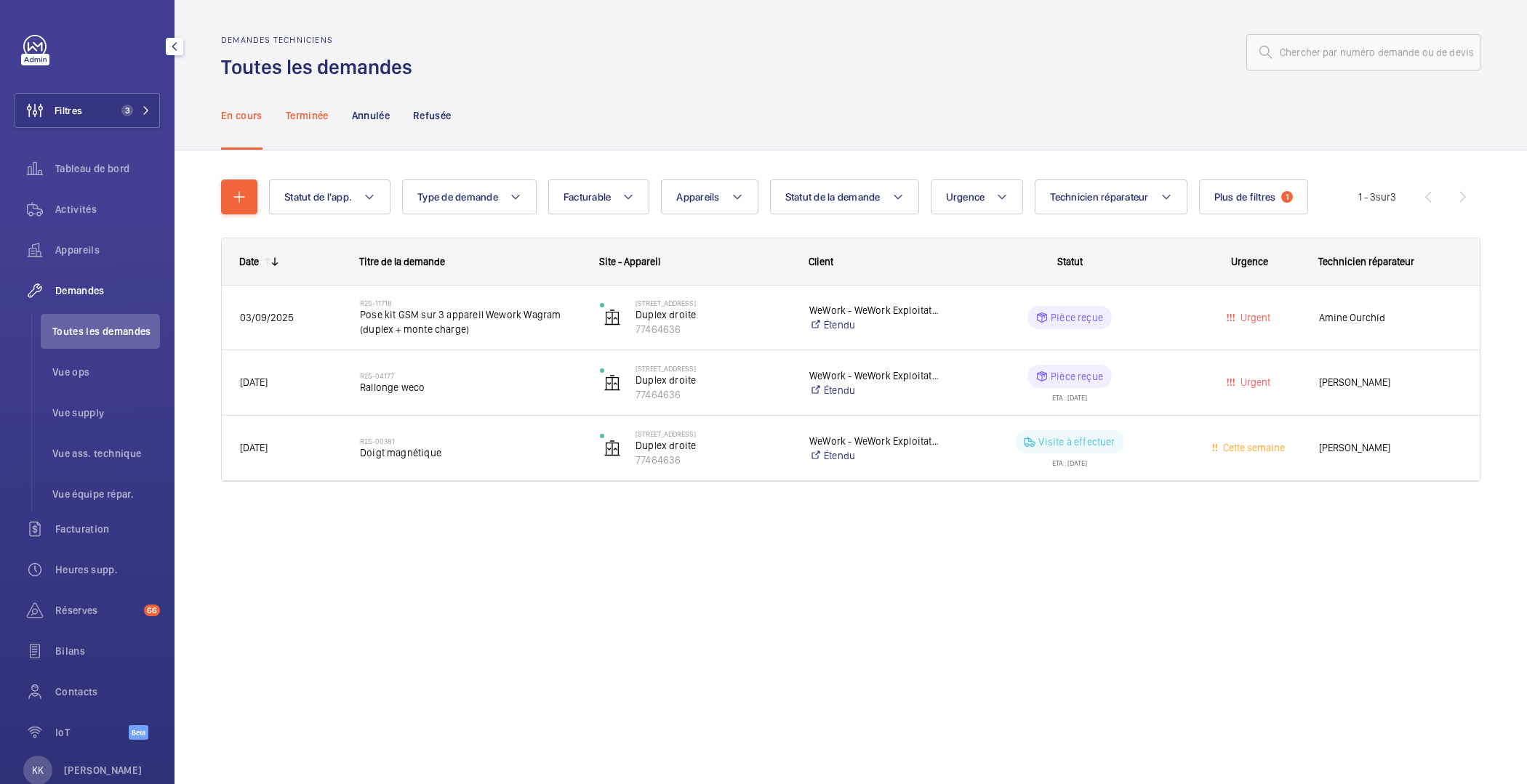
click at [313, 116] on p "Terminée" at bounding box center [307, 115] width 43 height 14
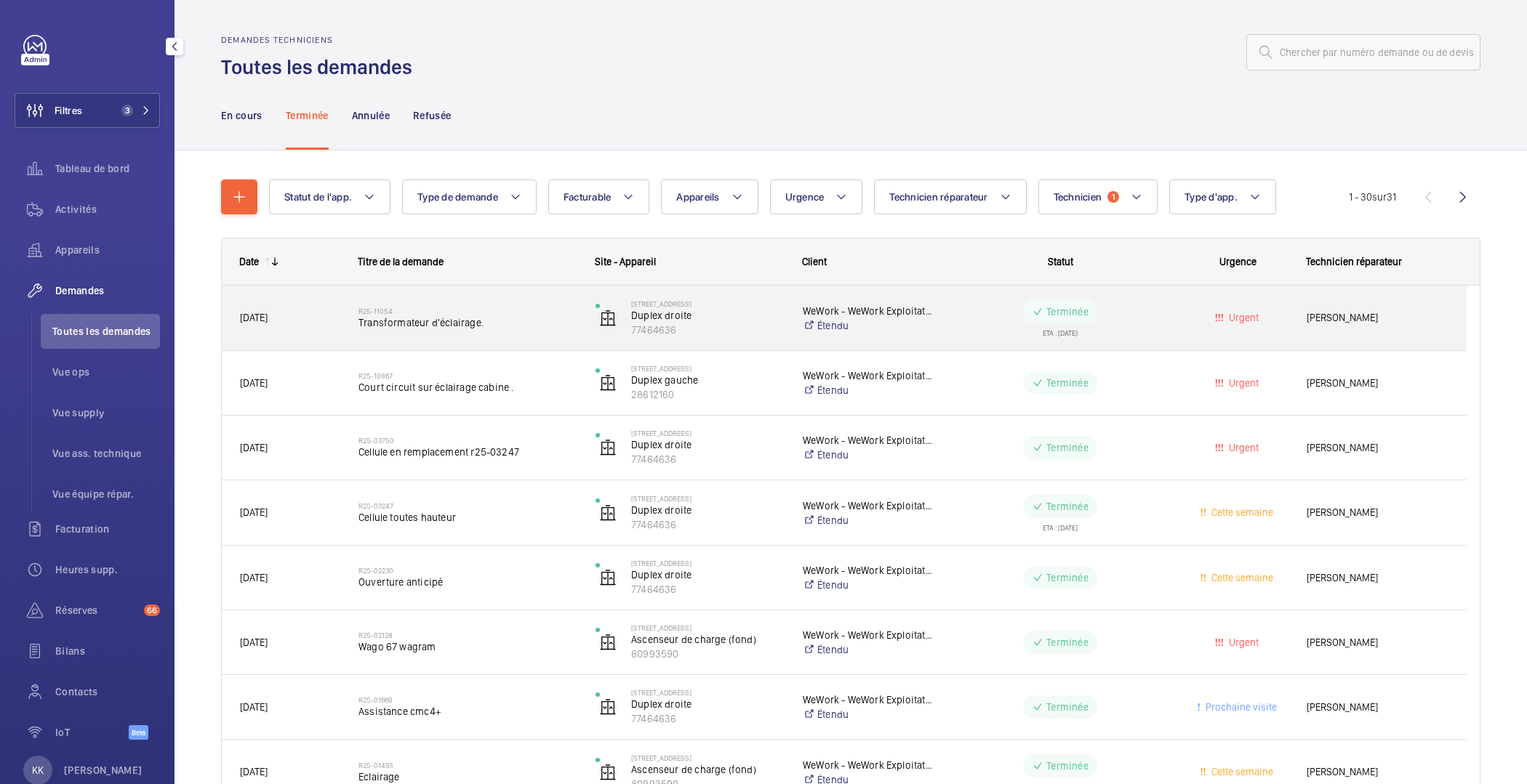
click at [379, 336] on div "R25-11054 Transformateur d'éclairage." at bounding box center [467, 318] width 218 height 42
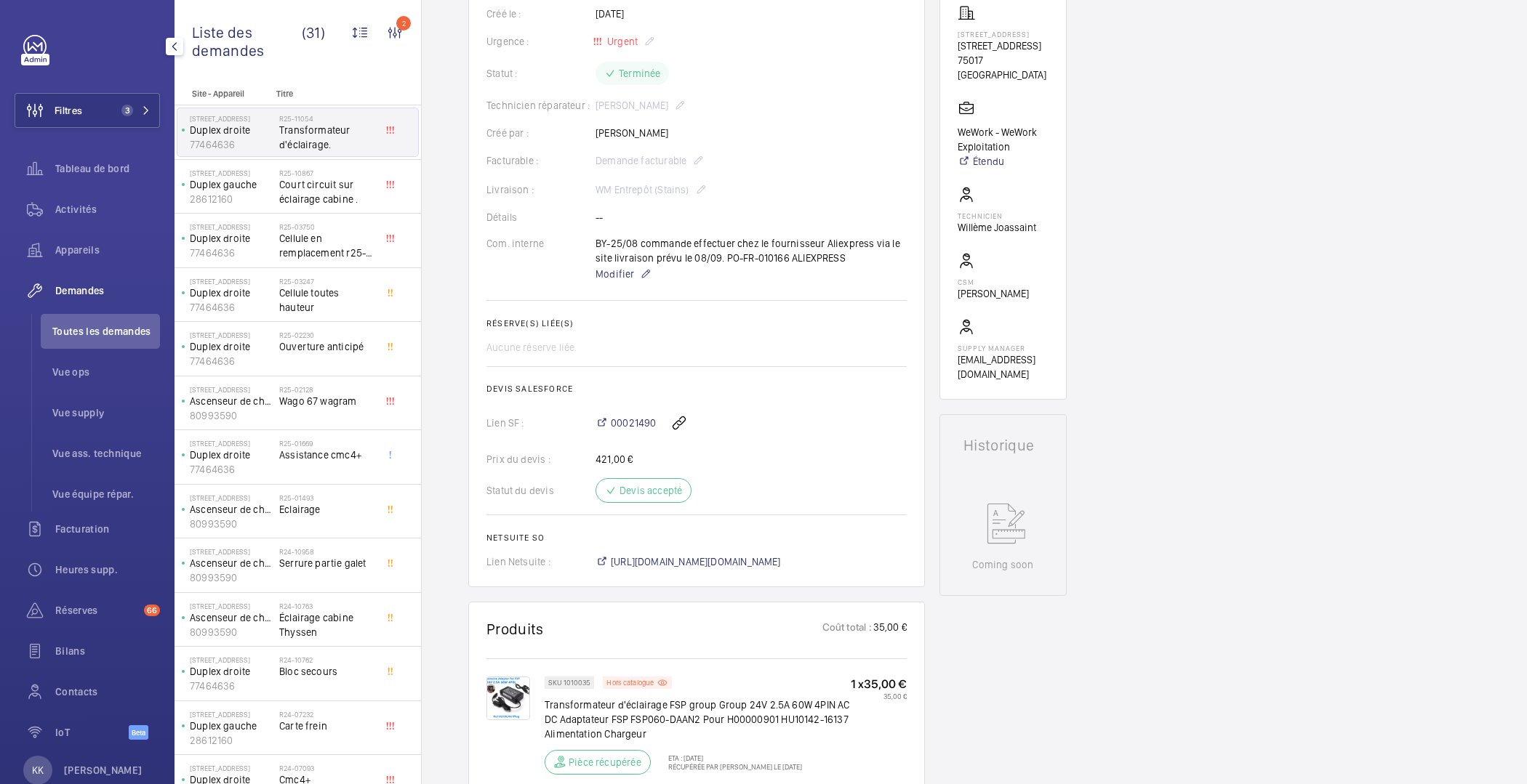
scroll to position [14, 0]
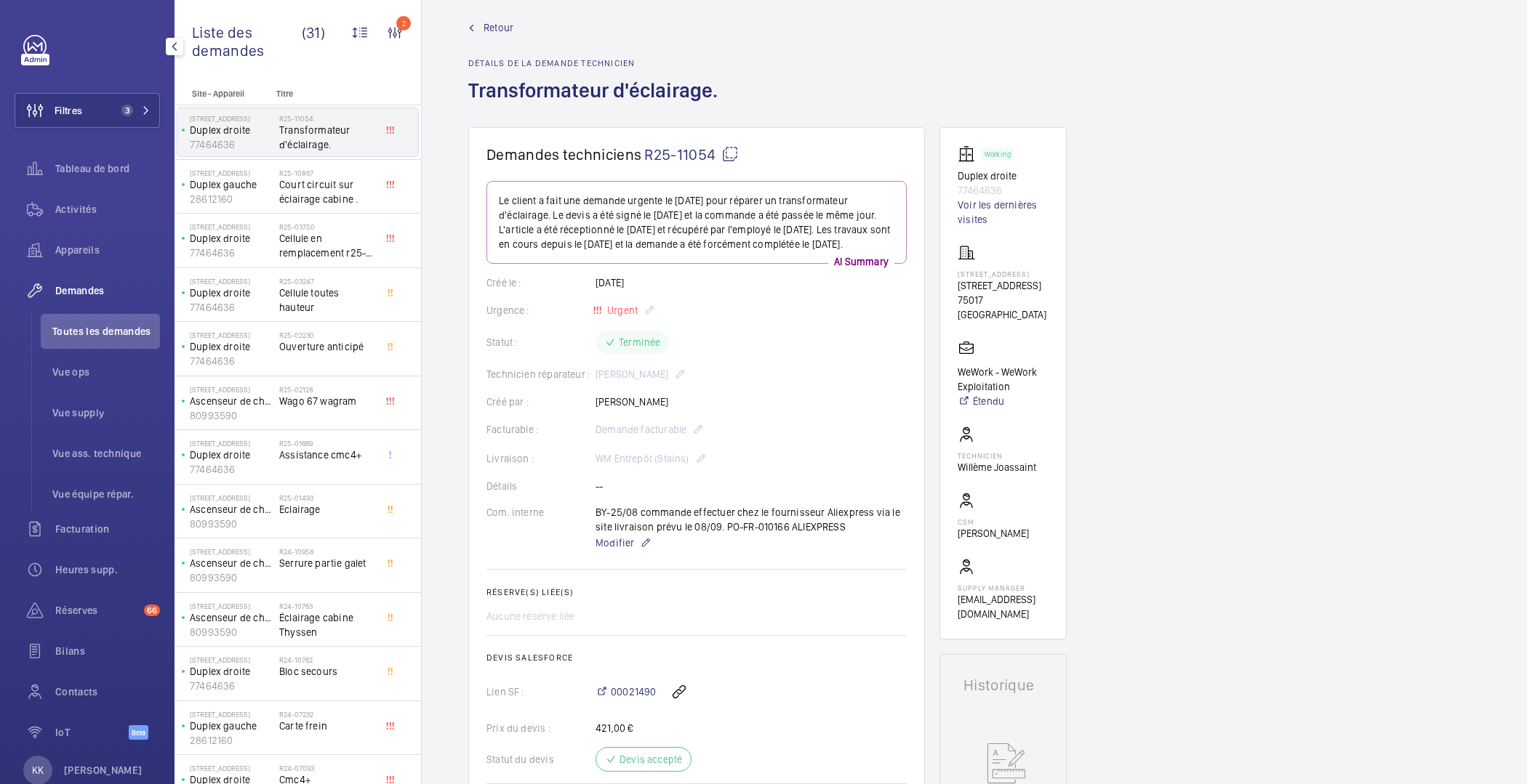
click at [490, 20] on span "Retour" at bounding box center [498, 27] width 30 height 14
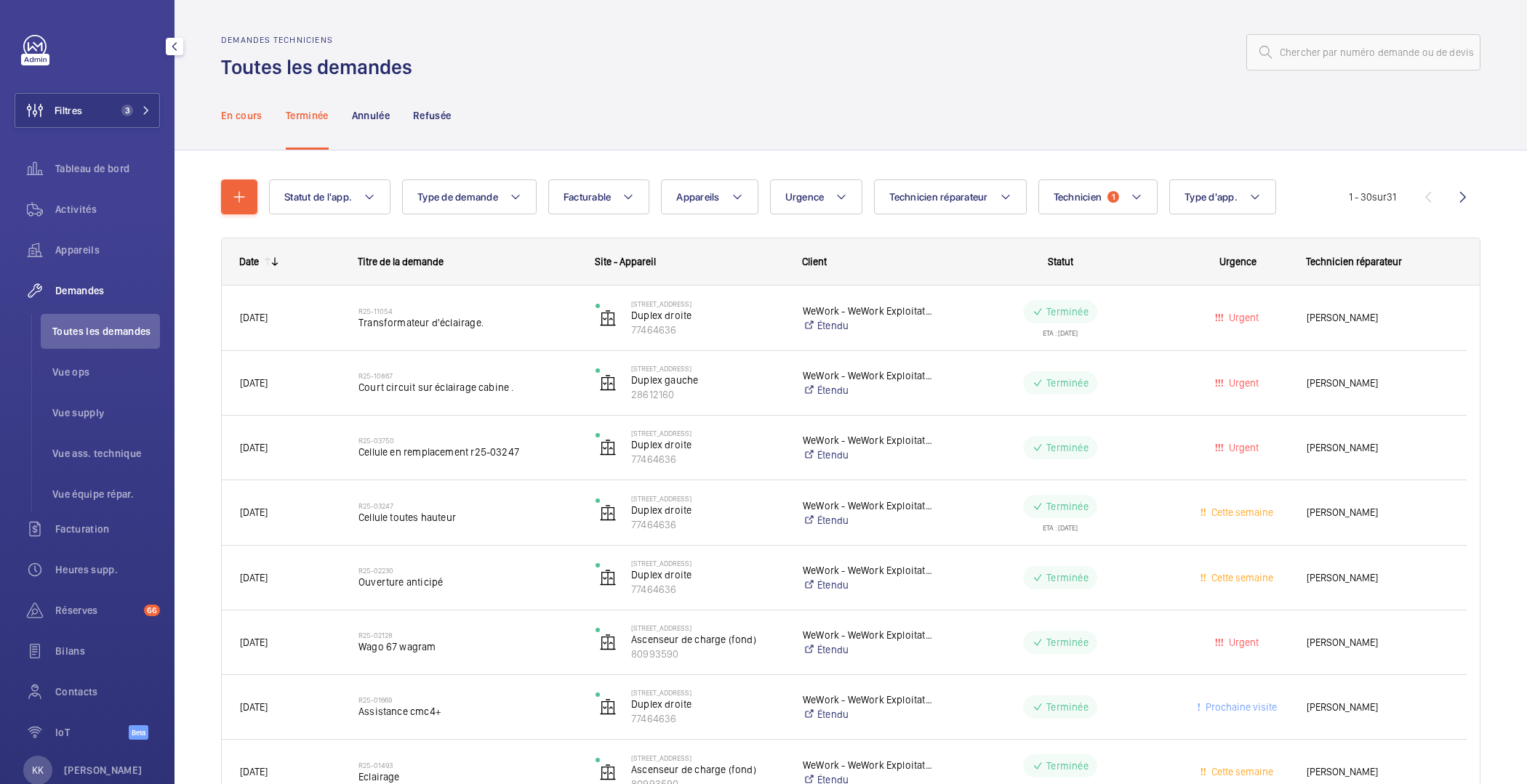
click at [248, 116] on p "En cours" at bounding box center [241, 115] width 41 height 14
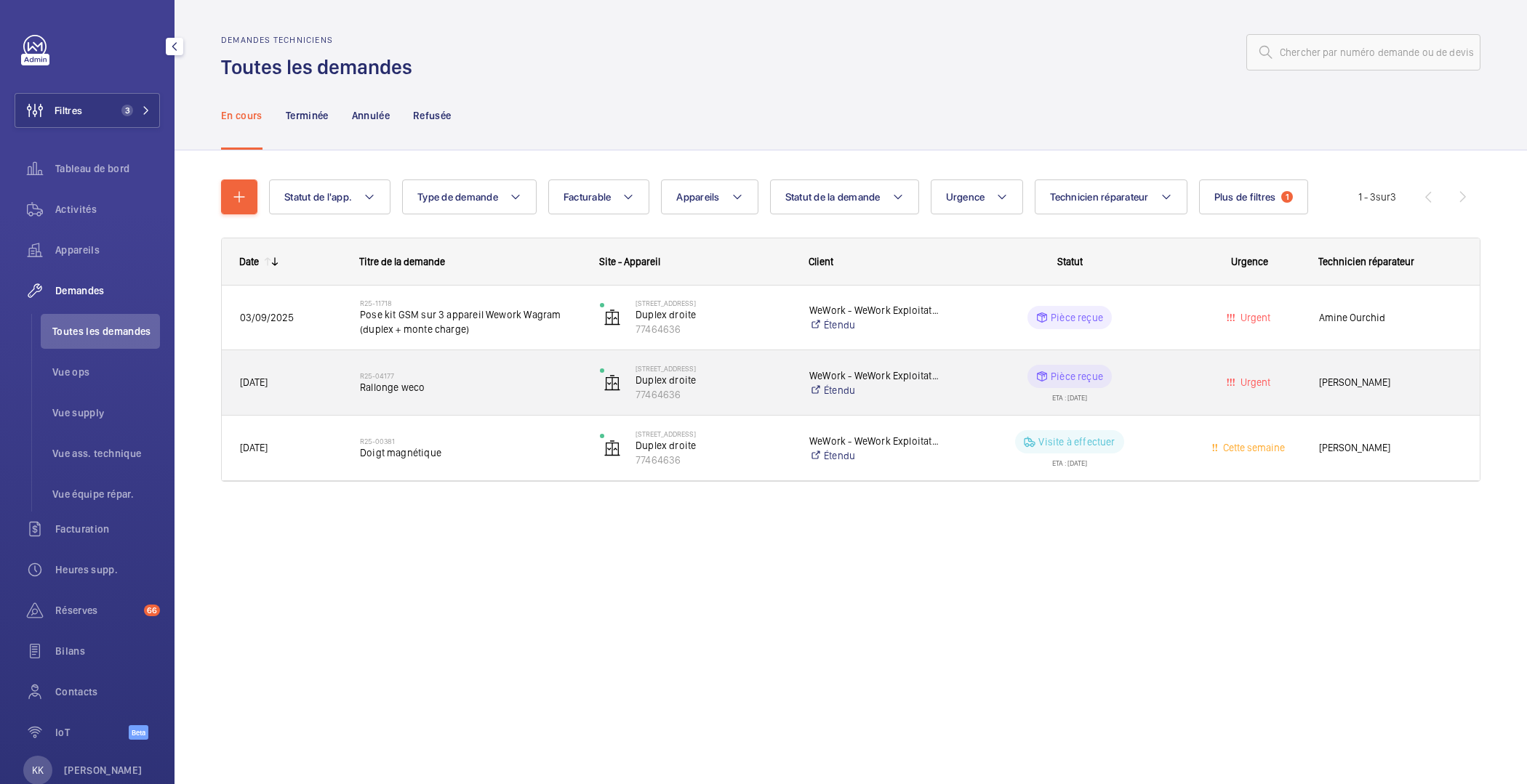
click at [438, 386] on span "Rallonge weco" at bounding box center [471, 387] width 221 height 14
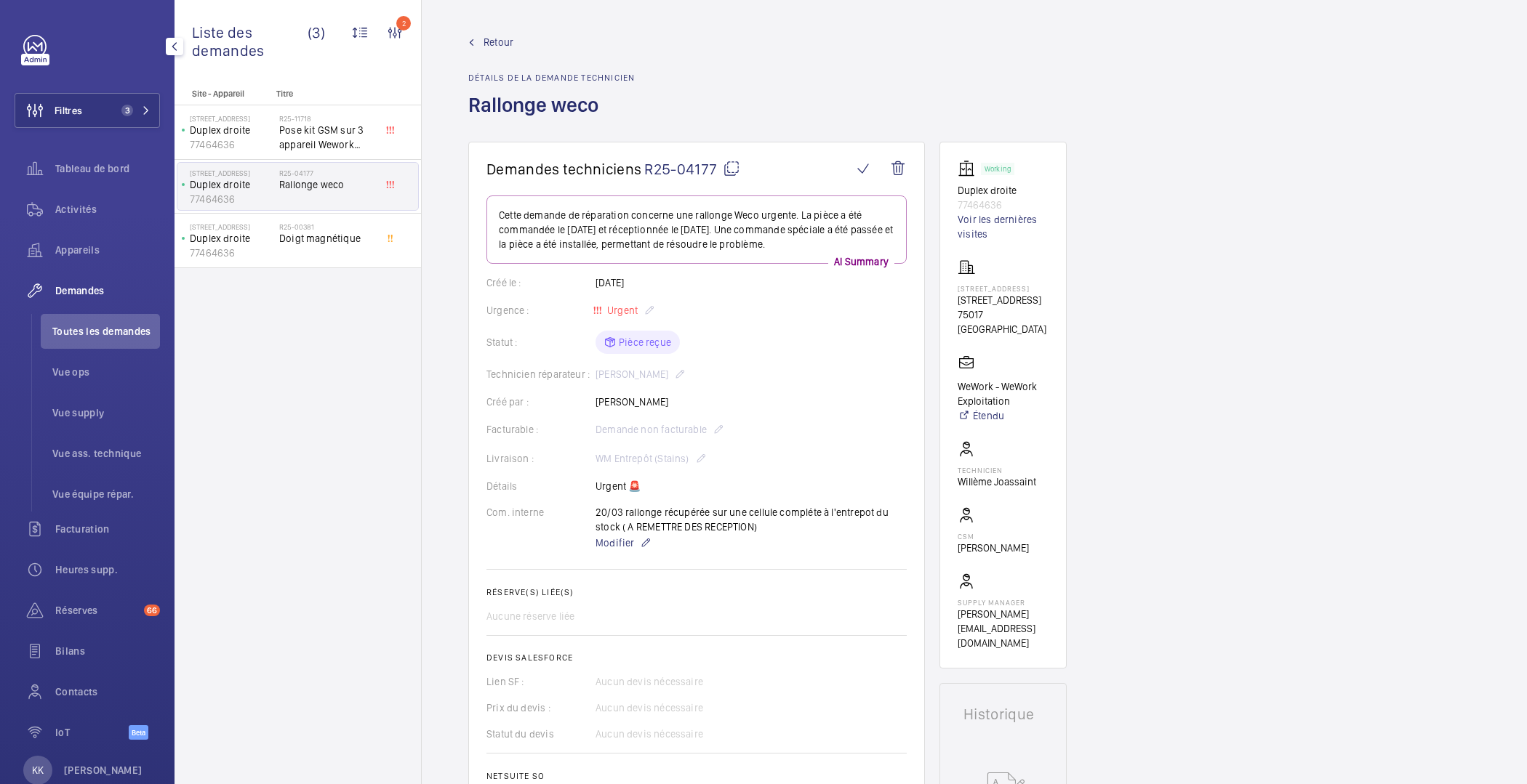
click at [493, 45] on span "Retour" at bounding box center [498, 42] width 30 height 14
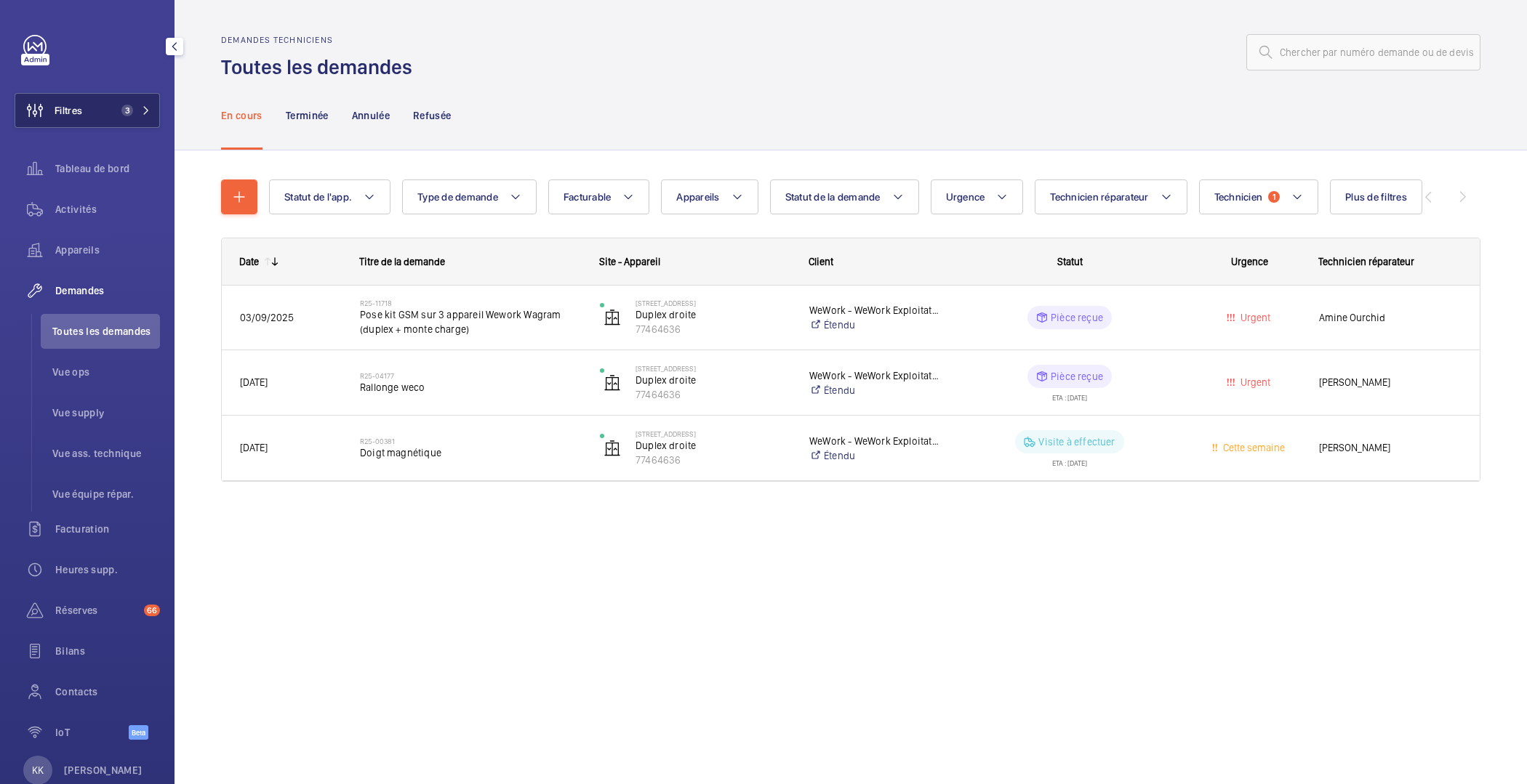
click at [100, 117] on button "Filtres 3" at bounding box center [87, 111] width 146 height 35
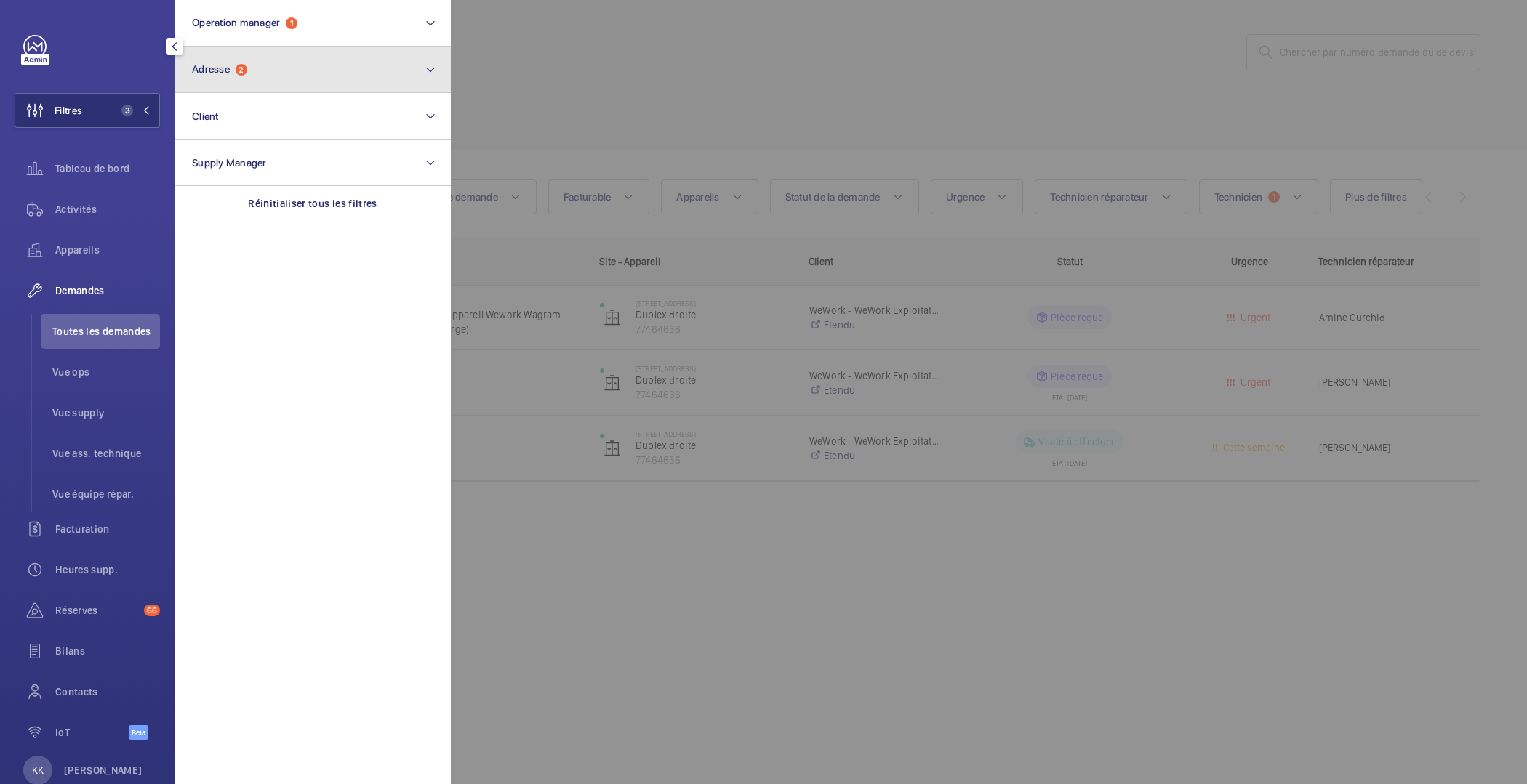
click at [262, 75] on button "Adresse 2" at bounding box center [313, 70] width 276 height 47
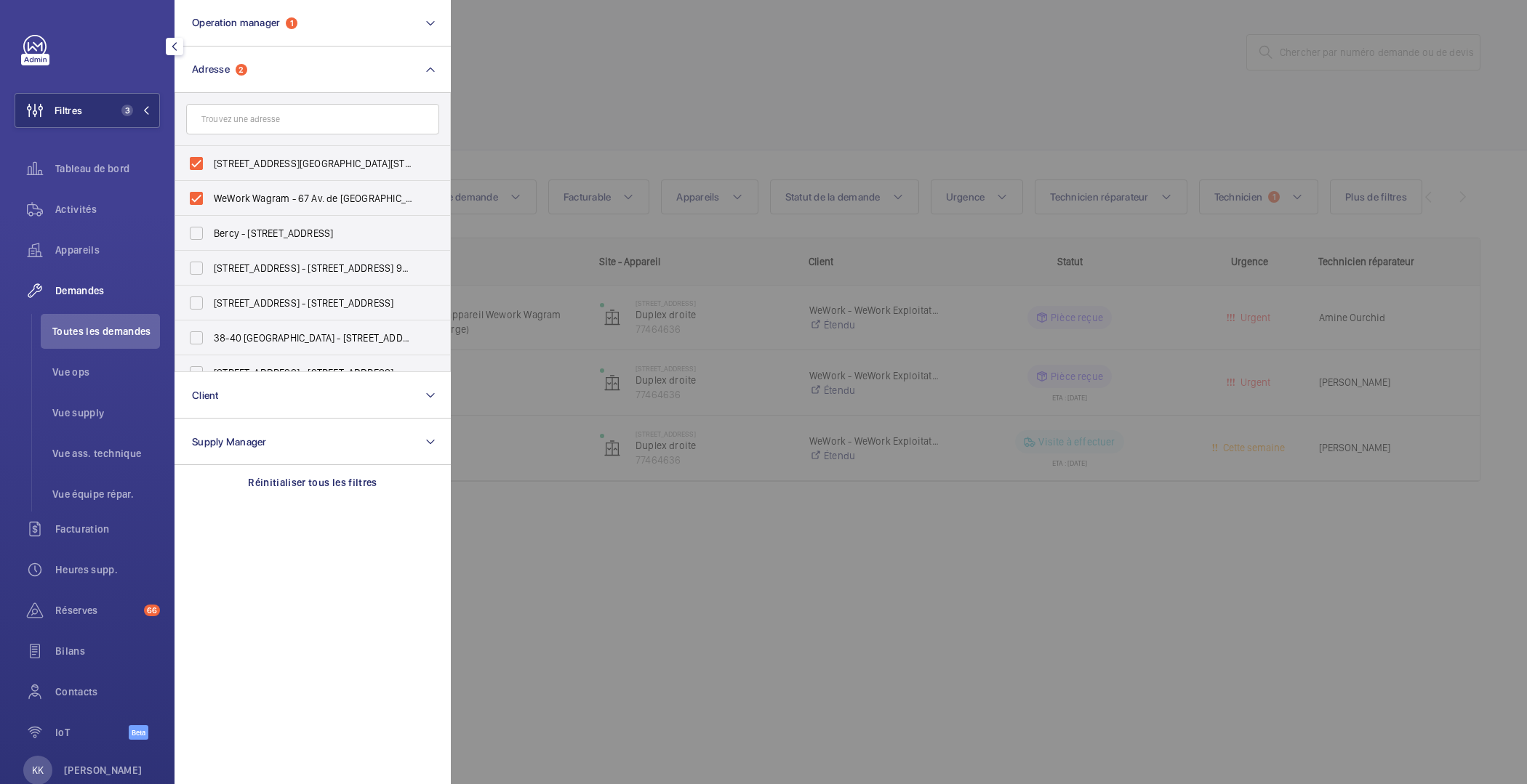
click at [603, 94] on div at bounding box center [1214, 392] width 1527 height 784
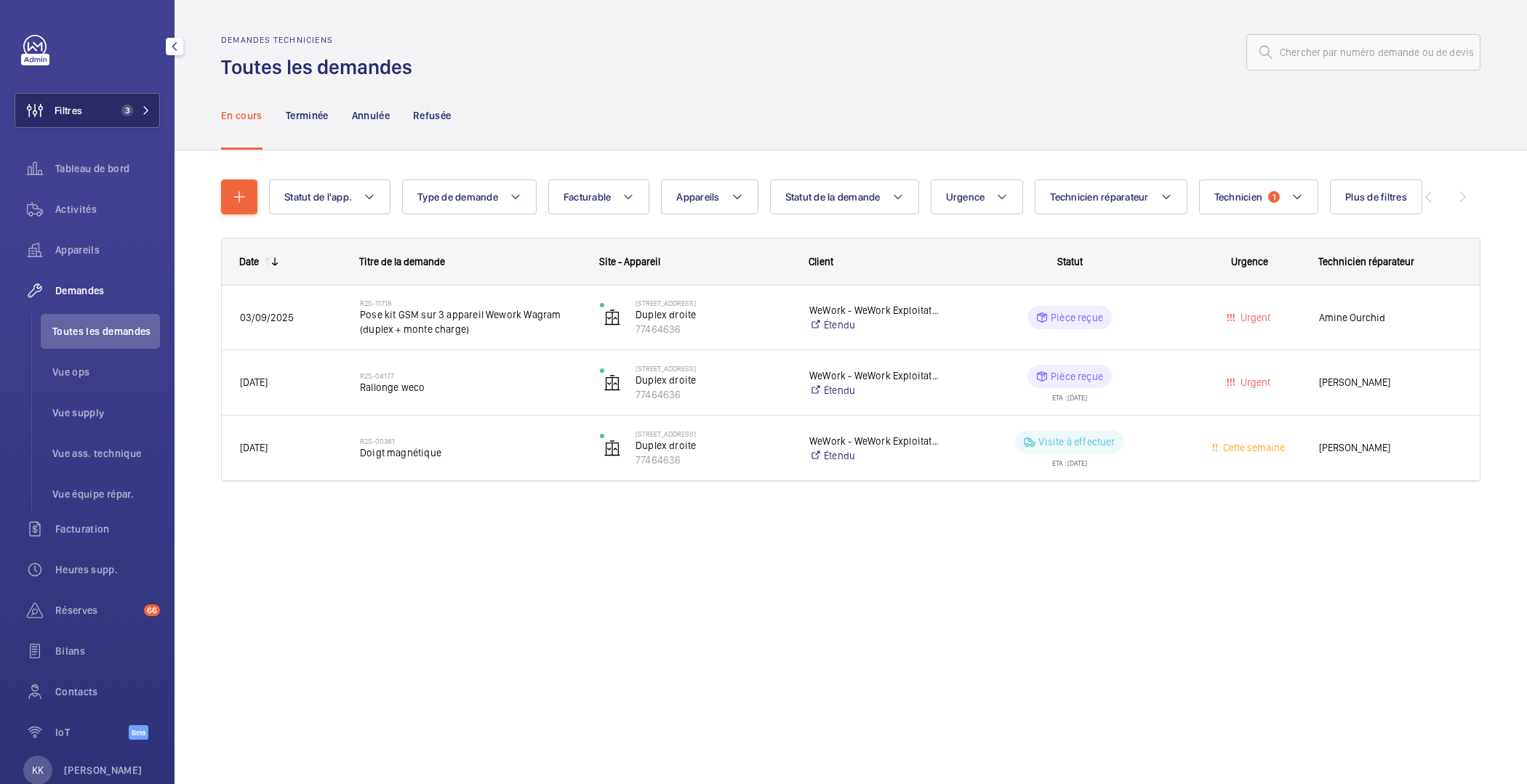
click at [93, 106] on button "Filtres 3" at bounding box center [87, 111] width 146 height 35
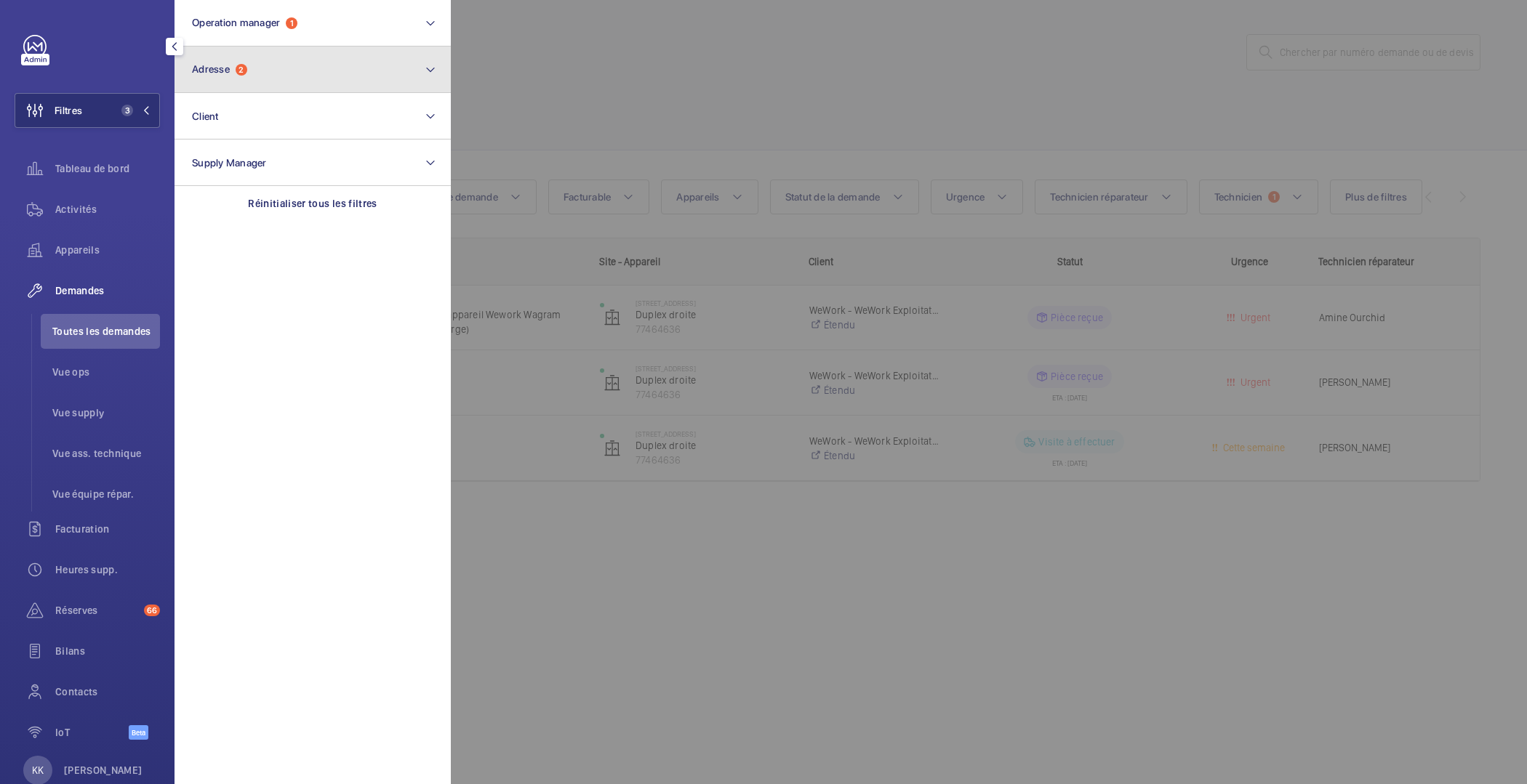
click at [234, 70] on span "Adresse 2" at bounding box center [219, 69] width 55 height 12
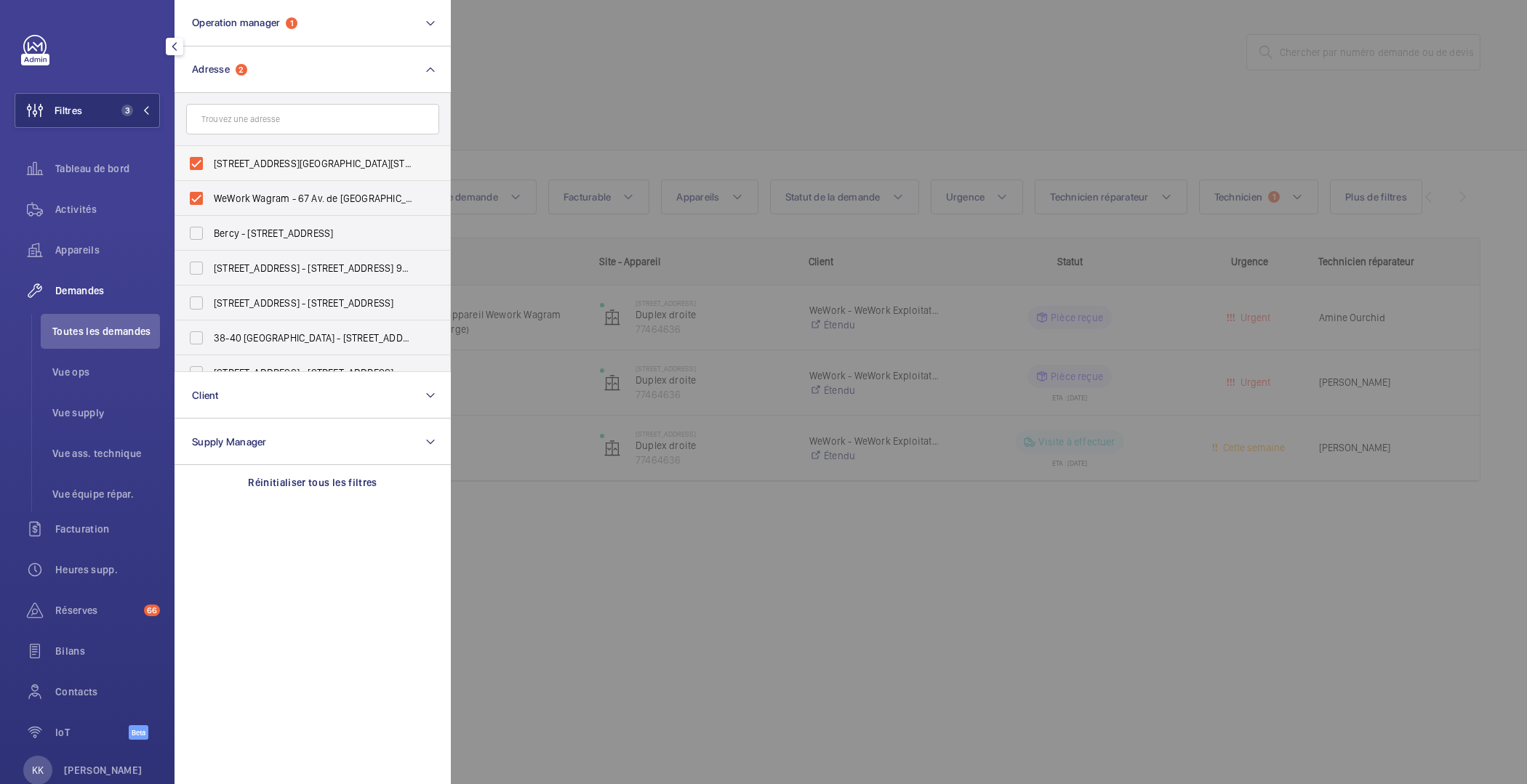
click at [220, 156] on span "[STREET_ADDRESS][GEOGRAPHIC_DATA][STREET_ADDRESS]" at bounding box center [314, 163] width 200 height 14
click at [211, 156] on input "[STREET_ADDRESS][GEOGRAPHIC_DATA][STREET_ADDRESS]" at bounding box center [196, 163] width 30 height 30
checkbox input "false"
drag, startPoint x: 227, startPoint y: 194, endPoint x: 229, endPoint y: 167, distance: 27.1
click at [227, 194] on span "WeWork Wagram - 67 Av. de [GEOGRAPHIC_DATA], [GEOGRAPHIC_DATA] 75017" at bounding box center [314, 198] width 200 height 14
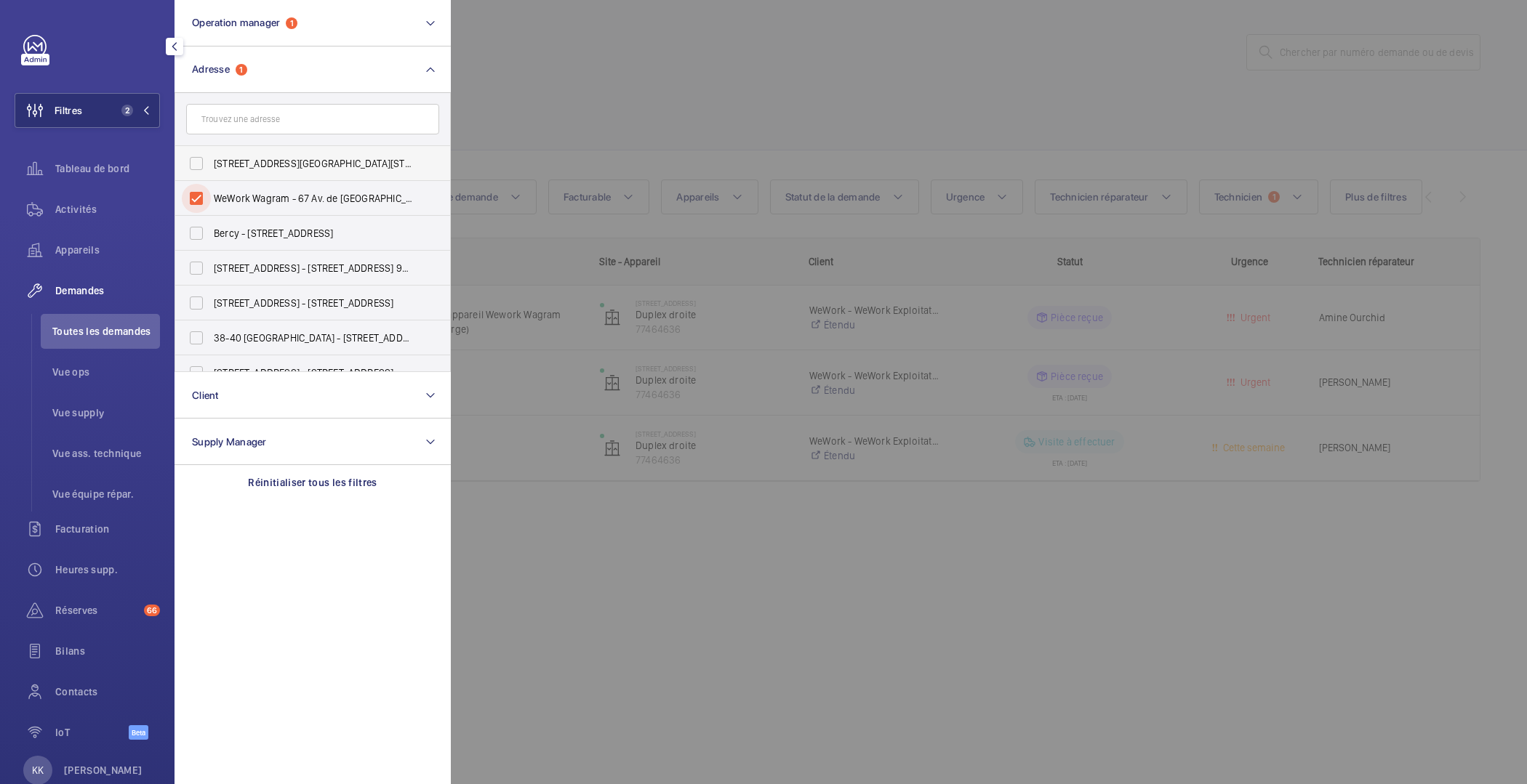
click at [211, 194] on input "WeWork Wagram - 67 Av. de [GEOGRAPHIC_DATA], [GEOGRAPHIC_DATA] 75017" at bounding box center [196, 198] width 30 height 30
checkbox input "false"
click at [234, 115] on input "text" at bounding box center [313, 119] width 254 height 30
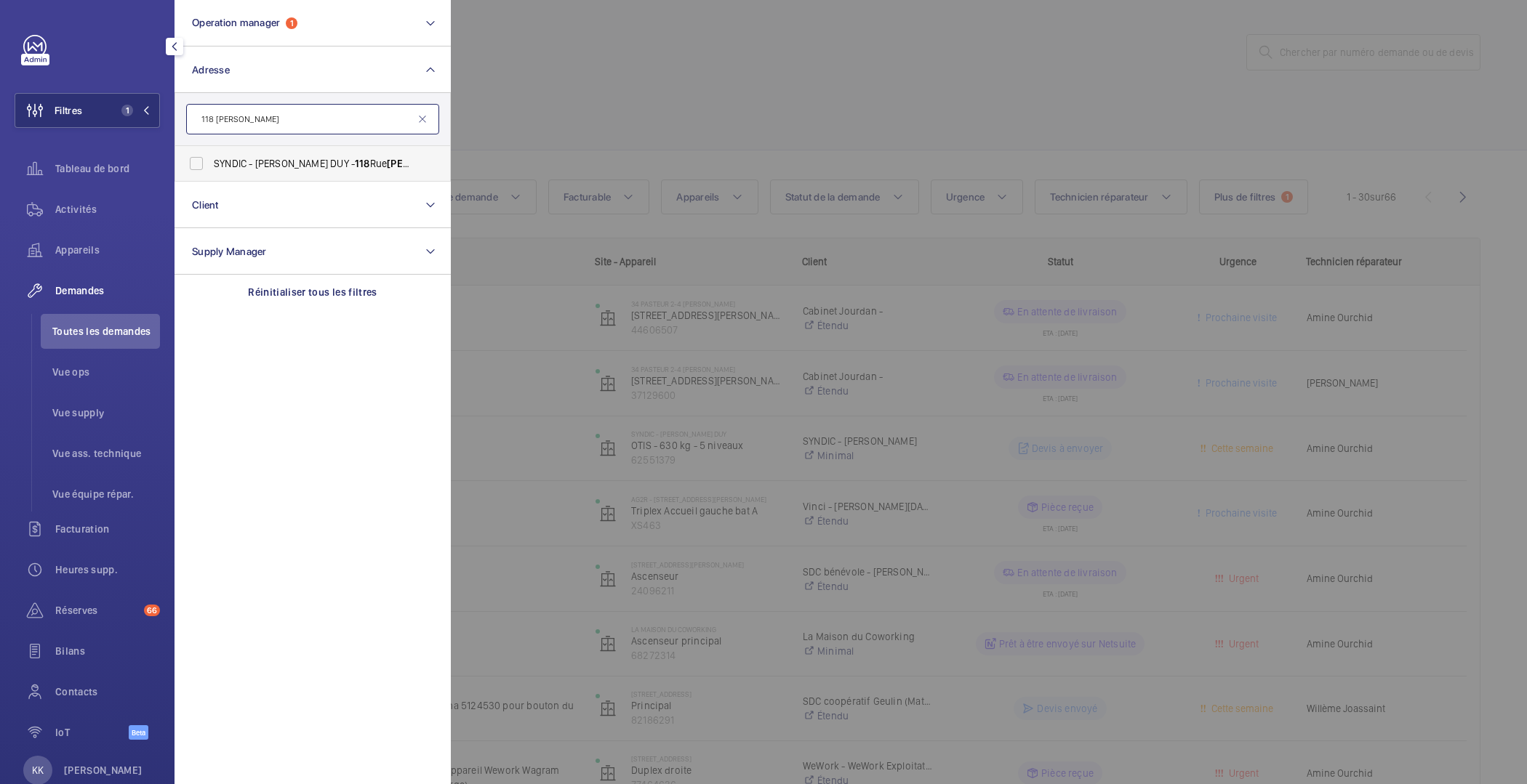
type input "118 [PERSON_NAME]"
click at [222, 167] on span "SYNDIC - [PERSON_NAME] DUY - [STREET_ADDRESS][PERSON_NAME]" at bounding box center [314, 163] width 200 height 14
click at [211, 167] on input "SYNDIC - J. DUY - 118 Rue Gabriel Péri, COLOMBES 92700" at bounding box center [196, 163] width 30 height 30
checkbox input "true"
click at [584, 130] on div at bounding box center [1214, 392] width 1527 height 784
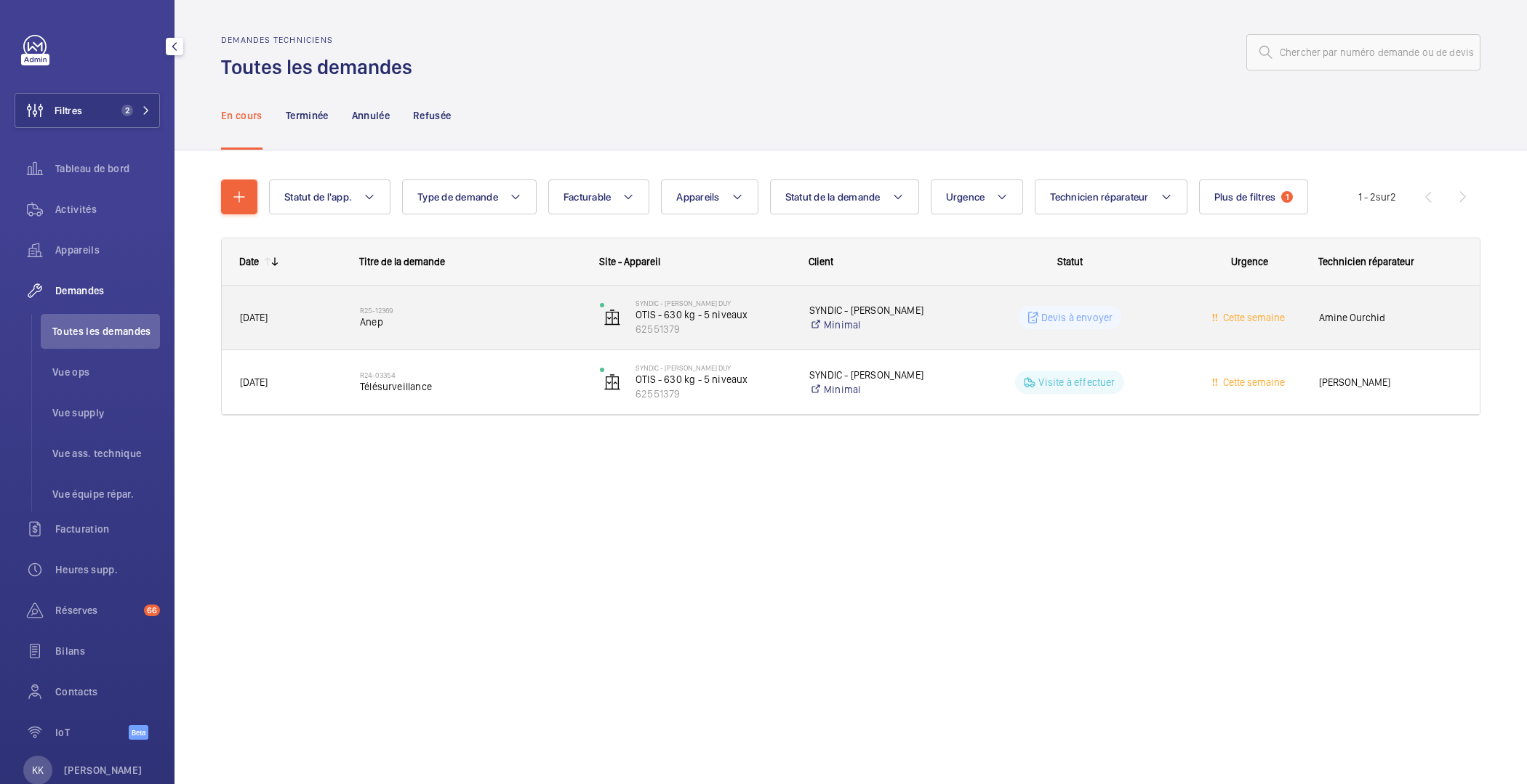
click at [438, 322] on span "Anep" at bounding box center [471, 321] width 221 height 14
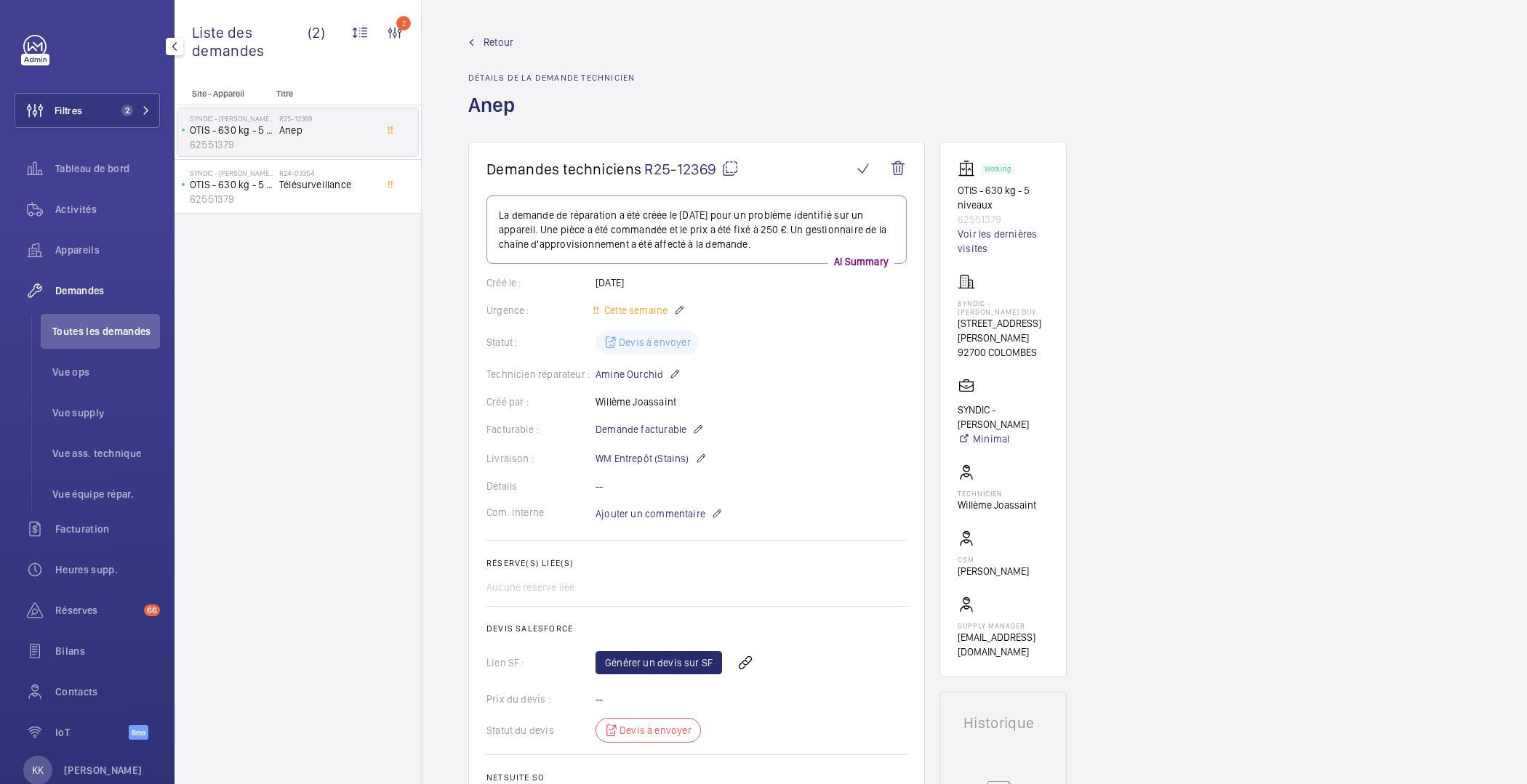
drag, startPoint x: 591, startPoint y: 282, endPoint x: 654, endPoint y: 284, distance: 63.0
click at [654, 284] on div "Créé le : 17/09/2025" at bounding box center [696, 282] width 420 height 14
click at [723, 281] on div "Créé le : 17/09/2025" at bounding box center [696, 282] width 420 height 14
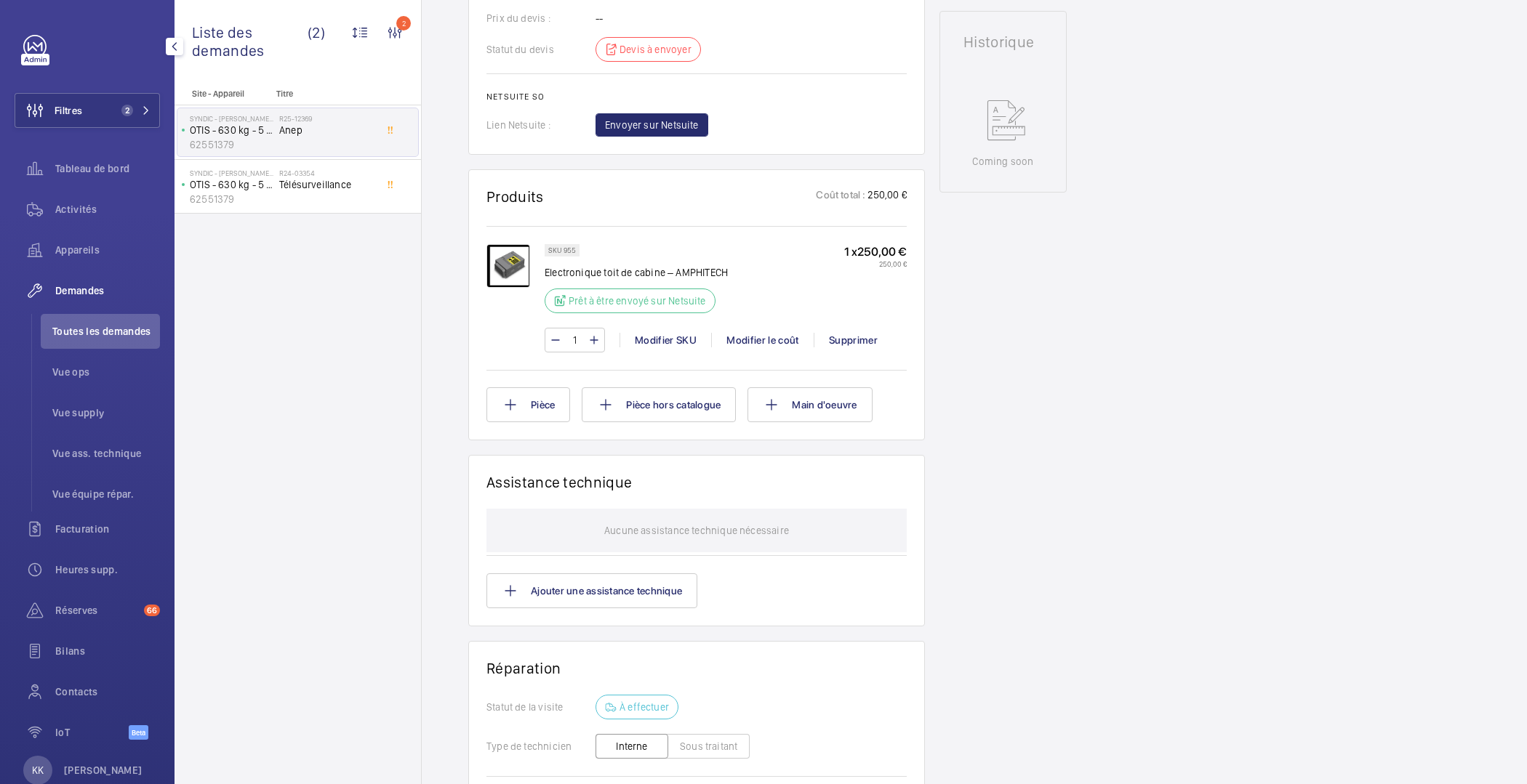
scroll to position [266, 0]
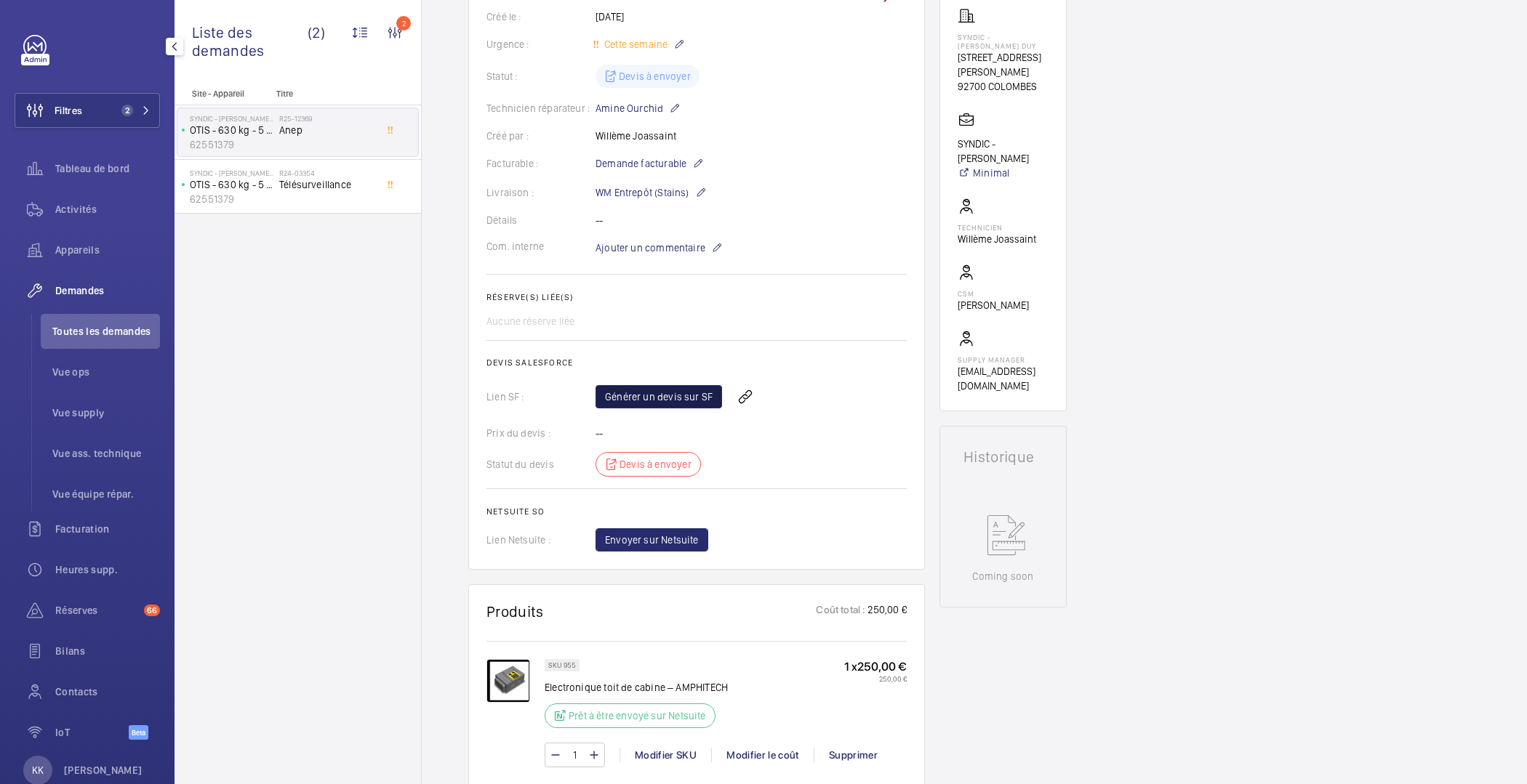
click at [621, 394] on link "Générer un devis sur SF" at bounding box center [659, 396] width 127 height 23
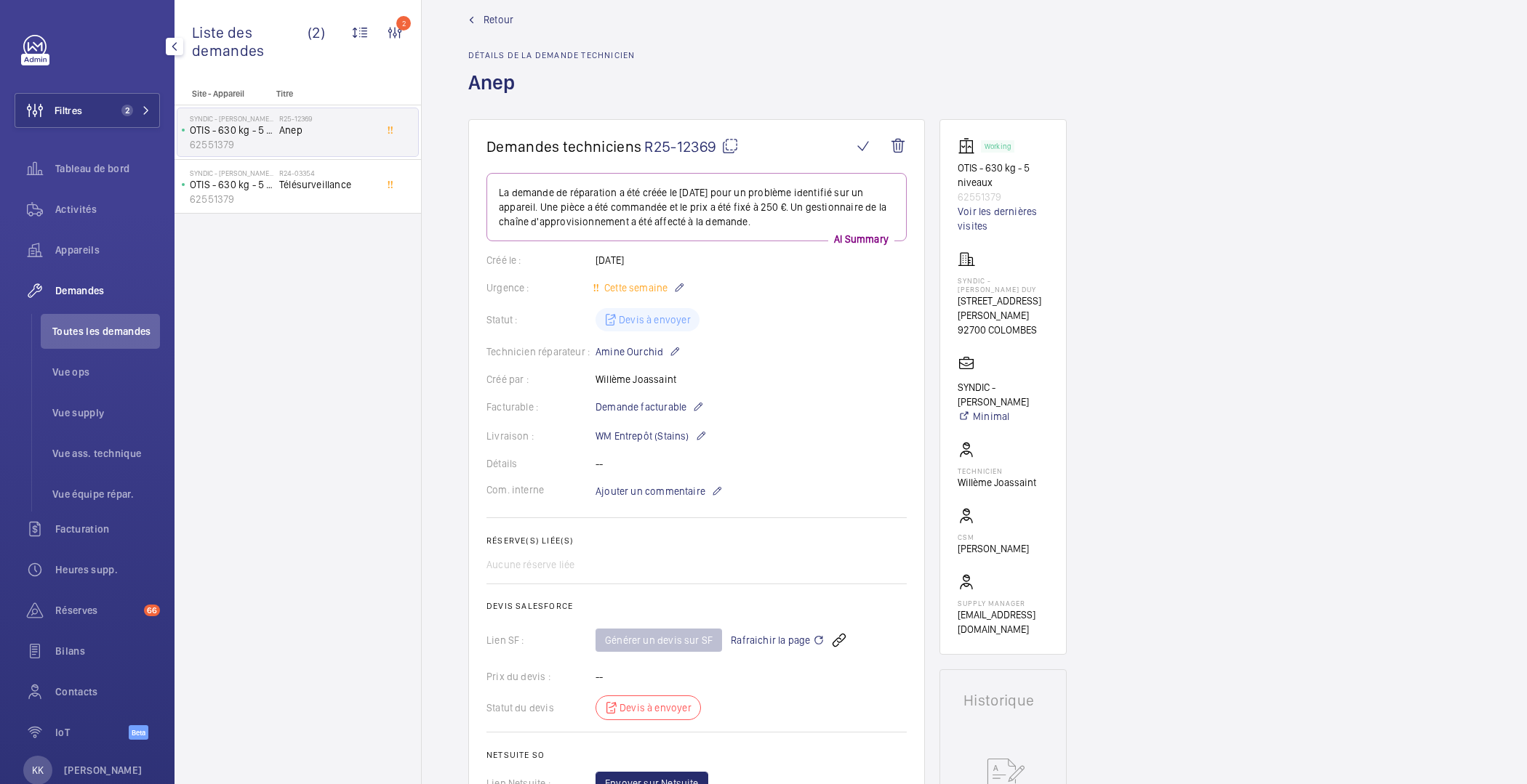
scroll to position [0, 0]
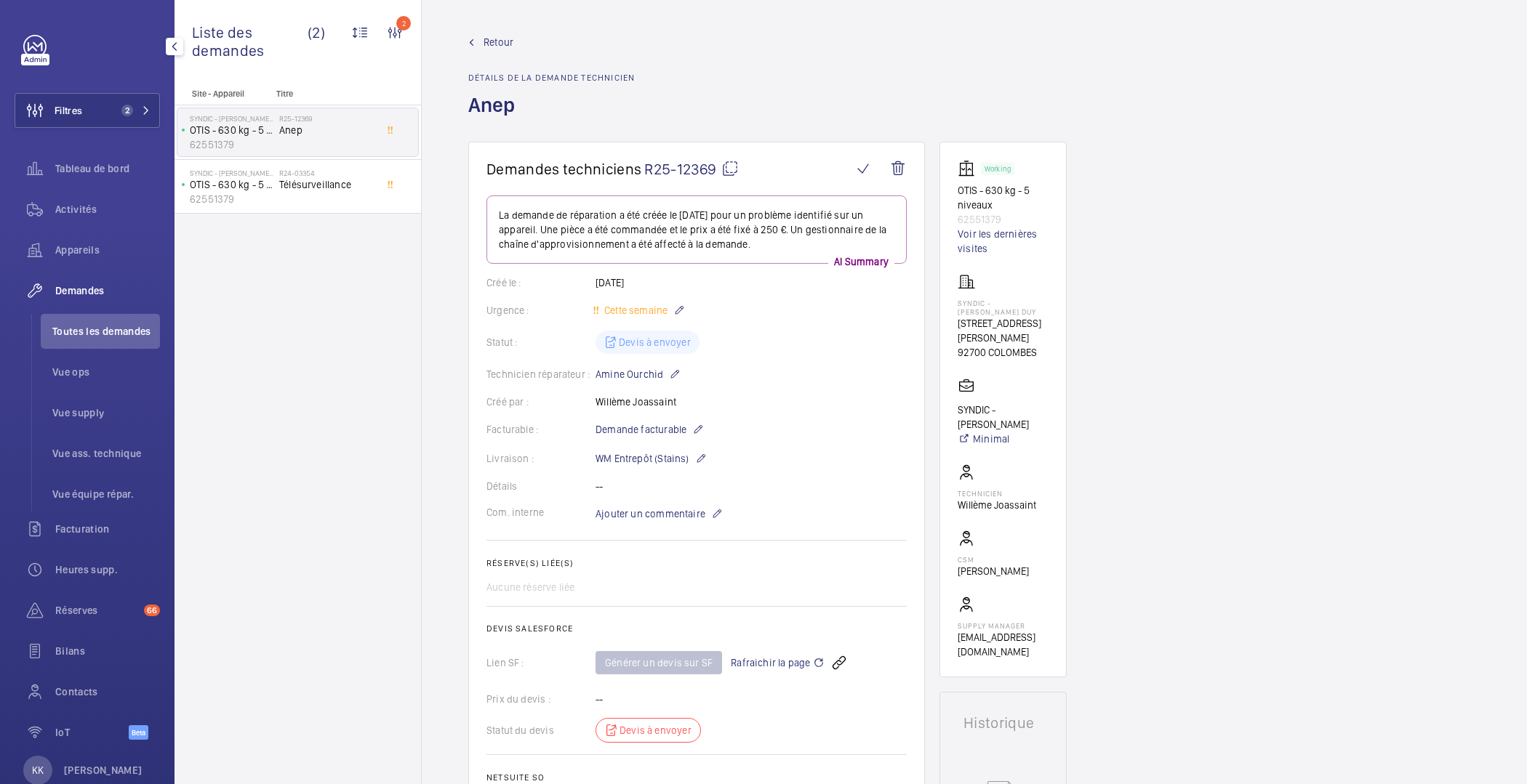
click at [483, 38] on span "Retour" at bounding box center [498, 42] width 30 height 14
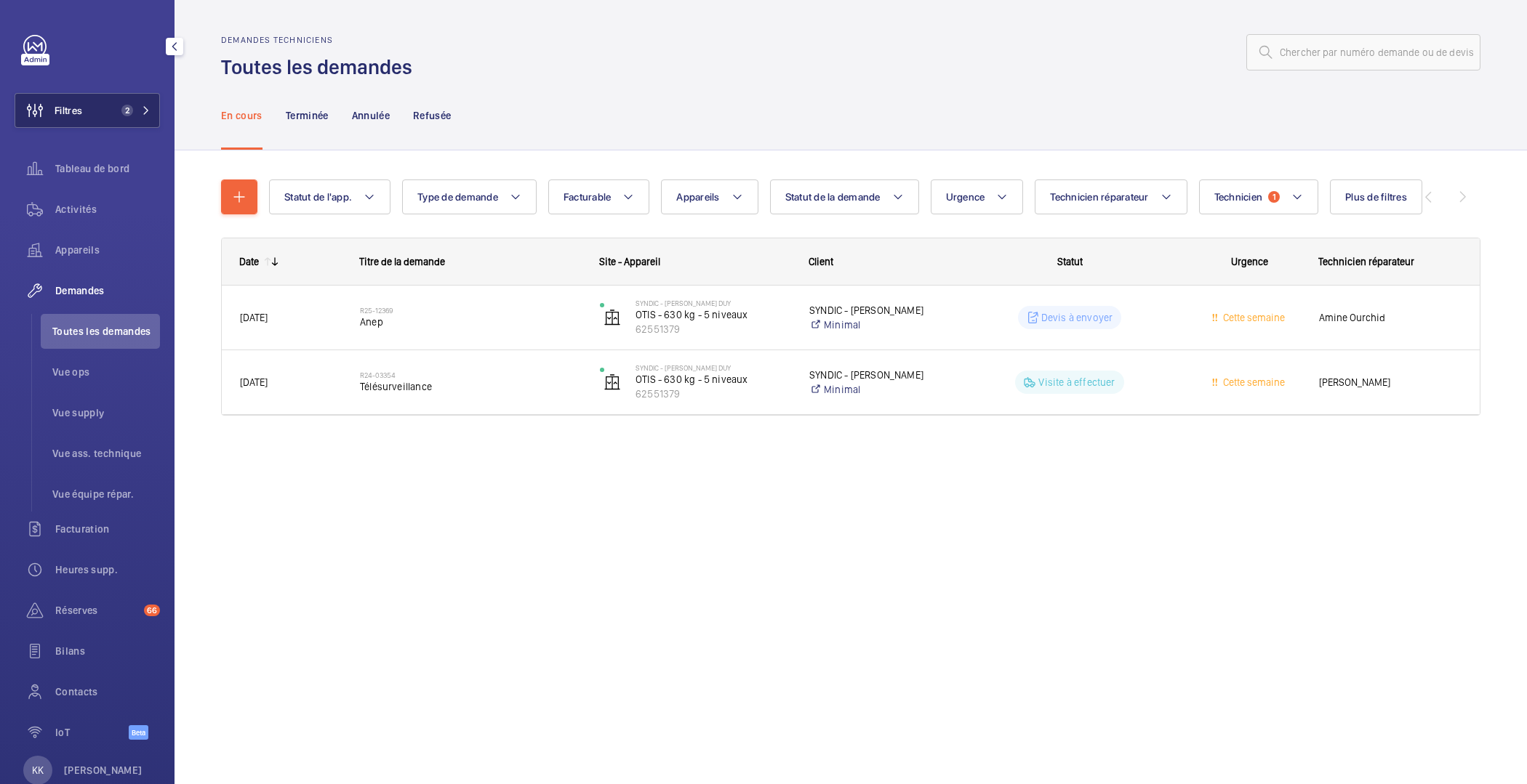
click at [88, 115] on button "Filtres 2" at bounding box center [87, 111] width 146 height 35
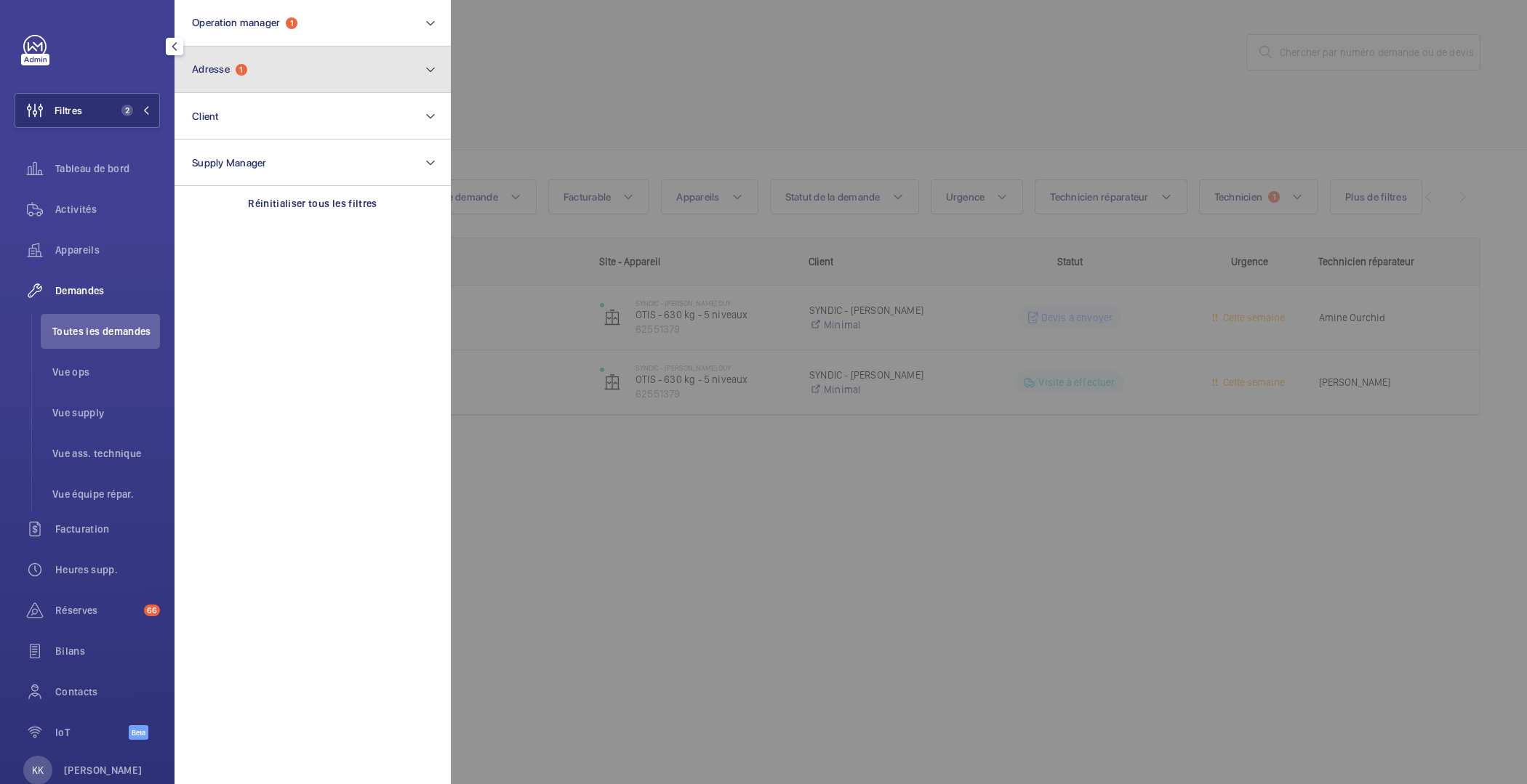
click at [221, 63] on span "Adresse" at bounding box center [211, 69] width 38 height 11
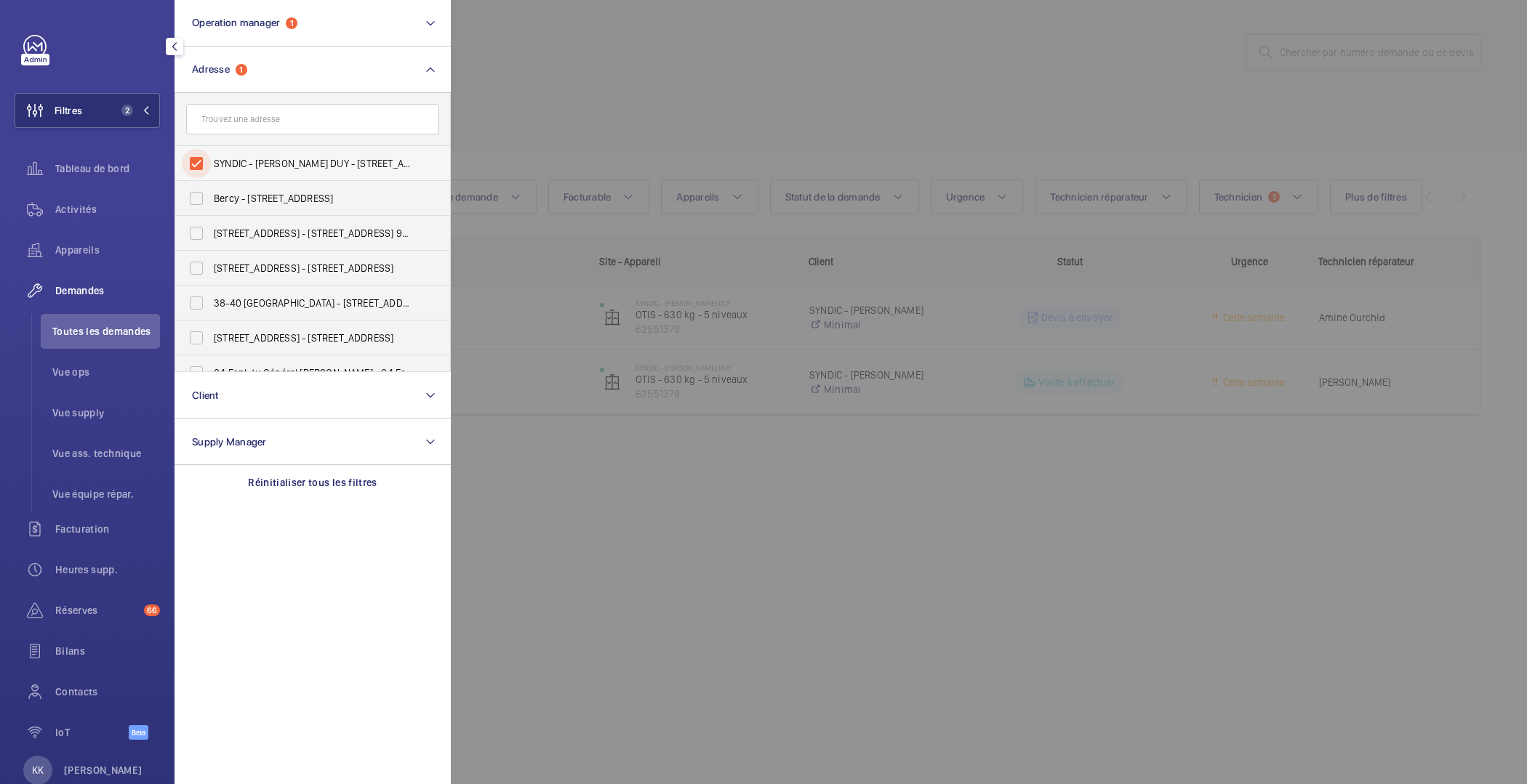
click at [204, 172] on input "SYNDIC - J. DUY - 118 Rue Gabriel Péri, COLOMBES 92700" at bounding box center [196, 163] width 30 height 30
checkbox input "false"
click at [222, 120] on input "text" at bounding box center [313, 119] width 254 height 30
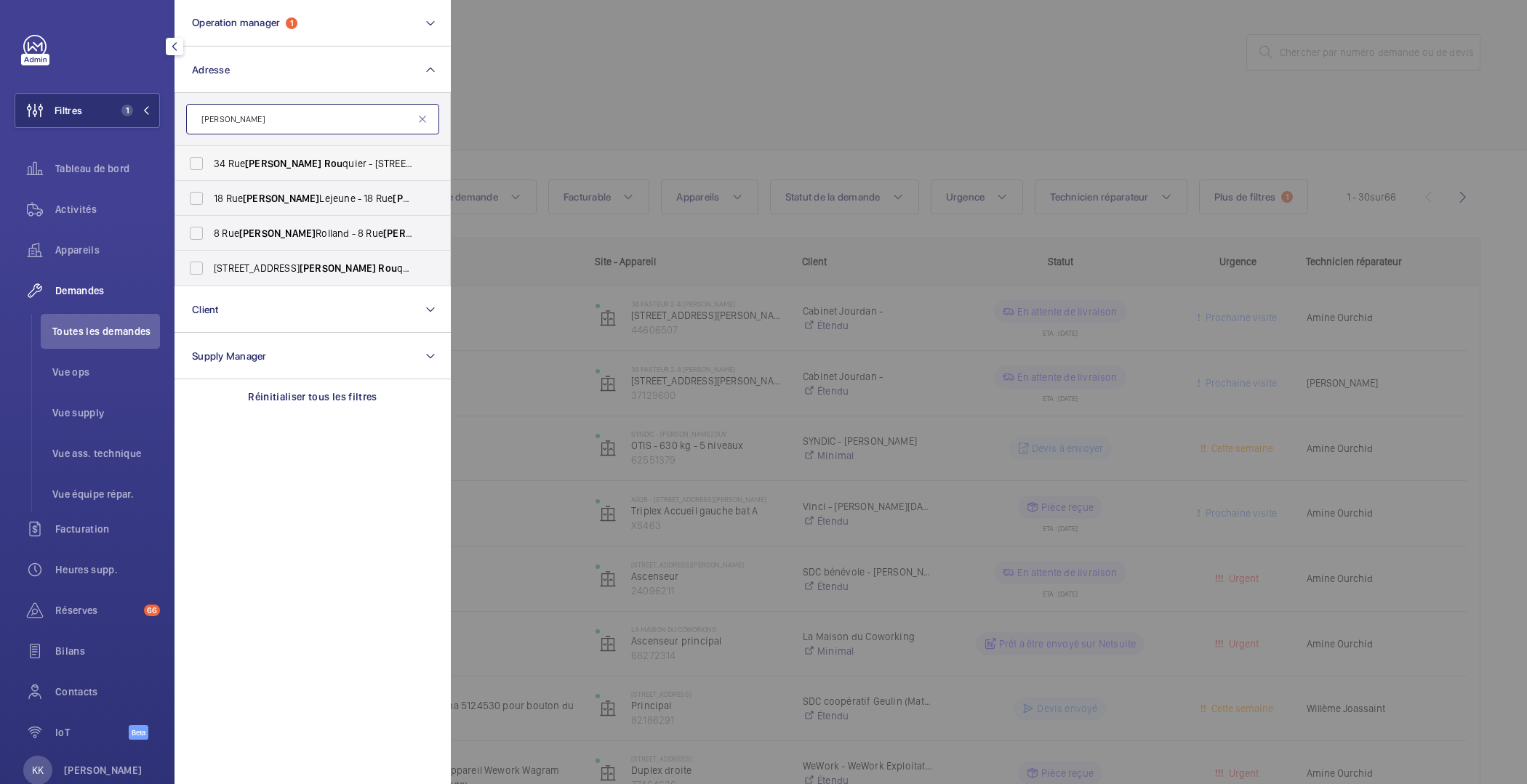
type input "louis rou"
click at [234, 156] on span "34 Rue Louis Rou quier - 34 Rue Louis Rou quier, 92300 LEVALLOIS-PERRET, LEVALL…" at bounding box center [314, 163] width 200 height 14
click at [211, 156] on input "34 Rue Louis Rou quier - 34 Rue Louis Rou quier, 92300 LEVALLOIS-PERRET, LEVALL…" at bounding box center [196, 163] width 30 height 30
checkbox input "true"
click at [529, 133] on div at bounding box center [1214, 392] width 1527 height 784
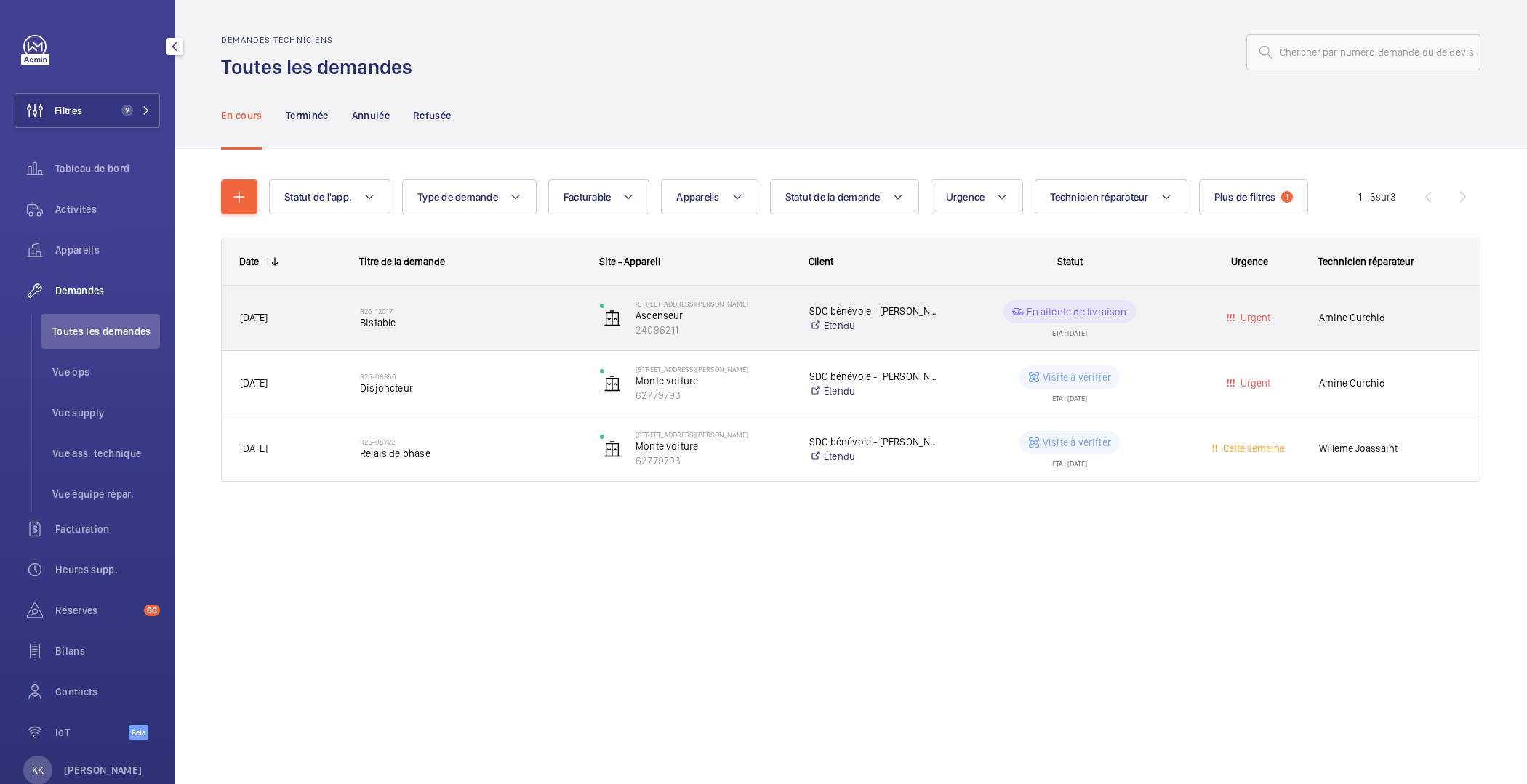
click at [485, 322] on span "Bistable" at bounding box center [471, 322] width 221 height 14
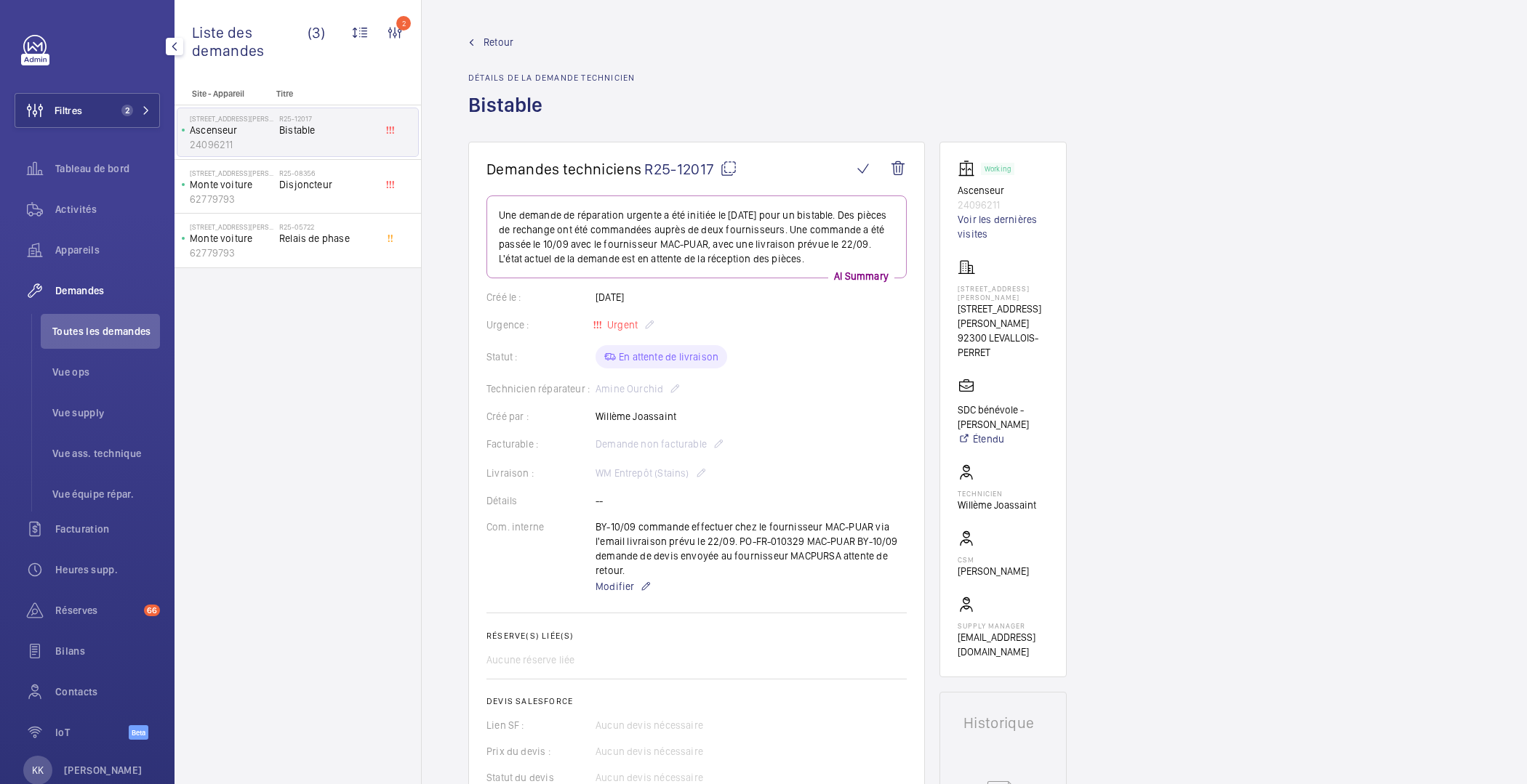
click at [731, 167] on mat-icon at bounding box center [728, 169] width 17 height 17
click at [495, 45] on span "Retour" at bounding box center [498, 42] width 30 height 14
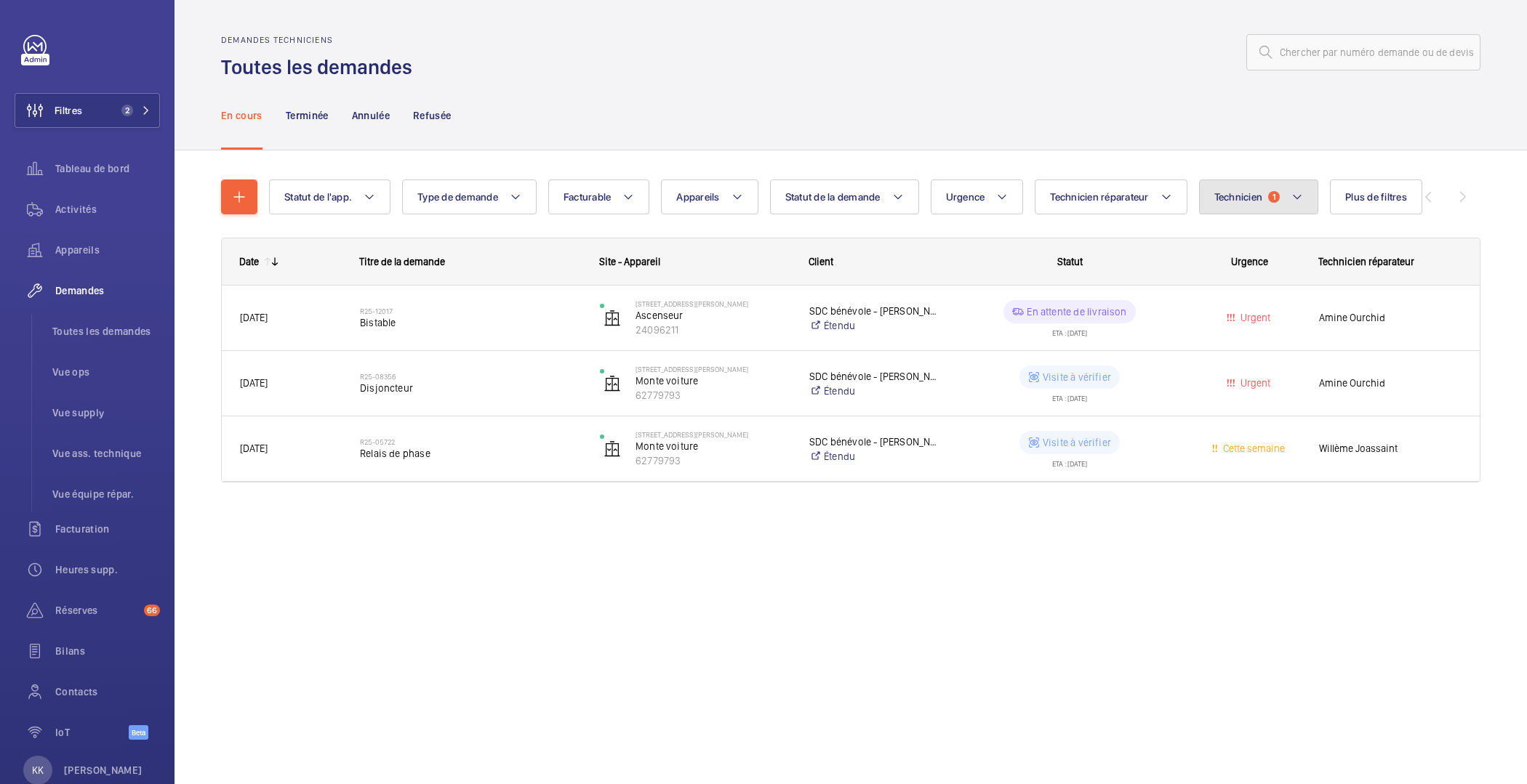
click at [1253, 193] on span "Technicien" at bounding box center [1238, 197] width 49 height 11
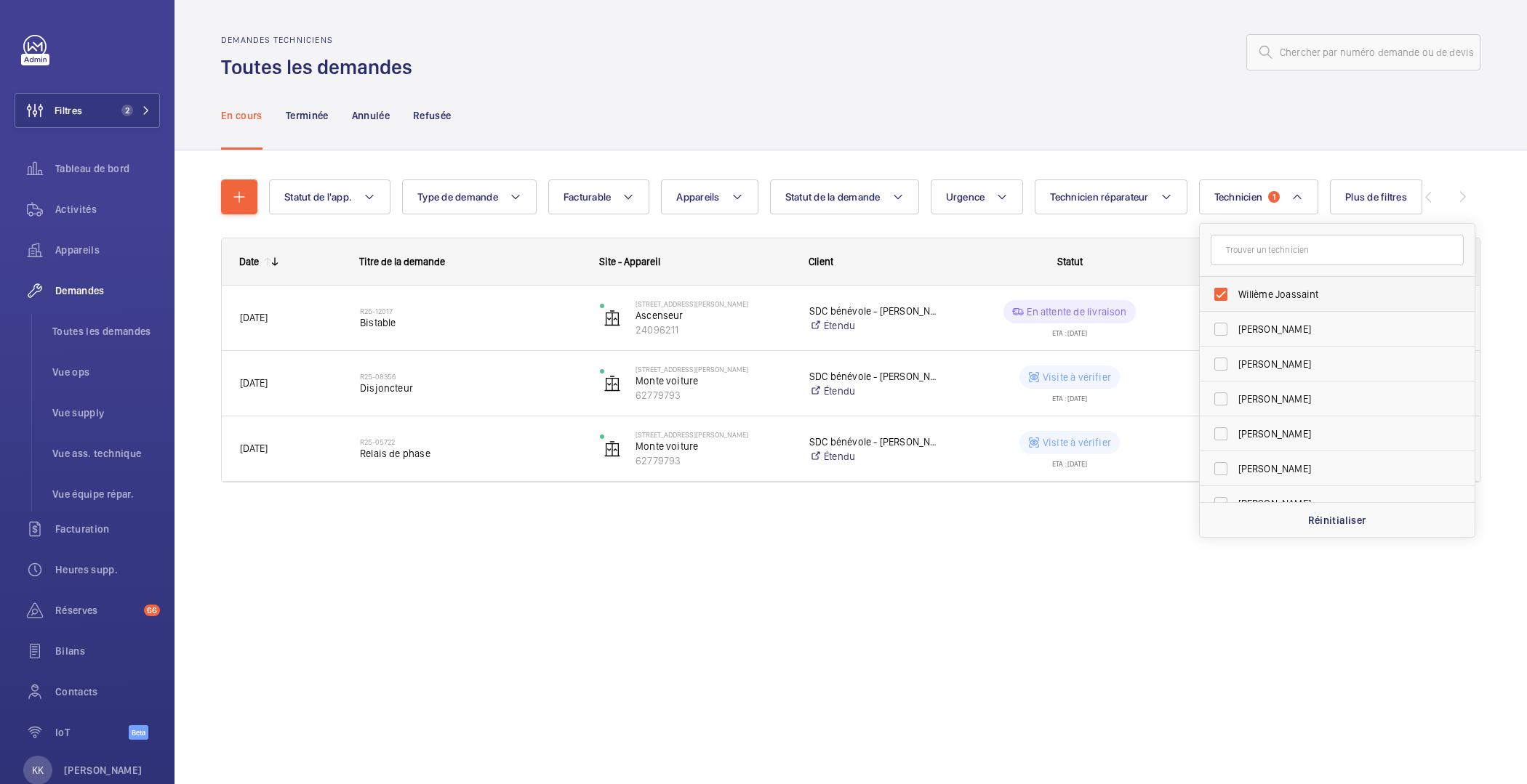
click at [1240, 296] on span "Willème Joassaint" at bounding box center [1338, 293] width 200 height 14
click at [1235, 296] on input "Willème Joassaint" at bounding box center [1221, 294] width 30 height 30
checkbox input "false"
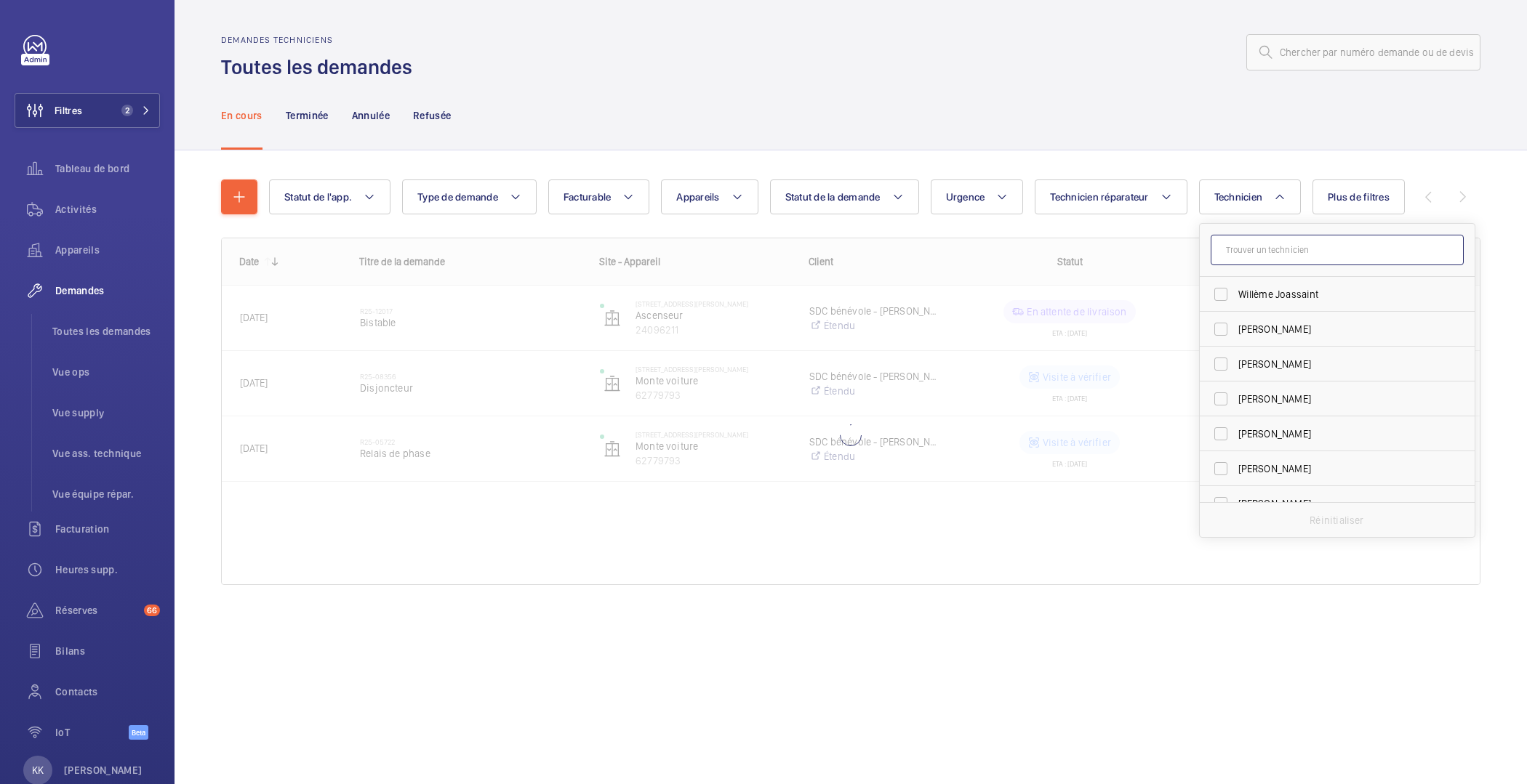
click at [1239, 256] on input "text" at bounding box center [1337, 250] width 254 height 30
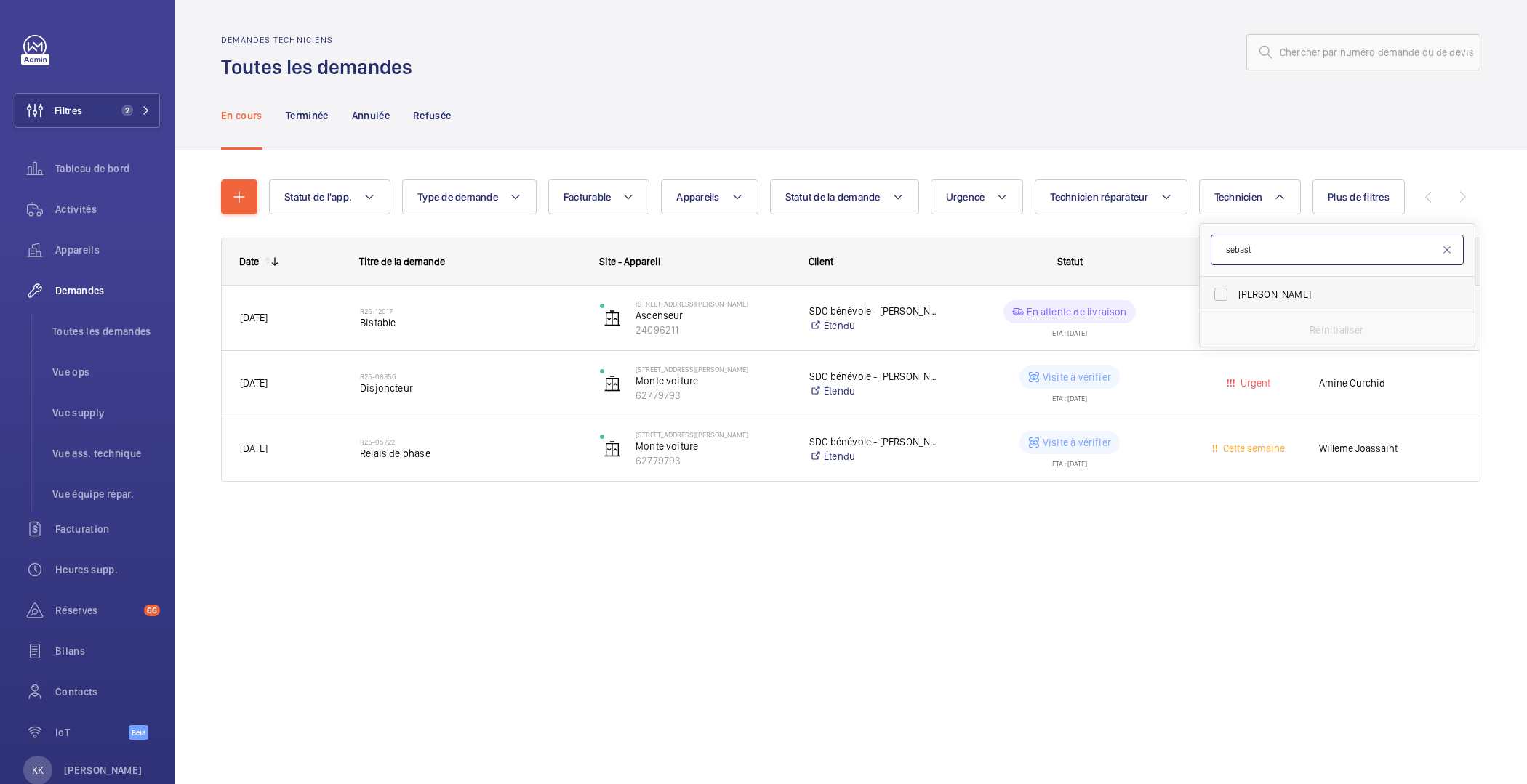
type input "sebast"
click at [1252, 284] on label "[PERSON_NAME]" at bounding box center [1327, 294] width 254 height 35
click at [1235, 284] on input "[PERSON_NAME]" at bounding box center [1221, 294] width 30 height 30
checkbox input "true"
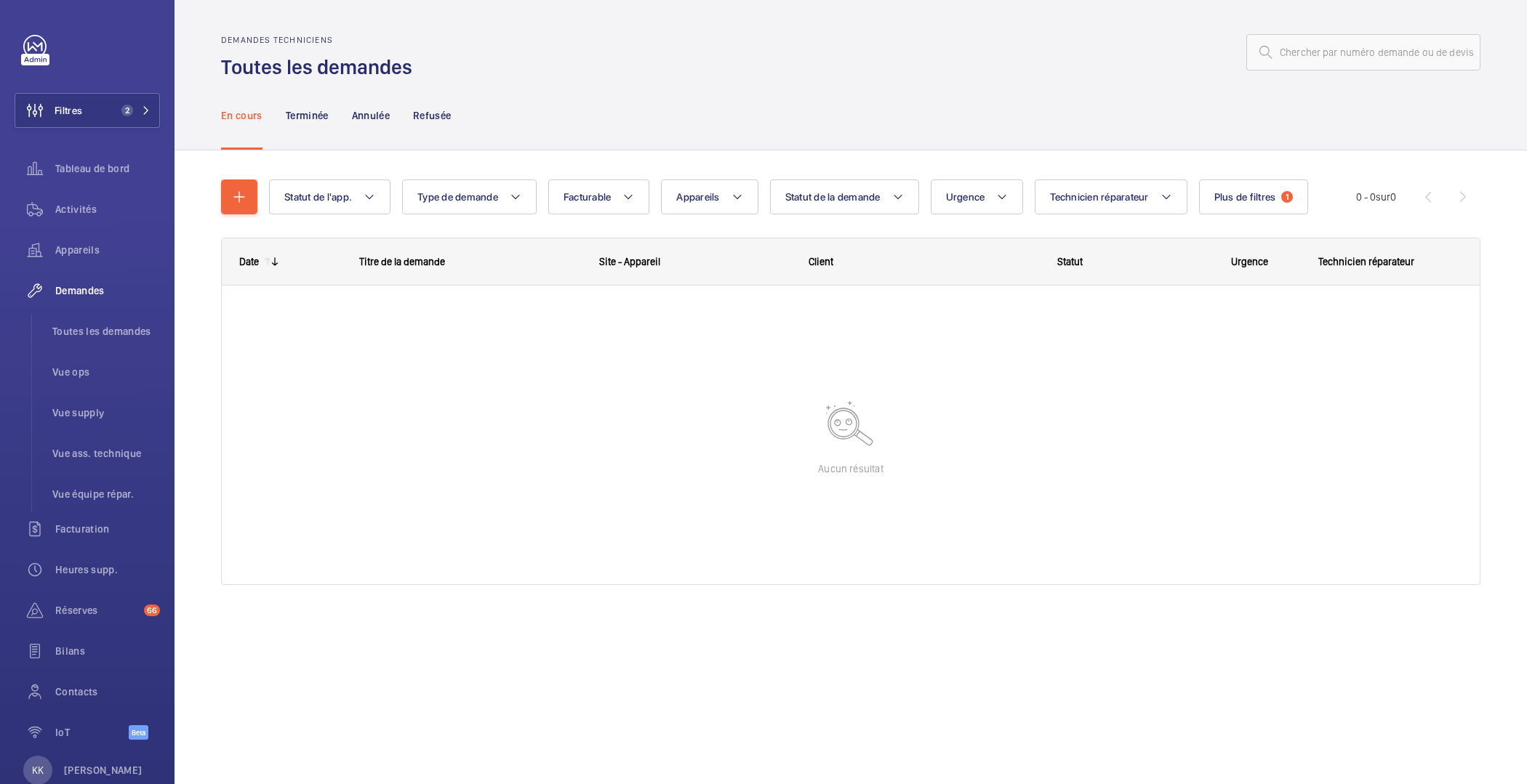
click at [1175, 517] on div at bounding box center [851, 435] width 1258 height 299
click at [48, 115] on wm-front-icon-button at bounding box center [34, 111] width 39 height 35
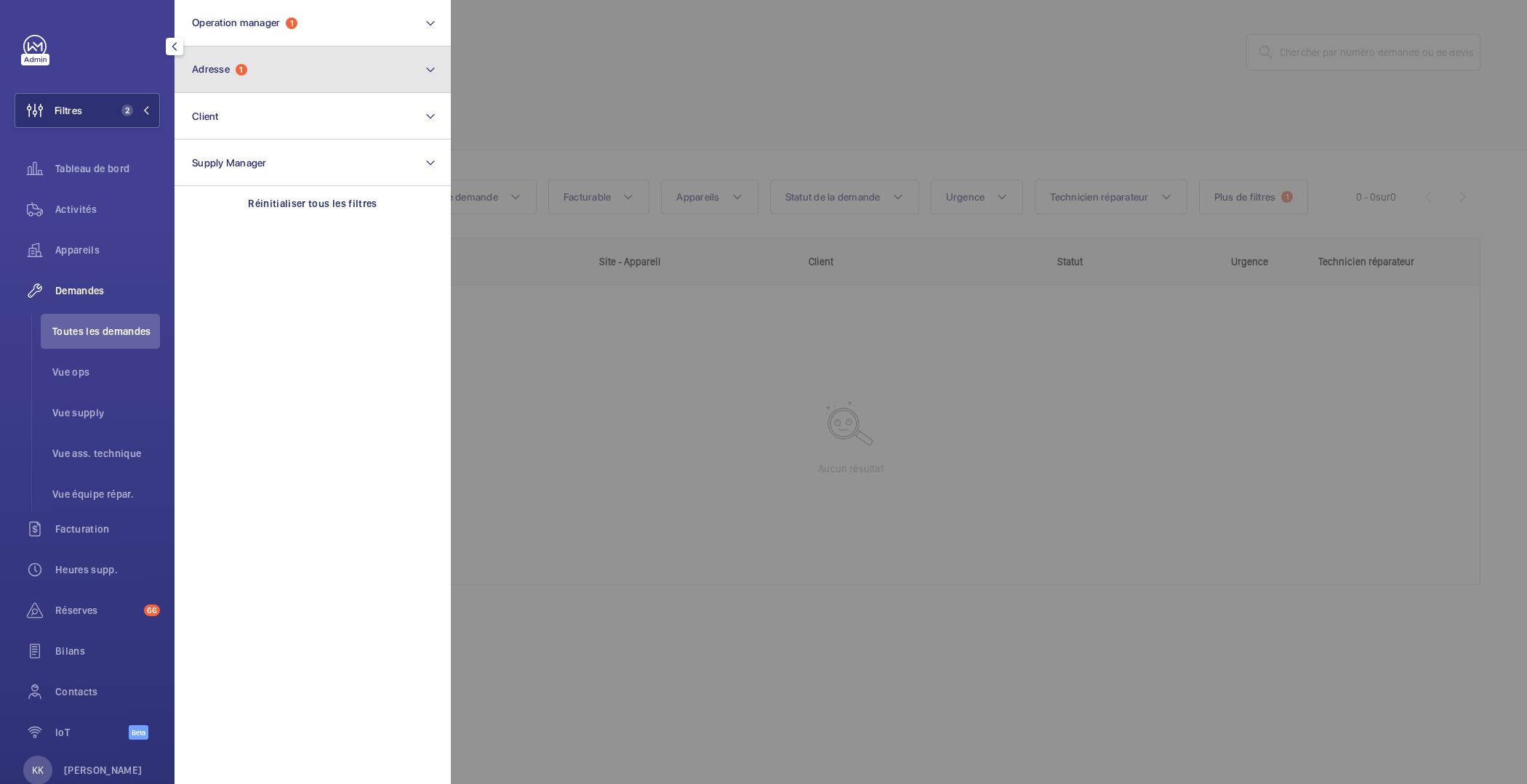
click at [232, 62] on button "Adresse 1" at bounding box center [313, 70] width 276 height 47
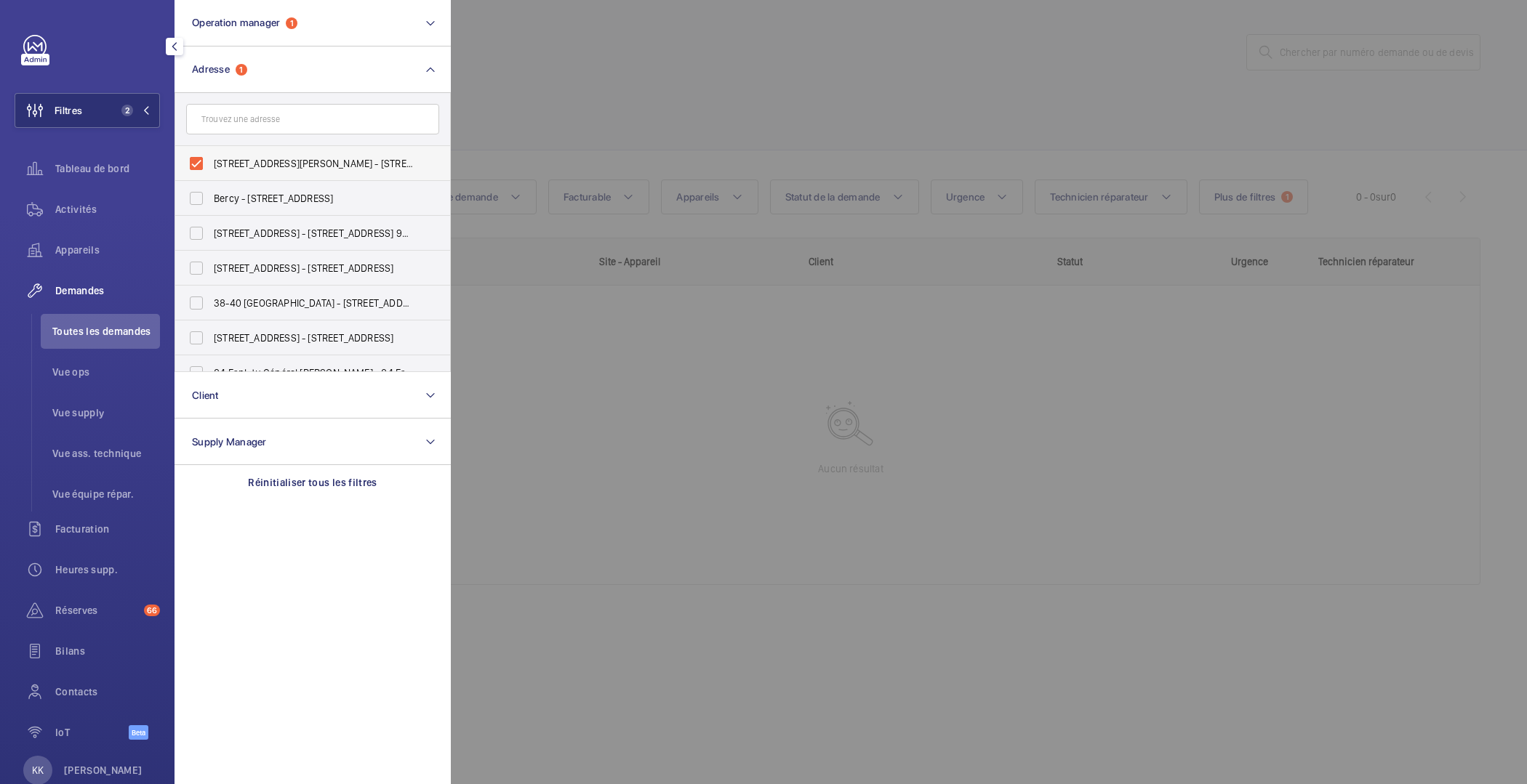
click at [214, 158] on span "34 Rue Louis Rouquier - 34 Rue Louis Rouquier, 92300 LEVALLOIS-PERRET, LEVALLOI…" at bounding box center [314, 163] width 200 height 14
click at [211, 158] on input "34 Rue Louis Rouquier - 34 Rue Louis Rouquier, 92300 LEVALLOIS-PERRET, LEVALLOI…" at bounding box center [196, 163] width 30 height 30
checkbox input "false"
click at [692, 74] on div at bounding box center [1214, 392] width 1527 height 784
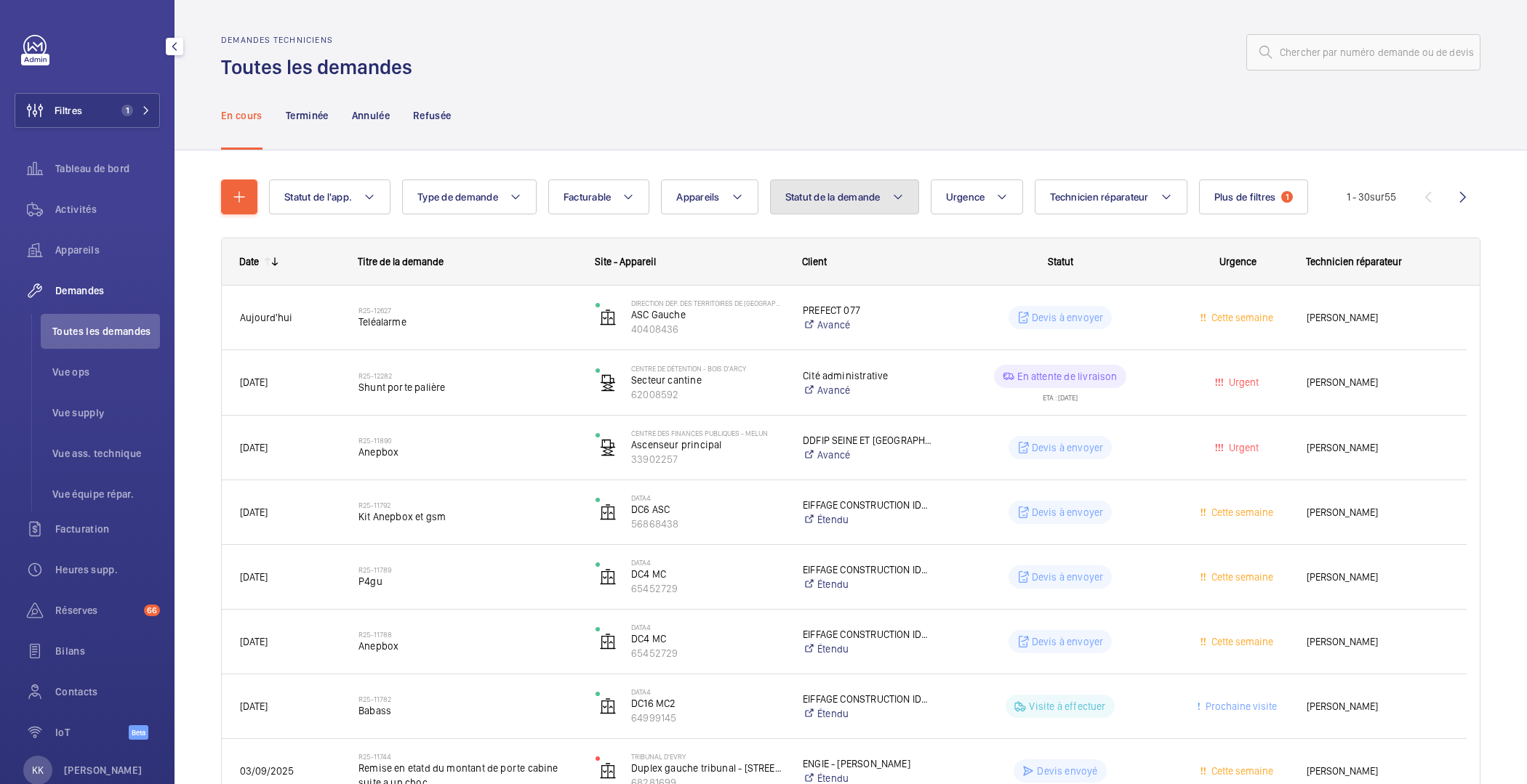
click at [821, 184] on button "Statut de la demande" at bounding box center [845, 196] width 149 height 35
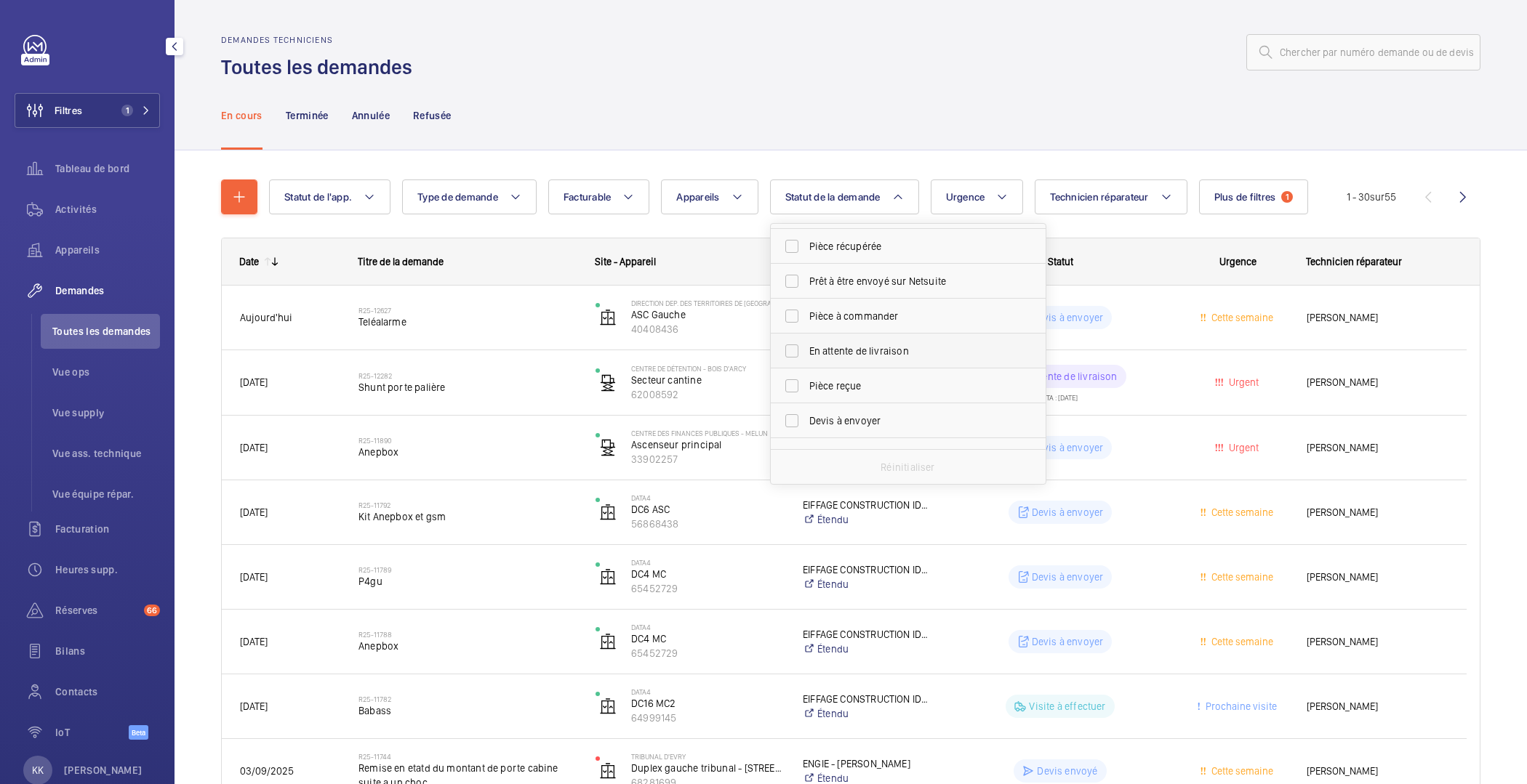
scroll to position [96, 0]
click at [852, 394] on span "Devis à envoyer" at bounding box center [909, 389] width 200 height 14
click at [806, 394] on input "Devis à envoyer" at bounding box center [792, 390] width 30 height 30
checkbox input "true"
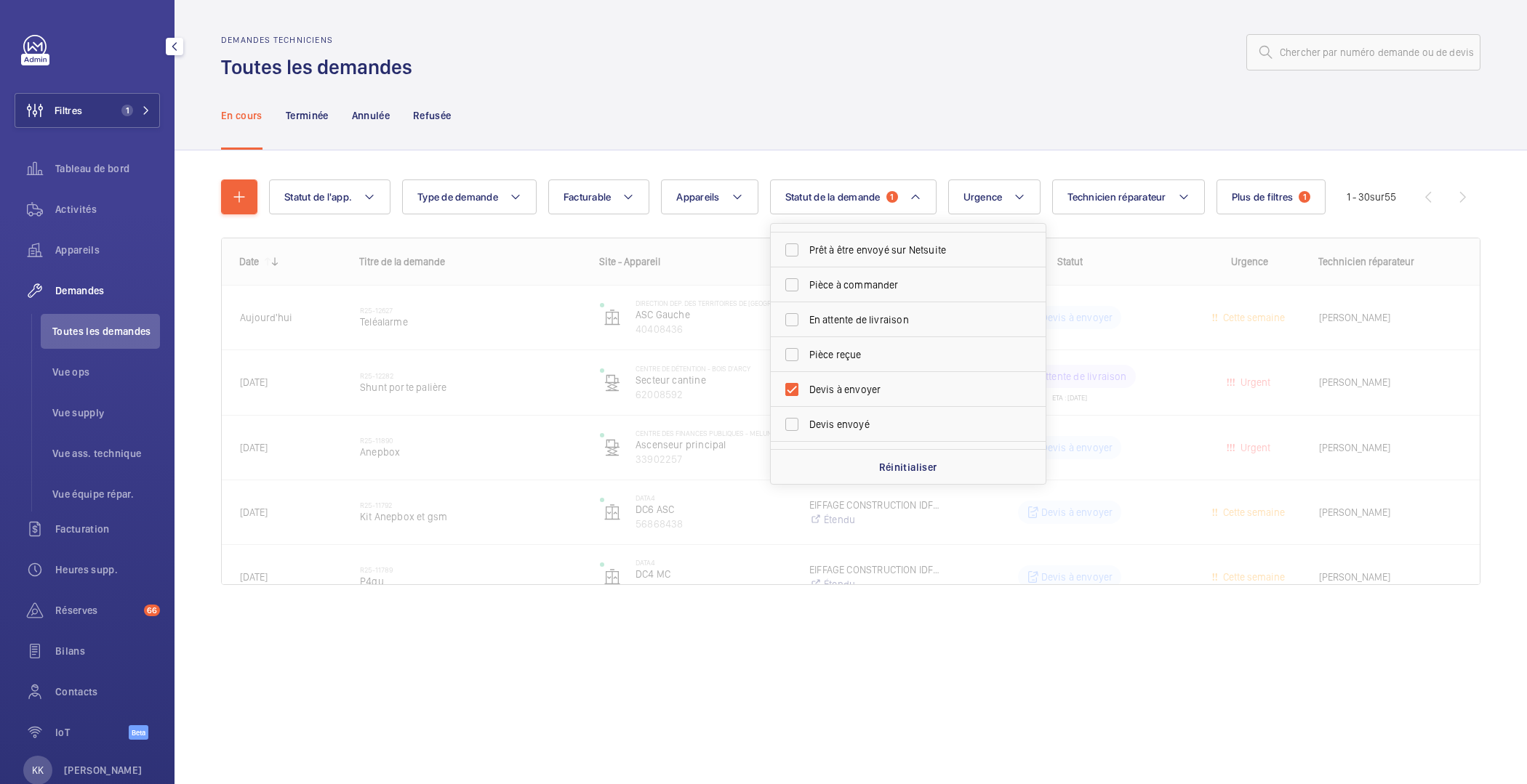
click at [864, 111] on div "En cours Terminée Annulée Refusée" at bounding box center [851, 115] width 1260 height 69
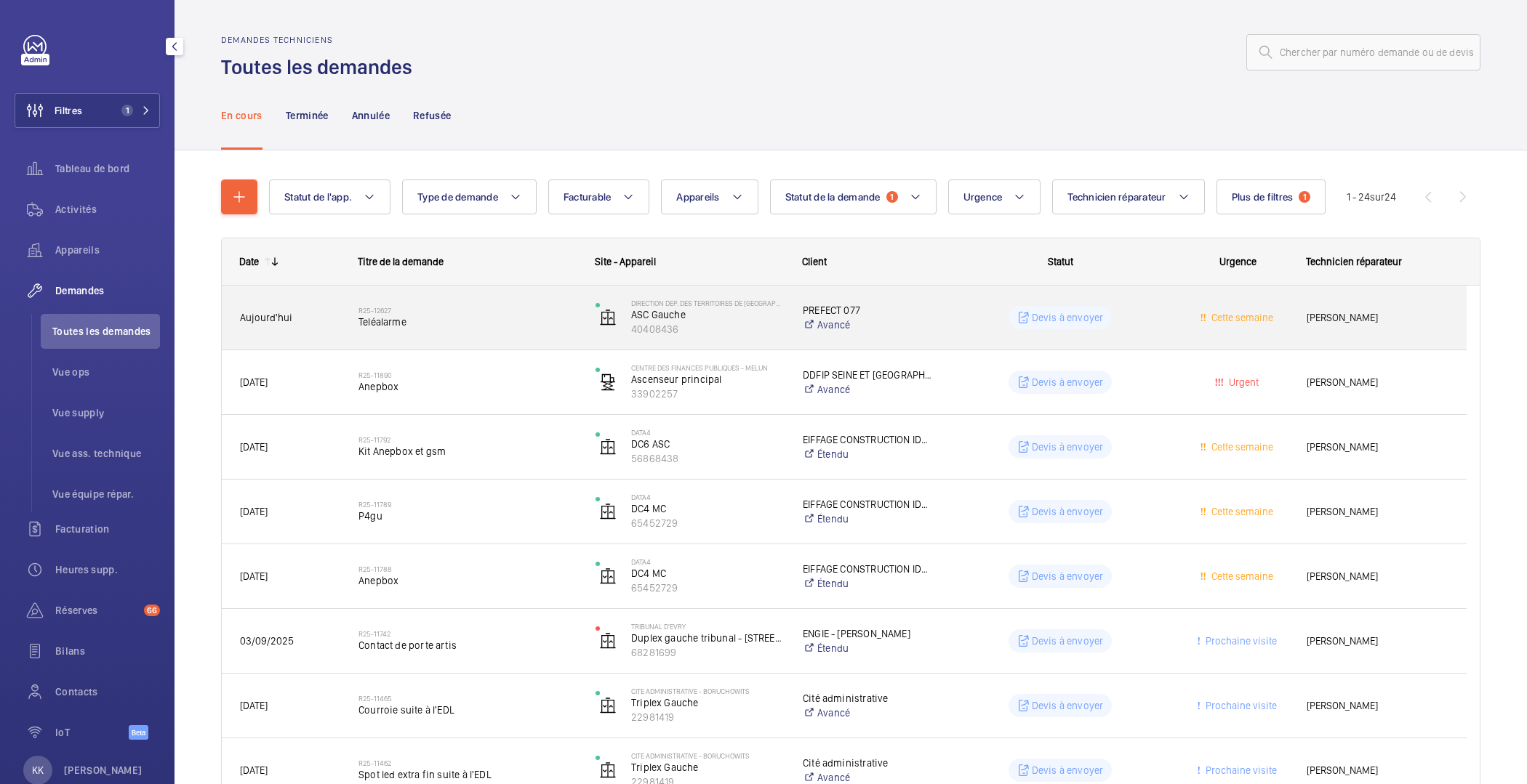
click at [413, 325] on span "Teléalarme" at bounding box center [467, 321] width 218 height 14
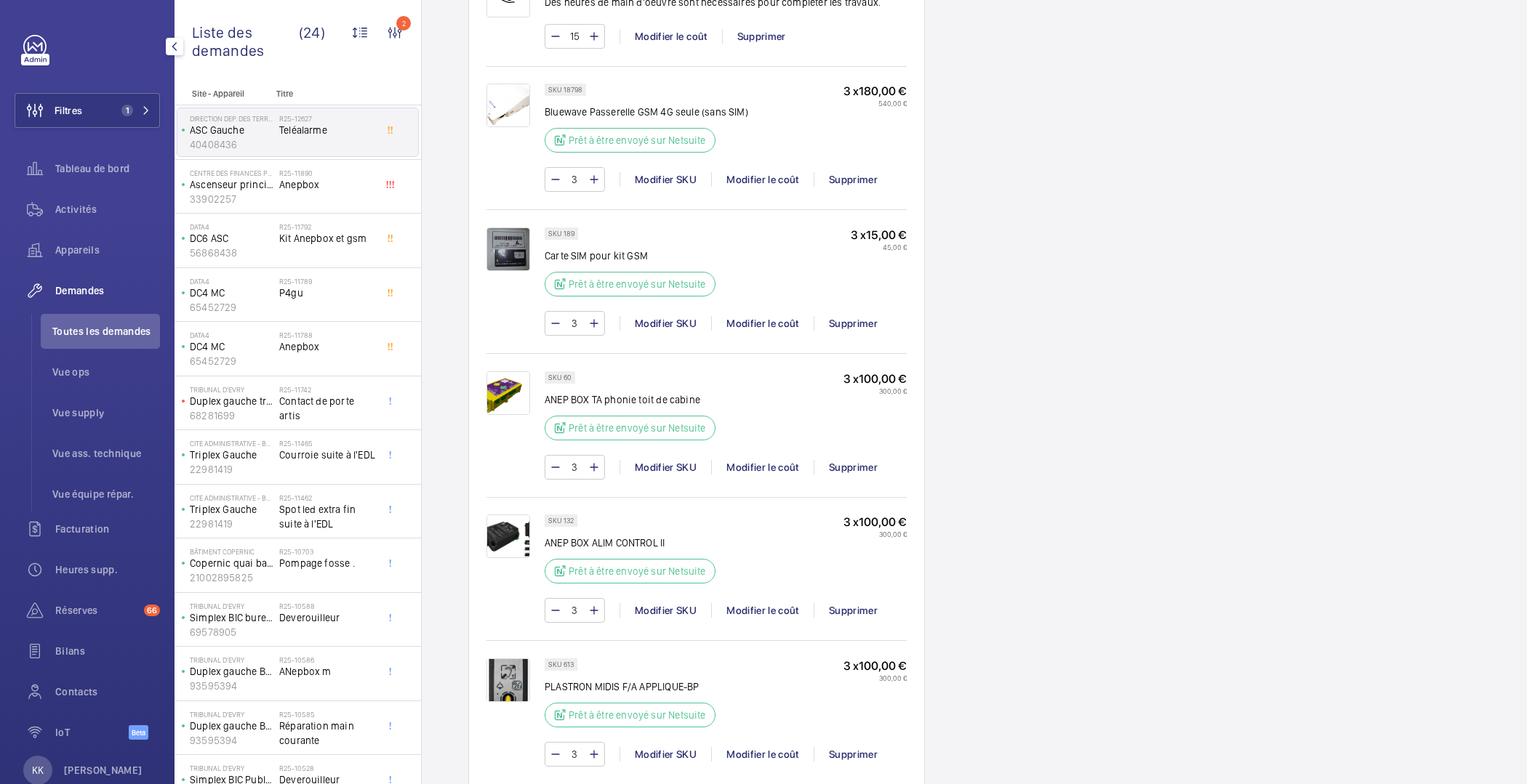
scroll to position [573, 0]
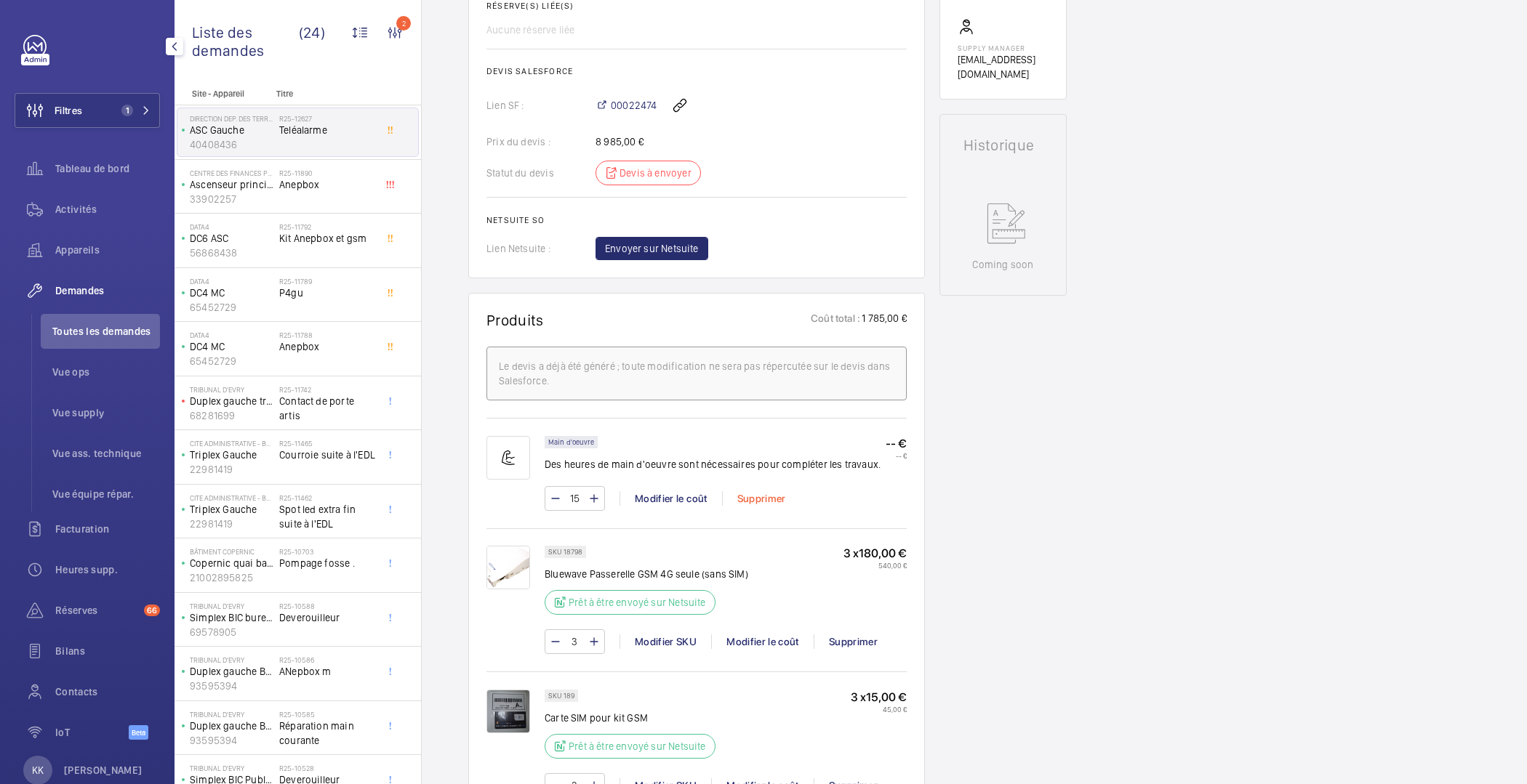
click at [740, 493] on div "Supprimer" at bounding box center [762, 498] width 78 height 14
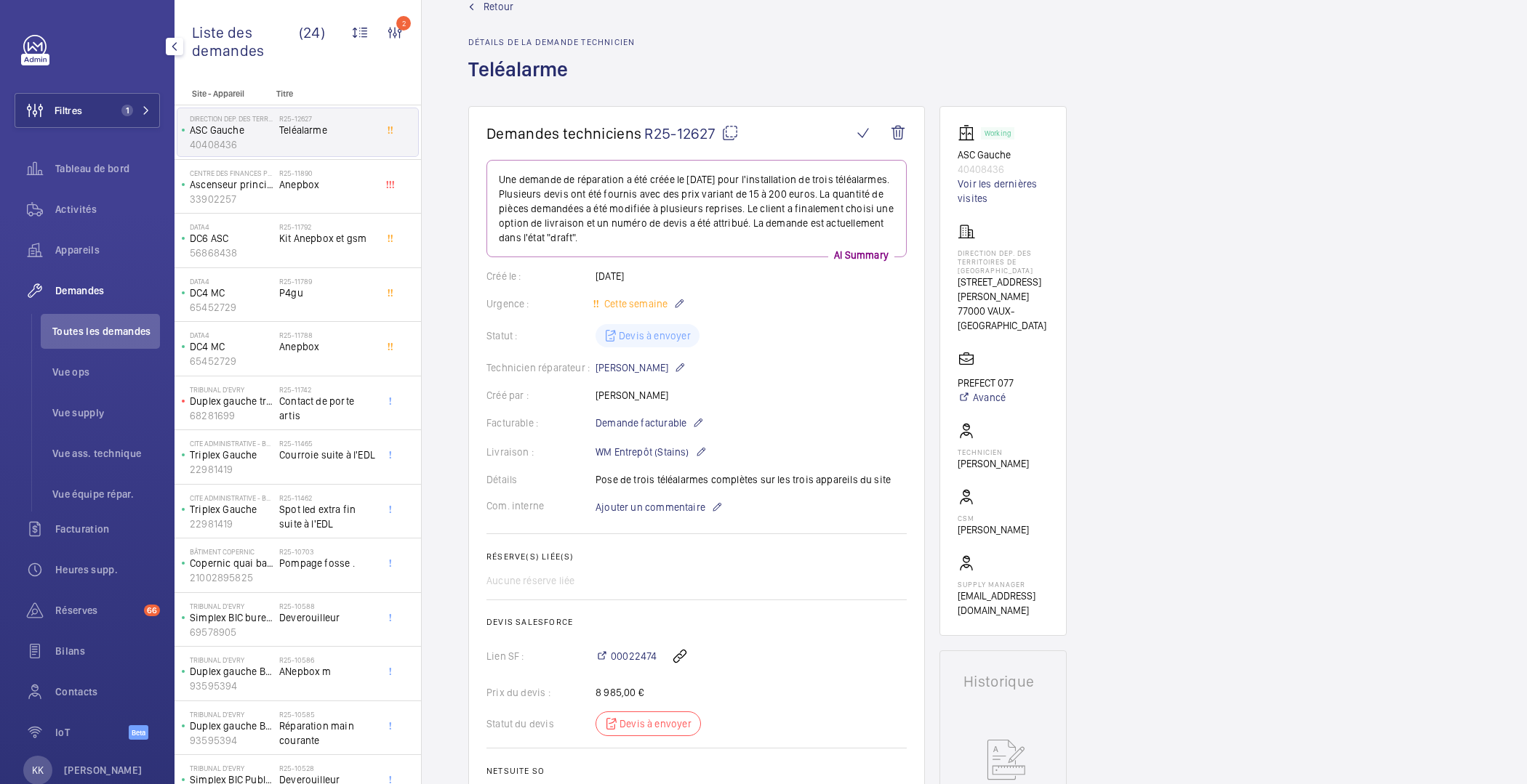
scroll to position [0, 0]
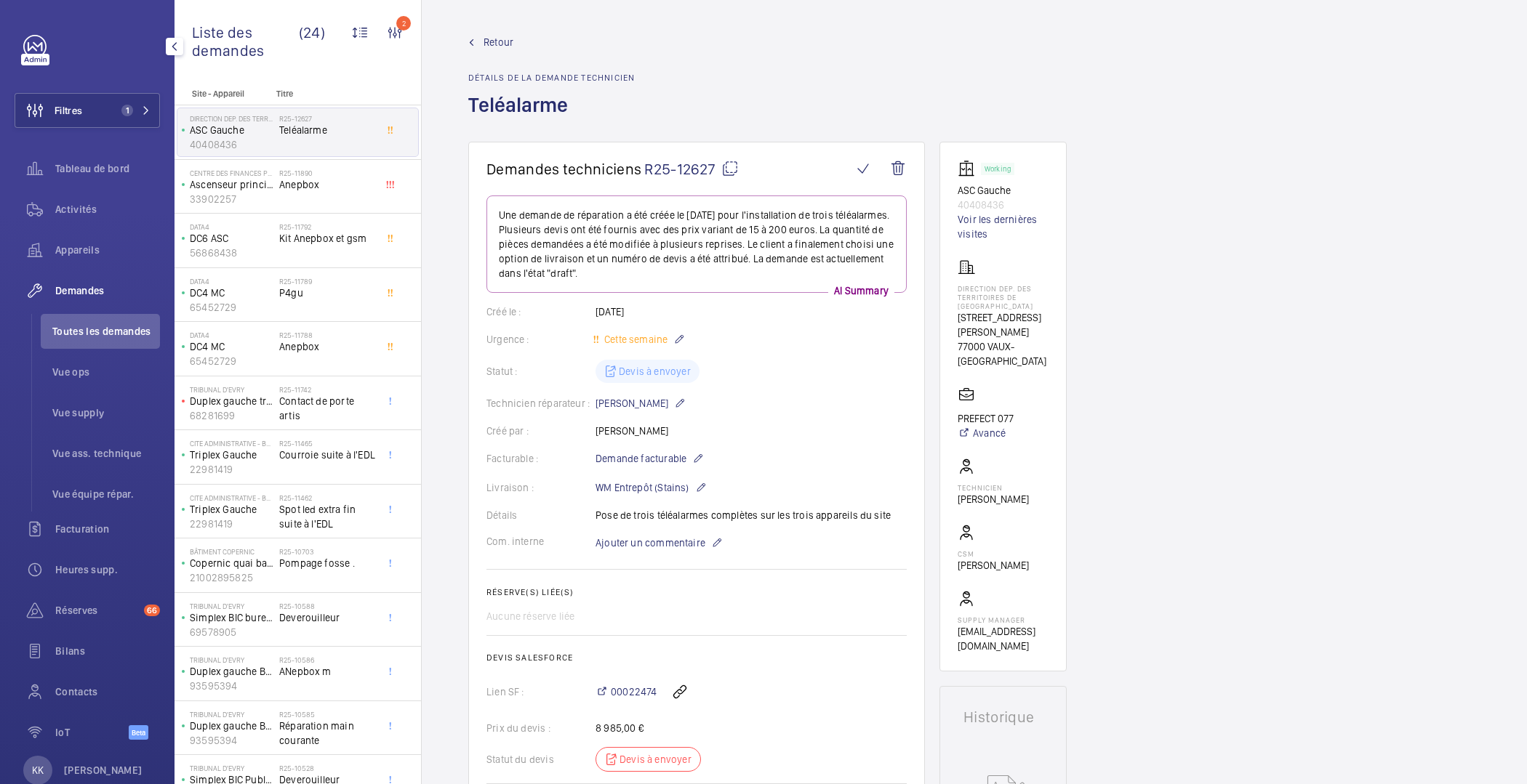
click at [501, 33] on wm-front-admin-header "Retour Détails de la demande technicien Teléalarme" at bounding box center [975, 70] width 1106 height 142
click at [499, 47] on span "Retour" at bounding box center [498, 42] width 30 height 14
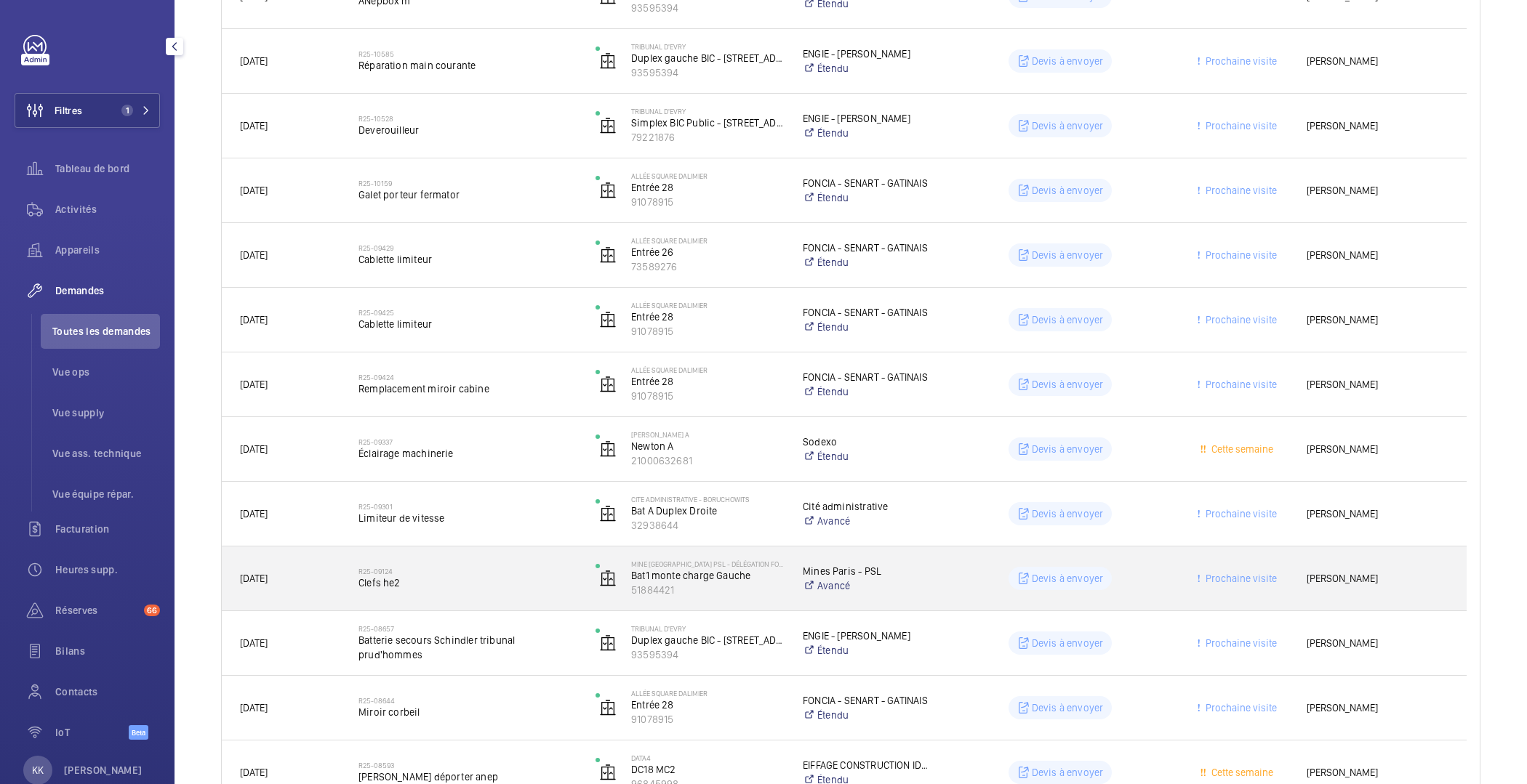
scroll to position [904, 0]
click at [478, 588] on span "Clefs he2" at bounding box center [467, 582] width 218 height 14
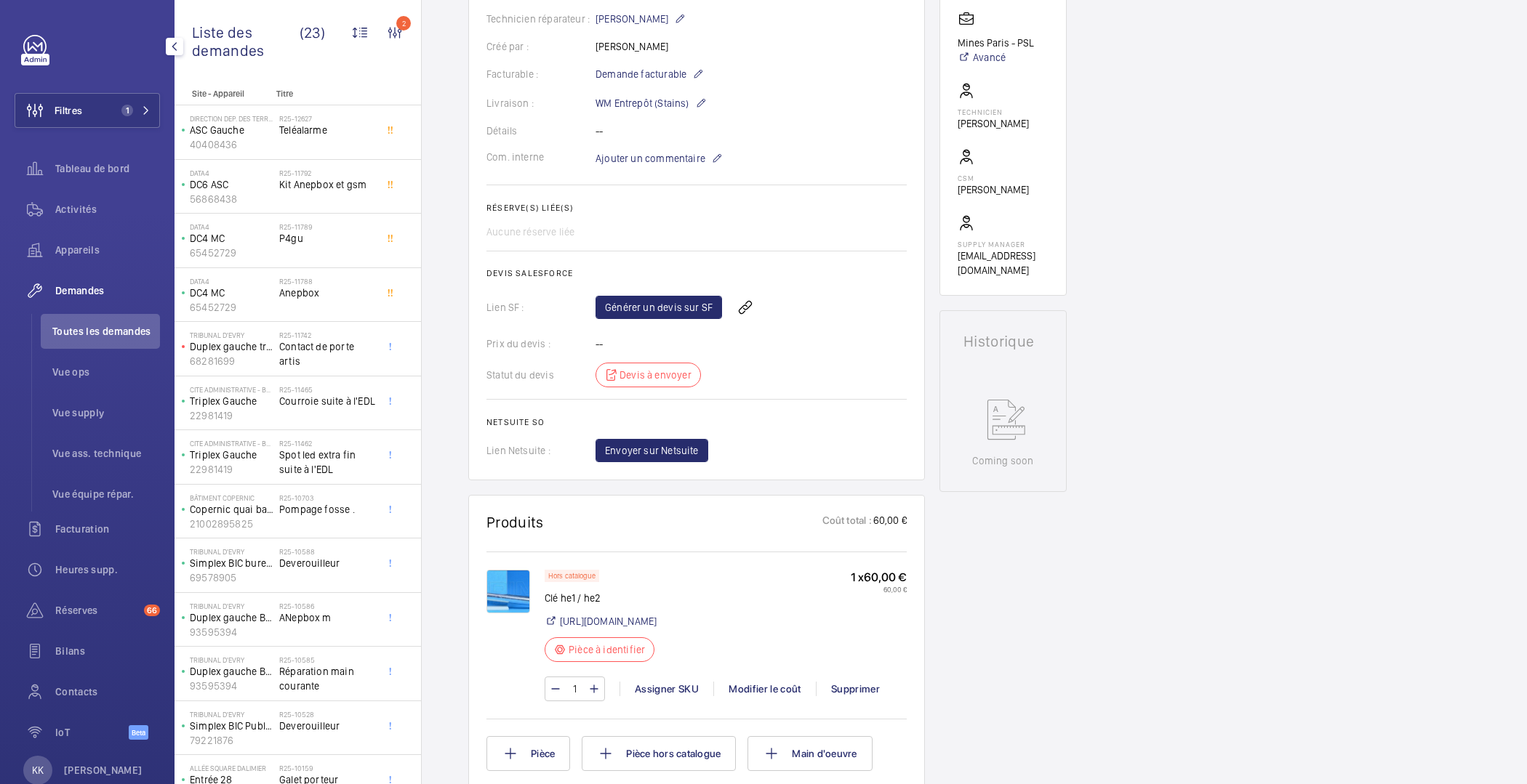
scroll to position [372, 0]
click at [509, 603] on img at bounding box center [508, 591] width 44 height 44
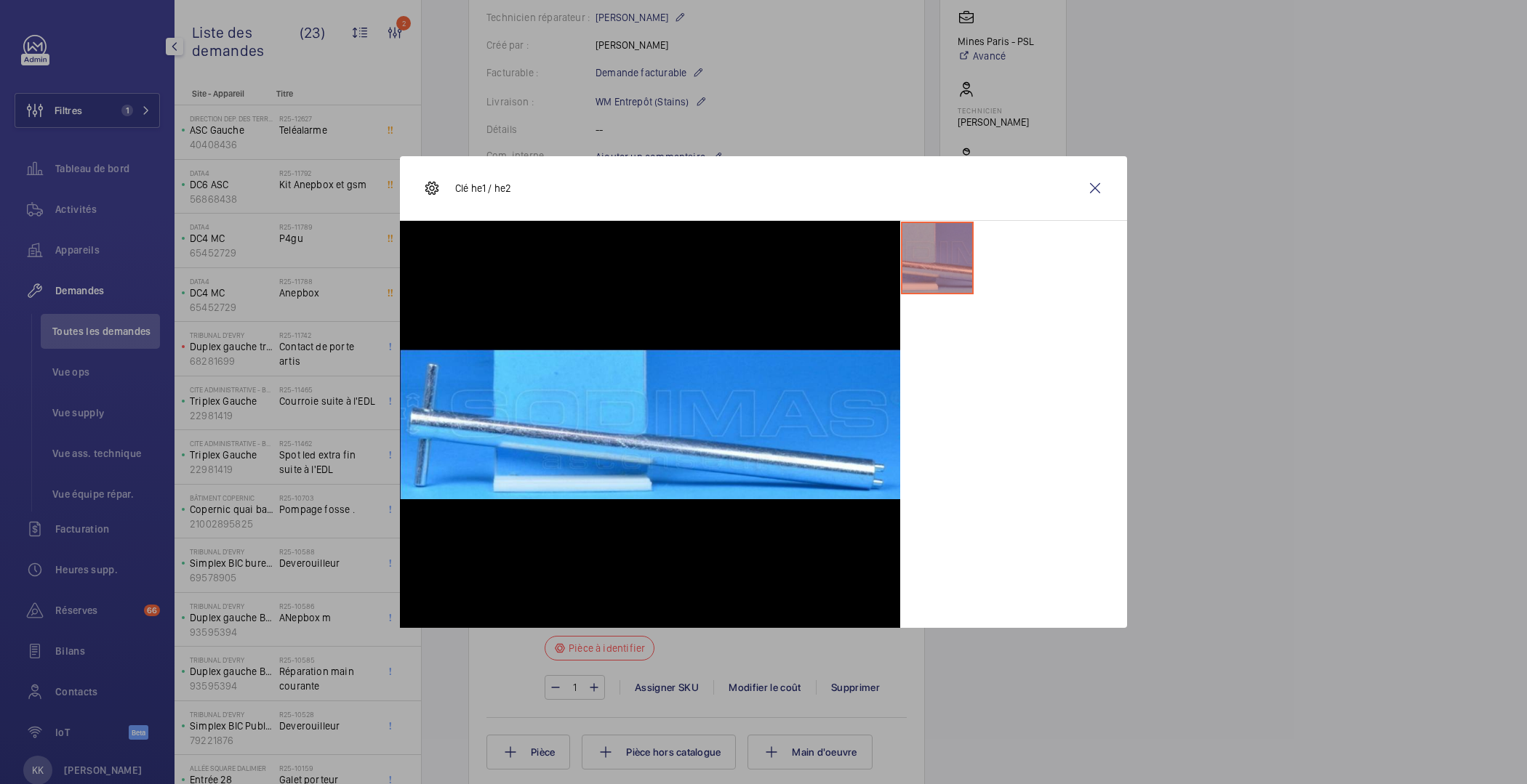
click at [1190, 273] on div at bounding box center [764, 392] width 1527 height 784
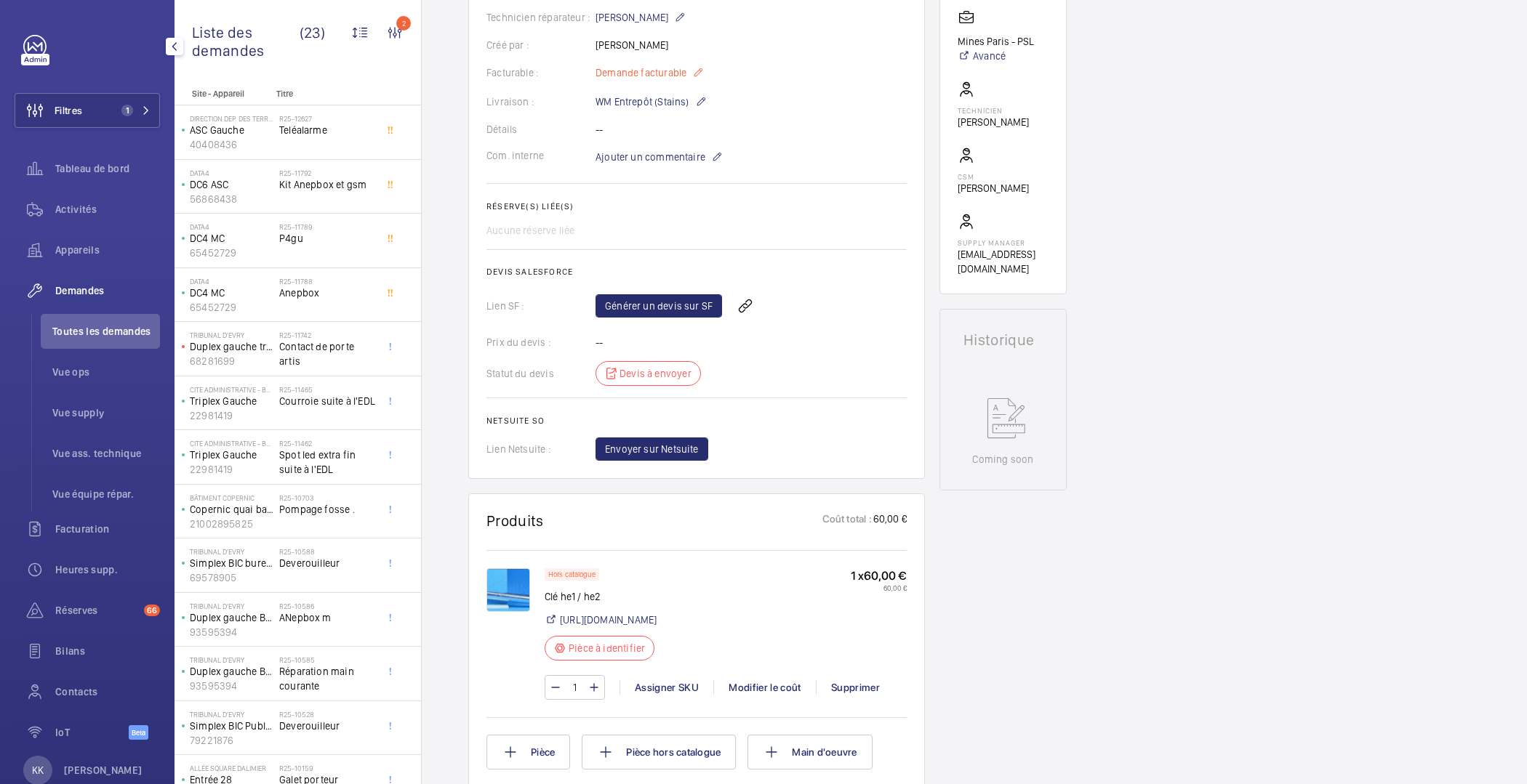
click at [646, 72] on span "Demande facturable" at bounding box center [641, 72] width 91 height 14
click at [695, 74] on mat-icon at bounding box center [698, 72] width 11 height 17
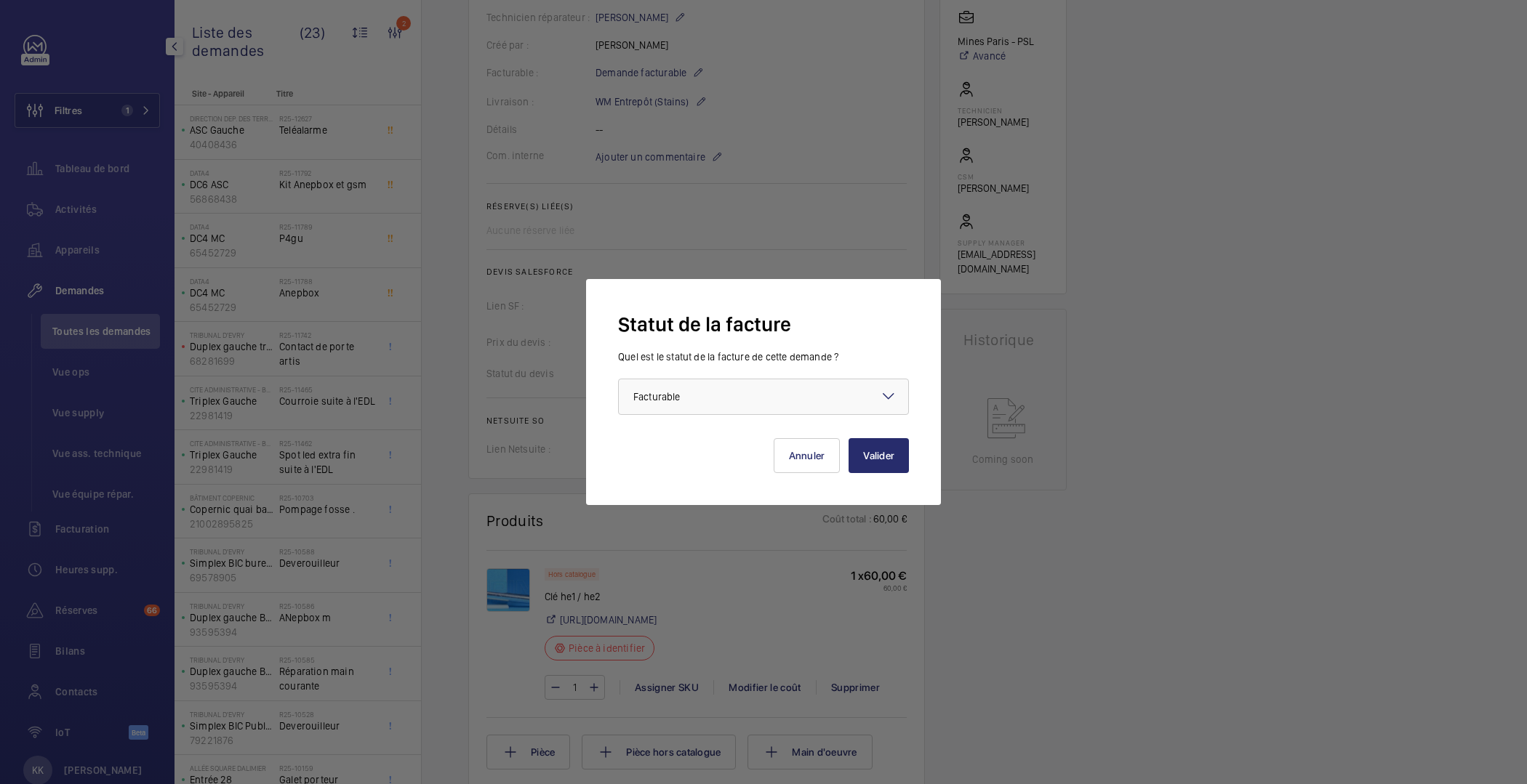
click at [706, 390] on div "× Facturable" at bounding box center [675, 396] width 83 height 14
click at [667, 397] on span "Facturable" at bounding box center [657, 397] width 47 height 11
click at [888, 393] on mat-icon at bounding box center [888, 396] width 17 height 17
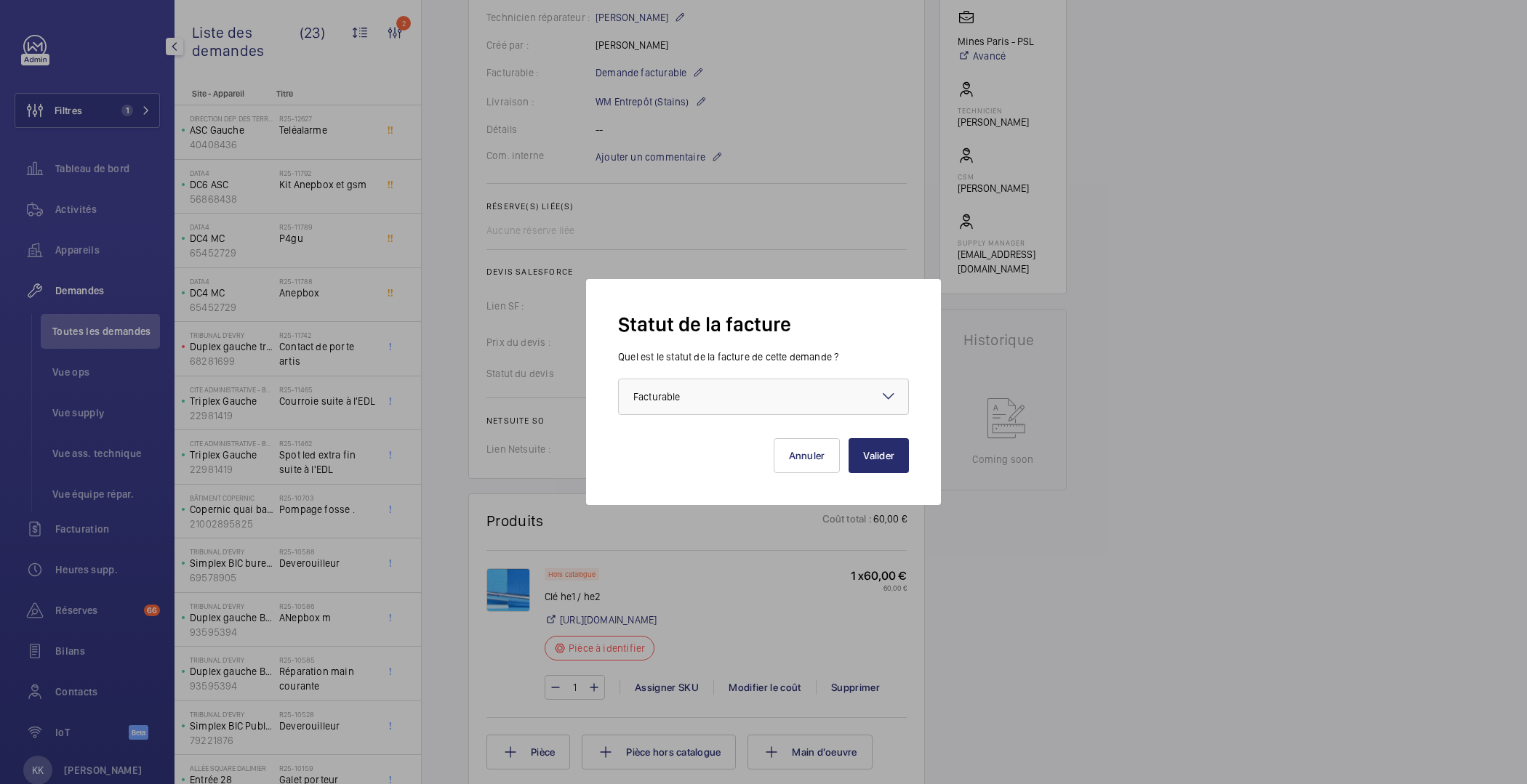
click at [886, 392] on mat-icon at bounding box center [888, 396] width 17 height 17
click at [898, 398] on div at bounding box center [764, 396] width 290 height 35
click at [805, 397] on div at bounding box center [764, 396] width 290 height 35
click at [675, 590] on div at bounding box center [764, 392] width 1527 height 784
click at [652, 341] on div "Statut de la facture Quel est le statut de la facture de cette demande ? Faites…" at bounding box center [764, 392] width 291 height 162
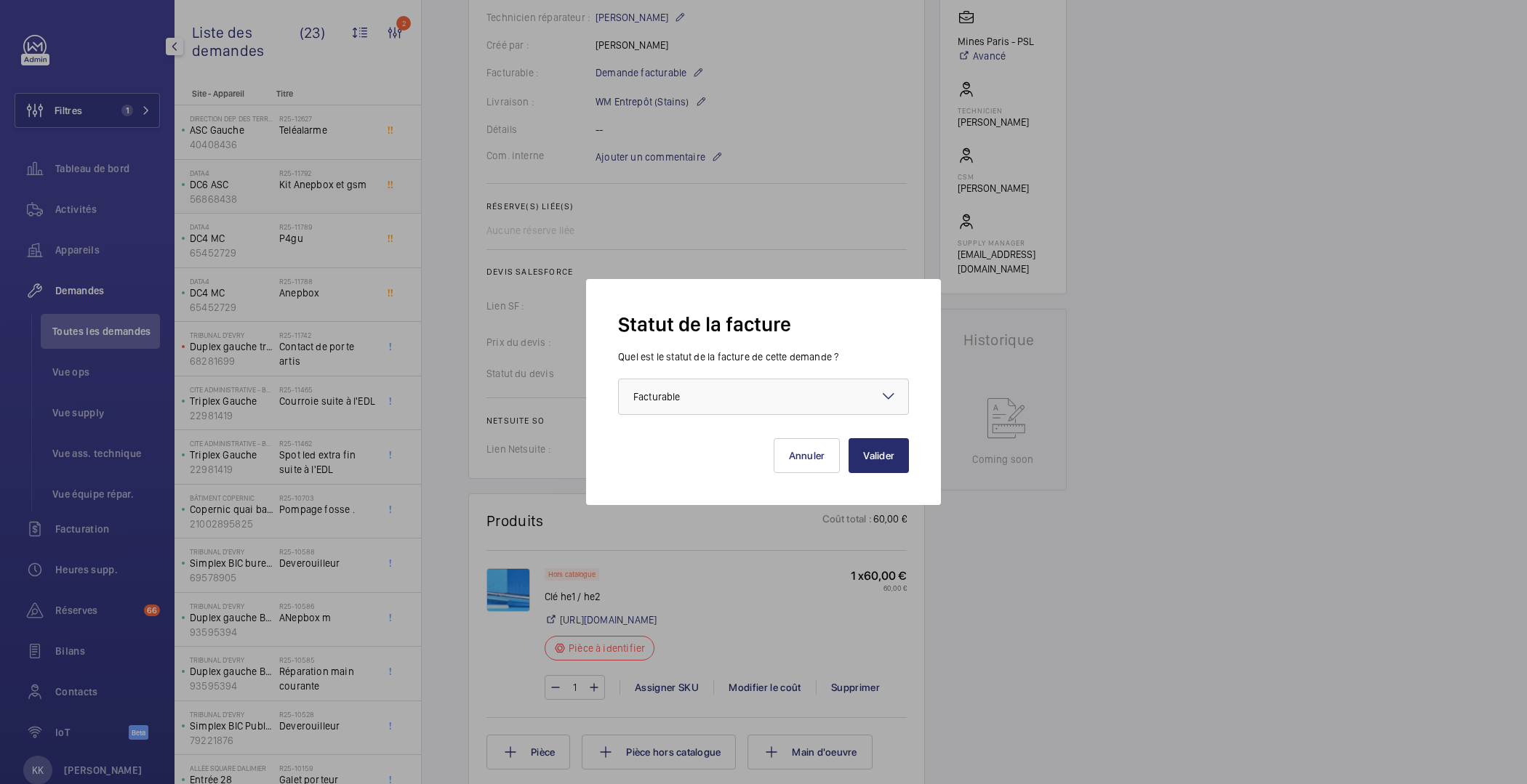
click at [652, 401] on span "Facturable" at bounding box center [657, 397] width 47 height 11
click at [1310, 410] on div "Demandes techniciens R25-09124 Une demande de réparation a été créée le 07/07/2…" at bounding box center [975, 572] width 1106 height 1603
click at [779, 461] on button "Annuler" at bounding box center [807, 455] width 67 height 35
click at [697, 435] on div "Valider Annuler" at bounding box center [764, 444] width 291 height 58
click at [673, 370] on div "Quel est le statut de la facture de cette demande ? Faites un choix × Facturabl…" at bounding box center [764, 382] width 291 height 66
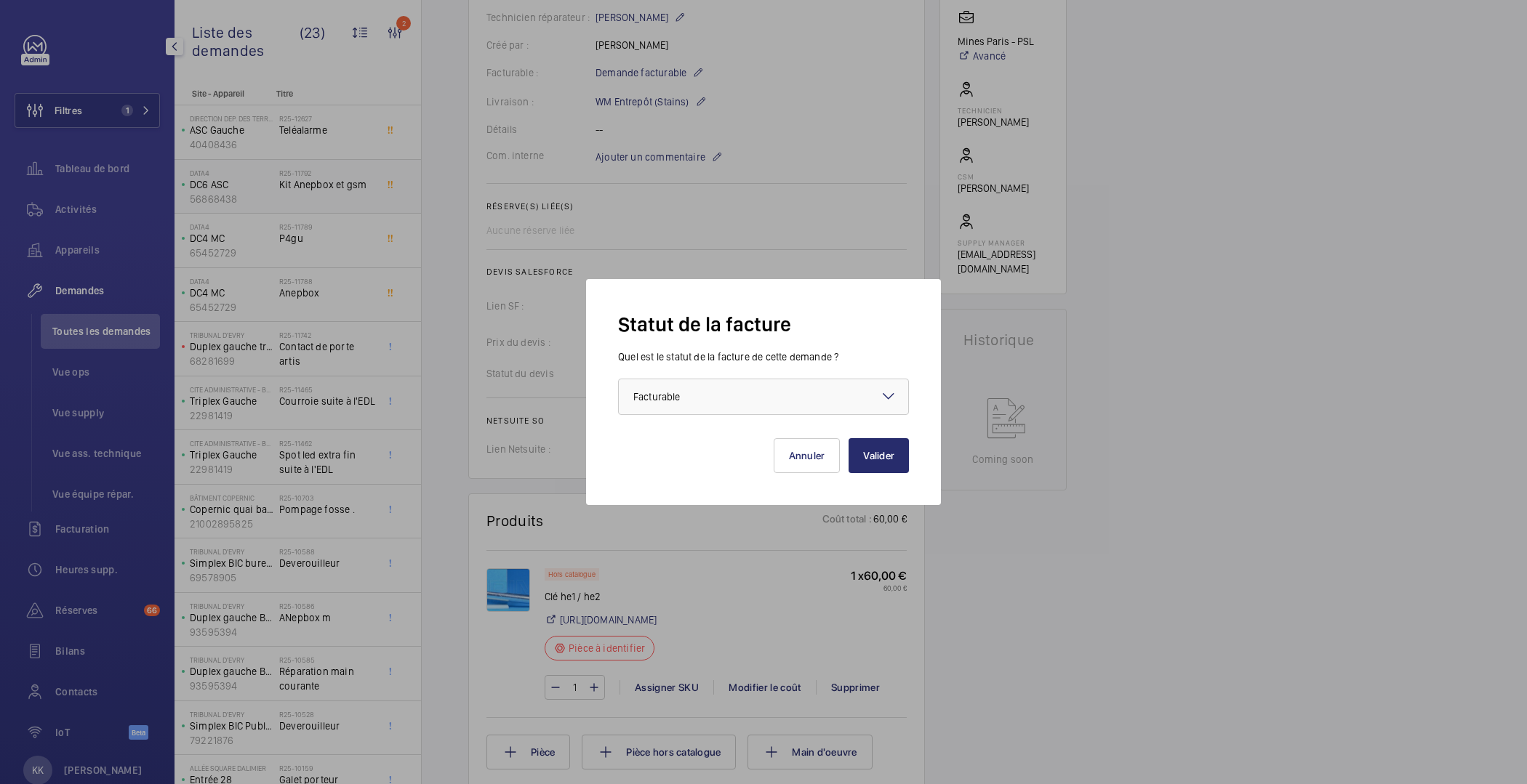
click at [665, 394] on span "Facturable" at bounding box center [657, 397] width 47 height 11
click at [558, 397] on wm-front-card-body "Une demande de réparation a été créée le 07/07/2025 pour des clefs de verrouill…" at bounding box center [696, 142] width 420 height 636
click at [704, 403] on div "× Facturable" at bounding box center [675, 396] width 83 height 14
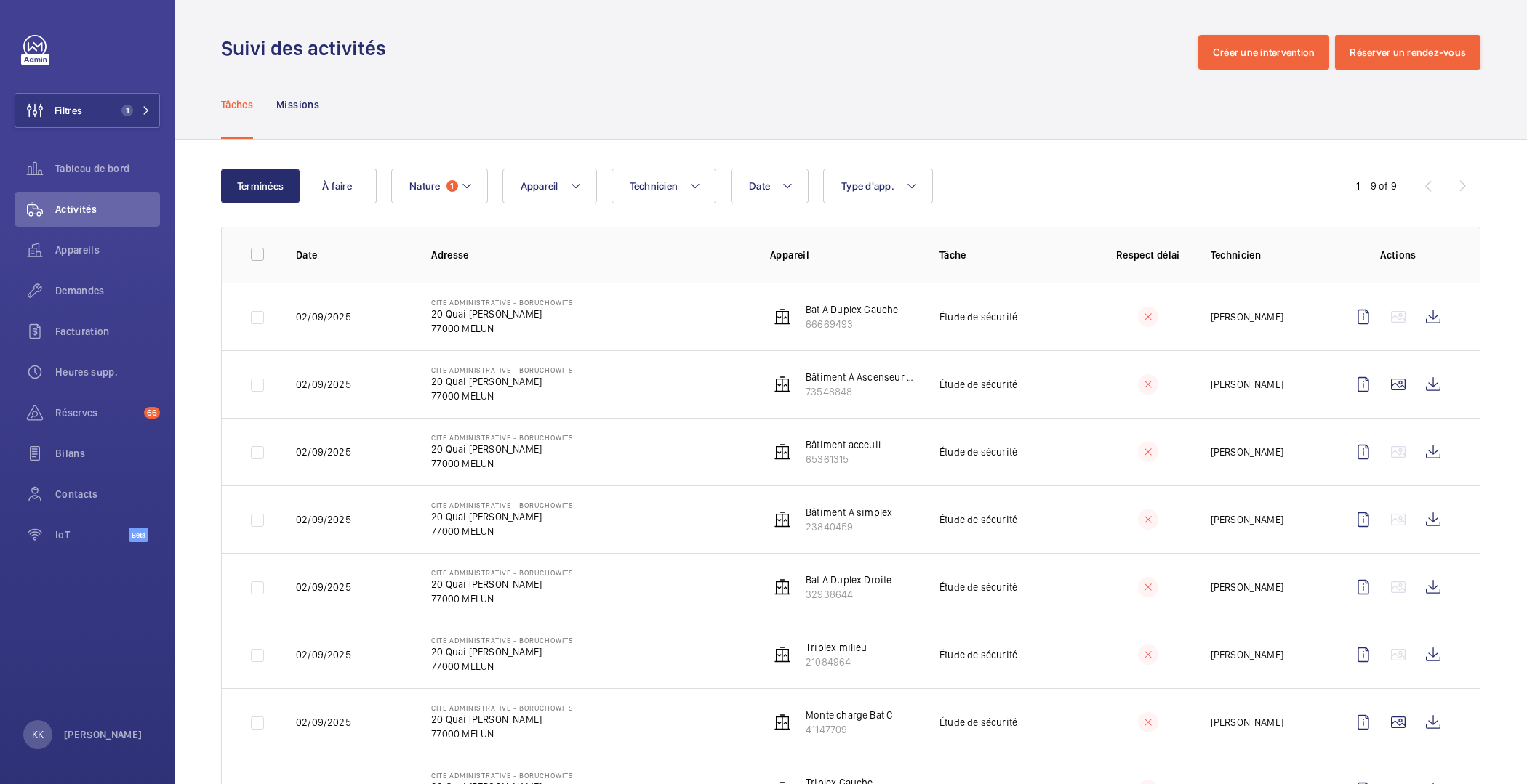
scroll to position [139, 0]
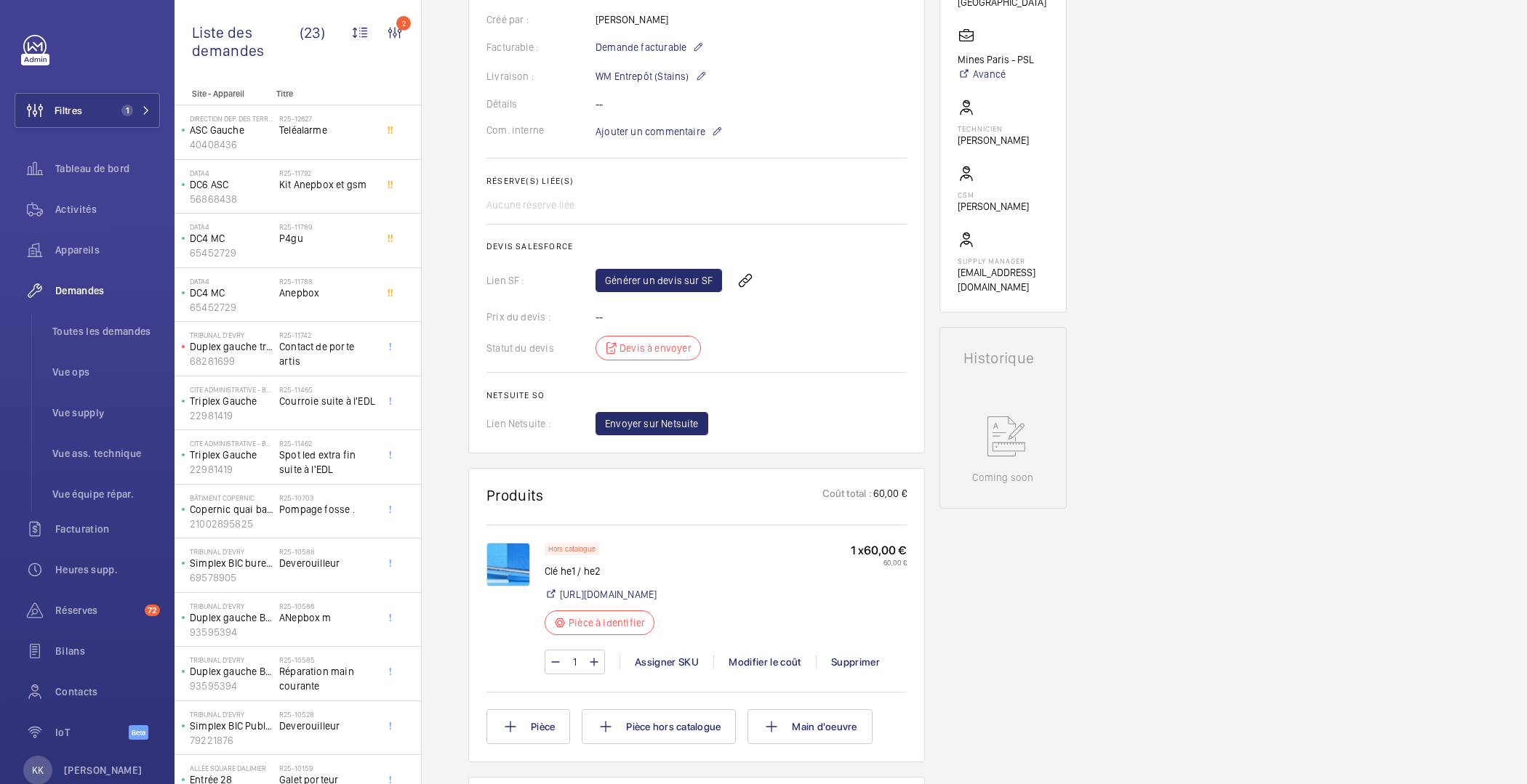
scroll to position [314, 0]
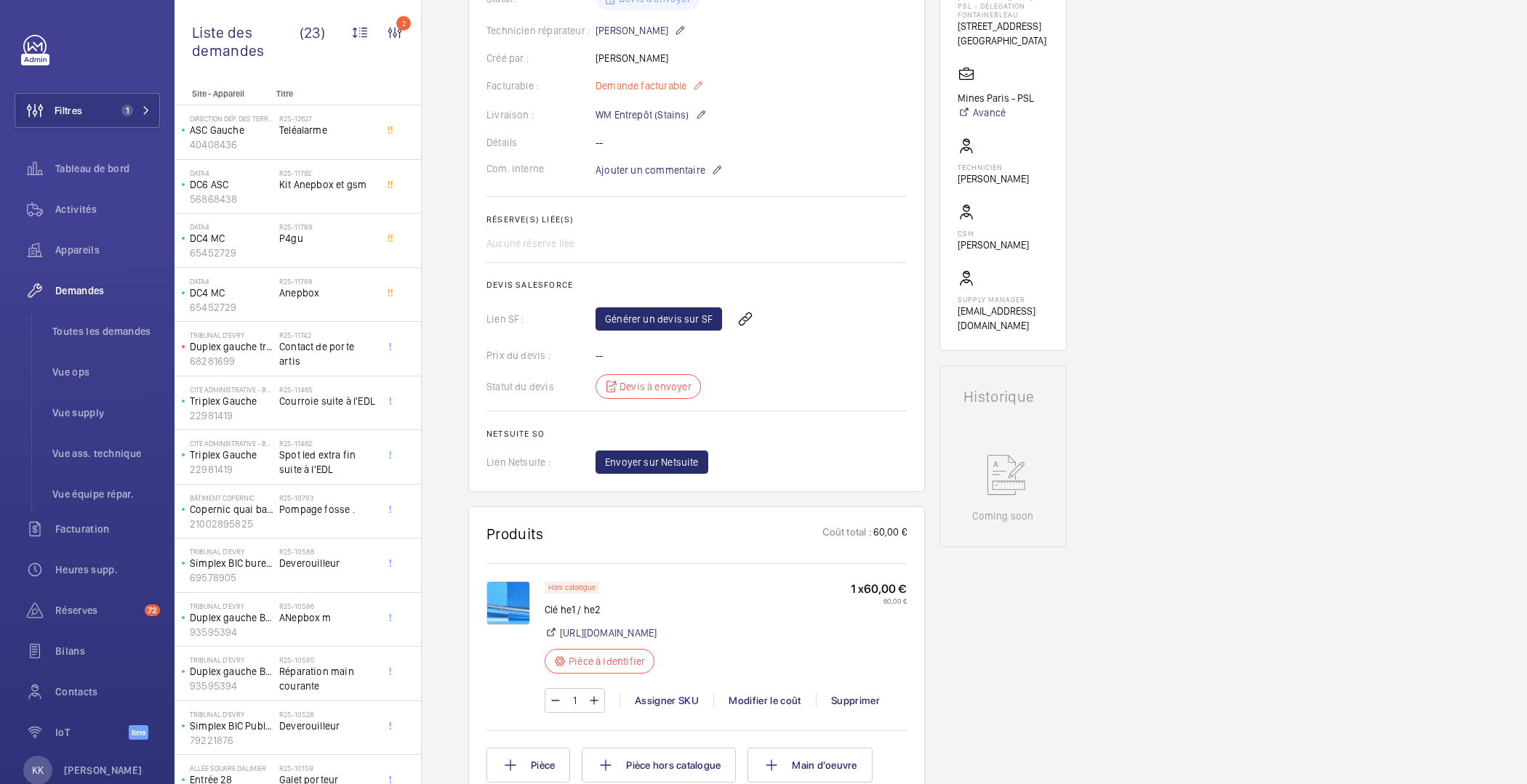
click at [633, 84] on span "Demande facturable" at bounding box center [641, 85] width 91 height 14
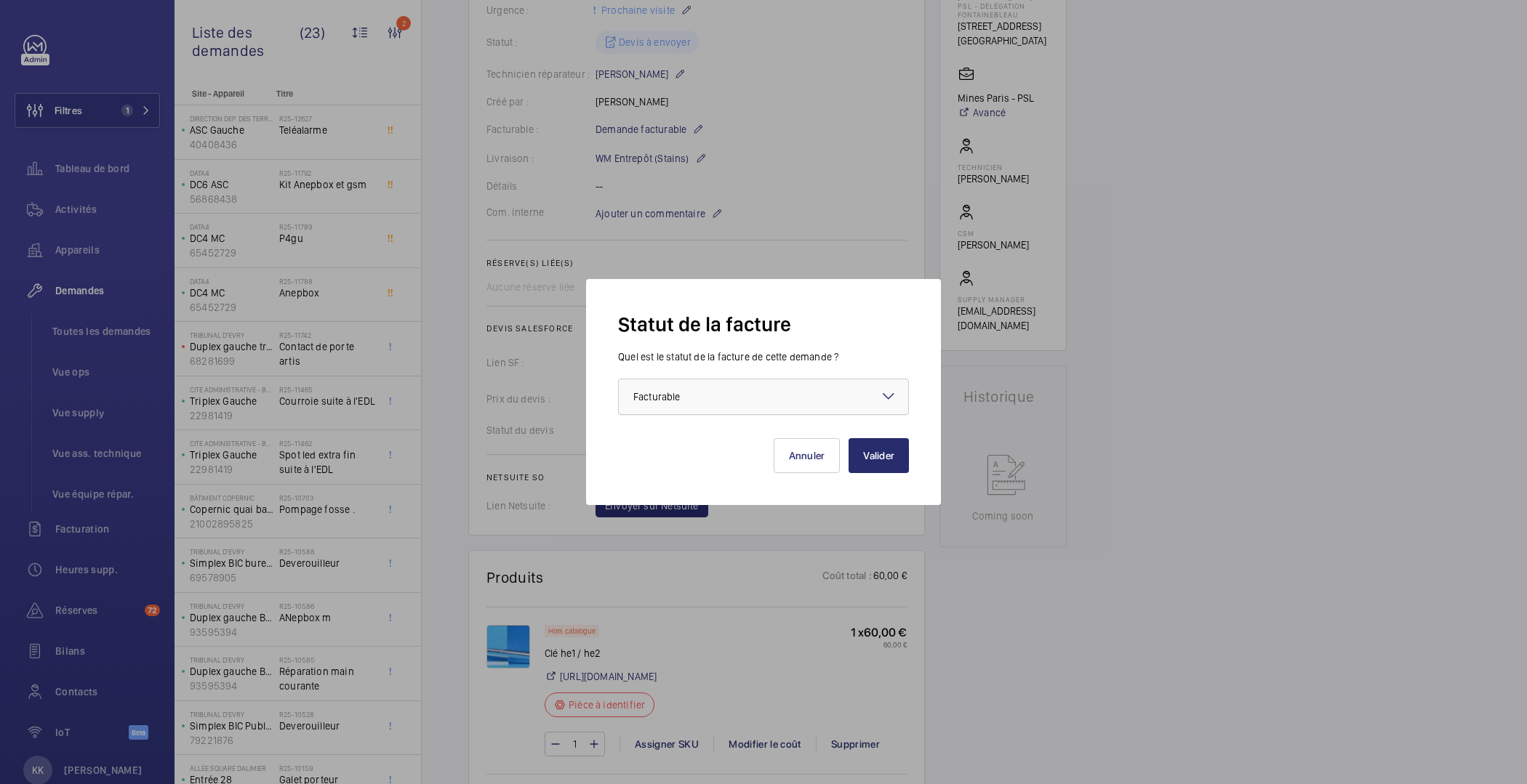
scroll to position [358, 0]
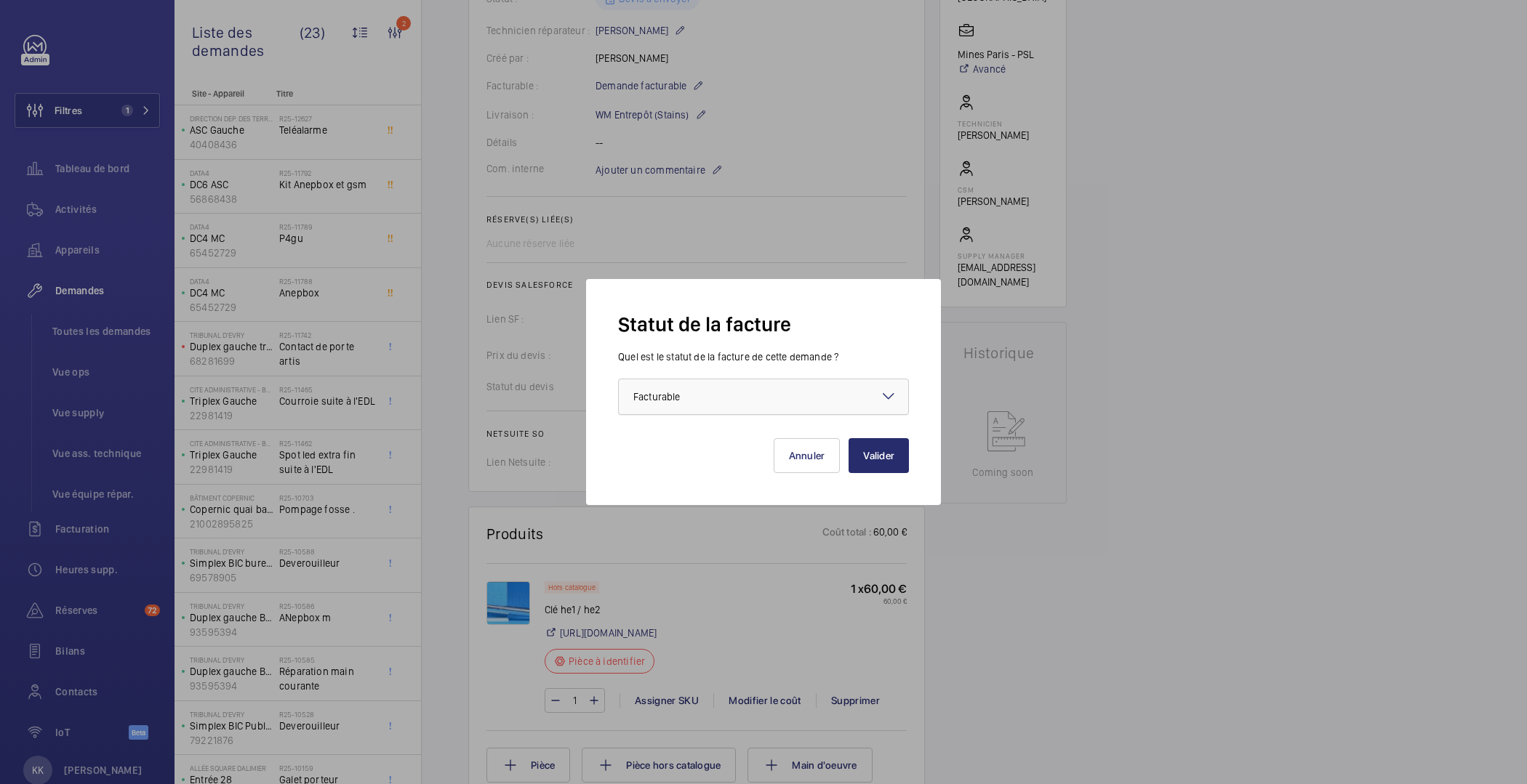
click at [709, 387] on div at bounding box center [764, 396] width 290 height 35
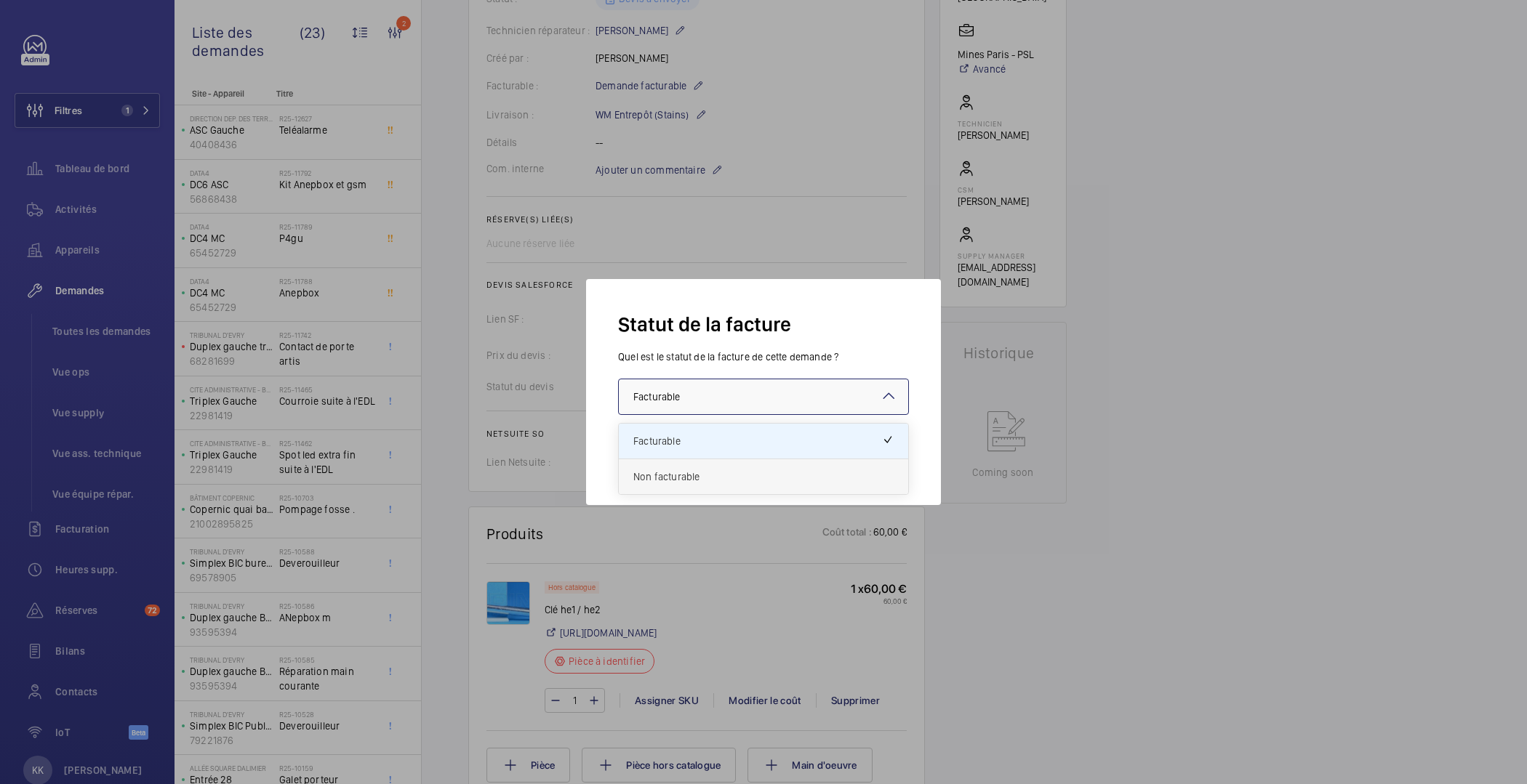
click at [683, 468] on div "Non facturable" at bounding box center [764, 476] width 290 height 35
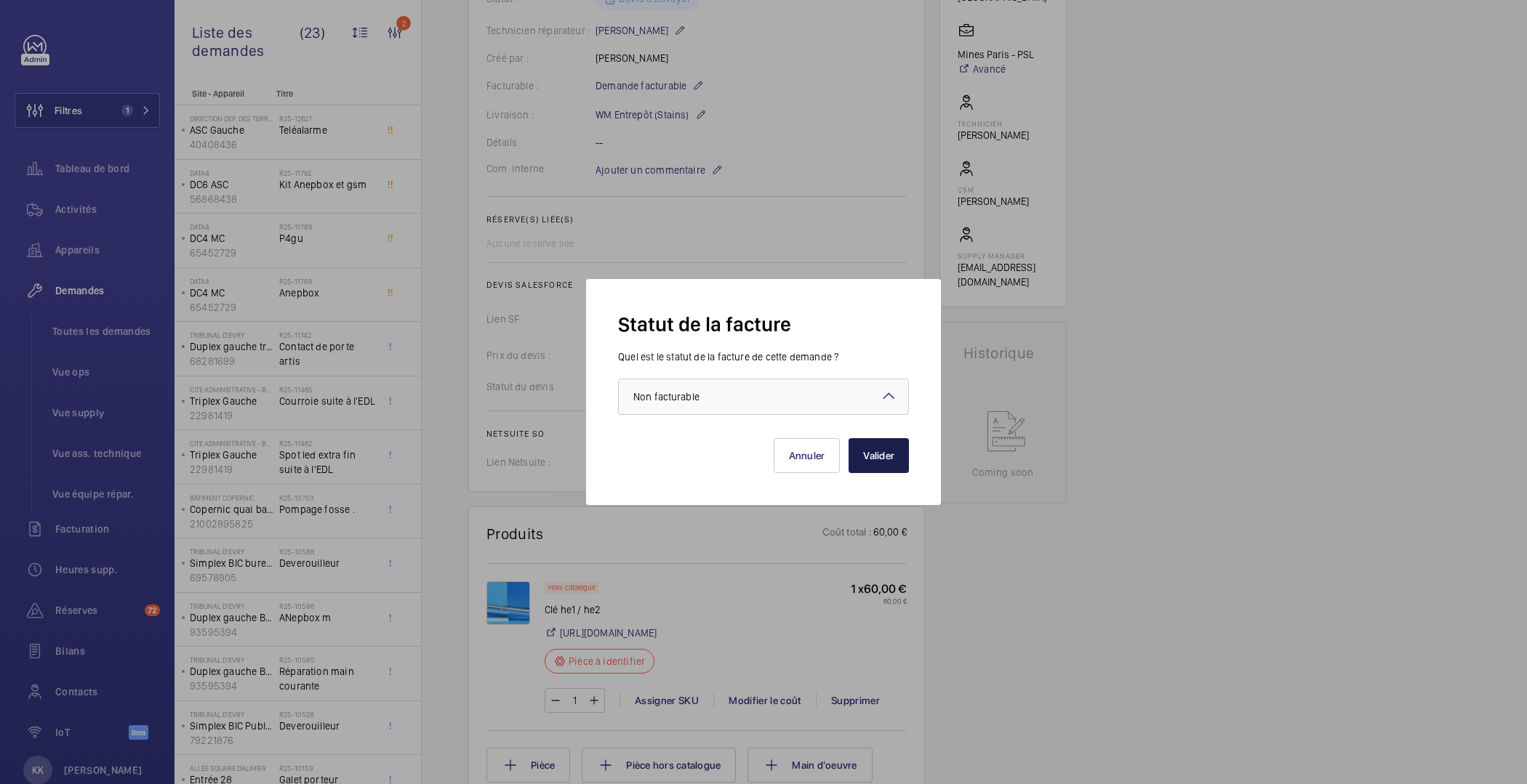
click at [880, 451] on button "Valider" at bounding box center [878, 455] width 60 height 35
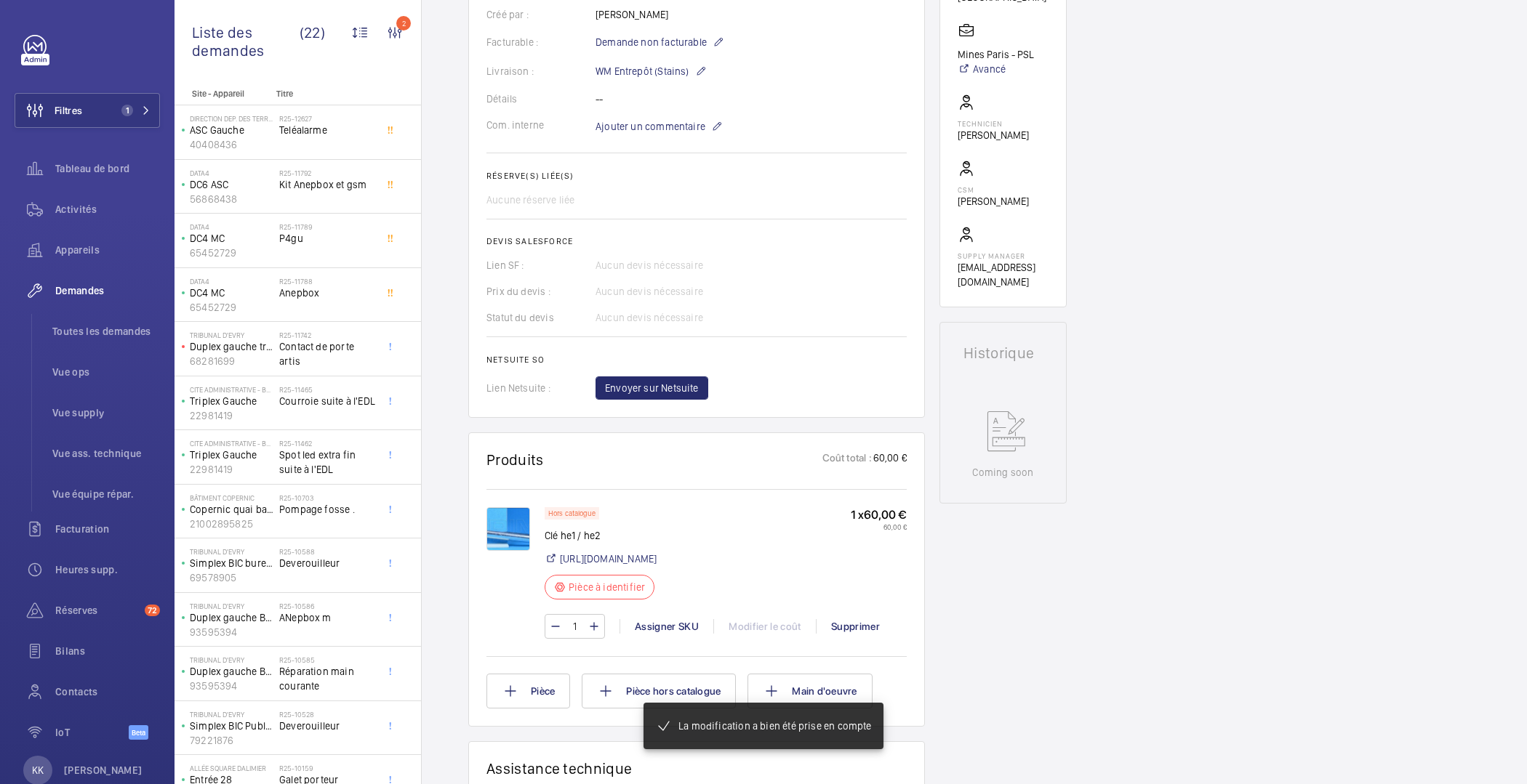
scroll to position [372, 0]
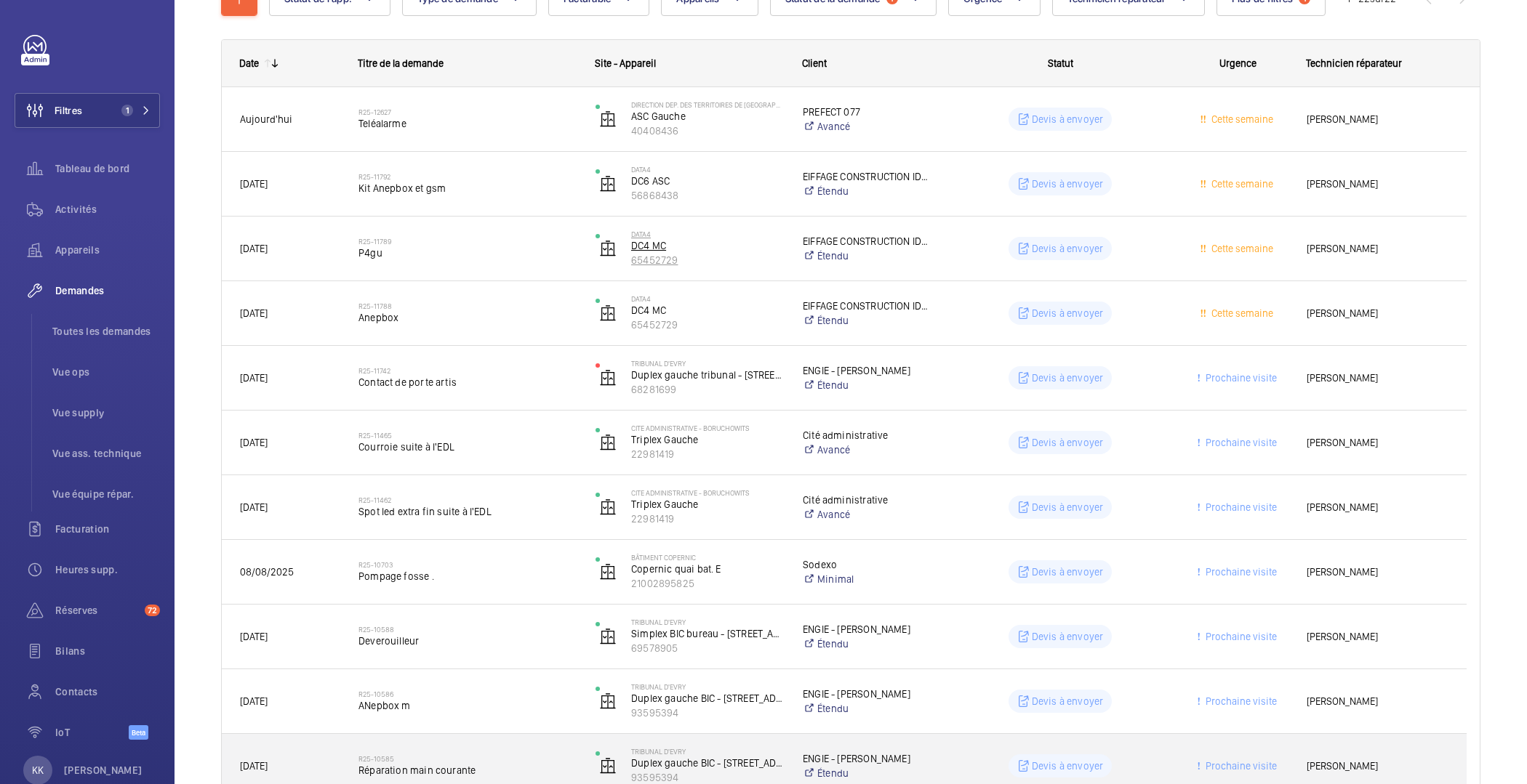
scroll to position [90, 0]
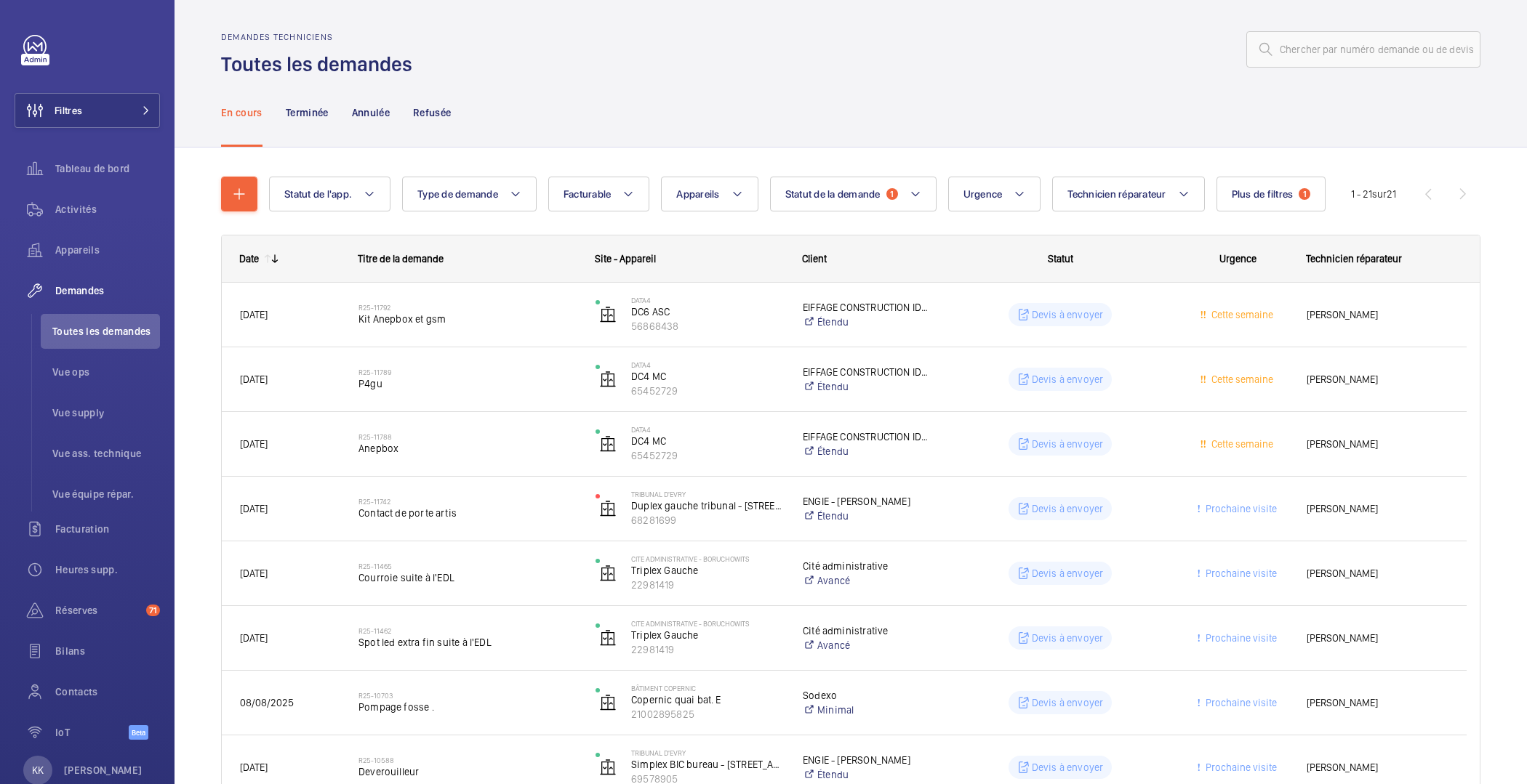
scroll to position [4, 0]
